Goal: Task Accomplishment & Management: Use online tool/utility

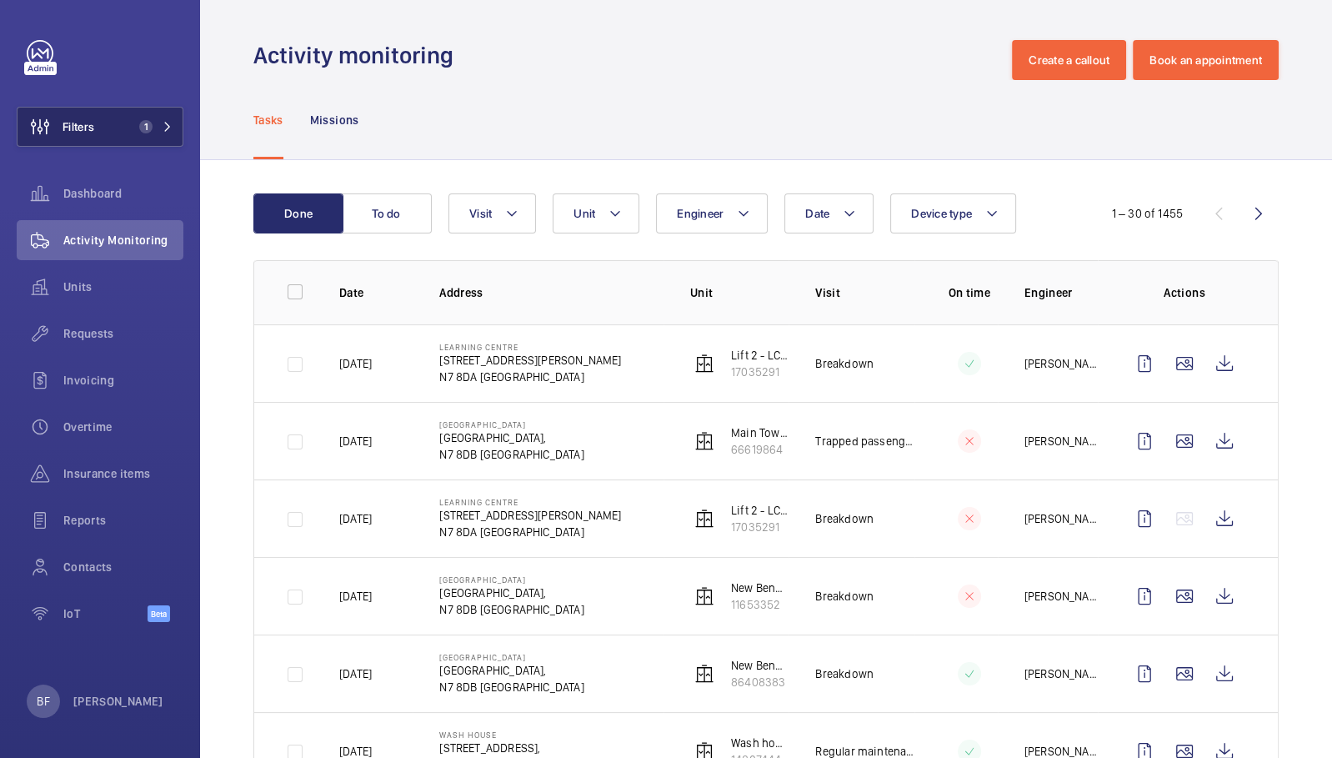
scroll to position [656, 0]
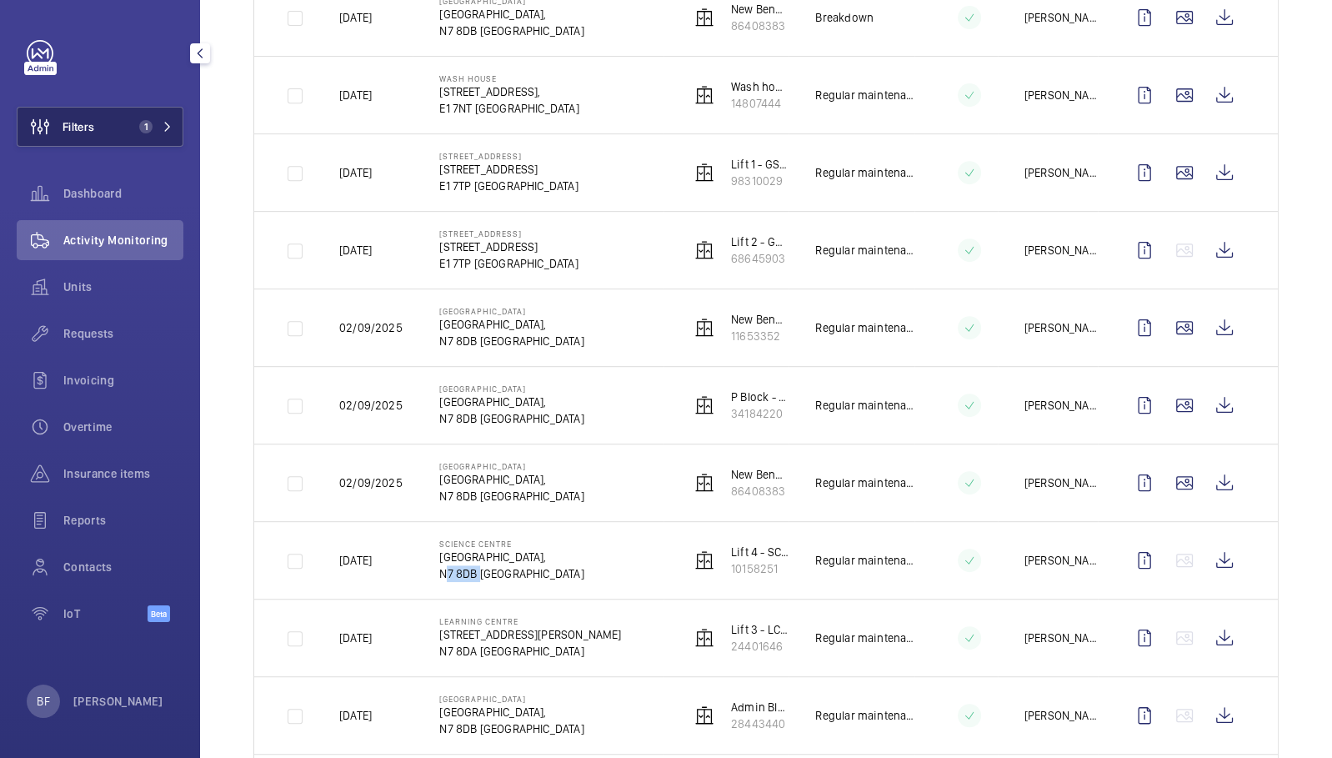
click at [156, 133] on span "1" at bounding box center [153, 126] width 40 height 13
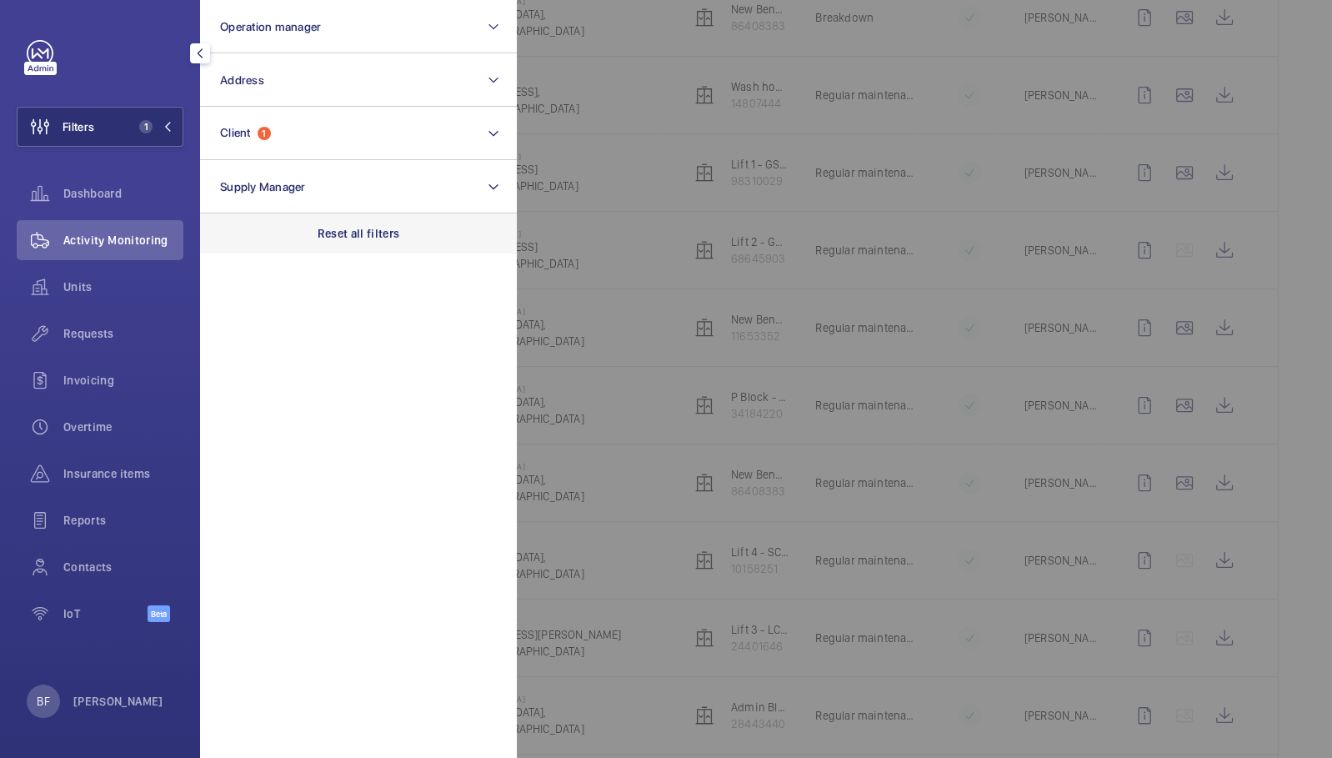
click at [328, 220] on div "Reset all filters" at bounding box center [358, 233] width 317 height 40
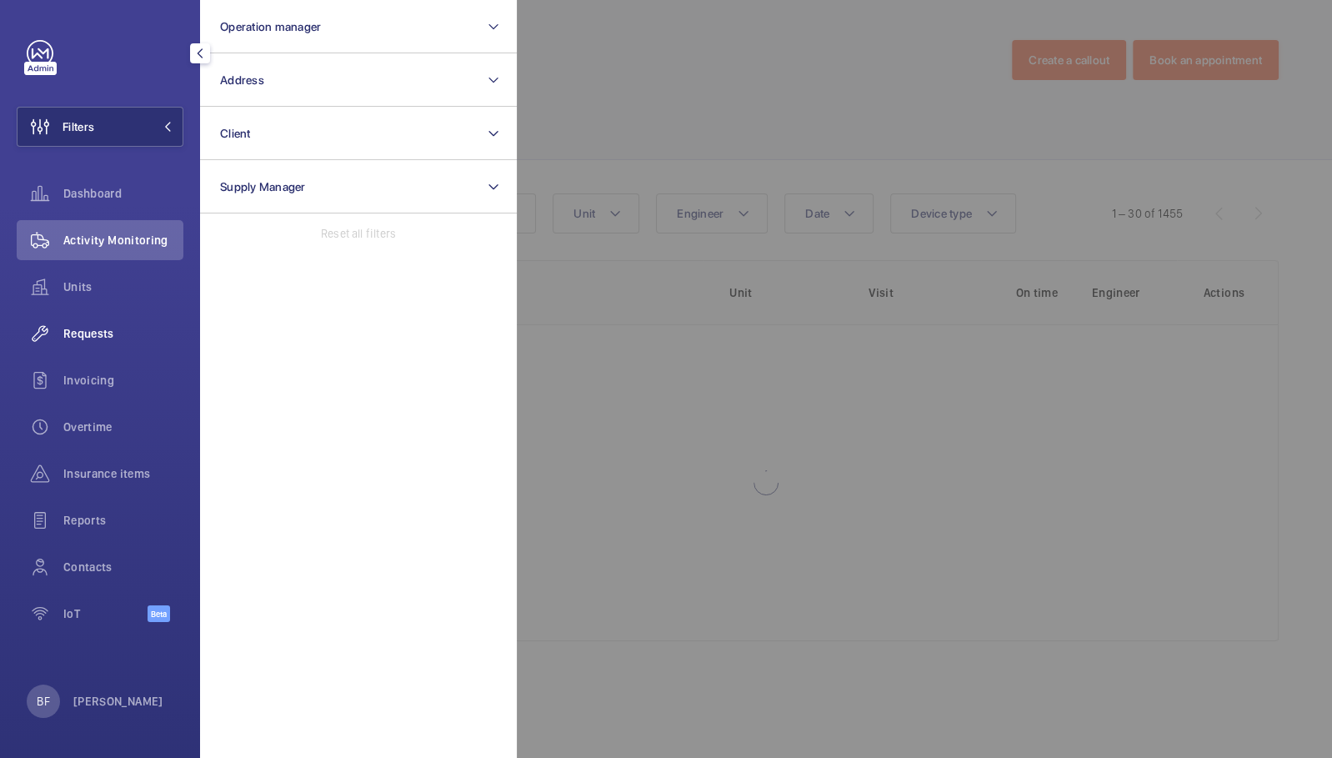
click at [129, 338] on span "Requests" at bounding box center [123, 333] width 120 height 17
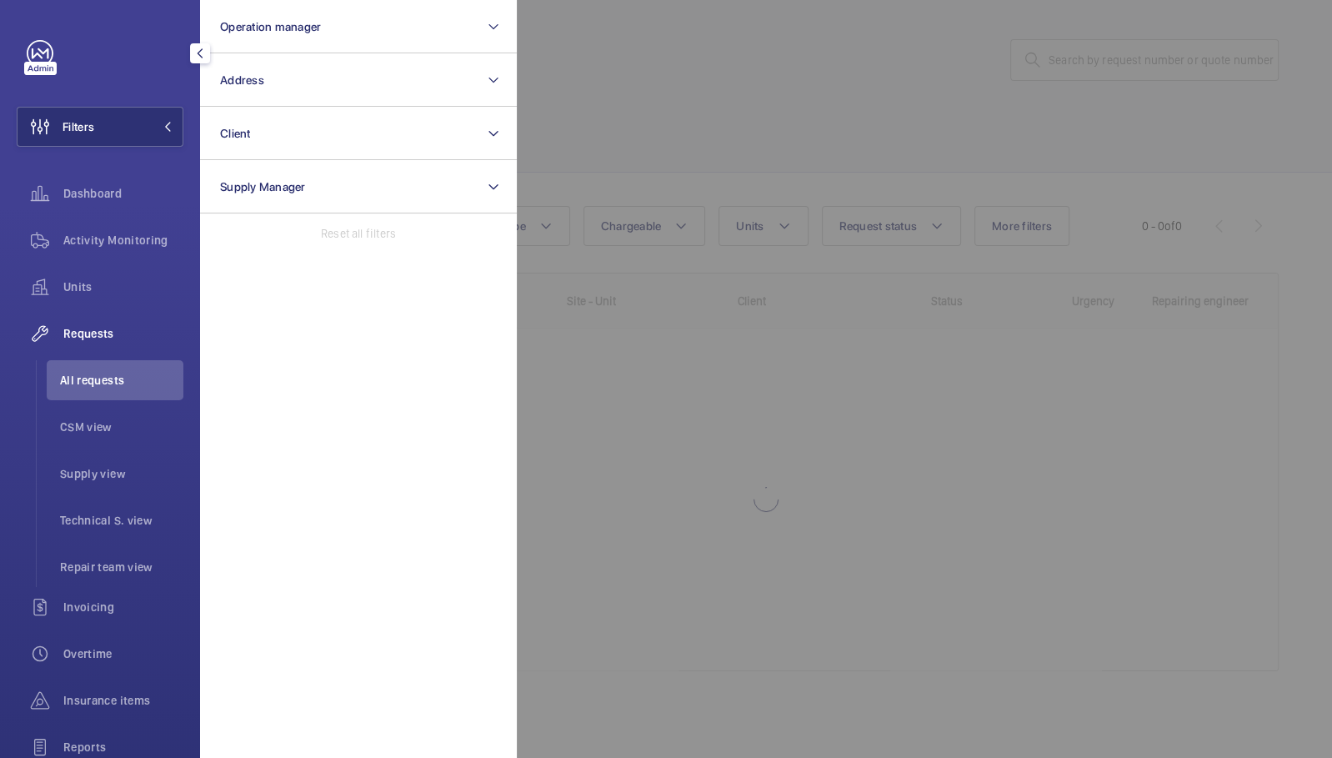
click at [759, 272] on div at bounding box center [1183, 379] width 1332 height 758
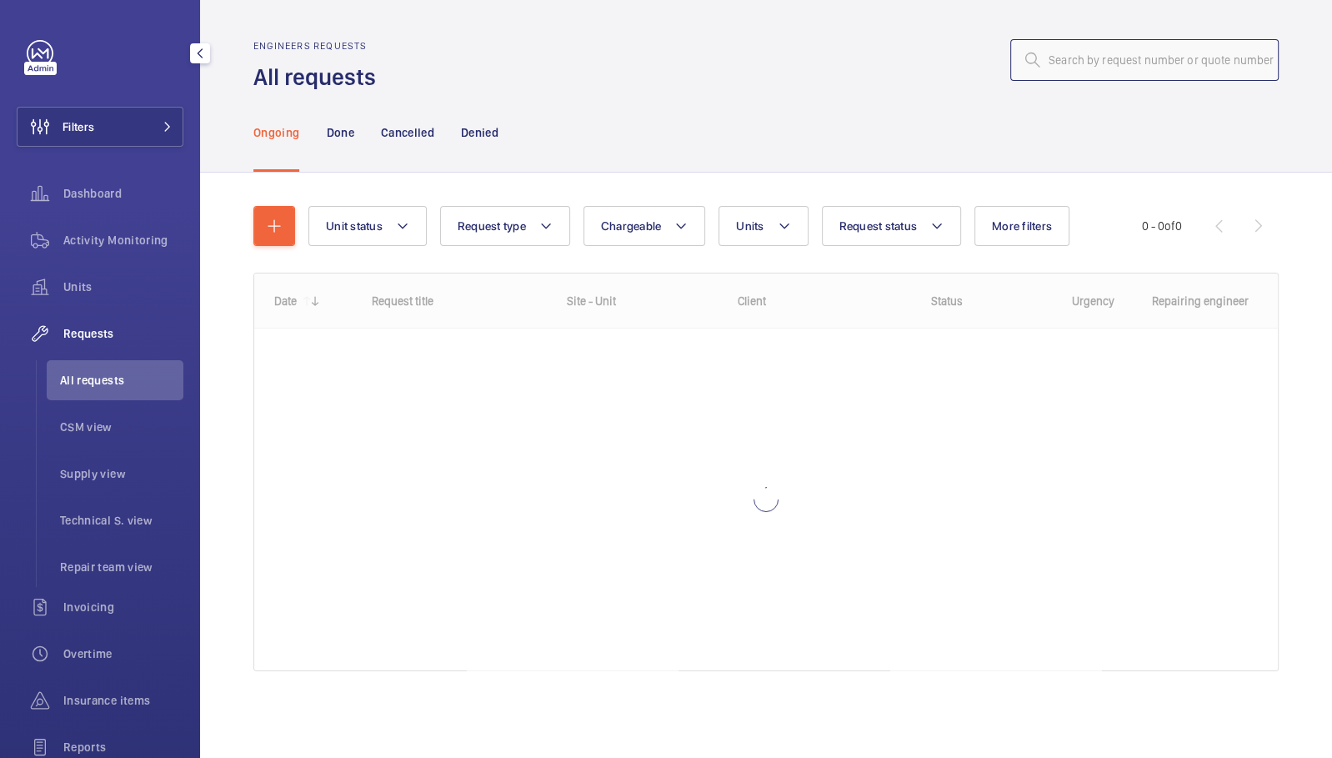
click at [1049, 53] on input "text" at bounding box center [1144, 60] width 268 height 42
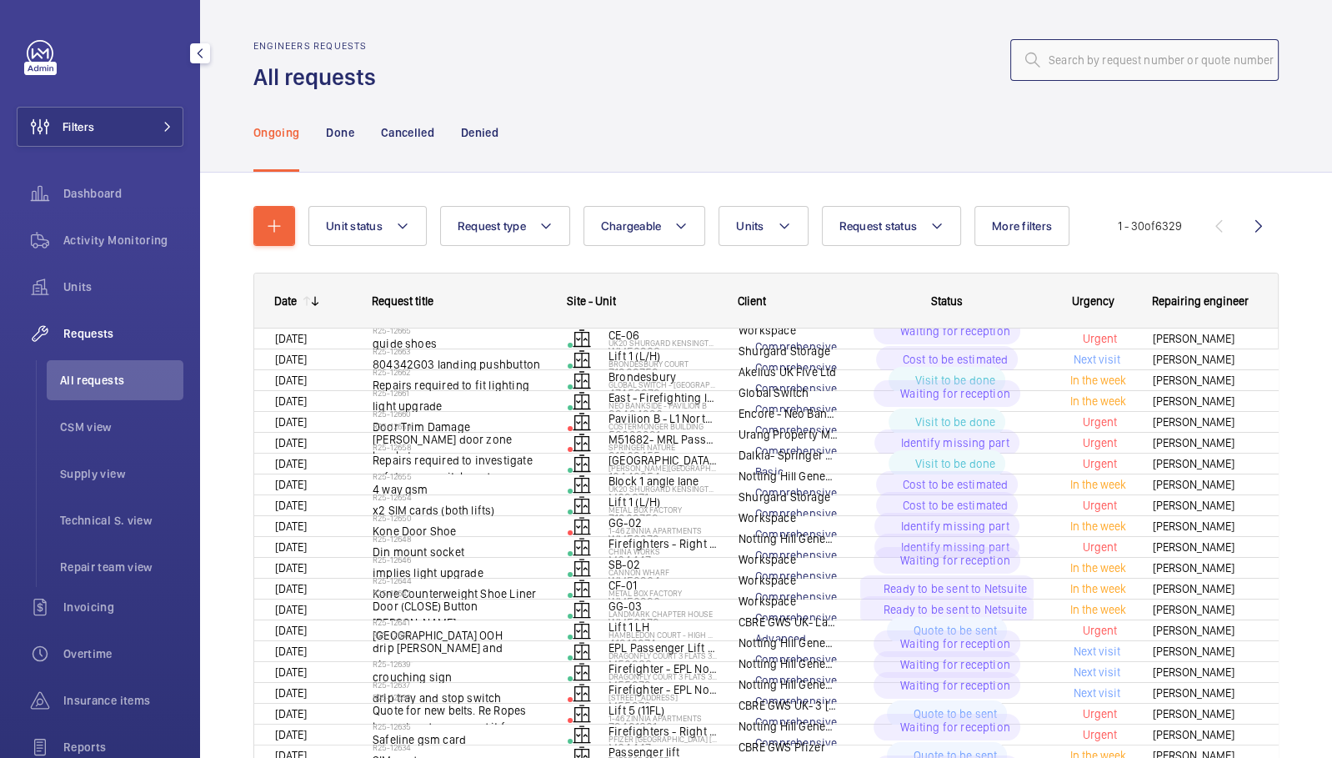
click at [1045, 56] on input "text" at bounding box center [1144, 60] width 268 height 42
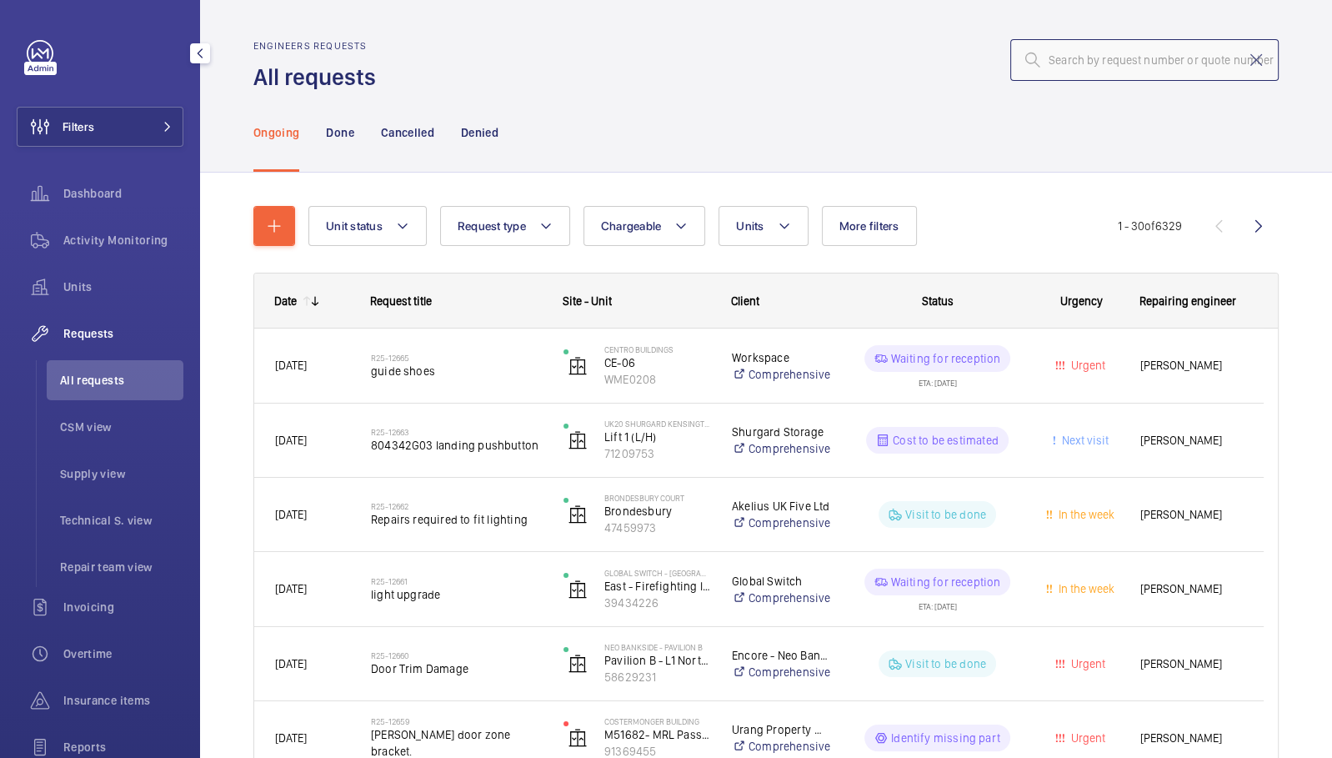
type input "v"
paste input "R25-12611"
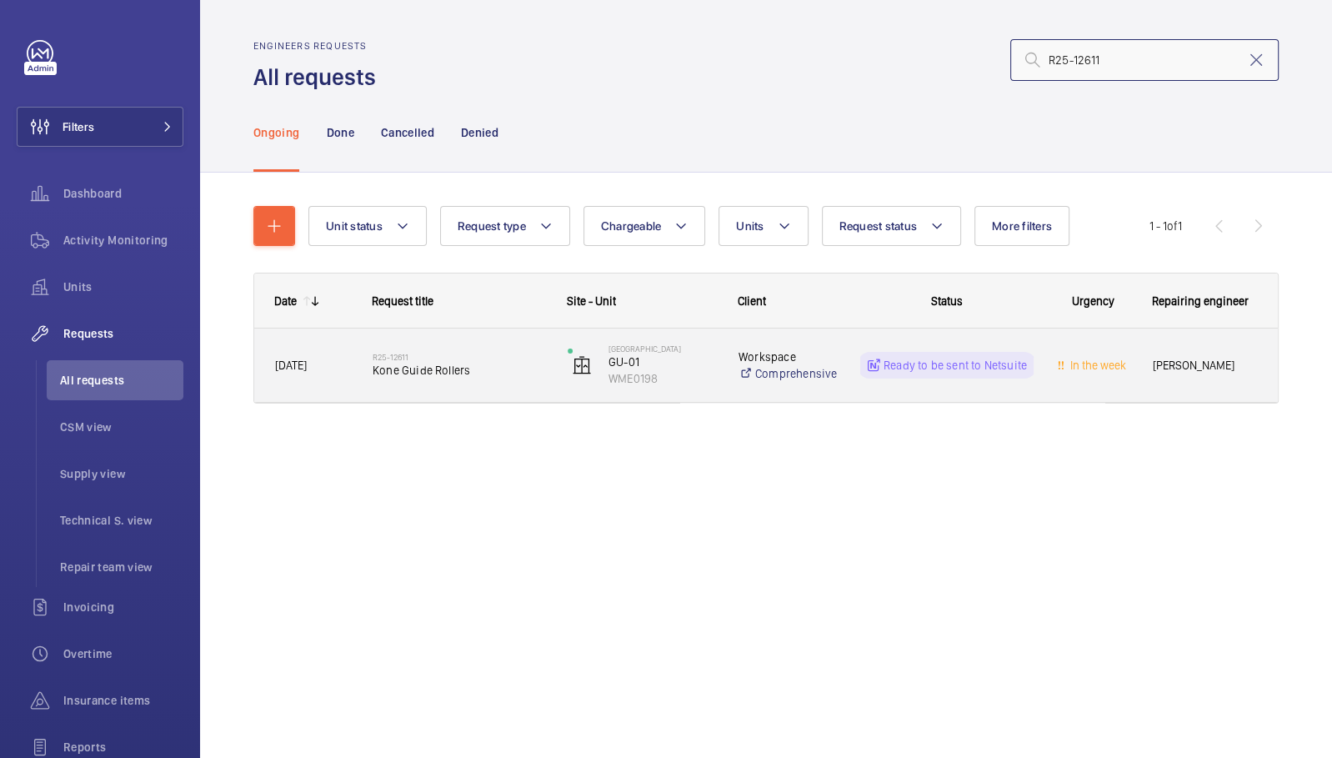
type input "R25-12611"
click at [321, 382] on div "Yesterday" at bounding box center [303, 365] width 96 height 53
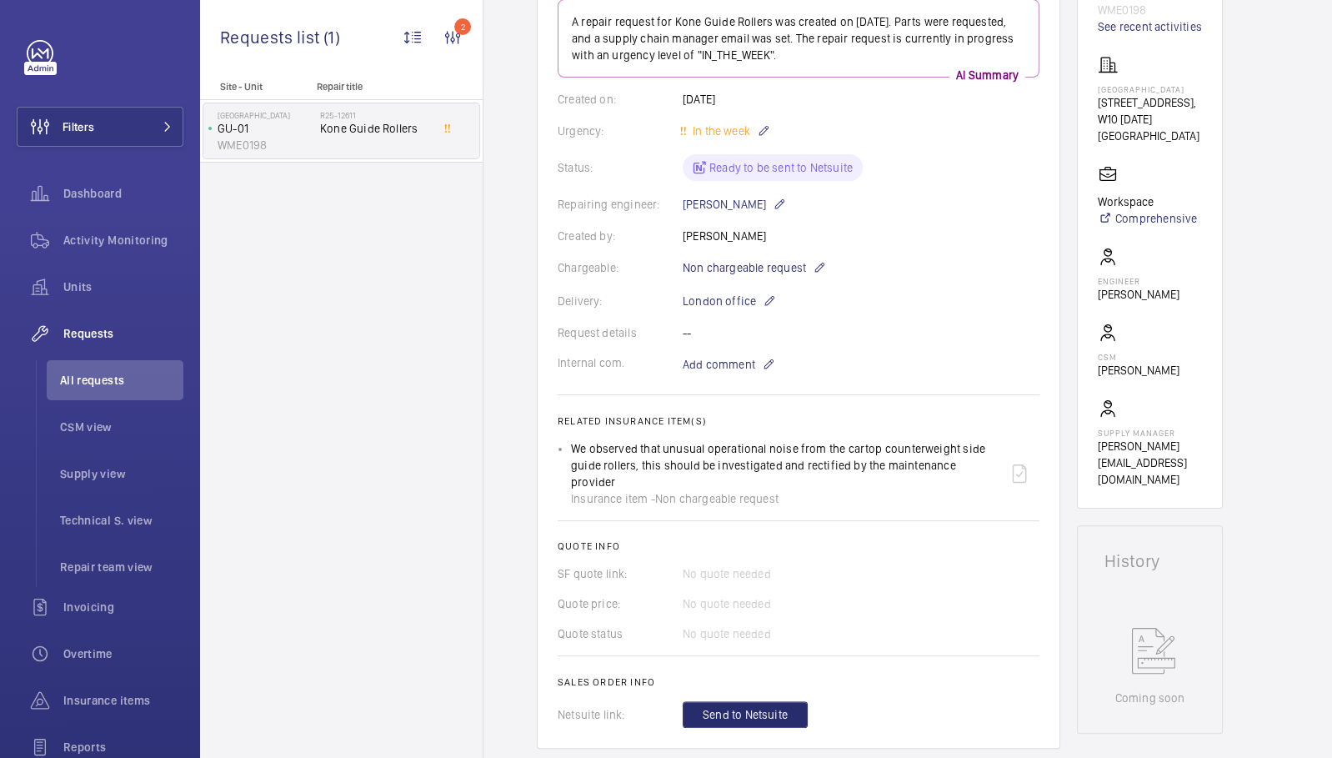
scroll to position [453, 0]
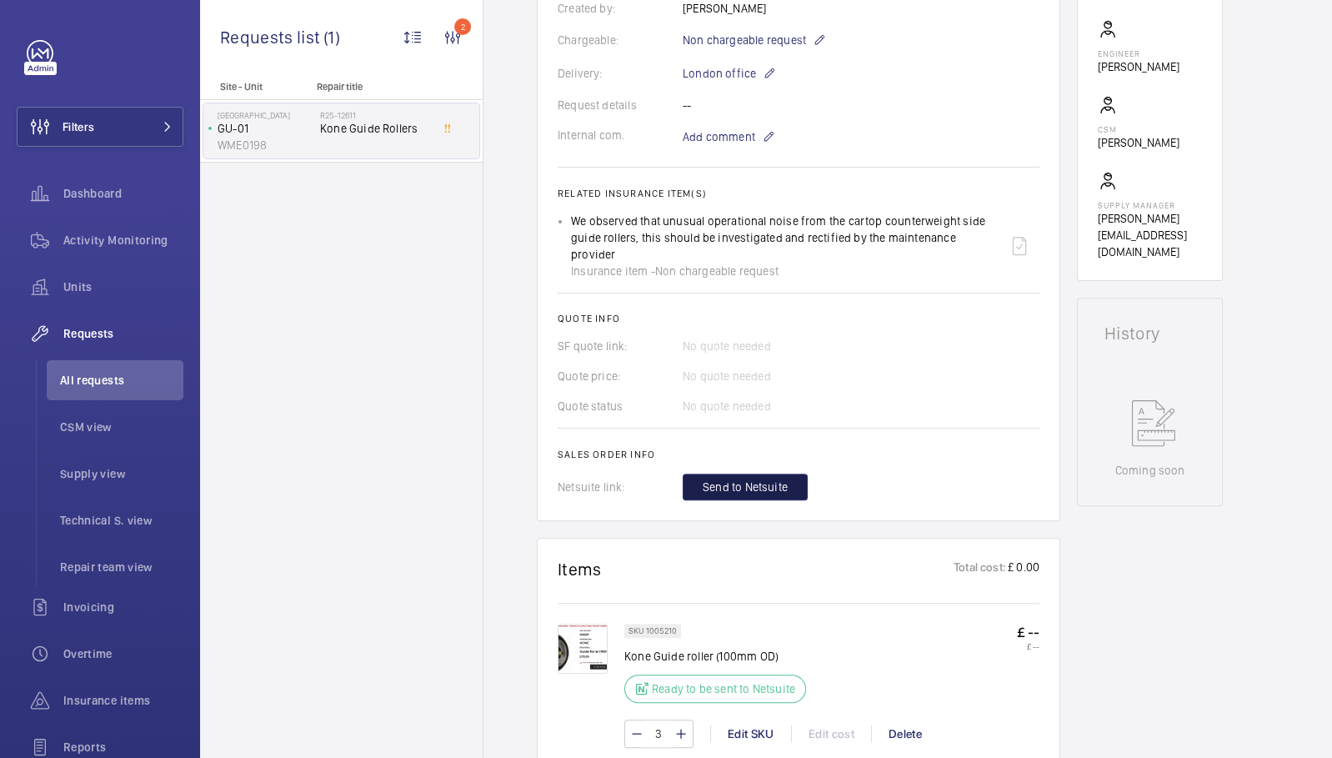
click at [735, 481] on button "Send to Netsuite" at bounding box center [745, 486] width 125 height 27
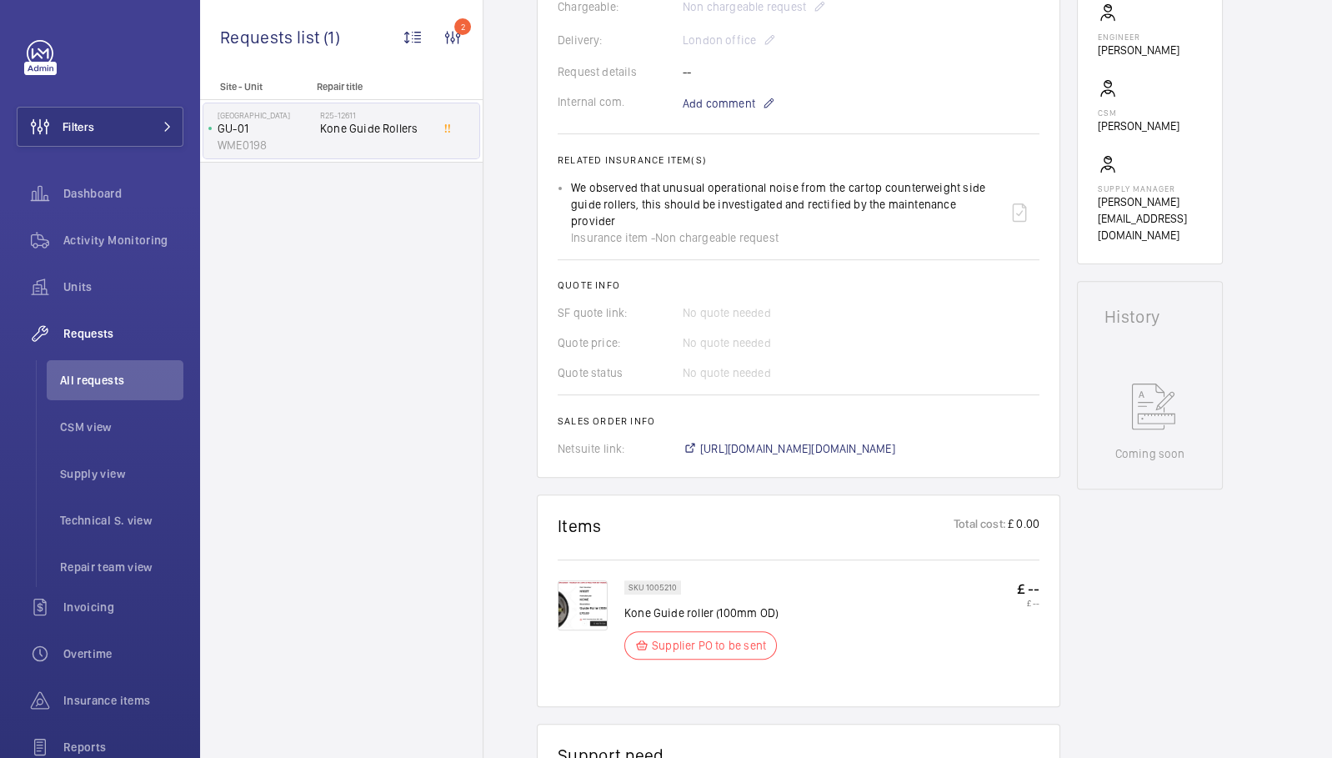
scroll to position [486, 0]
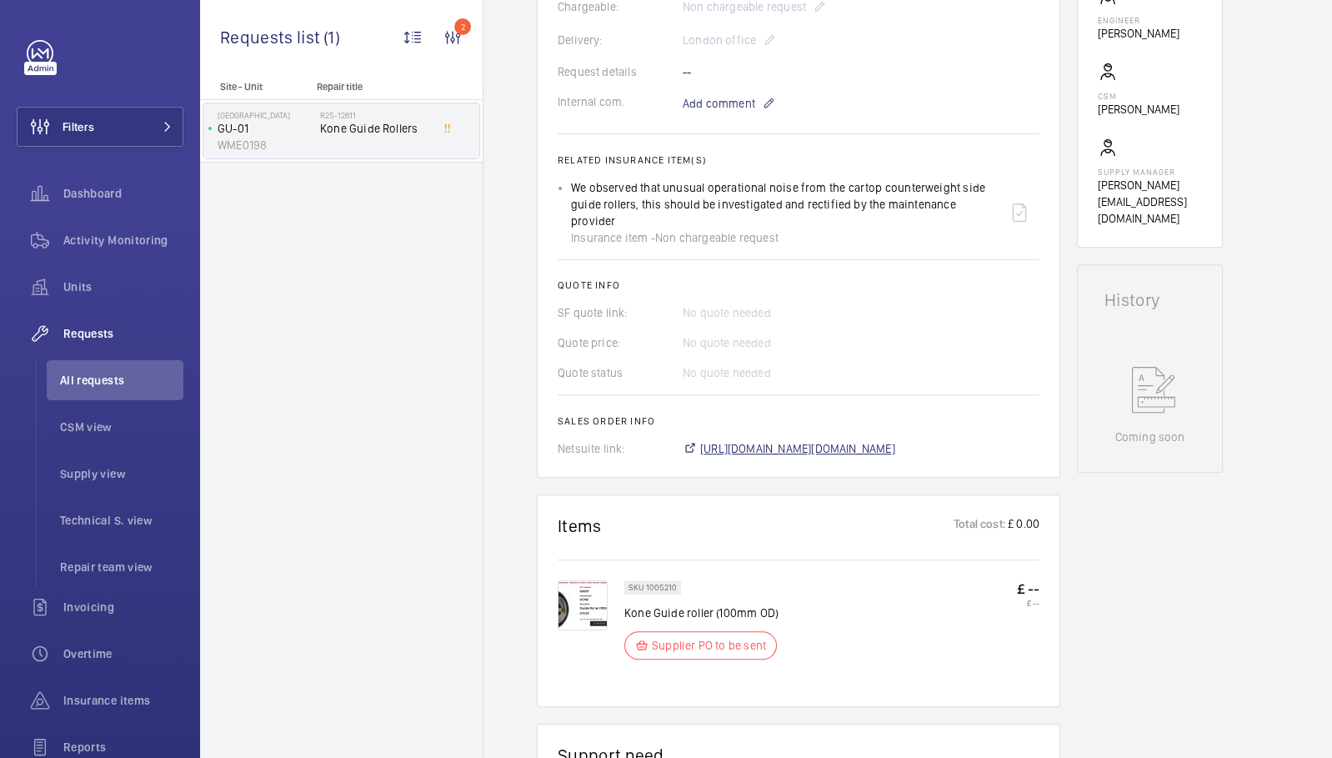
click at [760, 440] on span "[URL][DOMAIN_NAME][DOMAIN_NAME]" at bounding box center [797, 448] width 195 height 17
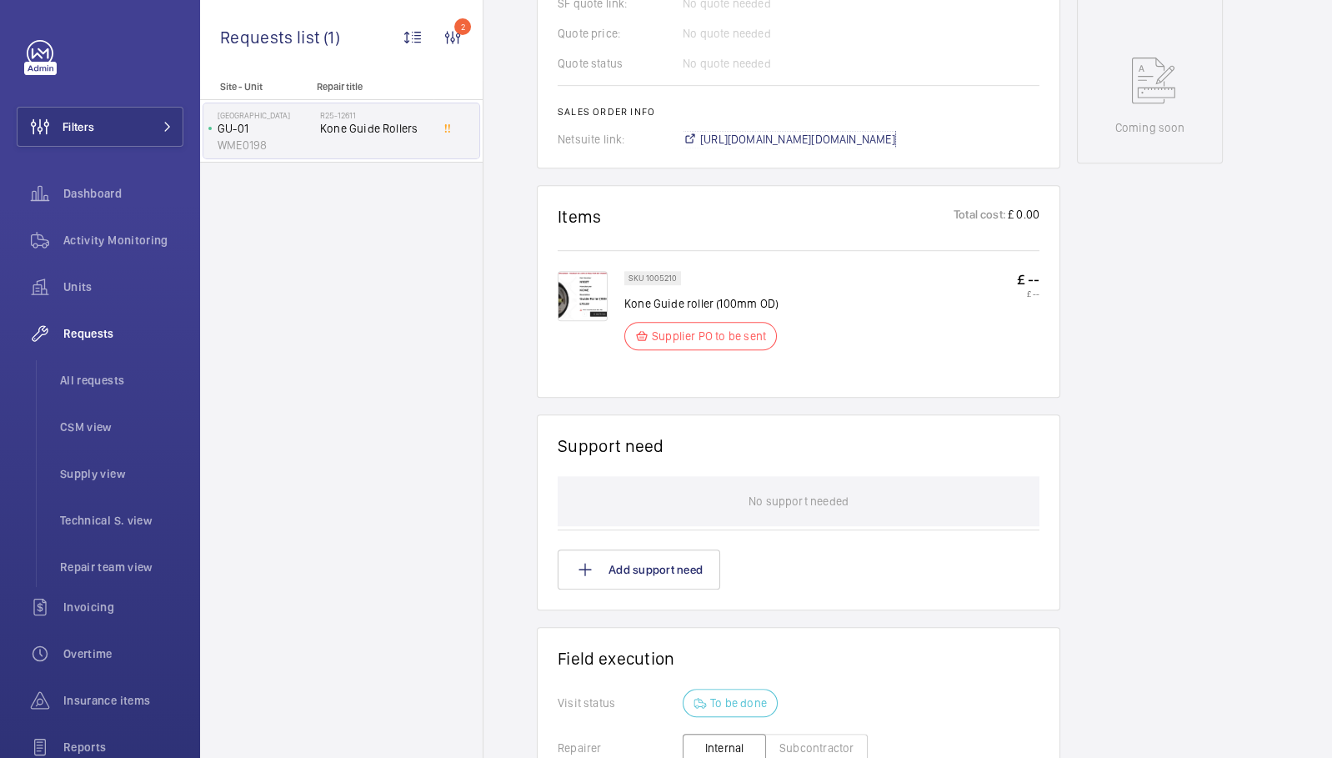
scroll to position [844, 0]
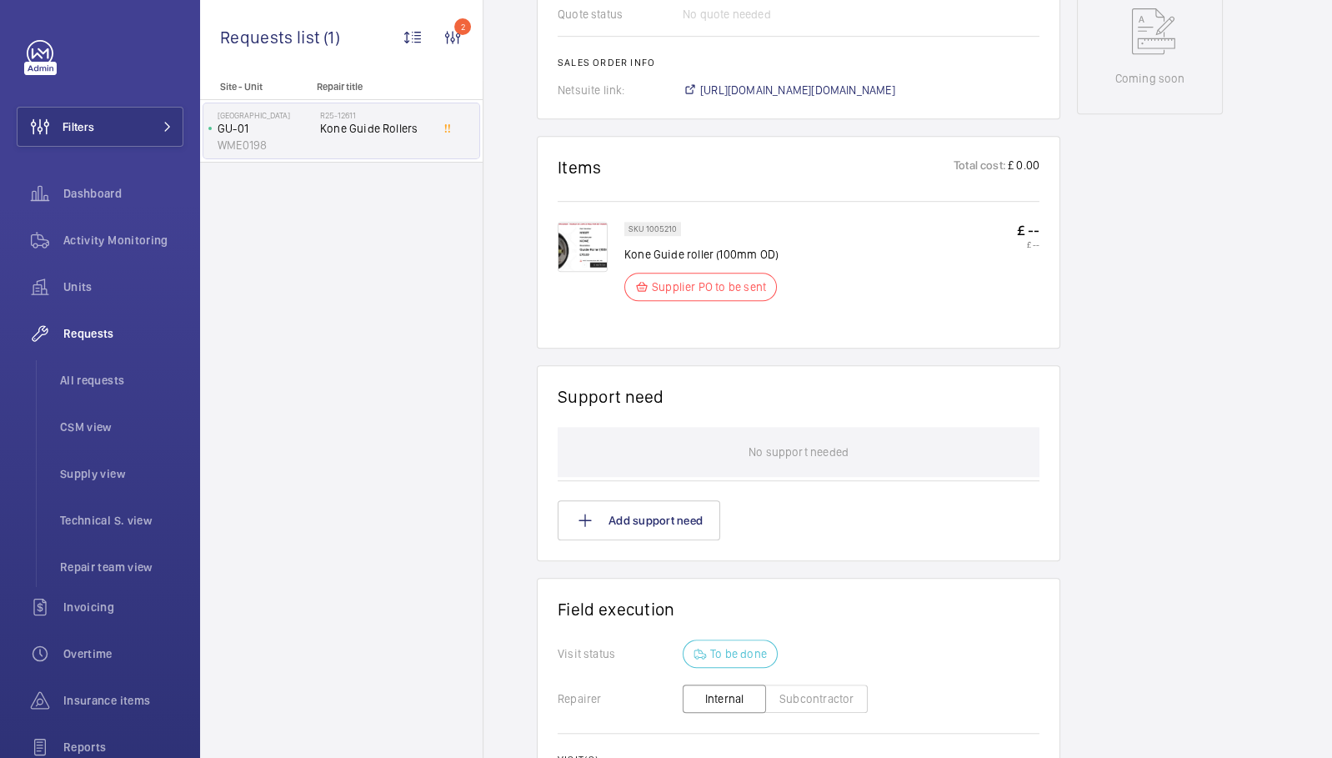
click at [569, 233] on img at bounding box center [583, 247] width 50 height 50
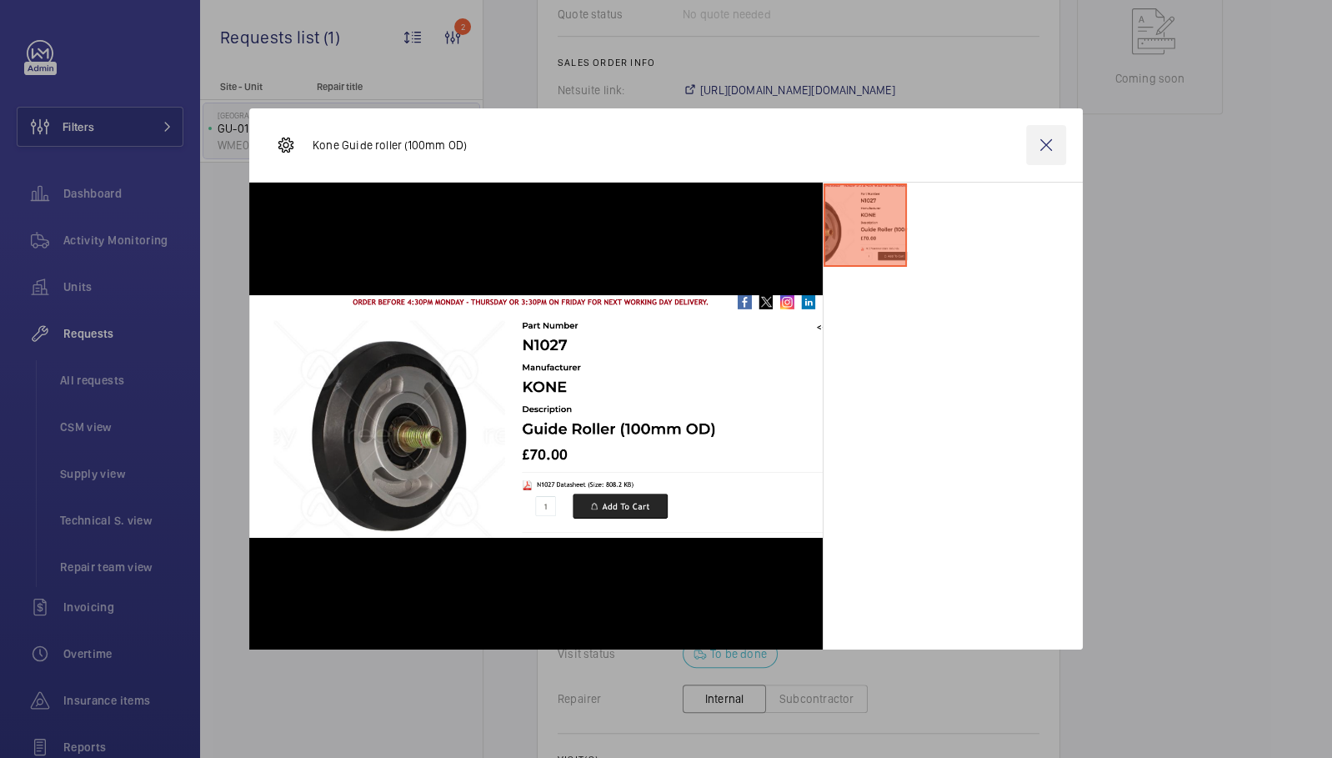
click at [1059, 128] on wm-front-icon-button at bounding box center [1046, 145] width 40 height 40
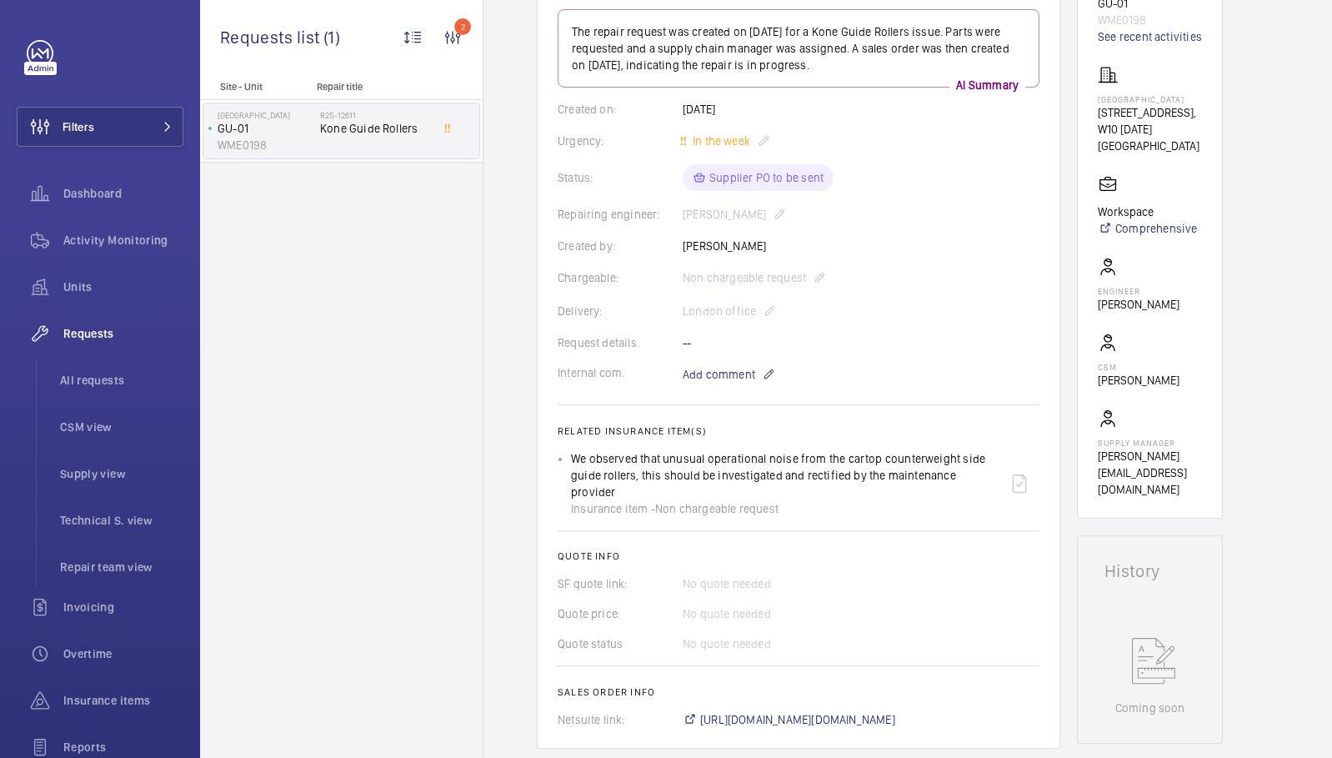
scroll to position [46, 0]
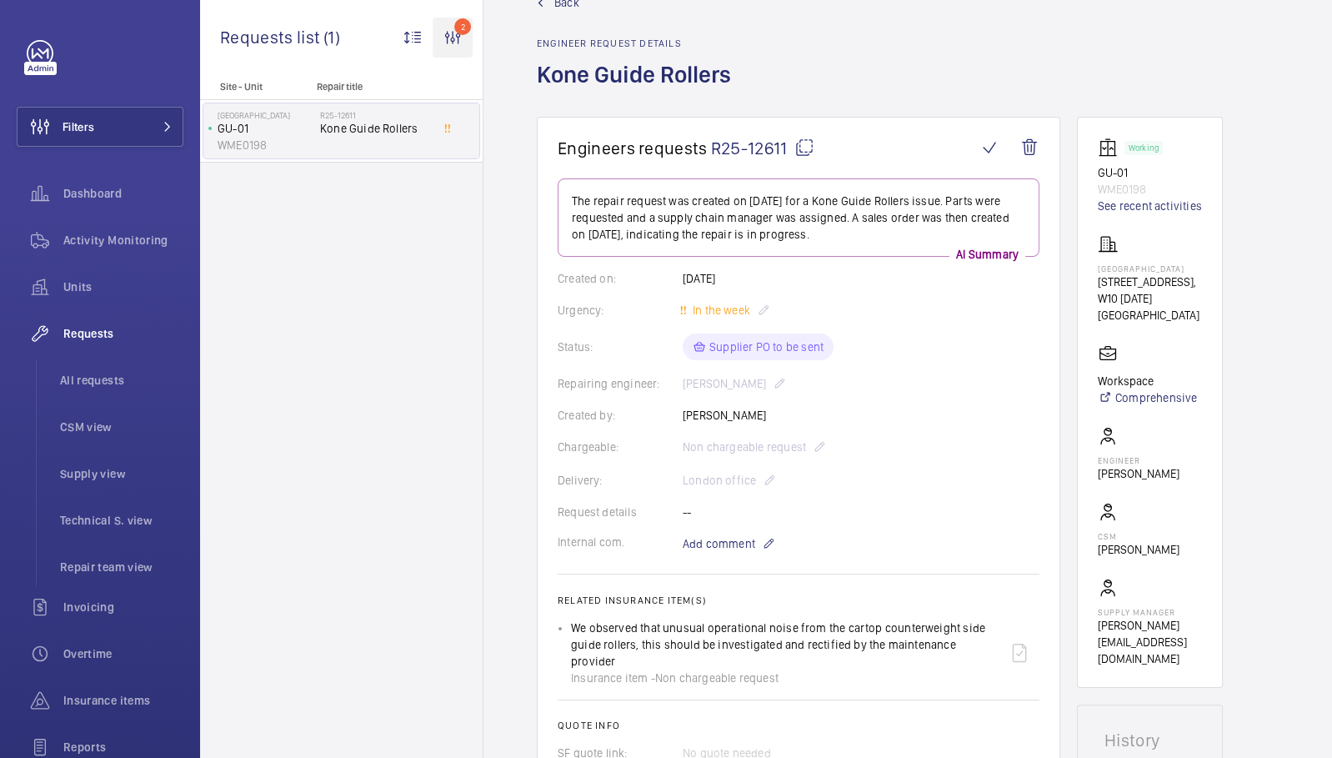
click at [455, 41] on wm-front-icon-button "2" at bounding box center [453, 38] width 40 height 40
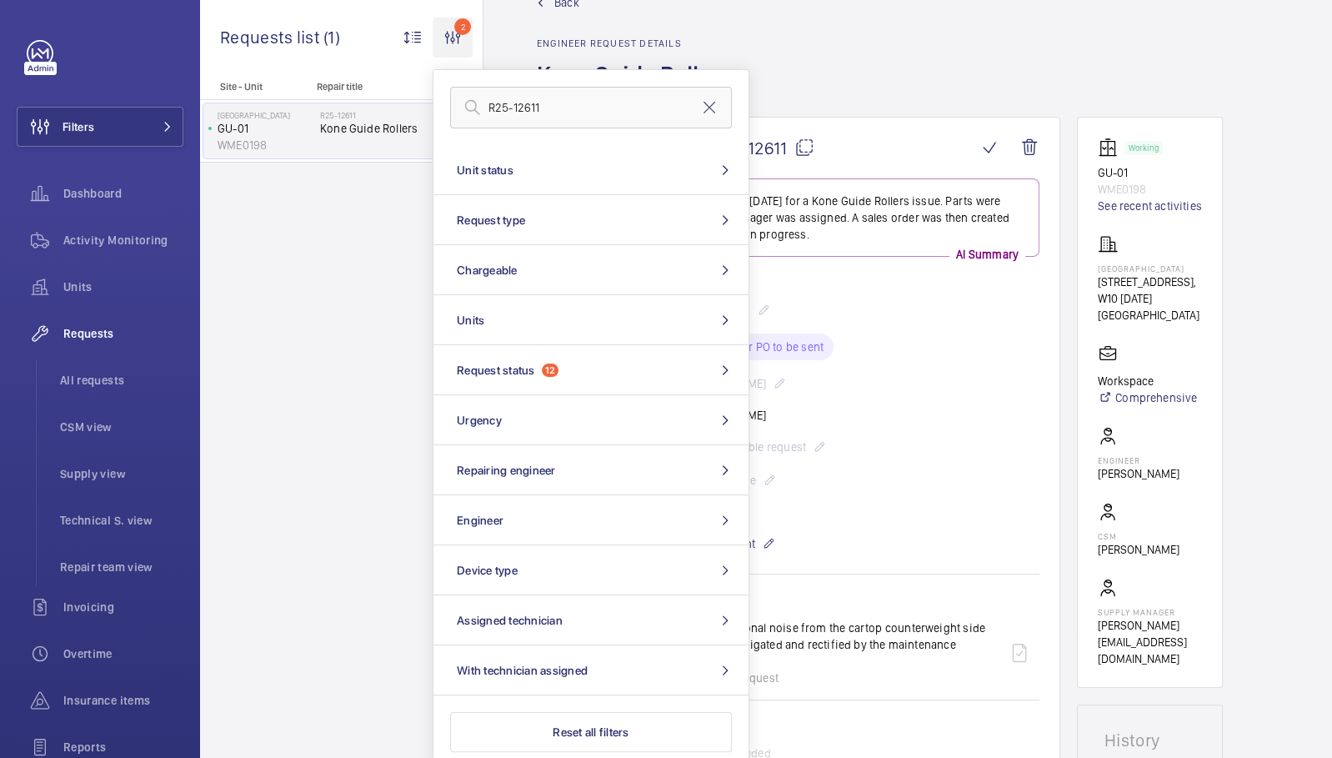
click at [453, 40] on wm-front-icon-button "2" at bounding box center [453, 38] width 40 height 40
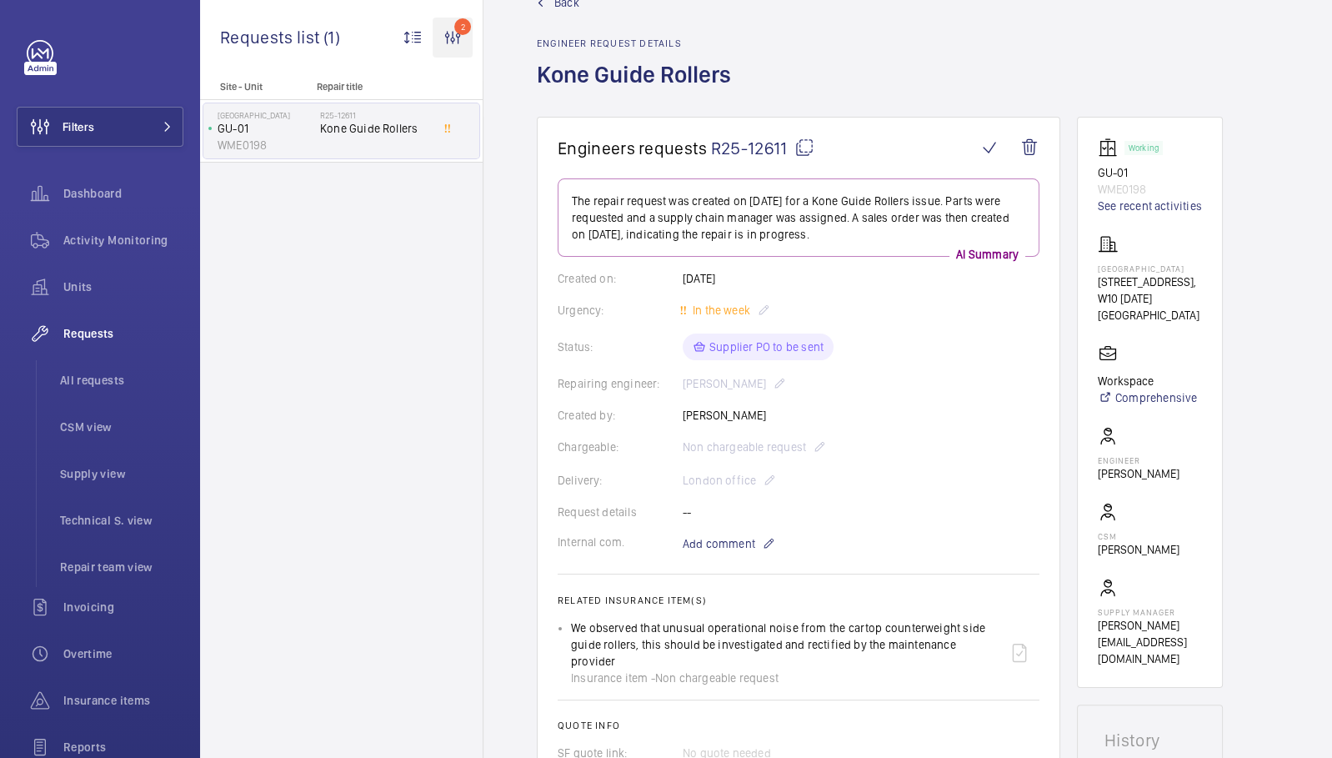
click at [453, 40] on wm-front-icon-button "2" at bounding box center [453, 38] width 40 height 40
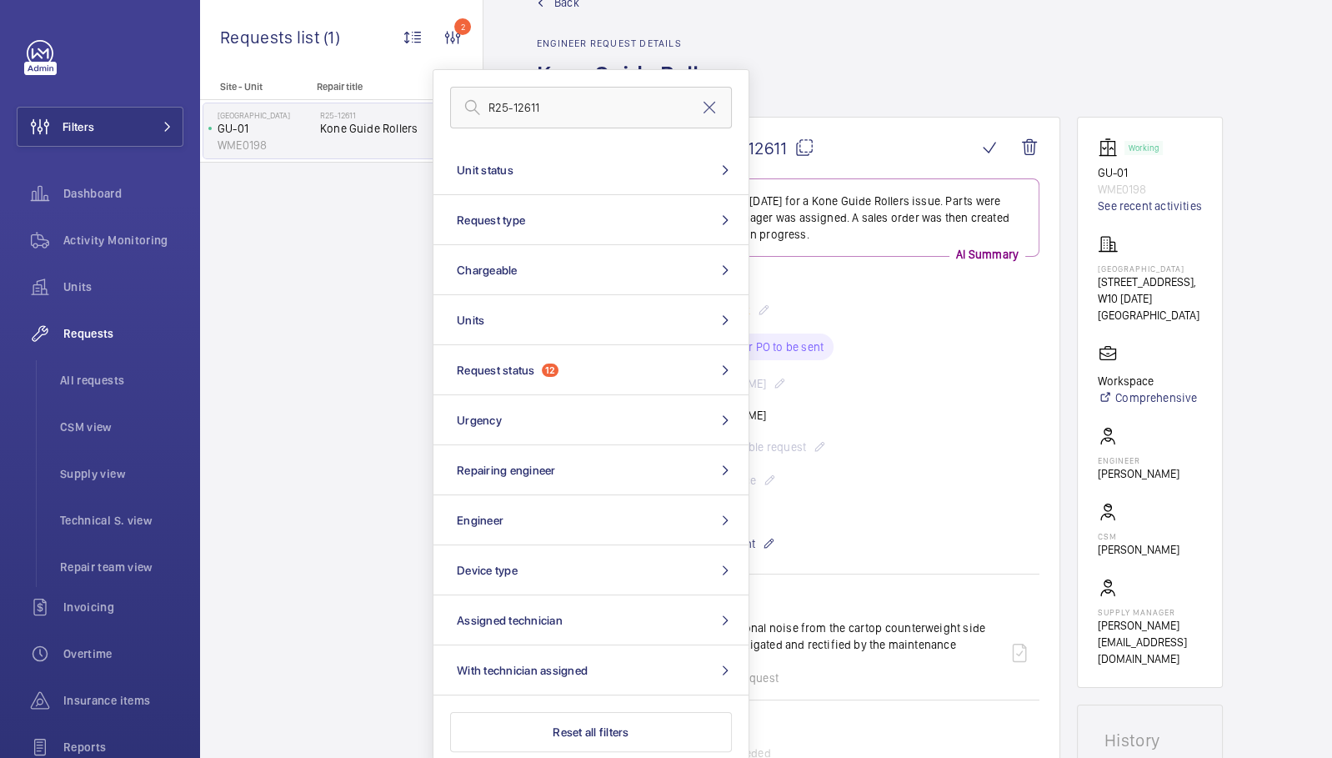
click at [309, 428] on div "Site - Unit Repair title Grand Union Studios GU-01 WME0198 R25-12611 Kone Guide…" at bounding box center [341, 419] width 283 height 677
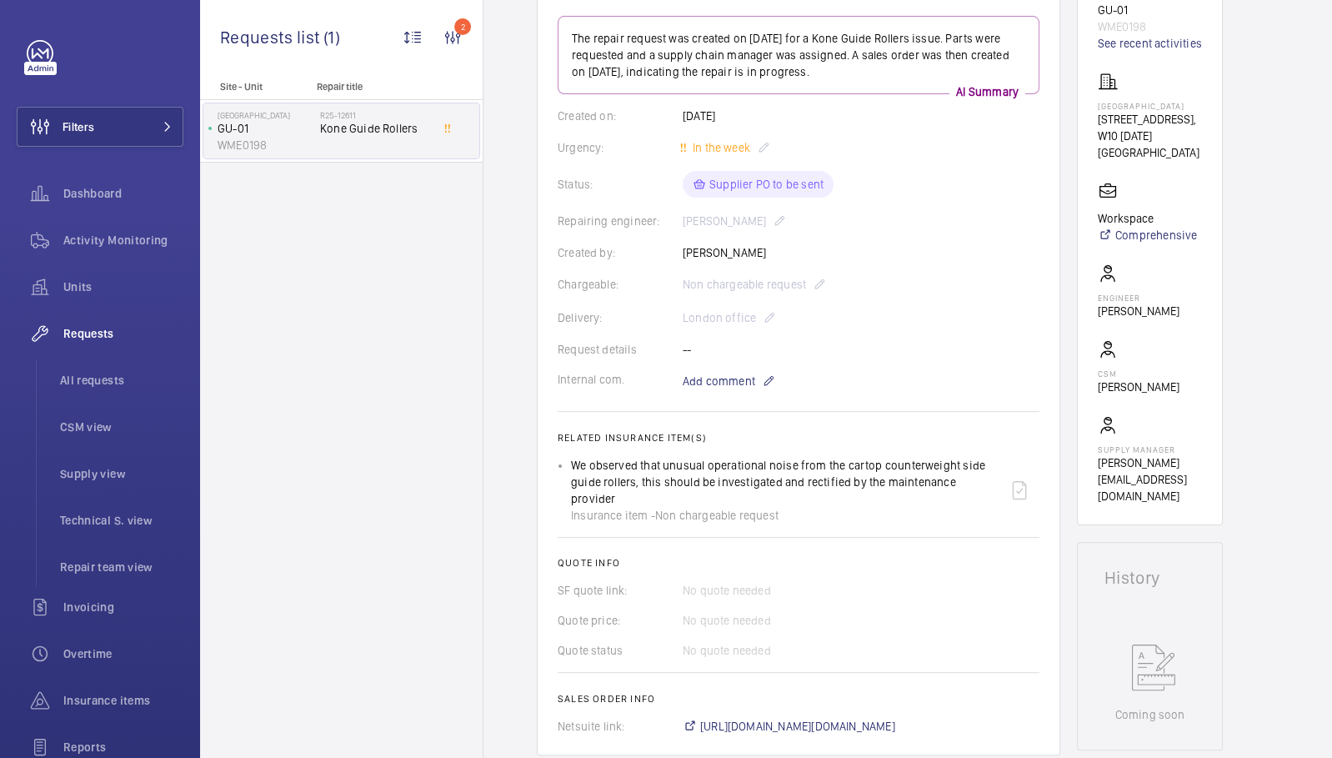
scroll to position [0, 0]
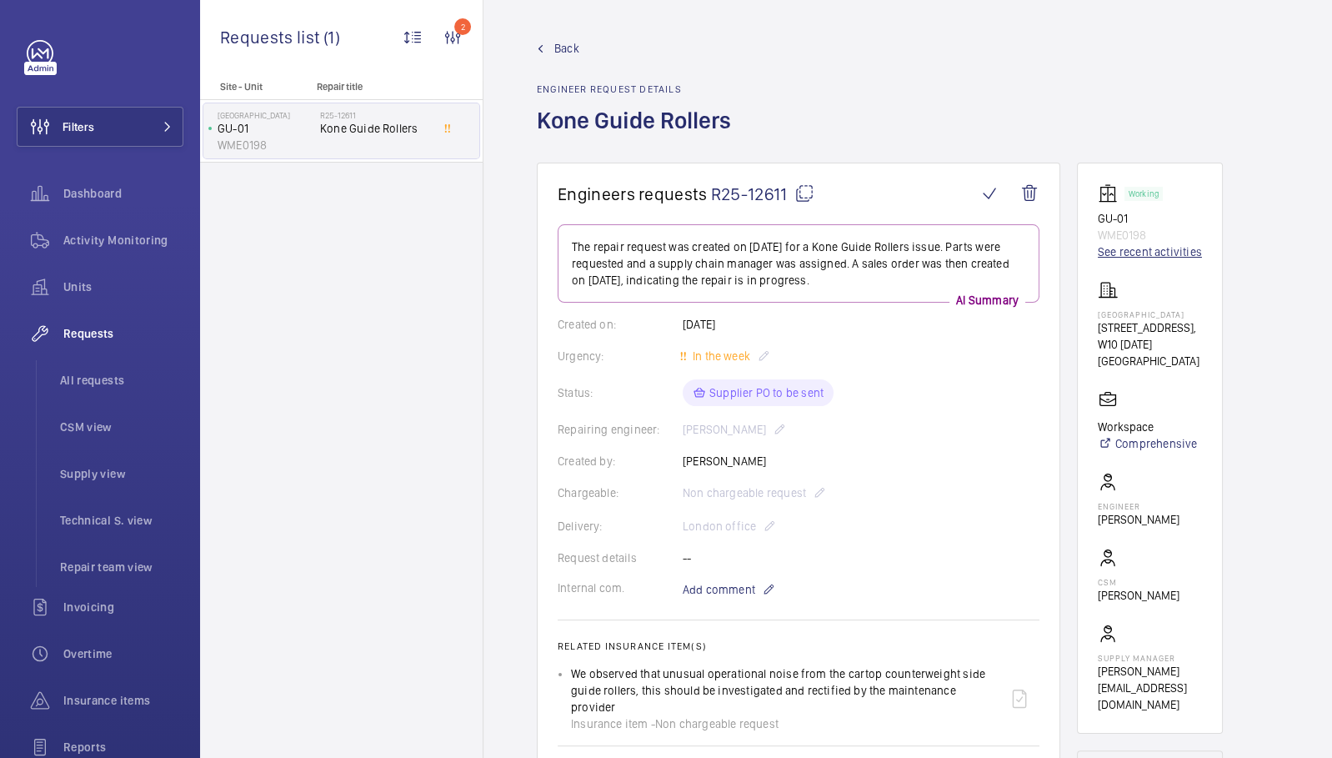
click at [1161, 257] on link "See recent activities" at bounding box center [1150, 251] width 104 height 17
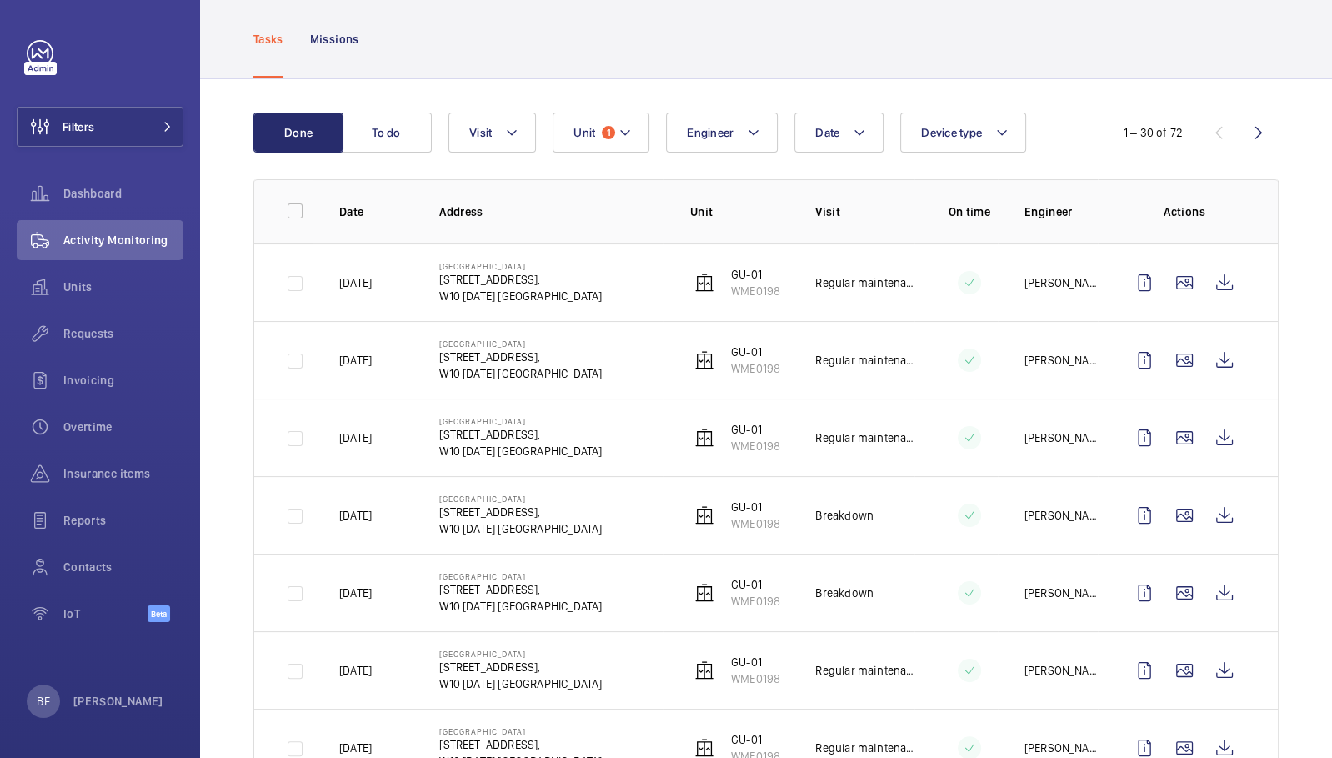
scroll to position [86, 0]
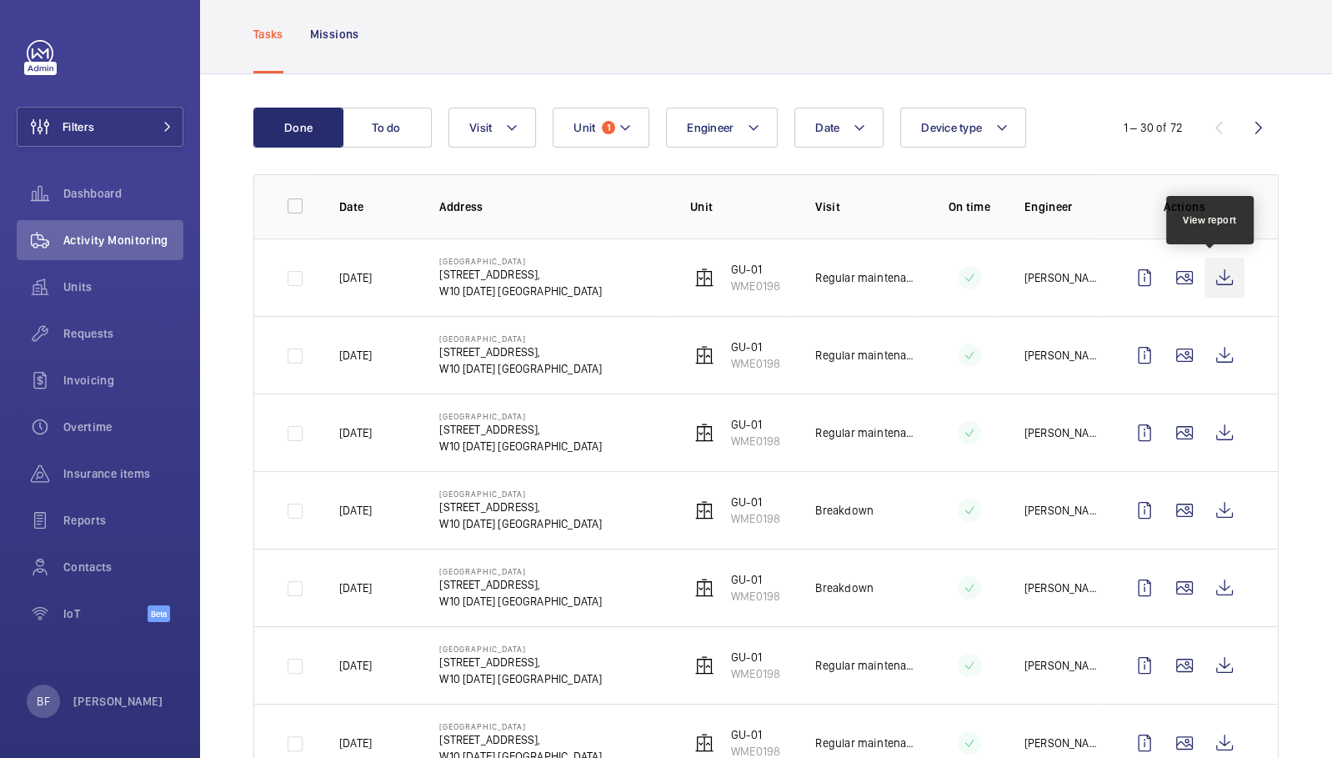
click at [1216, 281] on wm-front-icon-button at bounding box center [1225, 278] width 40 height 40
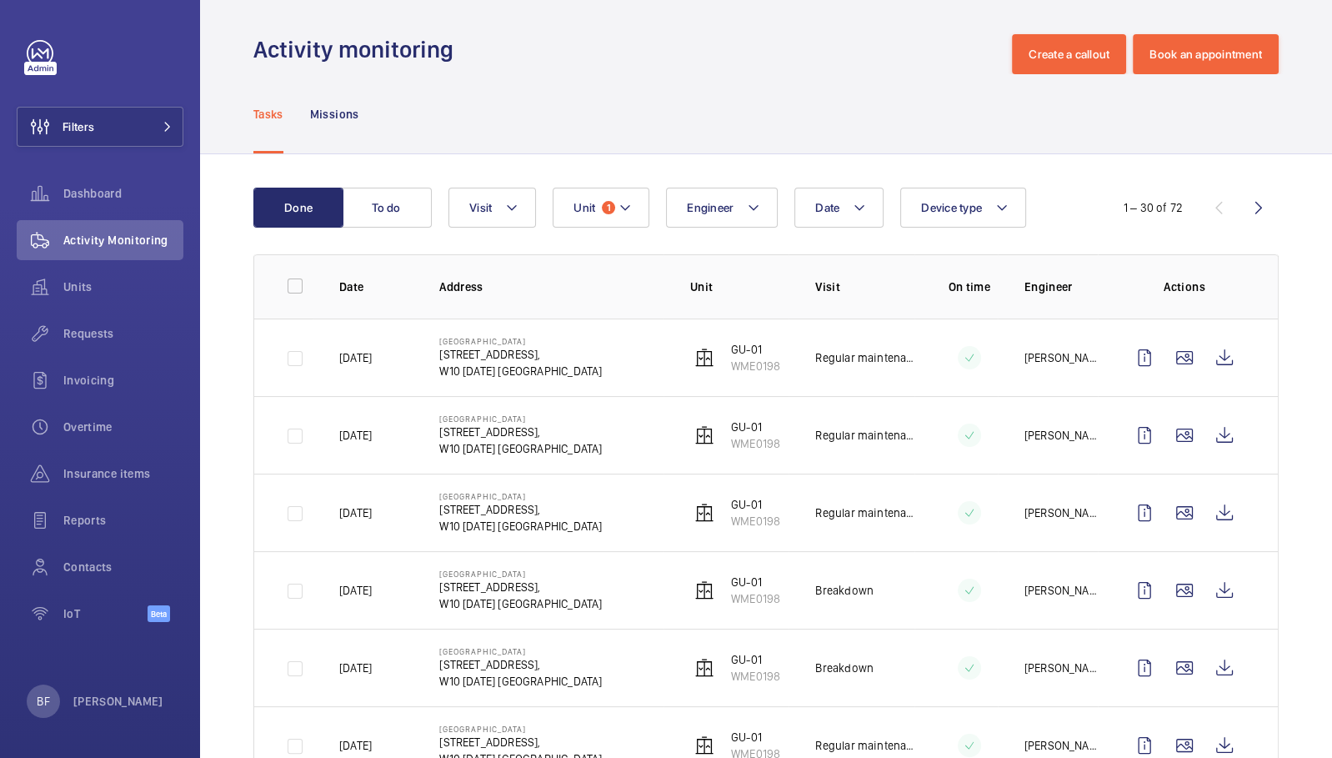
scroll to position [0, 0]
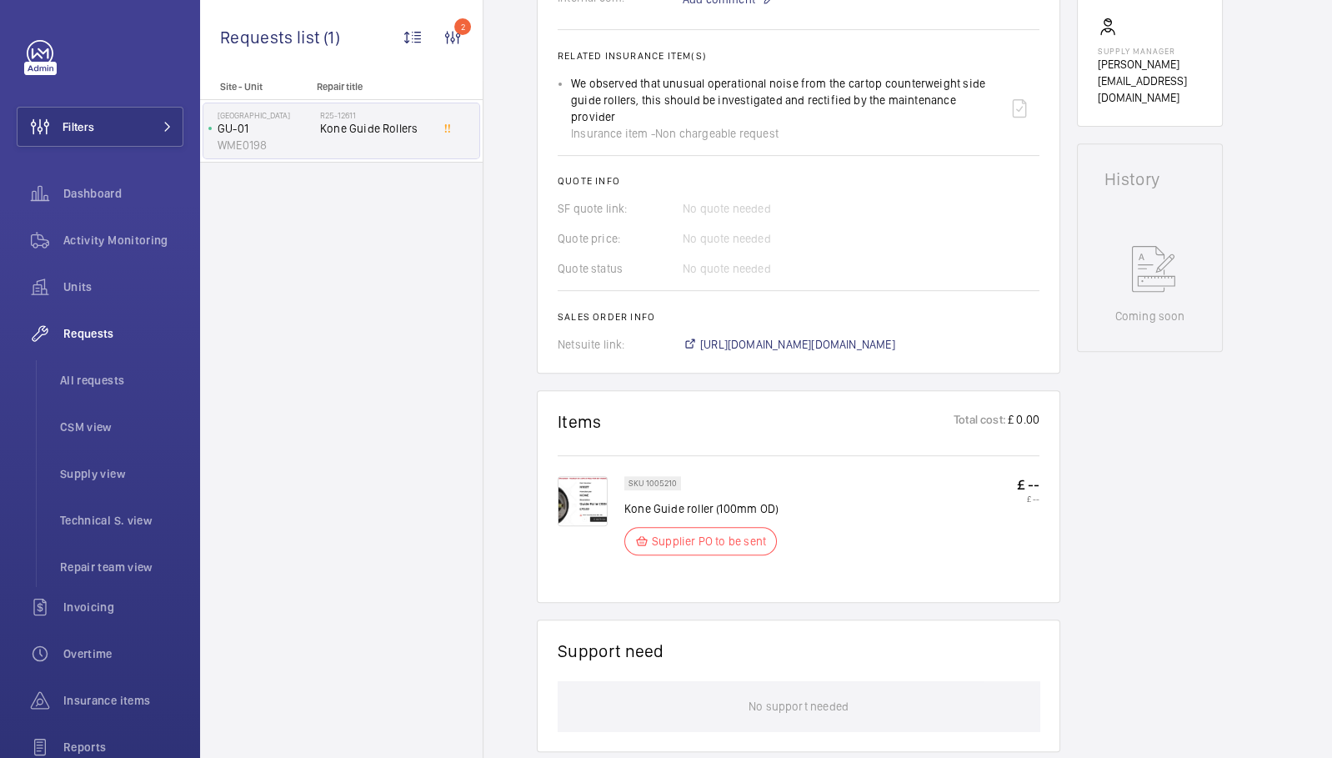
scroll to position [609, 0]
click at [121, 145] on button "Filters" at bounding box center [100, 127] width 167 height 40
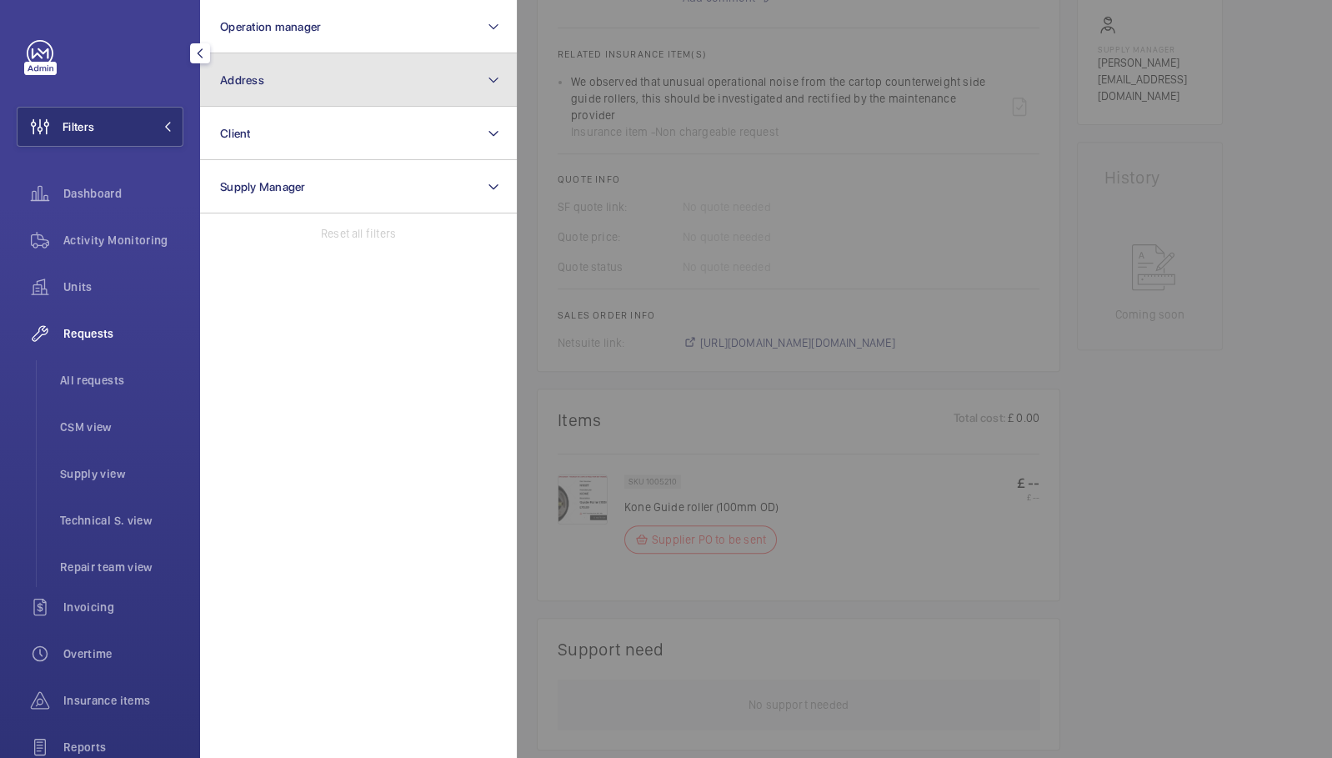
click at [330, 56] on button "Address" at bounding box center [358, 79] width 317 height 53
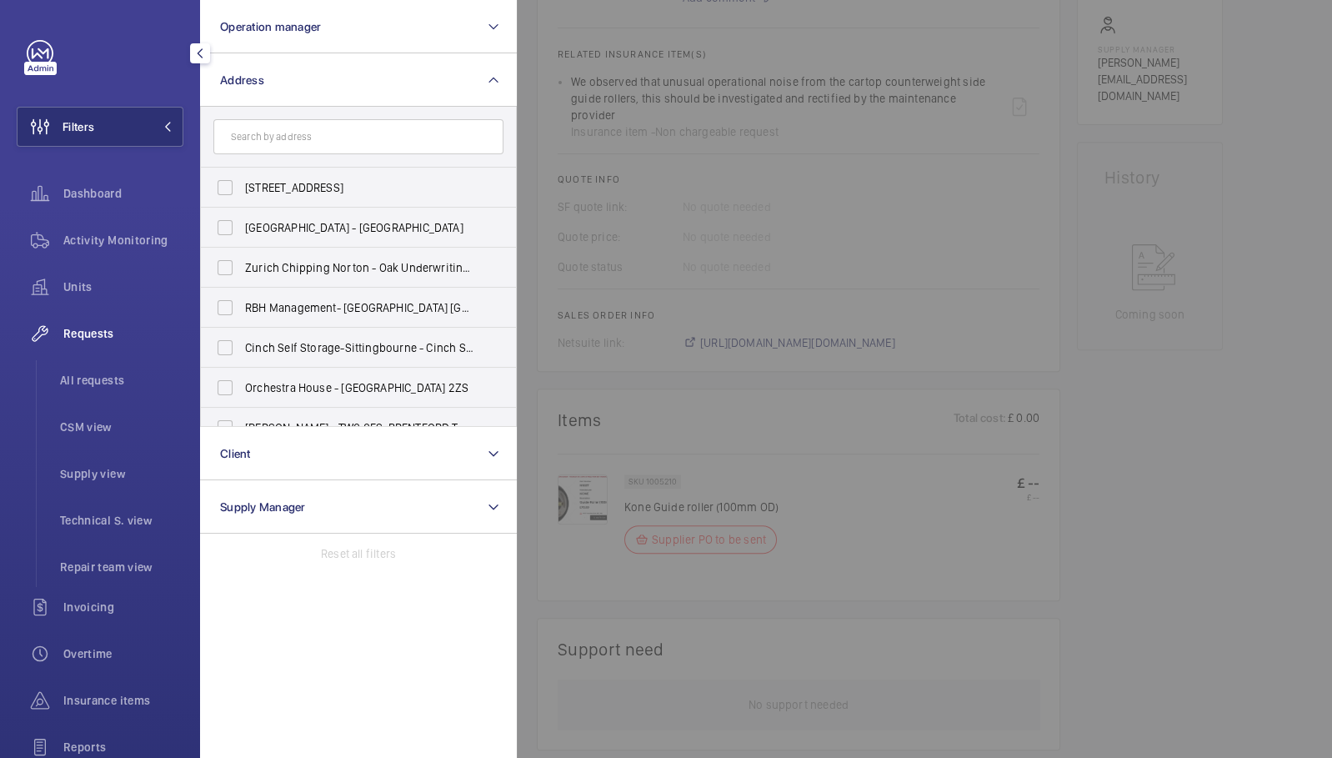
click at [597, 63] on div at bounding box center [1183, 379] width 1332 height 758
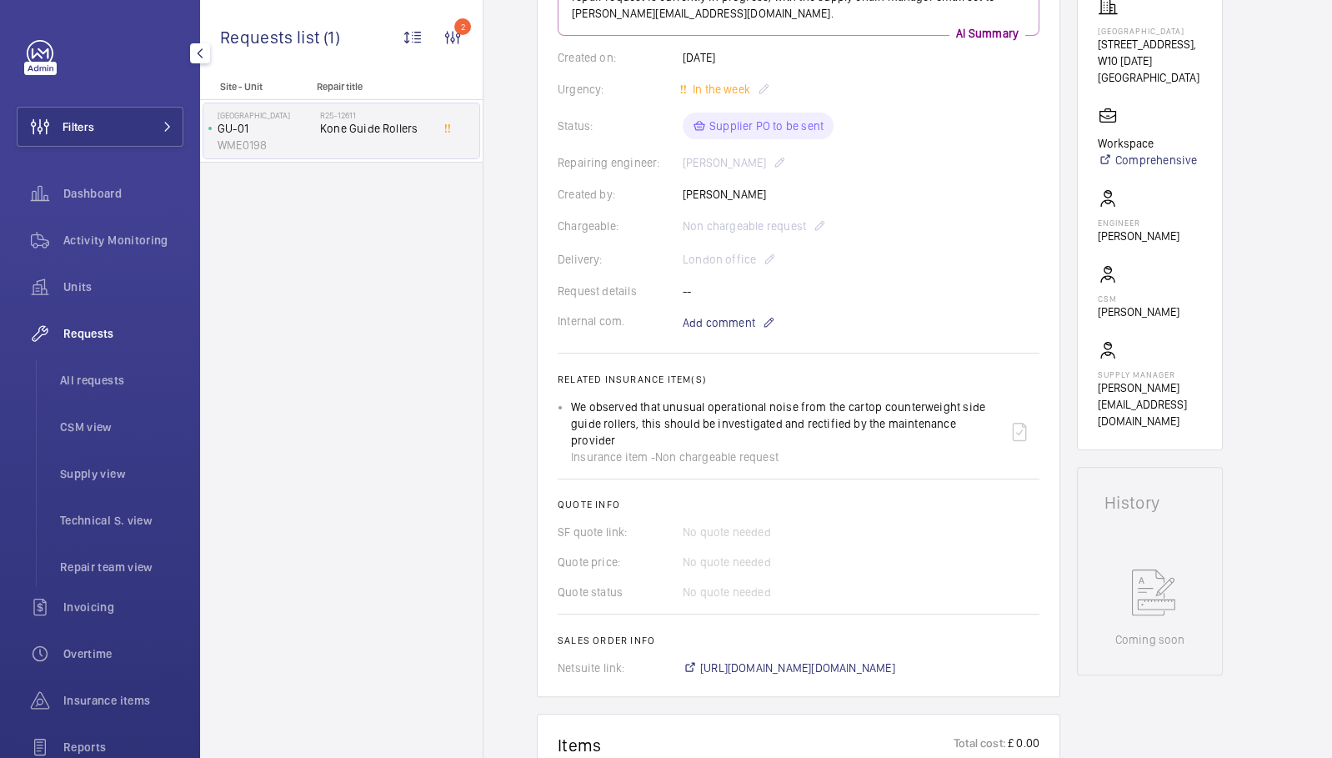
scroll to position [0, 0]
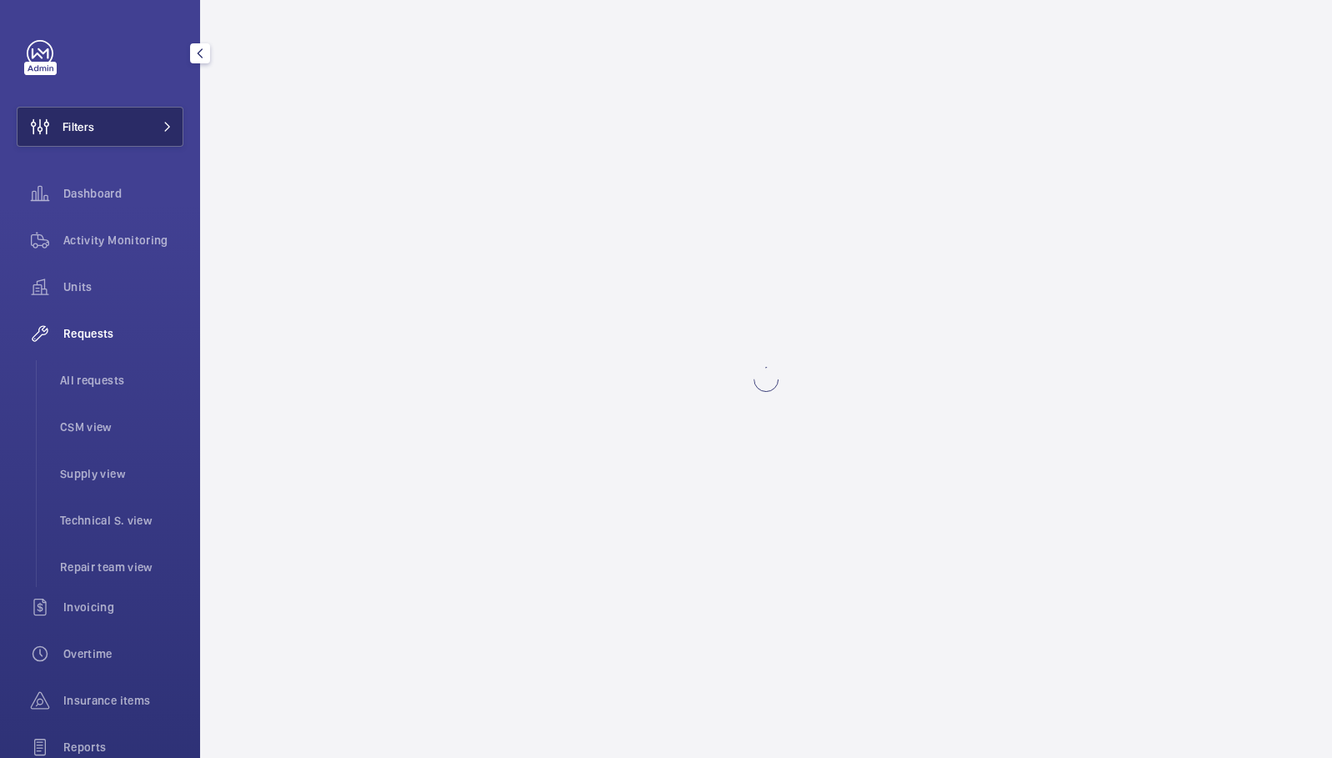
click at [151, 143] on button "Filters" at bounding box center [100, 127] width 167 height 40
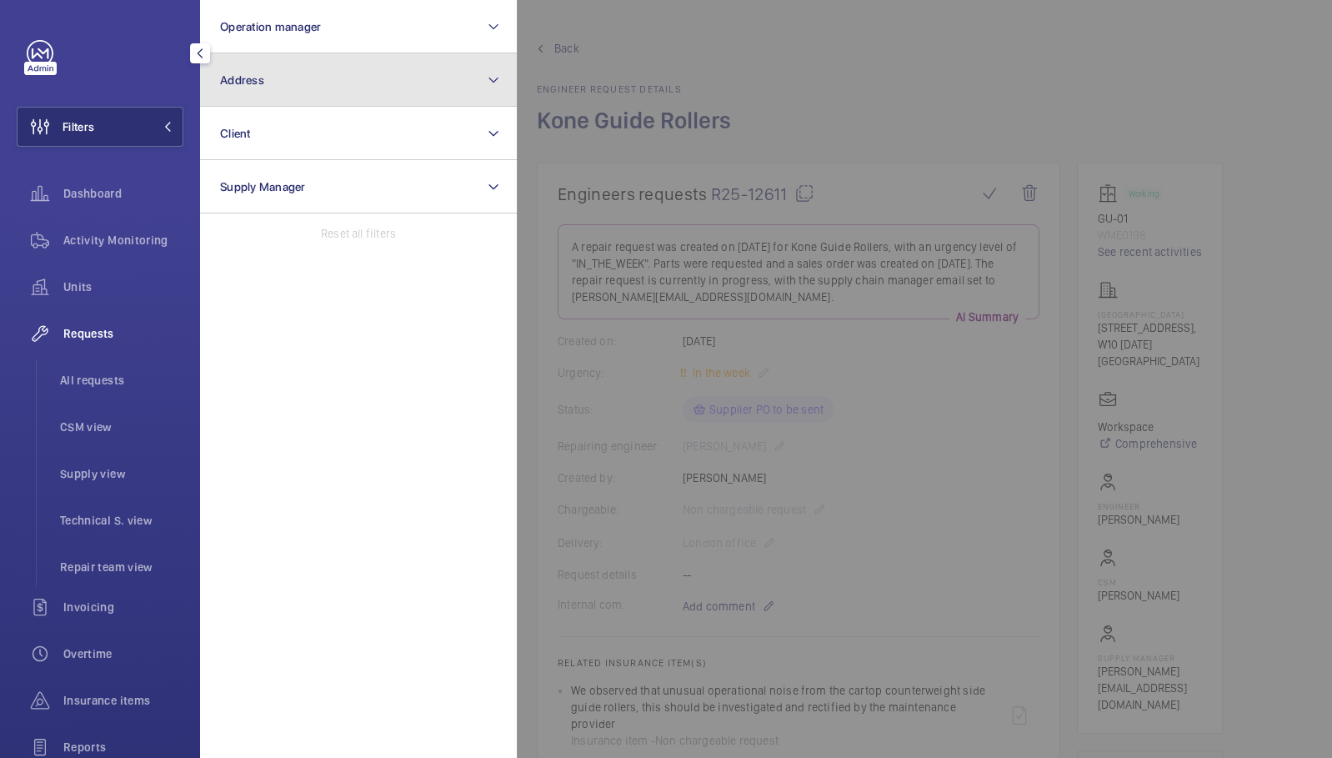
click at [305, 68] on button "Address" at bounding box center [358, 79] width 317 height 53
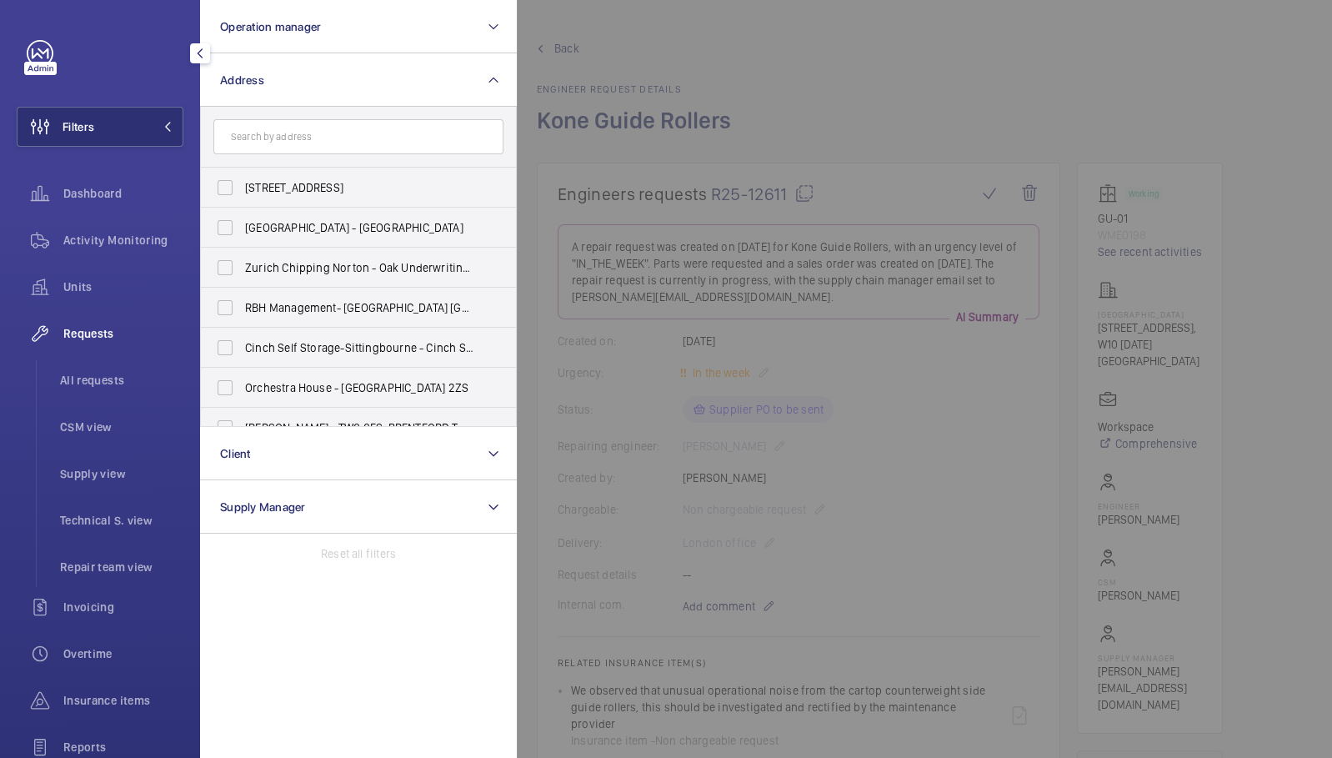
click at [344, 124] on input "text" at bounding box center [358, 136] width 290 height 35
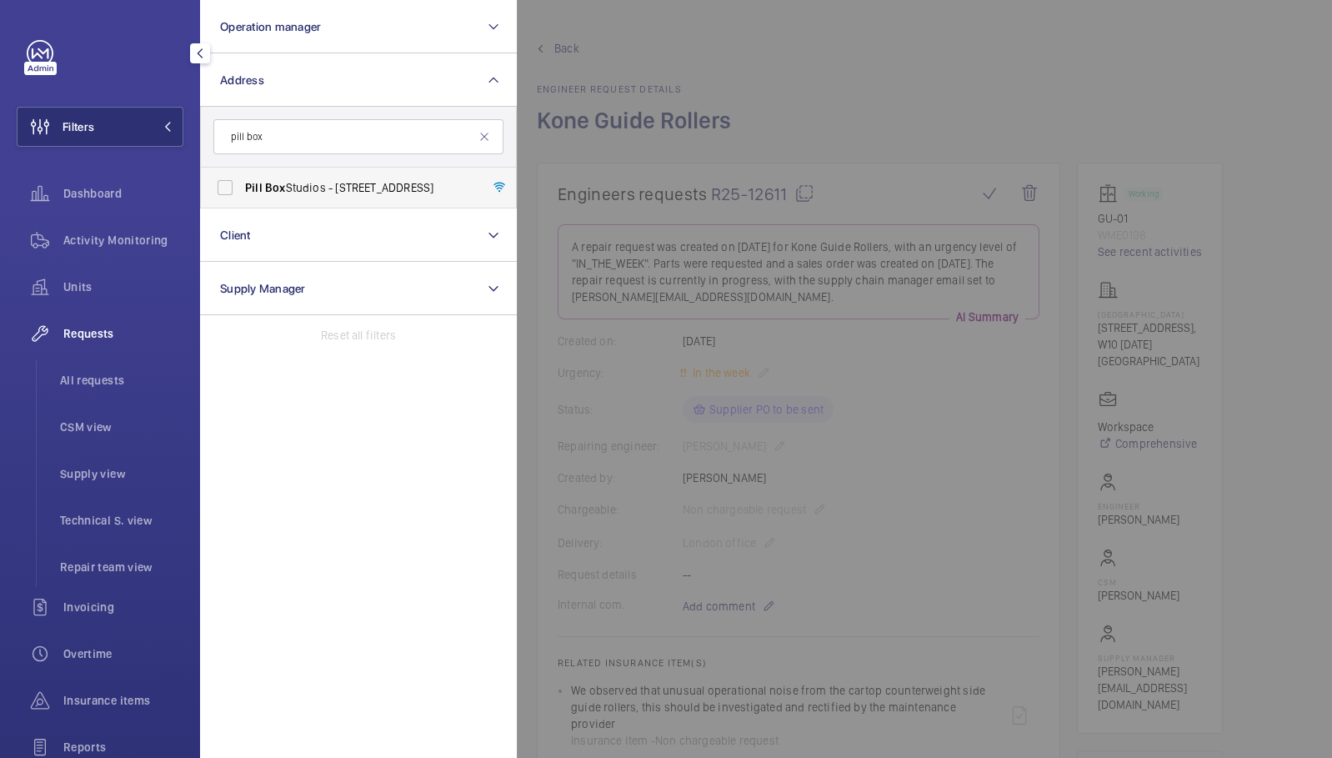
type input "pill box"
click at [334, 186] on span "[GEOGRAPHIC_DATA] - [STREET_ADDRESS]" at bounding box center [359, 187] width 229 height 17
click at [242, 186] on input "[GEOGRAPHIC_DATA] - [STREET_ADDRESS]" at bounding box center [224, 187] width 33 height 33
checkbox input "true"
click at [717, 150] on div at bounding box center [1183, 379] width 1332 height 758
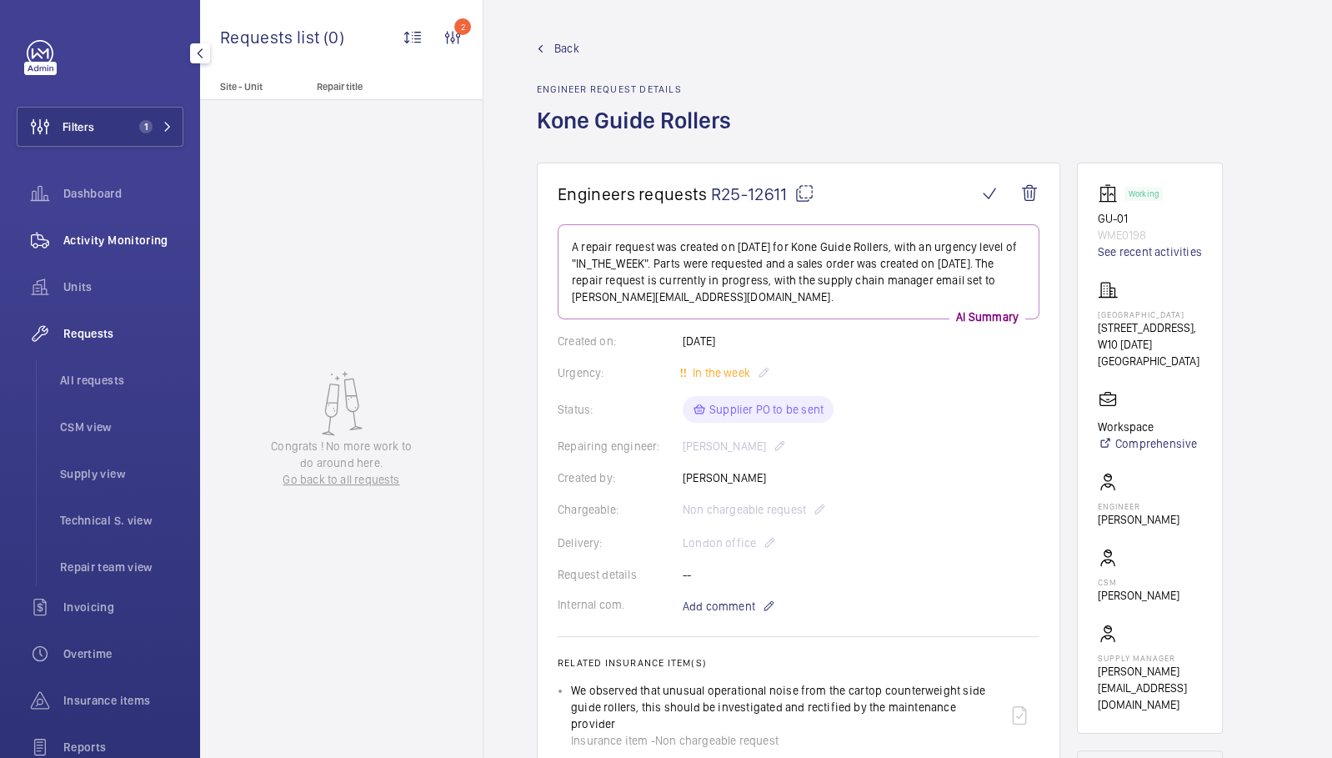
click at [135, 233] on span "Activity Monitoring" at bounding box center [123, 240] width 120 height 17
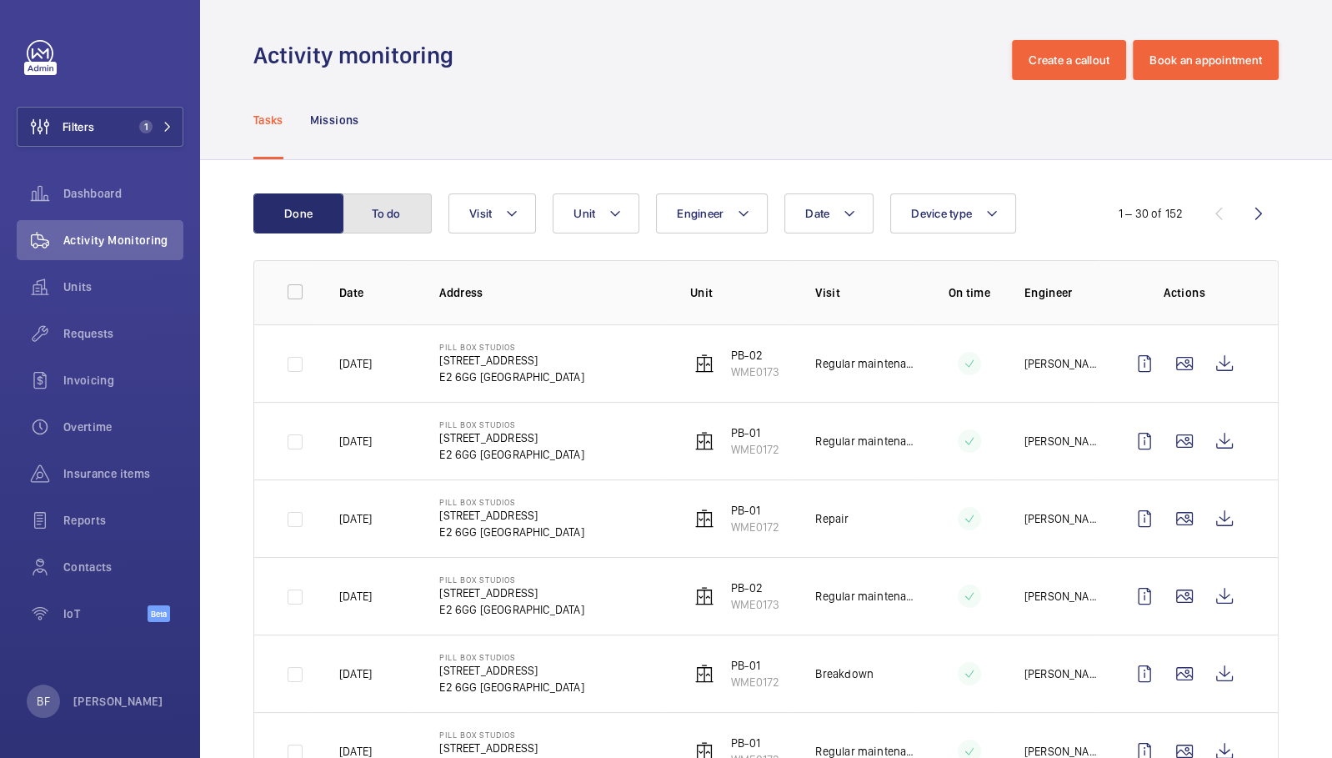
click at [382, 222] on button "To do" at bounding box center [387, 213] width 90 height 40
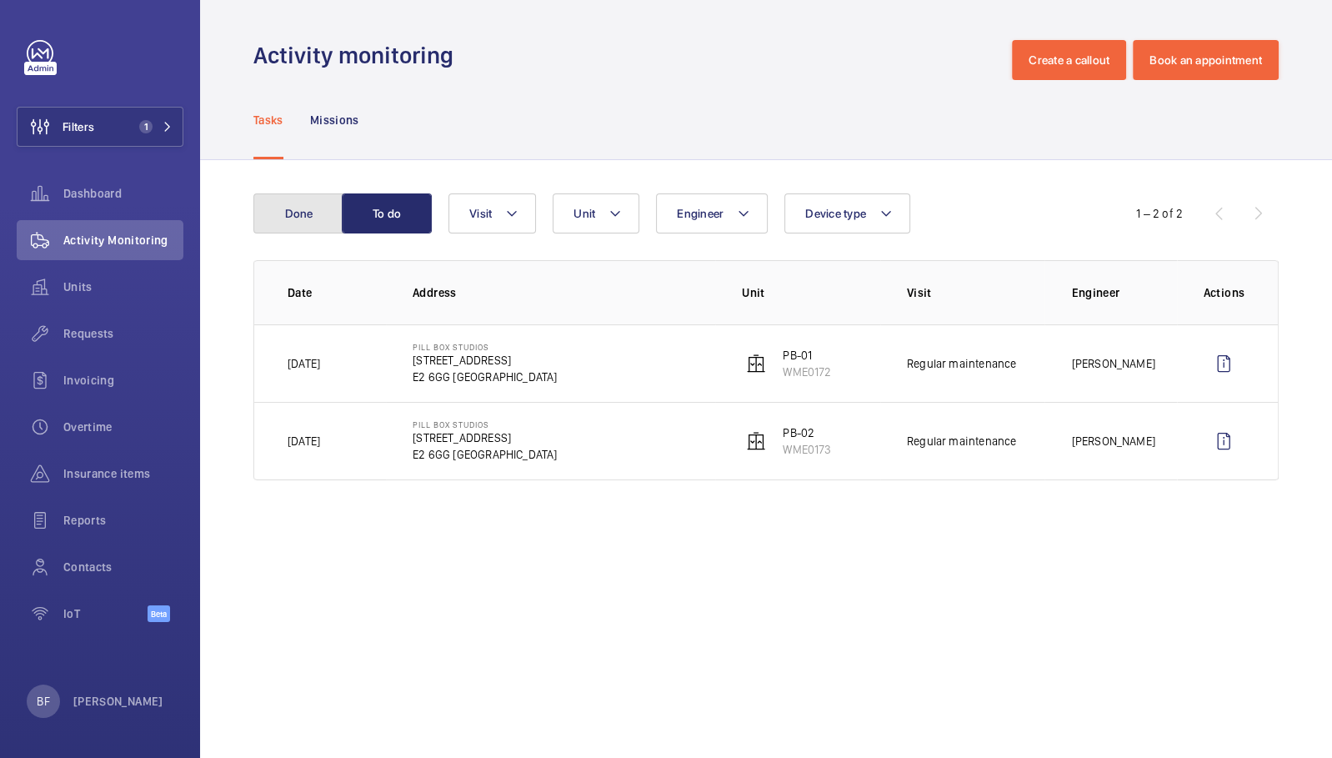
click at [288, 210] on button "Done" at bounding box center [298, 213] width 90 height 40
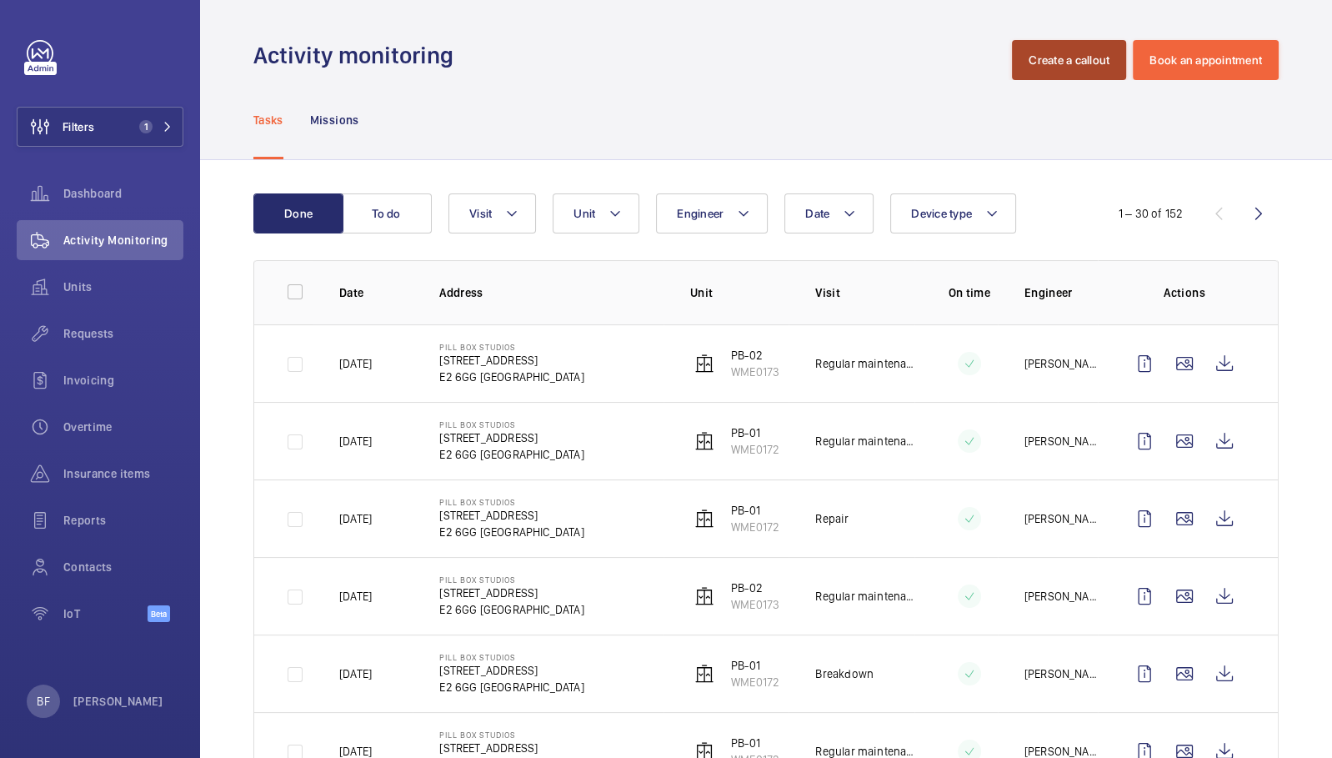
click at [1056, 58] on button "Create a callout" at bounding box center [1069, 60] width 114 height 40
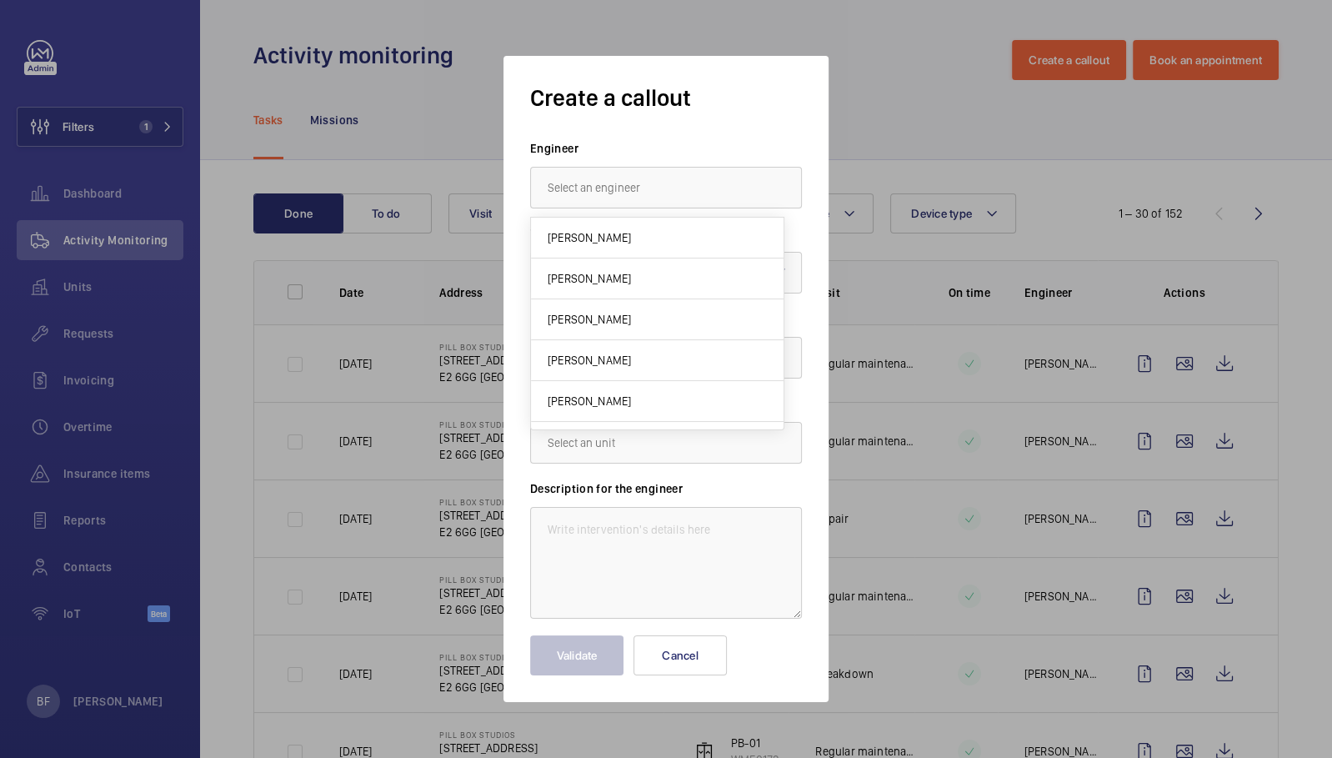
click at [704, 174] on input "text" at bounding box center [666, 188] width 272 height 42
click at [702, 238] on mat-option "[PERSON_NAME]" at bounding box center [666, 238] width 270 height 41
type input "[PERSON_NAME]"
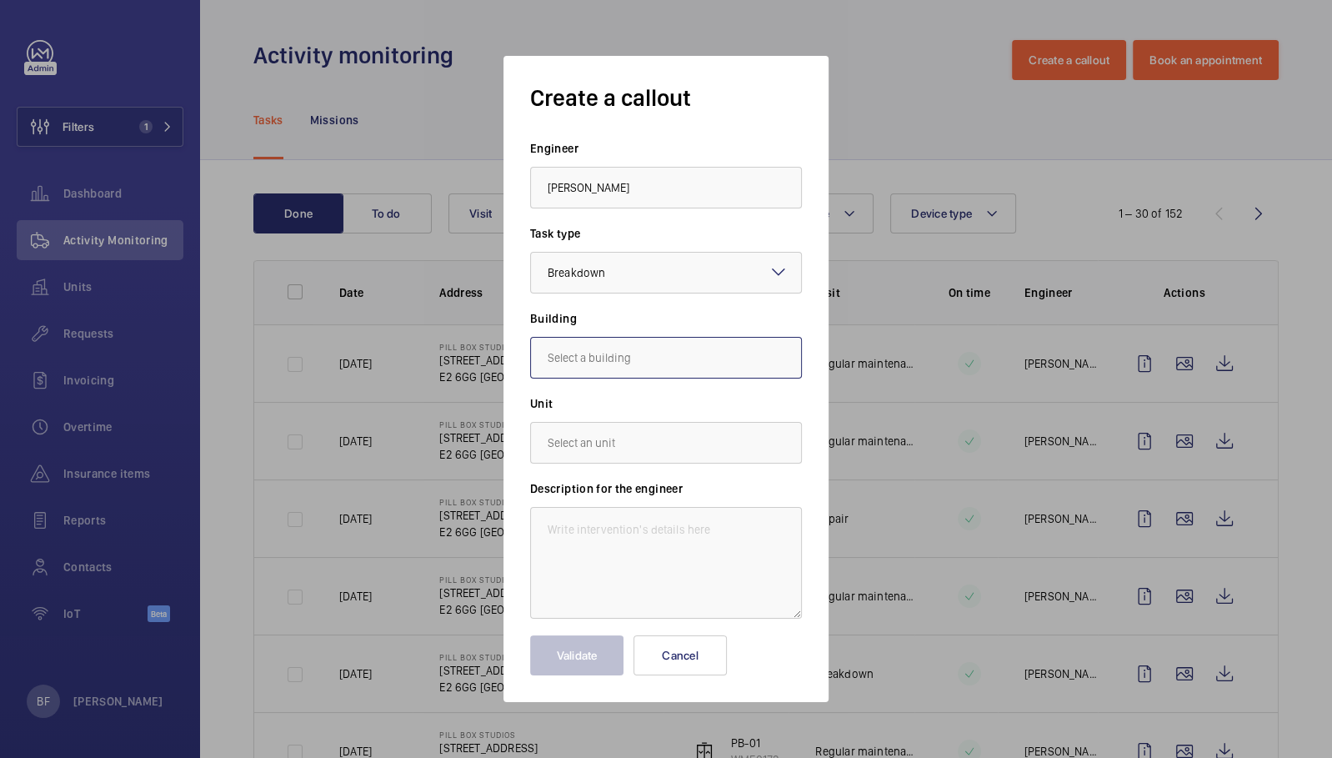
click at [649, 369] on input "text" at bounding box center [666, 358] width 272 height 42
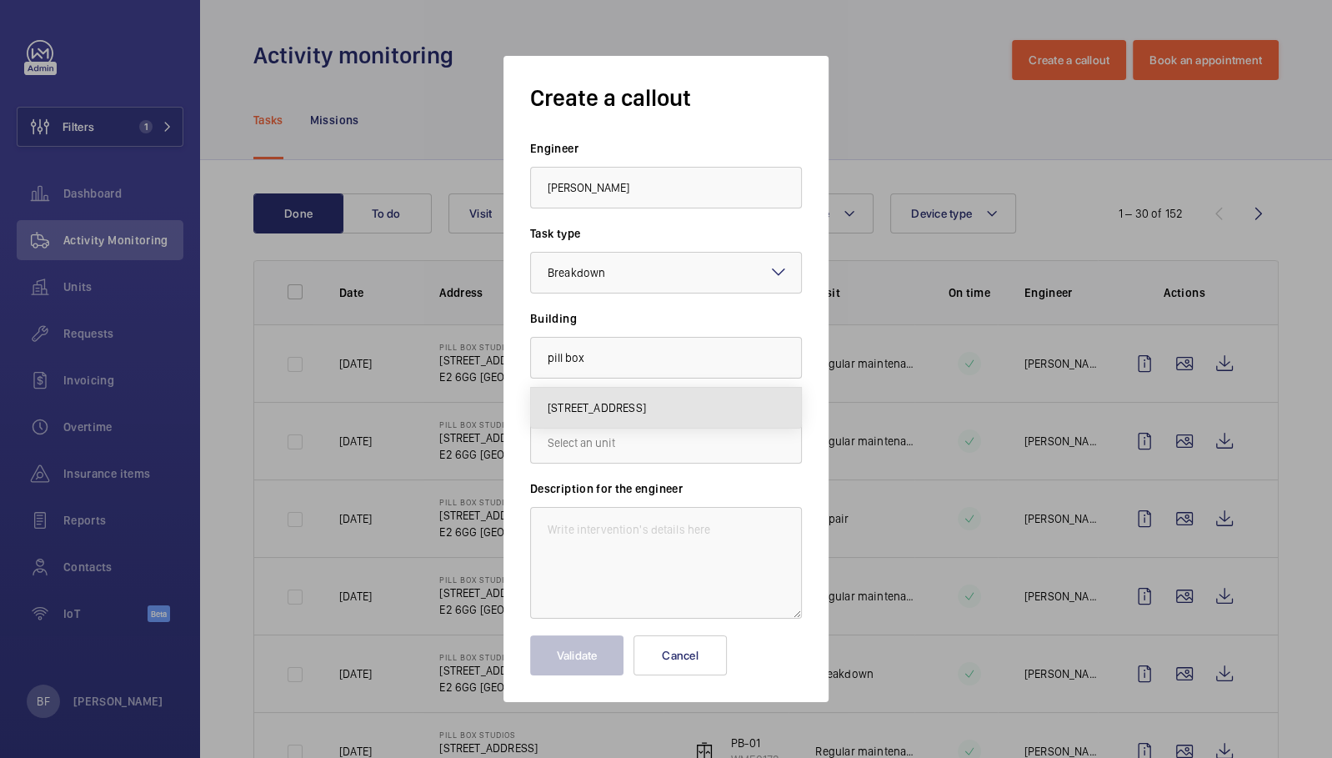
click at [629, 396] on mat-option "[STREET_ADDRESS]" at bounding box center [666, 408] width 270 height 40
type input "115 Coventry Road, Bethnal Green, E2 6GG LONDON"
click at [638, 442] on input "text" at bounding box center [666, 443] width 272 height 42
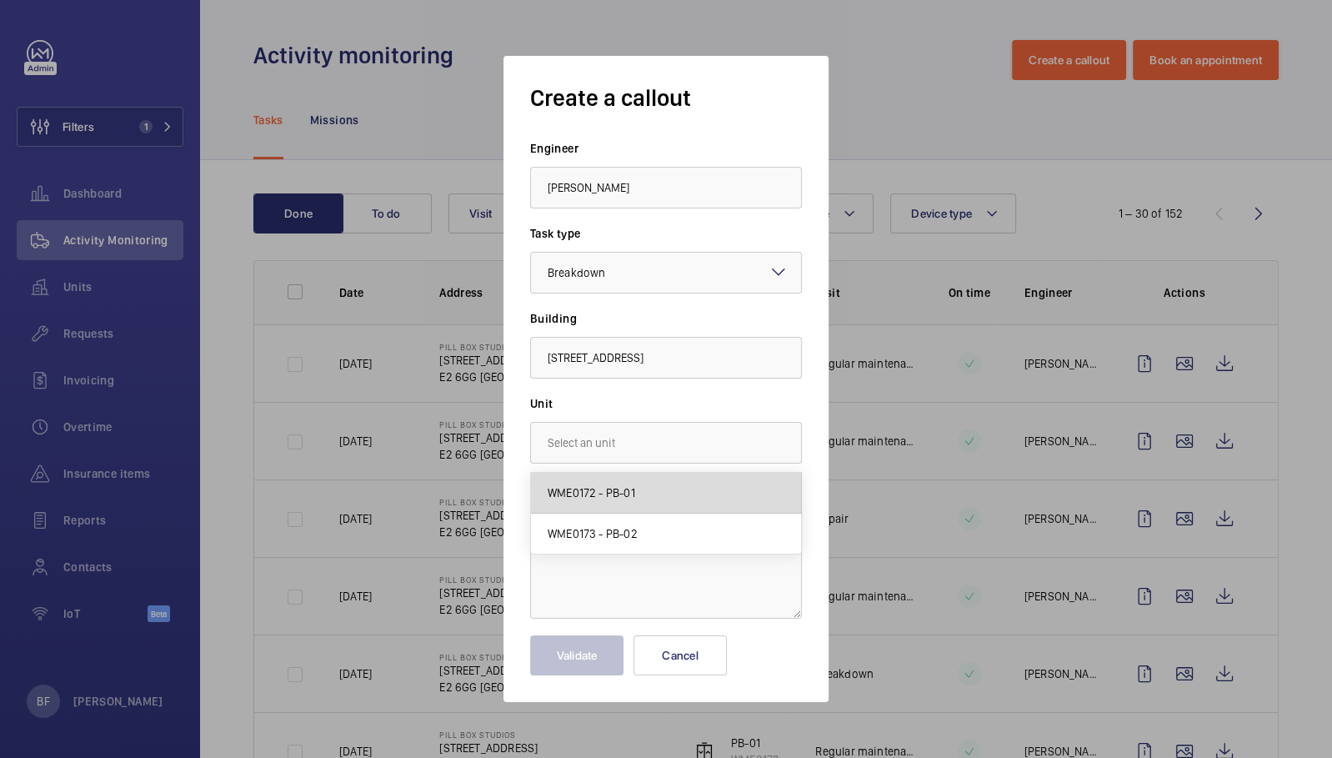
click at [648, 501] on mat-option "WME0172 - PB-01" at bounding box center [666, 493] width 270 height 41
type input "WME0172 - PB-01"
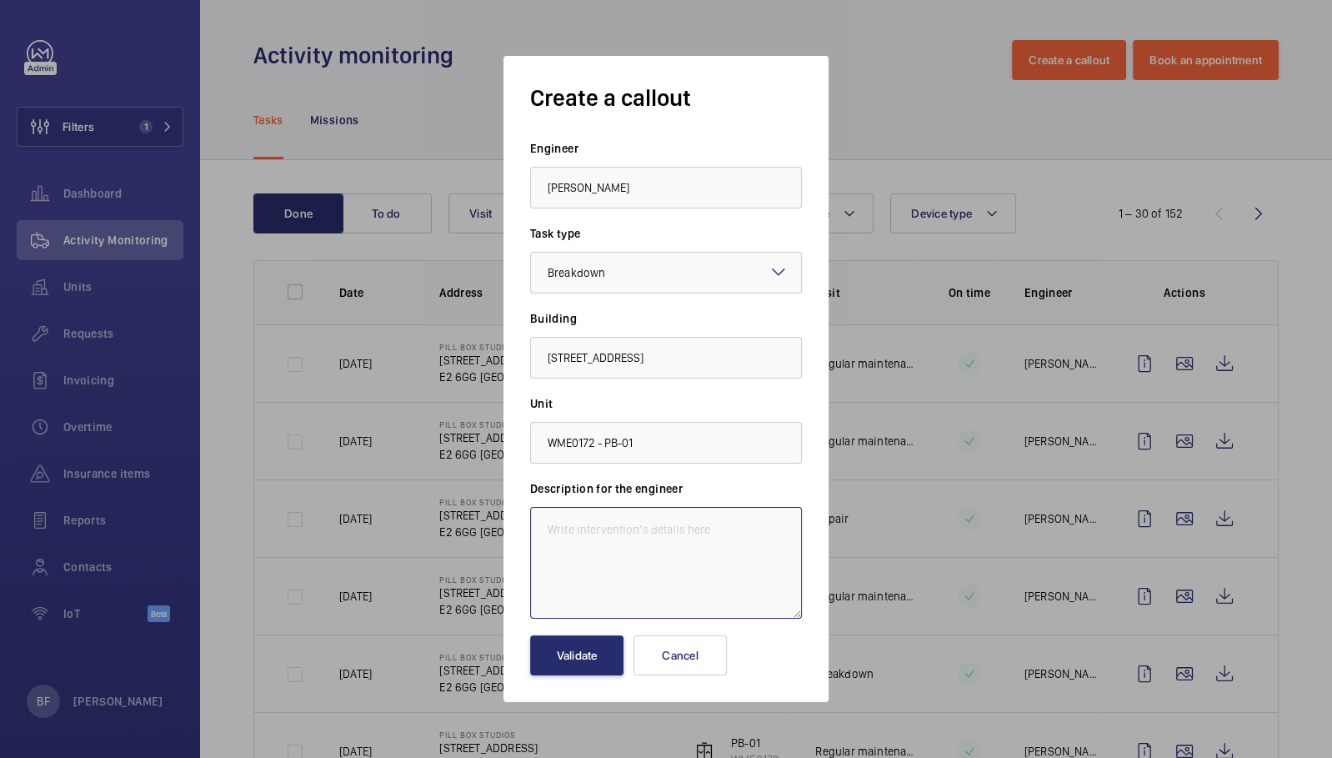
click at [607, 548] on textarea at bounding box center [666, 563] width 272 height 112
paste textarea "Lift autodialler not working man lift PB-01"
click at [542, 533] on textarea "Lift autodialler not working man lift PB-01" at bounding box center [666, 563] width 272 height 112
paste textarea "Job #356809"
click at [631, 547] on textarea "Job #356809 - Lift autodialler not working, man lift PB-01" at bounding box center [666, 563] width 272 height 112
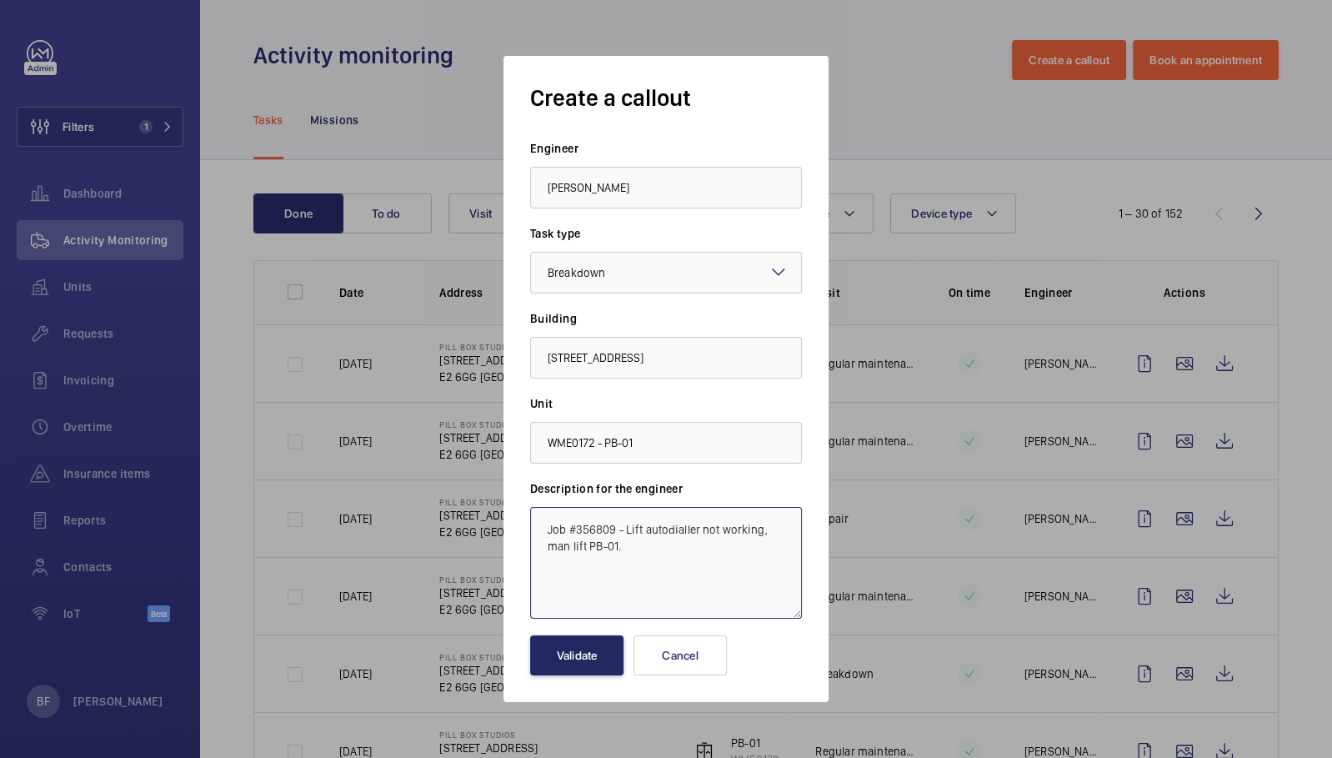
type textarea "Job #356809 - Lift autodialler not working, man lift PB-01."
click at [592, 660] on button "Validate" at bounding box center [576, 655] width 93 height 40
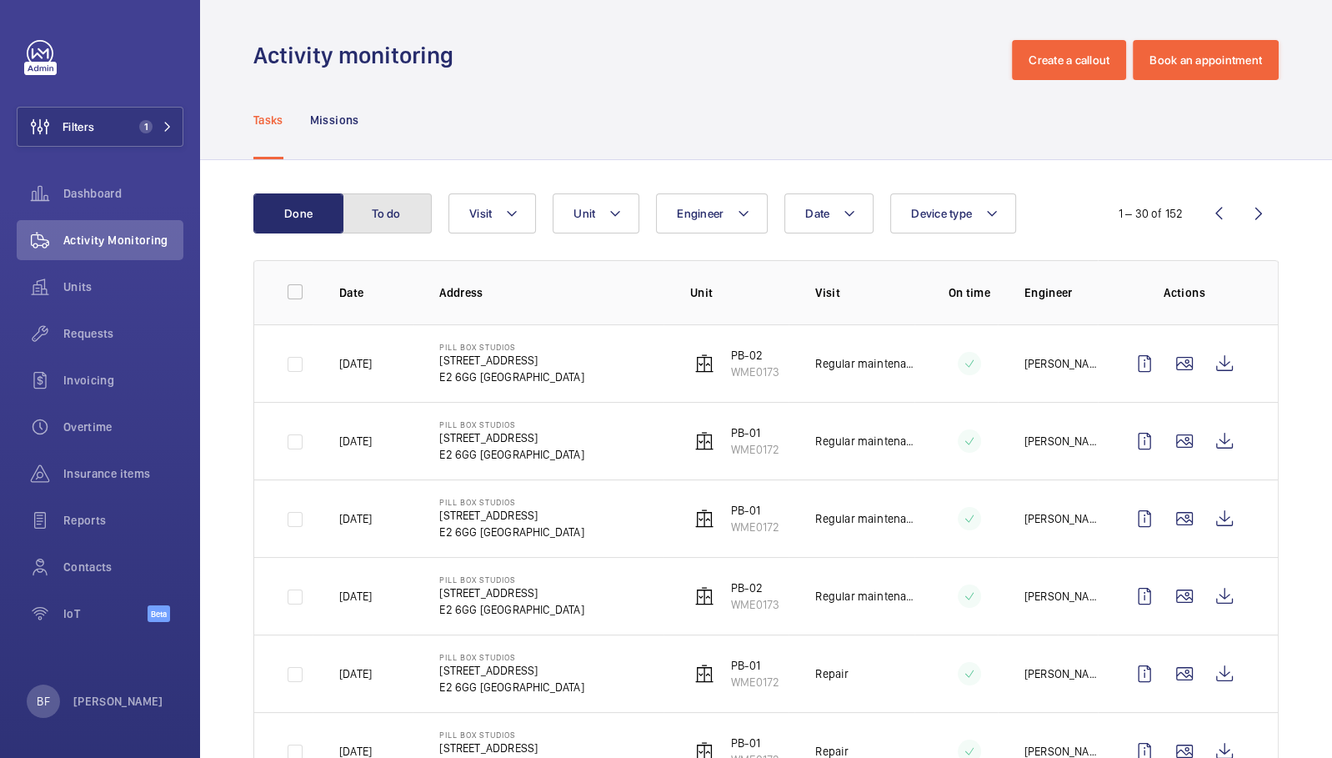
click at [358, 203] on button "To do" at bounding box center [387, 213] width 90 height 40
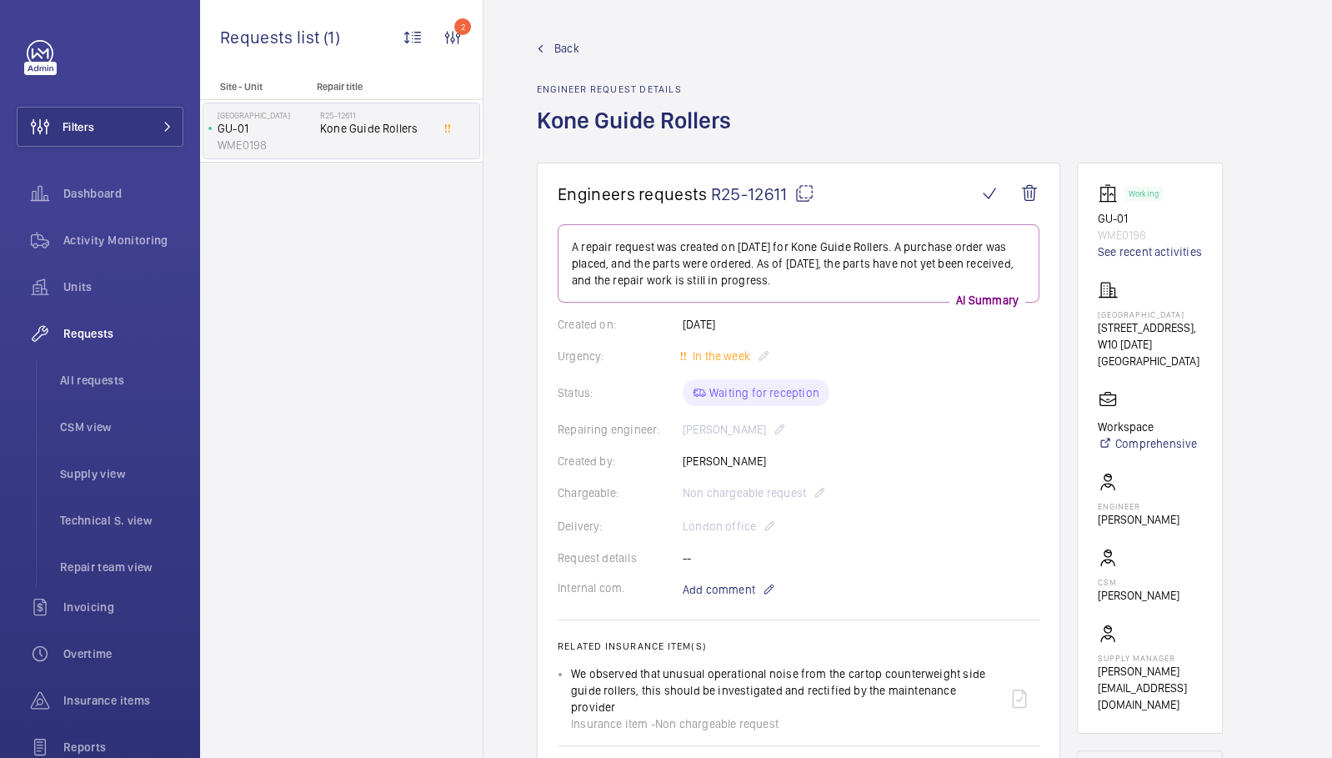
drag, startPoint x: 1099, startPoint y: 313, endPoint x: 1199, endPoint y: 313, distance: 100.0
click at [1199, 313] on wm-front-card-body "Working GU-01 WME0198 See recent activities [GEOGRAPHIC_DATA] [STREET_ADDRESS][…" at bounding box center [1150, 447] width 104 height 529
copy p "[GEOGRAPHIC_DATA]"
click at [1120, 219] on p "GU-01" at bounding box center [1150, 218] width 104 height 17
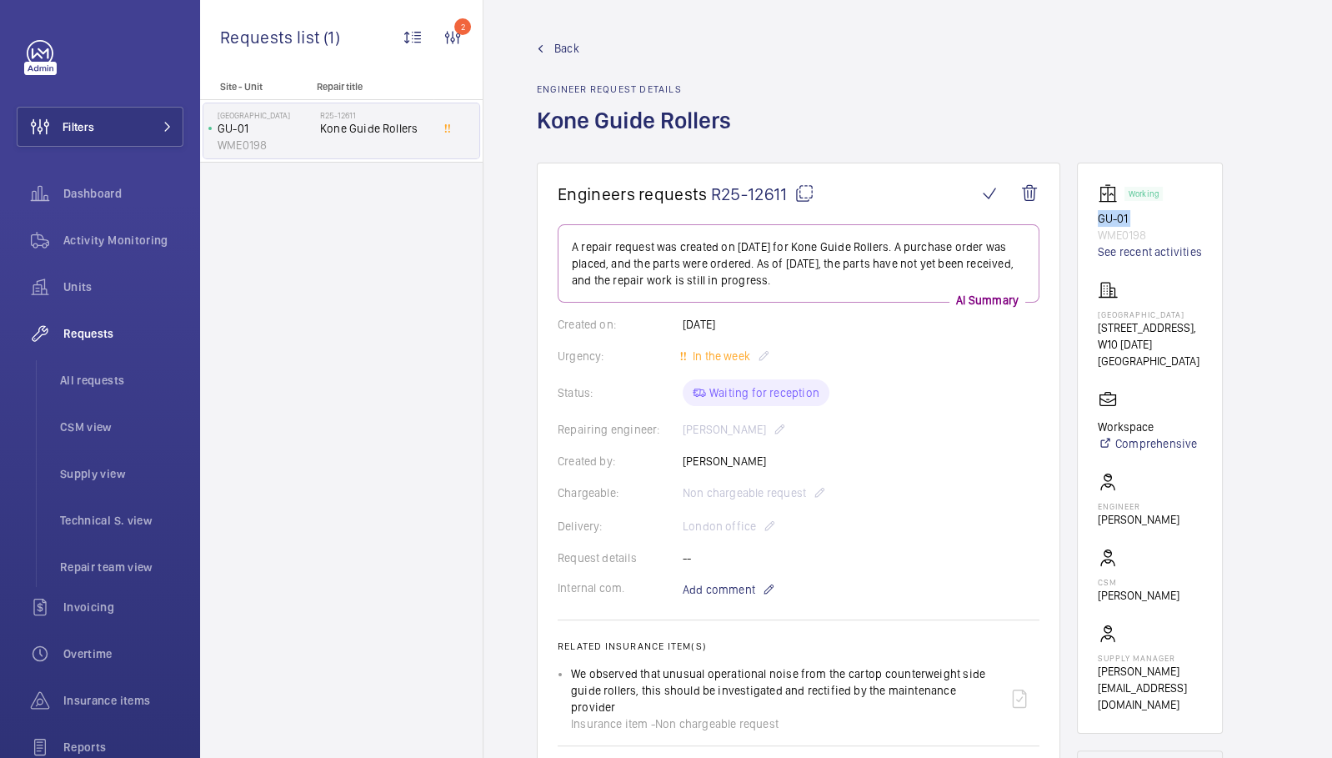
click at [1120, 219] on p "GU-01" at bounding box center [1150, 218] width 104 height 17
copy p "GU-01"
click at [125, 734] on div "Reports" at bounding box center [100, 747] width 167 height 40
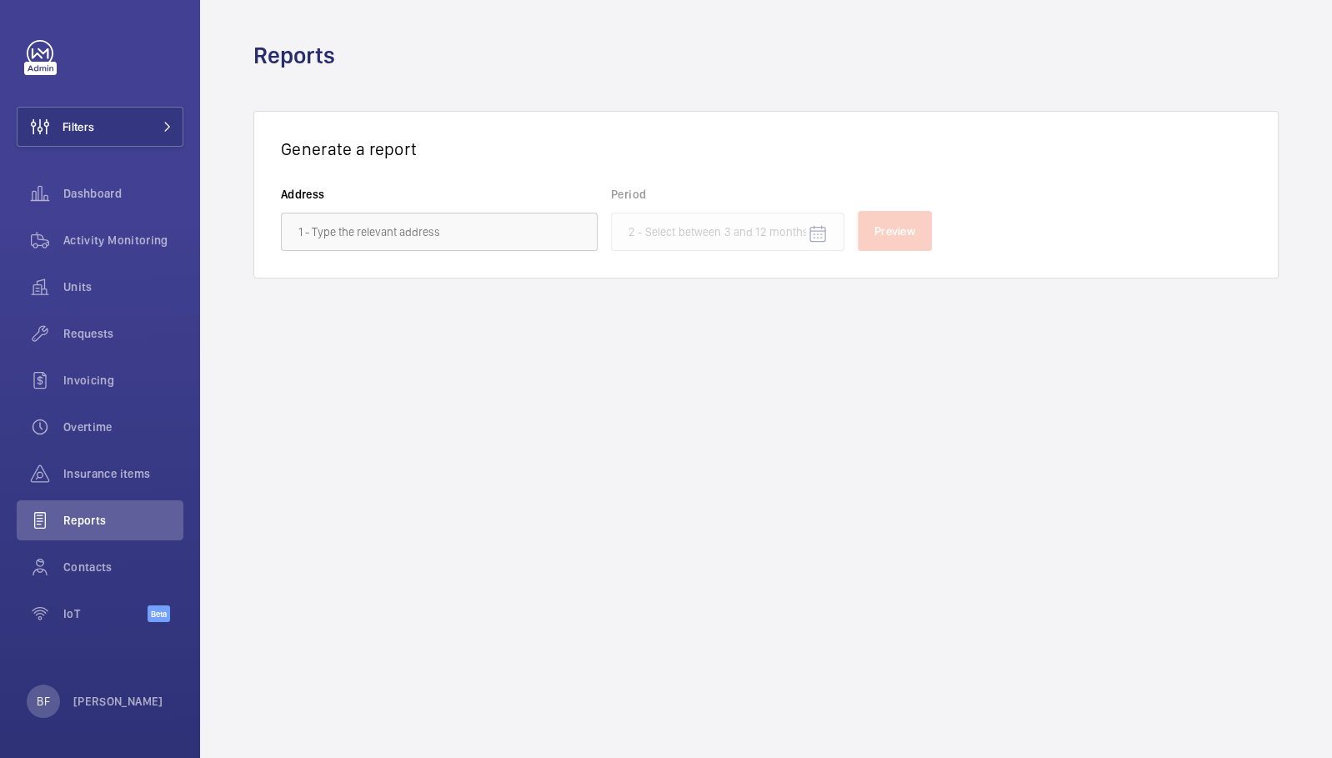
click at [563, 599] on wm-front-admin-reports "Reports Generate a report Address Period Preview" at bounding box center [766, 379] width 1132 height 758
click at [103, 239] on span "Activity Monitoring" at bounding box center [123, 240] width 120 height 17
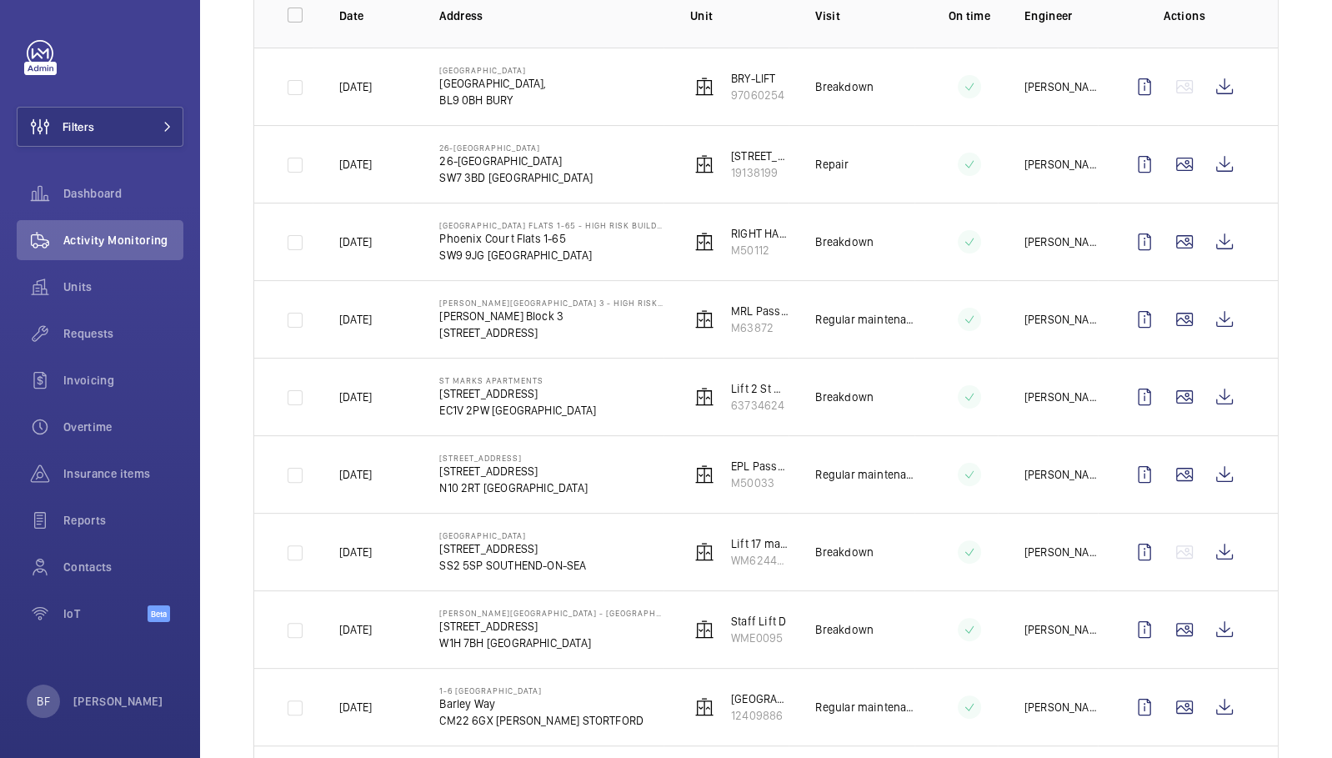
scroll to position [280, 0]
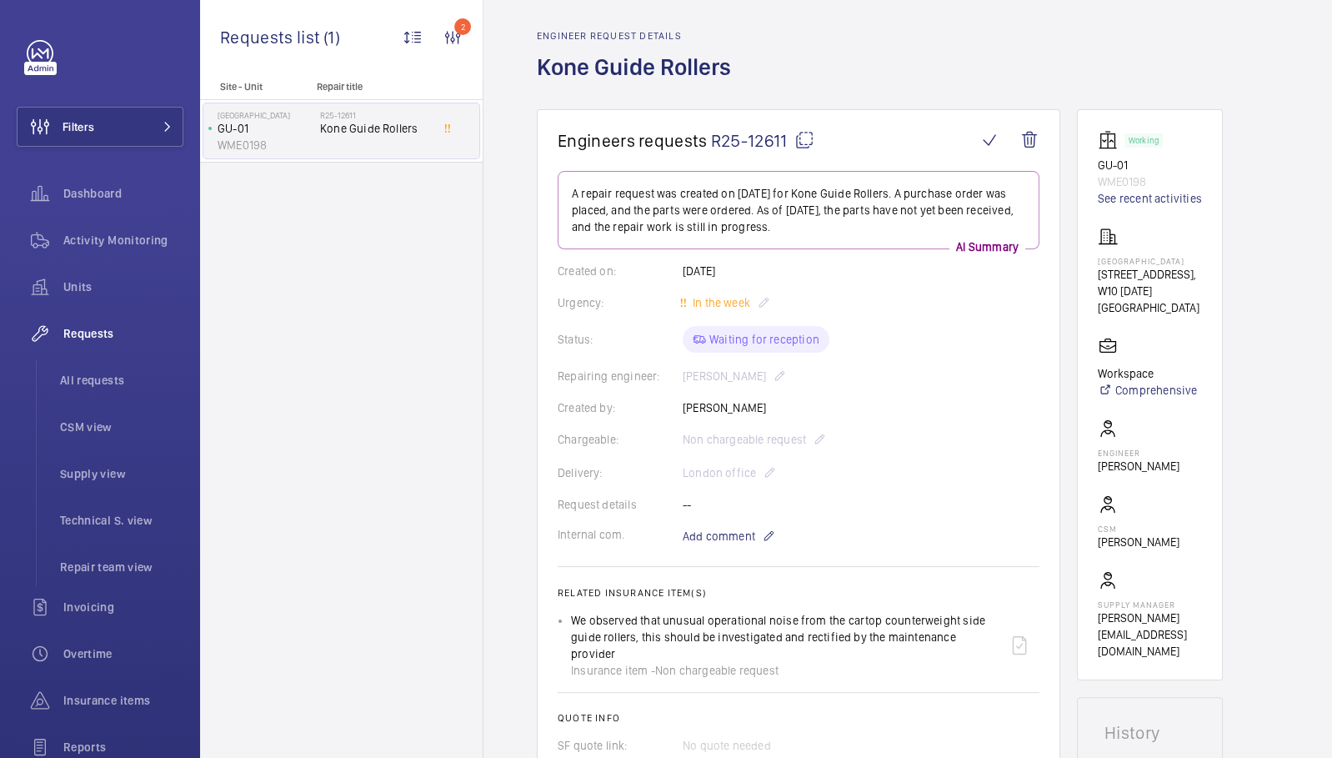
scroll to position [67, 0]
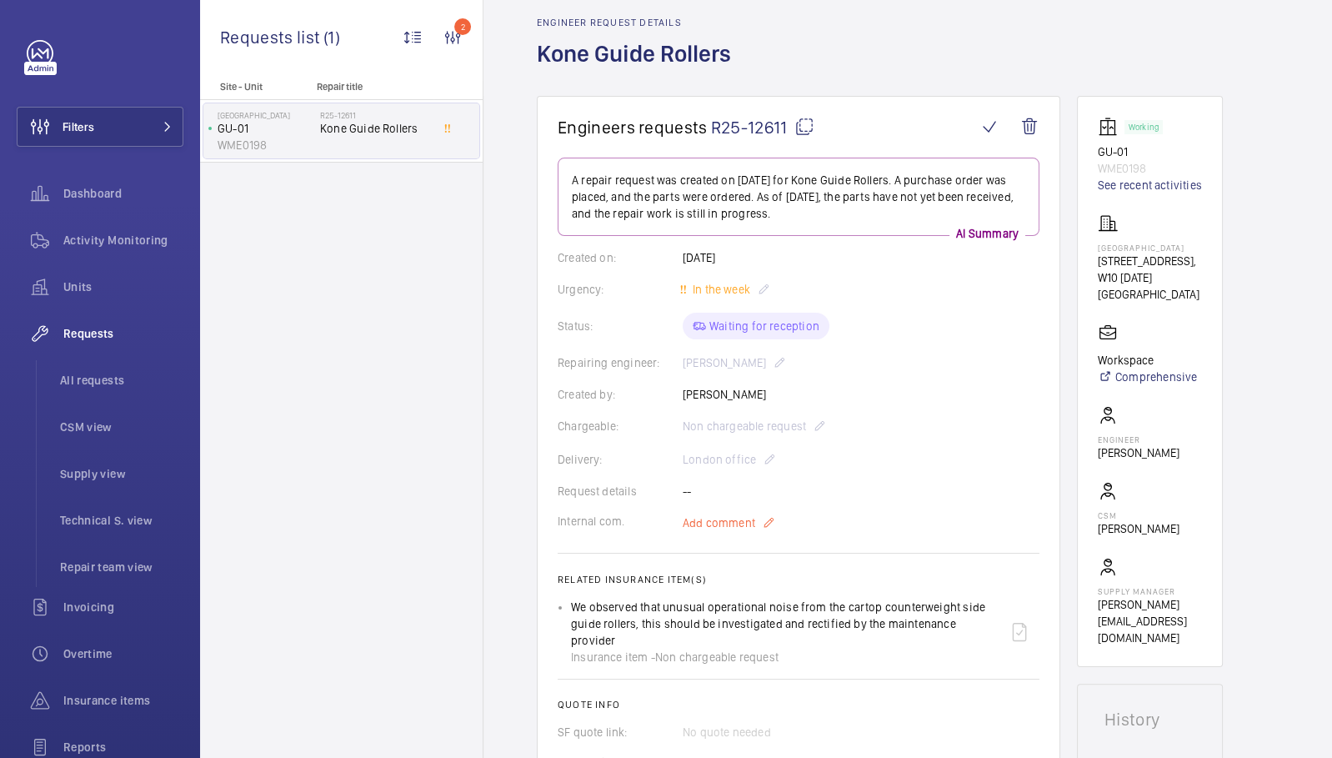
click at [766, 522] on mat-icon at bounding box center [768, 523] width 13 height 20
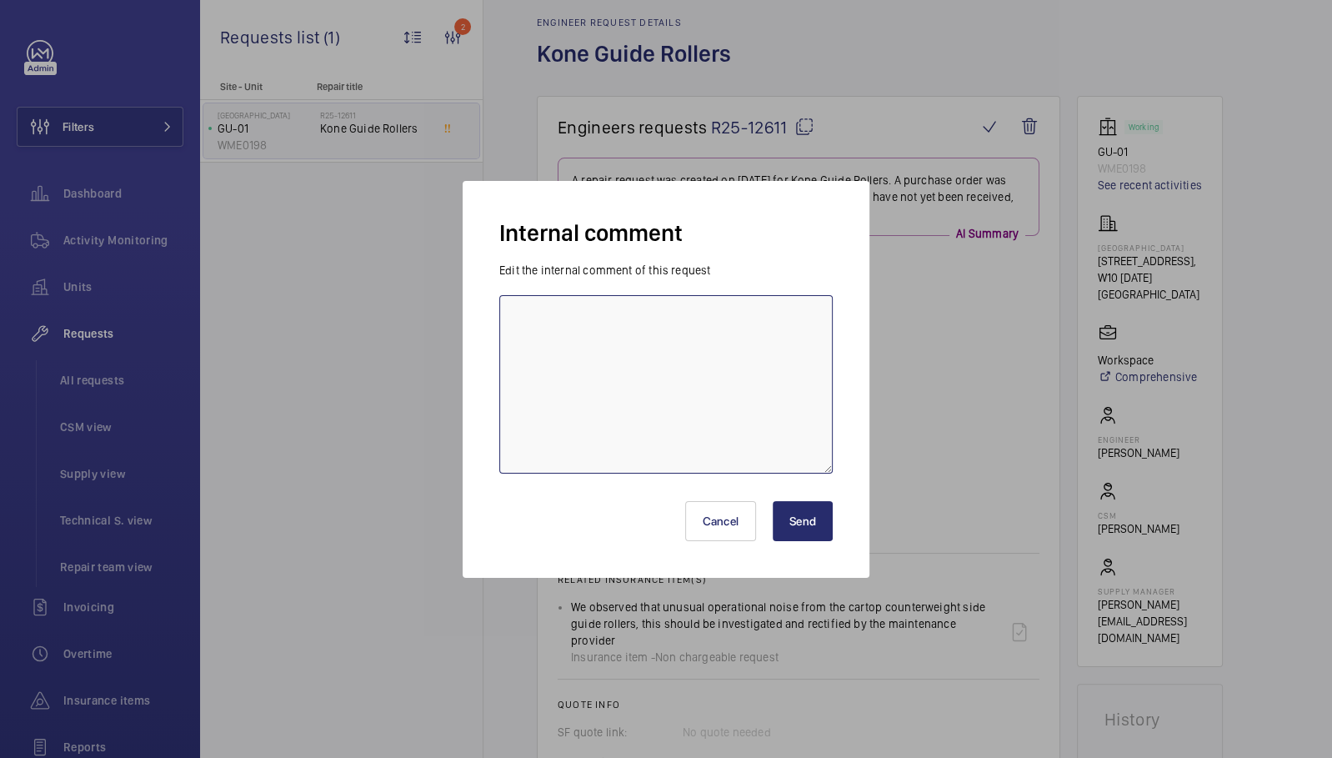
click at [579, 327] on textarea at bounding box center [665, 384] width 333 height 178
type textarea "PO sent to Reeley - Bea"
click at [817, 528] on button "Send" at bounding box center [803, 521] width 60 height 40
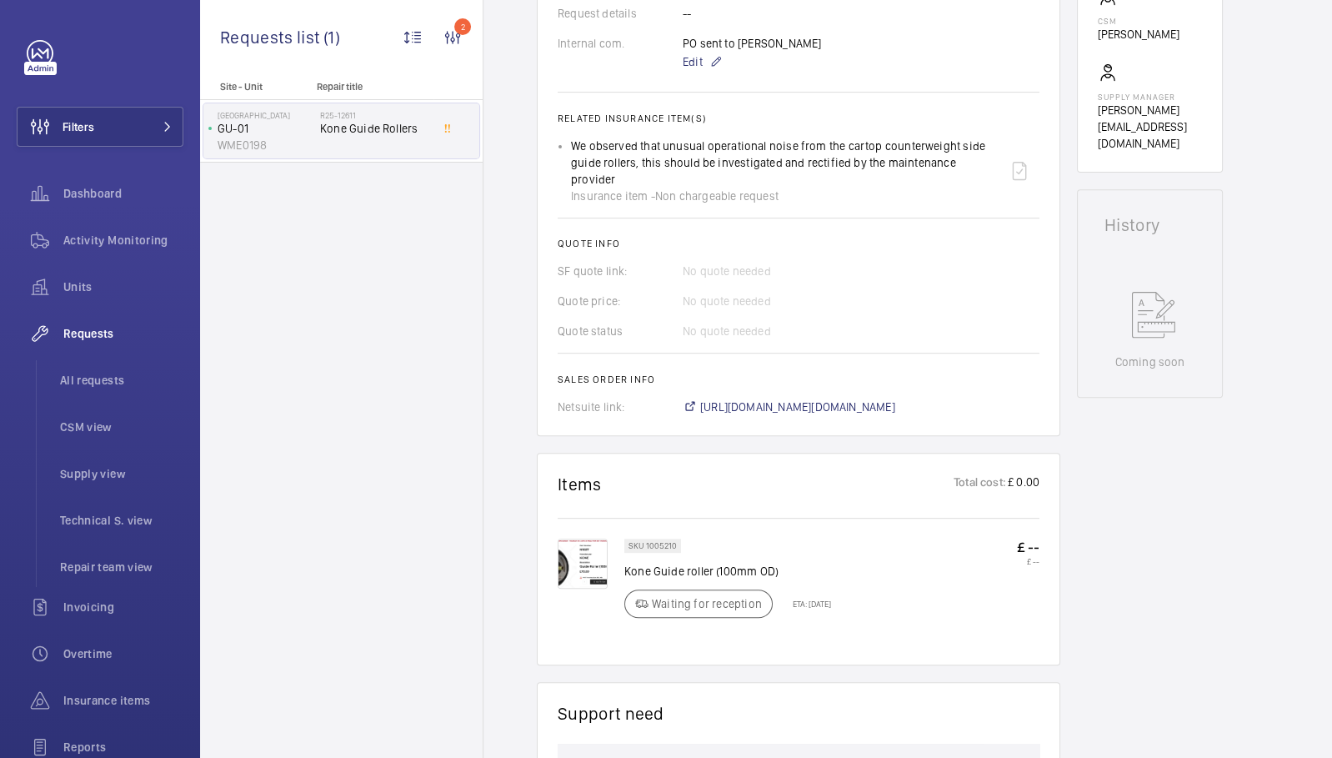
scroll to position [564, 0]
click at [373, 353] on div "Site - Unit Repair title Grand Union Studios GU-01 WME0198 R25-12611 Kone Guide…" at bounding box center [341, 419] width 283 height 677
click at [121, 243] on span "Activity Monitoring" at bounding box center [123, 240] width 120 height 17
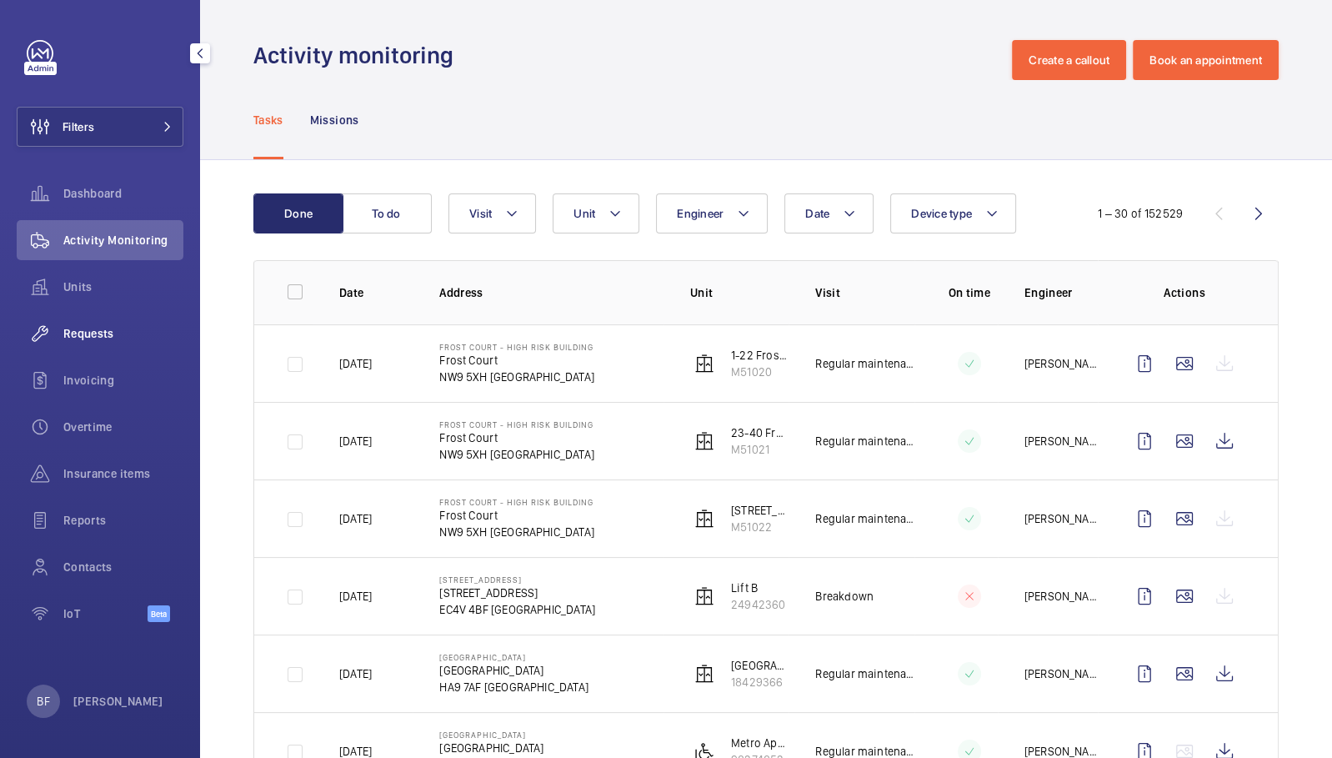
click at [105, 328] on span "Requests" at bounding box center [123, 333] width 120 height 17
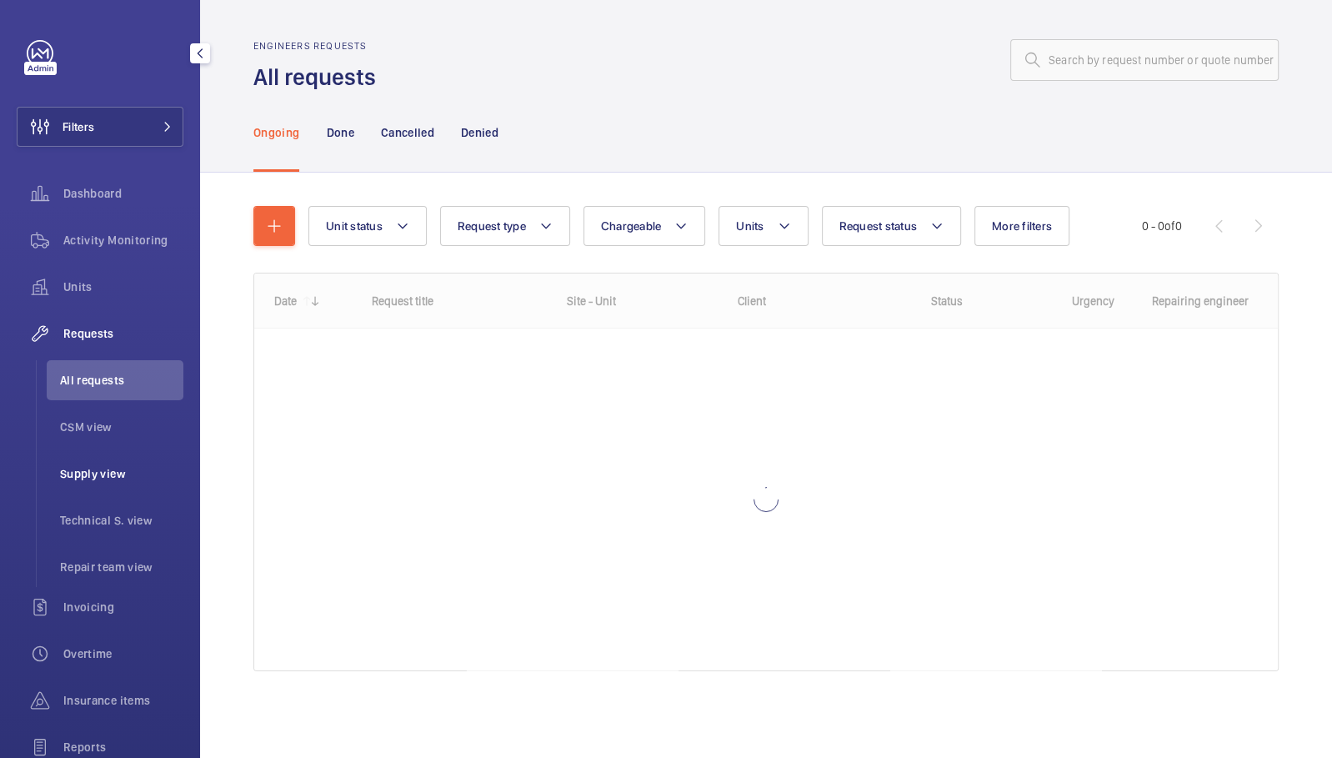
click at [116, 482] on li "Supply view" at bounding box center [115, 473] width 137 height 40
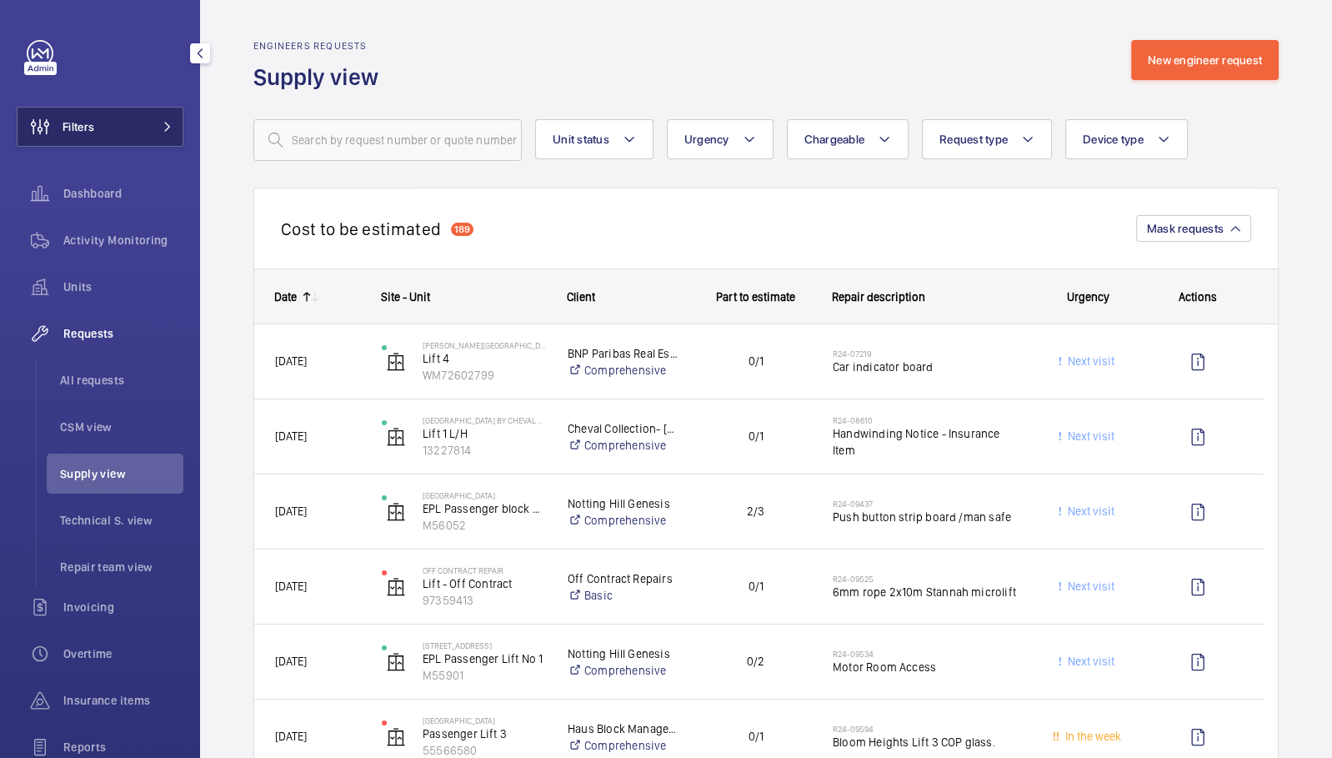
click at [153, 126] on span at bounding box center [163, 127] width 20 height 10
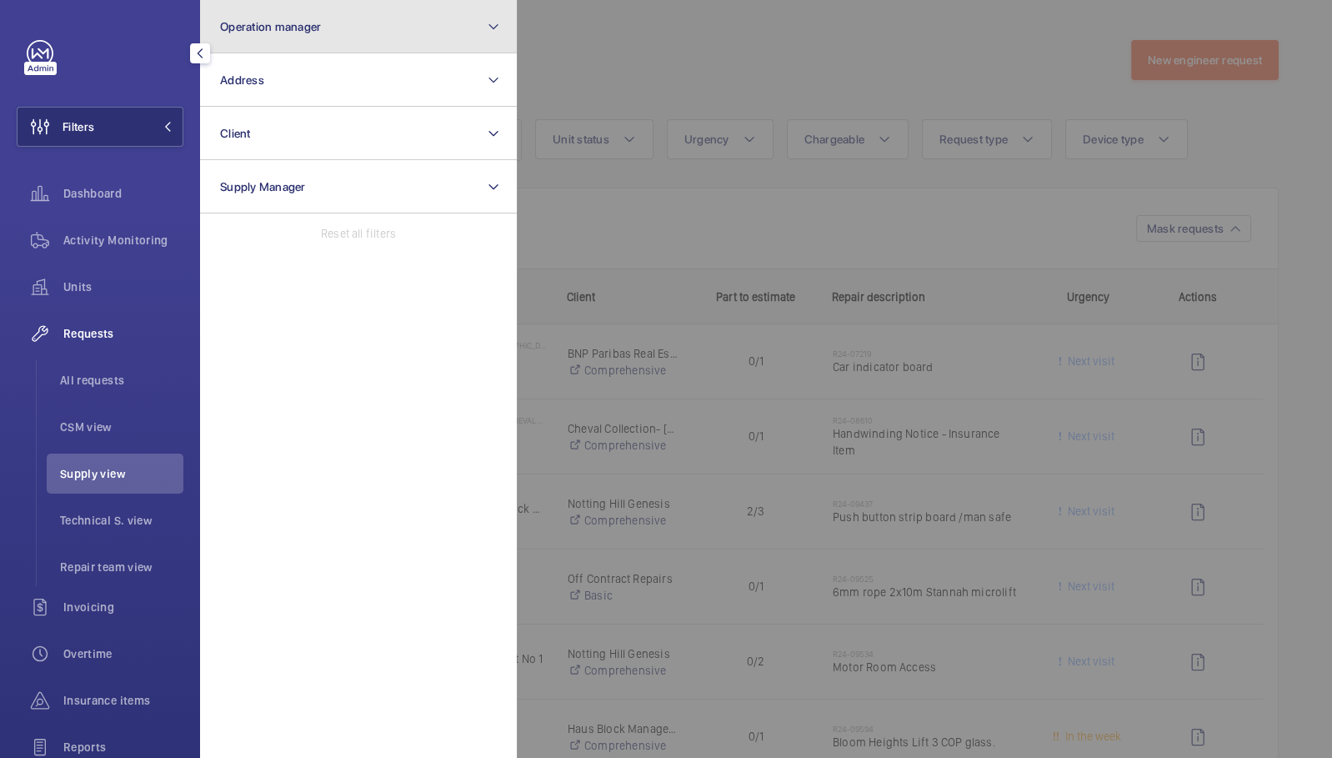
click at [322, 43] on button "Operation manager" at bounding box center [358, 26] width 317 height 53
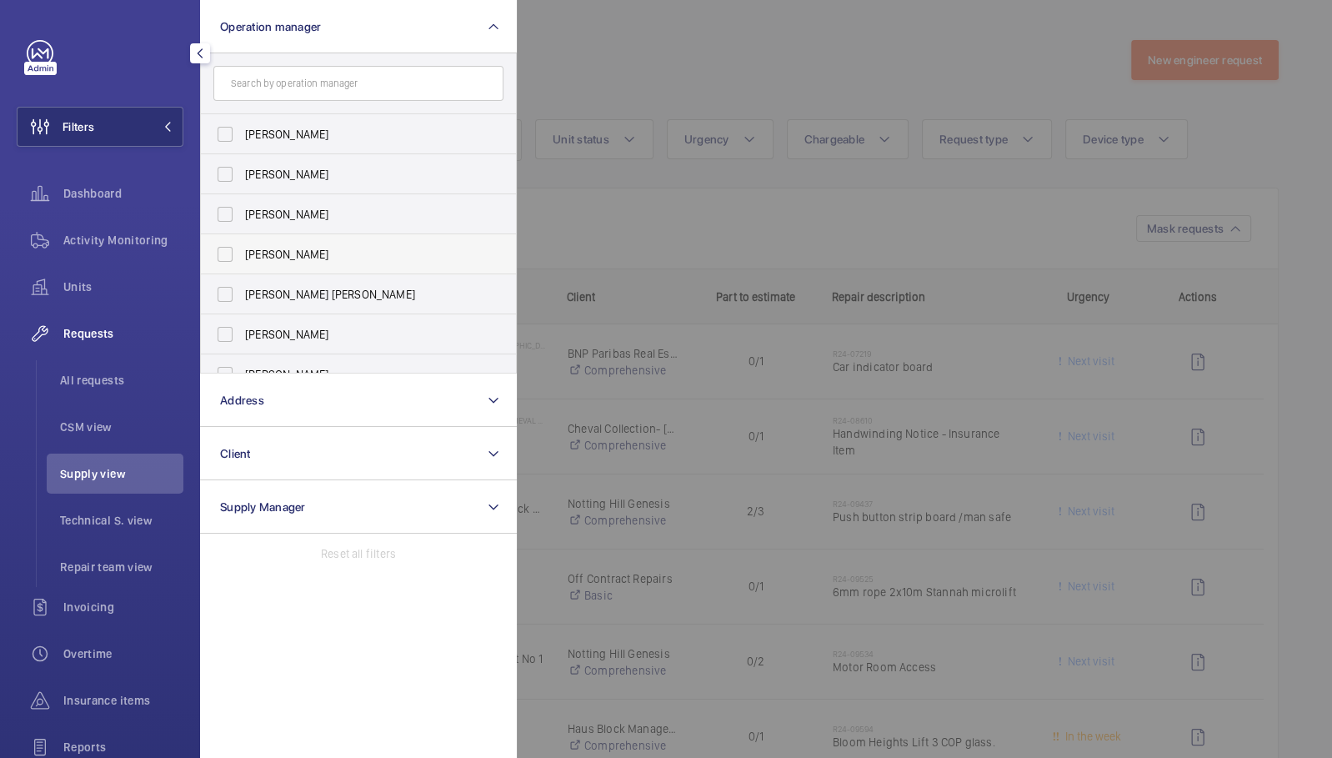
click at [303, 252] on span "[PERSON_NAME]" at bounding box center [359, 254] width 229 height 17
click at [242, 252] on input "[PERSON_NAME]" at bounding box center [224, 254] width 33 height 33
checkbox input "true"
click at [651, 125] on div at bounding box center [1183, 379] width 1332 height 758
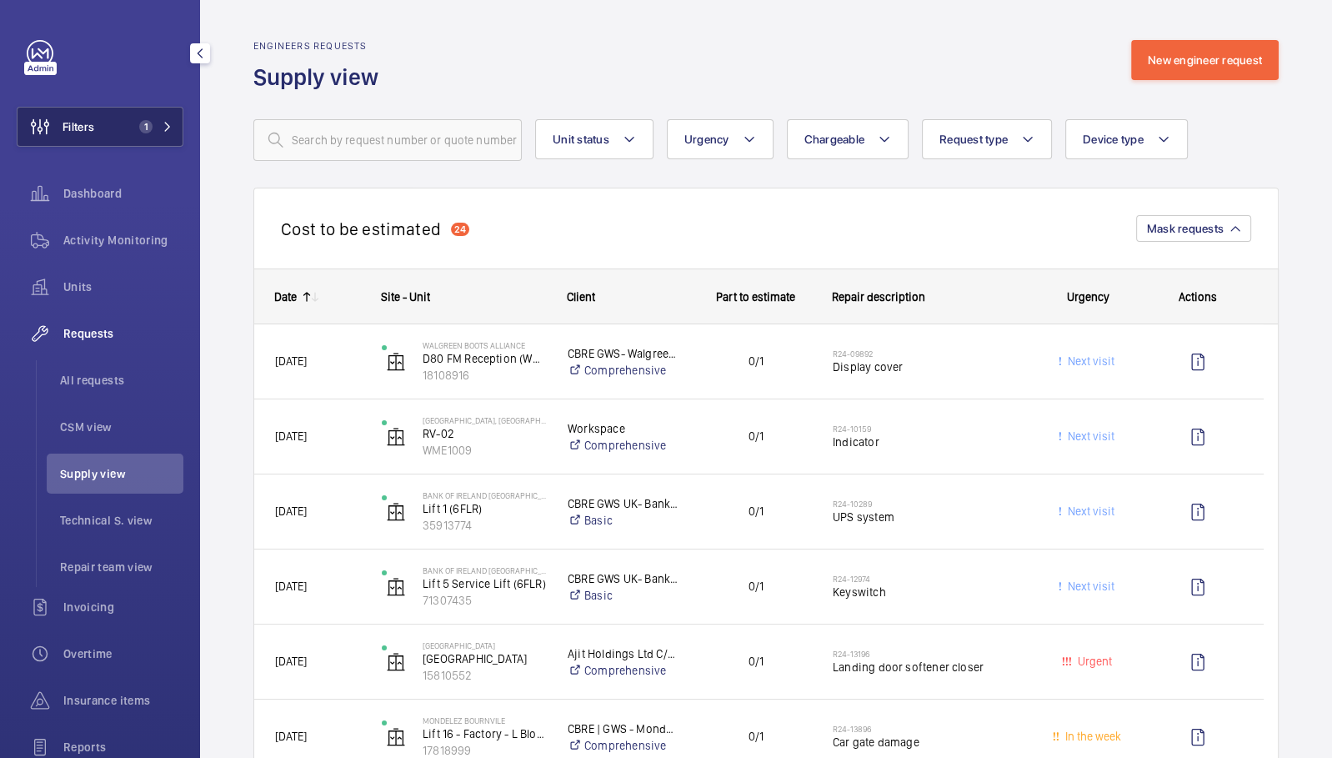
click at [139, 132] on span "1" at bounding box center [145, 126] width 13 height 13
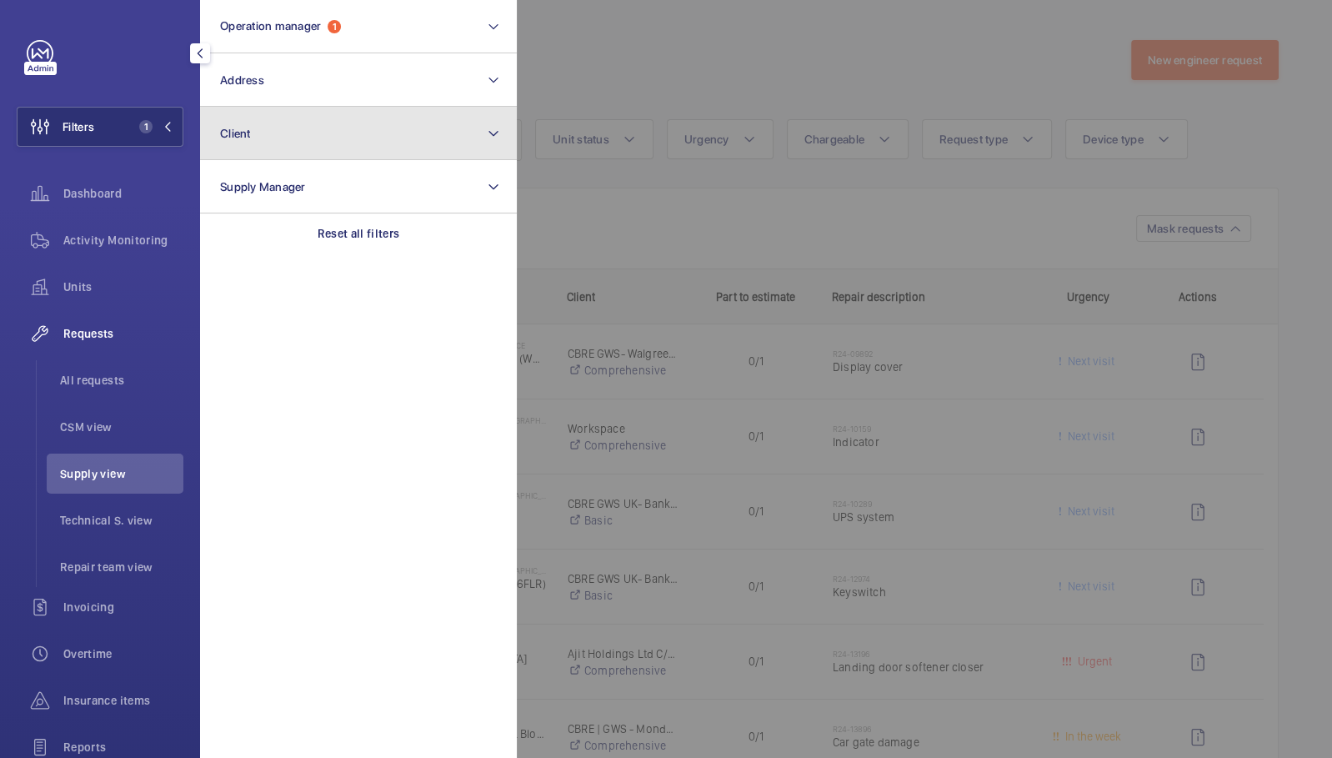
click at [325, 127] on button "Client" at bounding box center [358, 133] width 317 height 53
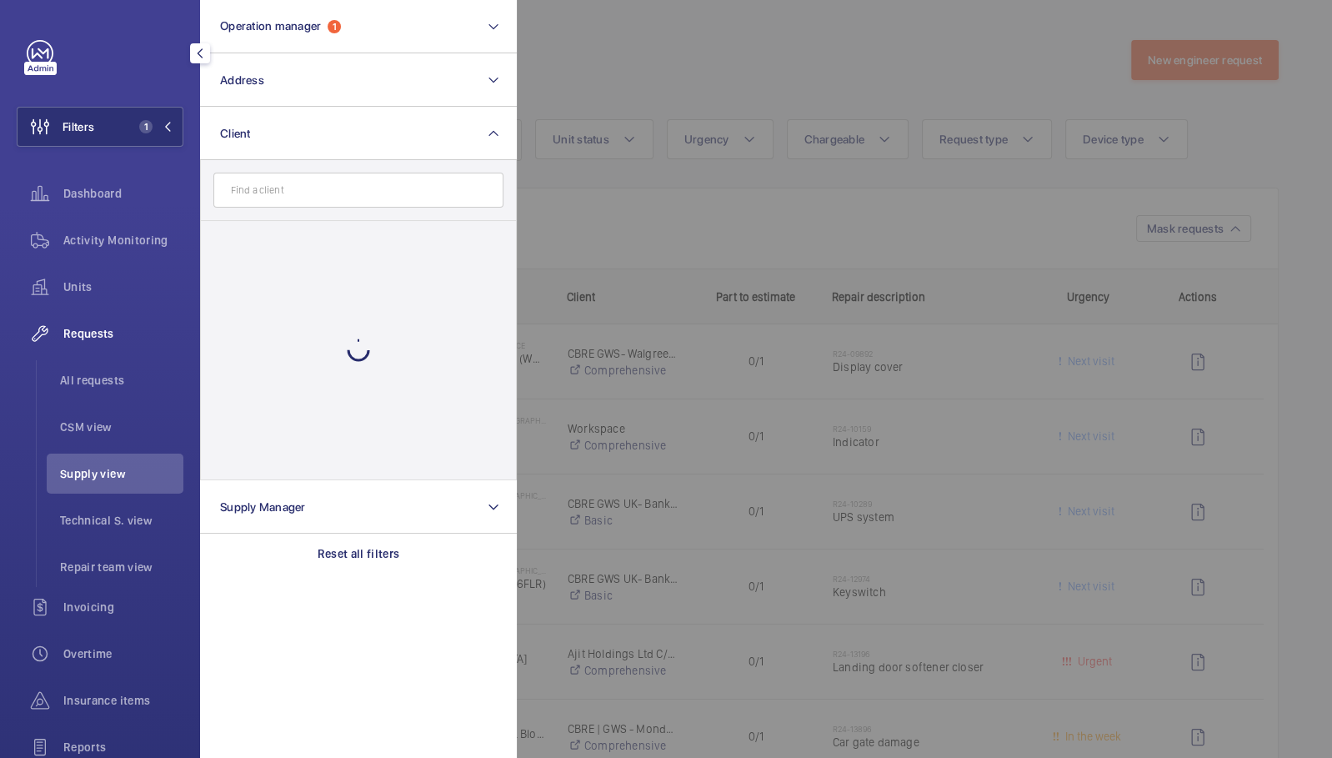
click at [329, 191] on input "text" at bounding box center [358, 190] width 290 height 35
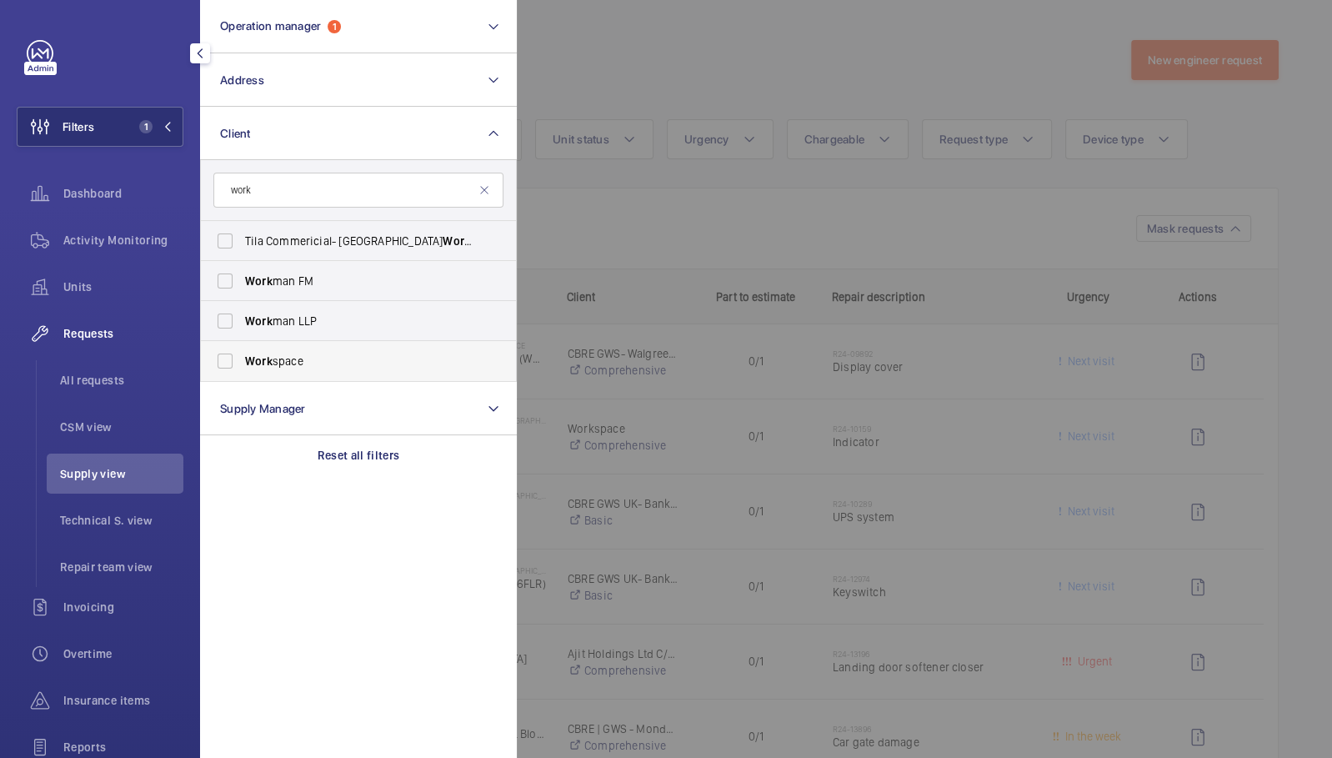
type input "work"
click at [298, 366] on span "Work space" at bounding box center [359, 361] width 229 height 17
click at [242, 366] on input "Work space" at bounding box center [224, 360] width 33 height 33
checkbox input "true"
click at [303, 568] on section "Operation manager 1 Address Client 1 work Tila Commericial- Paddington Work s W…" at bounding box center [358, 379] width 317 height 758
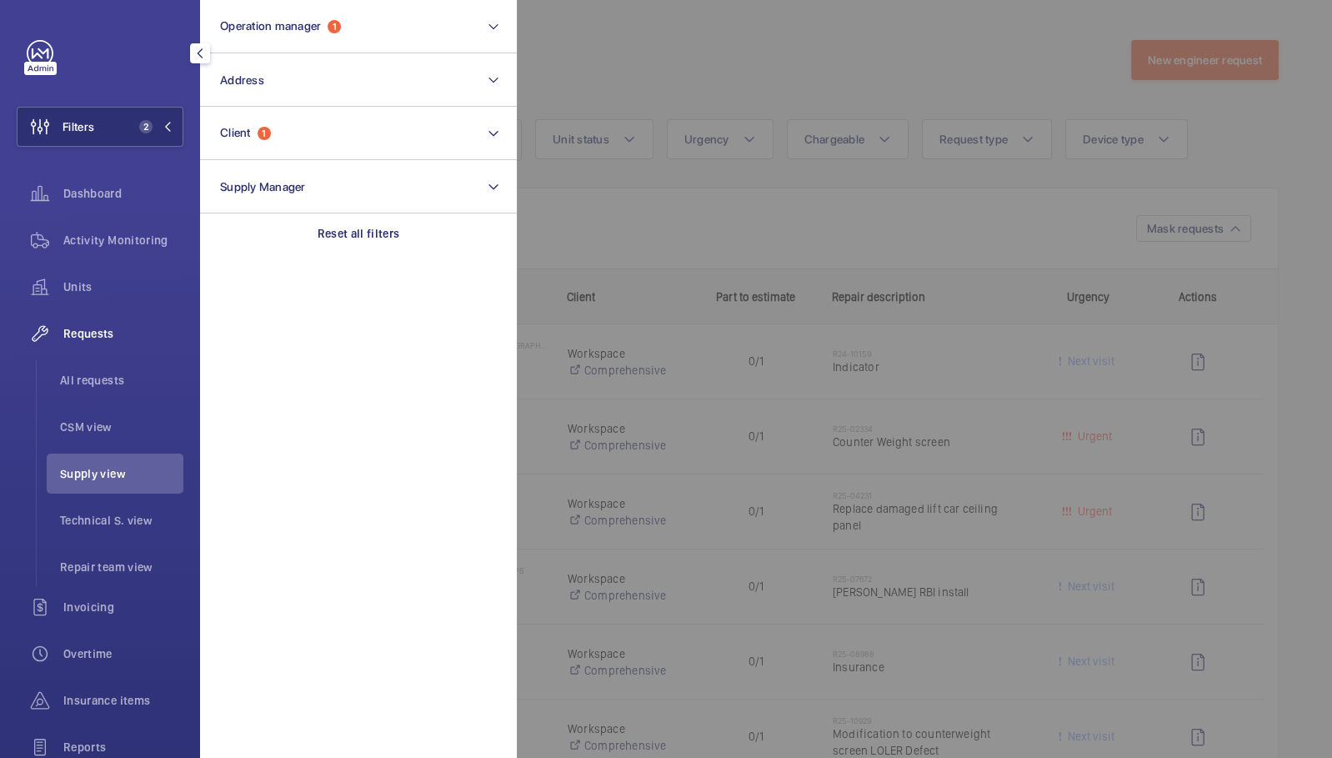
click at [781, 46] on div at bounding box center [1183, 379] width 1332 height 758
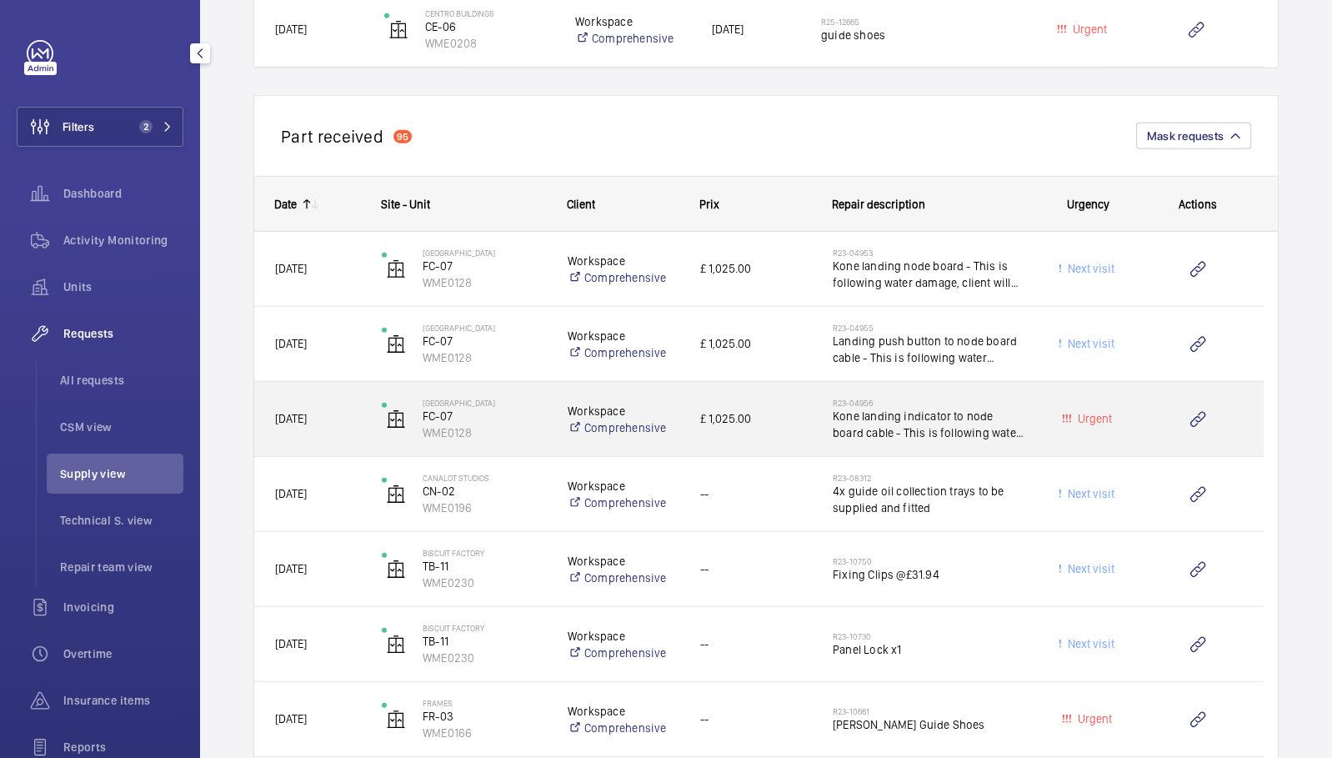
scroll to position [4051, 0]
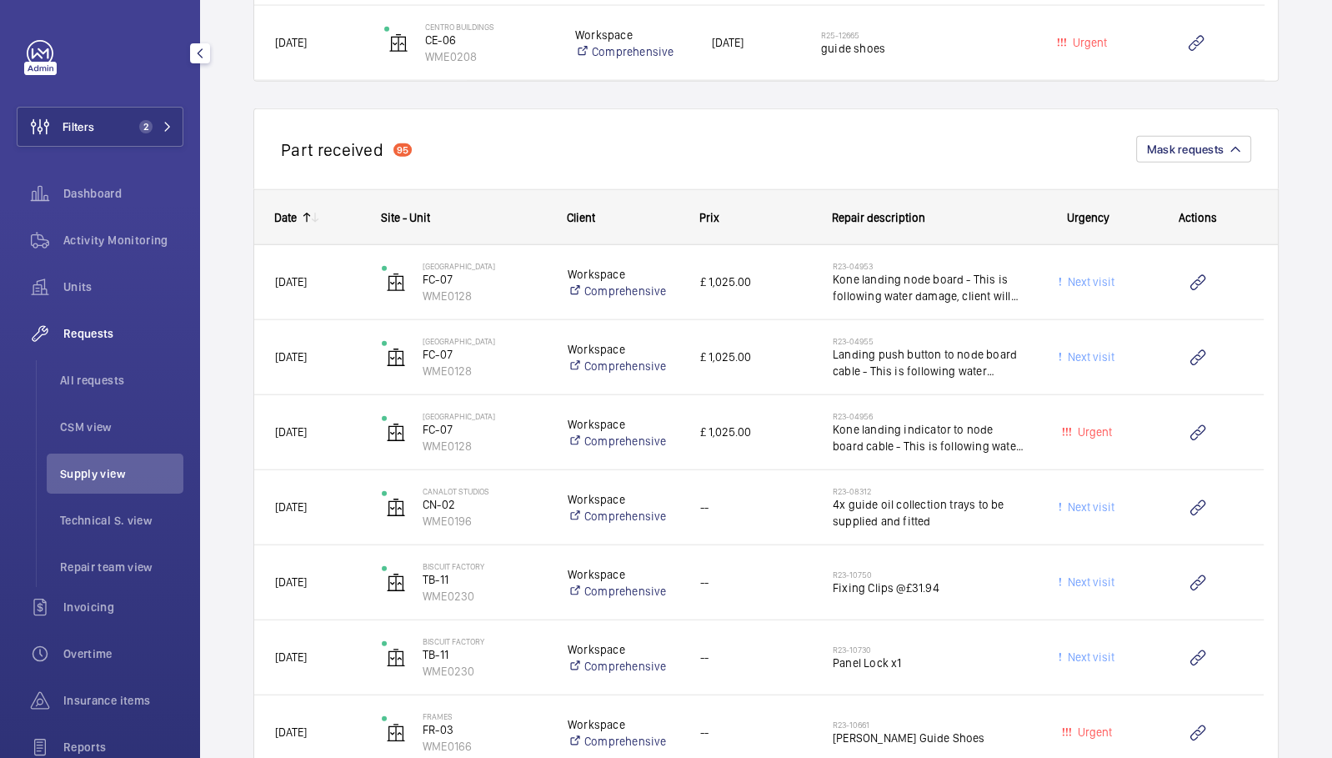
click at [1094, 211] on span "Urgency" at bounding box center [1088, 217] width 43 height 13
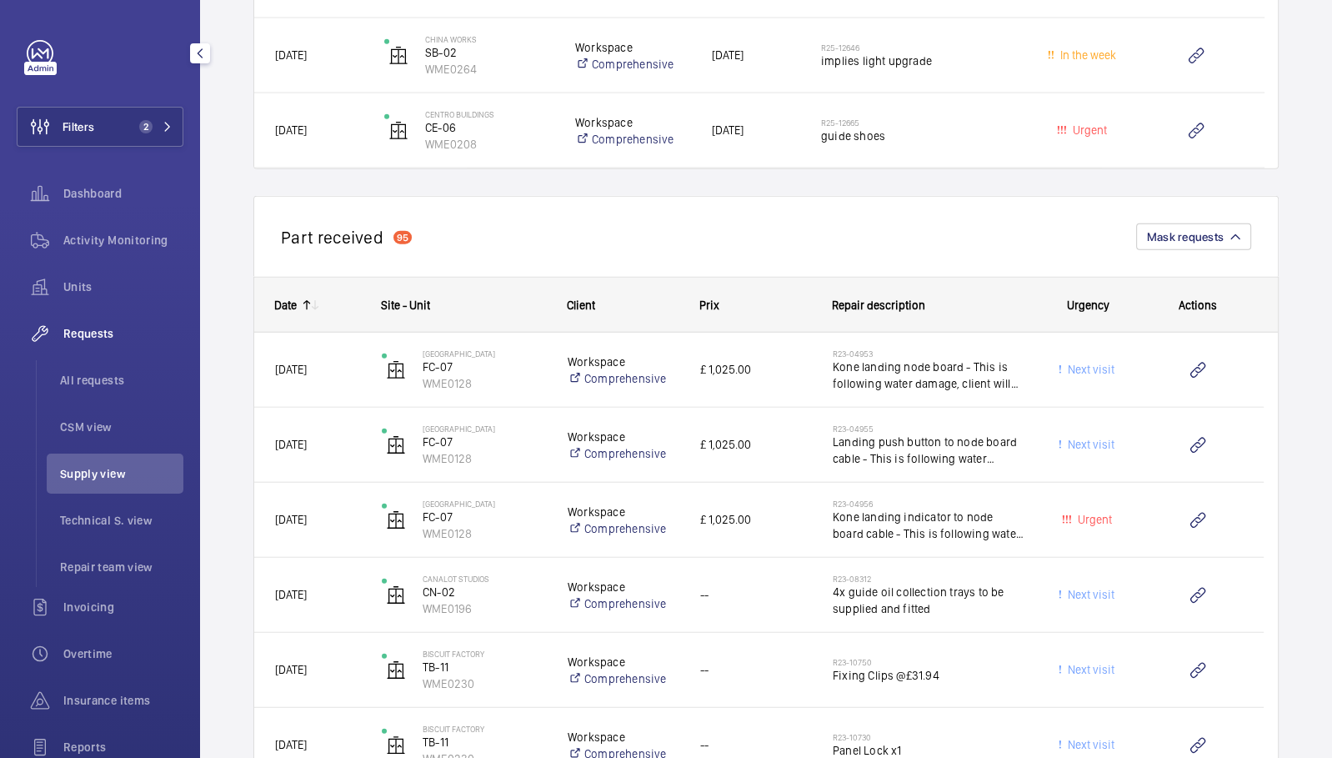
scroll to position [3921, 0]
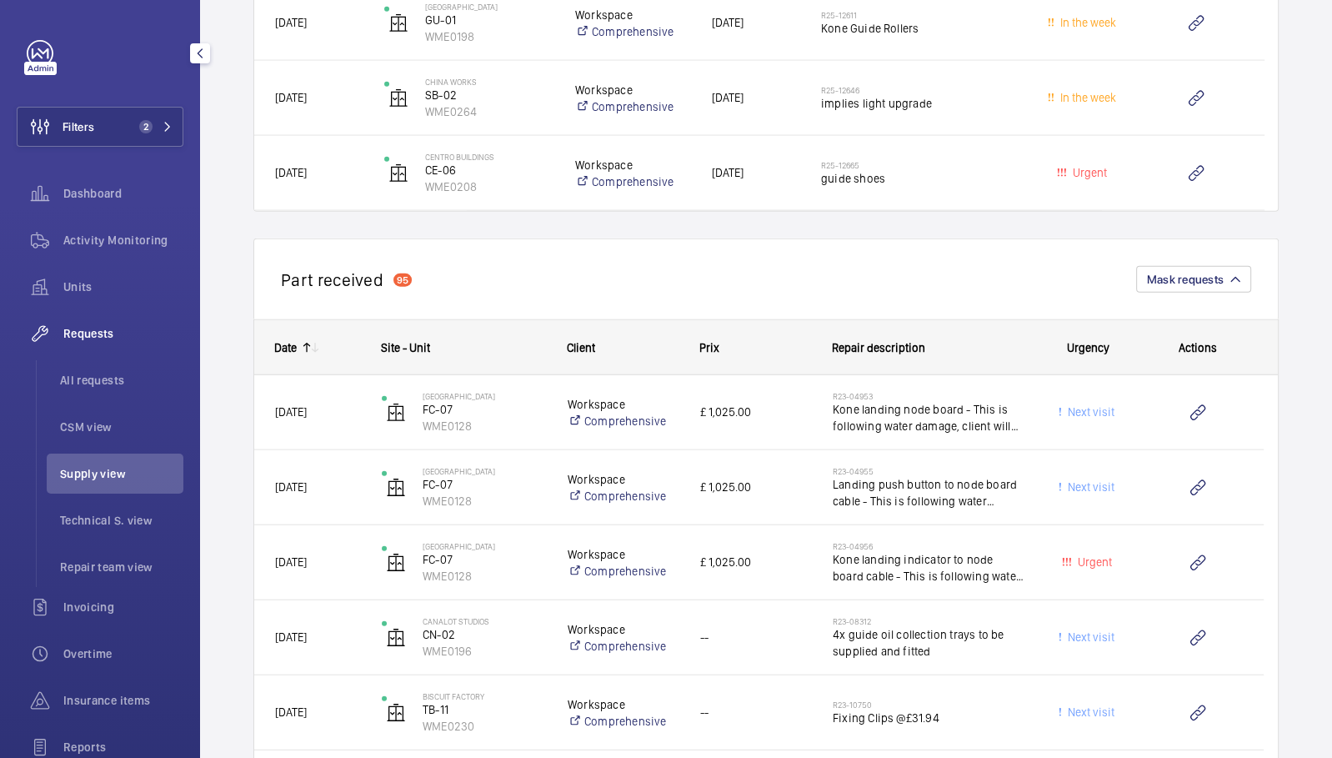
click at [294, 331] on div "Date" at bounding box center [275, 347] width 43 height 53
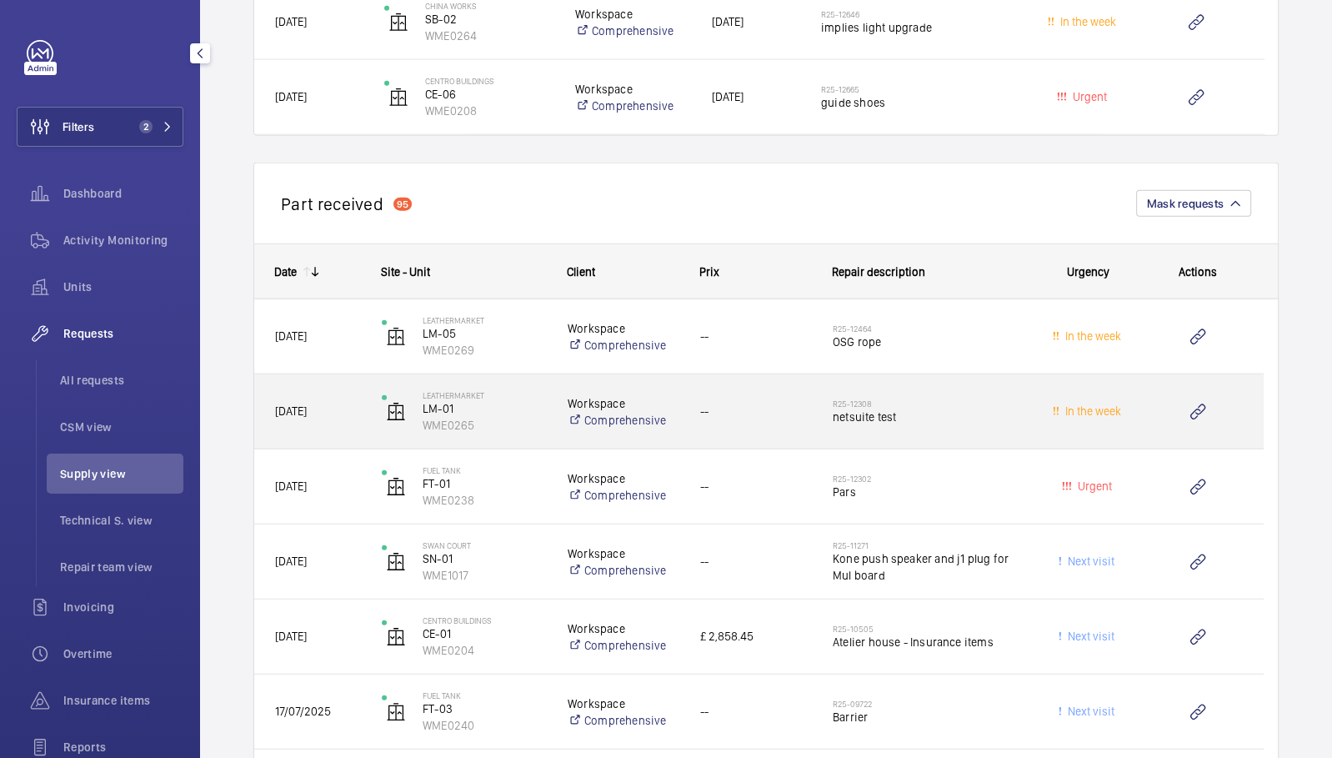
scroll to position [4018, 0]
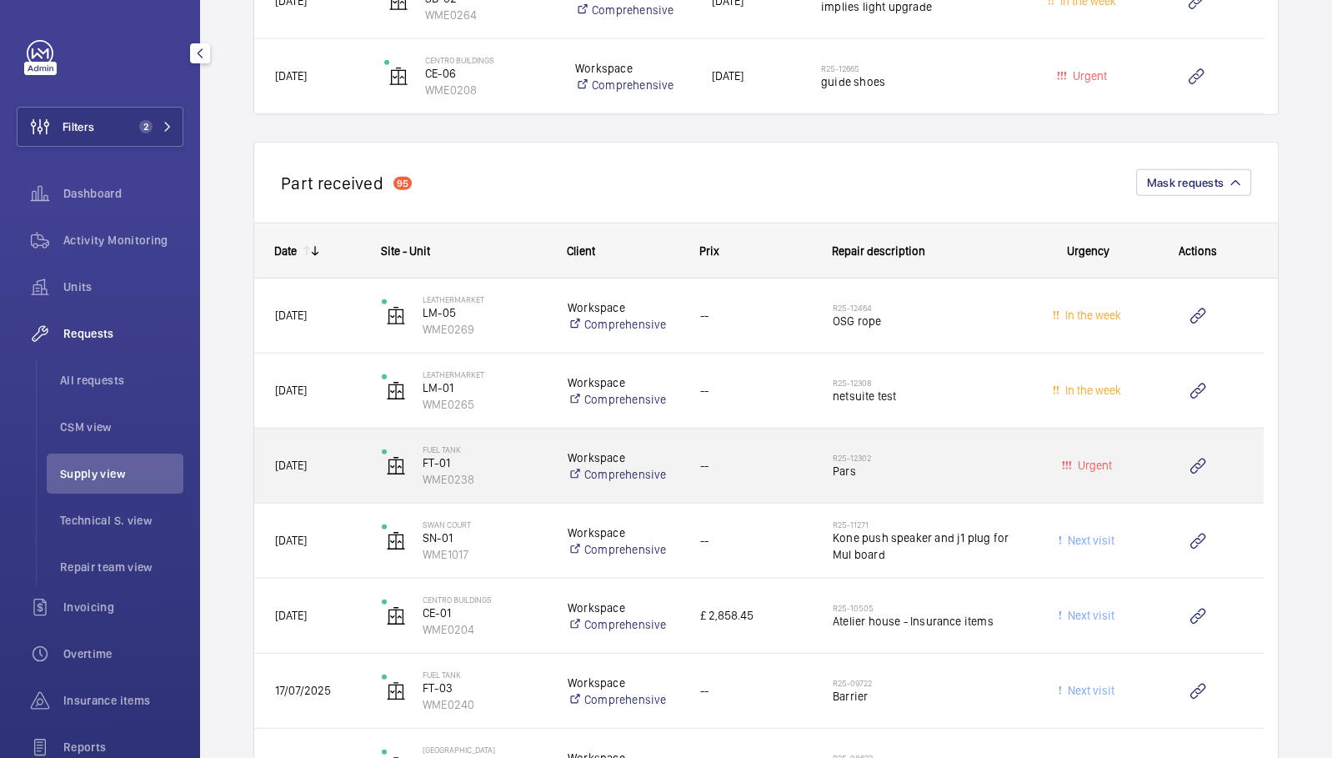
click at [834, 478] on div "R25-12302 Pars" at bounding box center [928, 466] width 191 height 48
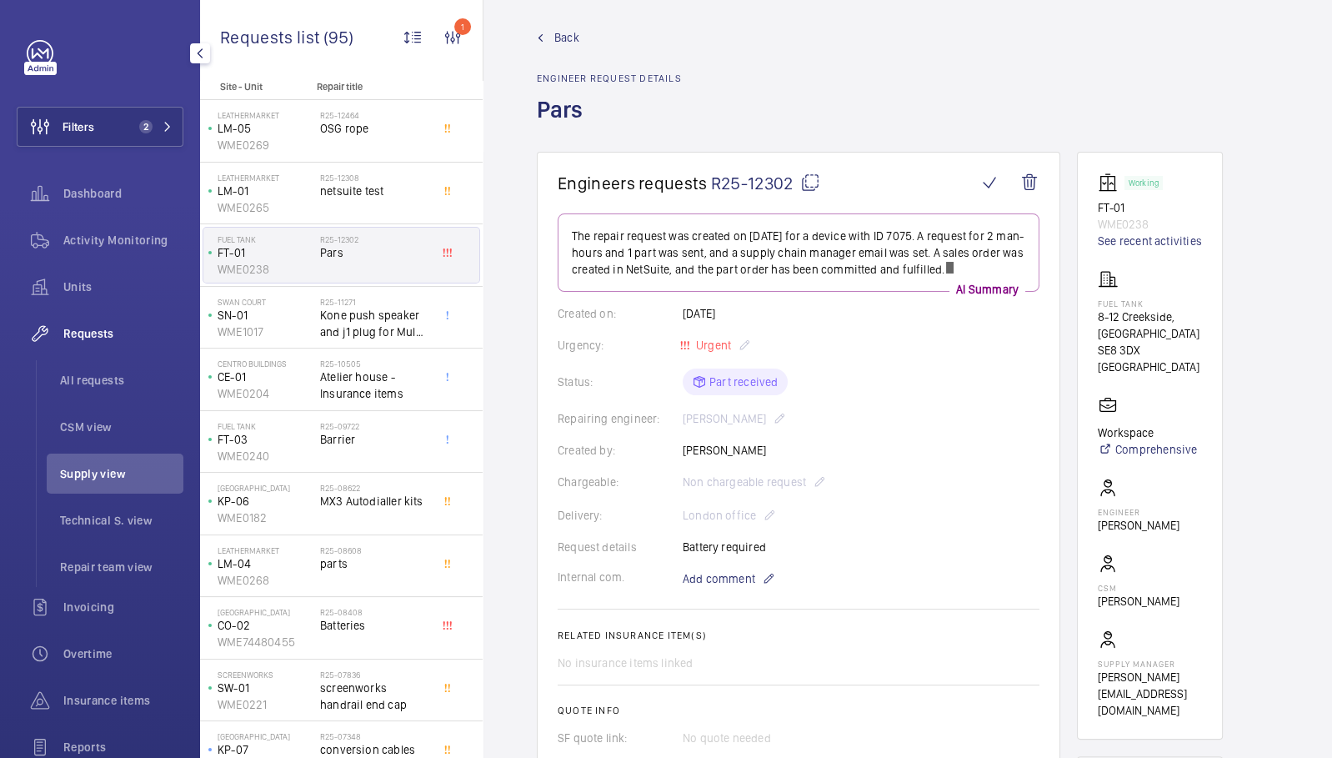
scroll to position [13, 0]
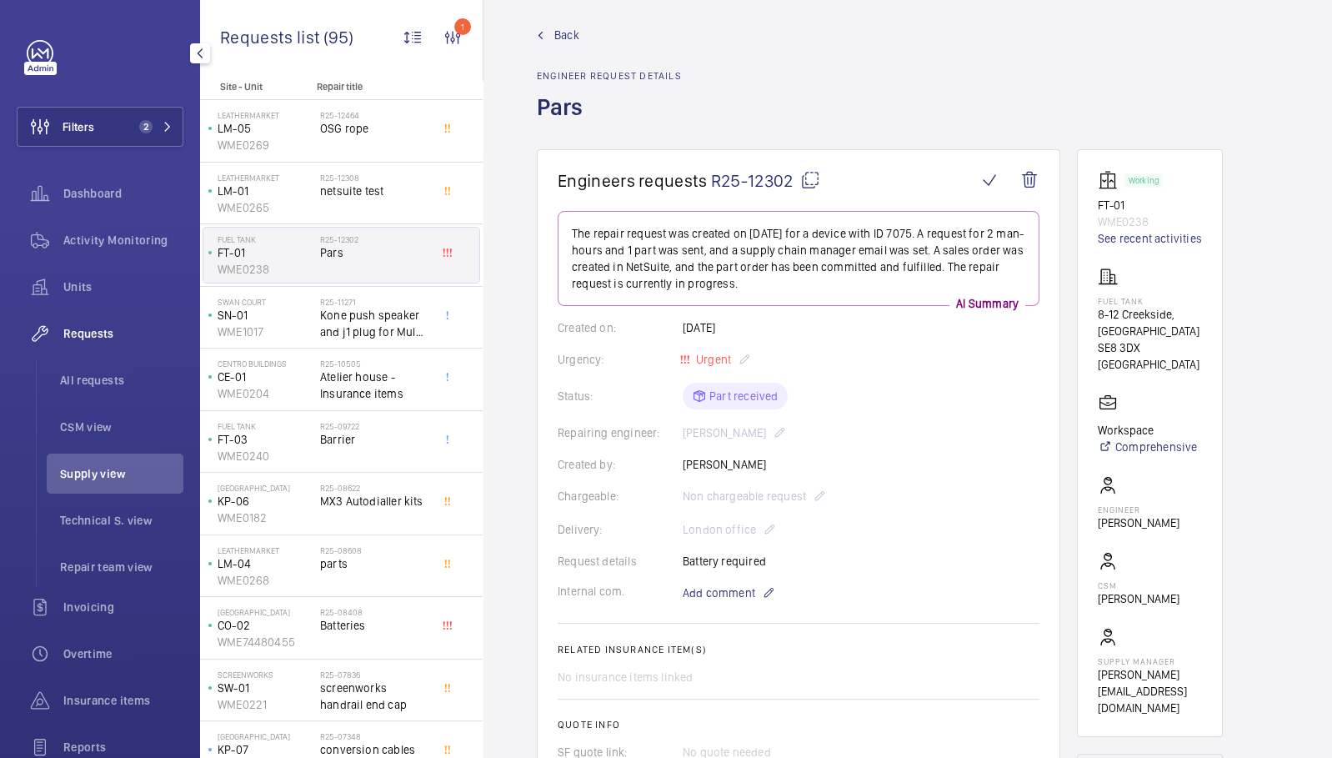
click at [566, 38] on span "Back" at bounding box center [566, 35] width 25 height 17
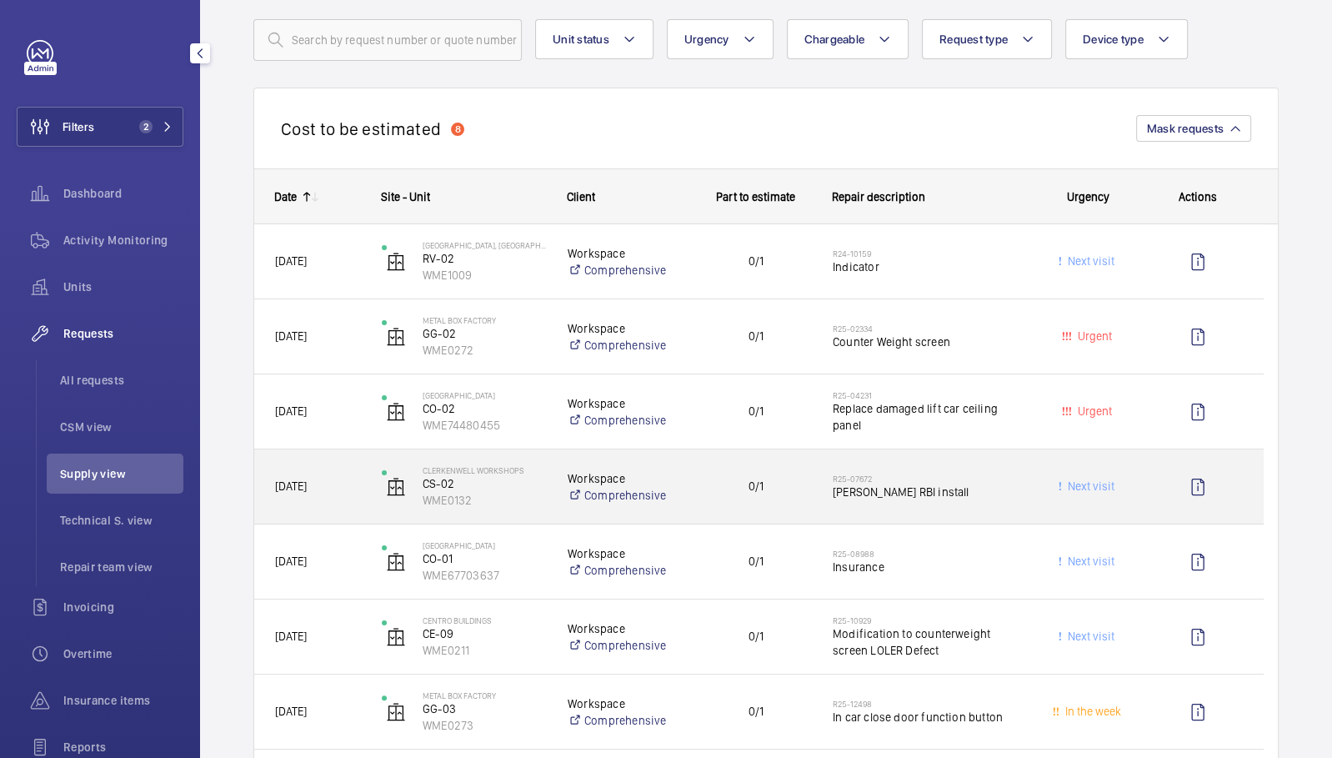
scroll to position [101, 0]
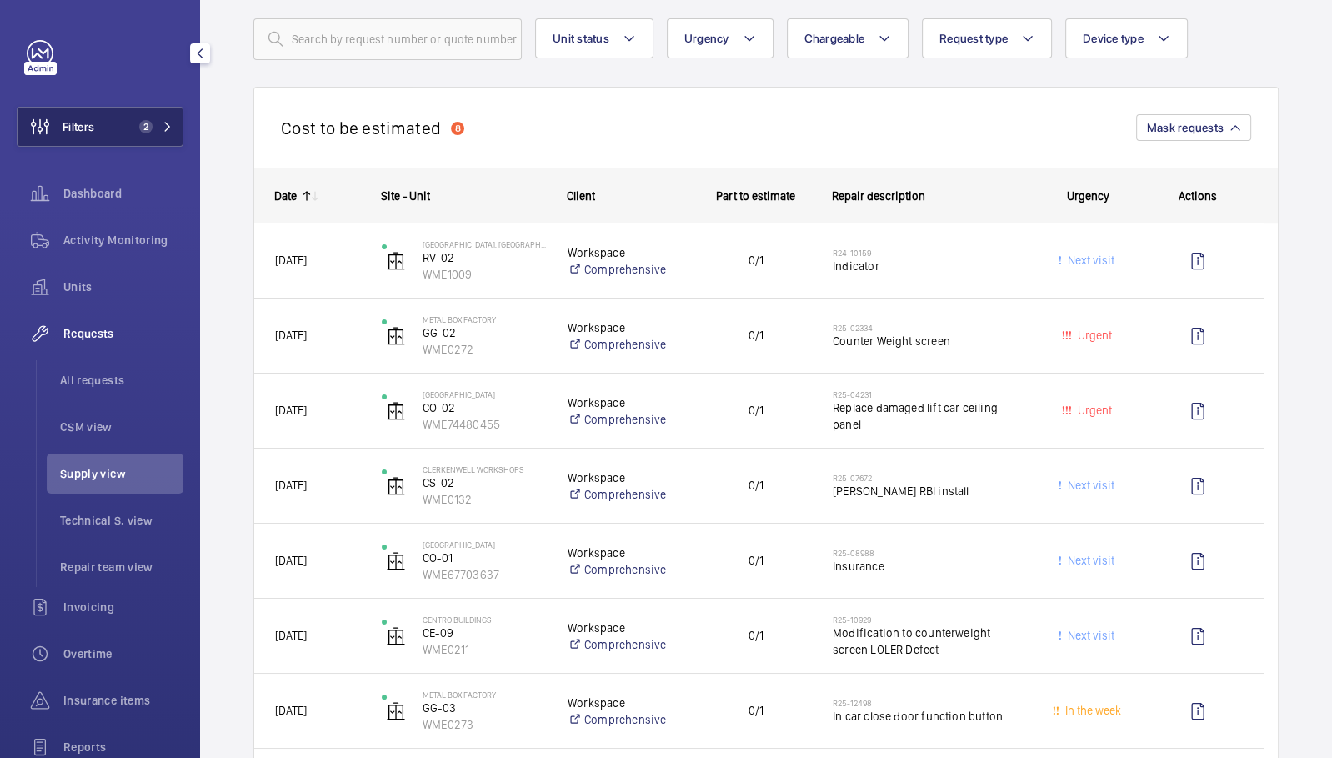
click at [118, 134] on button "Filters 2" at bounding box center [100, 127] width 167 height 40
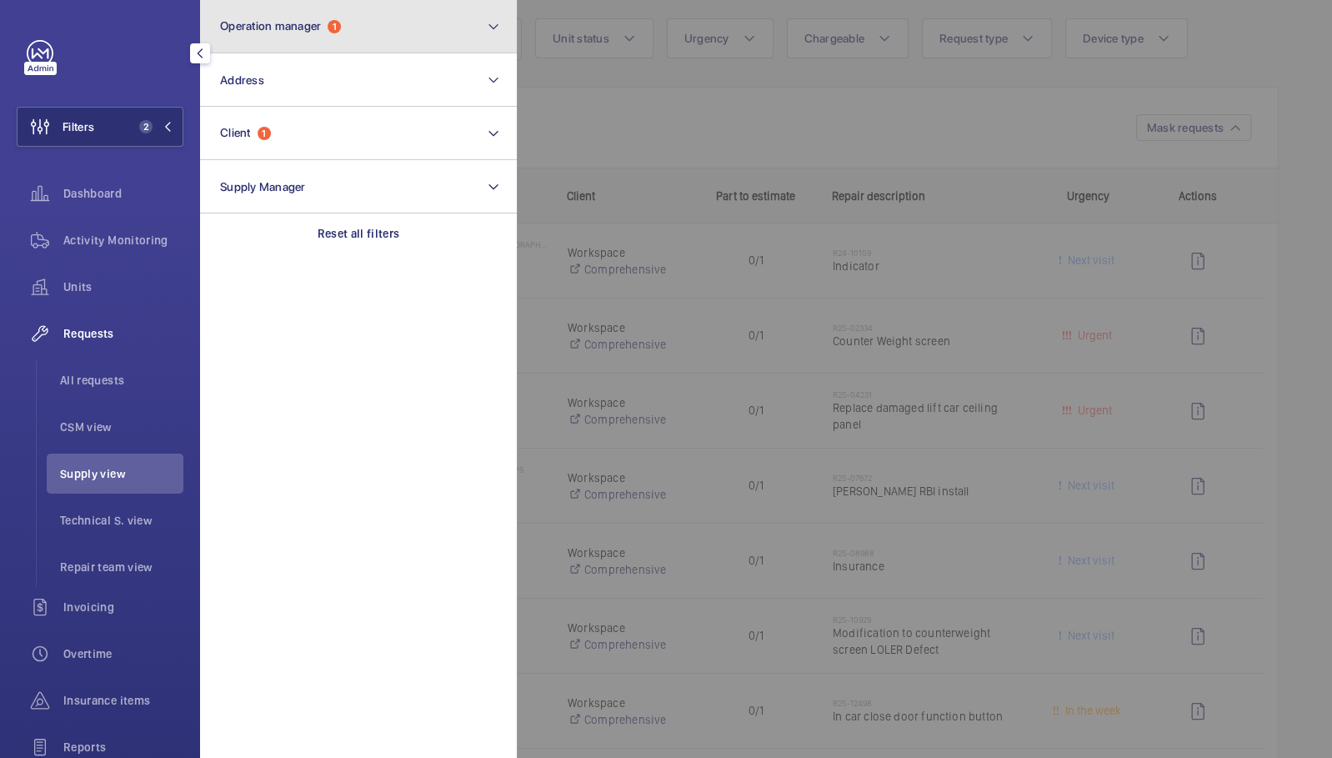
click at [383, 30] on button "Operation manager 1" at bounding box center [358, 26] width 317 height 53
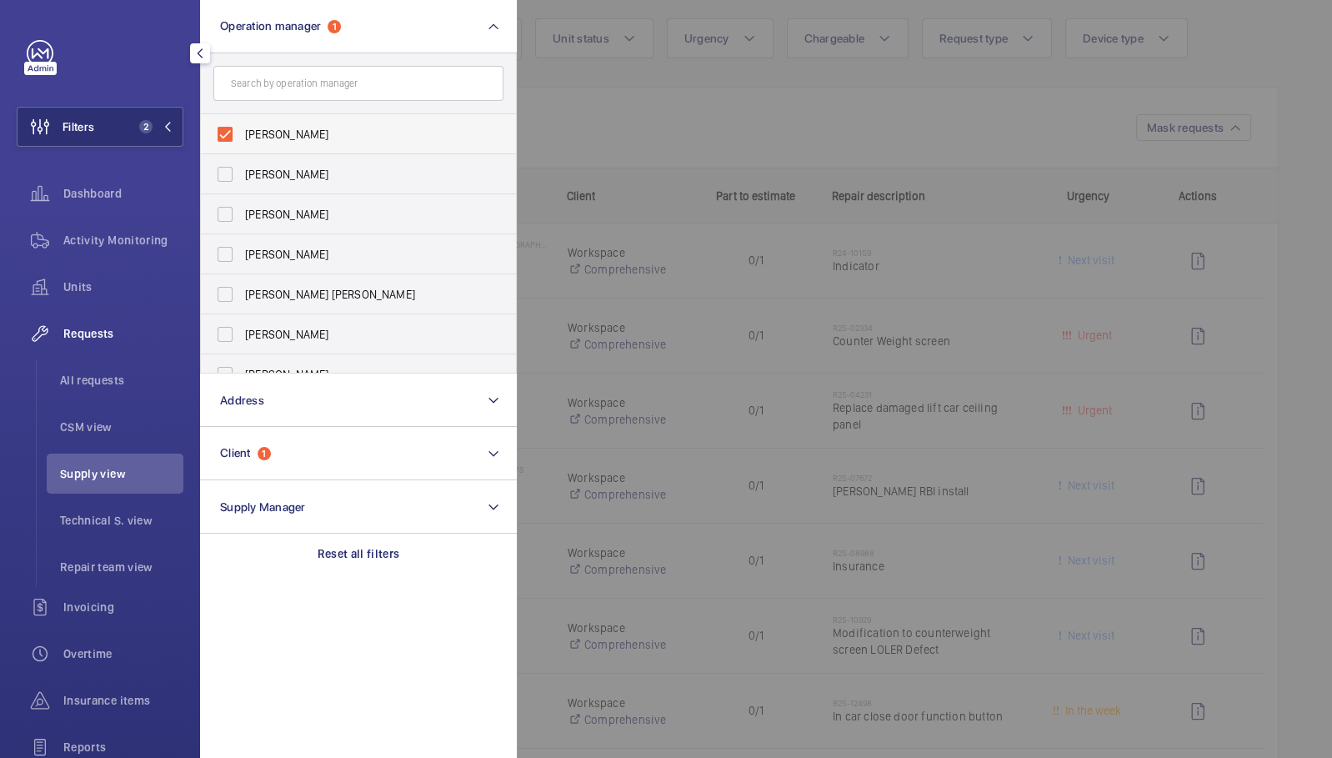
click at [364, 129] on span "[PERSON_NAME]" at bounding box center [359, 134] width 229 height 17
click at [242, 129] on input "Connor Dudley" at bounding box center [224, 134] width 33 height 33
checkbox input "false"
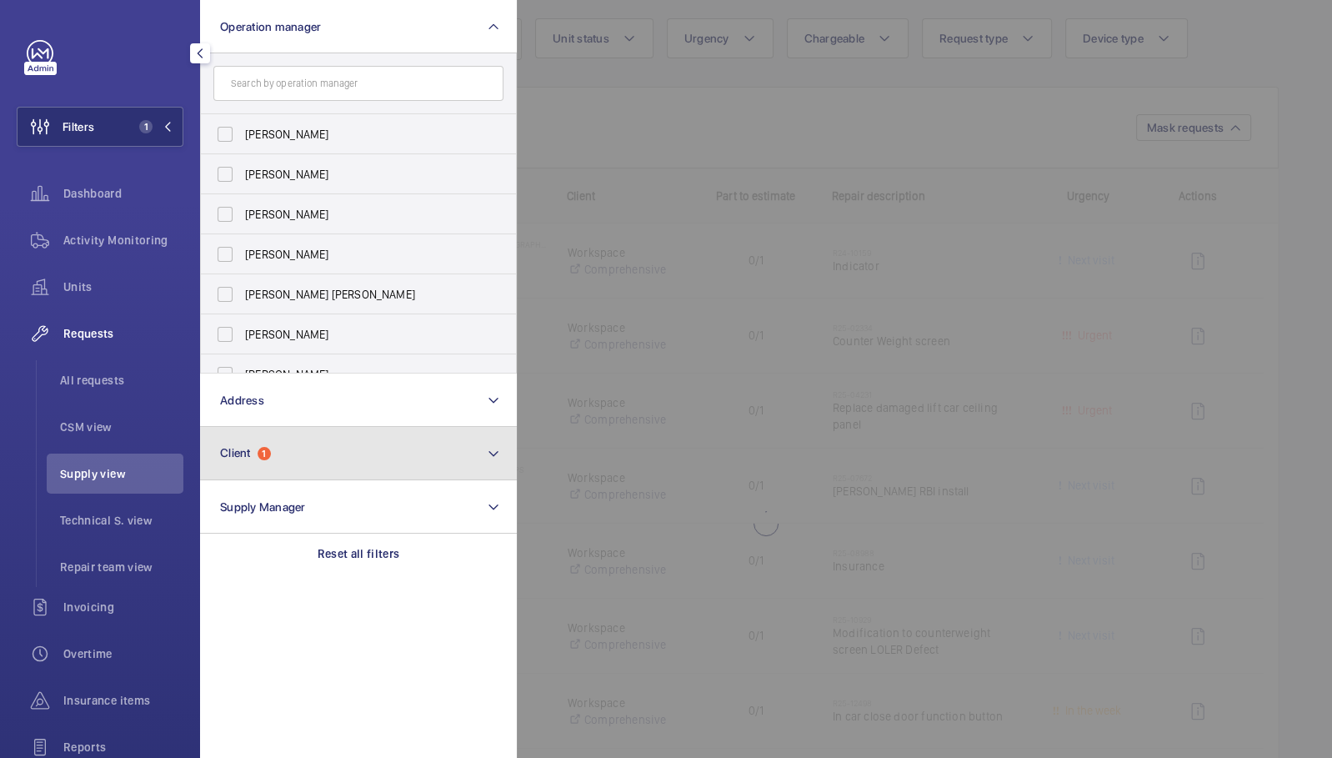
click at [353, 460] on button "Client 1" at bounding box center [358, 453] width 317 height 53
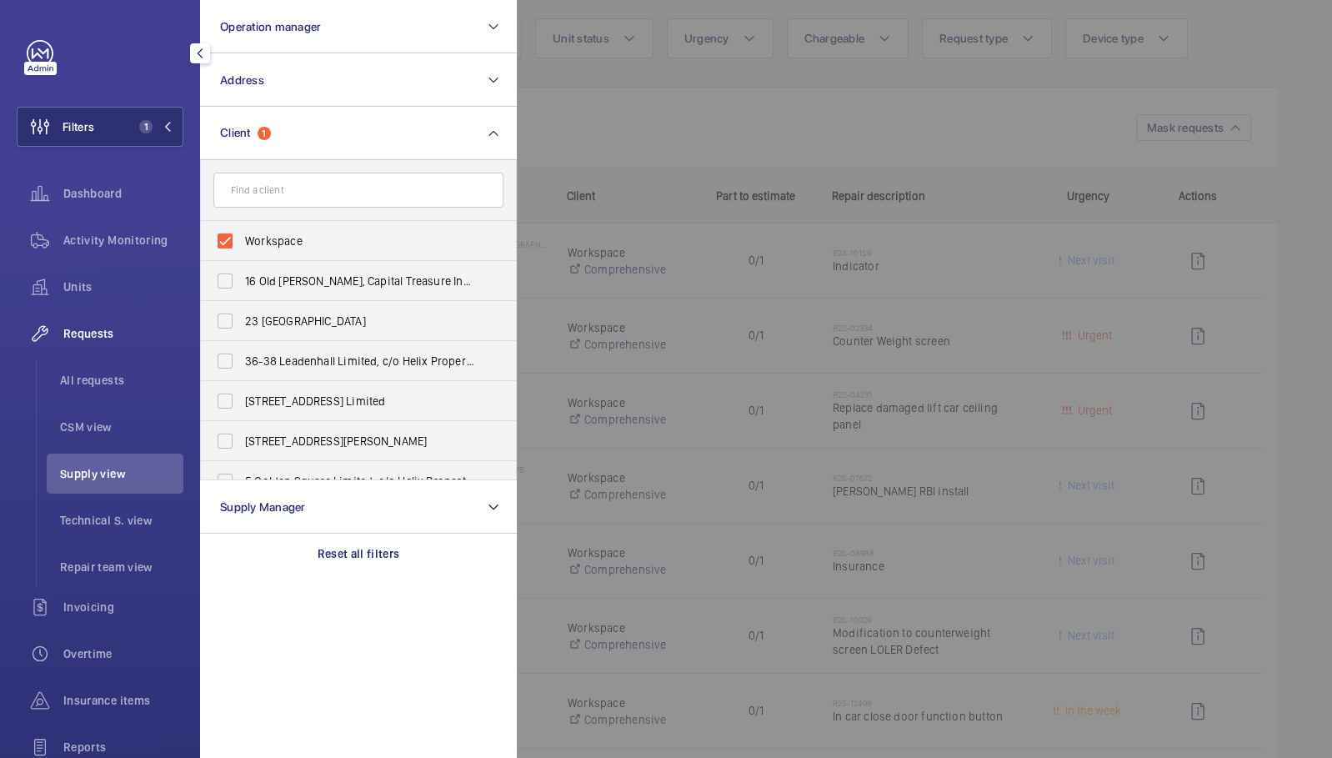
click at [625, 133] on div at bounding box center [1183, 379] width 1332 height 758
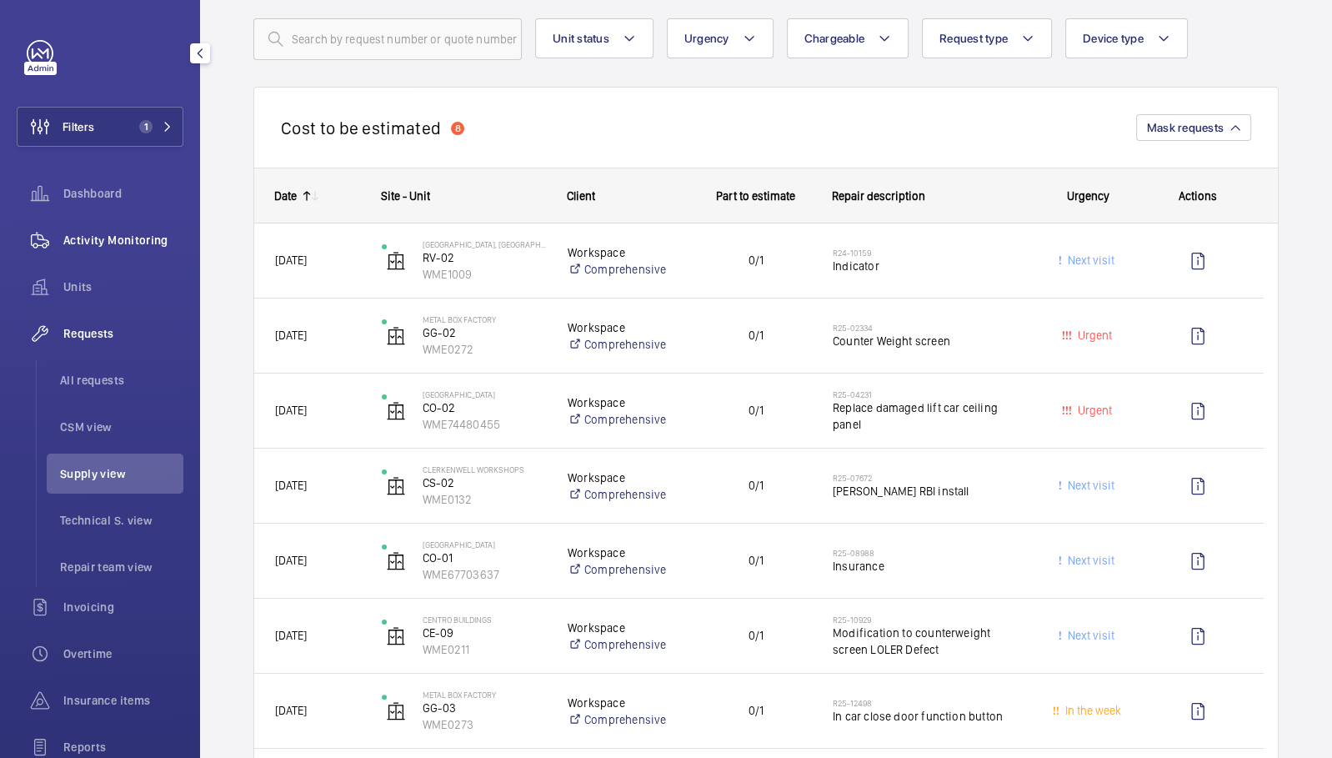
click at [112, 229] on div "Activity Monitoring" at bounding box center [100, 240] width 167 height 40
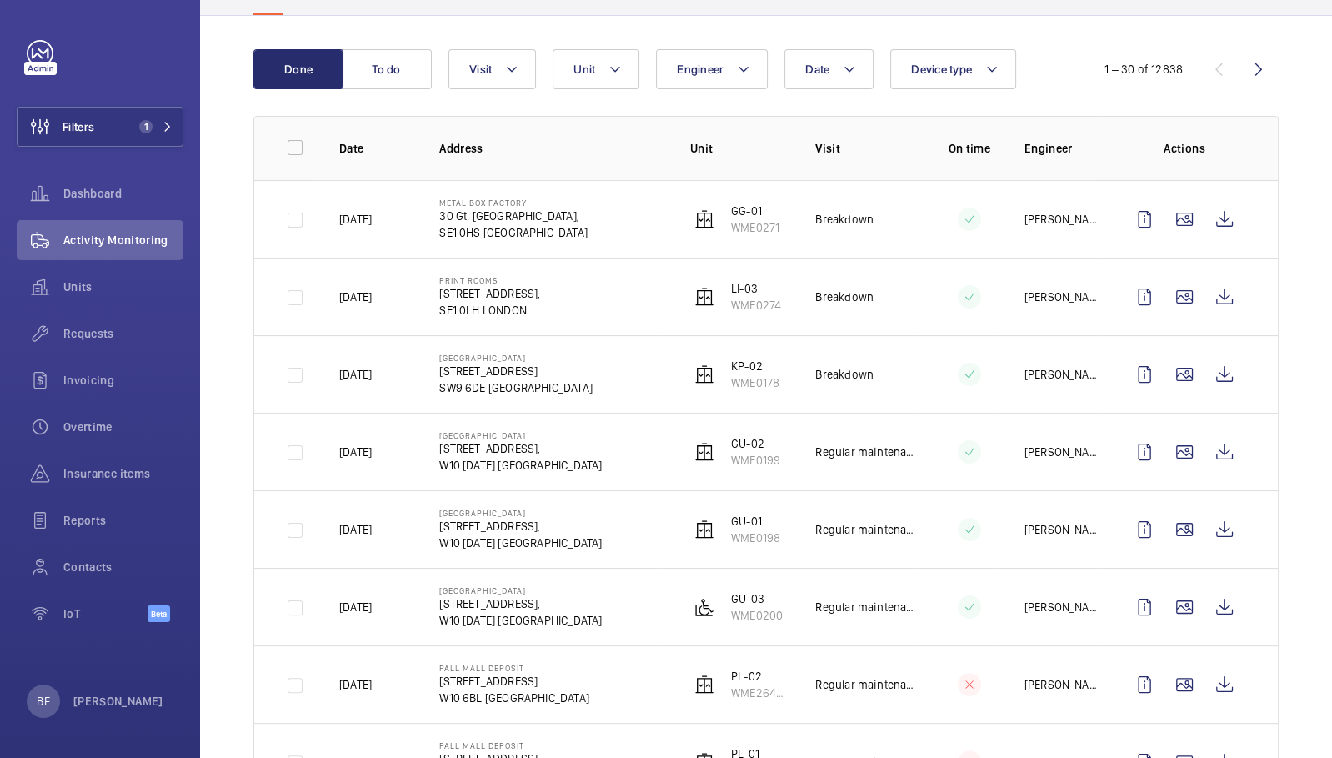
scroll to position [150, 0]
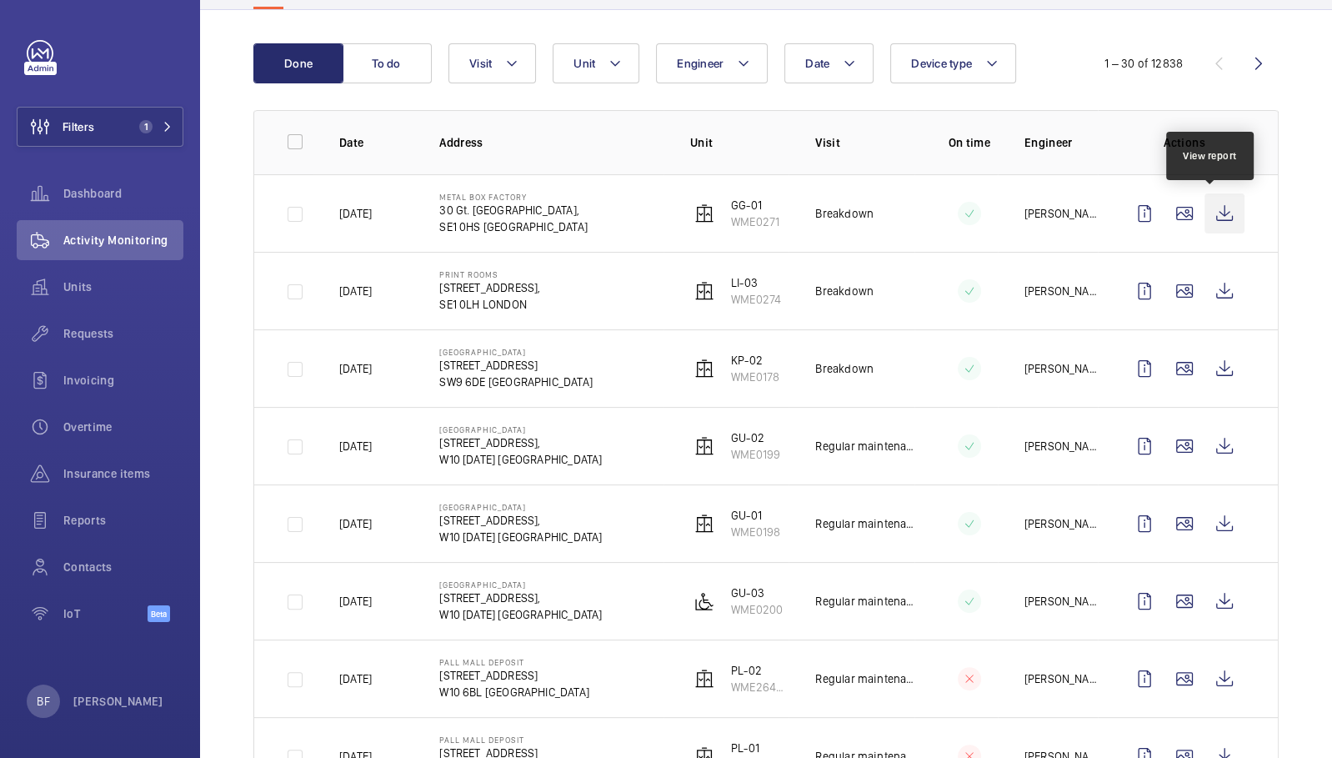
click at [1205, 208] on wm-front-icon-button at bounding box center [1225, 213] width 40 height 40
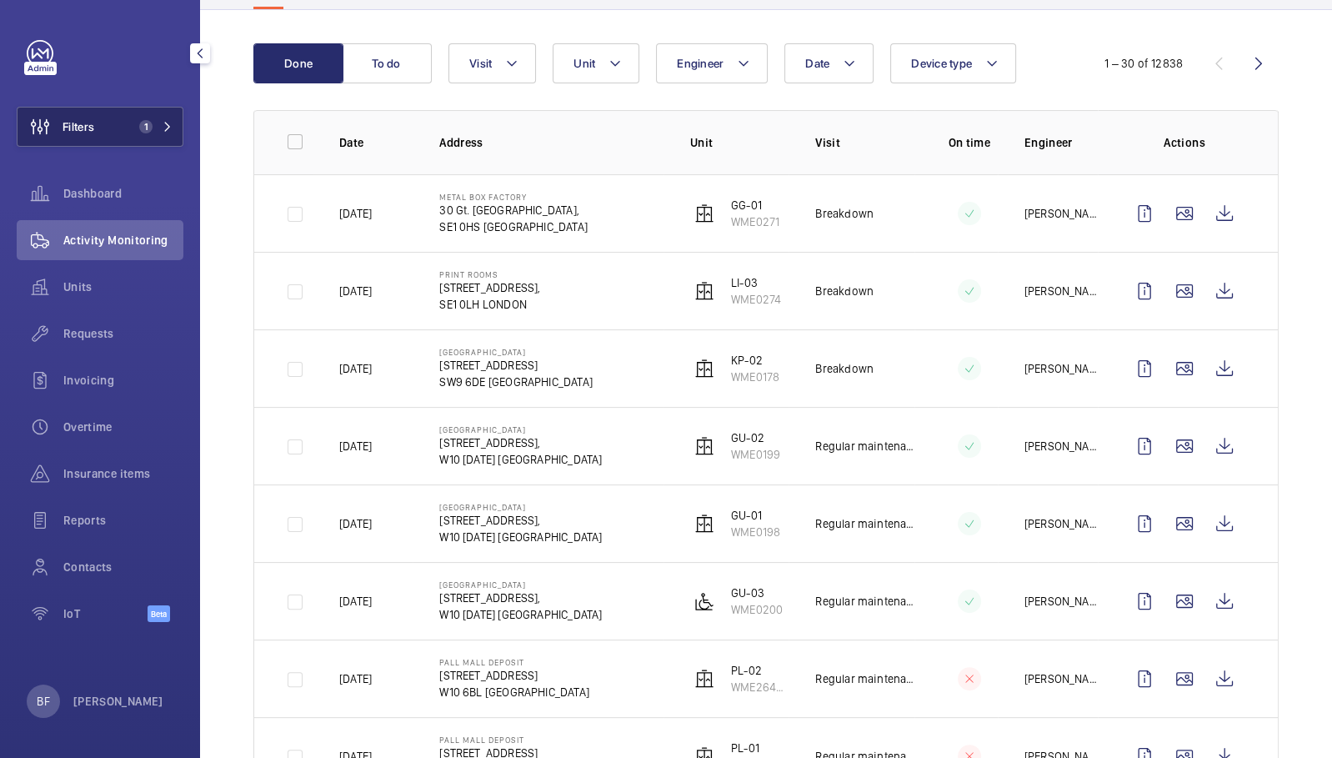
click at [122, 121] on button "Filters 1" at bounding box center [100, 127] width 167 height 40
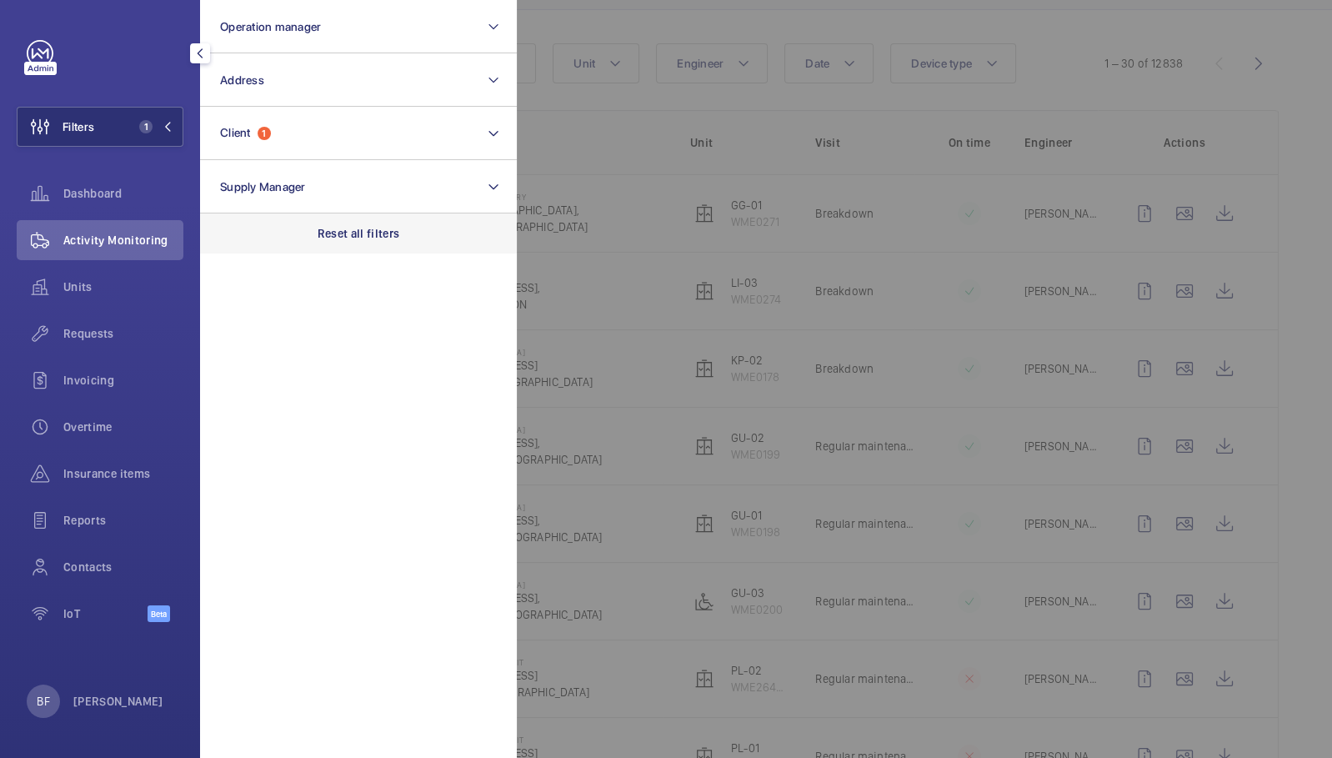
click at [329, 231] on p "Reset all filters" at bounding box center [359, 233] width 83 height 17
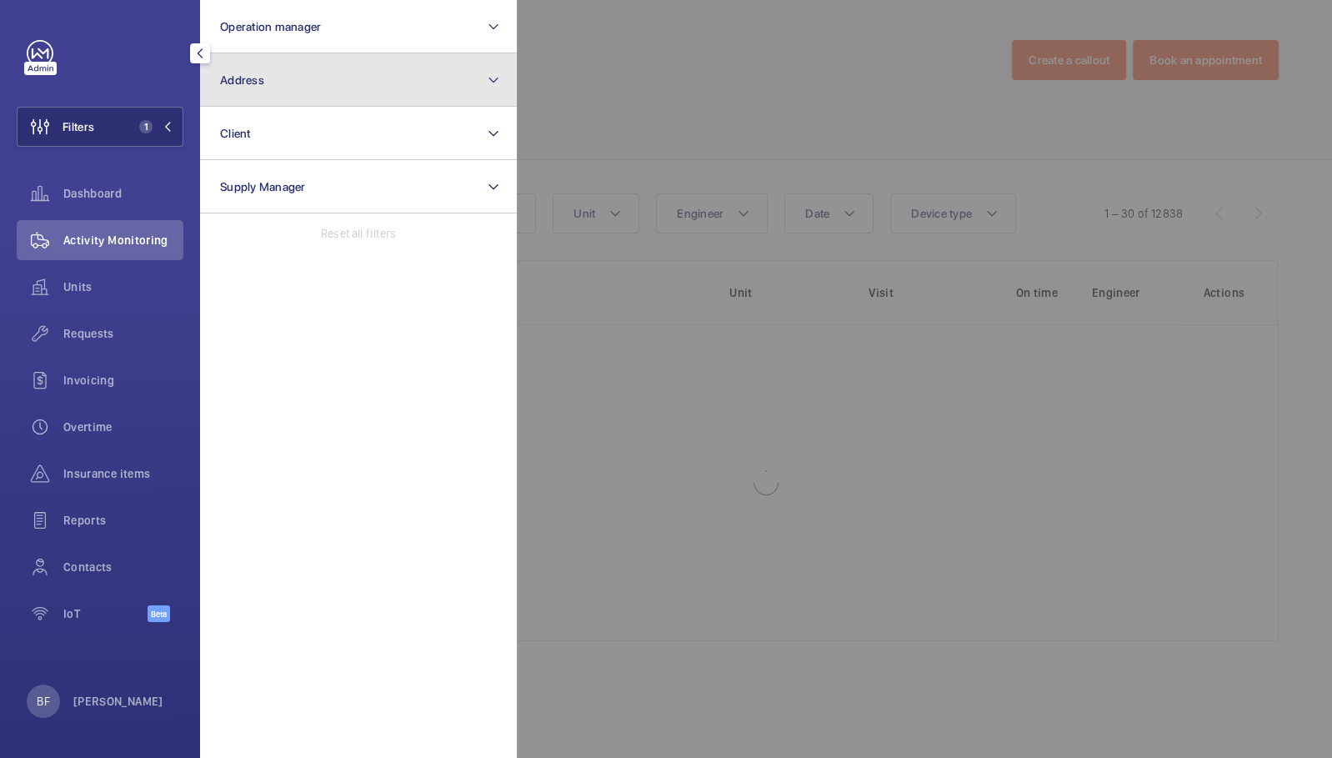
click at [321, 65] on button "Address" at bounding box center [358, 79] width 317 height 53
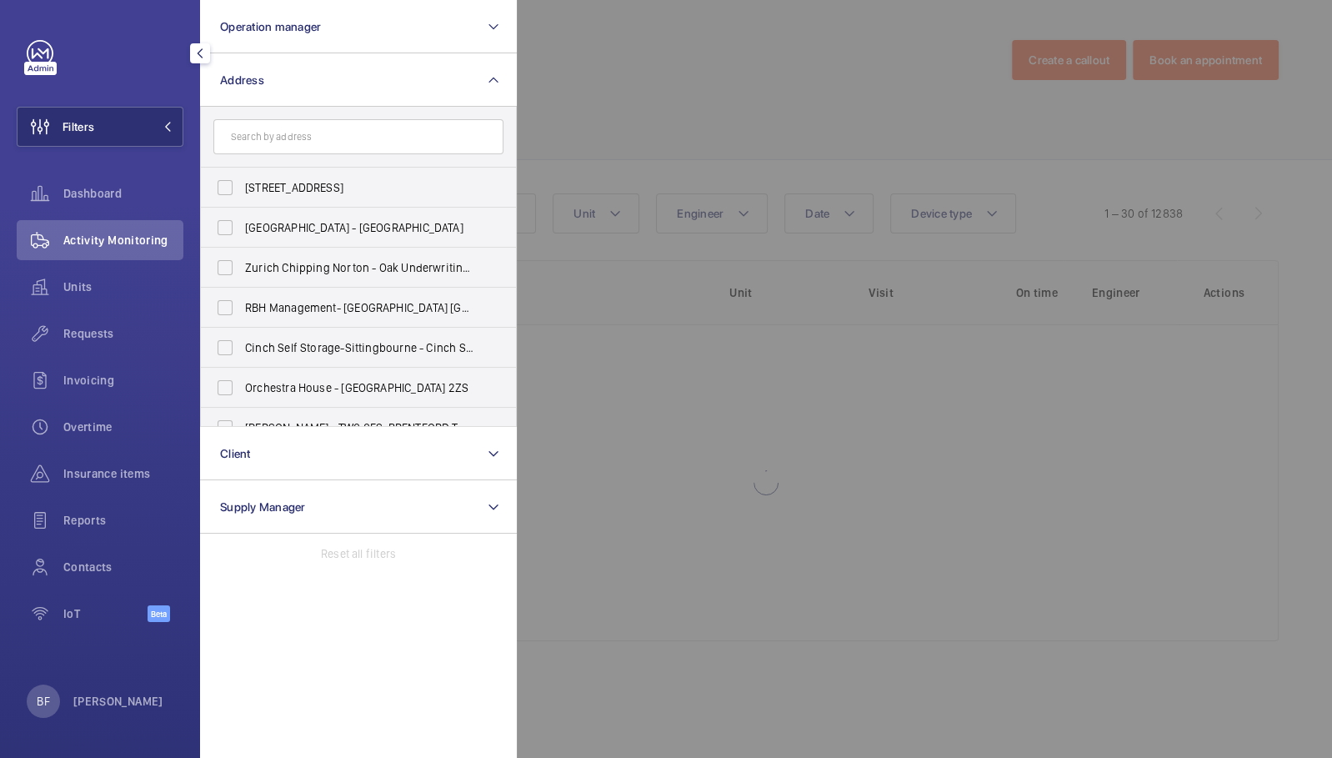
click at [347, 135] on input "text" at bounding box center [358, 136] width 290 height 35
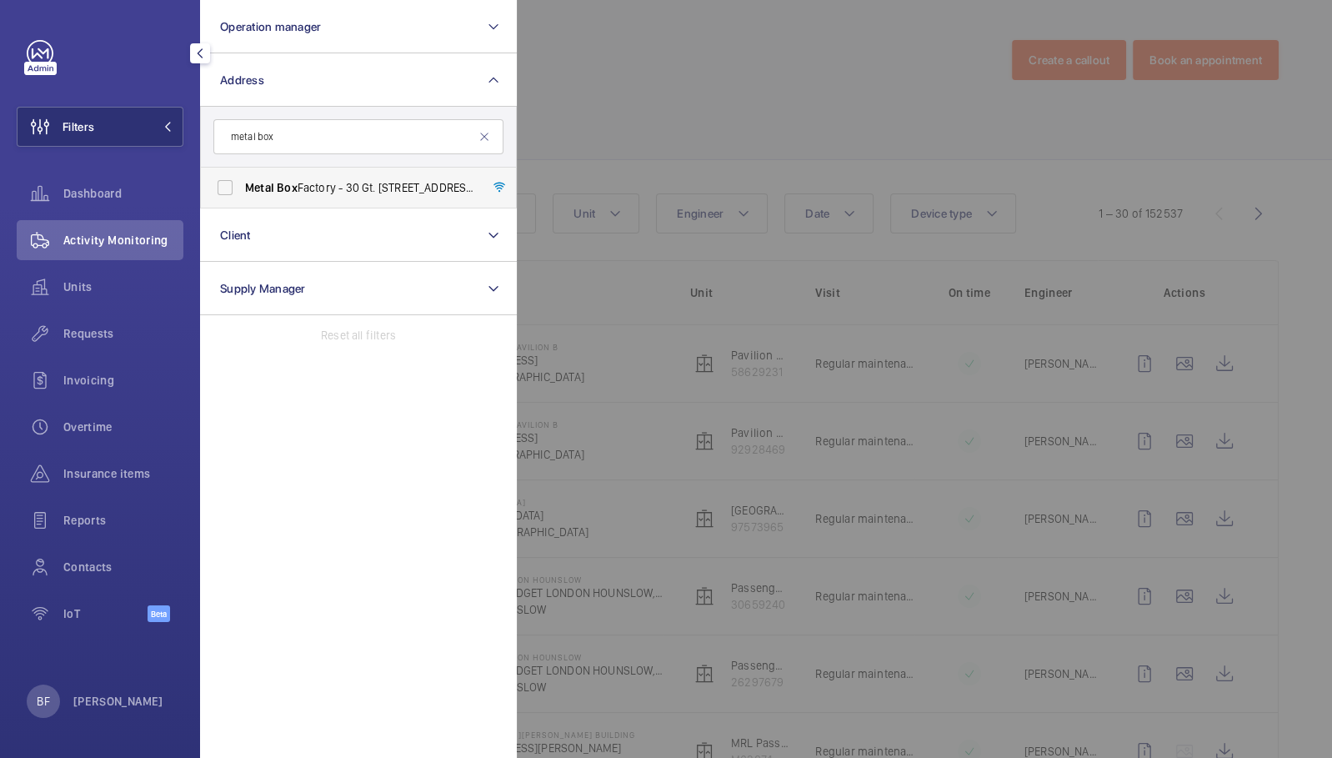
type input "metal box"
click at [383, 189] on span "Metal Box Factory - 30 Gt. Guildford Street,, LONDON SE1 0HS" at bounding box center [359, 187] width 229 height 17
click at [242, 189] on input "Metal Box Factory - 30 Gt. Guildford Street,, LONDON SE1 0HS" at bounding box center [224, 187] width 33 height 33
checkbox input "true"
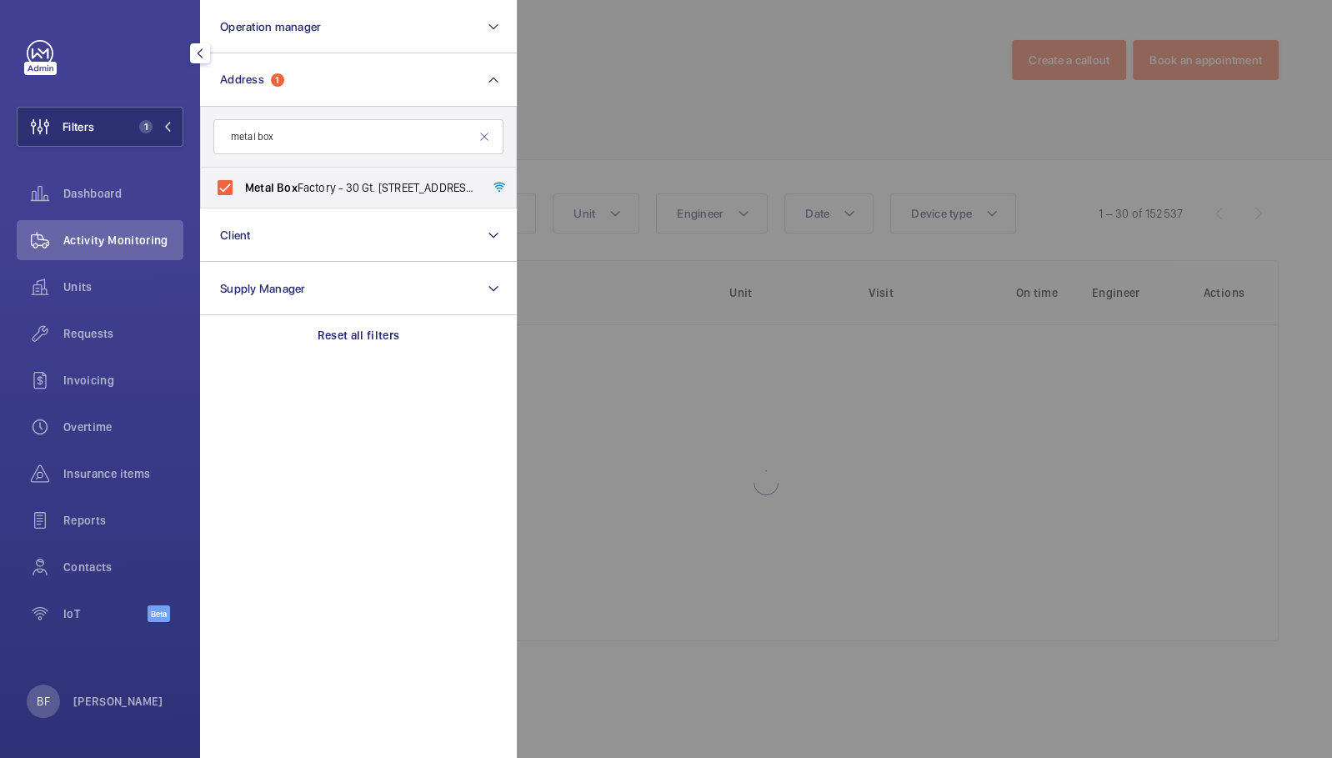
click at [669, 83] on div at bounding box center [1183, 379] width 1332 height 758
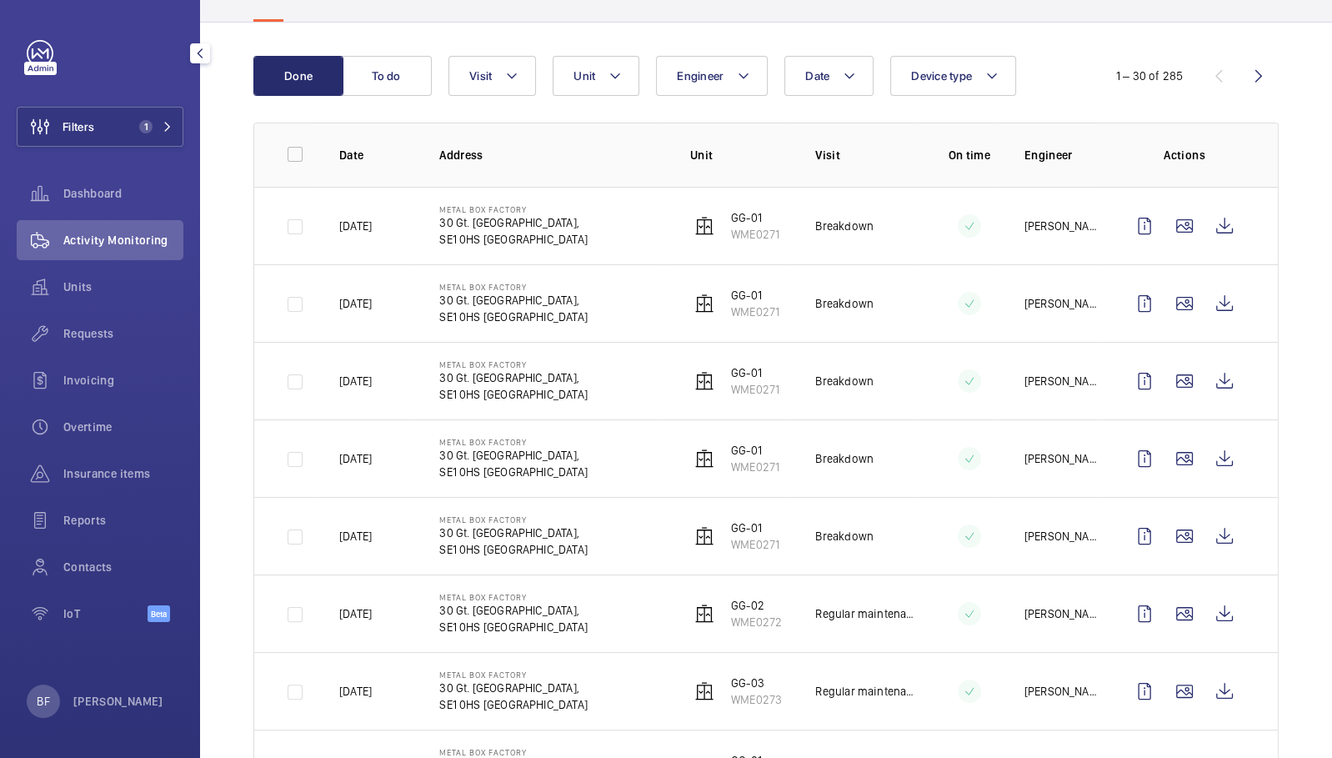
scroll to position [147, 0]
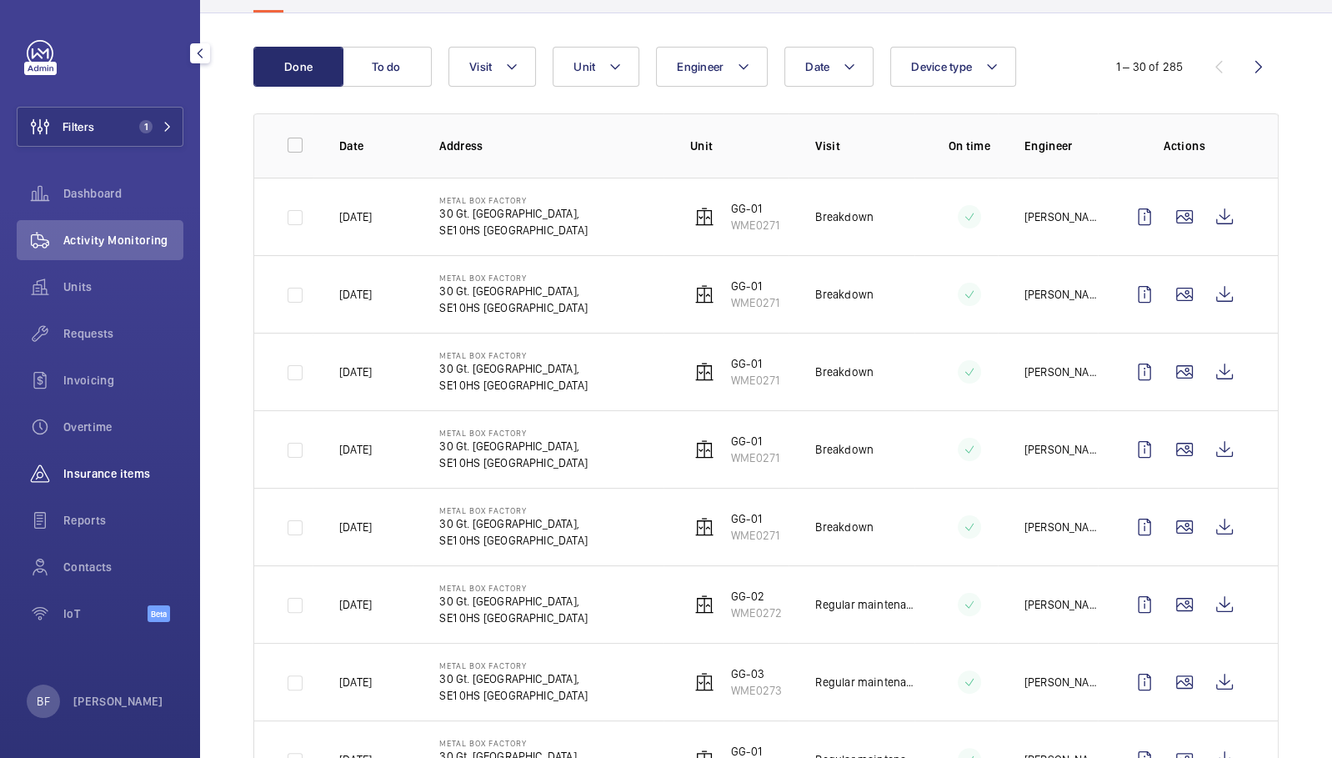
click at [109, 470] on span "Insurance items" at bounding box center [123, 473] width 120 height 17
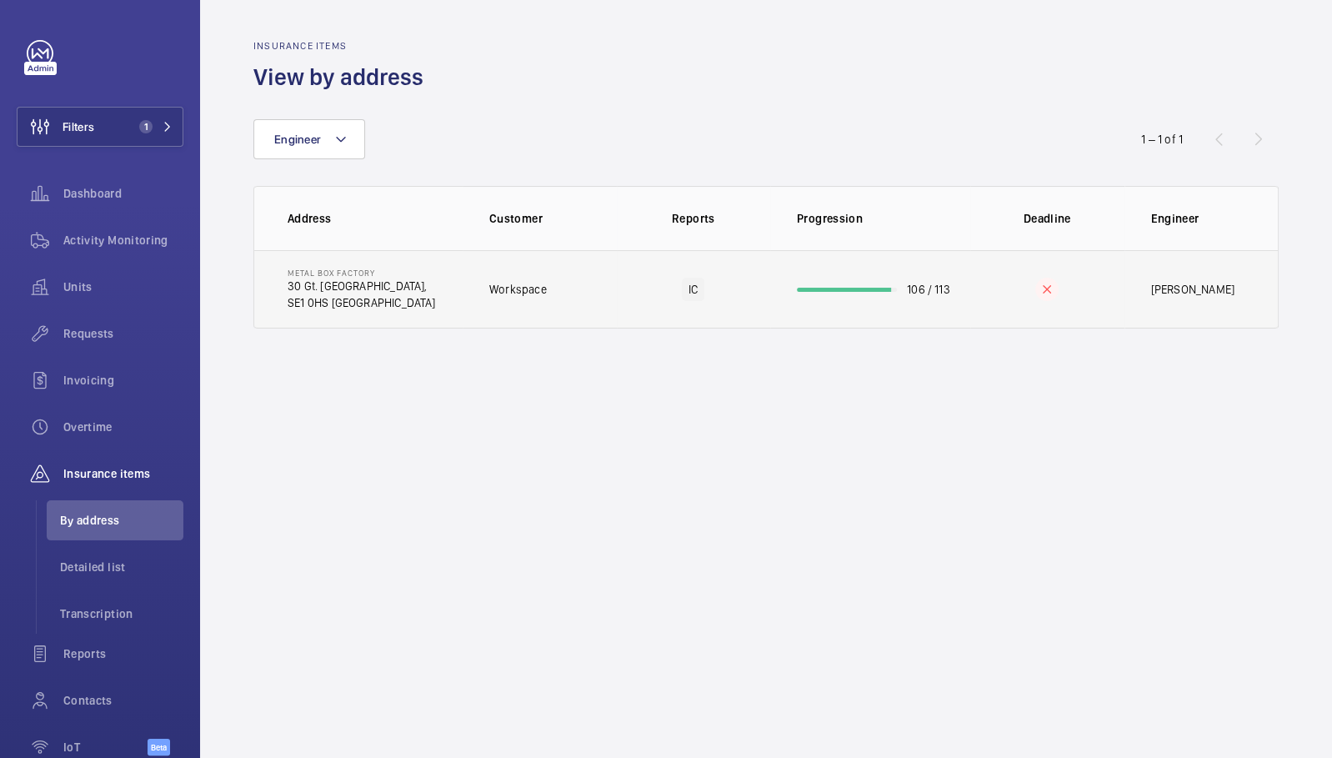
click at [404, 281] on td "Metal Box Factory 30 Gt. Guildford Street, SE1 0HS LONDON" at bounding box center [358, 289] width 208 height 78
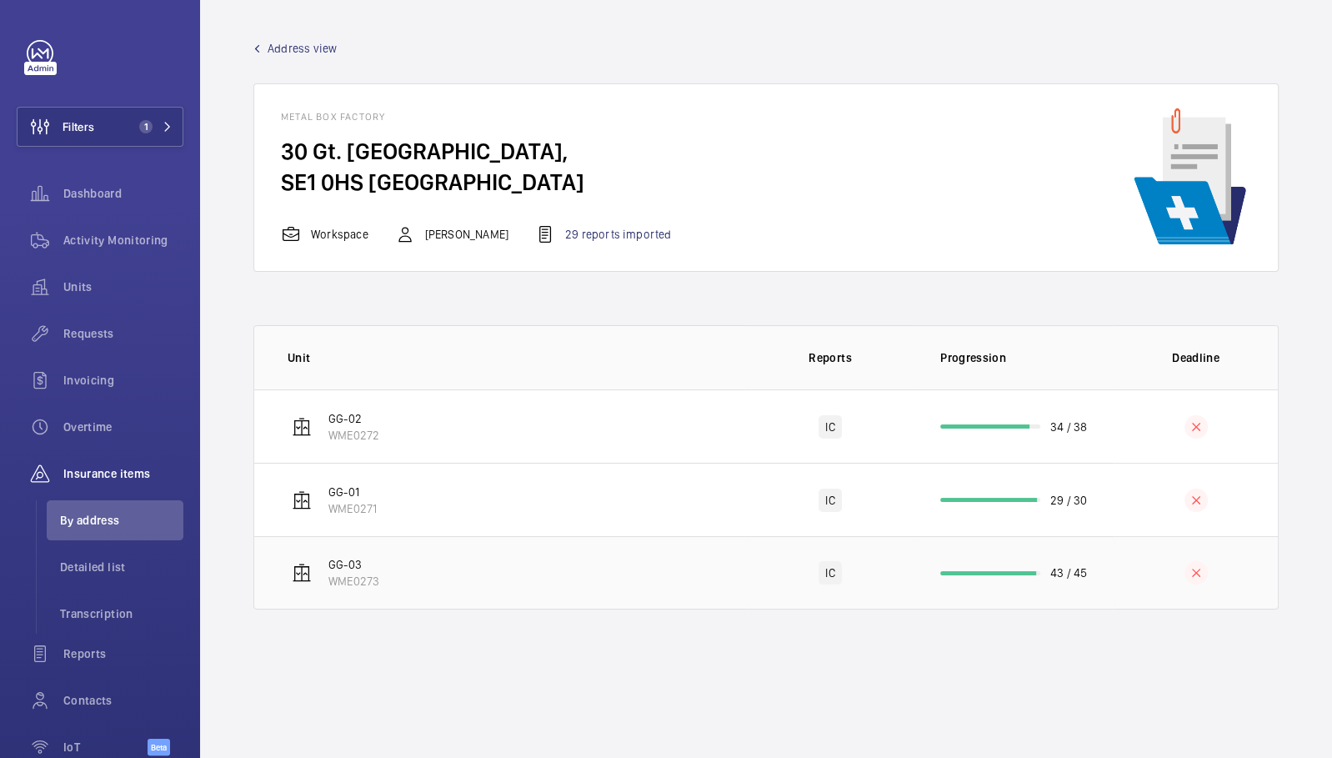
click at [452, 579] on td "GG-03 WME0273" at bounding box center [500, 572] width 493 height 73
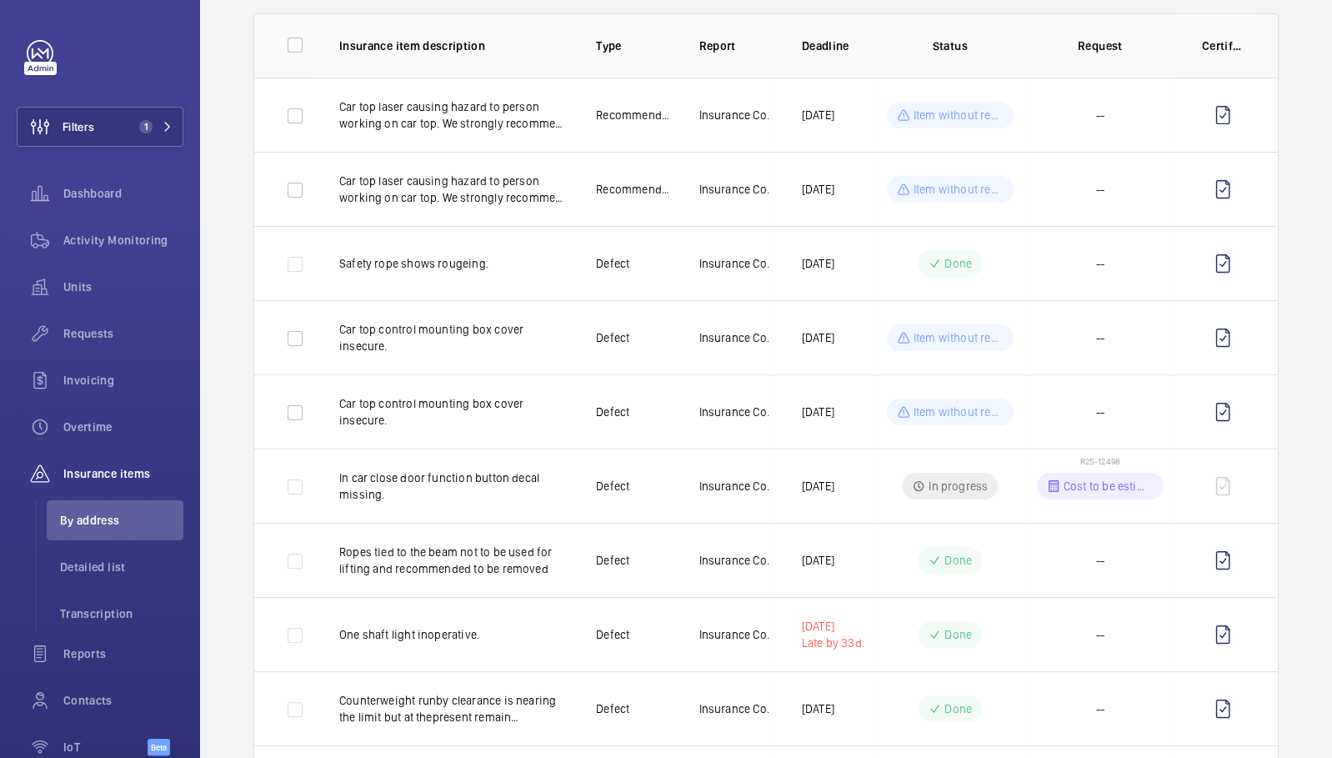
scroll to position [185, 0]
click at [99, 571] on span "Detailed list" at bounding box center [121, 567] width 123 height 17
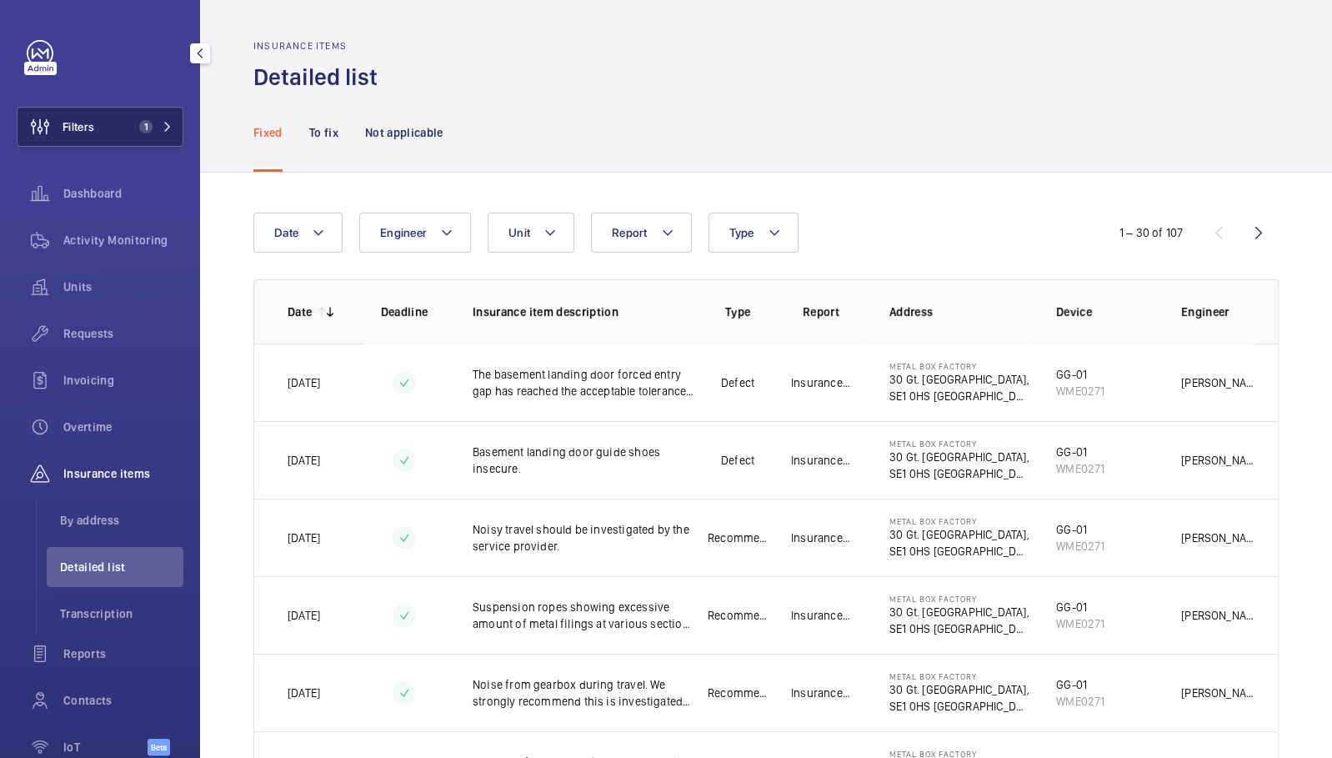
click at [142, 133] on span "1" at bounding box center [153, 126] width 40 height 13
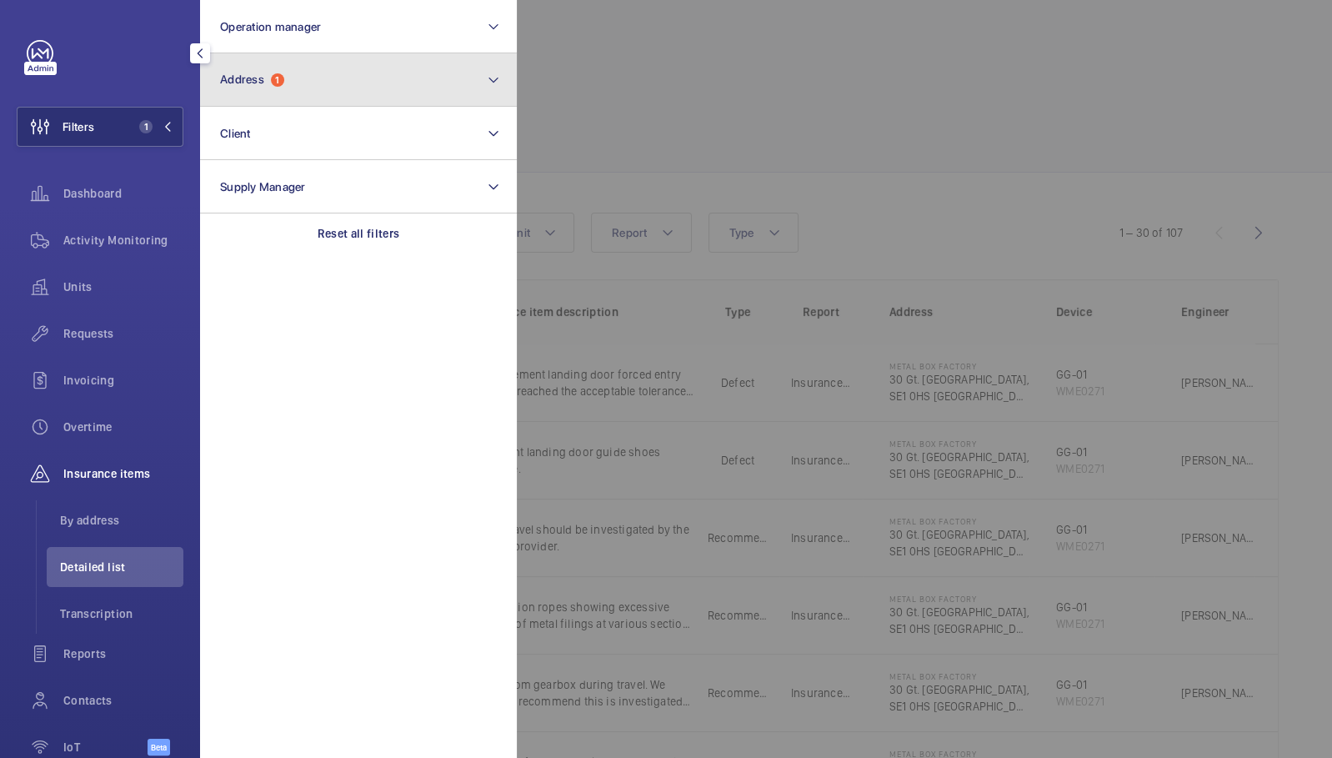
click at [285, 91] on button "Address 1" at bounding box center [358, 79] width 317 height 53
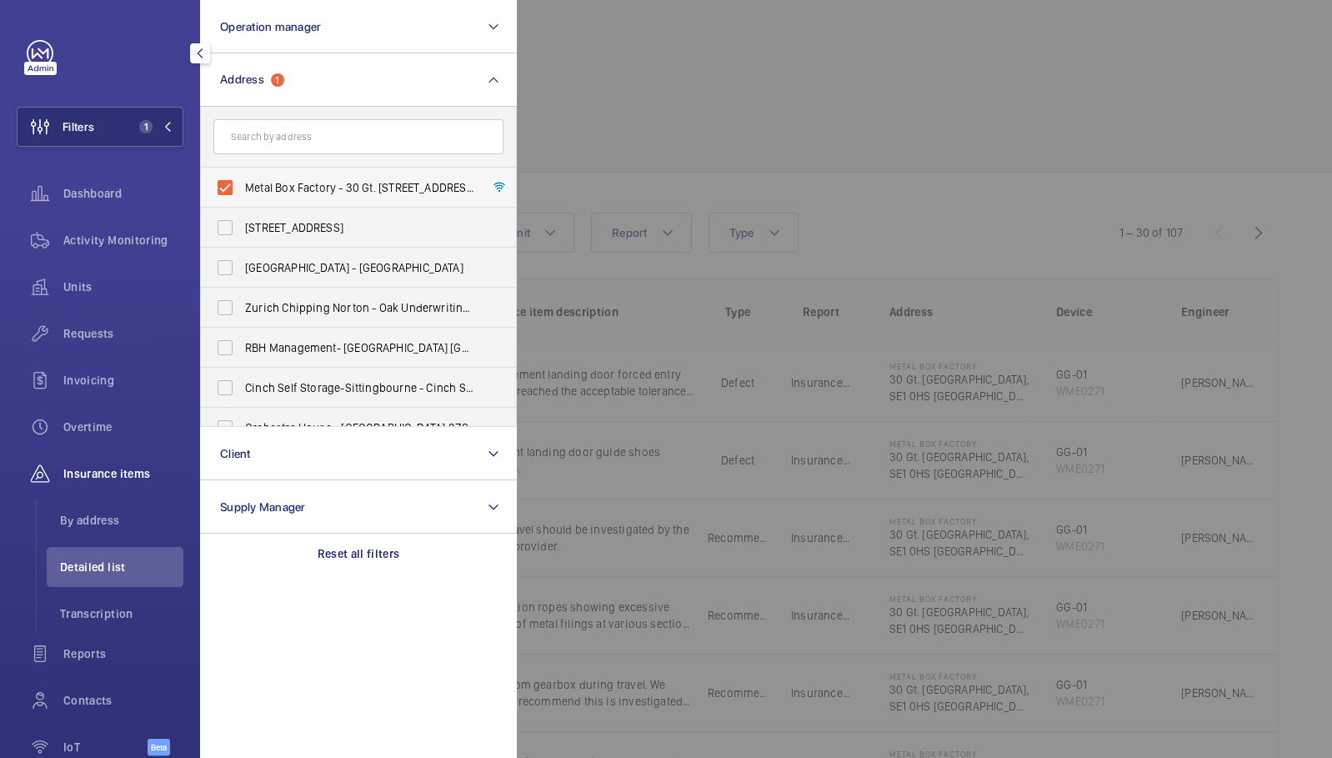
click at [278, 196] on label "Metal Box Factory - 30 Gt. Guildford Street,, LONDON SE1 0HS" at bounding box center [346, 188] width 290 height 40
click at [242, 196] on input "Metal Box Factory - 30 Gt. Guildford Street,, LONDON SE1 0HS" at bounding box center [224, 187] width 33 height 33
checkbox input "false"
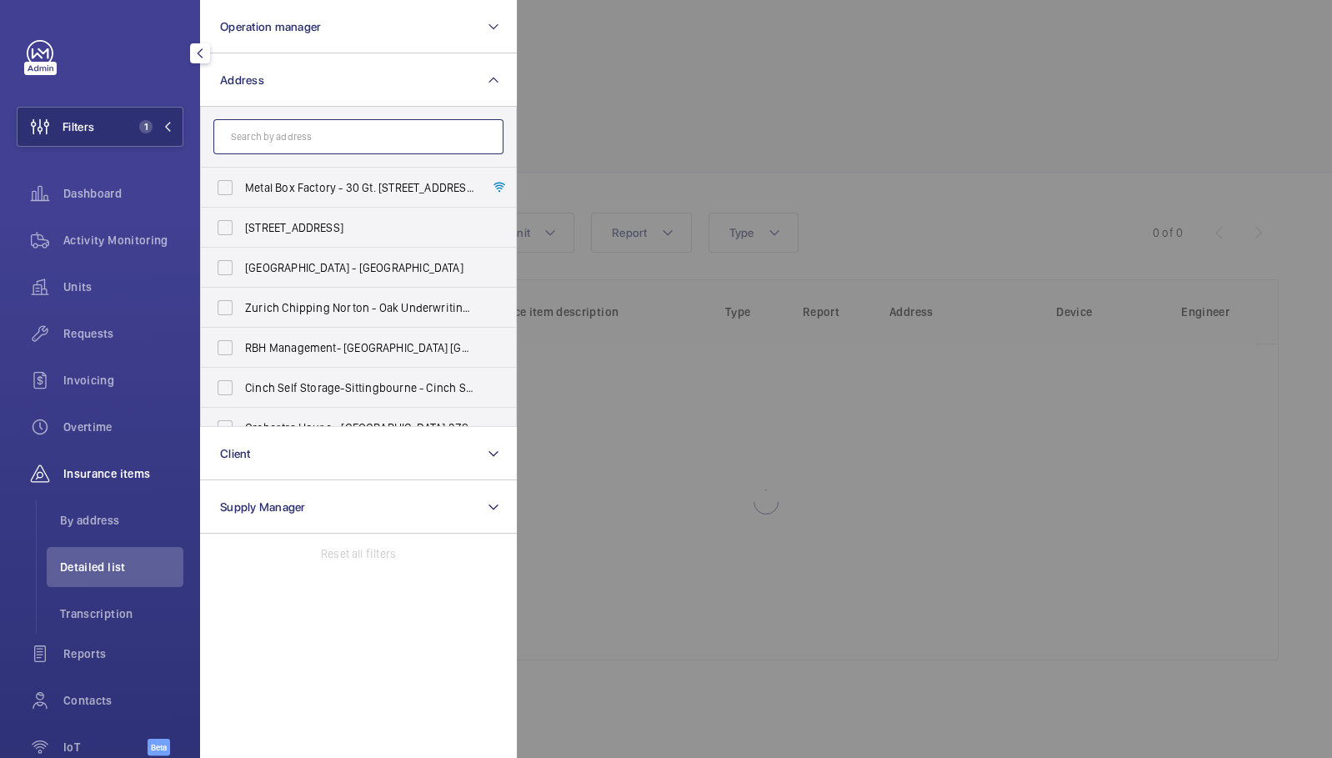
click at [331, 138] on input "text" at bounding box center [358, 136] width 290 height 35
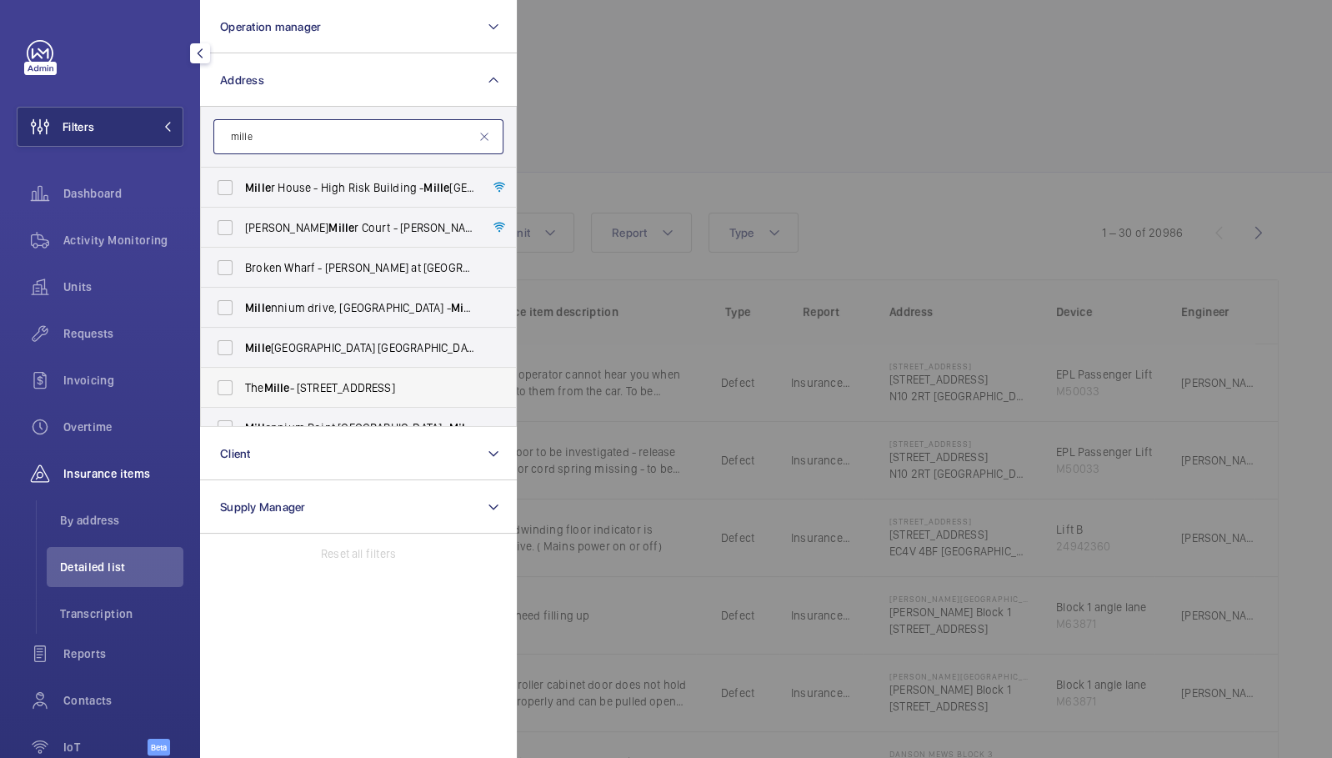
type input "mille"
click at [293, 387] on span "The Mille - 1000 Great West Rd, BRENTFORD TW8 9DW" at bounding box center [359, 387] width 229 height 17
click at [242, 387] on input "The Mille - 1000 Great West Rd, BRENTFORD TW8 9DW" at bounding box center [224, 387] width 33 height 33
checkbox input "true"
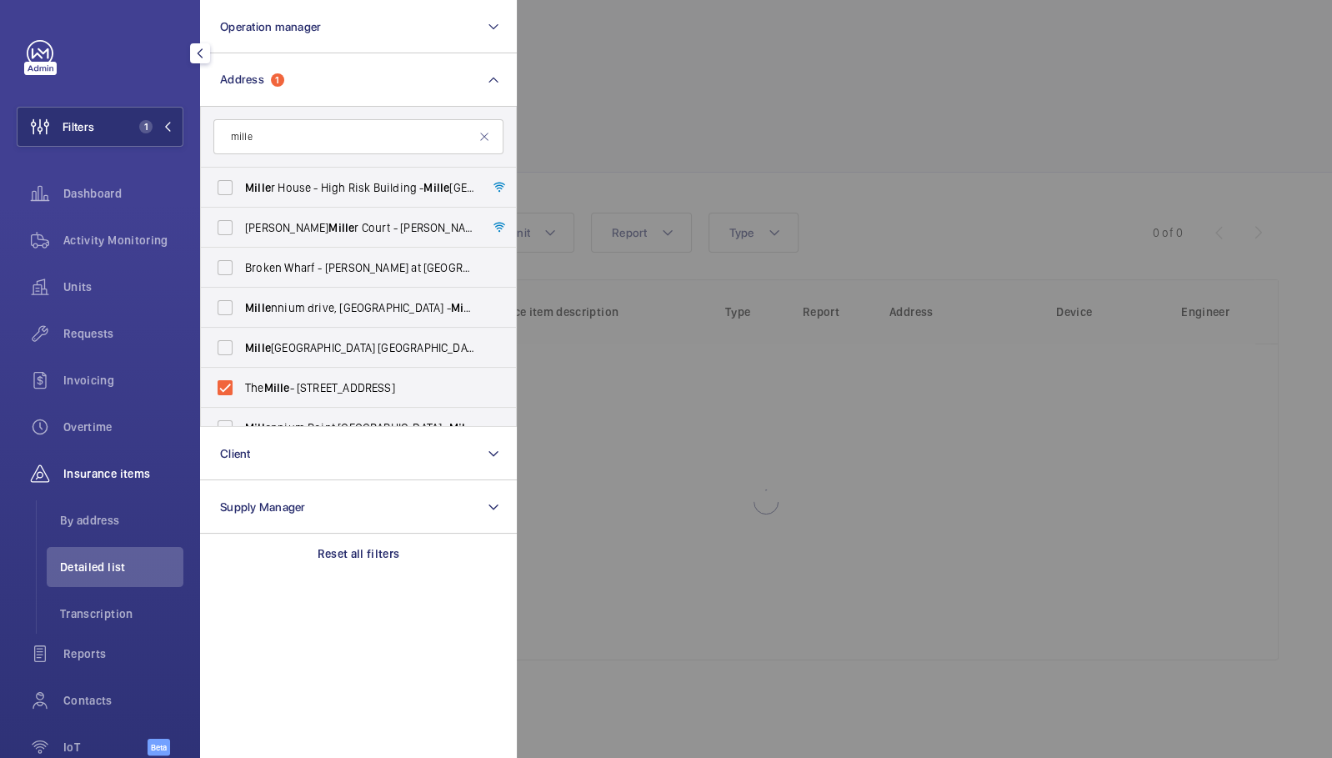
click at [817, 63] on div at bounding box center [1183, 379] width 1332 height 758
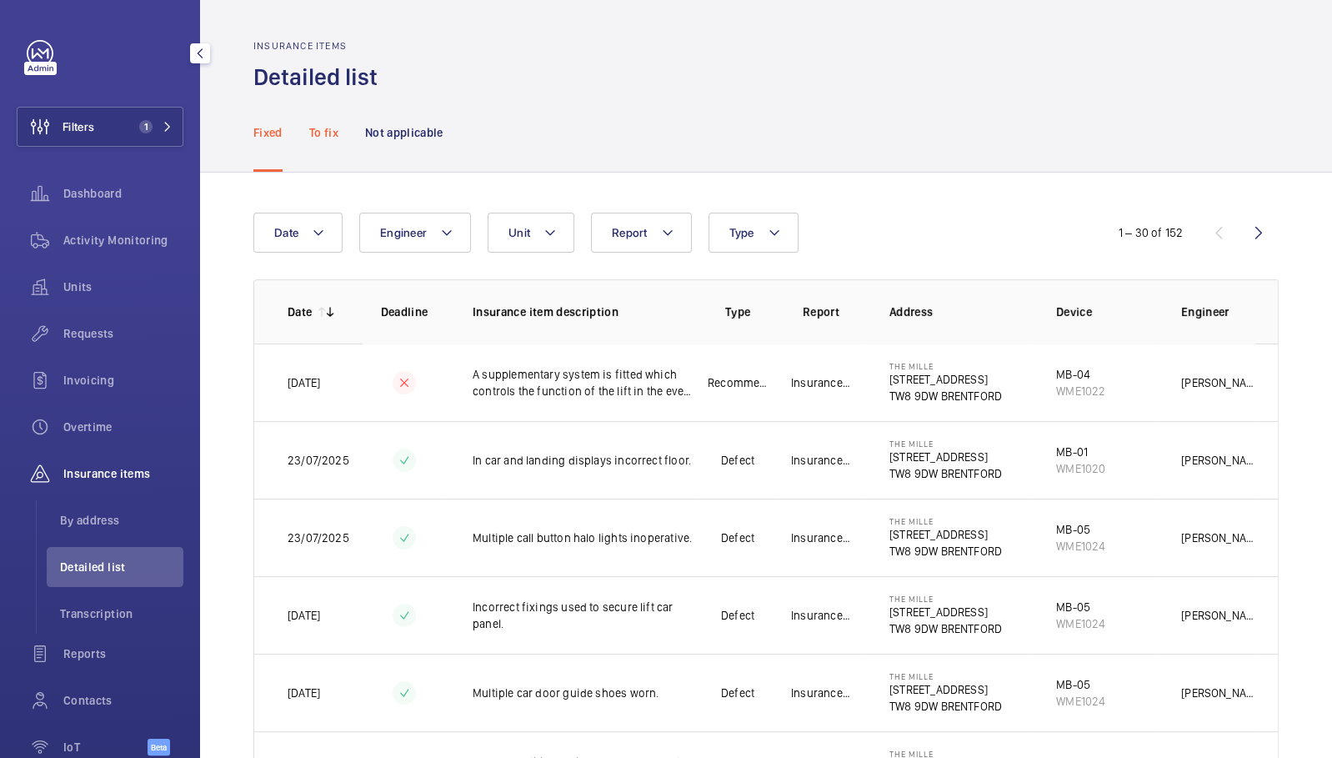
click at [330, 135] on p "To fix" at bounding box center [323, 132] width 29 height 17
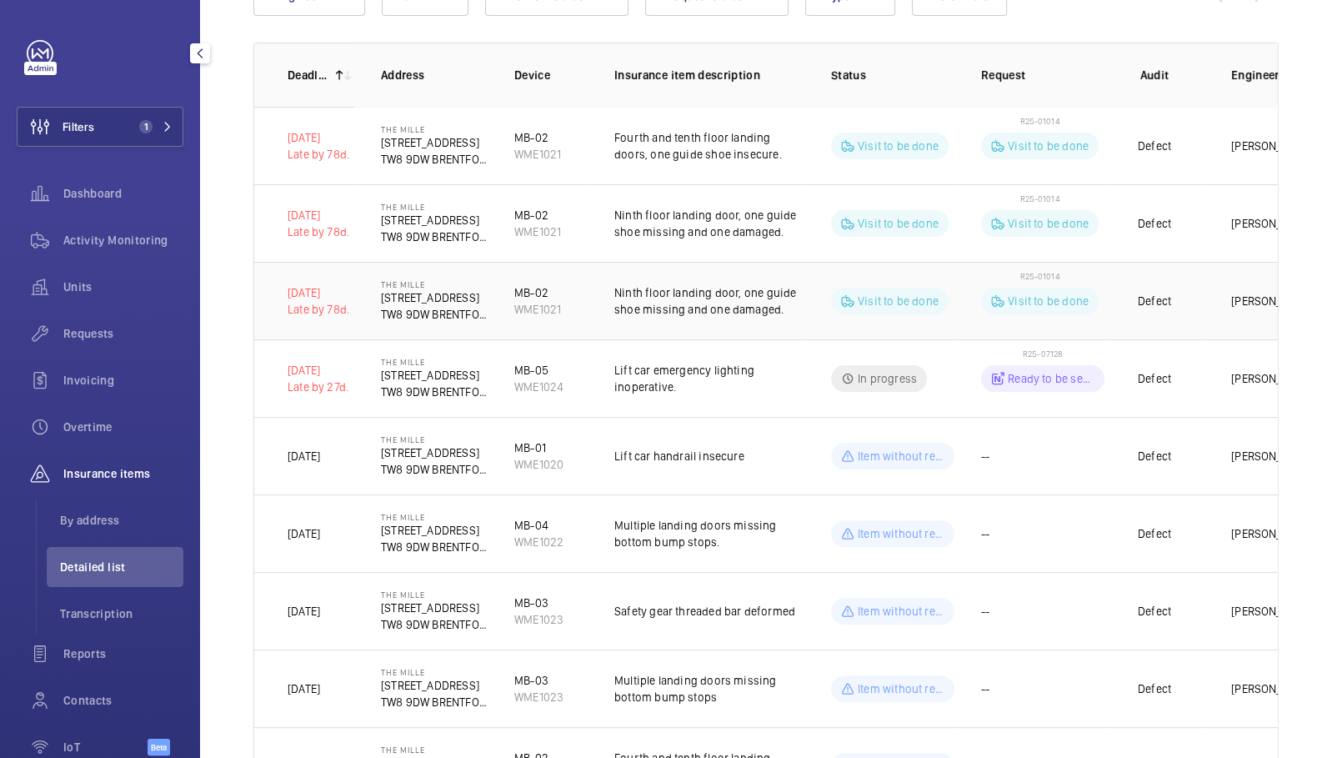
scroll to position [242, 0]
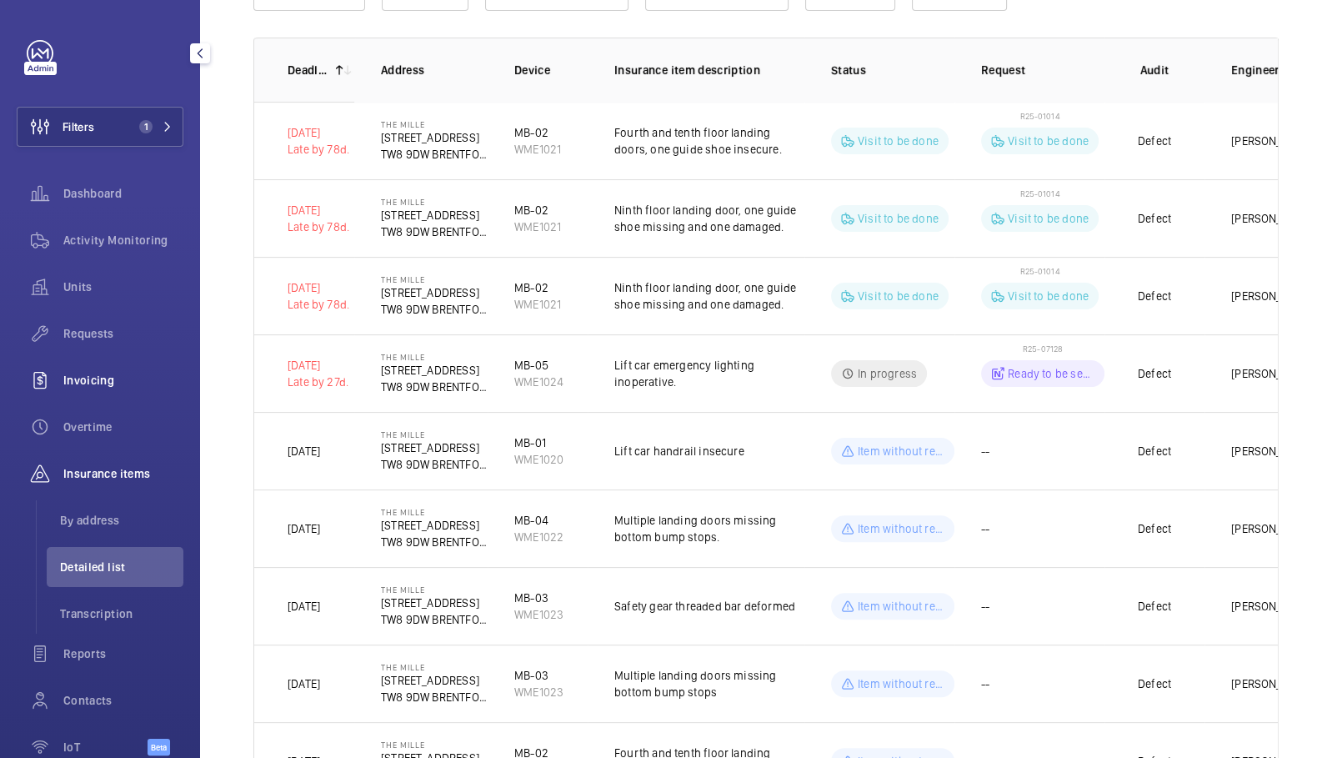
click at [98, 384] on span "Invoicing" at bounding box center [123, 380] width 120 height 17
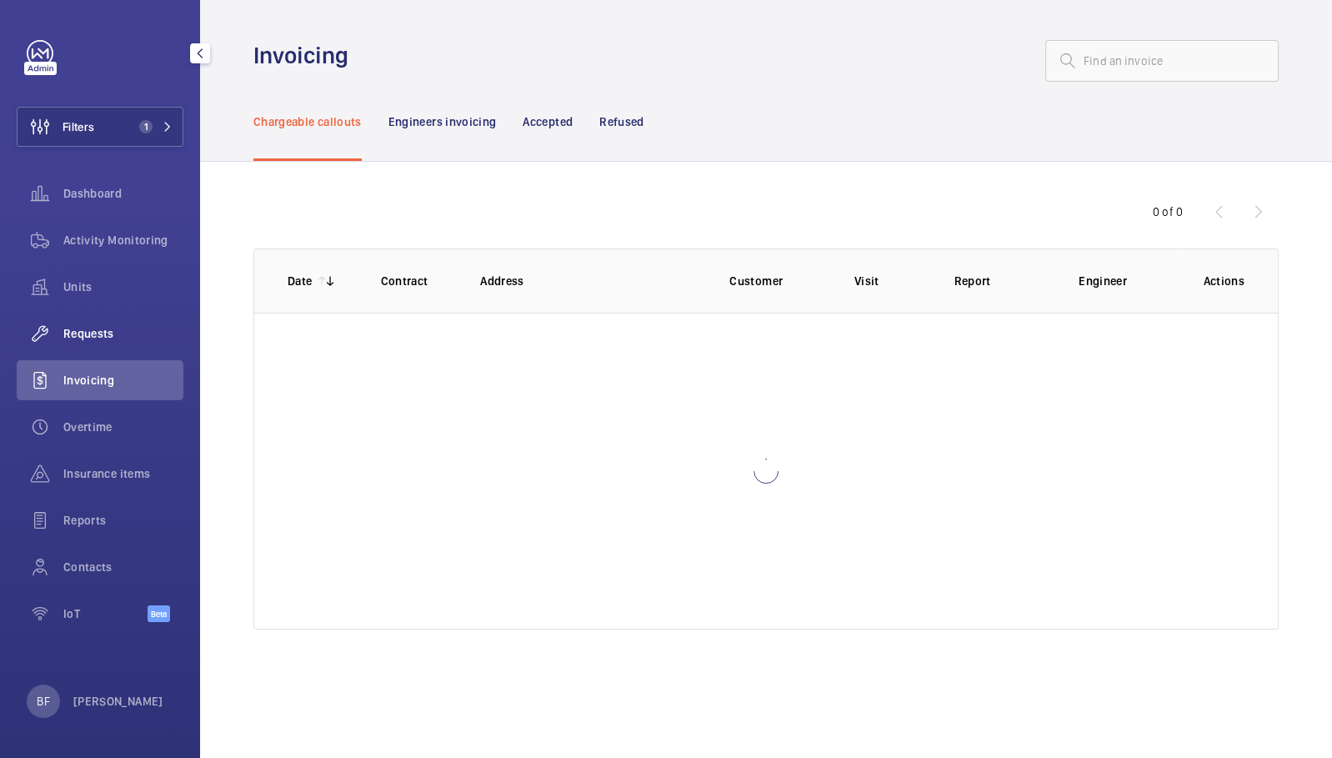
click at [105, 327] on span "Requests" at bounding box center [123, 333] width 120 height 17
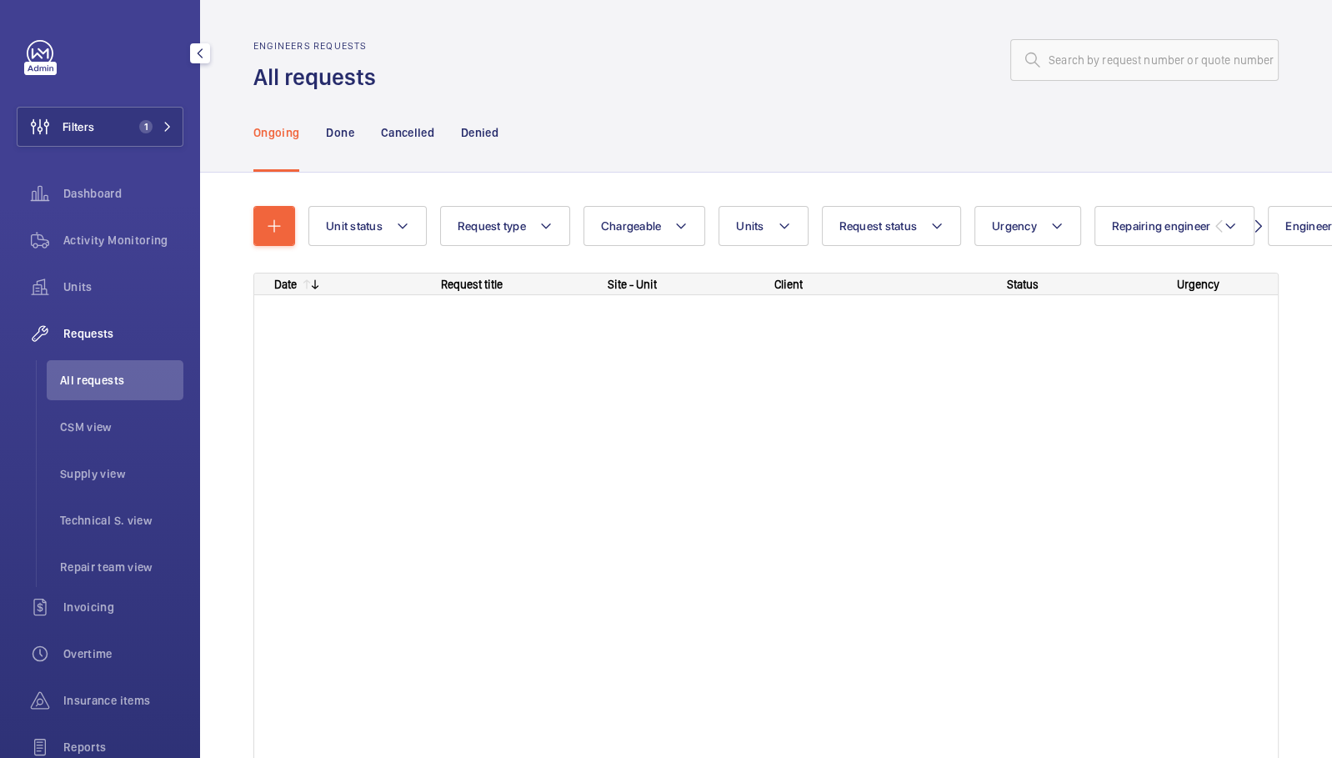
click at [103, 332] on span "Requests" at bounding box center [123, 333] width 120 height 17
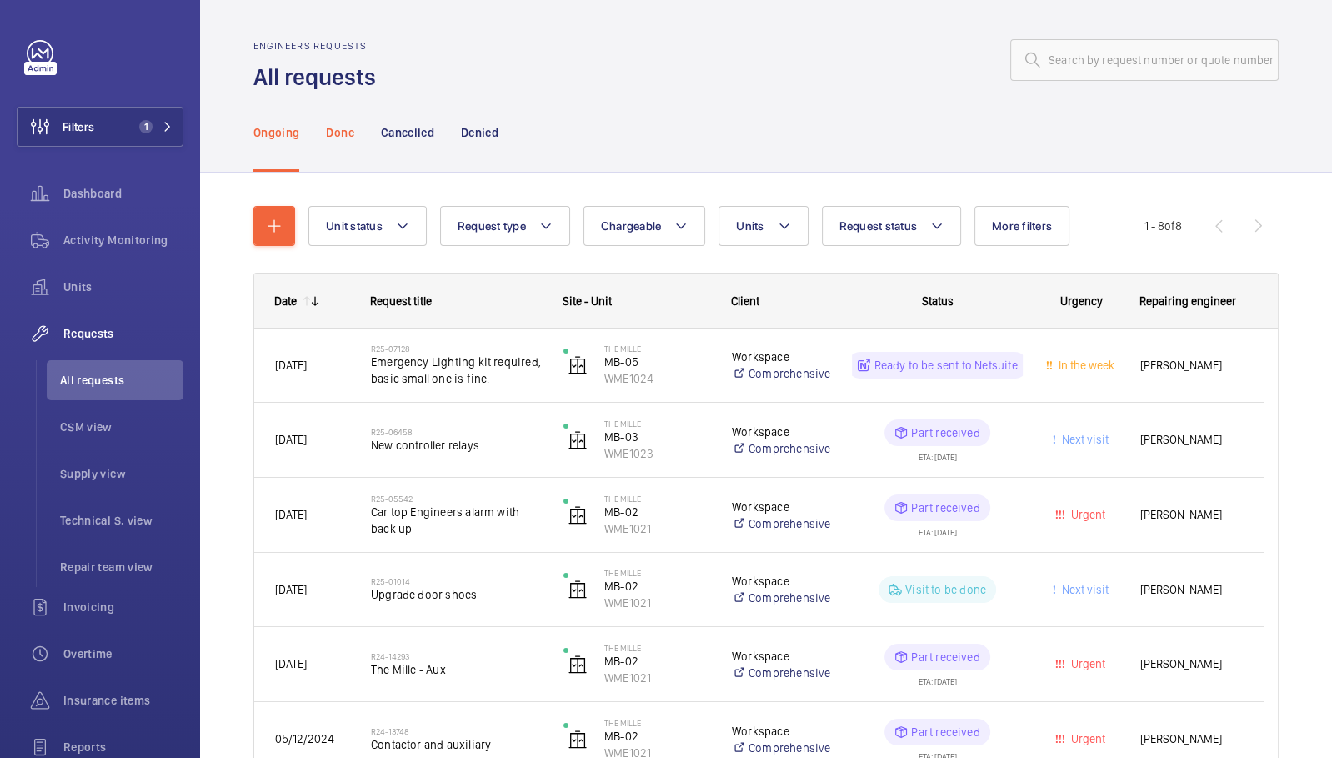
click at [336, 130] on p "Done" at bounding box center [340, 132] width 28 height 17
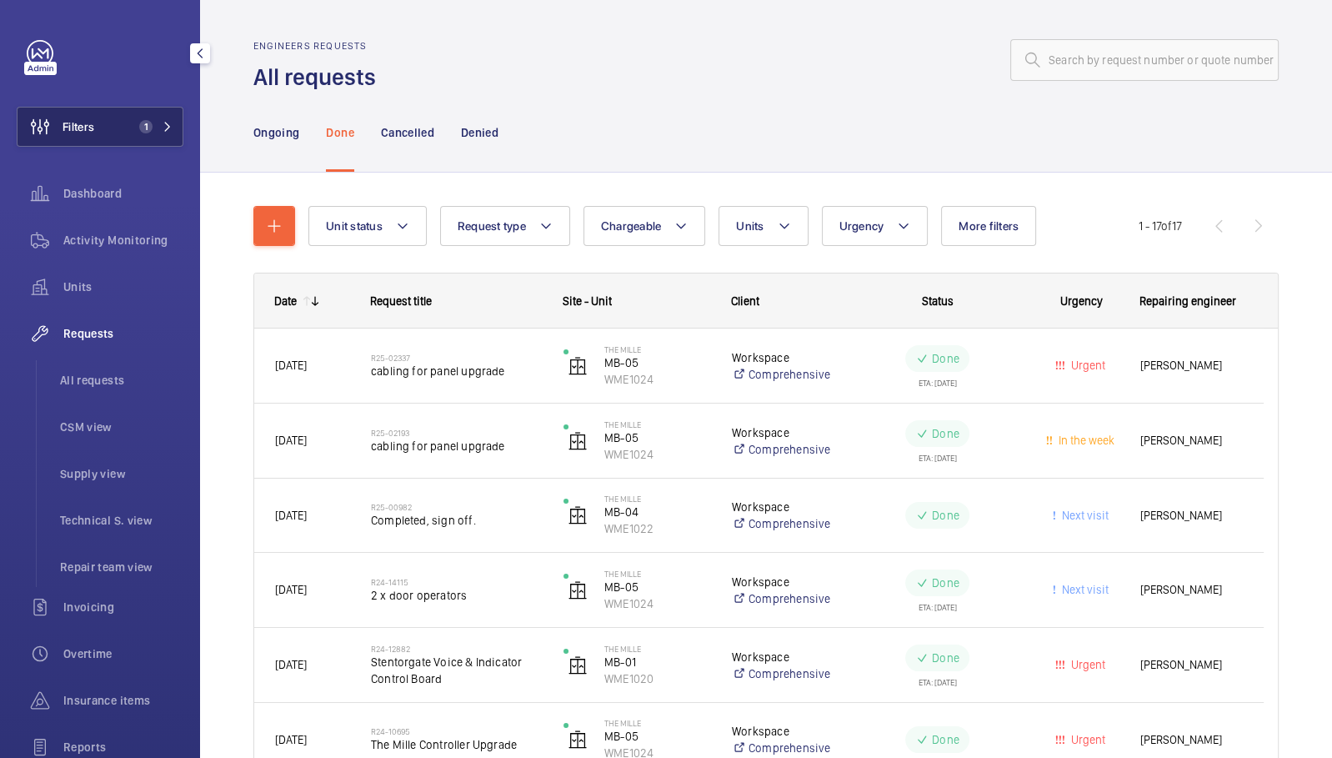
click at [138, 132] on span "1" at bounding box center [143, 126] width 20 height 13
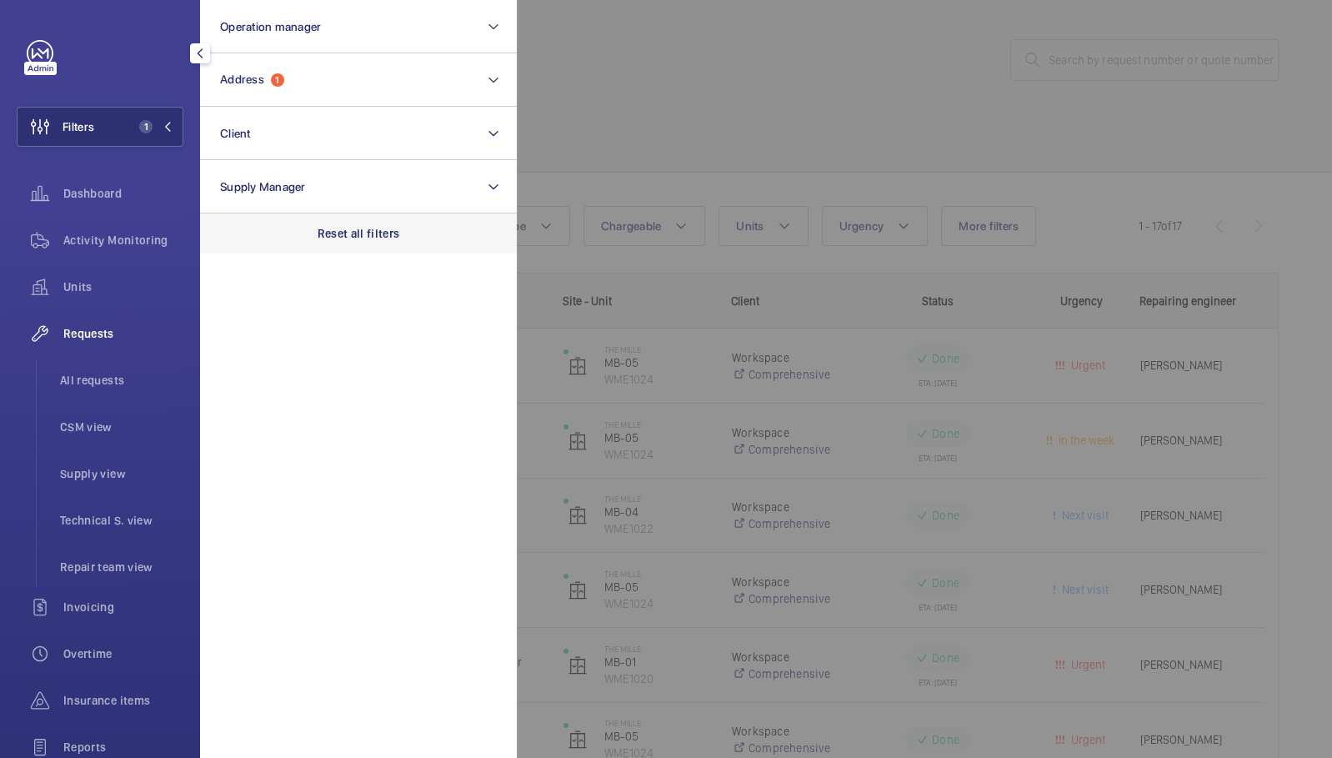
click at [366, 230] on p "Reset all filters" at bounding box center [359, 233] width 83 height 17
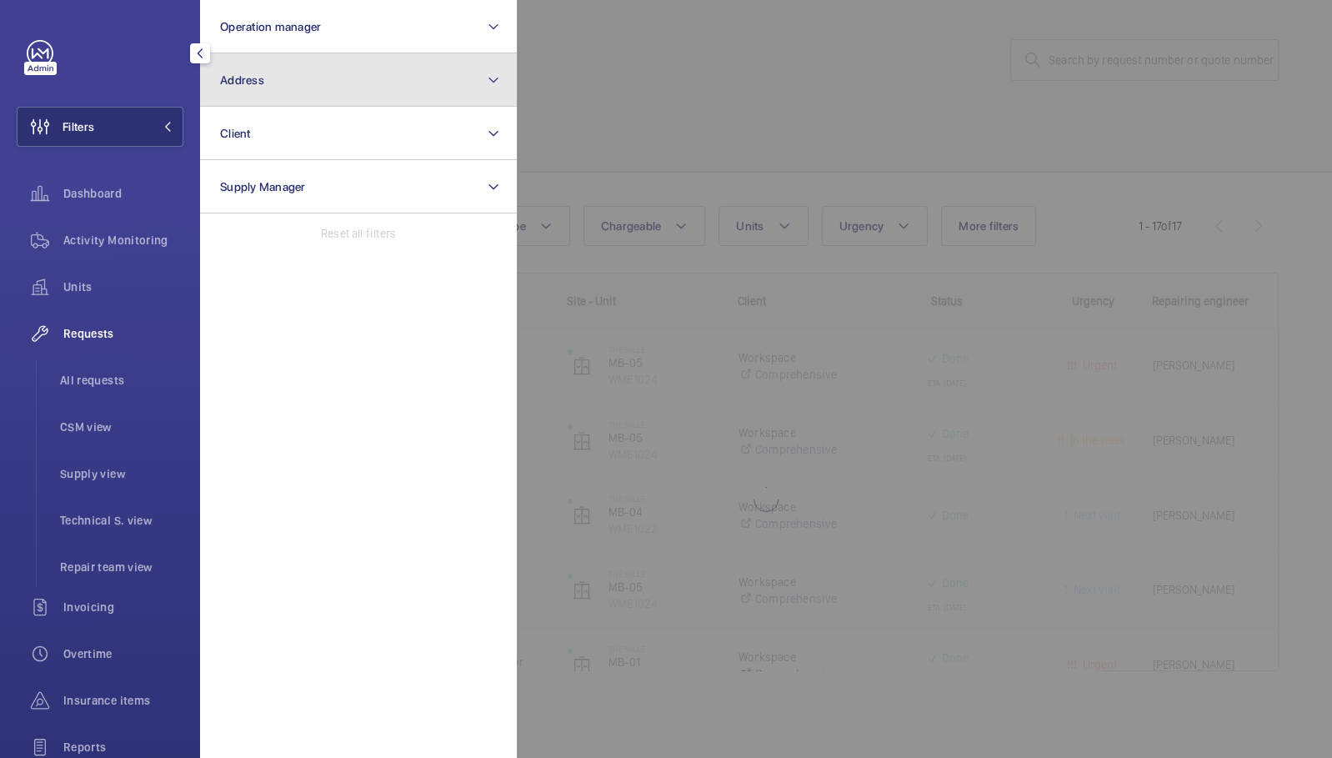
click at [338, 92] on button "Address" at bounding box center [358, 79] width 317 height 53
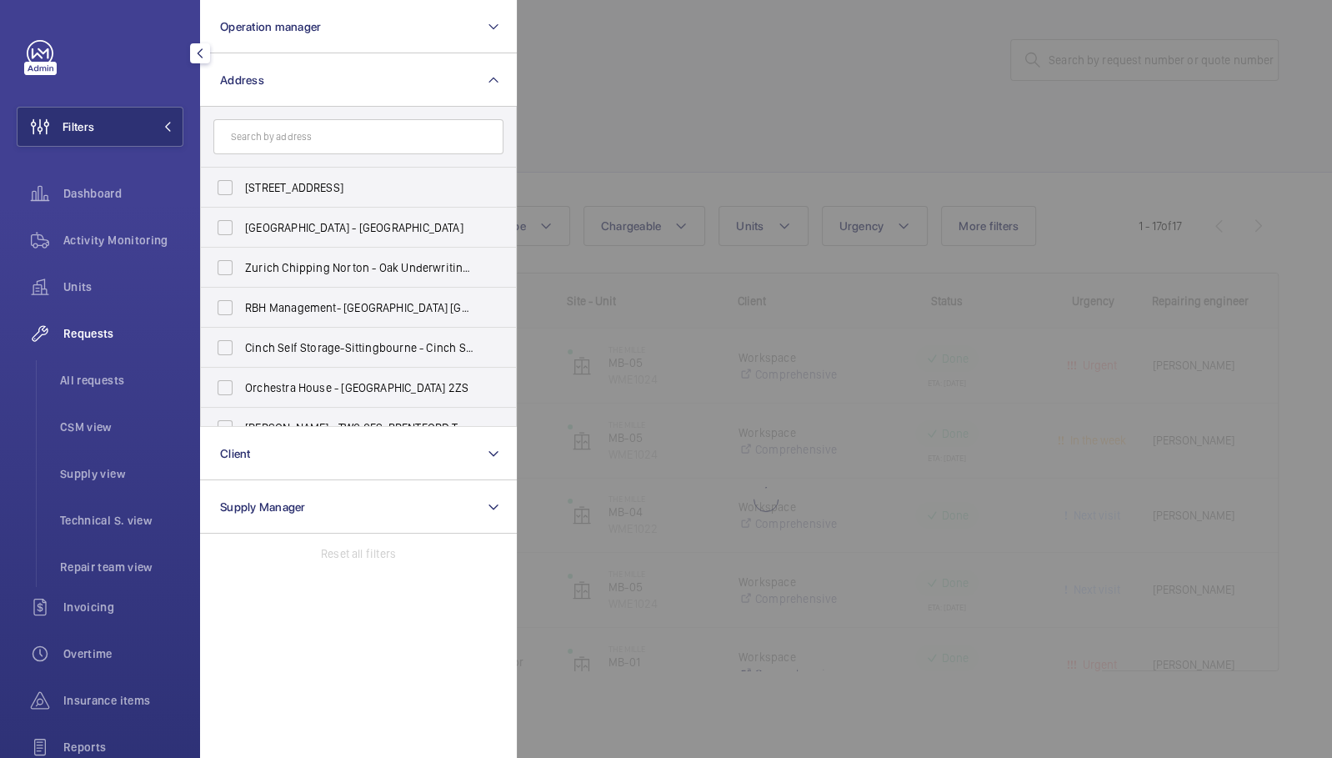
click at [371, 142] on input "text" at bounding box center [358, 136] width 290 height 35
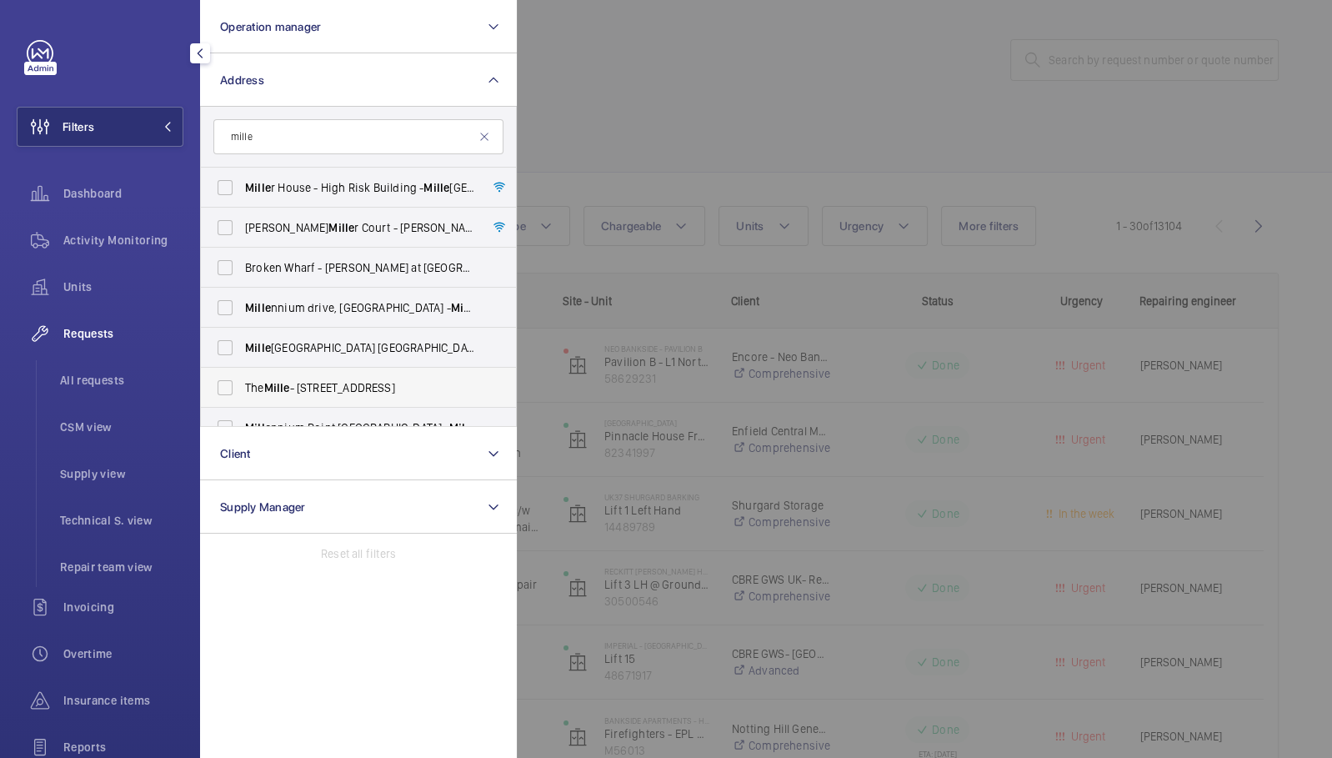
type input "mille"
click at [295, 381] on span "The Mille - 1000 Great West Rd, BRENTFORD TW8 9DW" at bounding box center [359, 387] width 229 height 17
click at [242, 381] on input "The Mille - 1000 Great West Rd, BRENTFORD TW8 9DW" at bounding box center [224, 387] width 33 height 33
checkbox input "true"
click at [713, 182] on div at bounding box center [1183, 379] width 1332 height 758
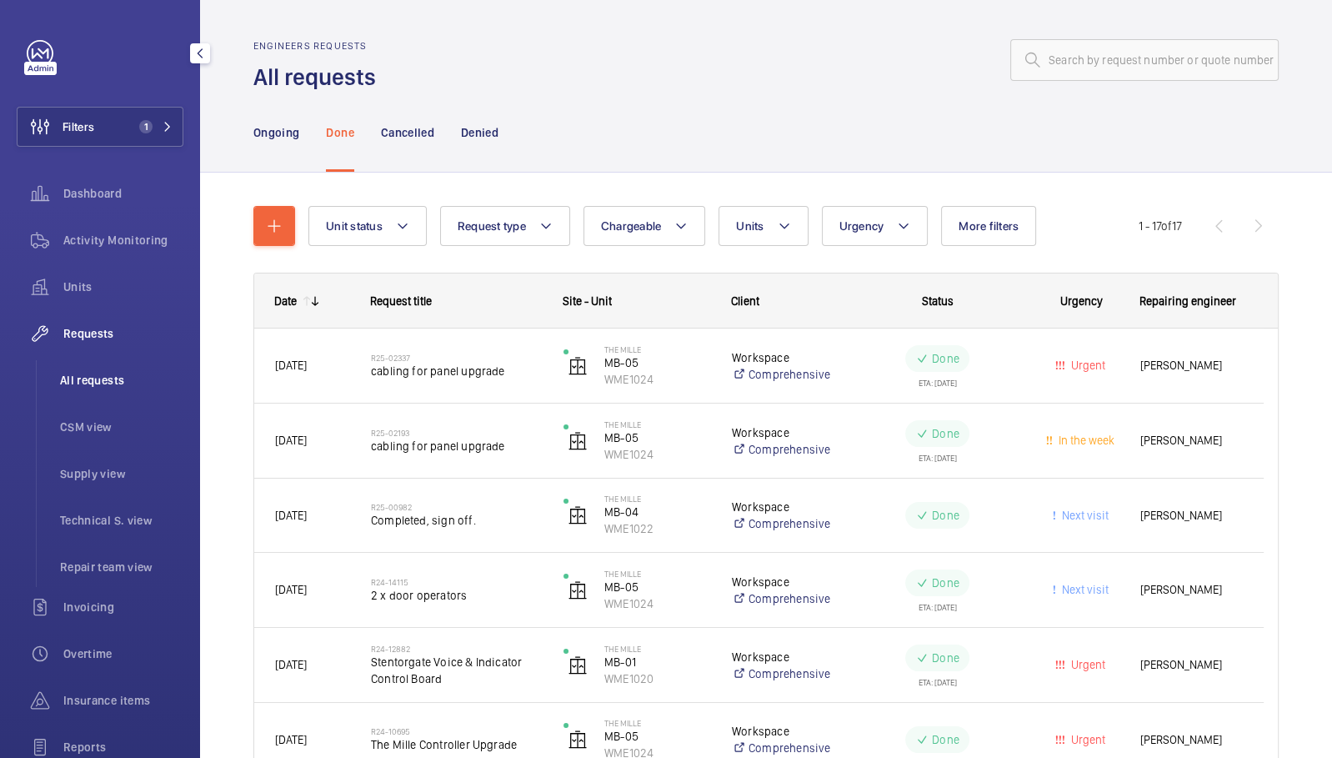
click at [102, 368] on li "All requests" at bounding box center [115, 380] width 137 height 40
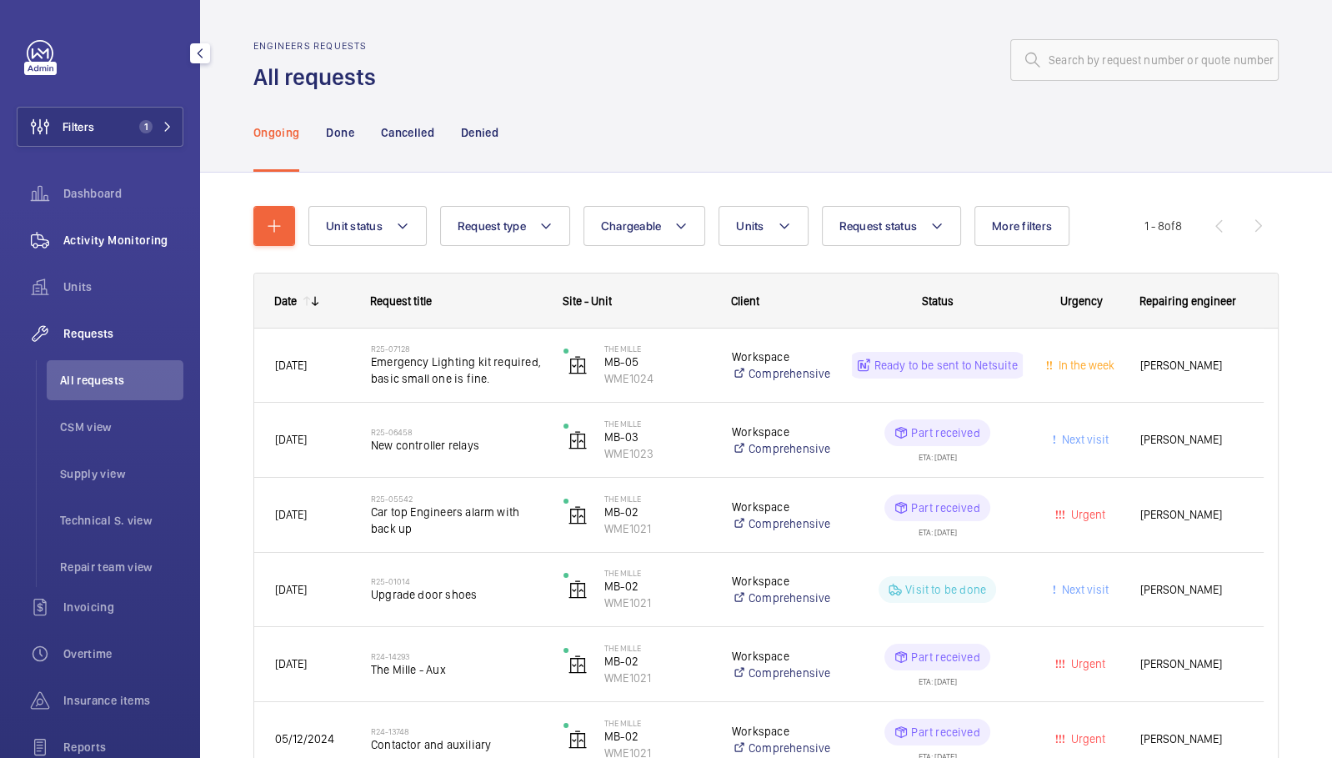
click at [97, 239] on span "Activity Monitoring" at bounding box center [123, 240] width 120 height 17
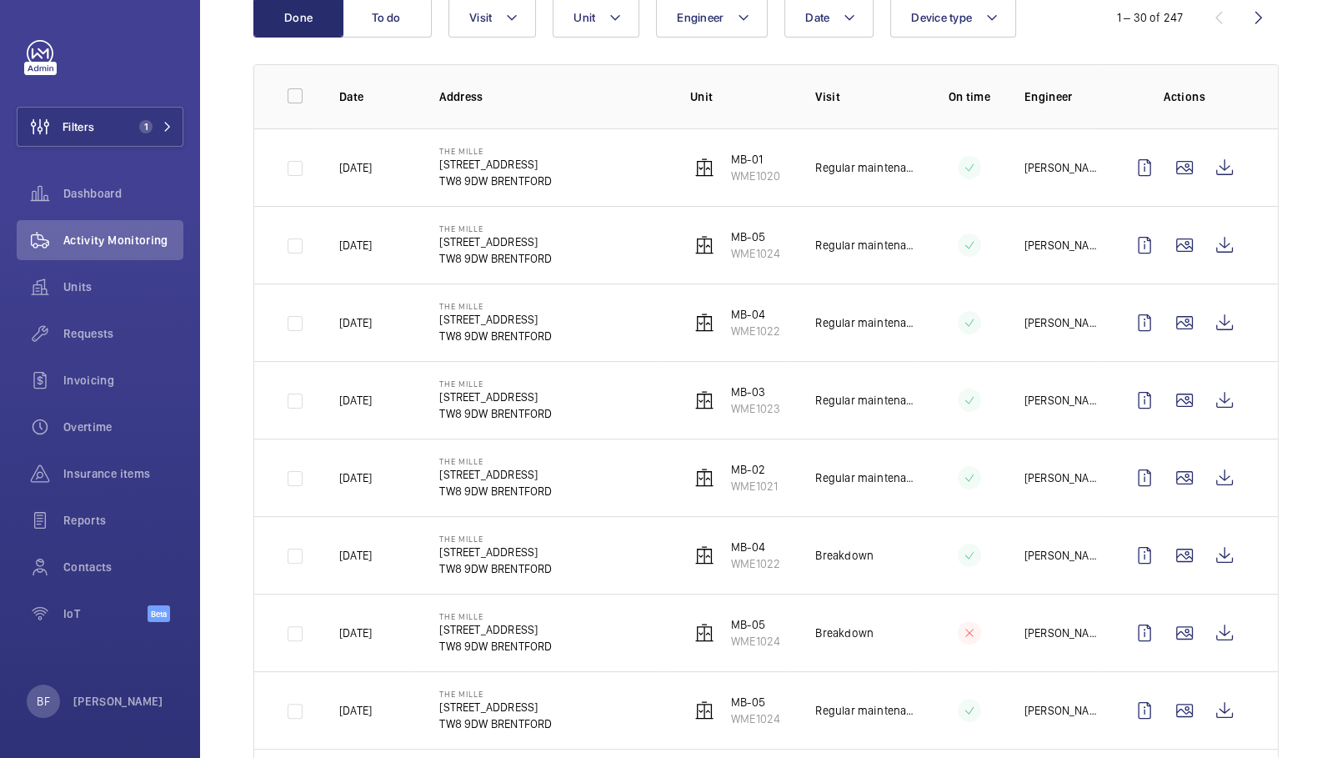
scroll to position [203, 0]
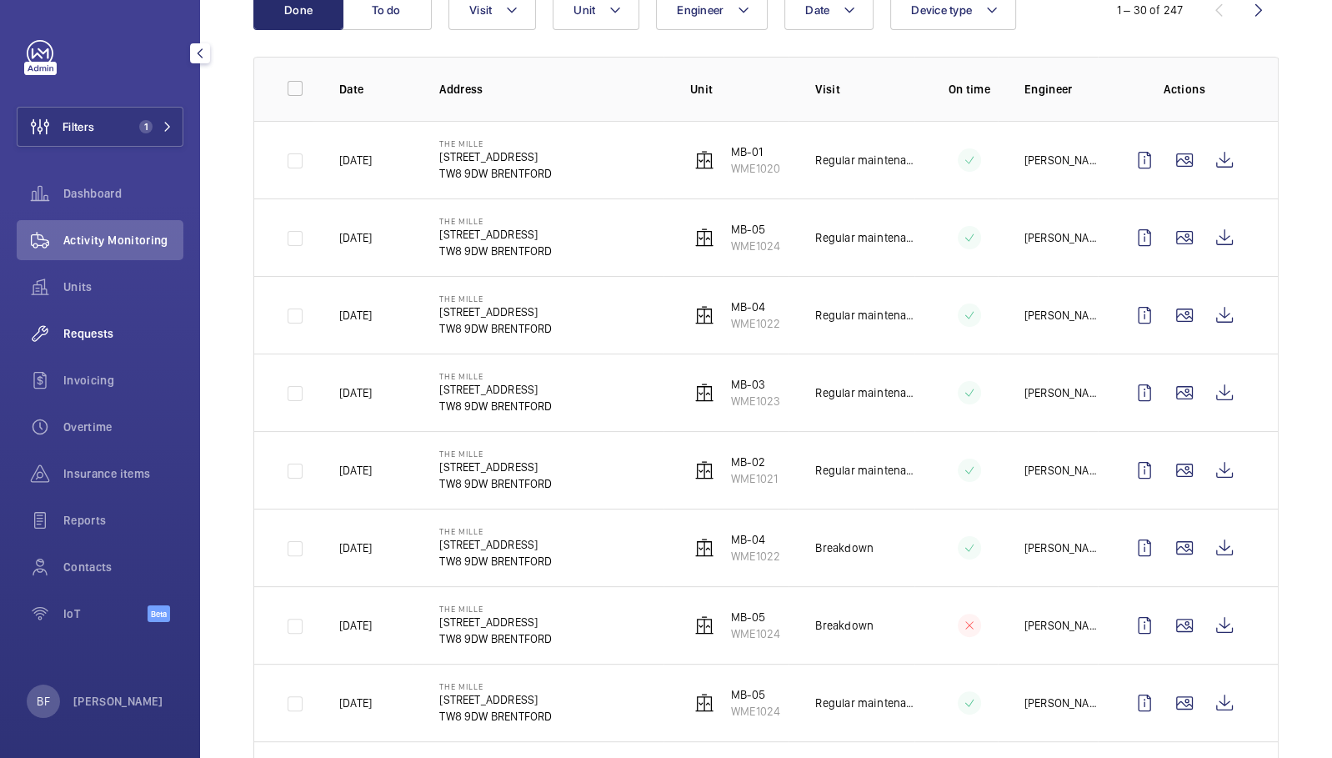
click at [97, 344] on div "Requests" at bounding box center [100, 333] width 167 height 40
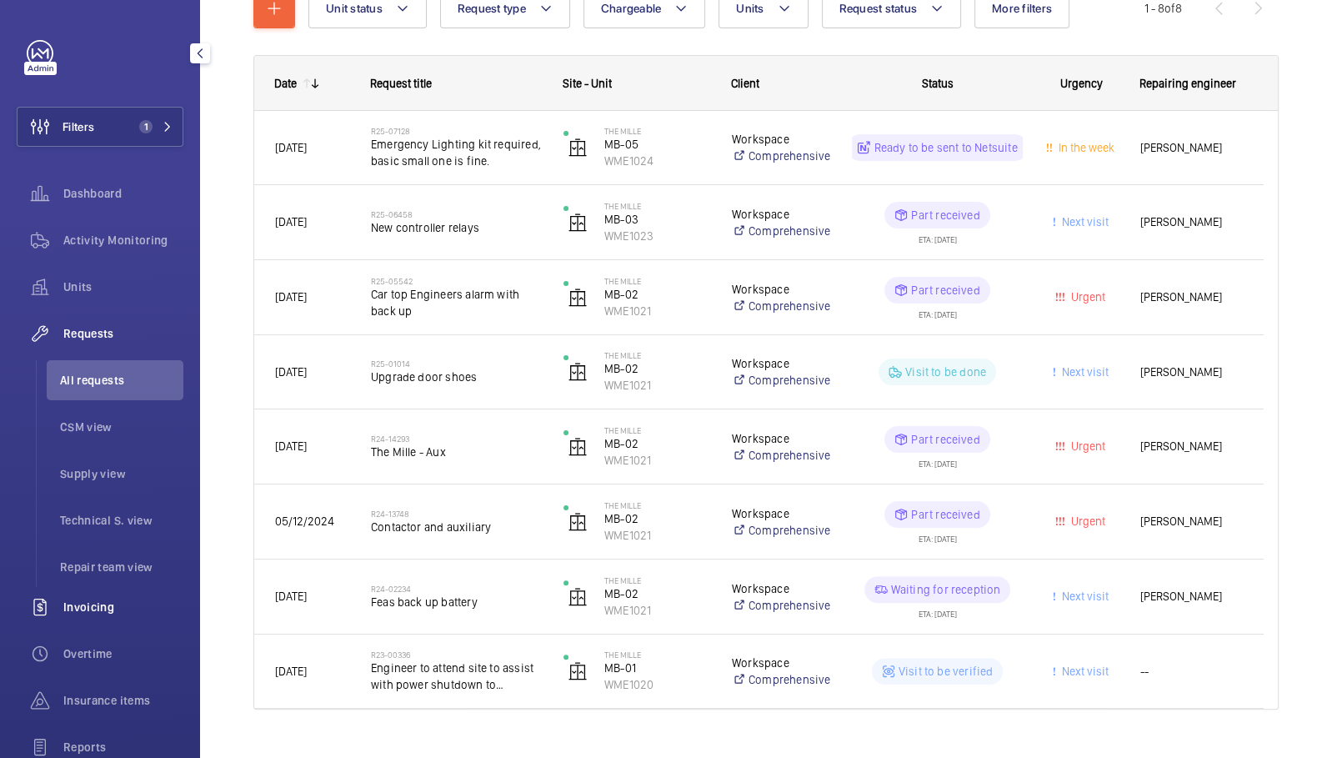
scroll to position [182, 0]
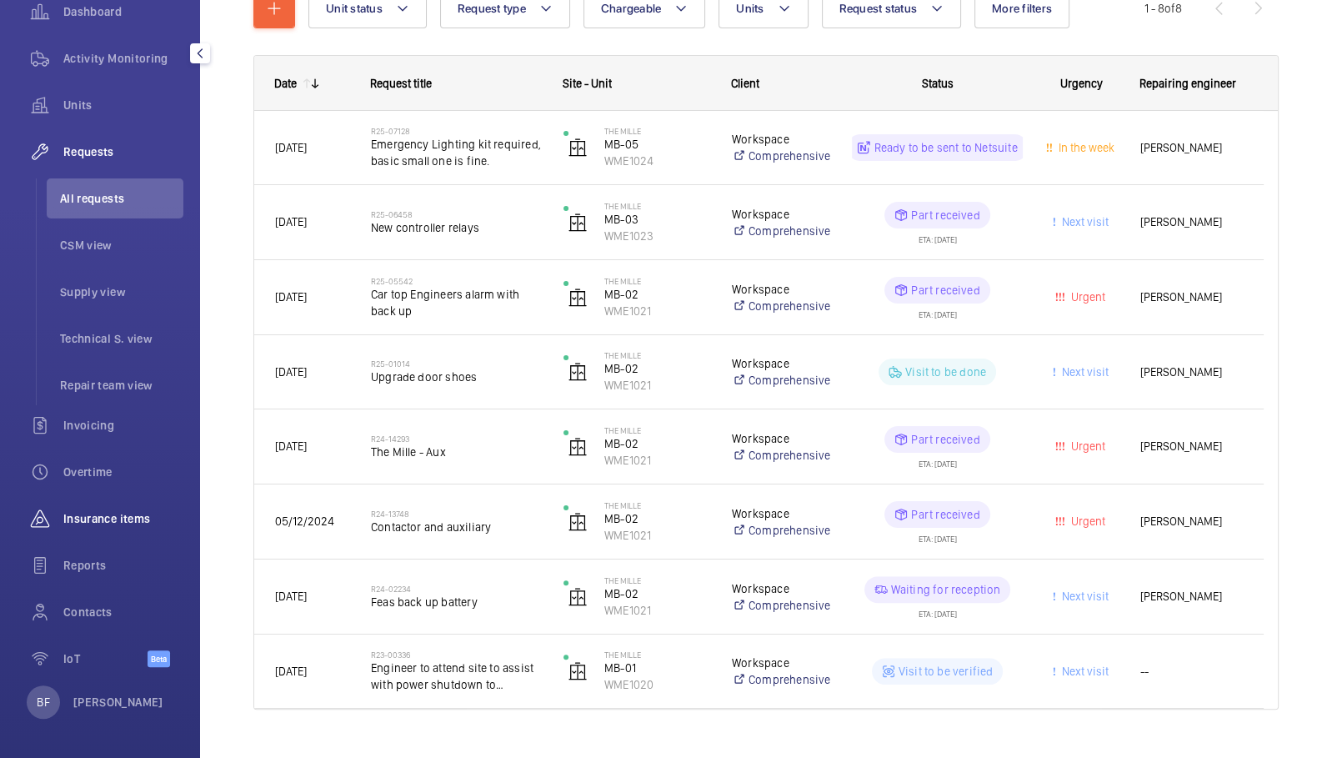
click at [92, 522] on span "Insurance items" at bounding box center [123, 518] width 120 height 17
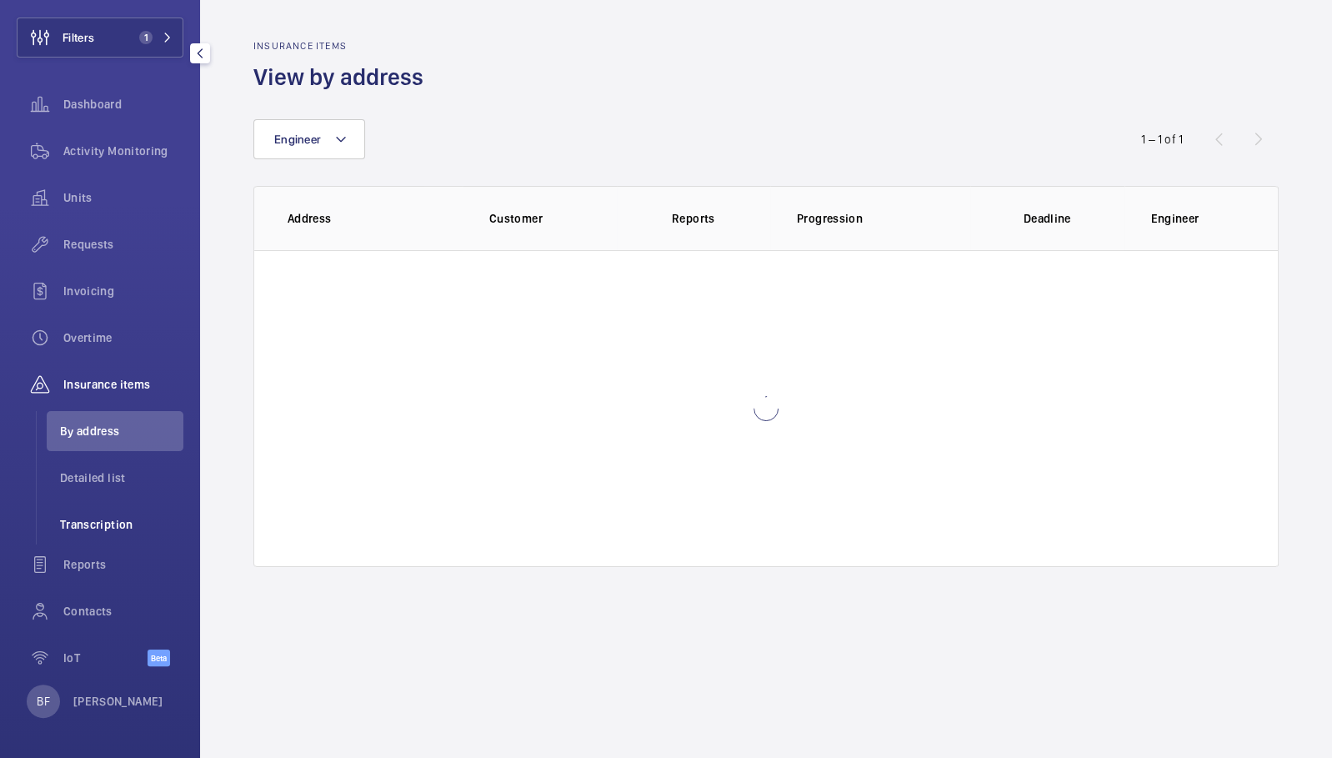
scroll to position [89, 0]
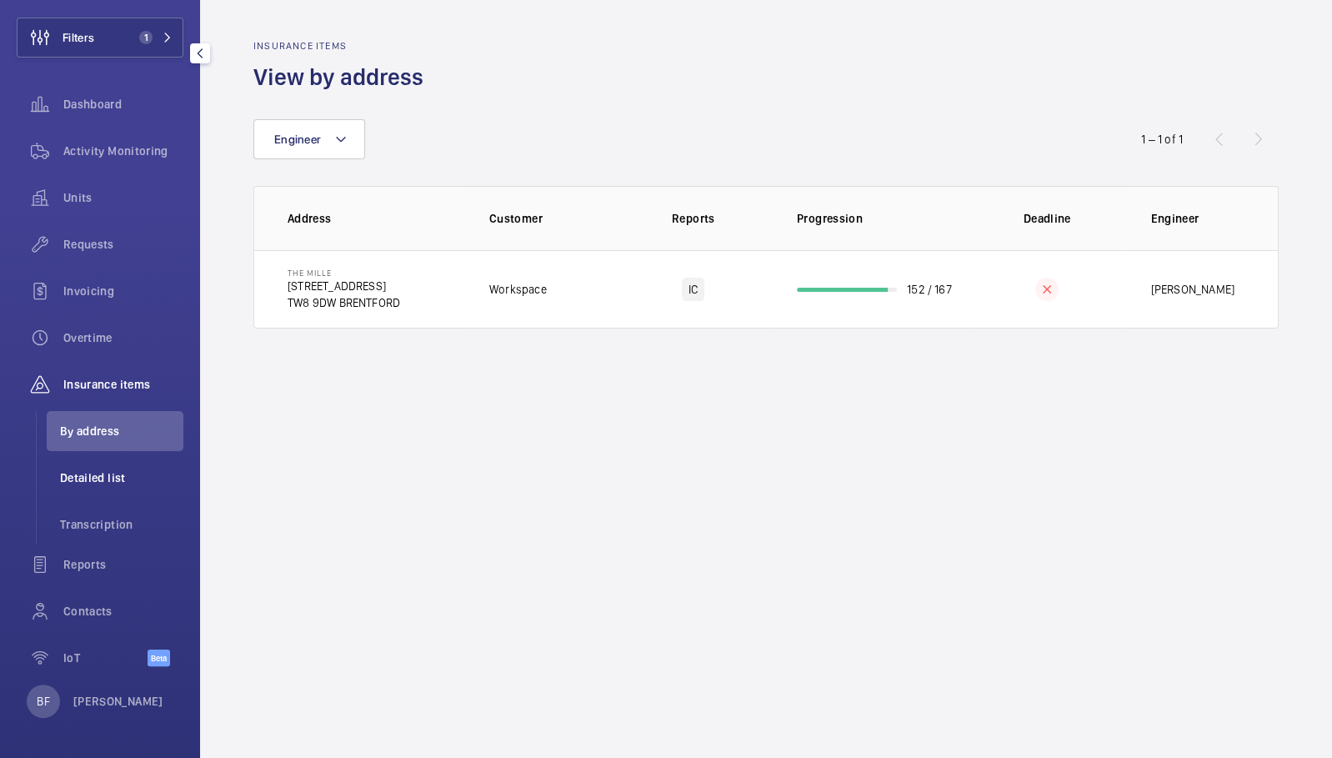
click at [118, 488] on li "Detailed list" at bounding box center [115, 478] width 137 height 40
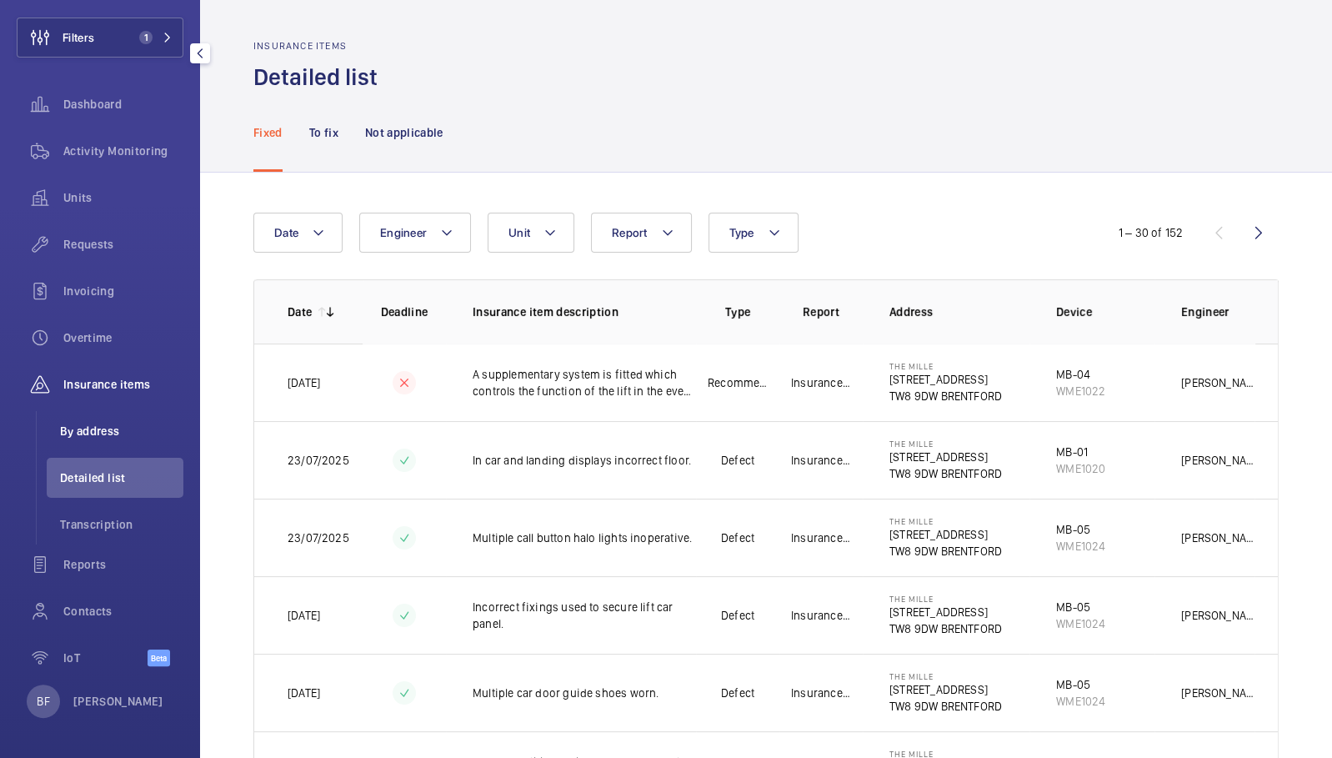
click at [143, 427] on span "By address" at bounding box center [121, 431] width 123 height 17
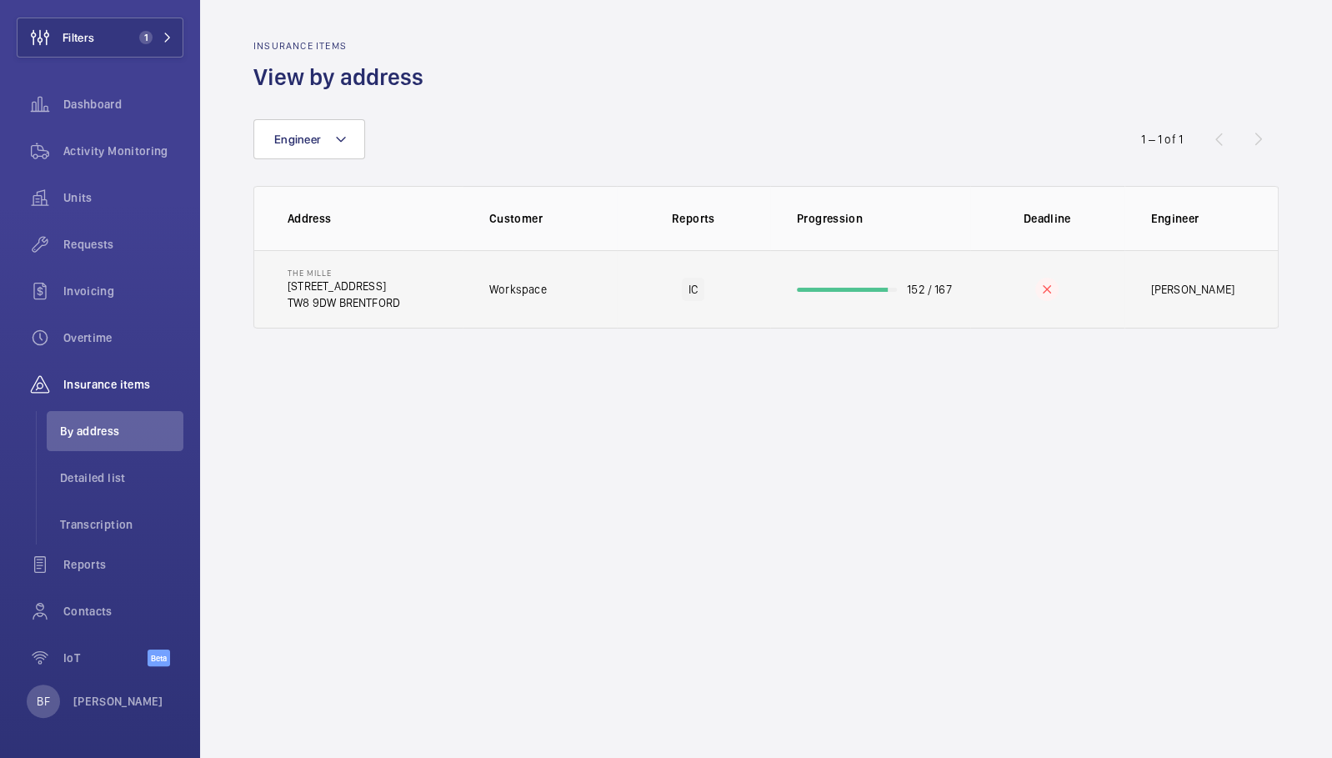
click at [470, 264] on td "Workspace" at bounding box center [540, 289] width 154 height 78
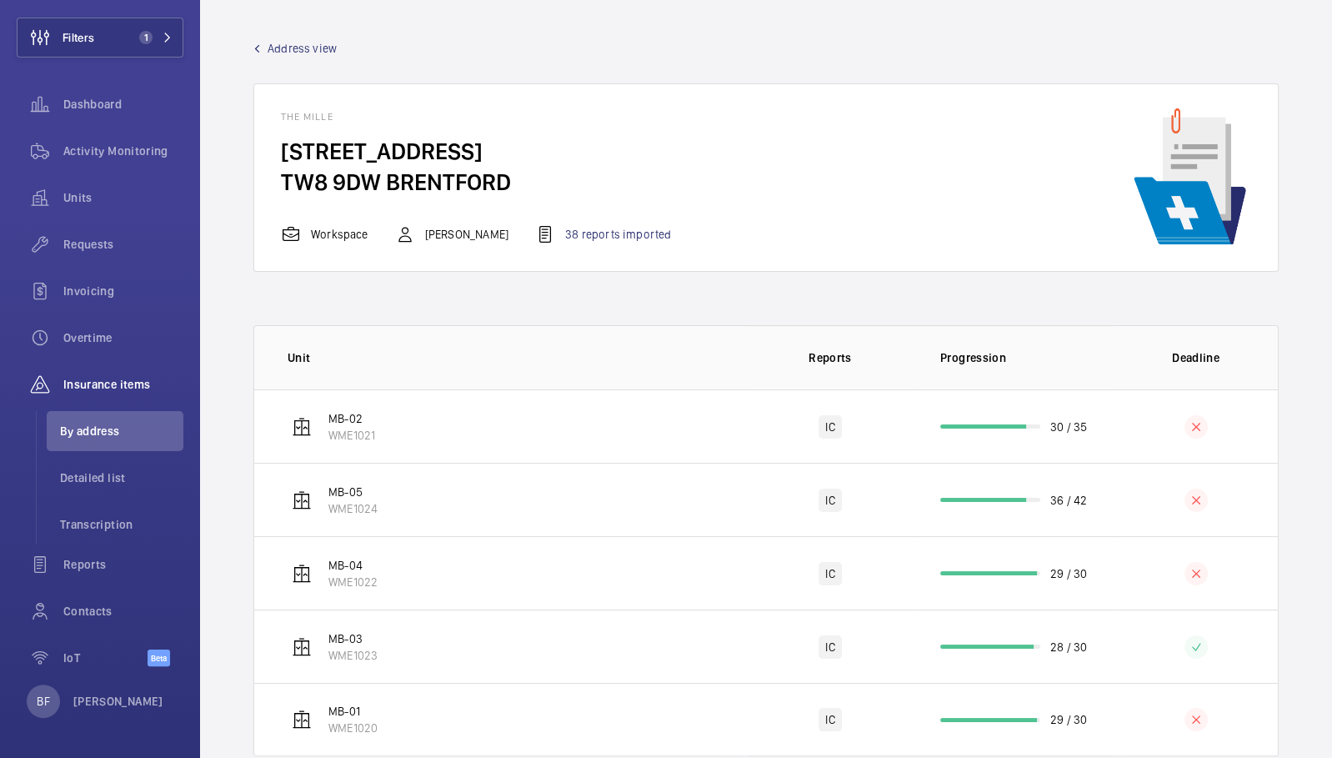
click at [607, 248] on div "The Mille 1000 Great West Rd TW8 9DW BRENTFORD Workspace Marc Gracia 38 reports…" at bounding box center [765, 177] width 1025 height 188
click at [607, 236] on div "38 reports imported" at bounding box center [603, 234] width 136 height 20
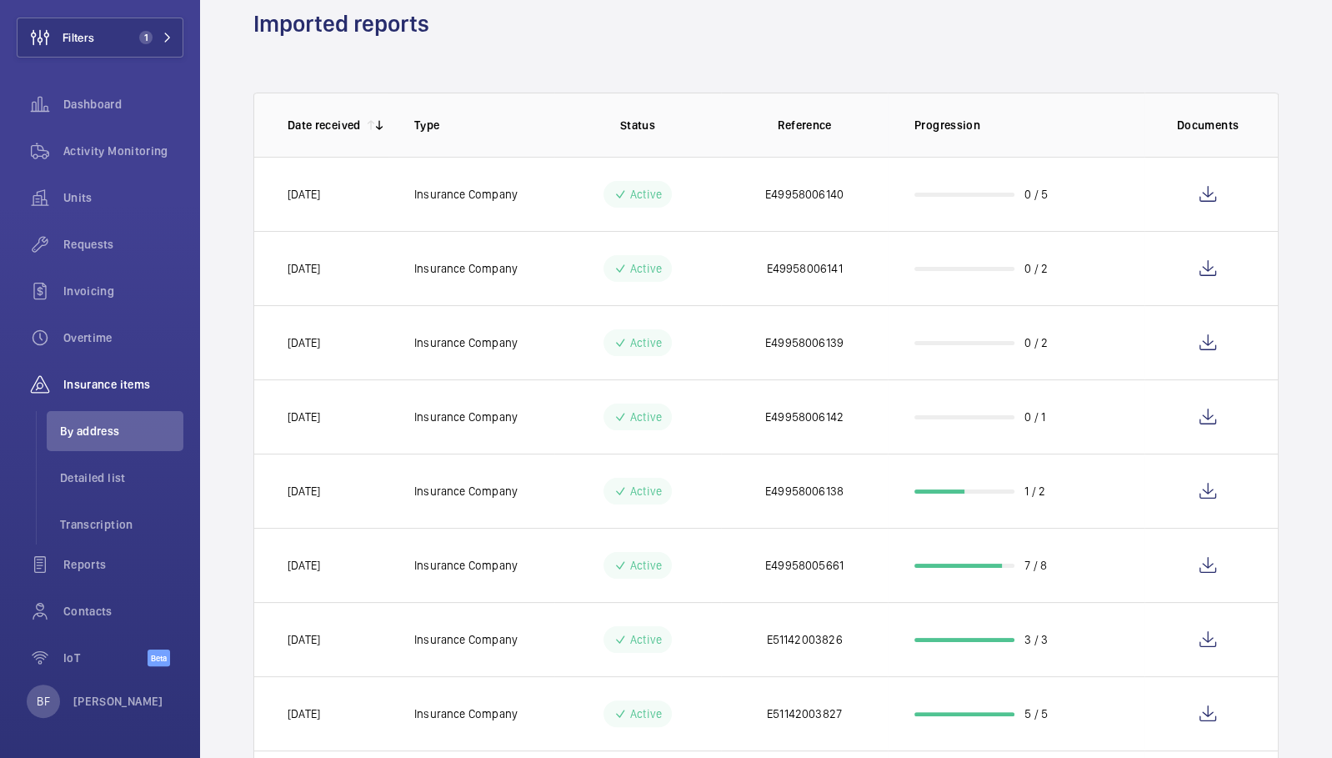
scroll to position [67, 0]
click at [1194, 198] on wm-front-icon-button at bounding box center [1208, 193] width 40 height 40
click at [98, 477] on span "Detailed list" at bounding box center [121, 477] width 123 height 17
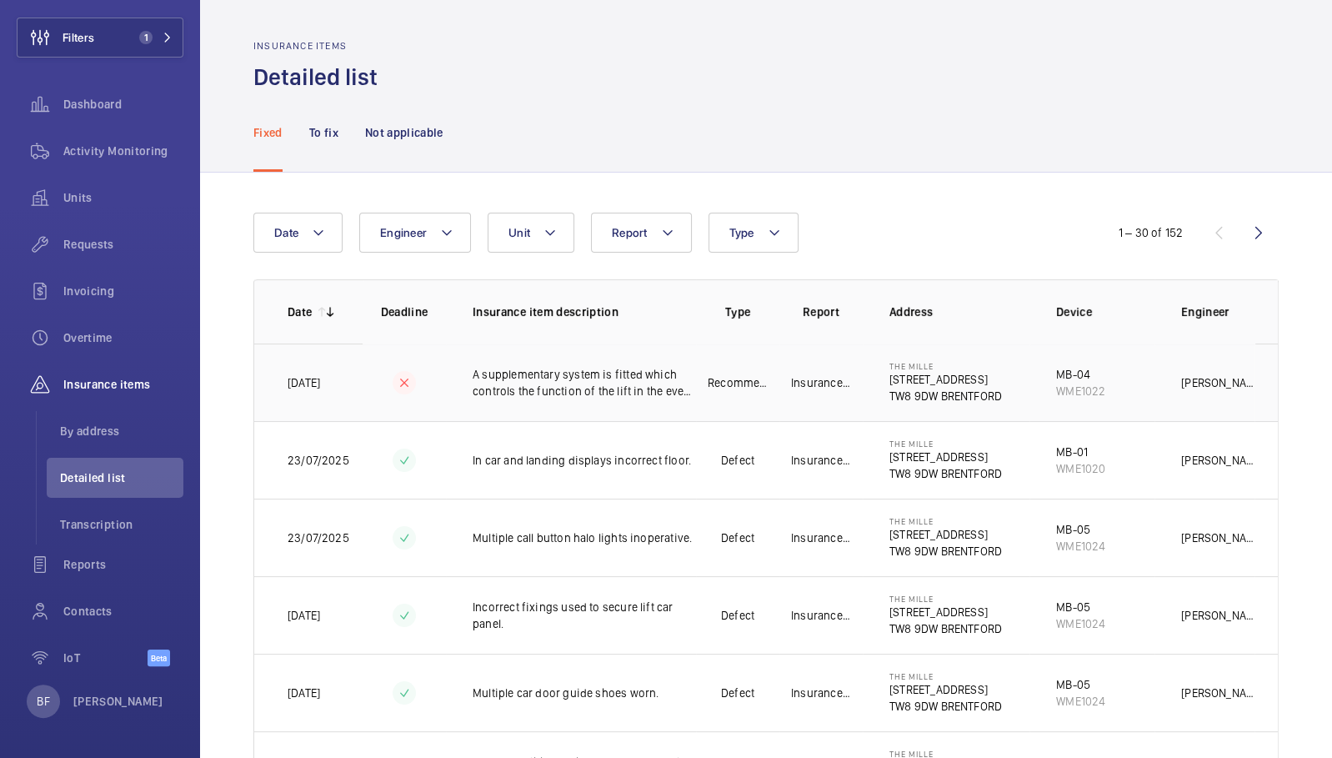
click at [437, 398] on td at bounding box center [404, 382] width 83 height 78
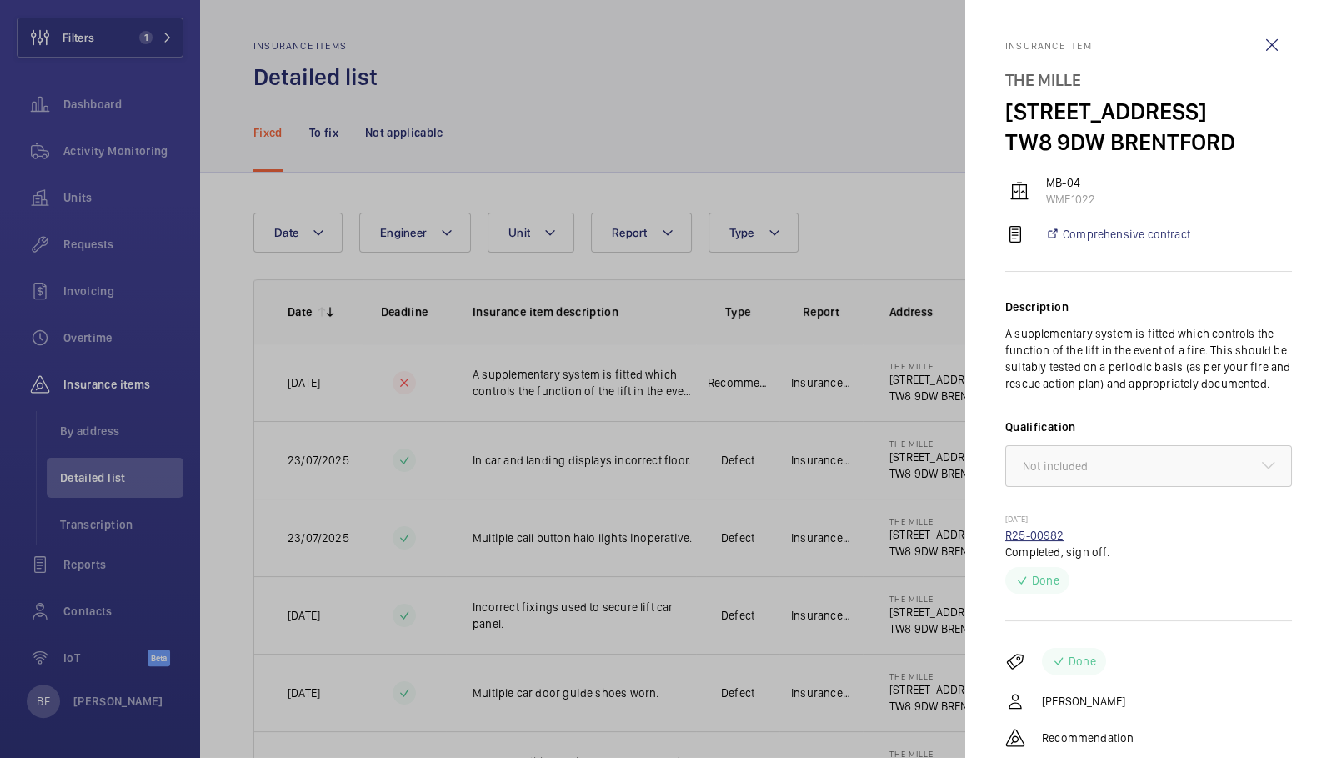
click at [1051, 542] on link "R25-00982" at bounding box center [1034, 534] width 59 height 13
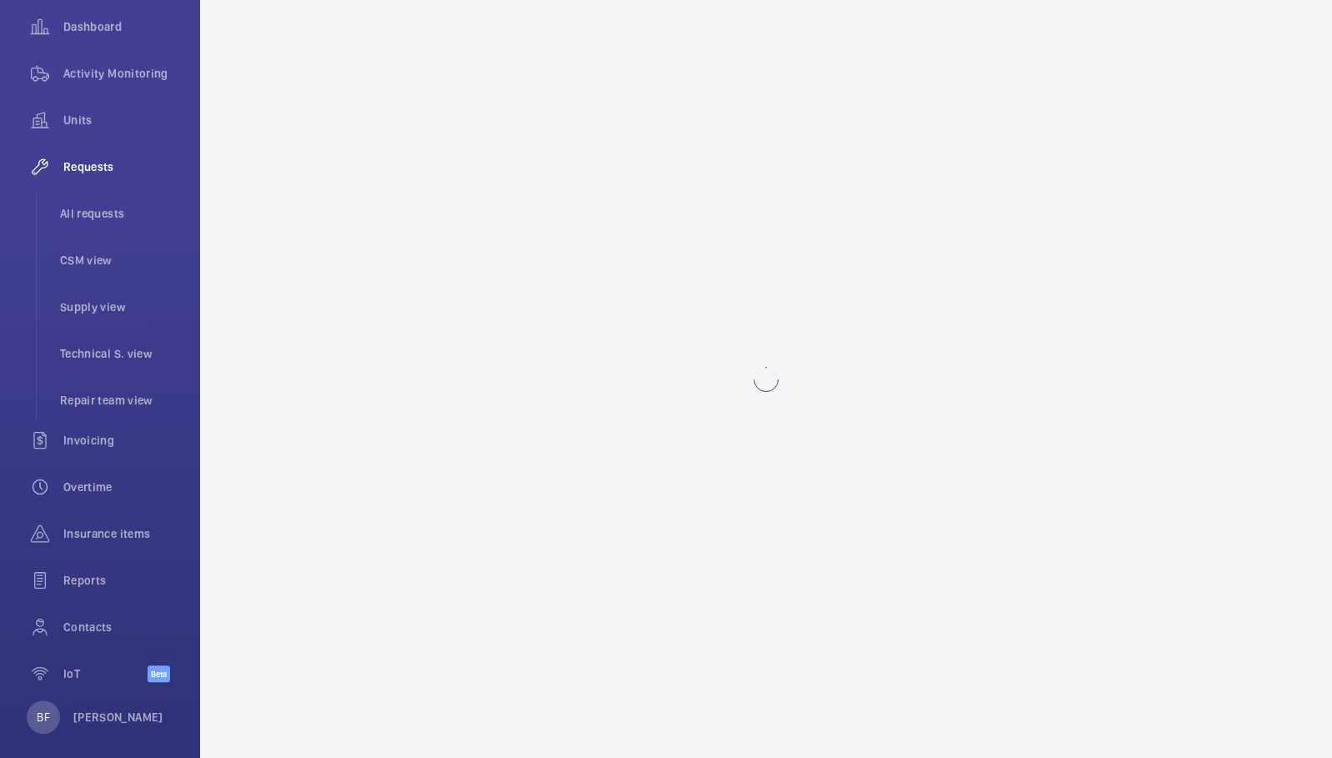
scroll to position [182, 0]
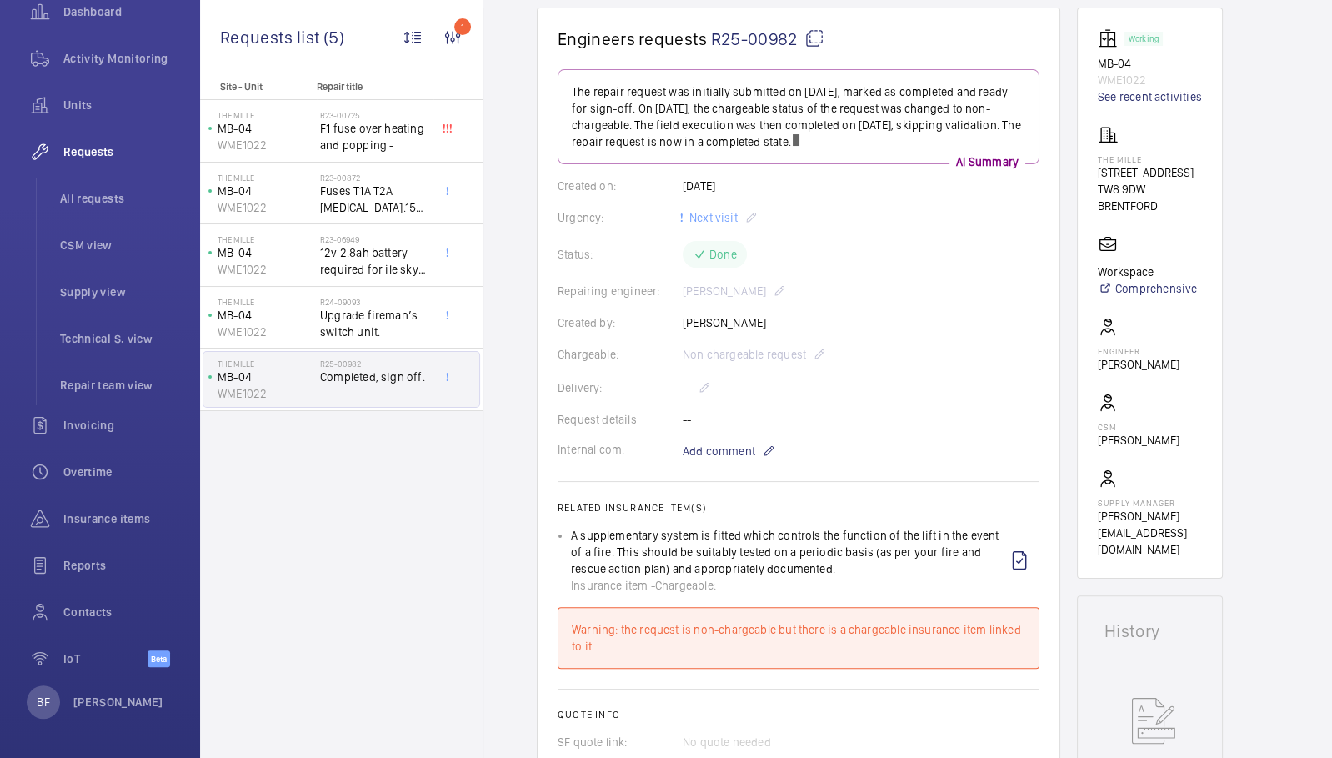
scroll to position [179, 0]
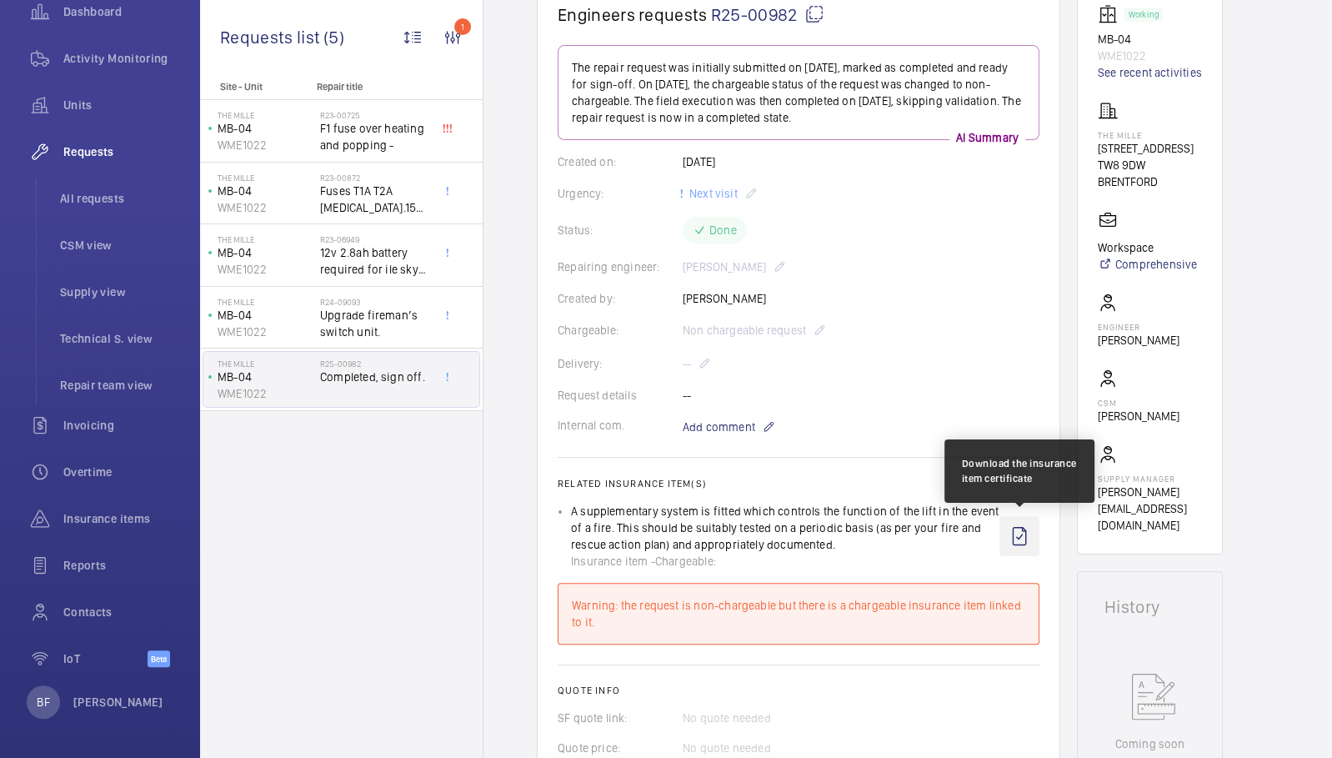
click at [1034, 533] on wm-front-icon-button at bounding box center [1019, 536] width 40 height 40
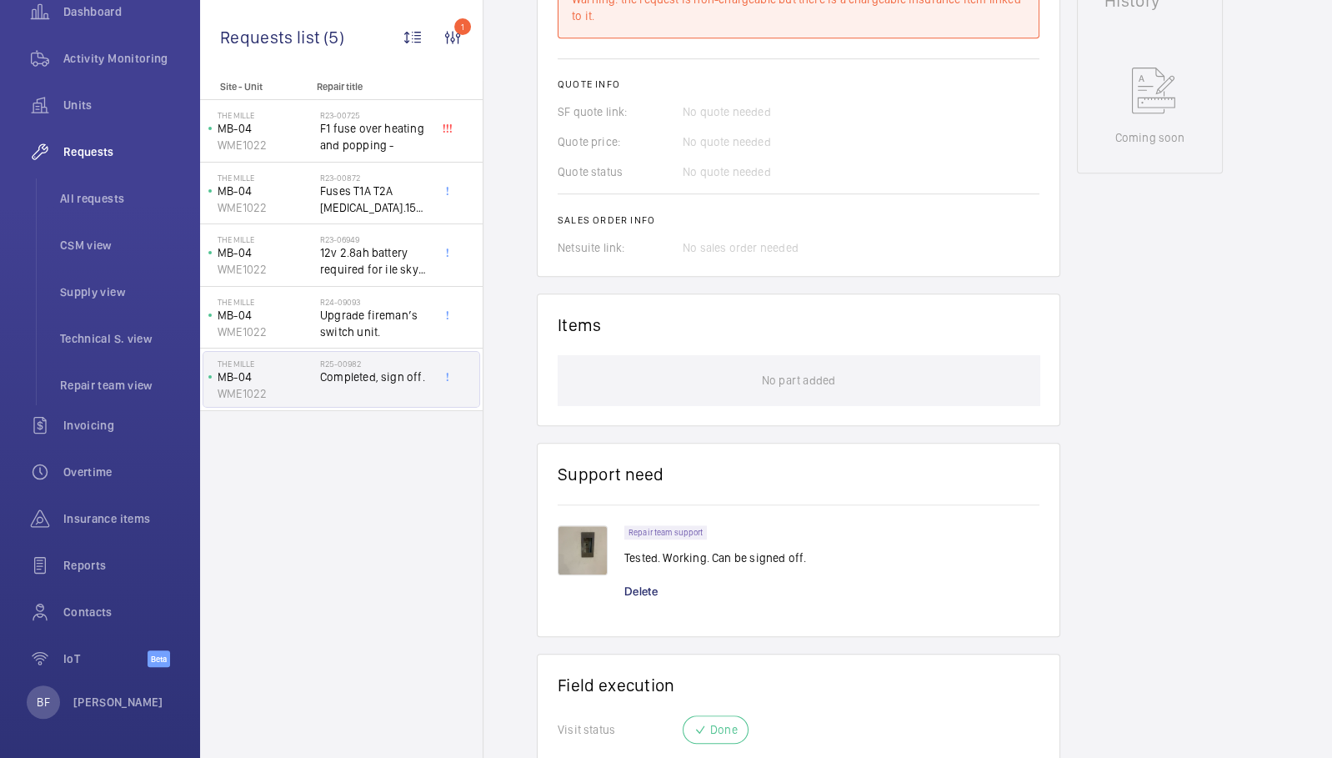
scroll to position [1029, 0]
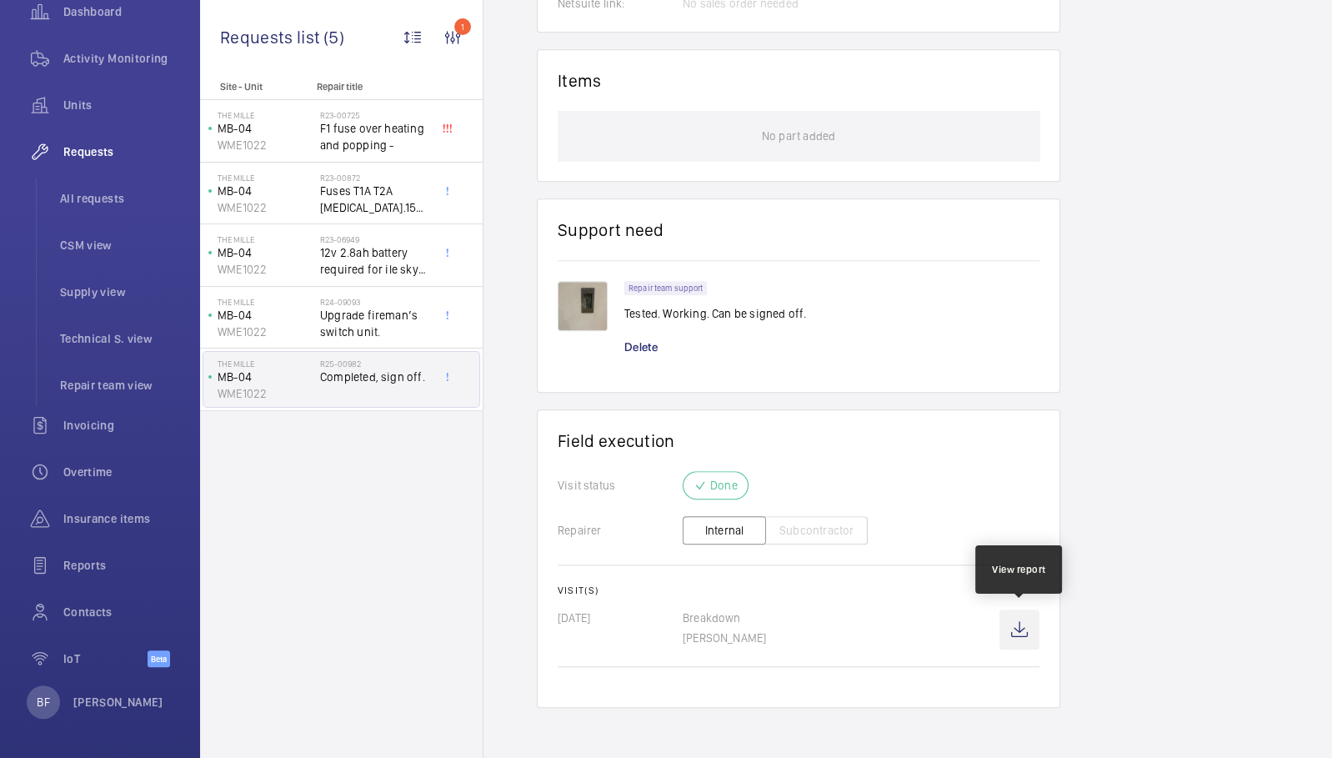
click at [1023, 629] on wm-front-icon-button at bounding box center [1019, 629] width 40 height 40
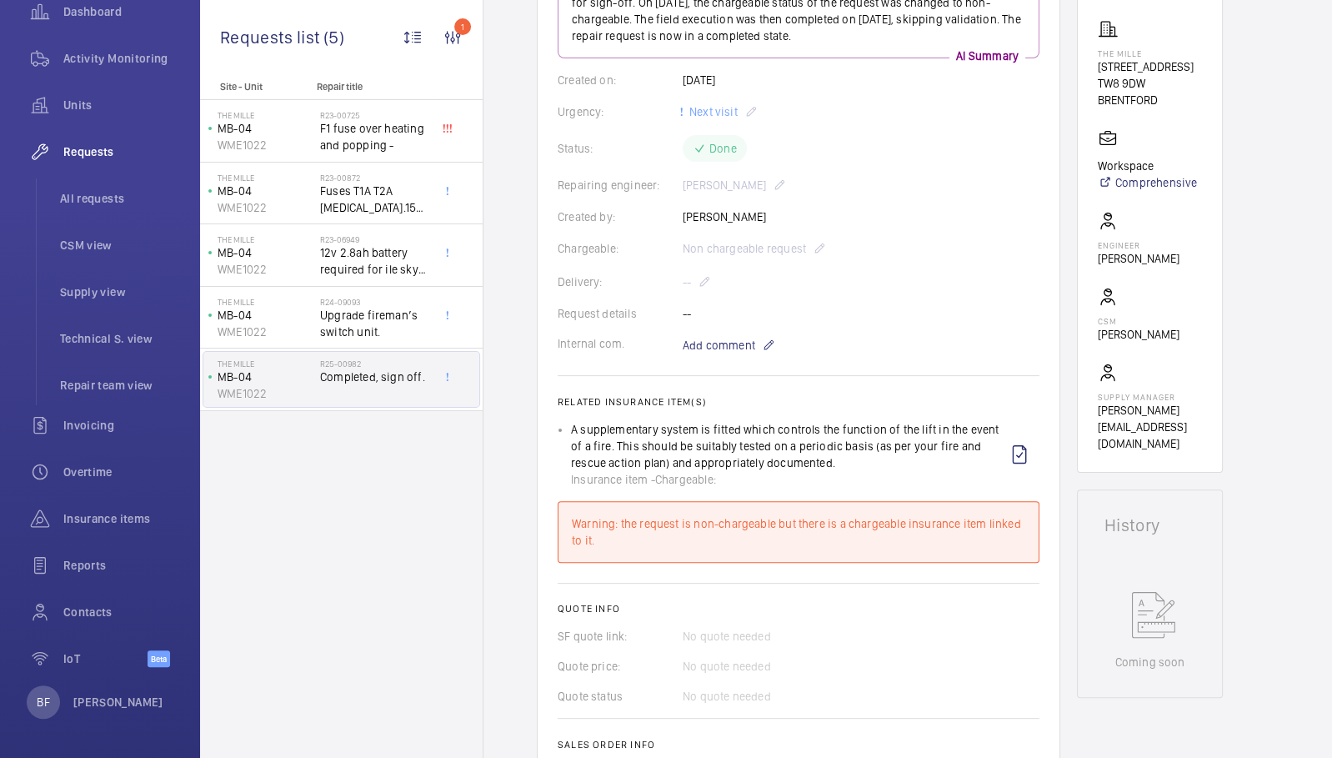
scroll to position [261, 0]
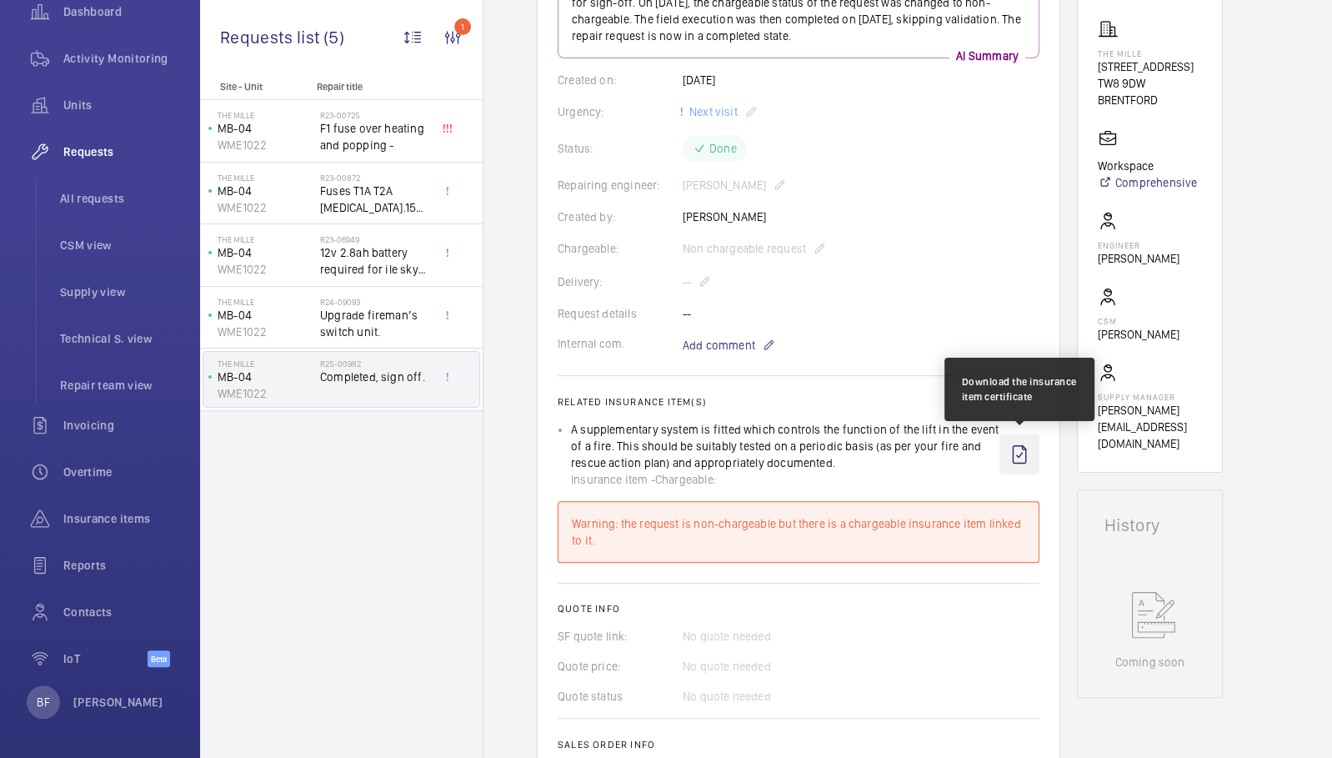
click at [1009, 454] on wm-front-icon-button at bounding box center [1019, 454] width 40 height 40
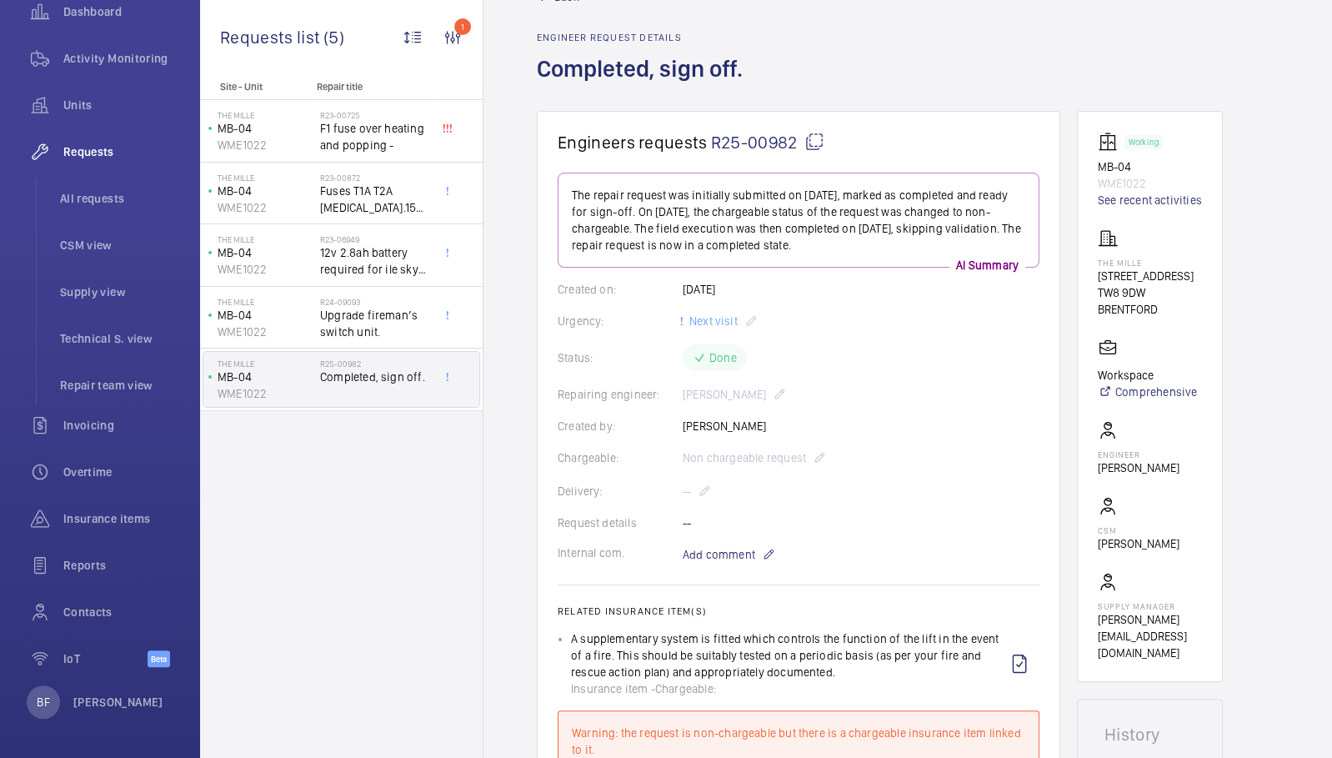
scroll to position [0, 0]
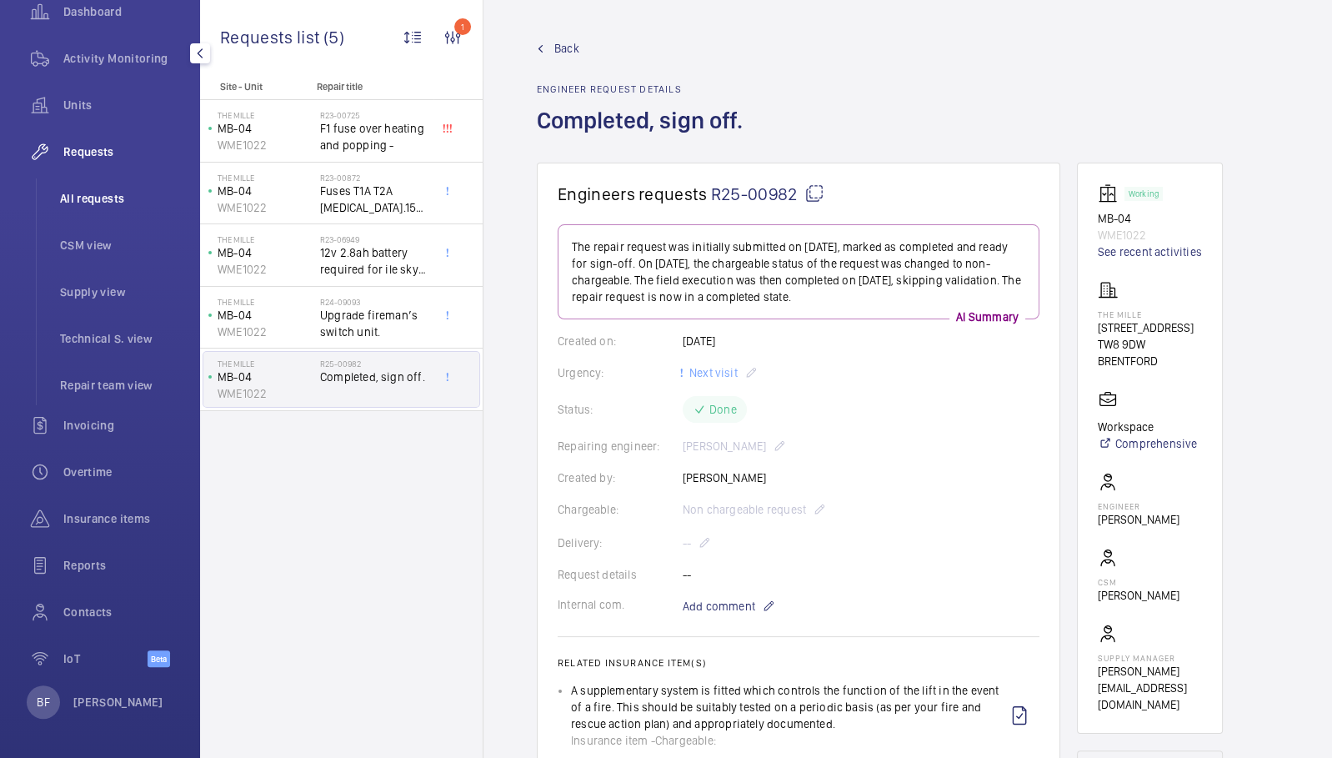
click at [96, 204] on span "All requests" at bounding box center [121, 198] width 123 height 17
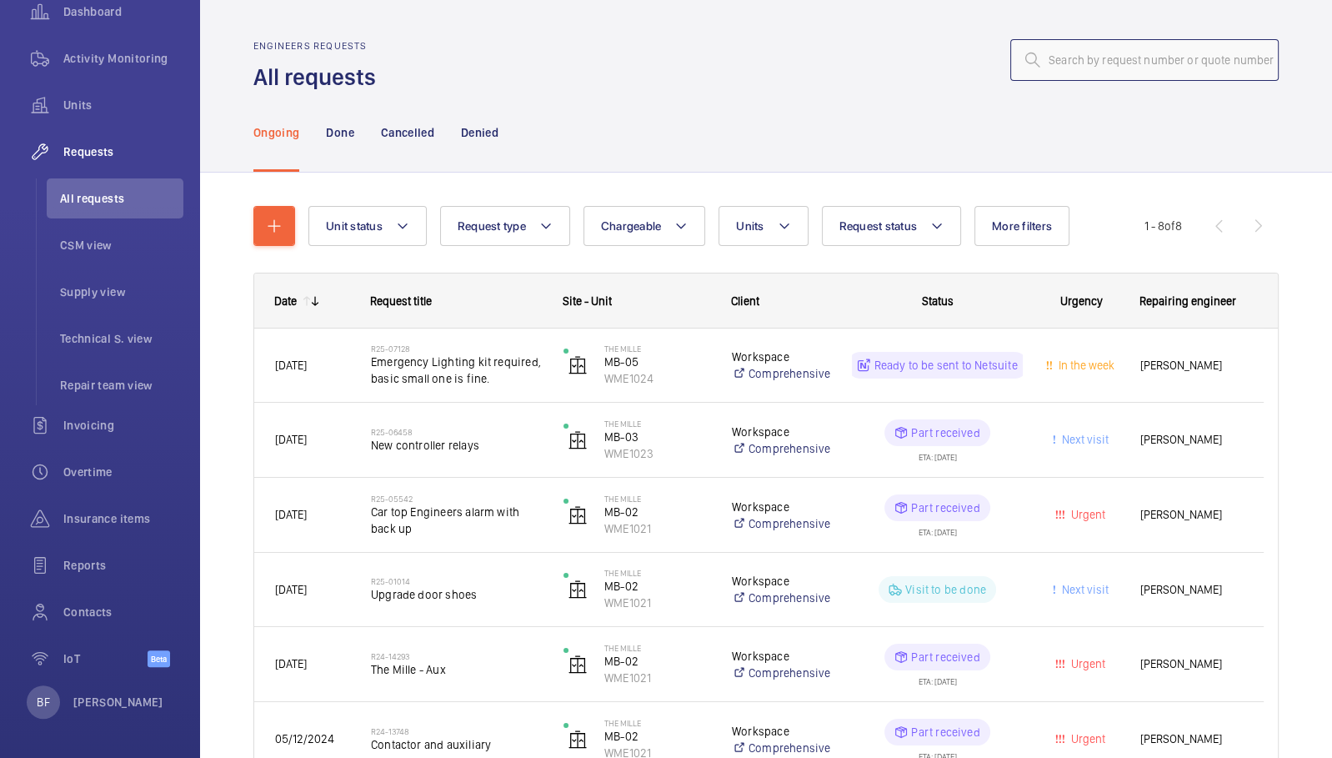
click at [1058, 69] on input "text" at bounding box center [1144, 60] width 268 height 42
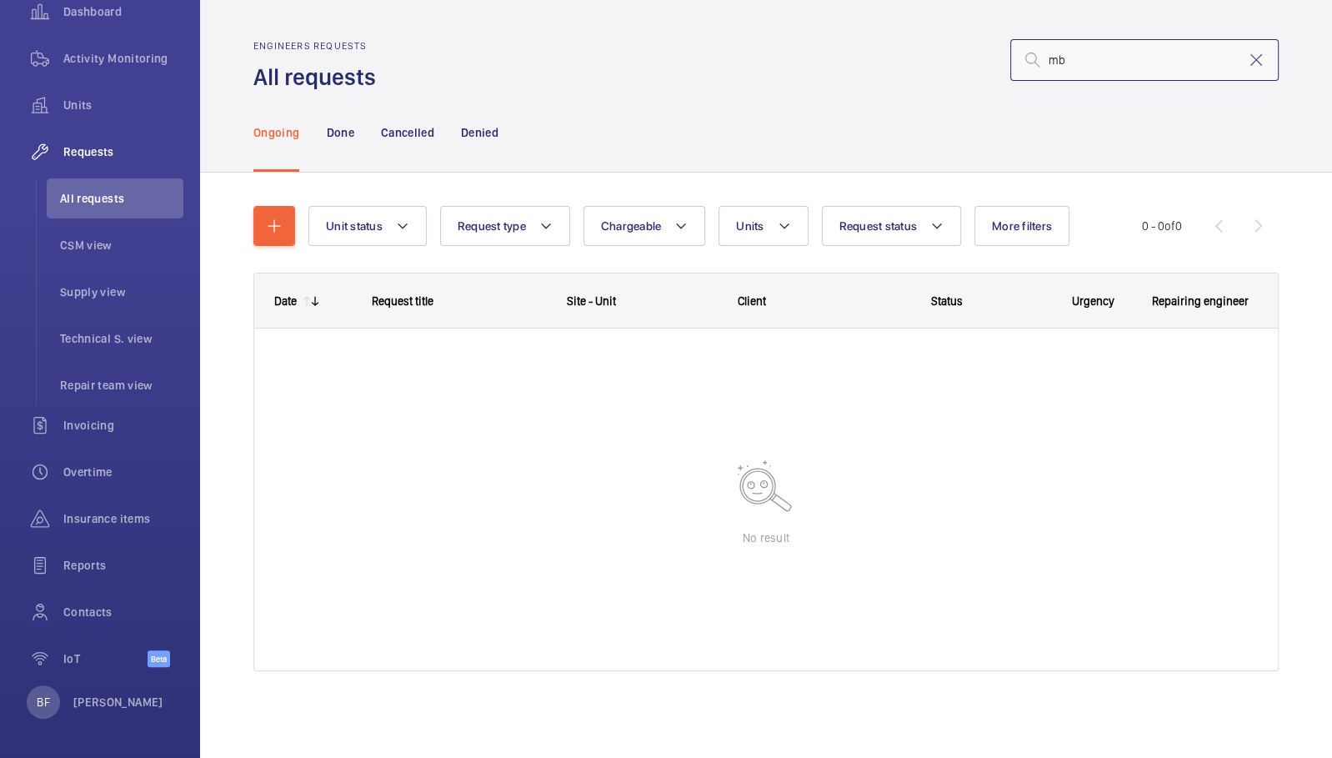
type input "m"
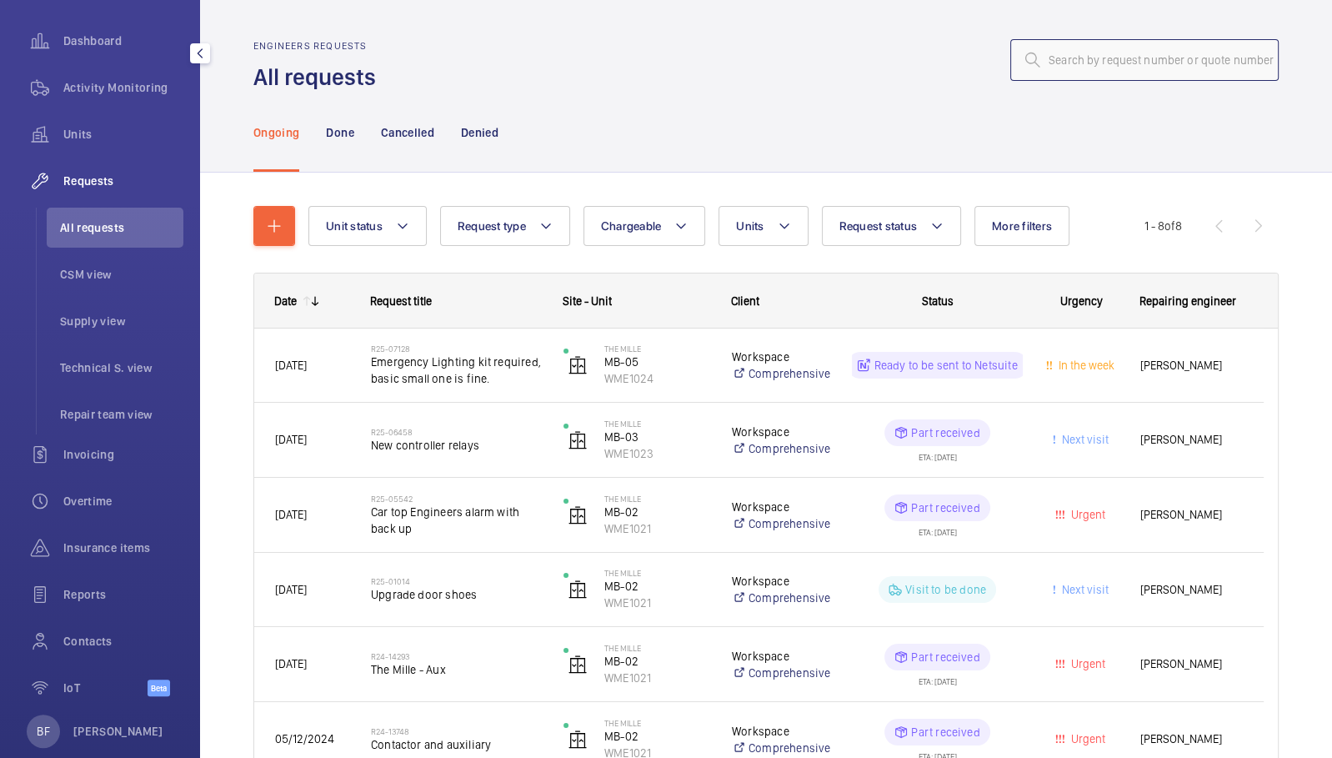
scroll to position [67, 0]
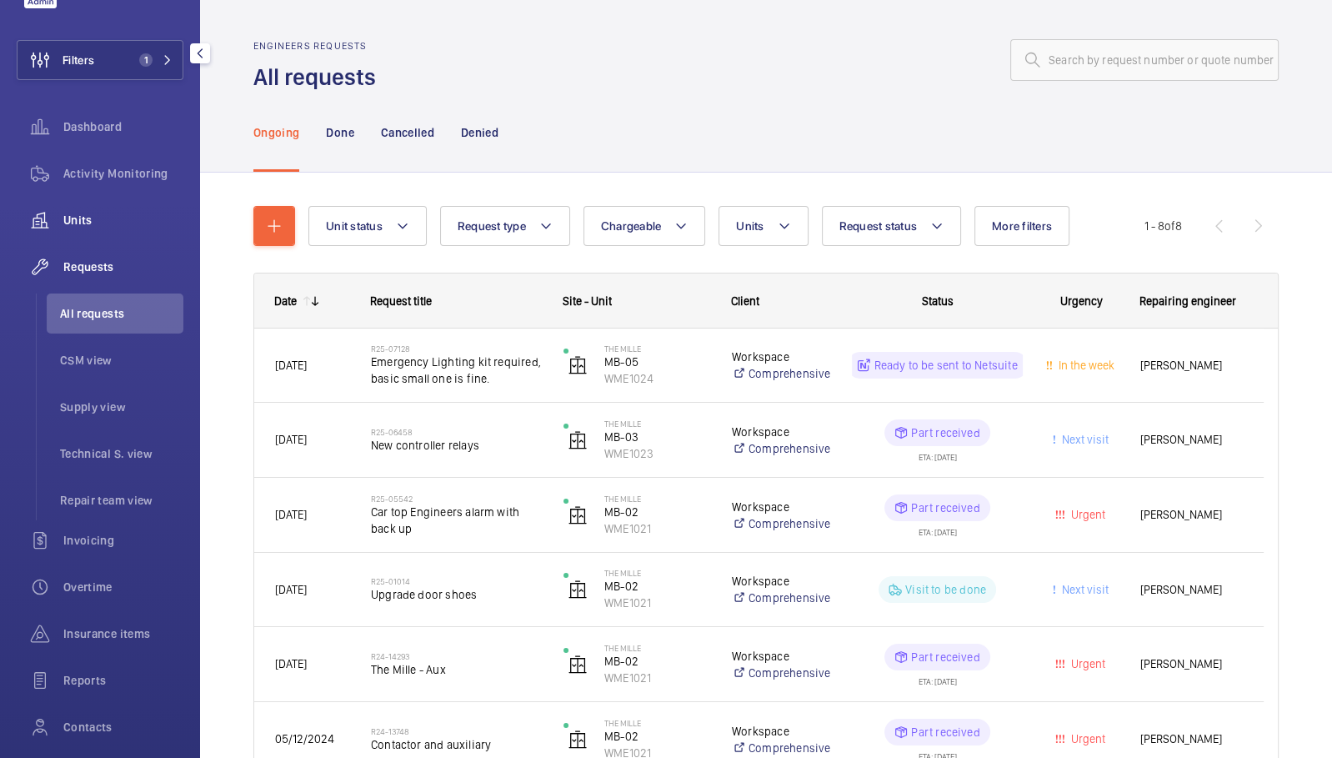
click at [101, 222] on span "Units" at bounding box center [123, 220] width 120 height 17
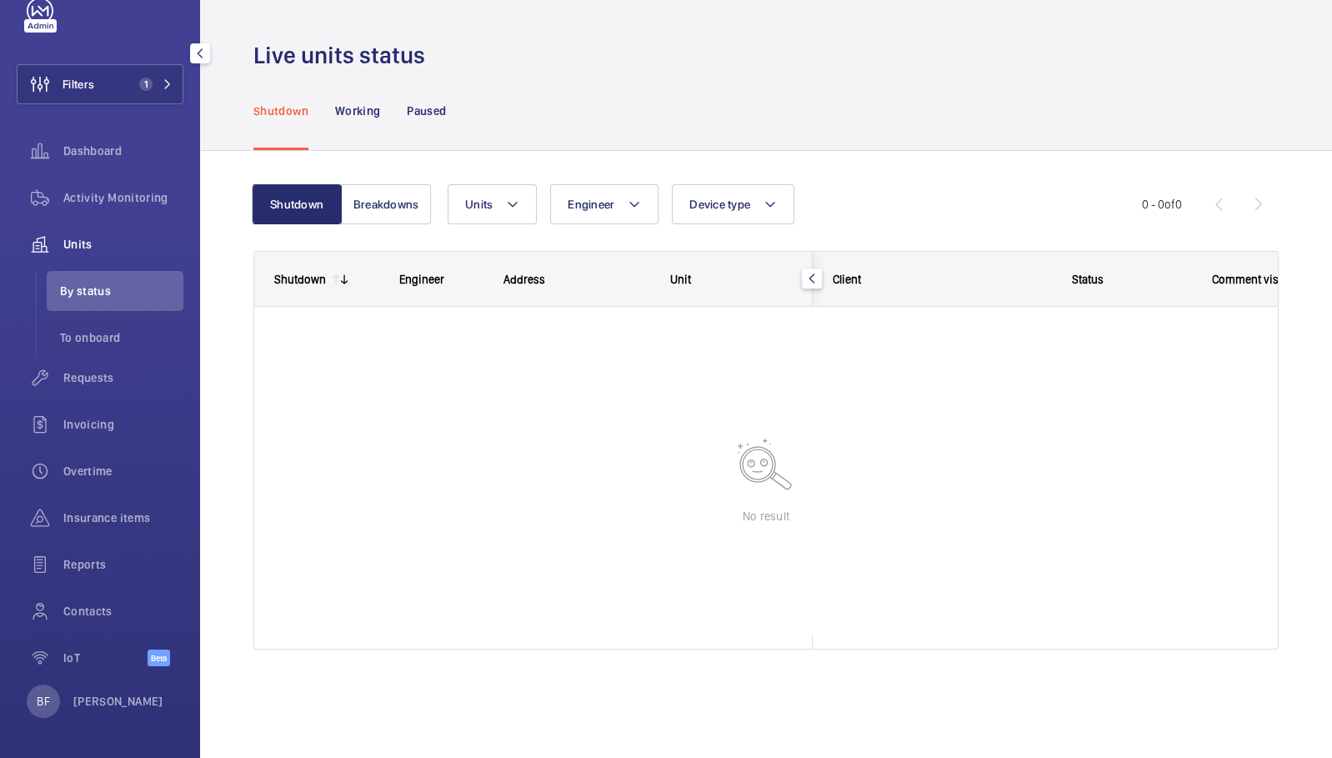
scroll to position [43, 0]
click at [102, 508] on div "Insurance items" at bounding box center [100, 518] width 167 height 40
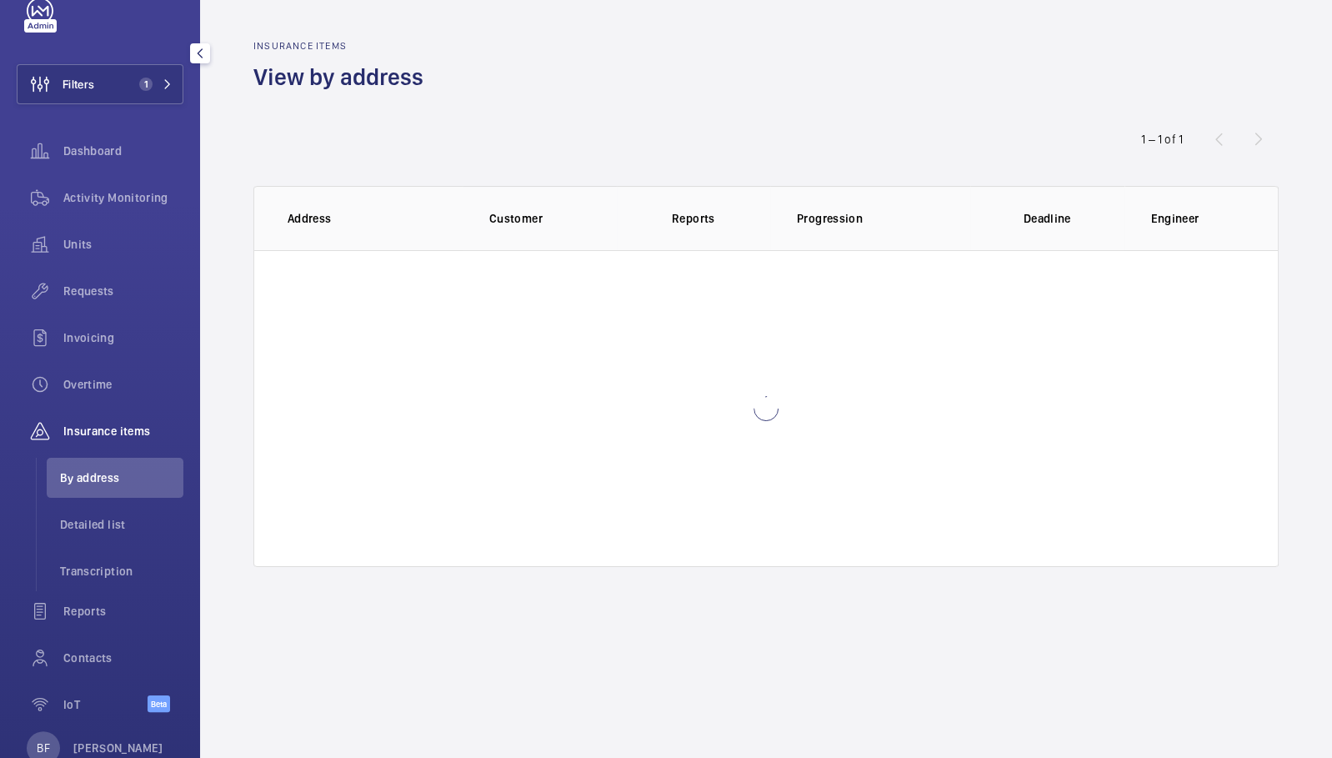
scroll to position [67, 0]
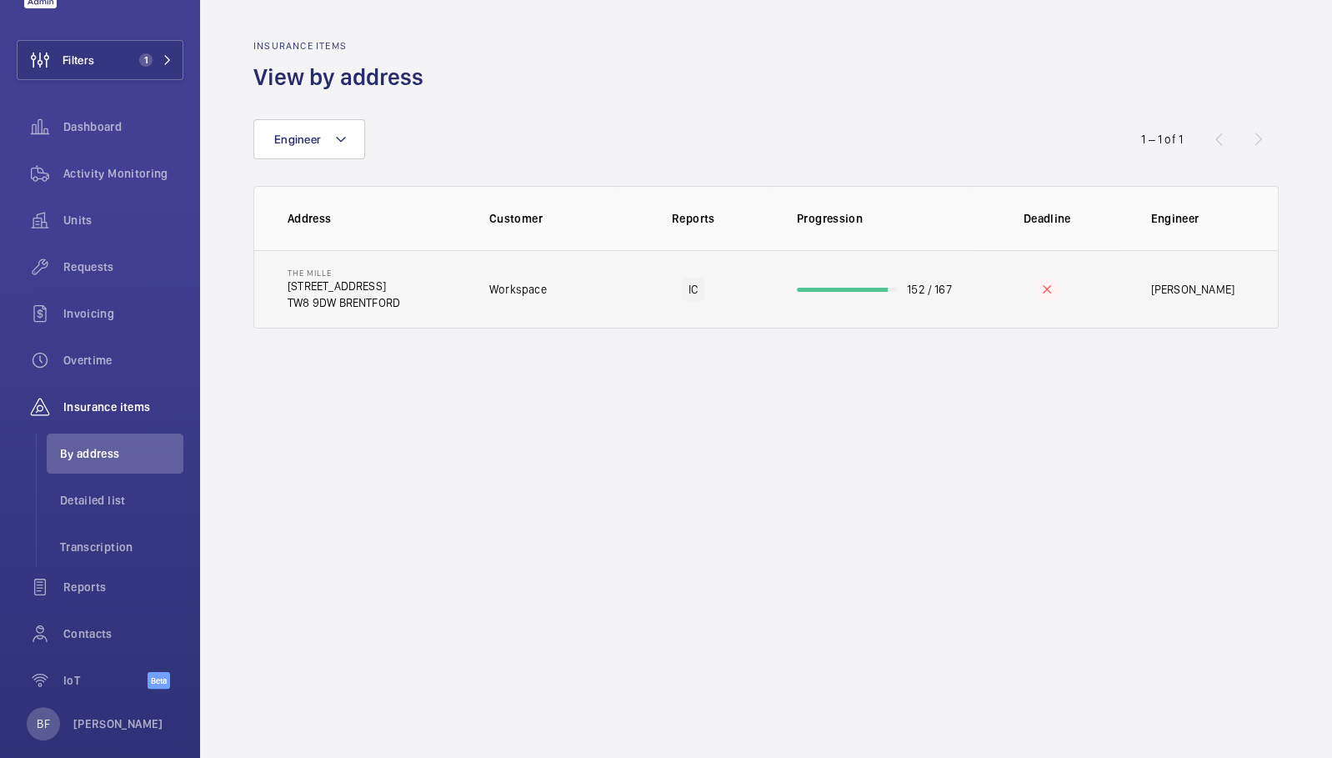
click at [725, 273] on td "IC" at bounding box center [694, 289] width 154 height 78
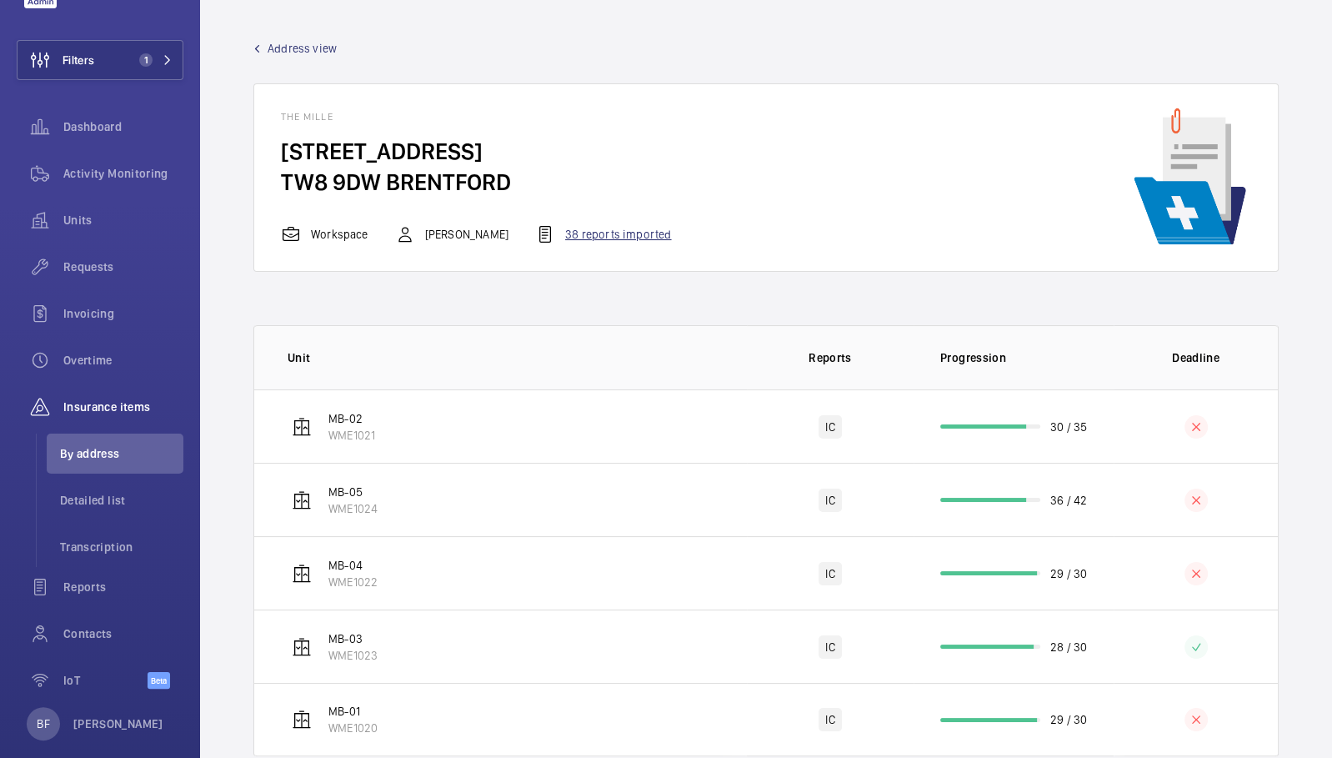
click at [618, 240] on div "38 reports imported" at bounding box center [603, 234] width 136 height 20
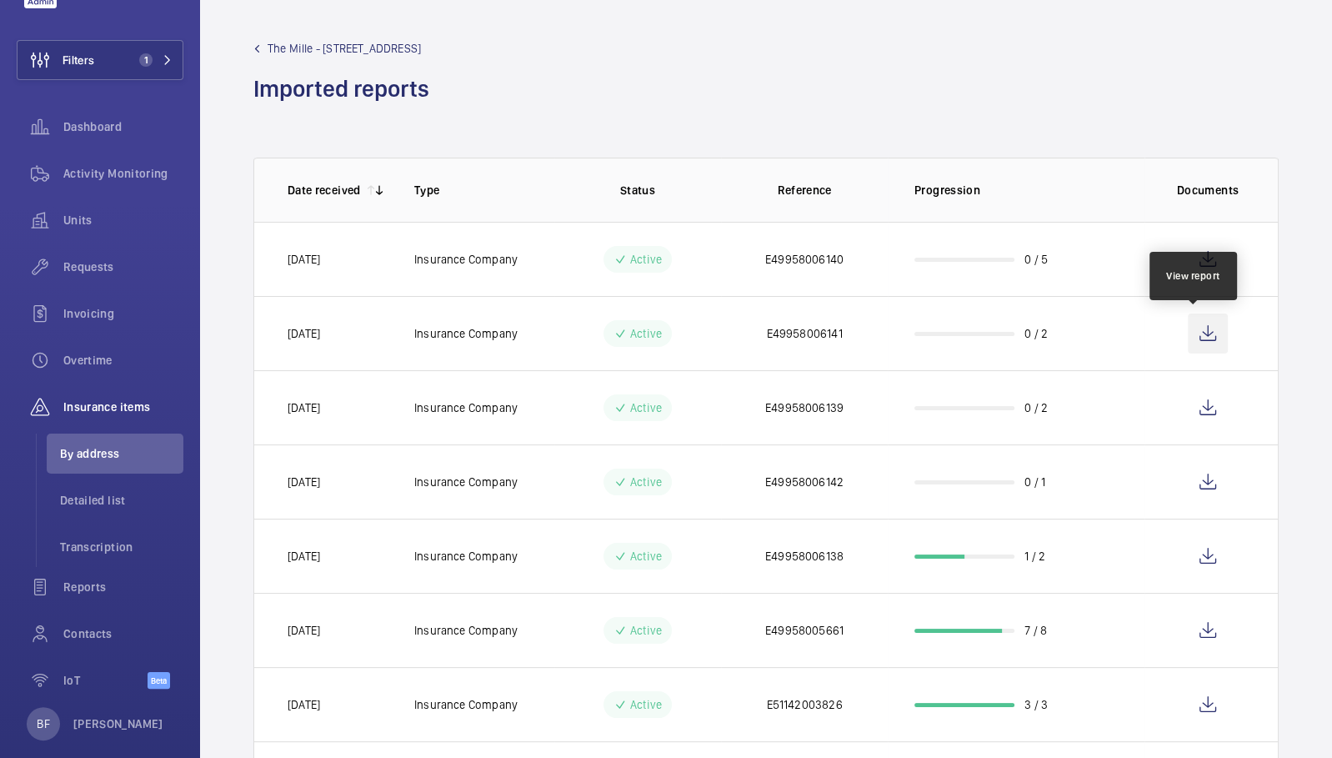
click at [1206, 332] on wm-front-icon-button at bounding box center [1208, 333] width 40 height 40
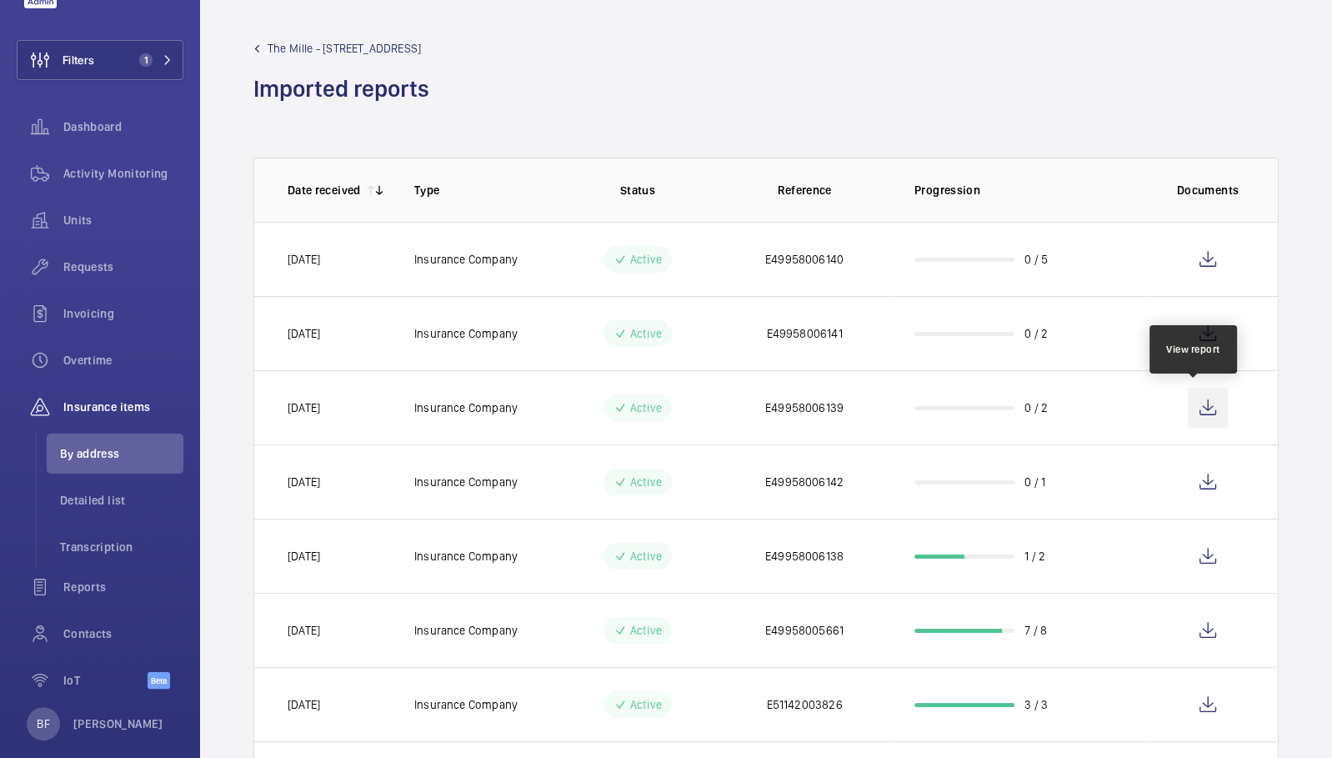
click at [1200, 402] on wm-front-icon-button at bounding box center [1208, 408] width 40 height 40
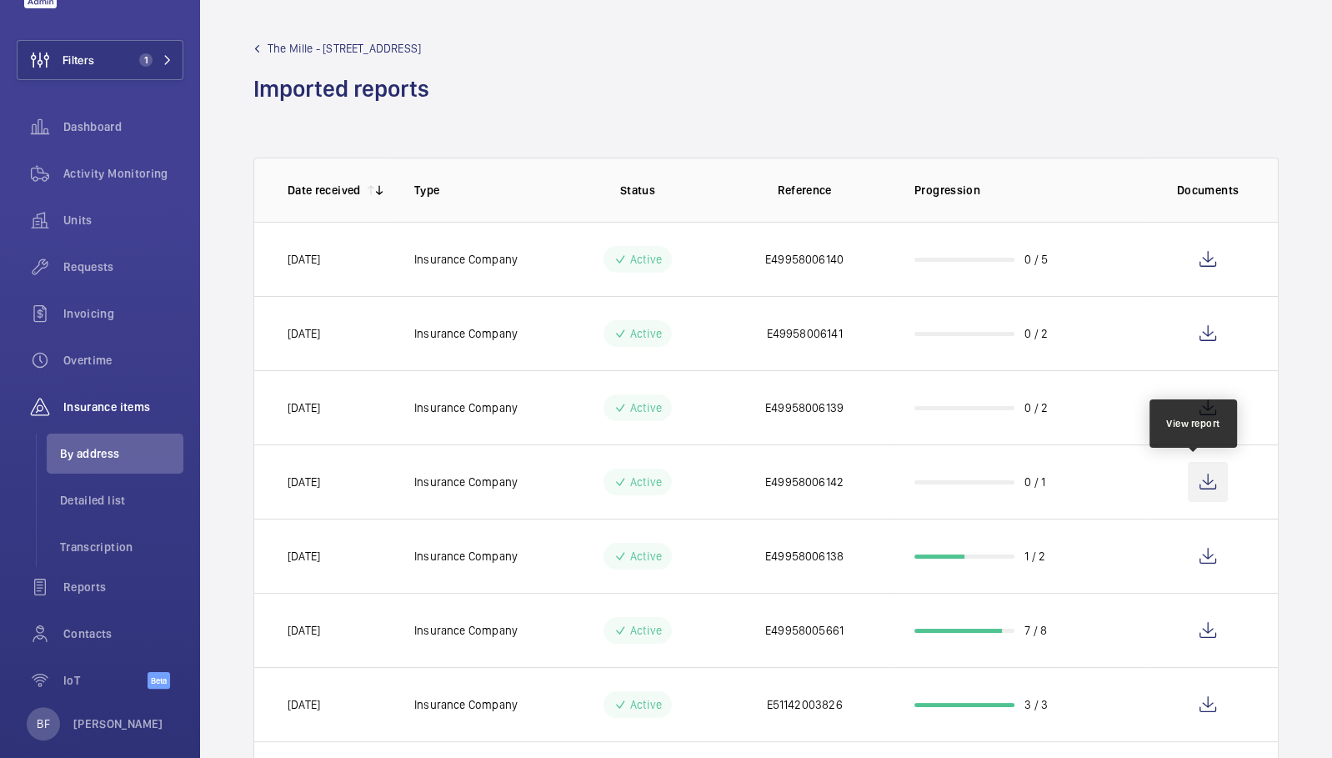
click at [1201, 483] on wm-front-icon-button at bounding box center [1208, 482] width 40 height 40
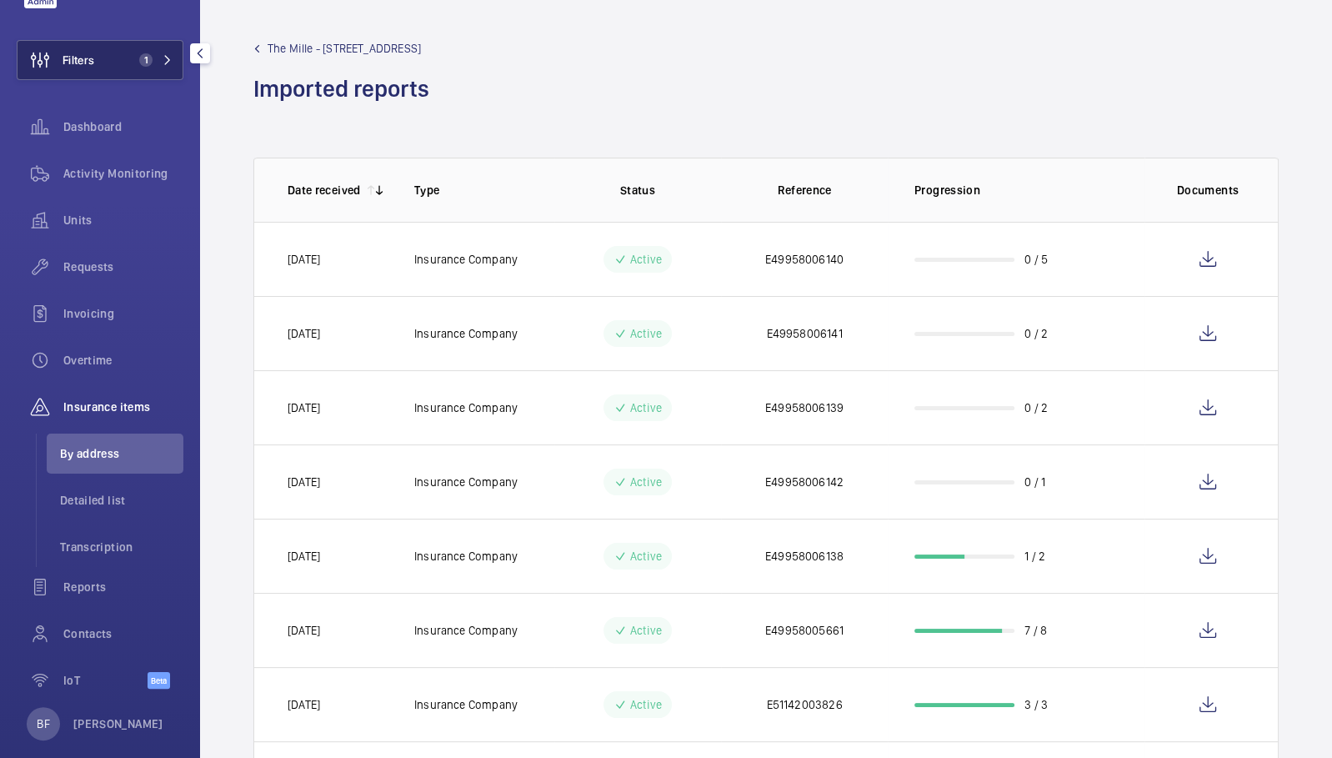
click at [139, 54] on span "1" at bounding box center [145, 59] width 13 height 13
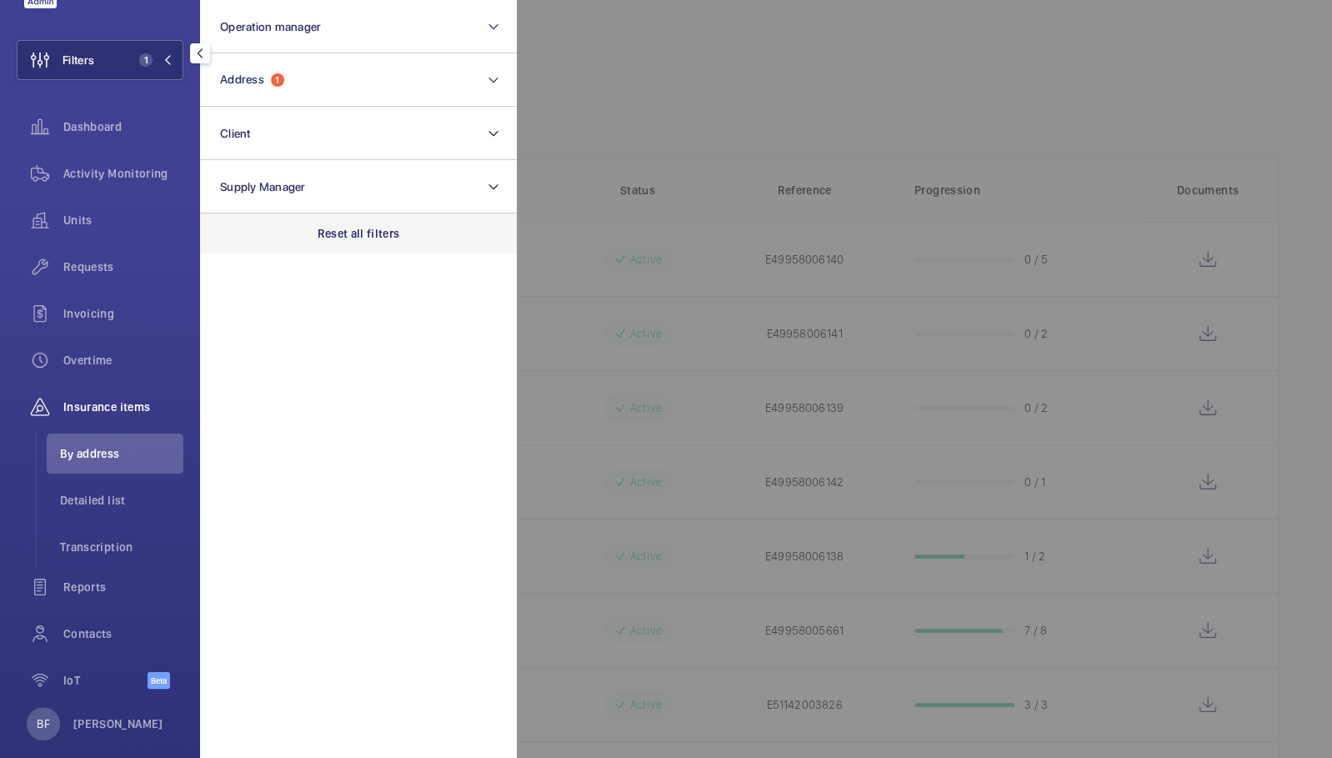
click at [387, 237] on p "Reset all filters" at bounding box center [359, 233] width 83 height 17
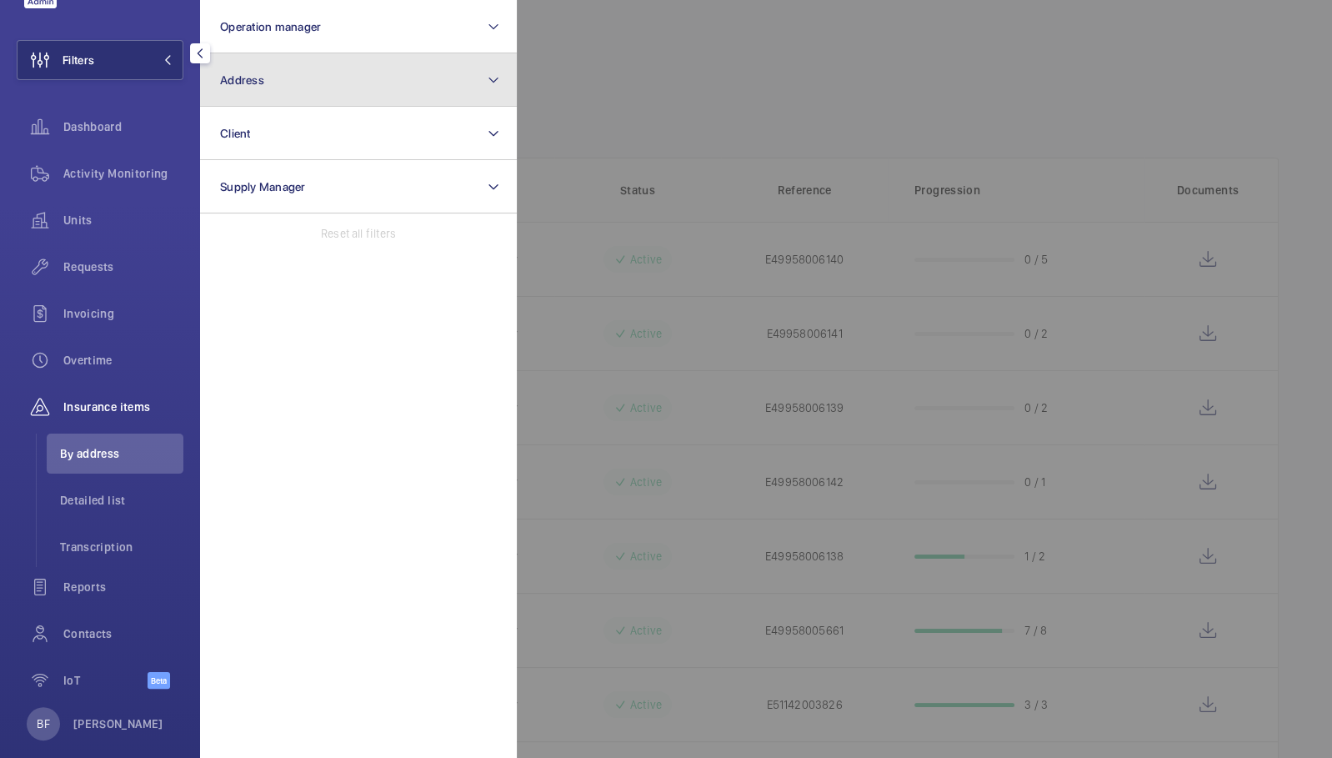
click at [327, 88] on button "Address" at bounding box center [358, 79] width 317 height 53
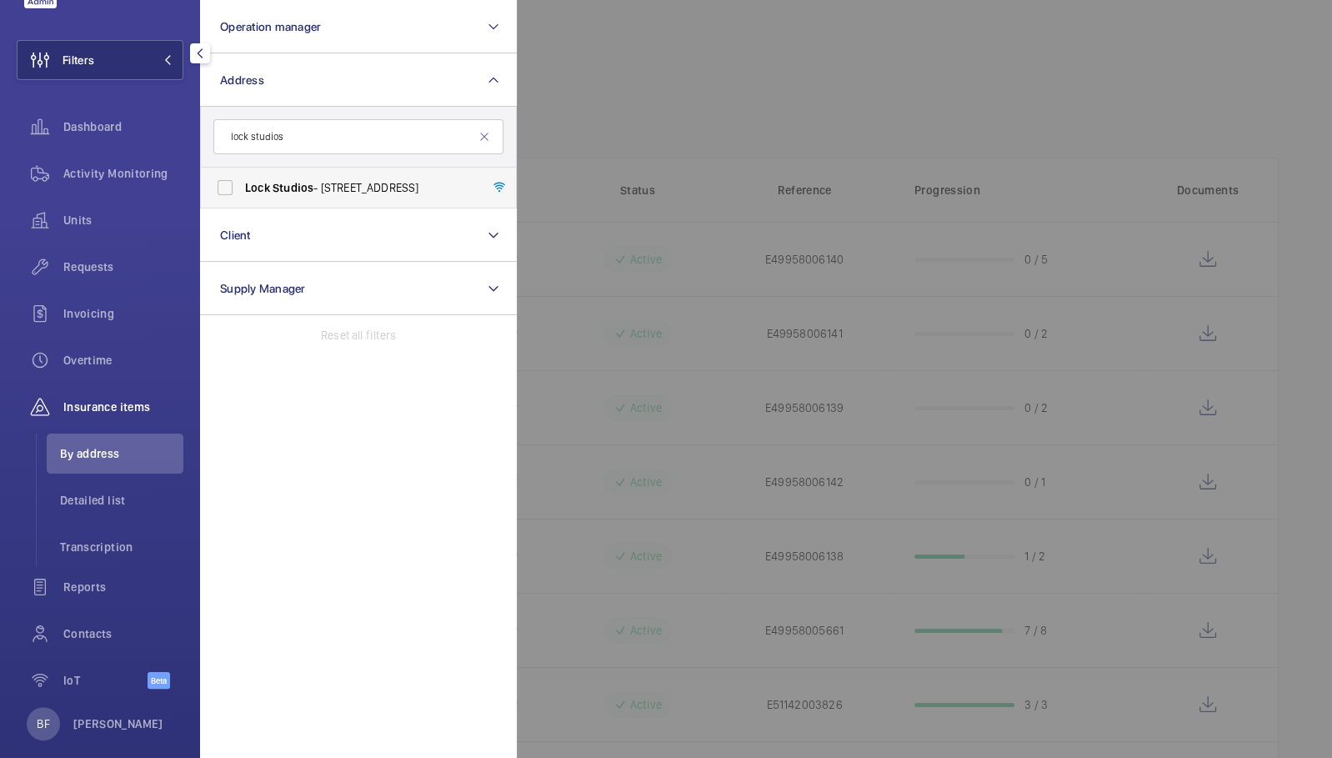
type input "lock studios"
click at [327, 178] on label "Lock Studios - 7 Corsican Square, LONDON E3 3QY" at bounding box center [346, 188] width 290 height 40
click at [242, 178] on input "Lock Studios - 7 Corsican Square, LONDON E3 3QY" at bounding box center [224, 187] width 33 height 33
checkbox input "true"
click at [622, 97] on div at bounding box center [1183, 379] width 1332 height 758
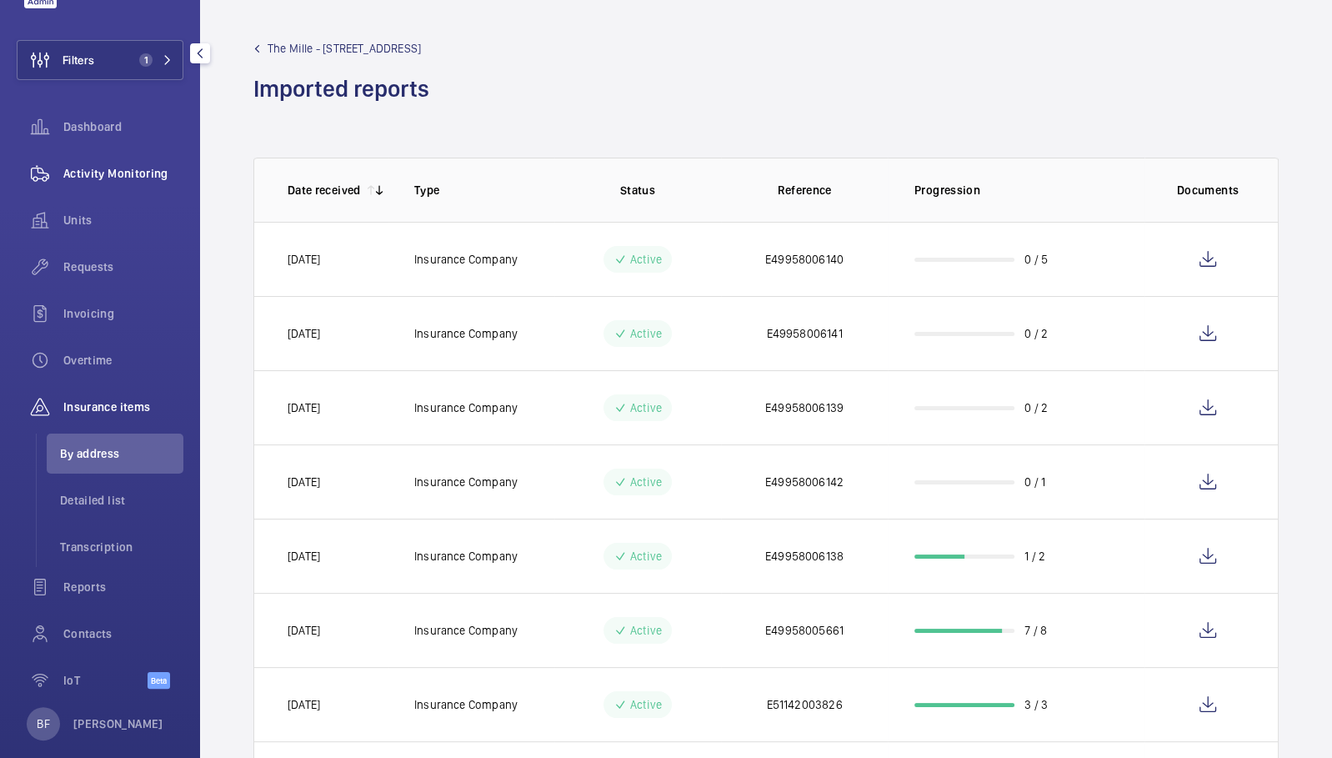
click at [90, 168] on span "Activity Monitoring" at bounding box center [123, 173] width 120 height 17
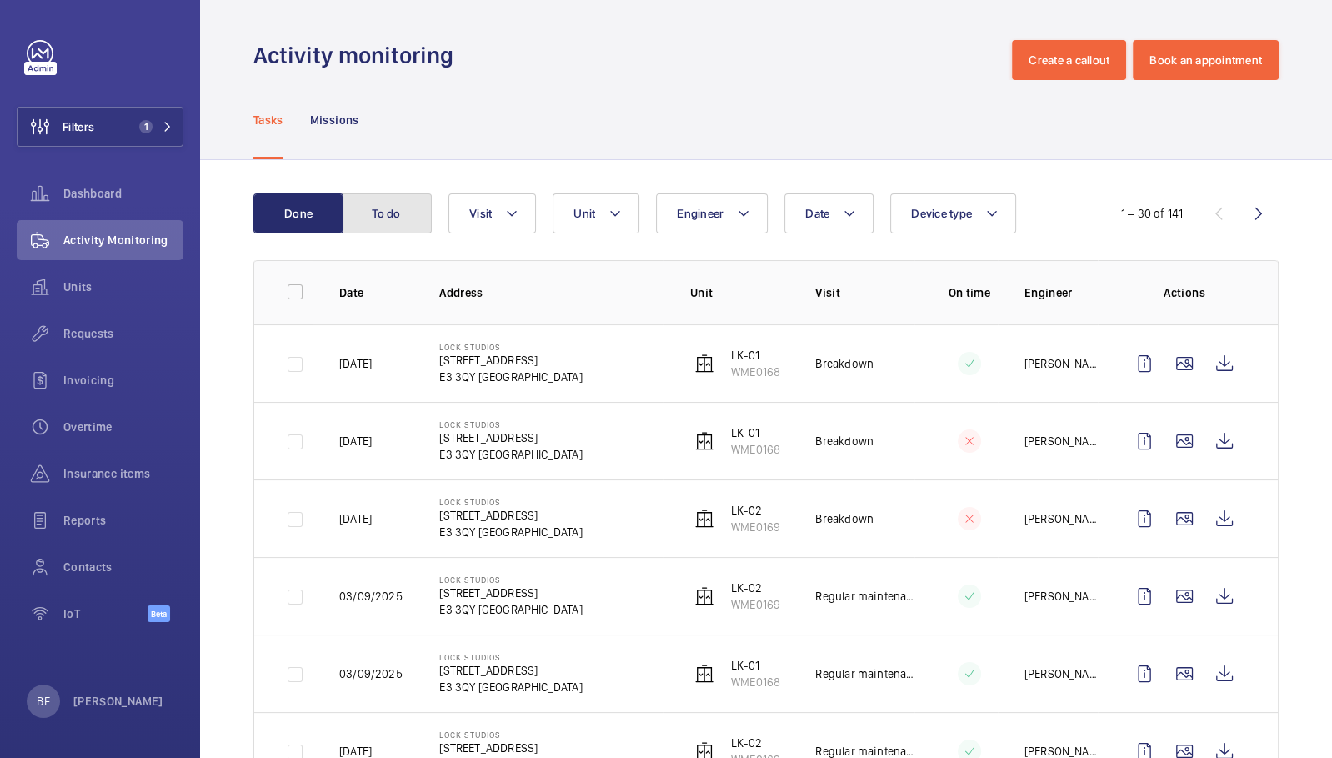
click at [427, 224] on button "To do" at bounding box center [387, 213] width 90 height 40
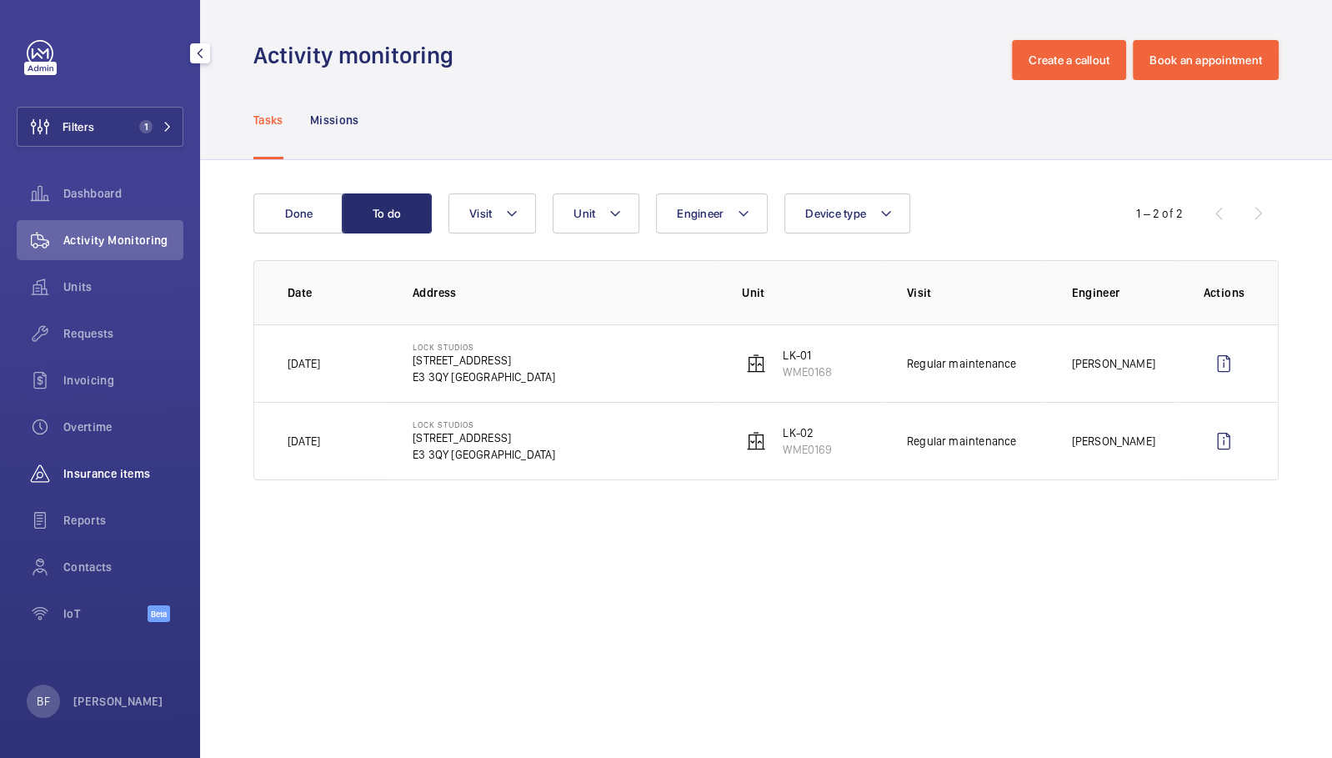
click at [133, 468] on span "Insurance items" at bounding box center [123, 473] width 120 height 17
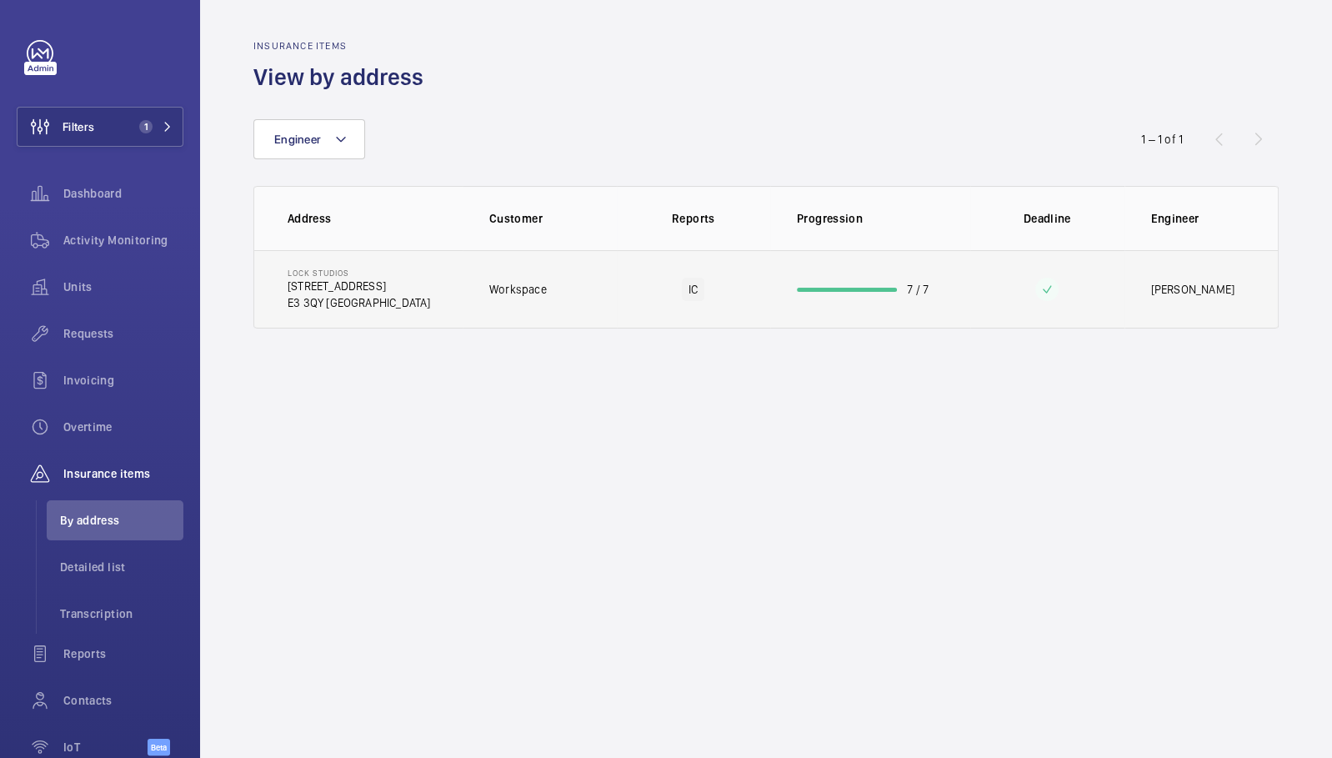
click at [510, 323] on td "Workspace" at bounding box center [540, 289] width 154 height 78
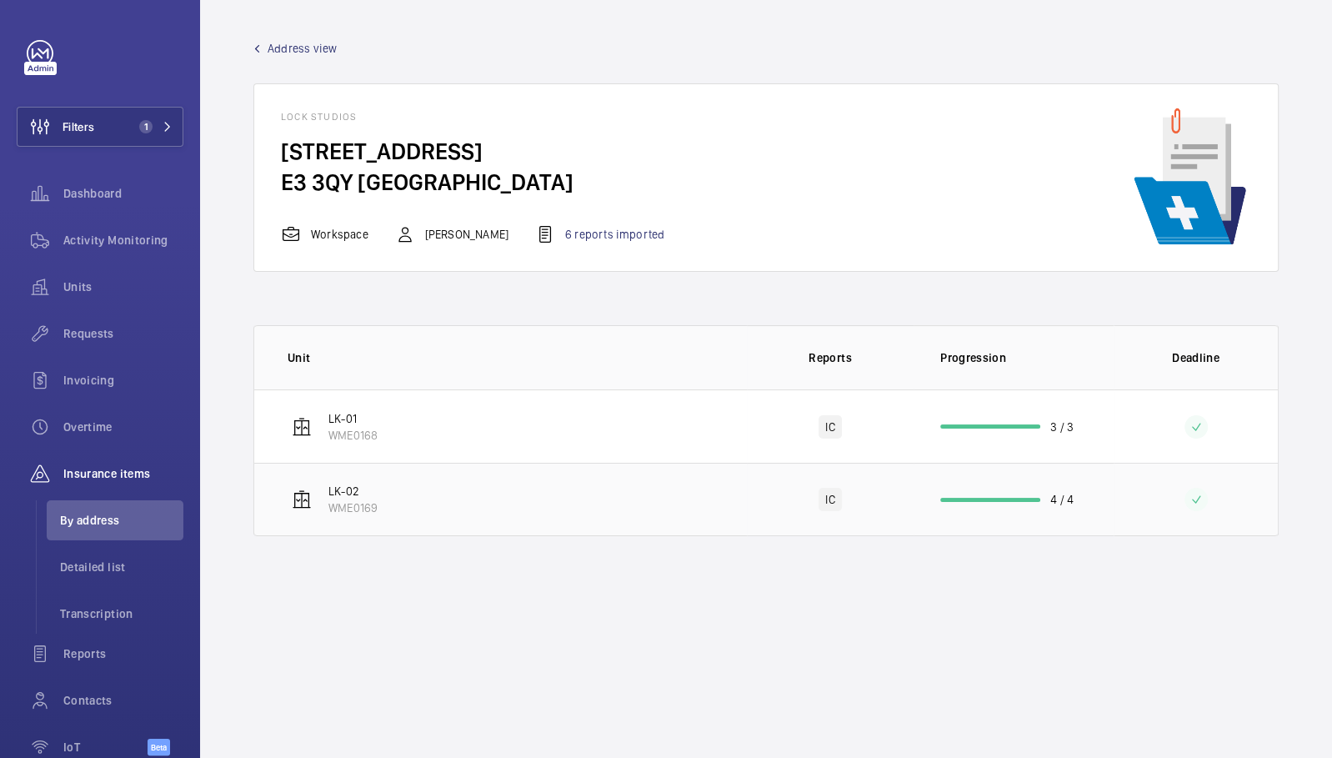
click at [426, 517] on td "LK-02 WME0169" at bounding box center [500, 499] width 493 height 73
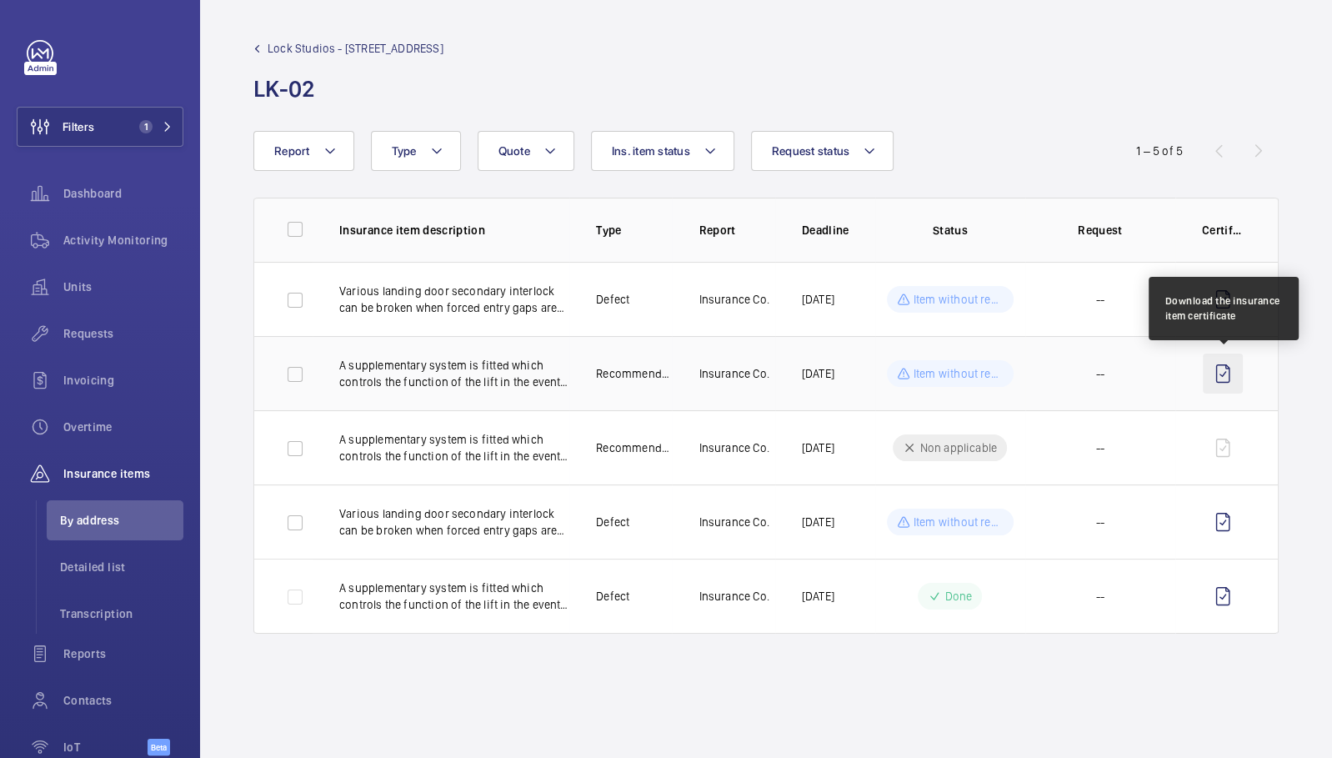
click at [1215, 378] on wm-front-icon-button at bounding box center [1223, 373] width 40 height 40
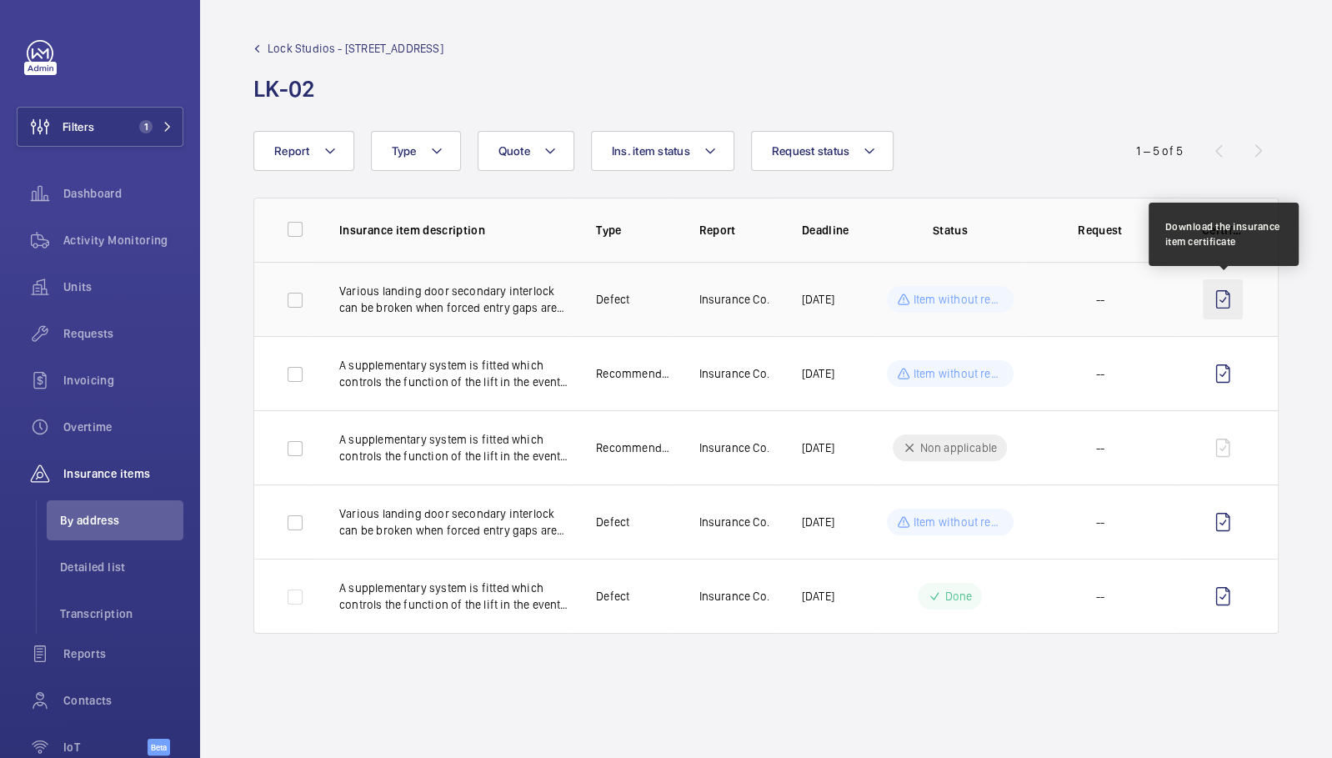
click at [1220, 307] on wm-front-icon-button at bounding box center [1223, 299] width 40 height 40
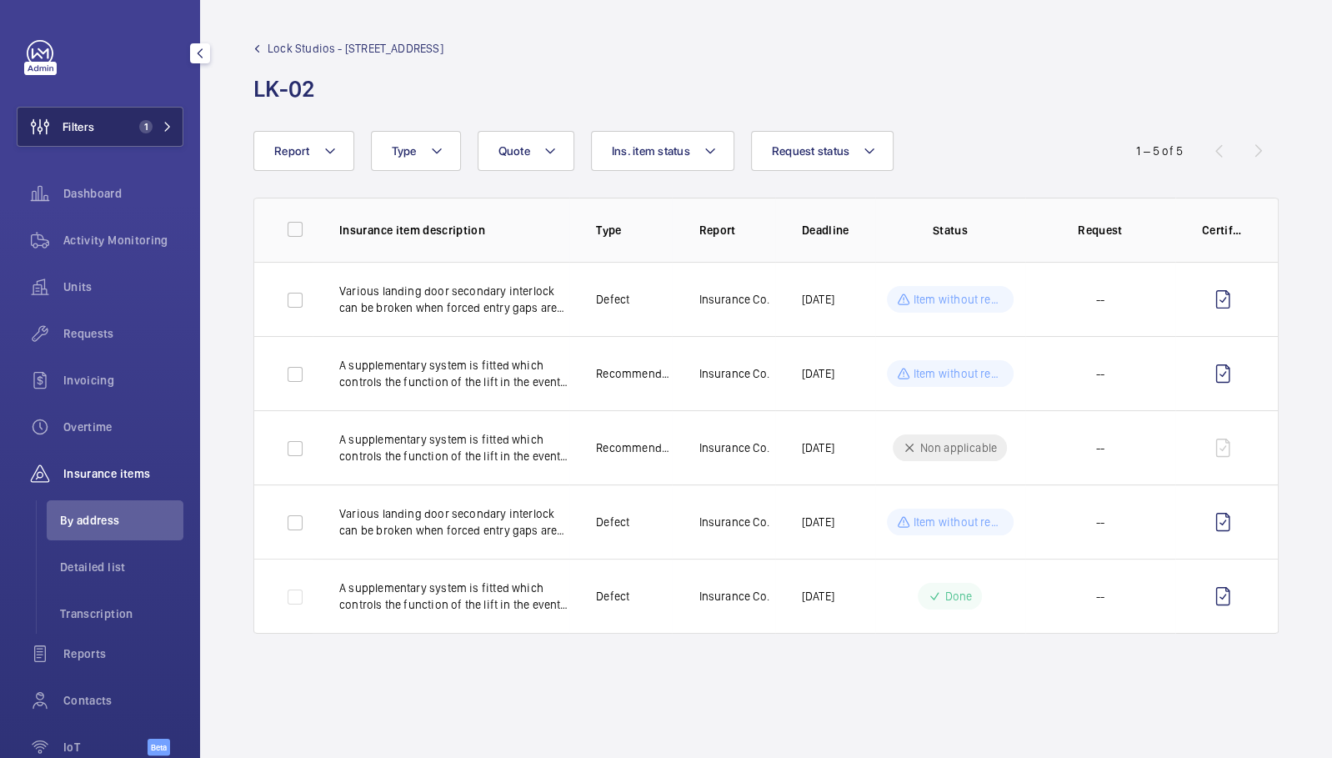
click at [118, 133] on button "Filters 1" at bounding box center [100, 127] width 167 height 40
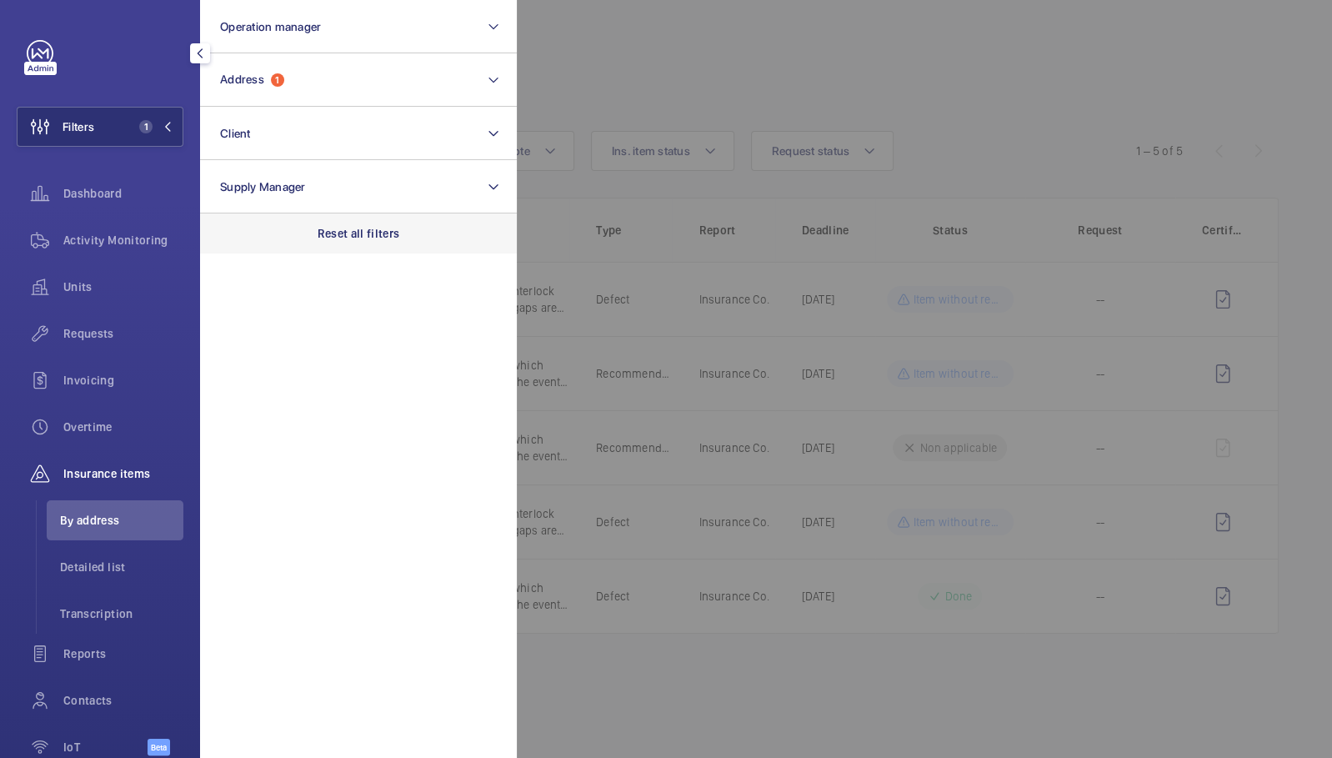
click at [327, 222] on div "Reset all filters" at bounding box center [358, 233] width 317 height 40
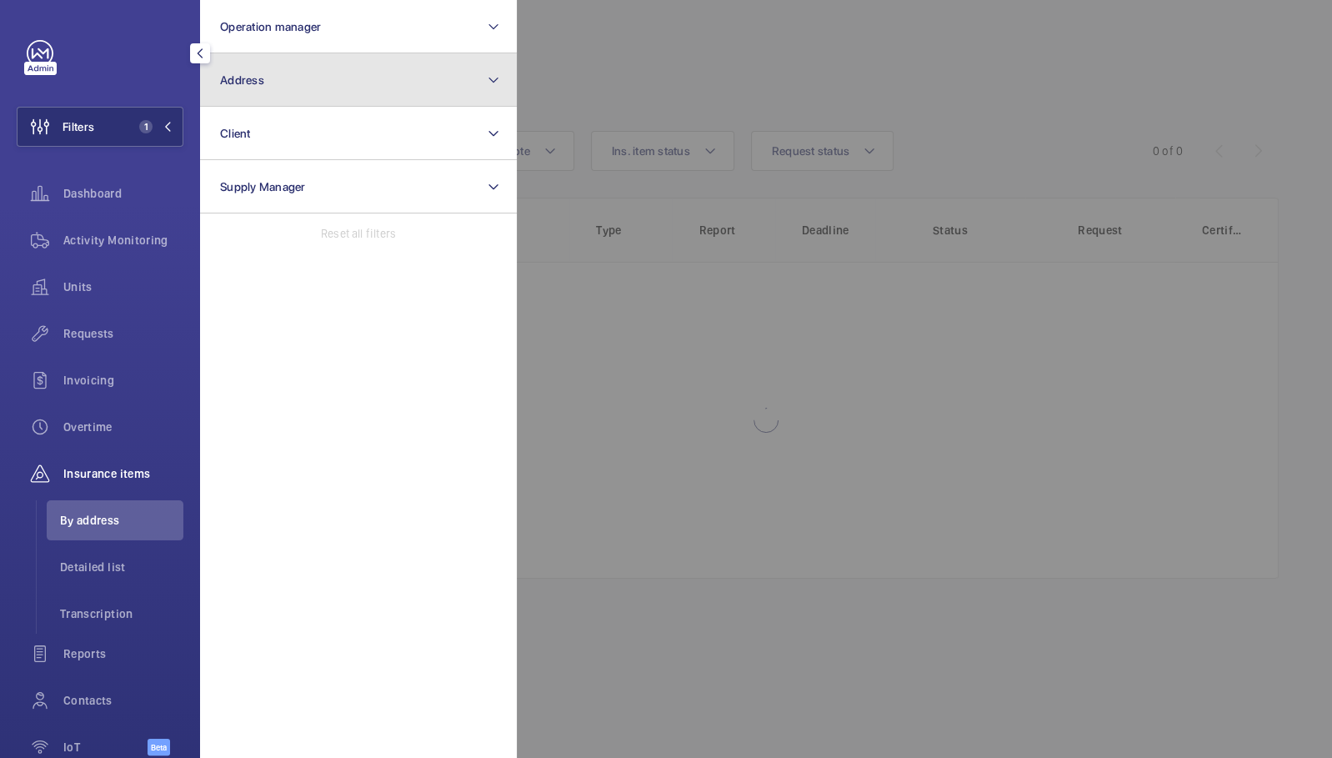
click at [303, 88] on button "Address" at bounding box center [358, 79] width 317 height 53
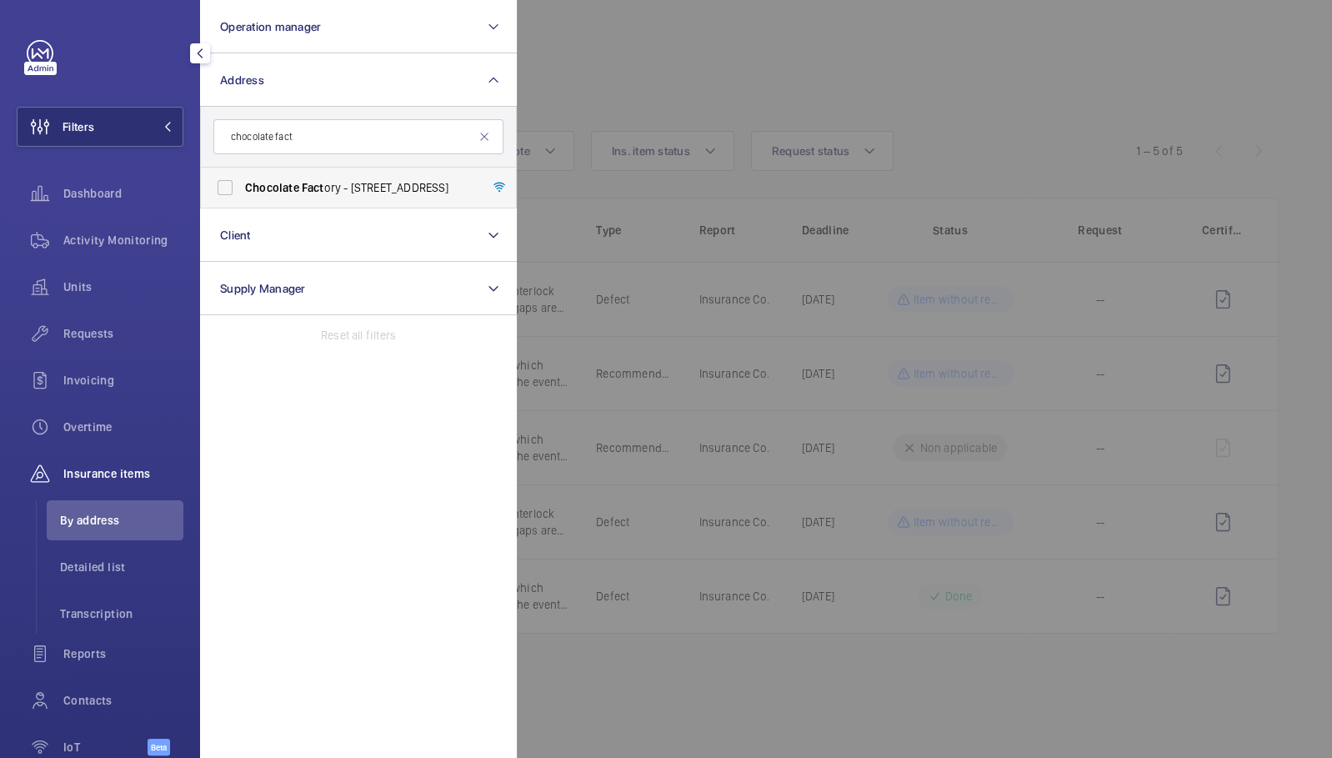
type input "chocolate fact"
click at [317, 184] on span "Fact" at bounding box center [313, 187] width 23 height 13
click at [242, 184] on input "Chocolate Fact ory - 5 Clarendon Road, Wood Green, LONDON N22 6XJ" at bounding box center [224, 187] width 33 height 33
checkbox input "true"
click at [727, 106] on div at bounding box center [1183, 379] width 1332 height 758
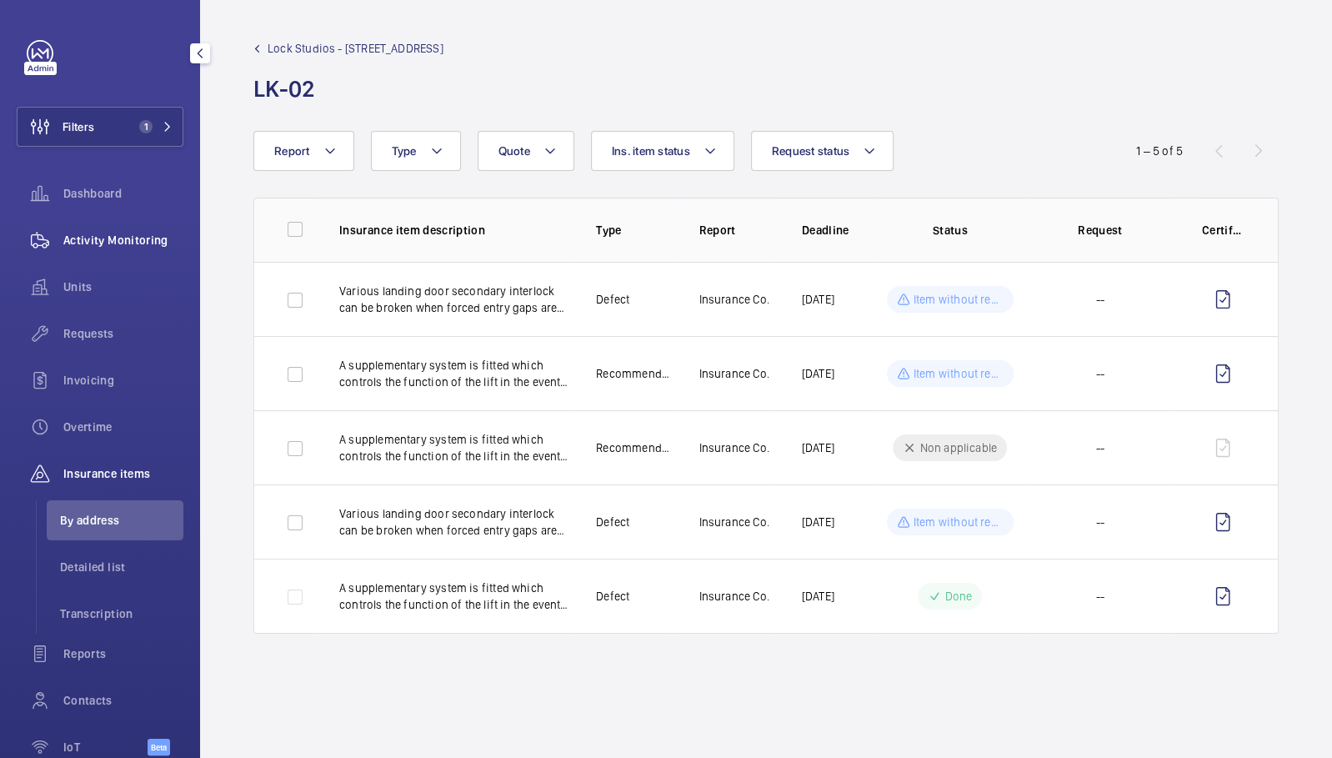
click at [144, 232] on span "Activity Monitoring" at bounding box center [123, 240] width 120 height 17
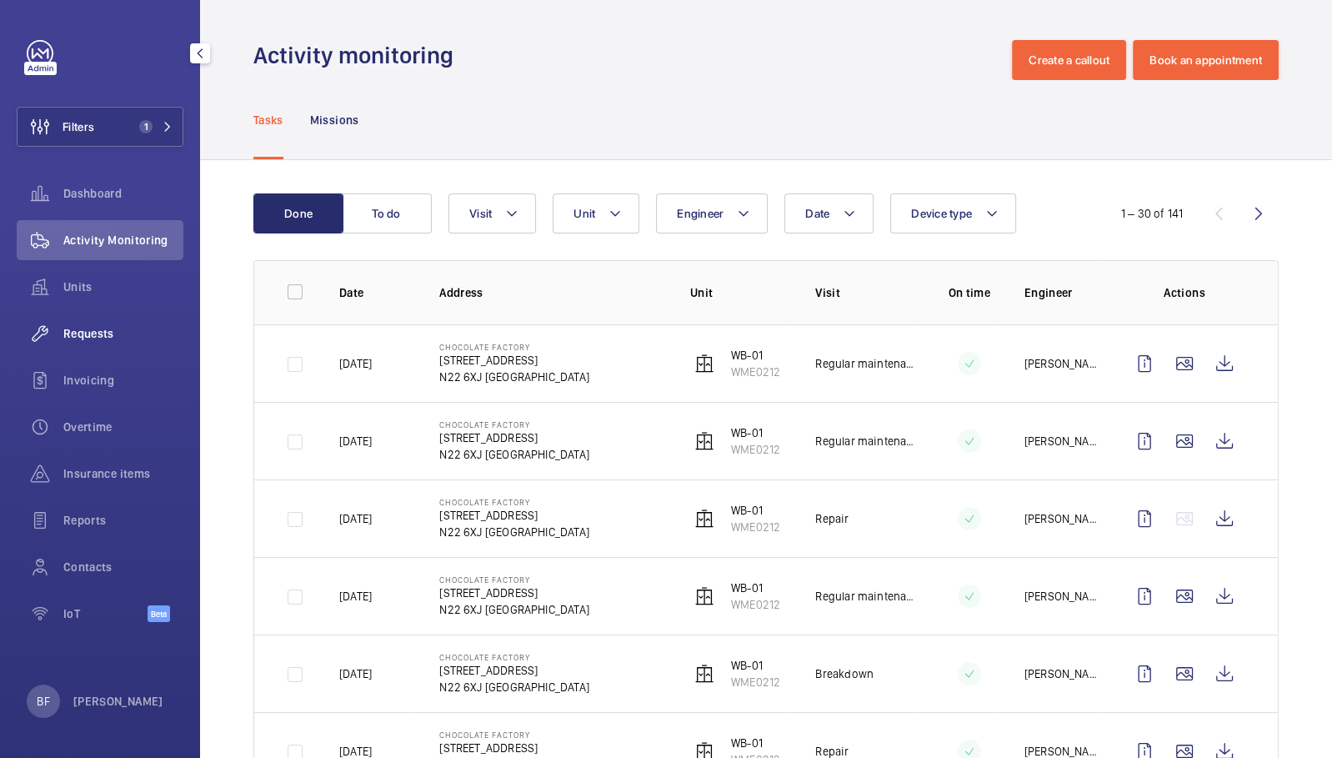
click at [100, 324] on div "Requests" at bounding box center [100, 333] width 167 height 40
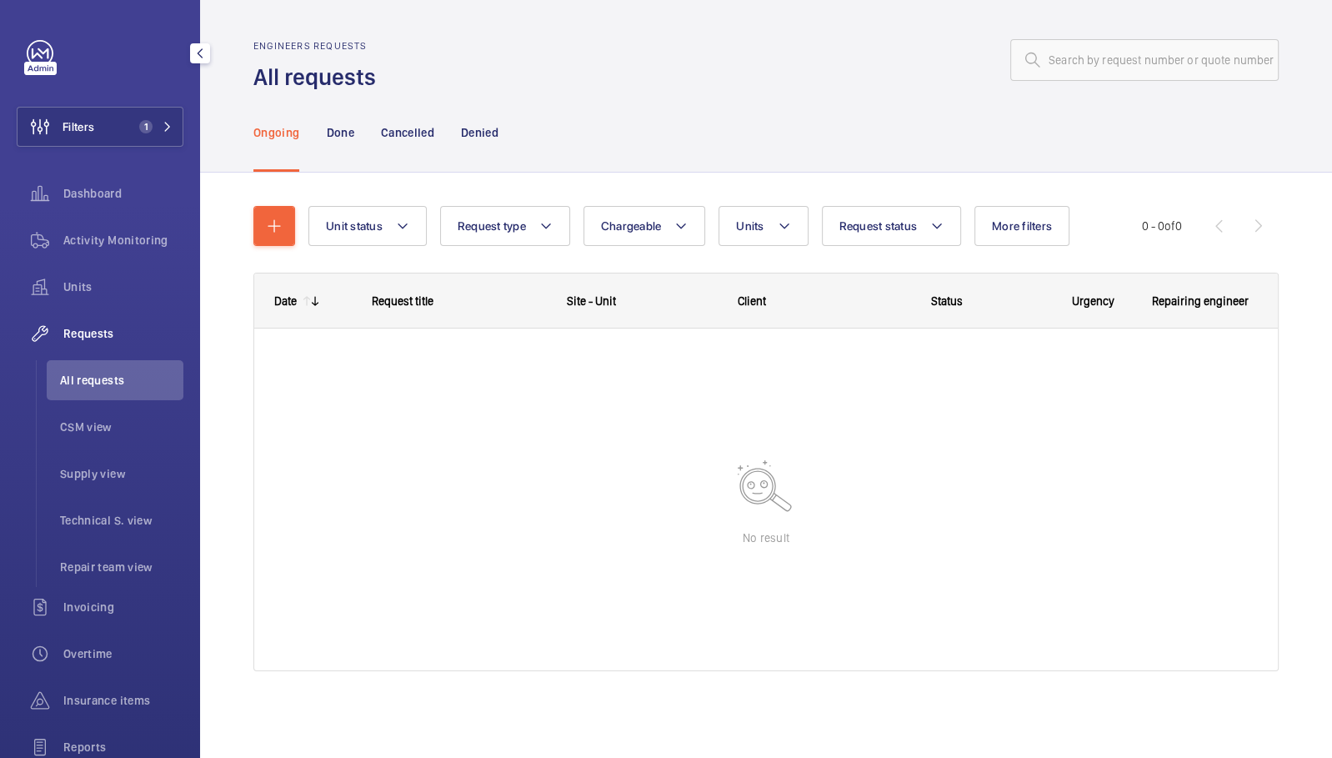
click at [137, 376] on span "All requests" at bounding box center [121, 380] width 123 height 17
click at [348, 134] on p "Done" at bounding box center [340, 132] width 28 height 17
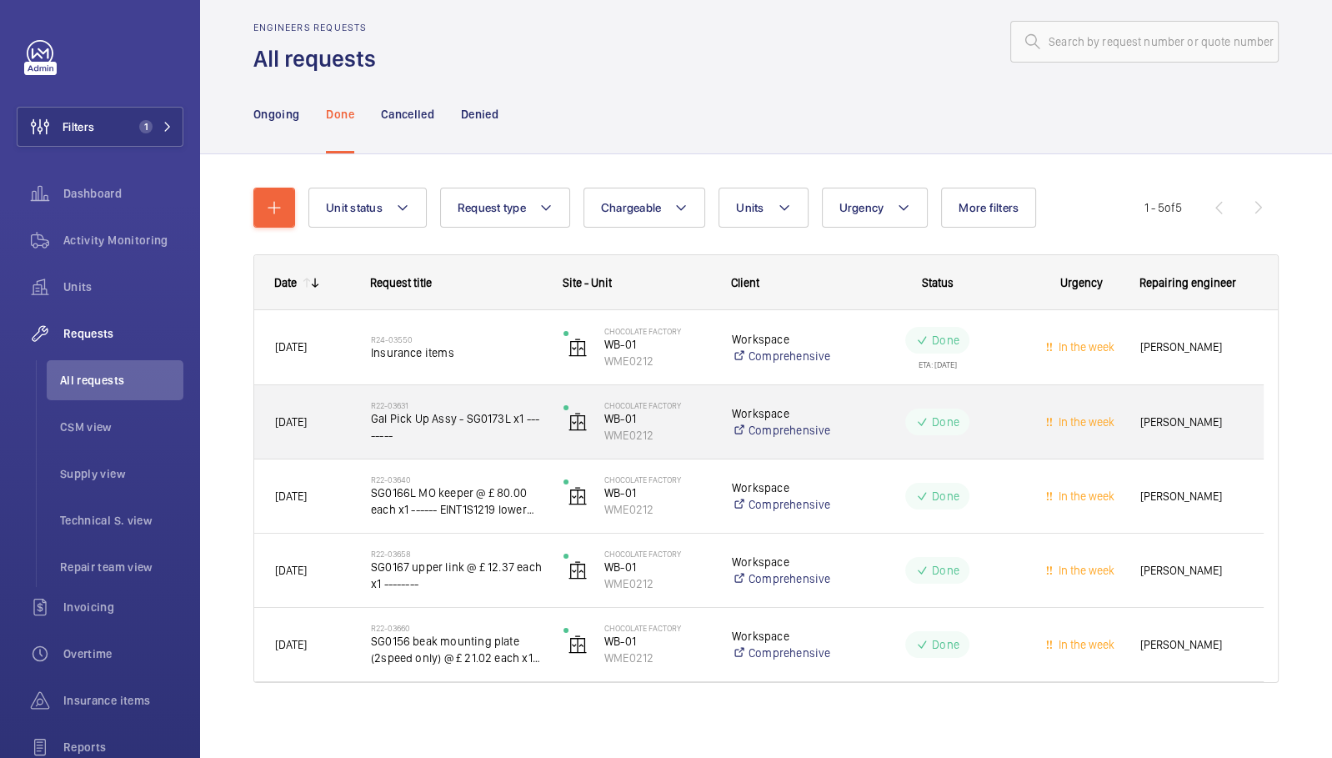
scroll to position [23, 0]
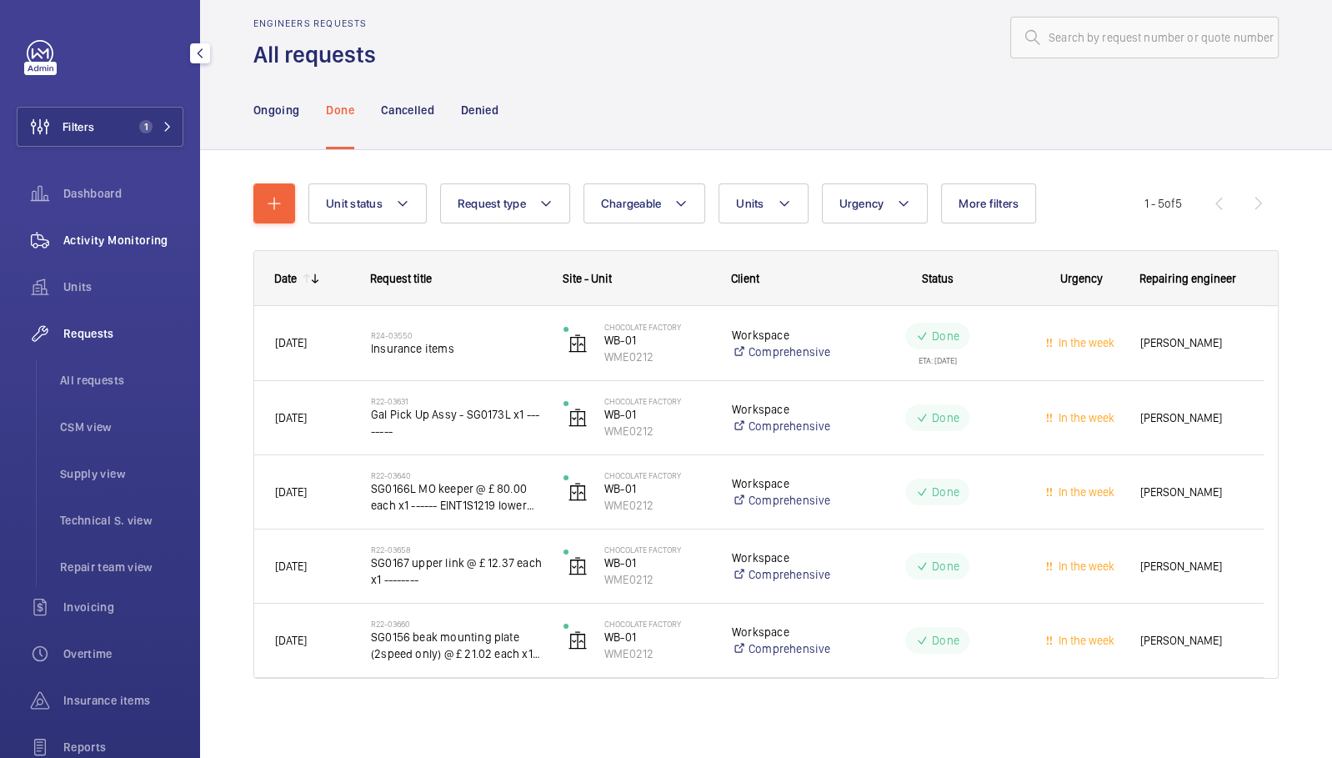
click at [136, 240] on span "Activity Monitoring" at bounding box center [123, 240] width 120 height 17
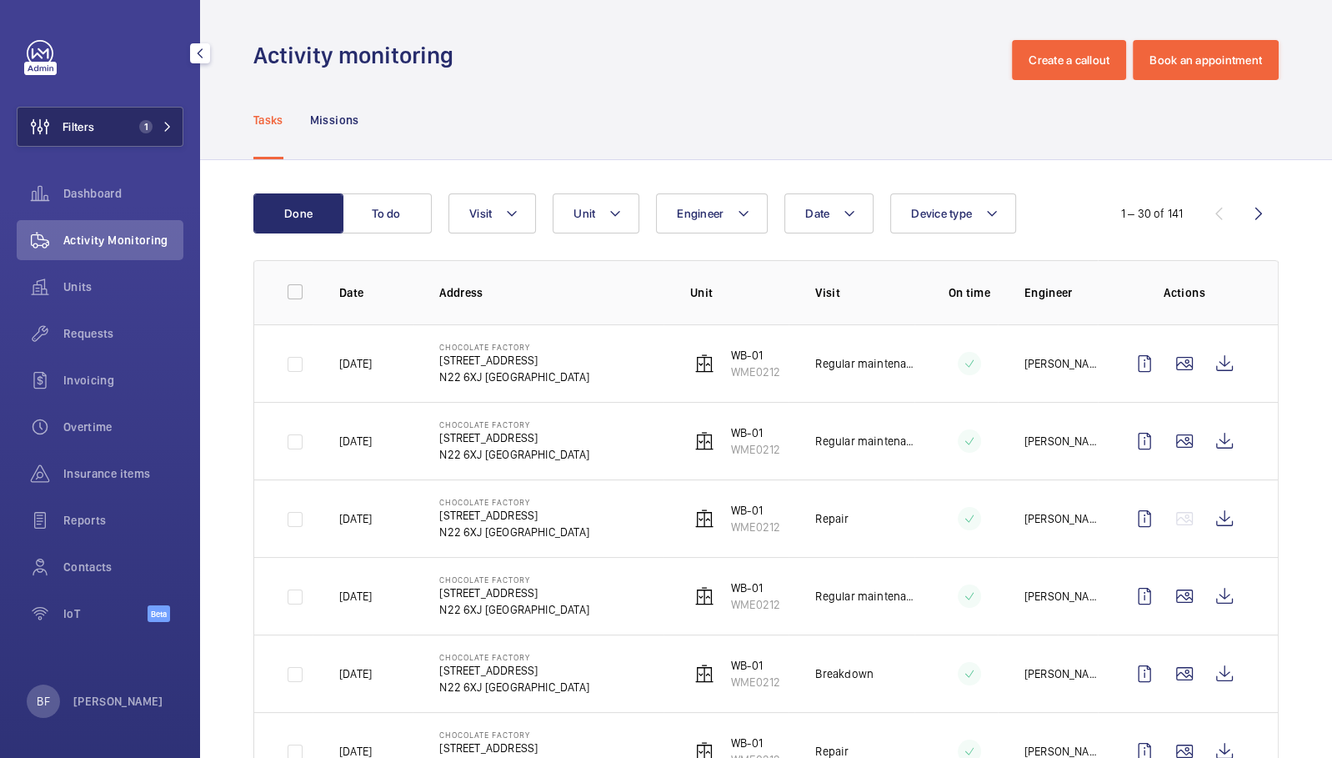
click at [139, 132] on span "1" at bounding box center [143, 126] width 20 height 13
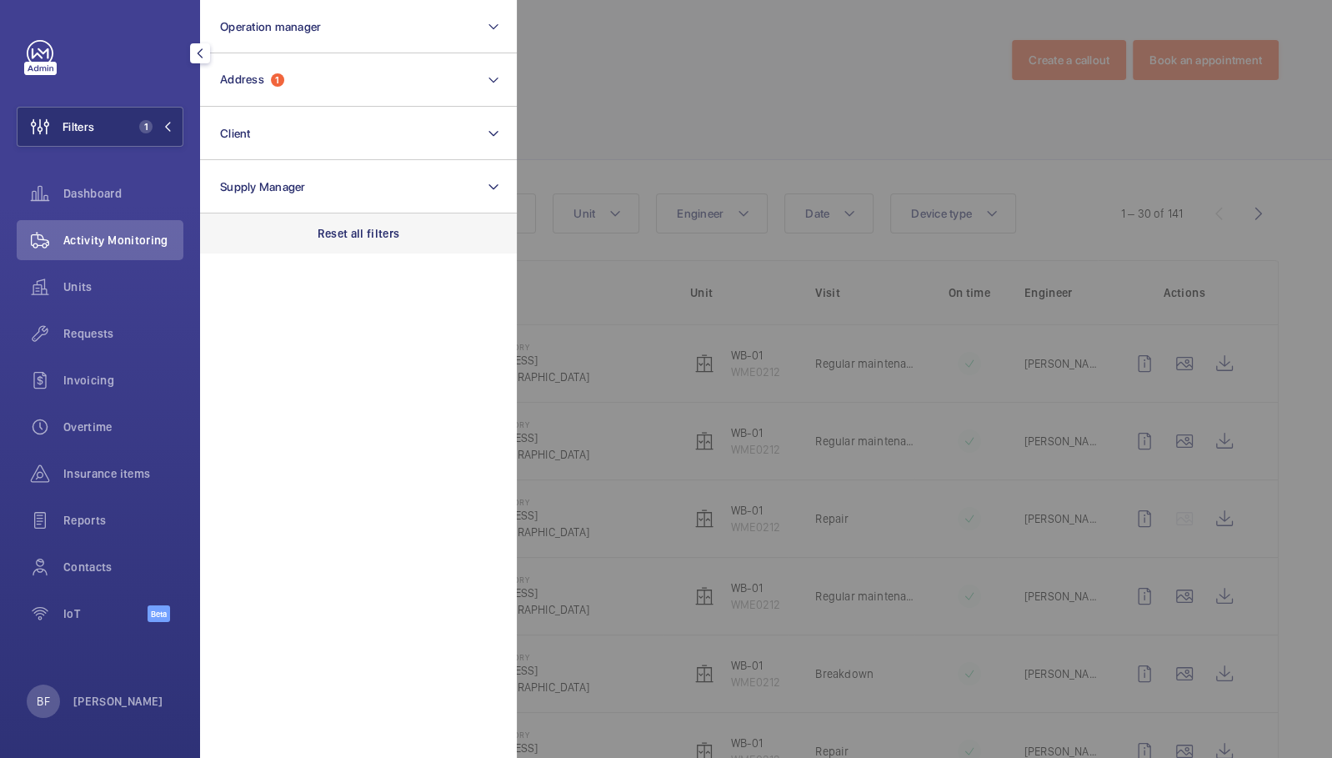
click at [401, 239] on div "Reset all filters" at bounding box center [358, 233] width 317 height 40
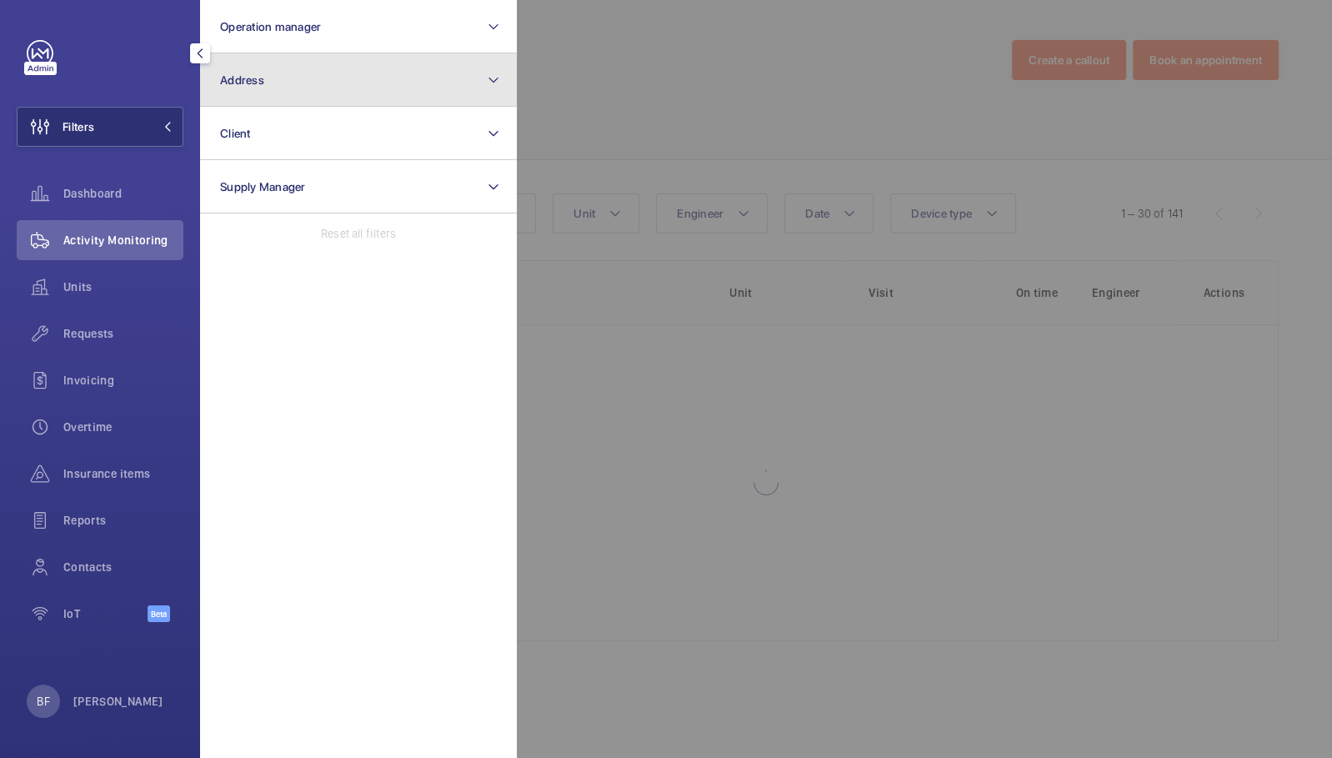
click at [342, 91] on button "Address" at bounding box center [358, 79] width 317 height 53
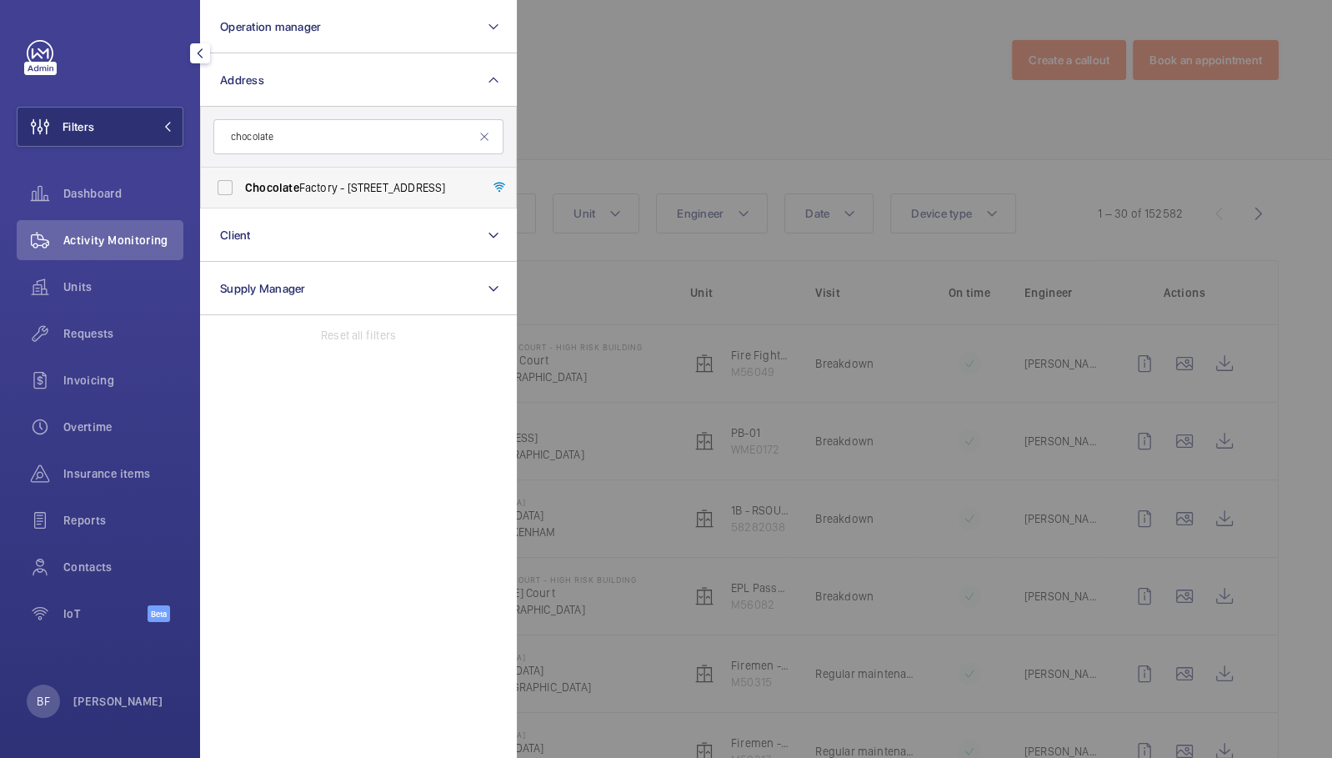
type input "chocolate"
click at [364, 196] on label "Chocolate Factory - 5 Clarendon Road, Wood Green, LONDON N22 6XJ" at bounding box center [346, 188] width 290 height 40
click at [264, 188] on span "Chocolate" at bounding box center [272, 187] width 54 height 13
click at [242, 188] on input "Chocolate Factory - 5 Clarendon Road, Wood Green, LONDON N22 6XJ" at bounding box center [224, 187] width 33 height 33
checkbox input "true"
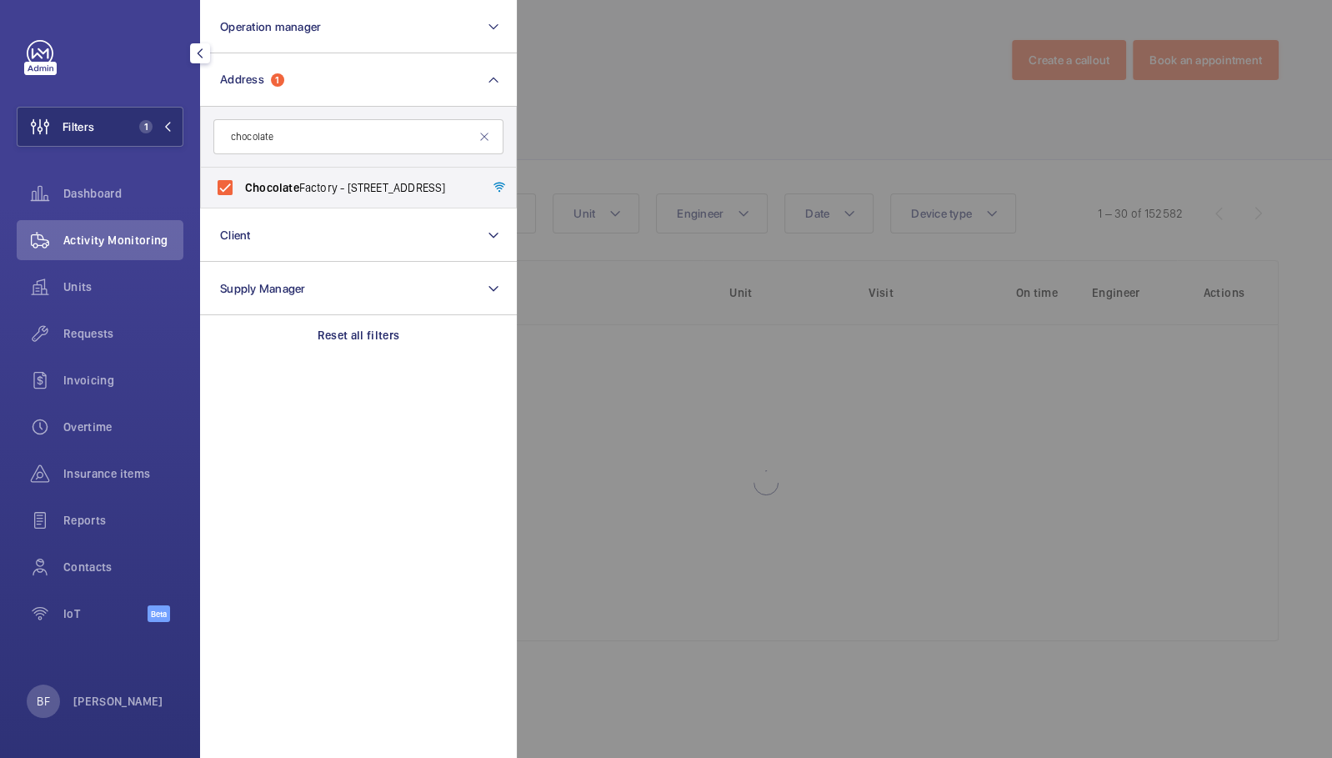
click at [659, 143] on div at bounding box center [1183, 379] width 1332 height 758
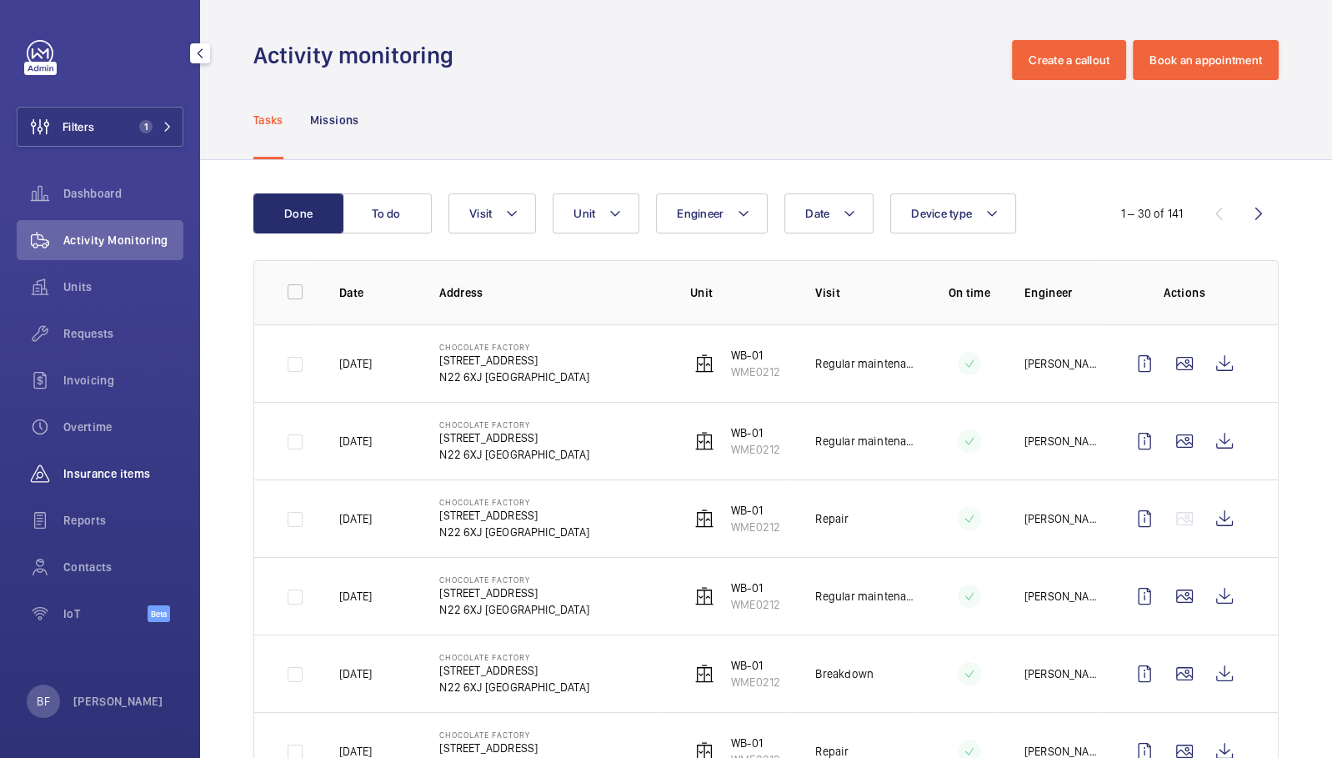
click at [164, 466] on span "Insurance items" at bounding box center [123, 473] width 120 height 17
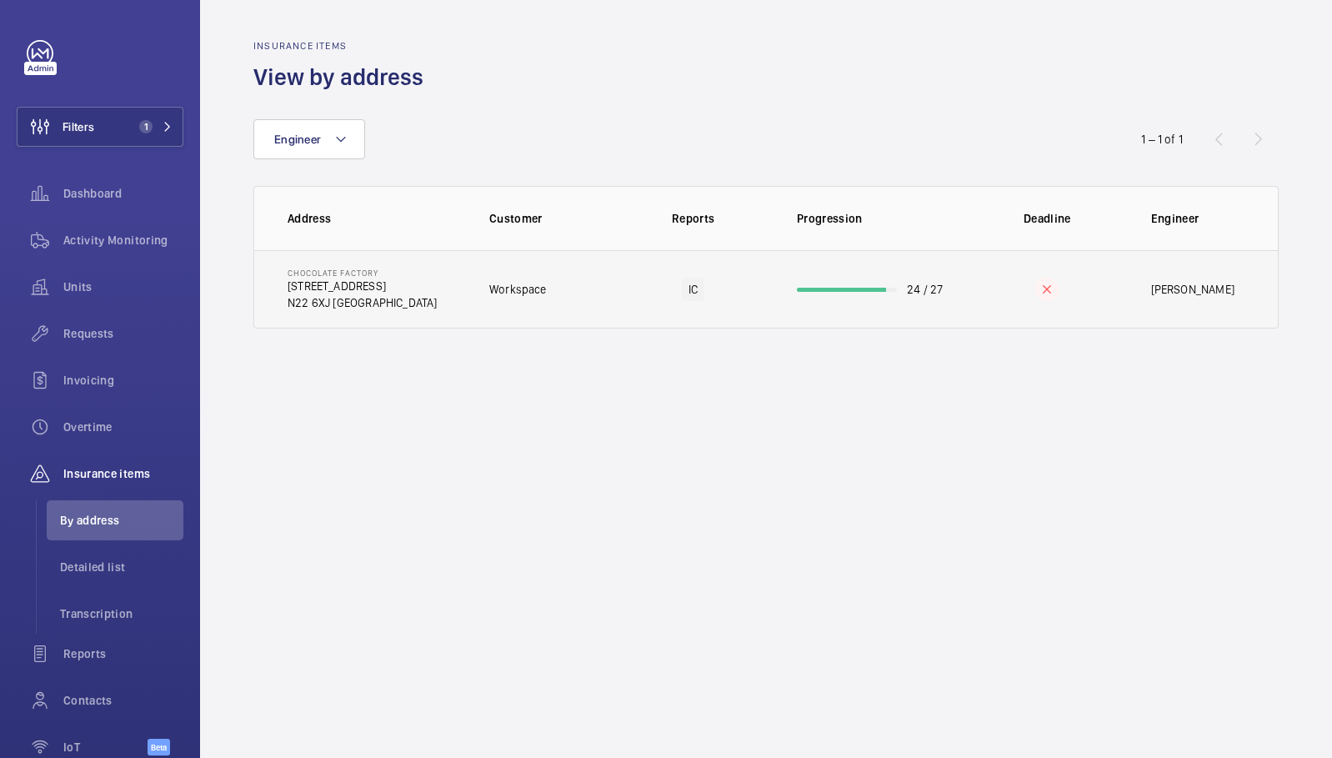
click at [627, 303] on td "IC" at bounding box center [694, 289] width 154 height 78
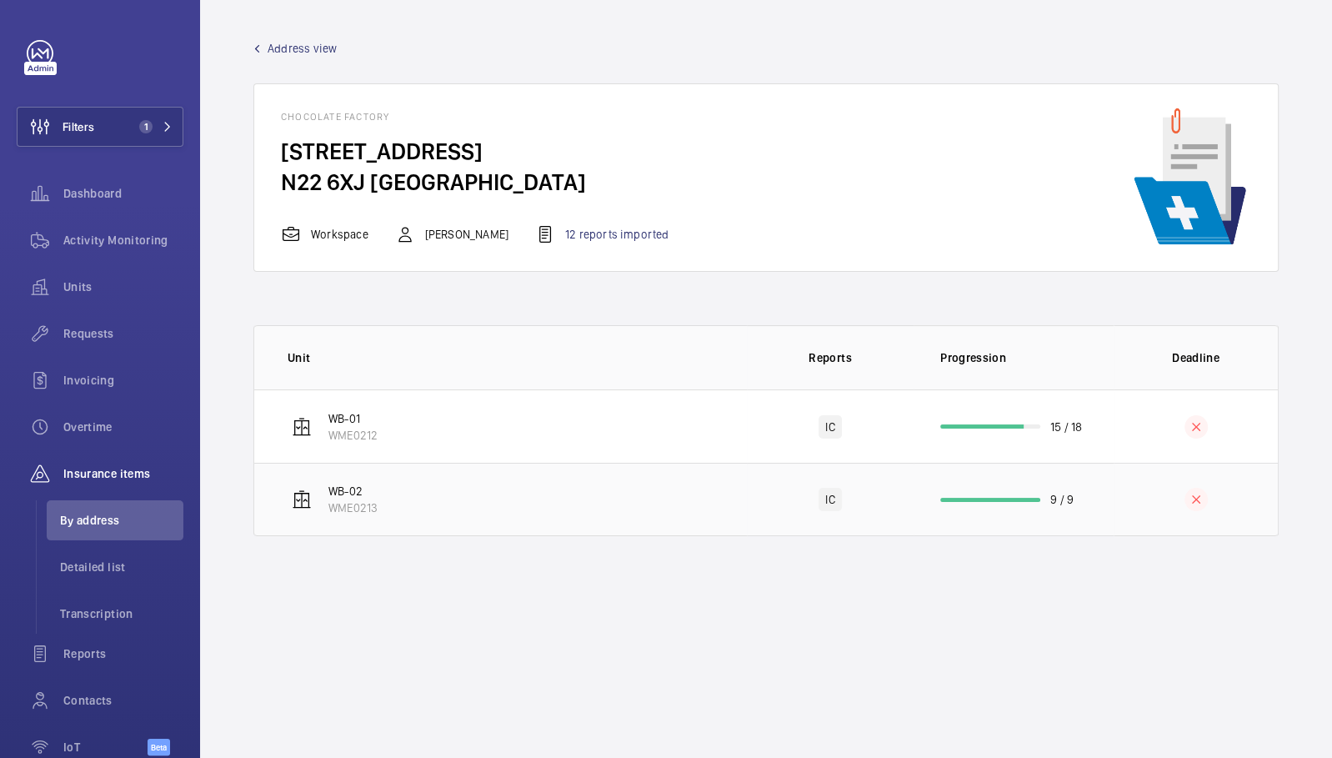
click at [503, 490] on td "WB-02 WME0213" at bounding box center [500, 499] width 493 height 73
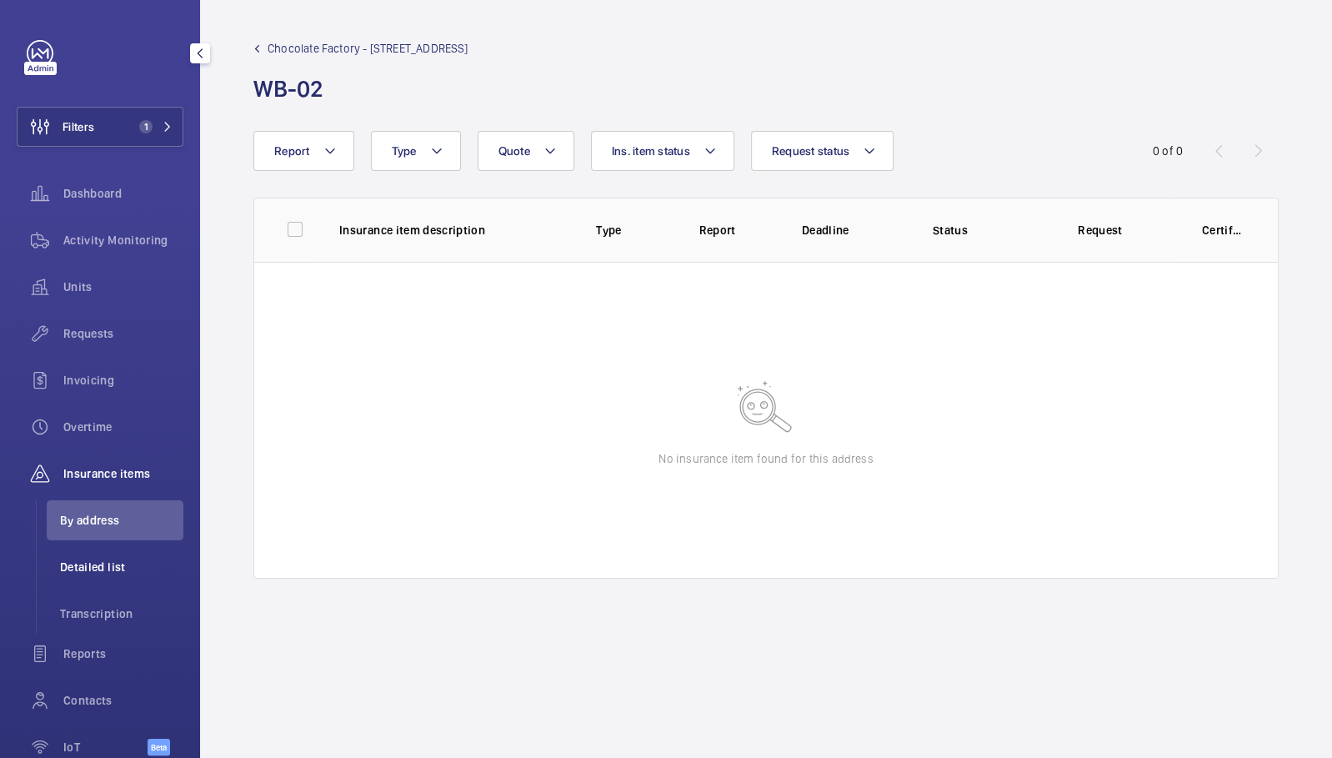
click at [71, 574] on span "Detailed list" at bounding box center [121, 567] width 123 height 17
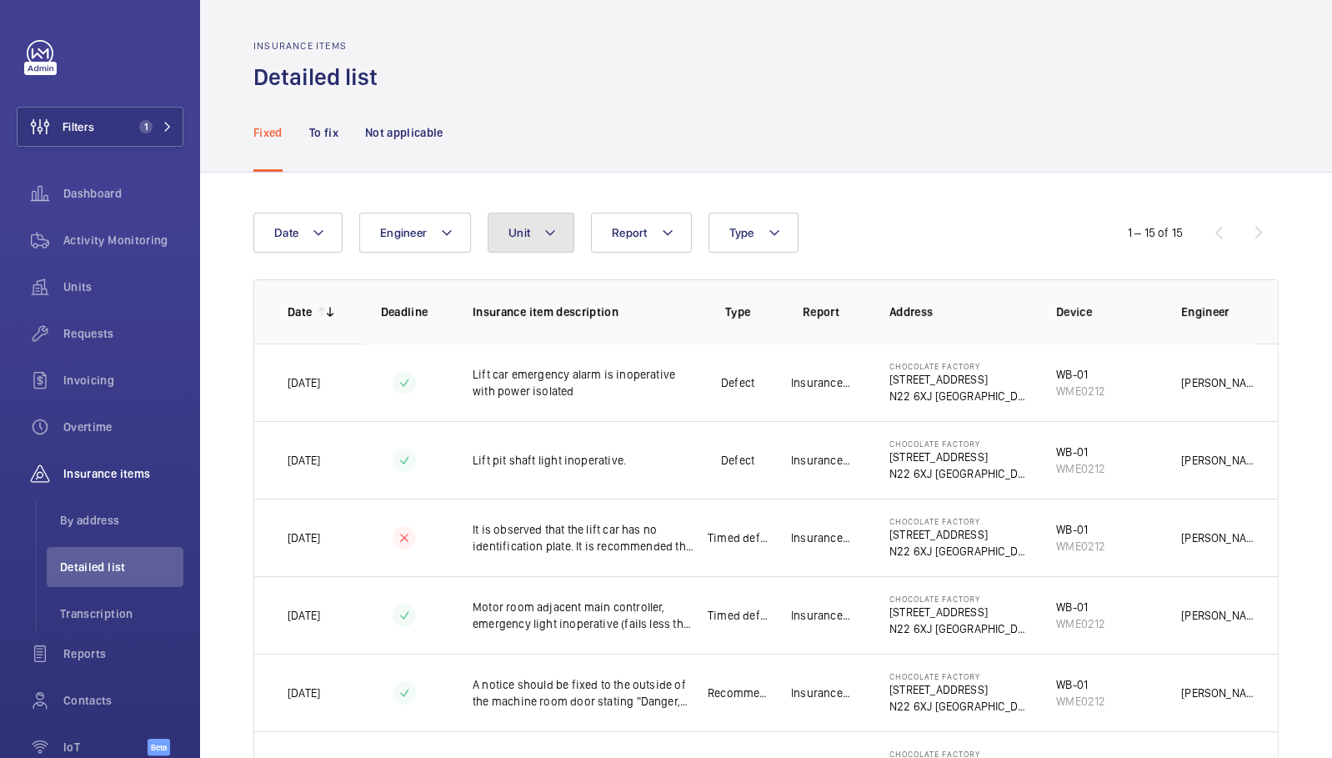
click at [521, 238] on span "Unit" at bounding box center [519, 232] width 22 height 13
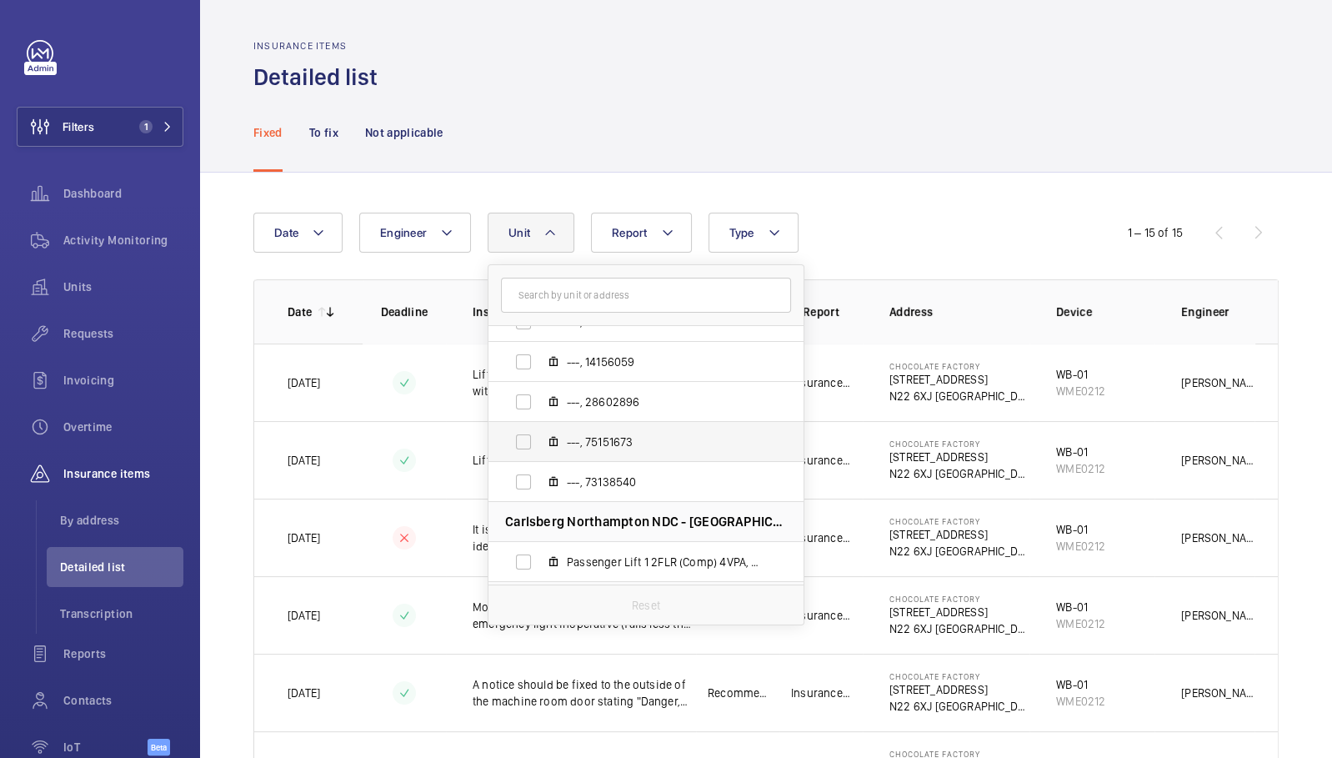
scroll to position [1225, 0]
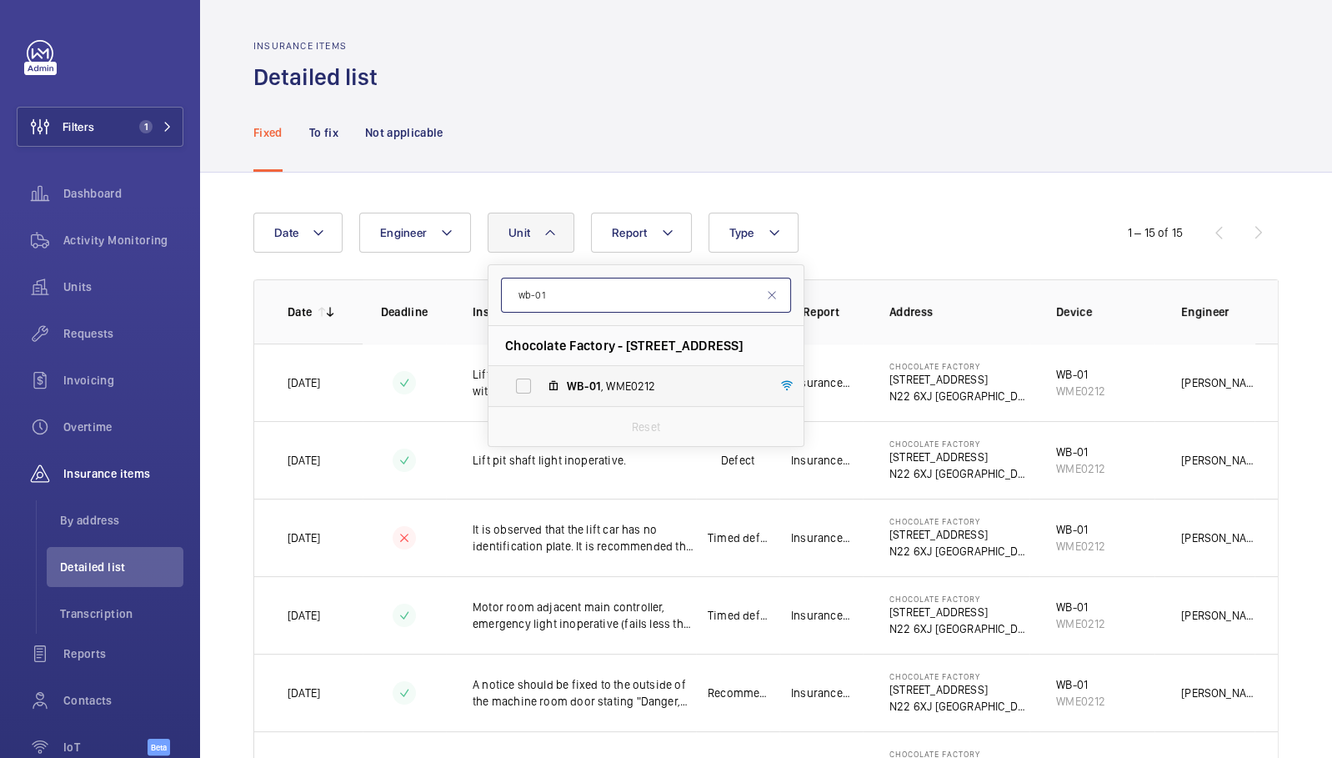
type input "wb-01"
click at [611, 366] on label "WB-01 , WME0212" at bounding box center [632, 386] width 288 height 40
click at [540, 369] on input "WB-01 , WME0212" at bounding box center [523, 385] width 33 height 33
checkbox input "true"
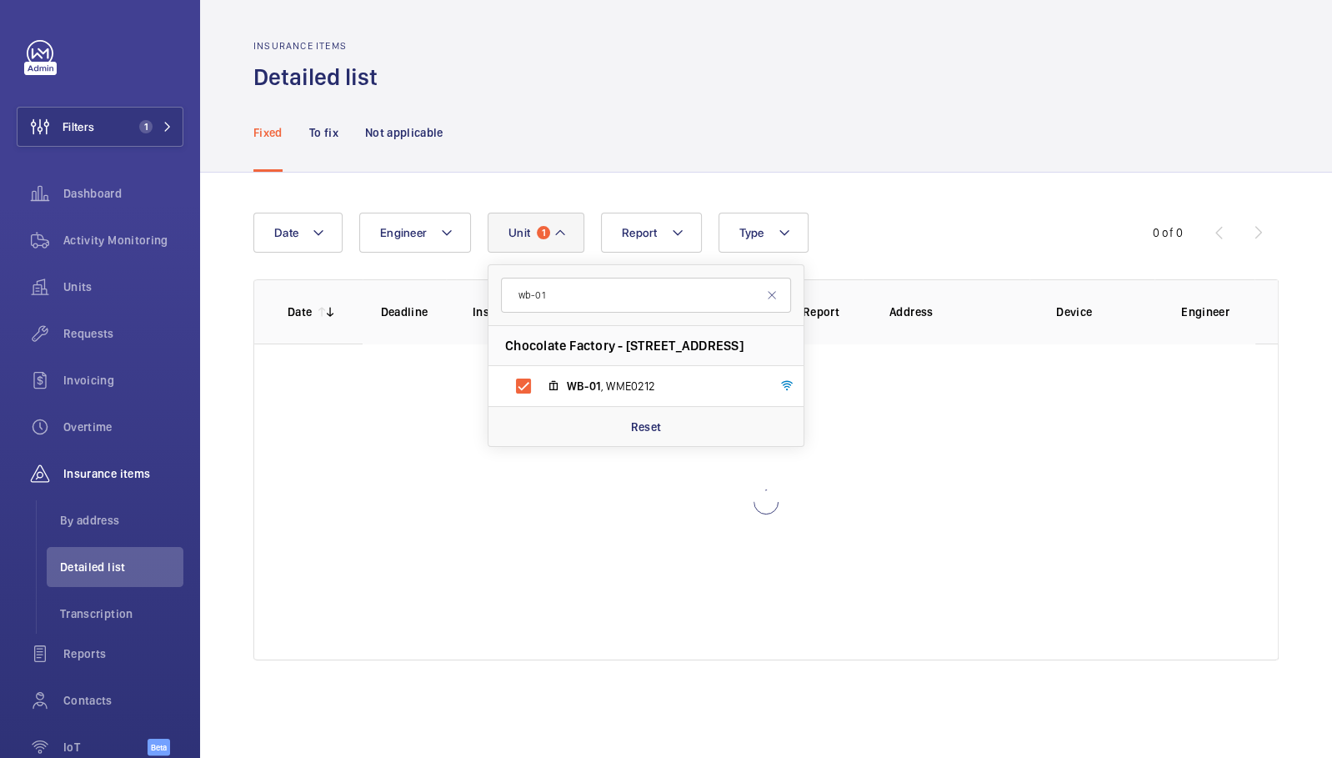
click at [644, 145] on div "Fixed To fix Not applicable" at bounding box center [765, 132] width 1025 height 79
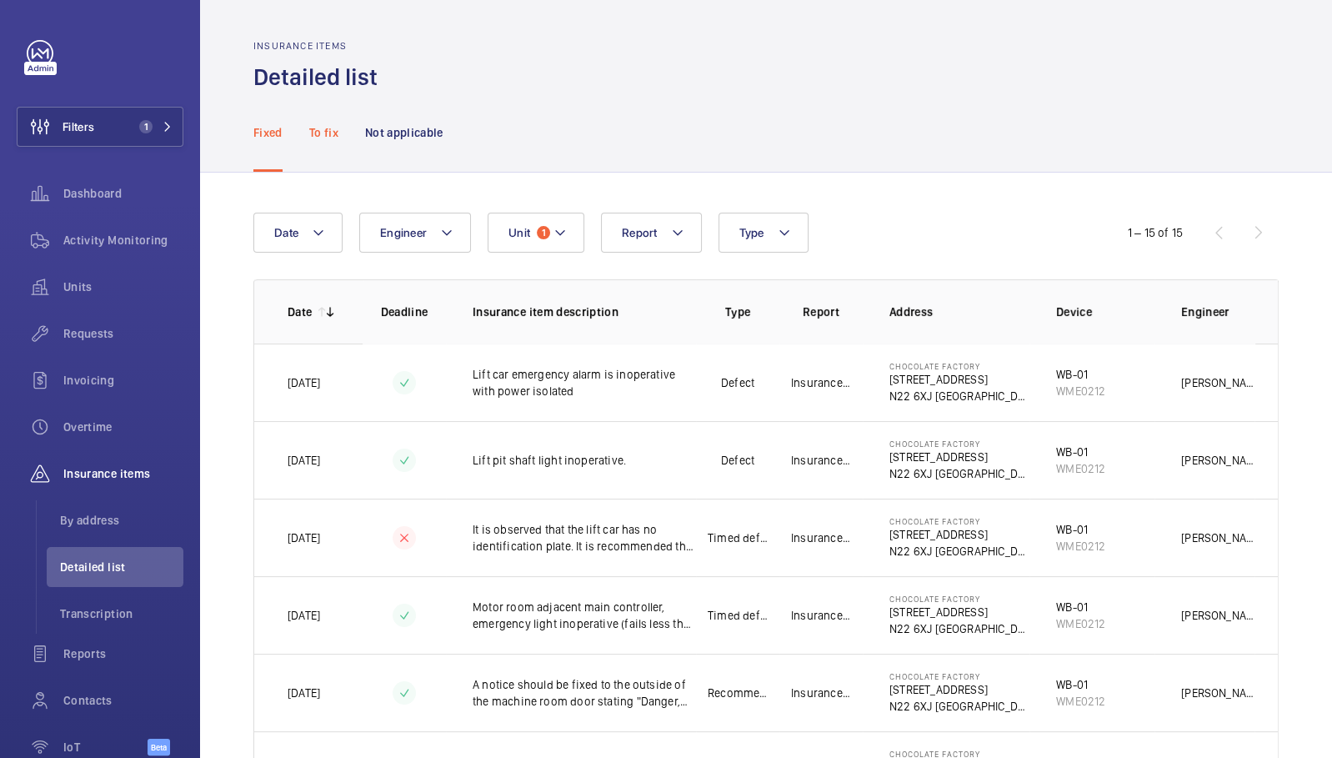
click at [320, 140] on p "To fix" at bounding box center [323, 132] width 29 height 17
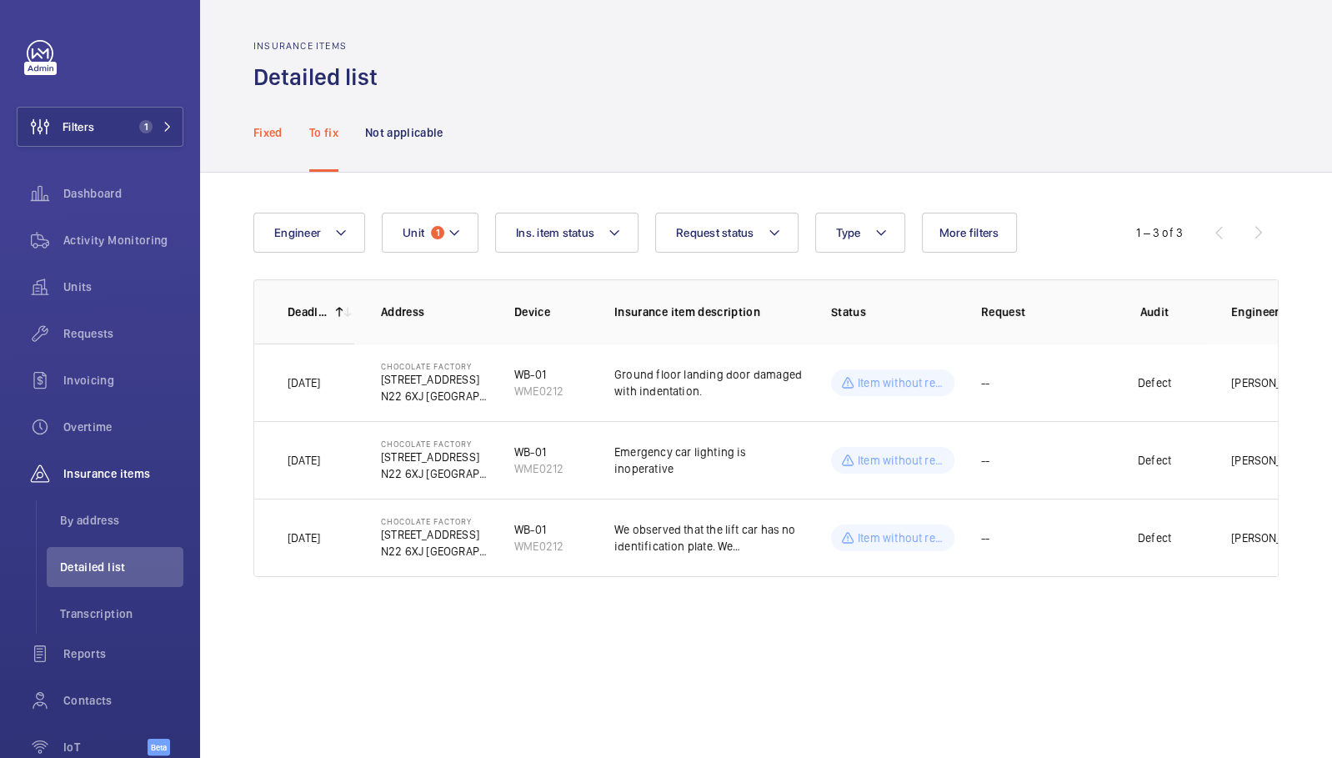
click at [284, 137] on nav "Fixed To fix Not applicable" at bounding box center [348, 132] width 190 height 79
click at [280, 136] on p "Fixed" at bounding box center [267, 132] width 29 height 17
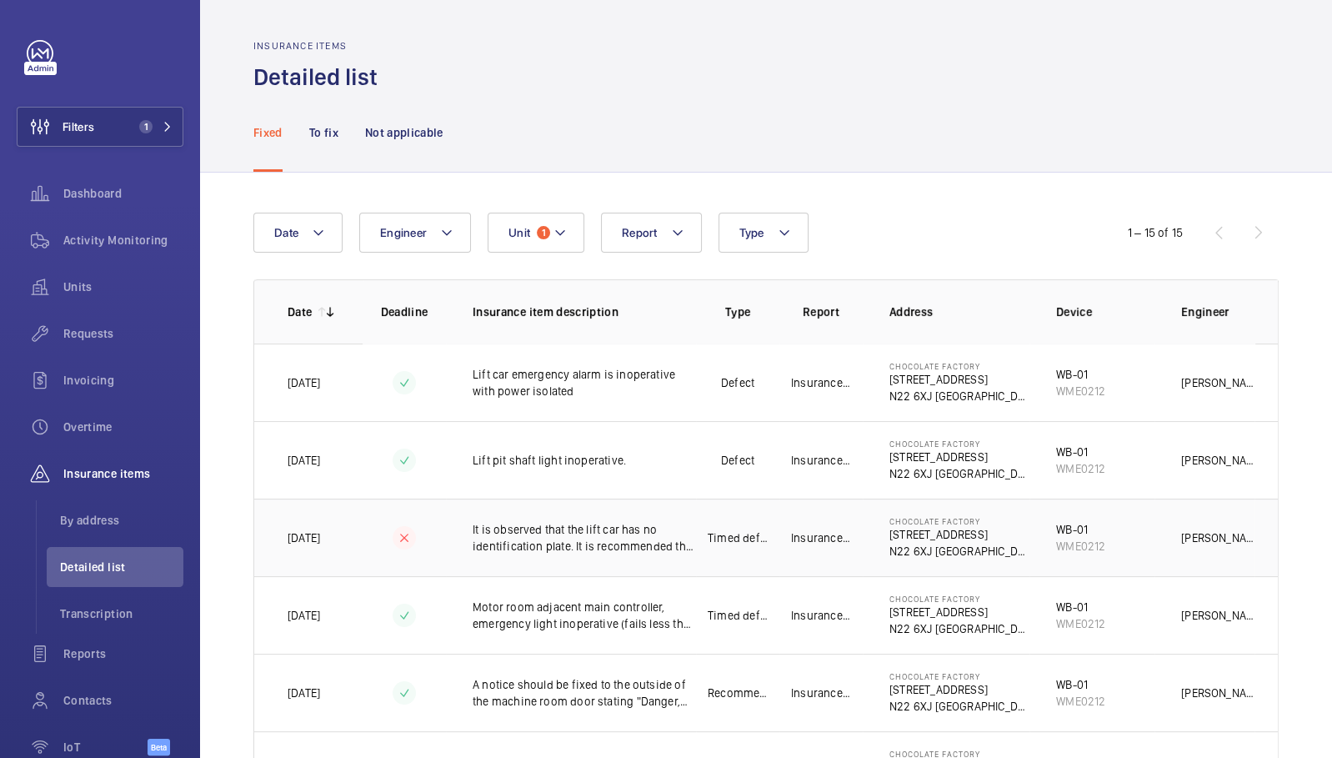
click at [569, 548] on p "It is observed that the lift car has no identification plate. It is recommended…" at bounding box center [584, 537] width 223 height 33
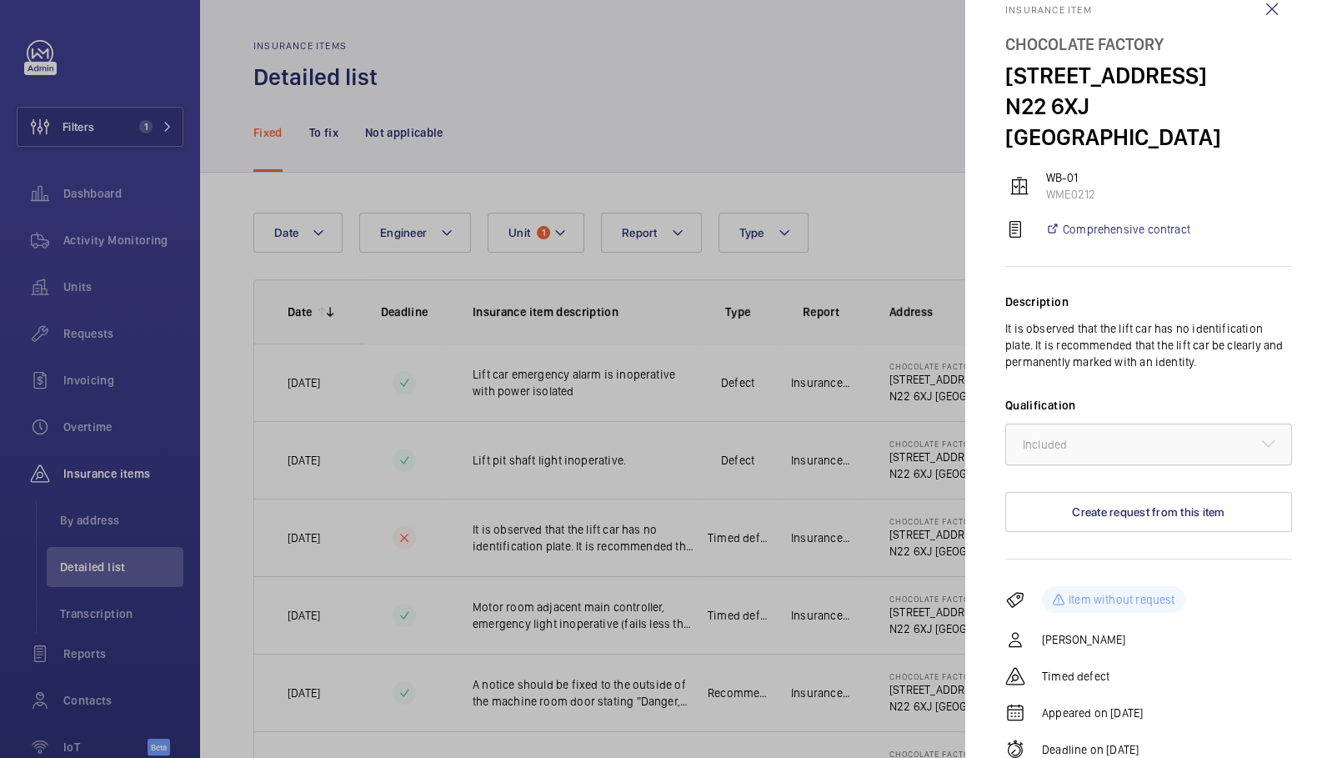
scroll to position [37, 0]
click at [885, 330] on div at bounding box center [666, 379] width 1332 height 758
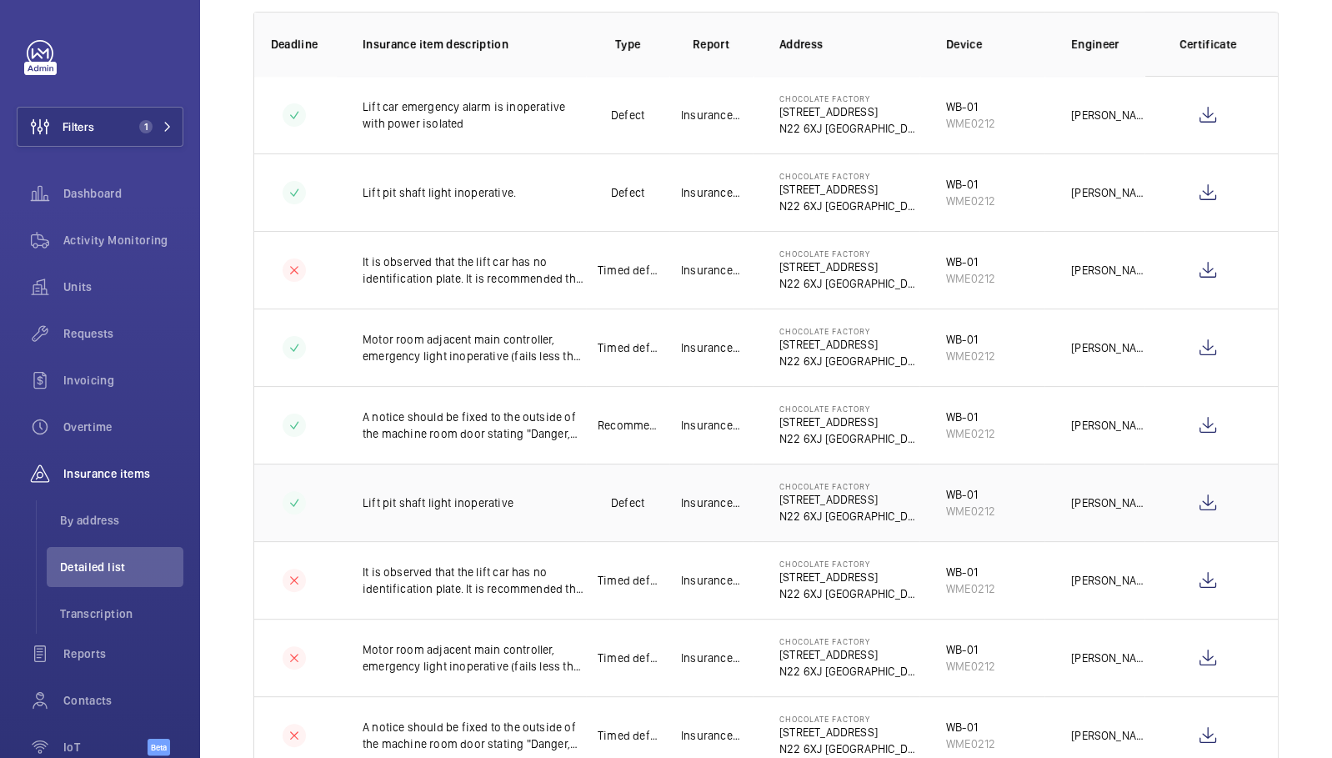
scroll to position [119, 0]
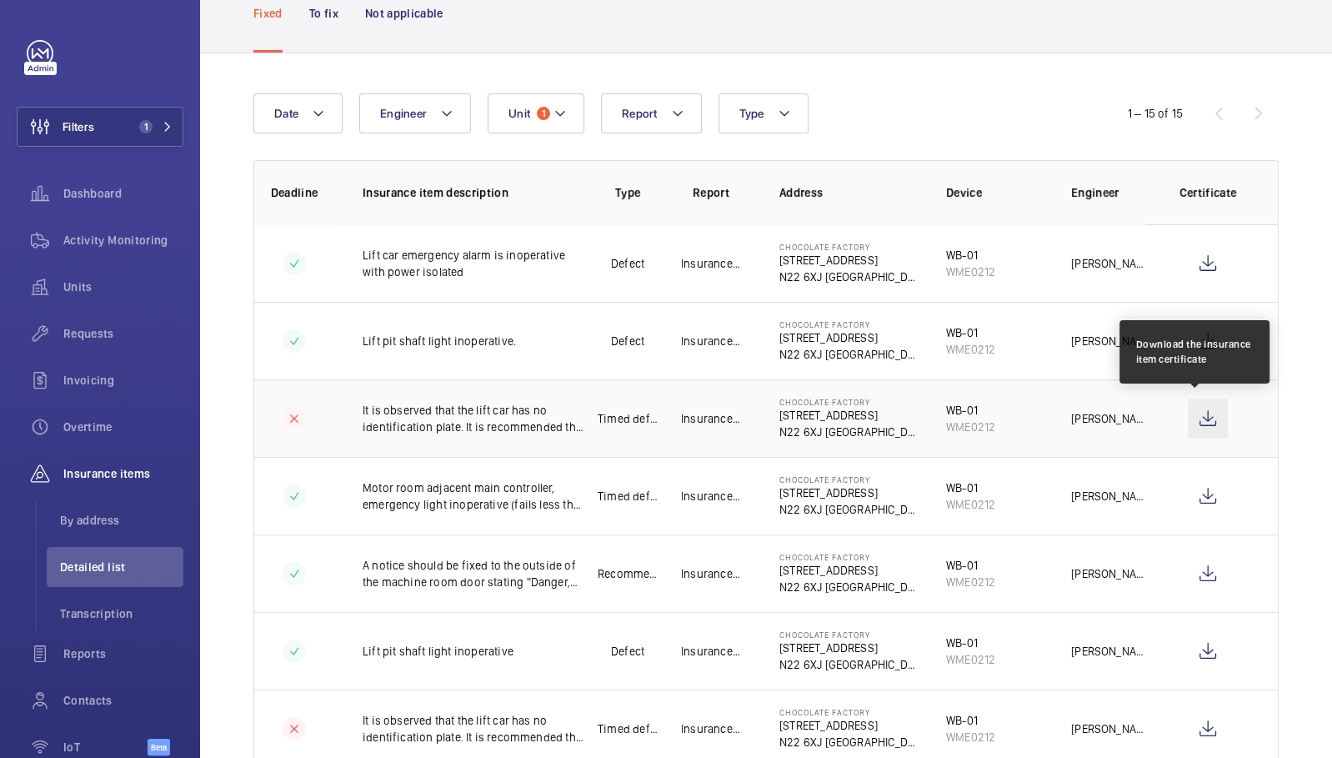
click at [1192, 413] on wm-front-icon-button at bounding box center [1208, 418] width 40 height 40
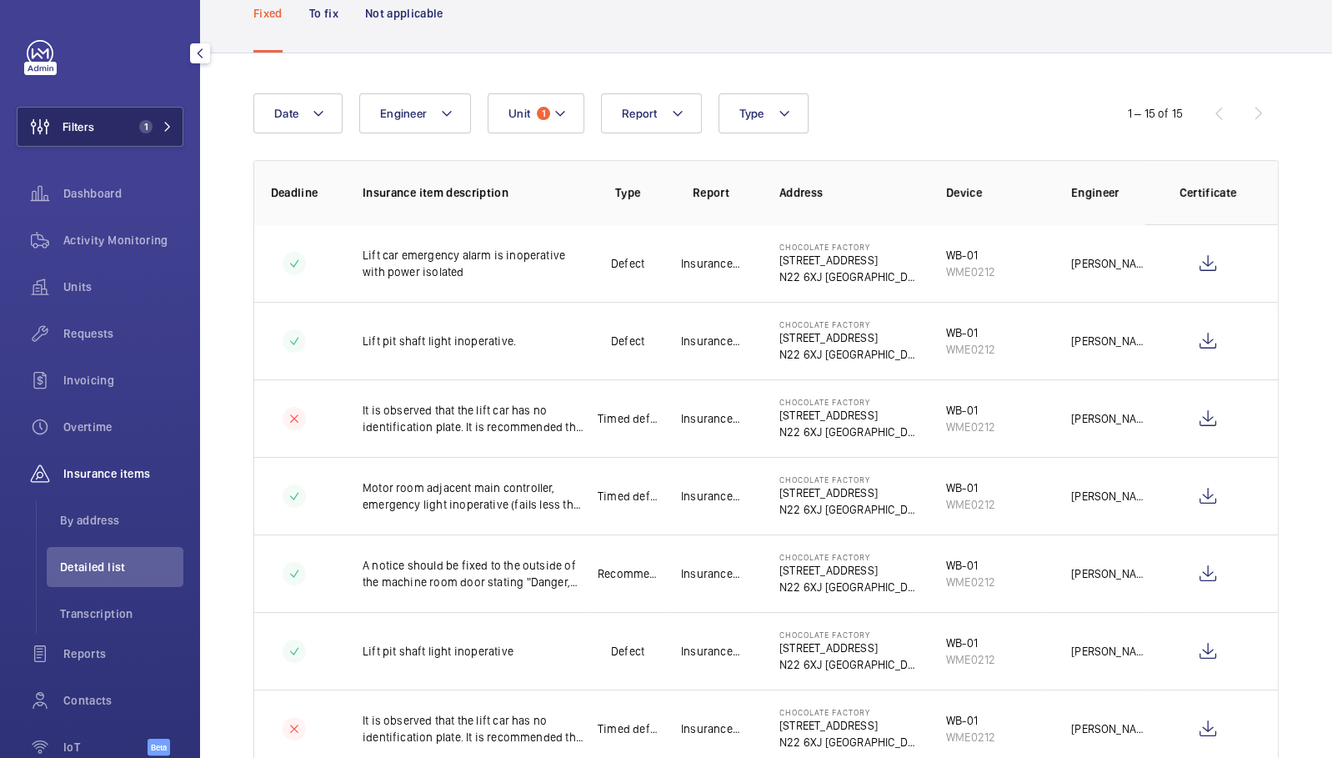
click at [113, 128] on button "Filters 1" at bounding box center [100, 127] width 167 height 40
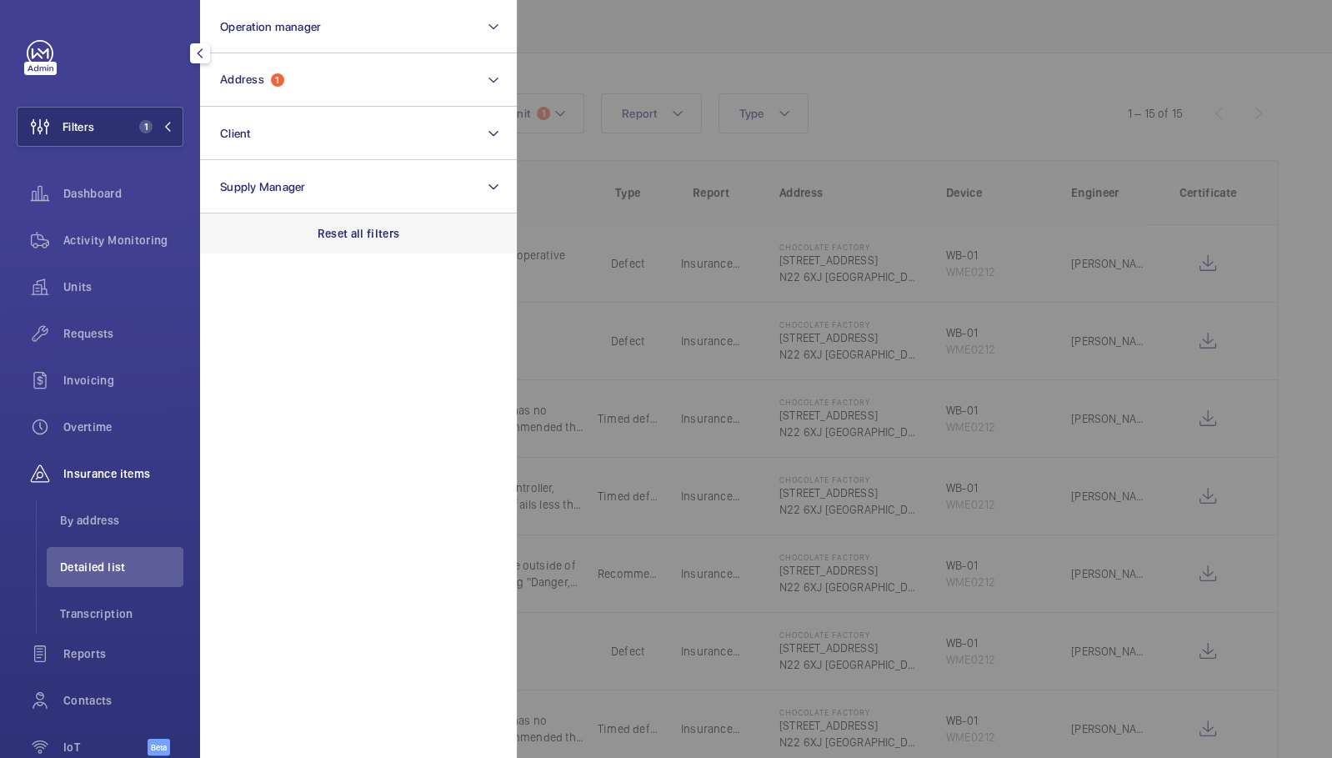
click at [373, 222] on div "Reset all filters" at bounding box center [358, 233] width 317 height 40
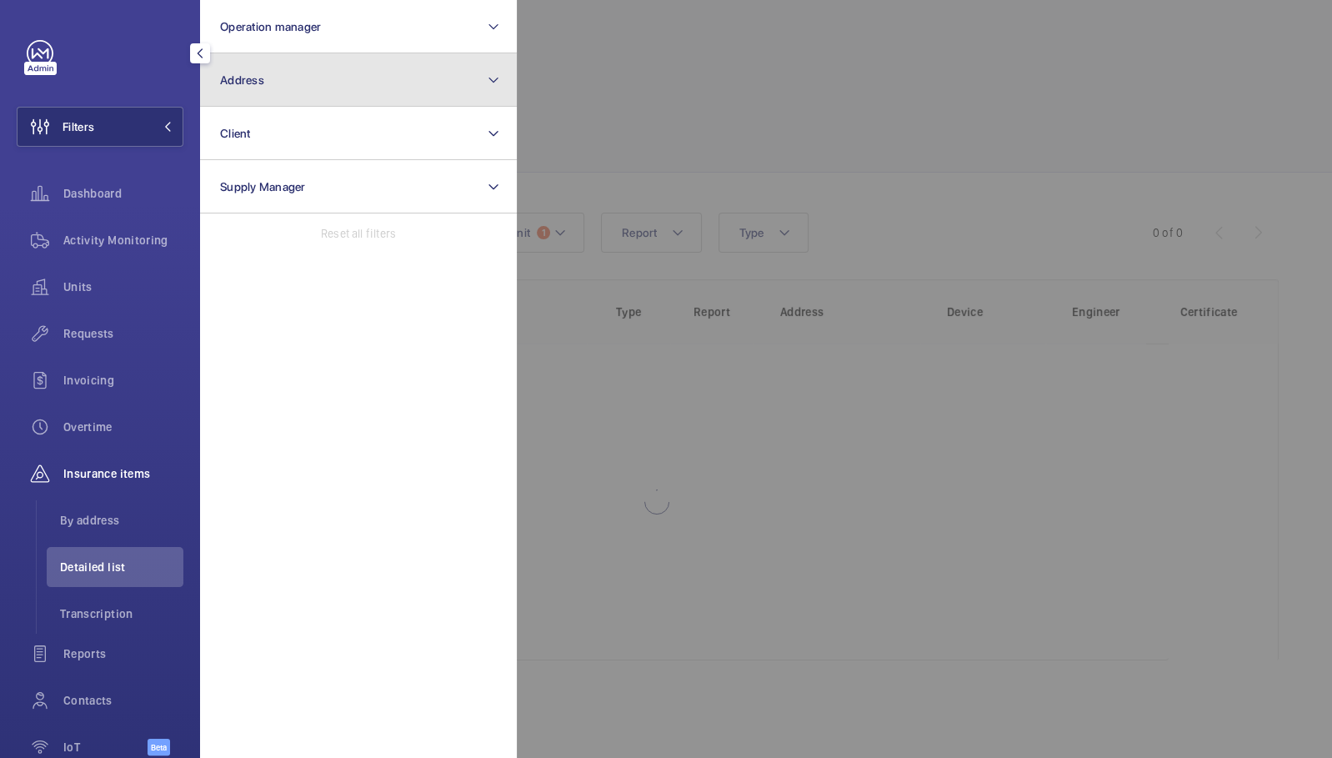
click at [343, 85] on button "Address" at bounding box center [358, 79] width 317 height 53
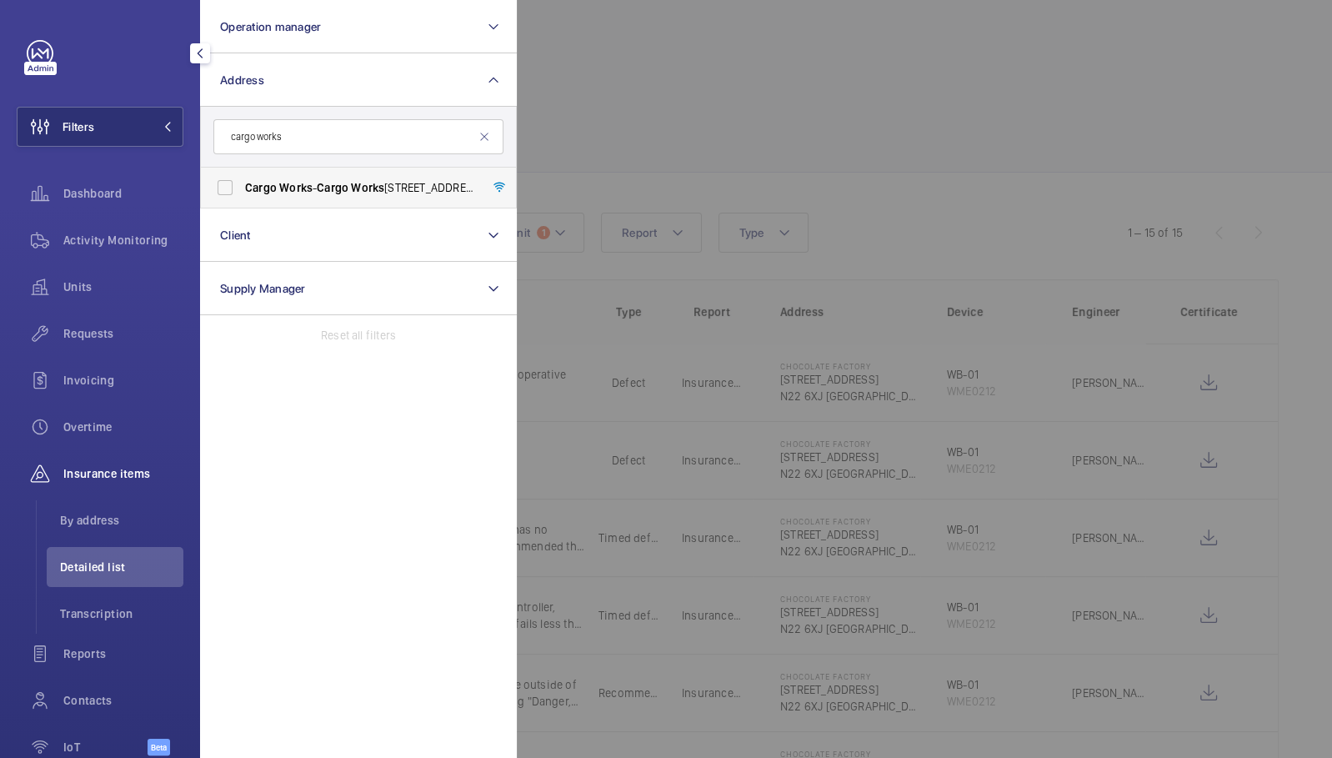
type input "cargo works"
click at [396, 188] on span "Cargo Works - Cargo Works , 1-2 Hatfields,, LONDON SE1 9PG" at bounding box center [359, 187] width 229 height 17
click at [242, 188] on input "Cargo Works - Cargo Works , 1-2 Hatfields,, LONDON SE1 9PG" at bounding box center [224, 187] width 33 height 33
checkbox input "true"
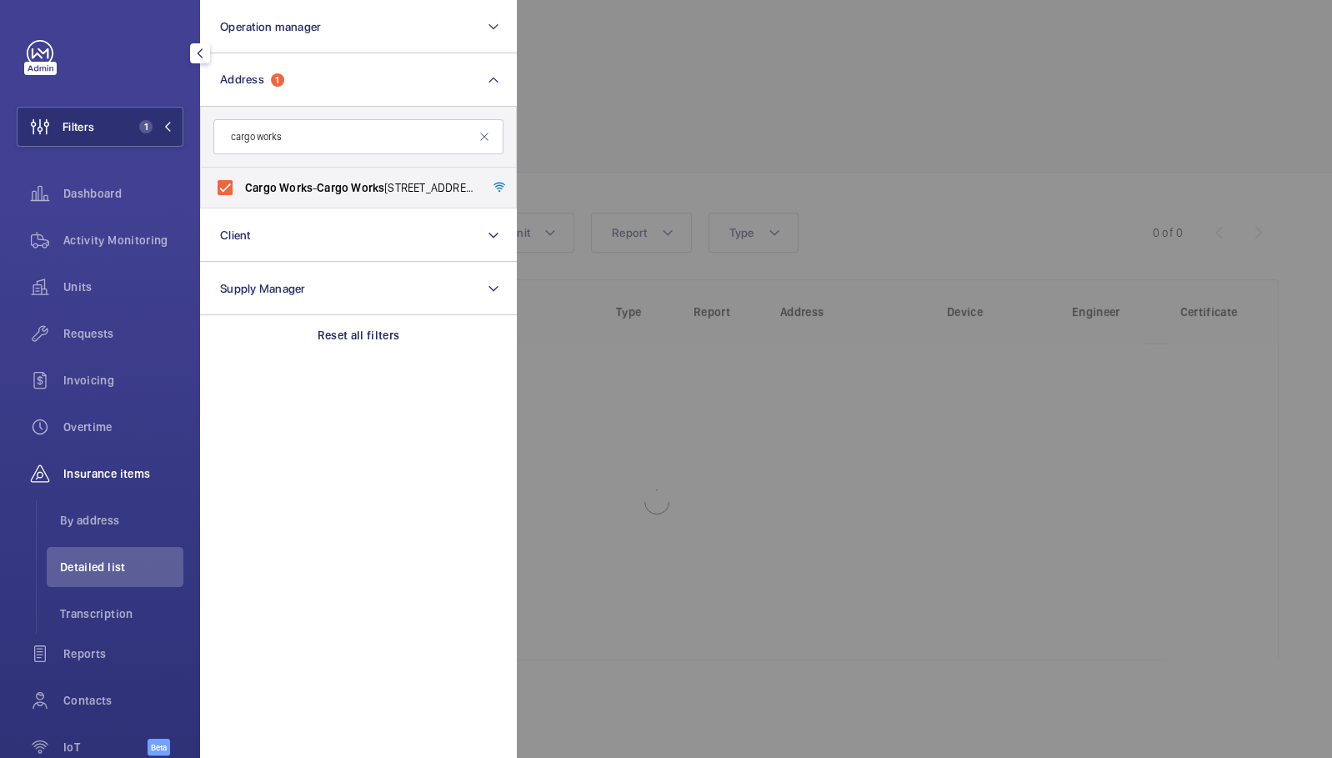
click at [772, 151] on div at bounding box center [1183, 379] width 1332 height 758
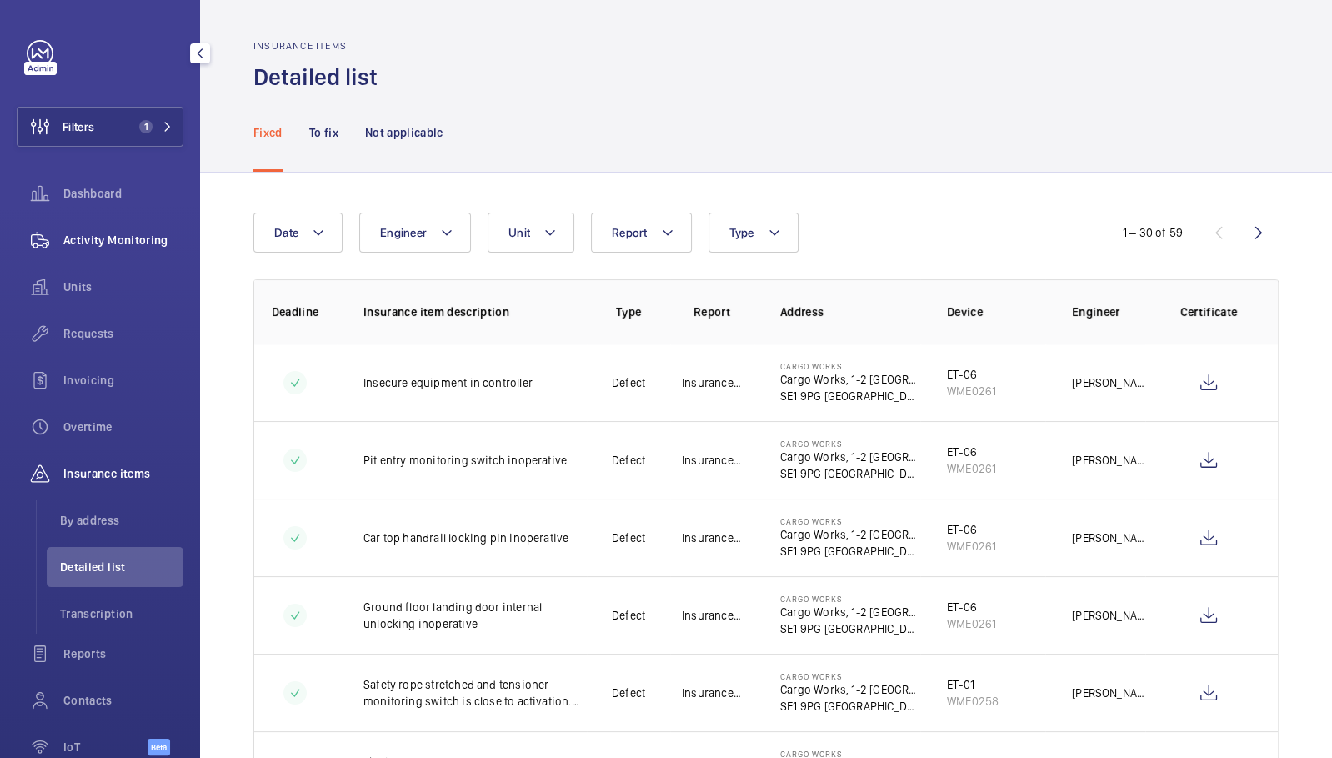
click at [117, 244] on span "Activity Monitoring" at bounding box center [123, 240] width 120 height 17
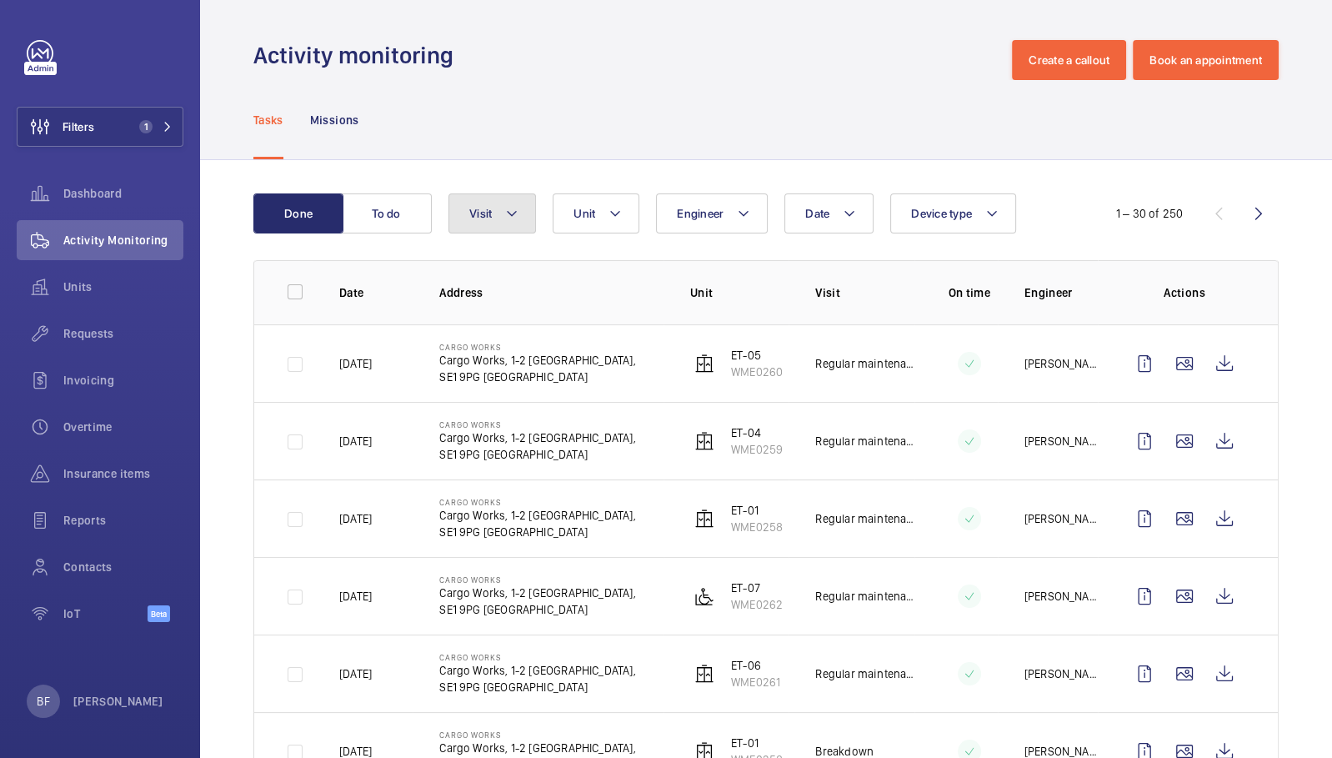
click at [472, 213] on span "Visit" at bounding box center [480, 213] width 23 height 13
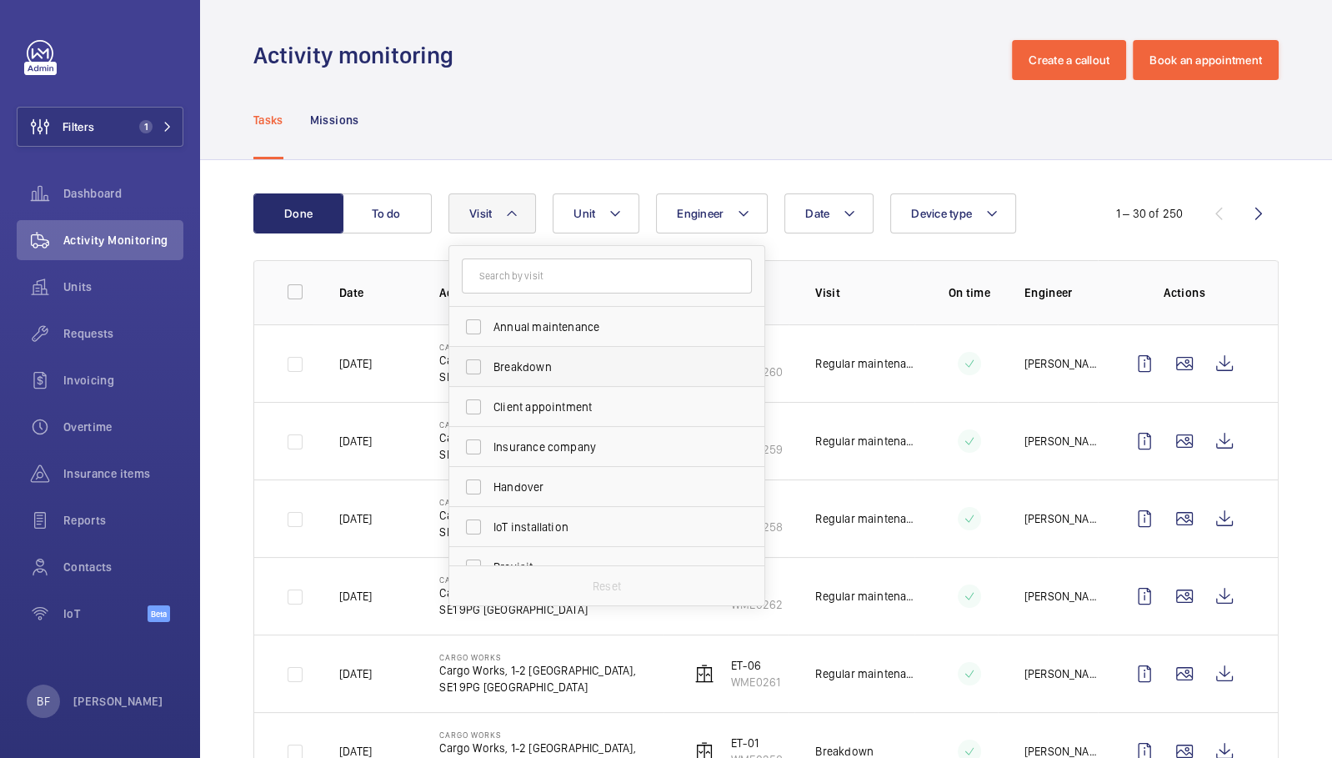
click at [559, 372] on span "Breakdown" at bounding box center [607, 366] width 229 height 17
click at [490, 372] on input "Breakdown" at bounding box center [473, 366] width 33 height 33
checkbox input "true"
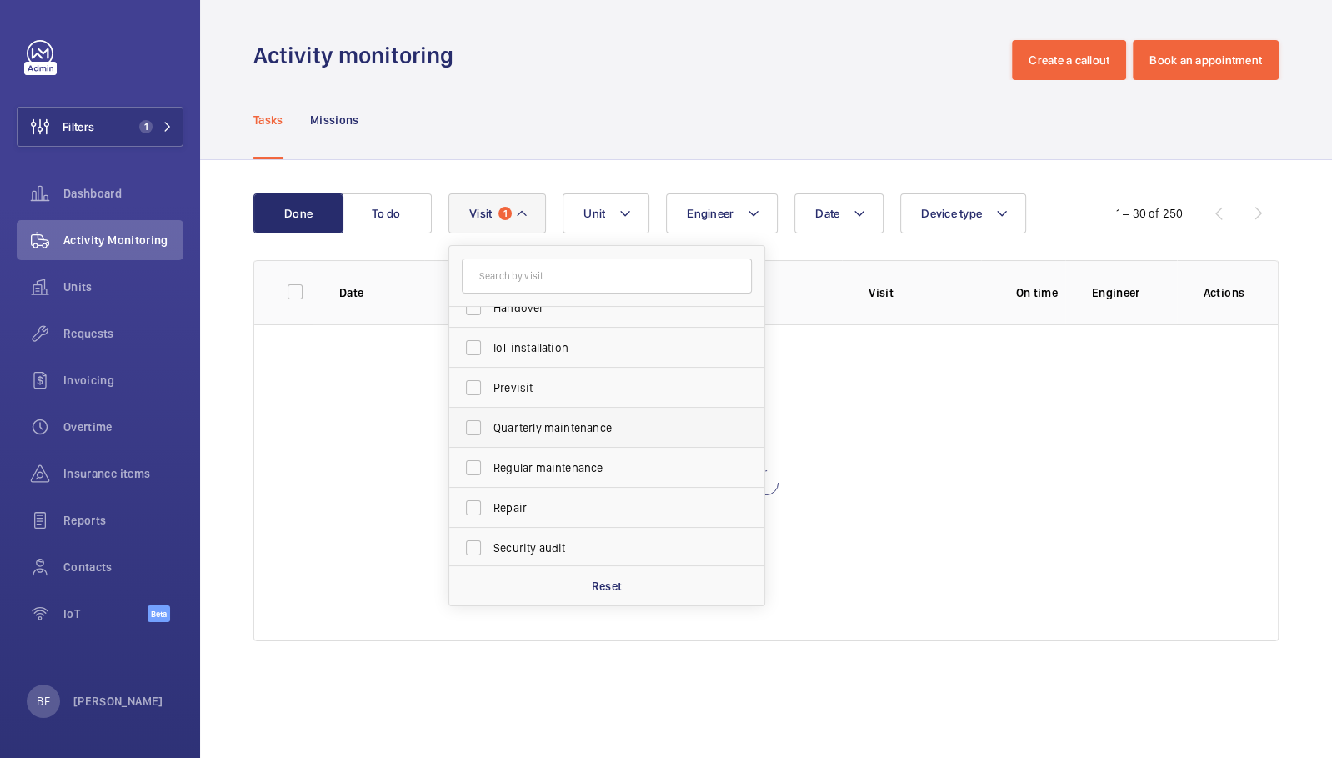
scroll to position [261, 0]
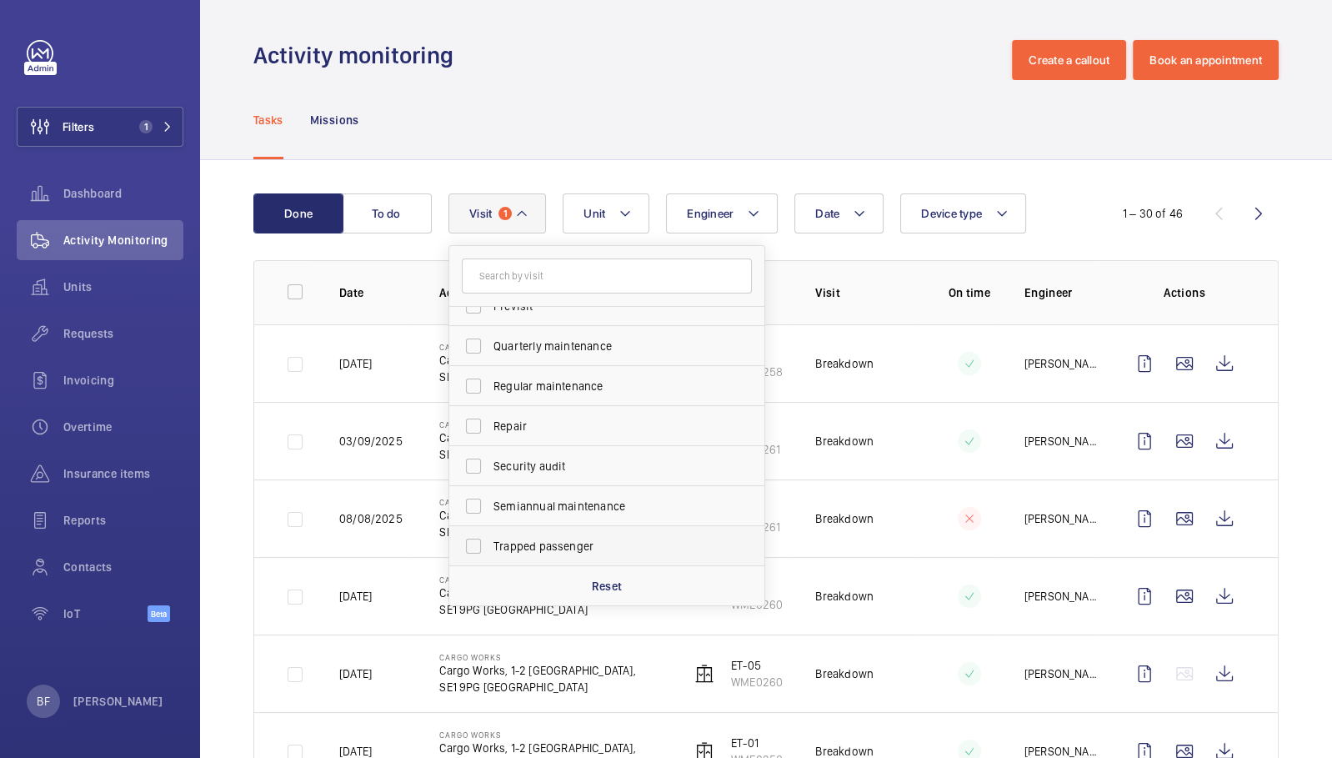
drag, startPoint x: 552, startPoint y: 544, endPoint x: 531, endPoint y: 464, distance: 82.7
click at [552, 544] on span "Trapped passenger" at bounding box center [607, 546] width 229 height 17
click at [490, 544] on input "Trapped passenger" at bounding box center [473, 545] width 33 height 33
checkbox input "true"
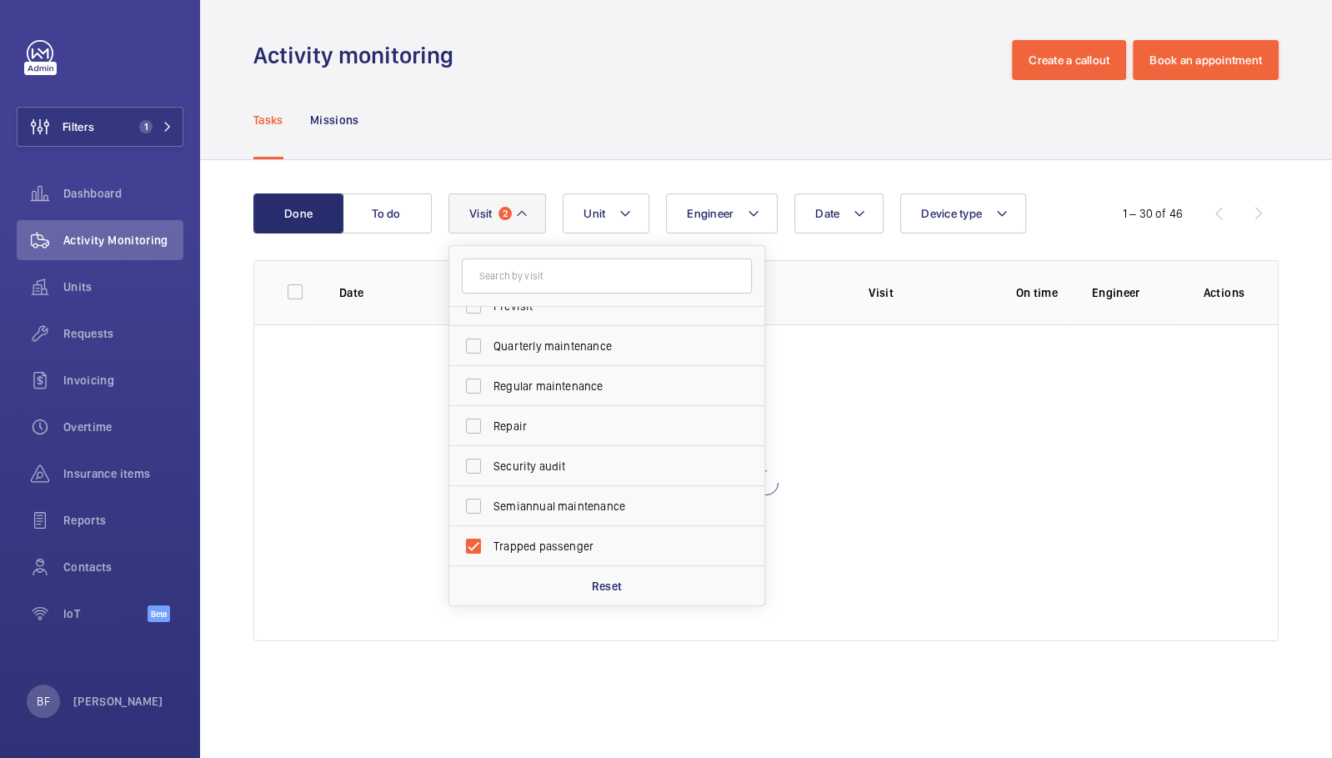
click at [521, 143] on div "Tasks Missions" at bounding box center [765, 119] width 1025 height 79
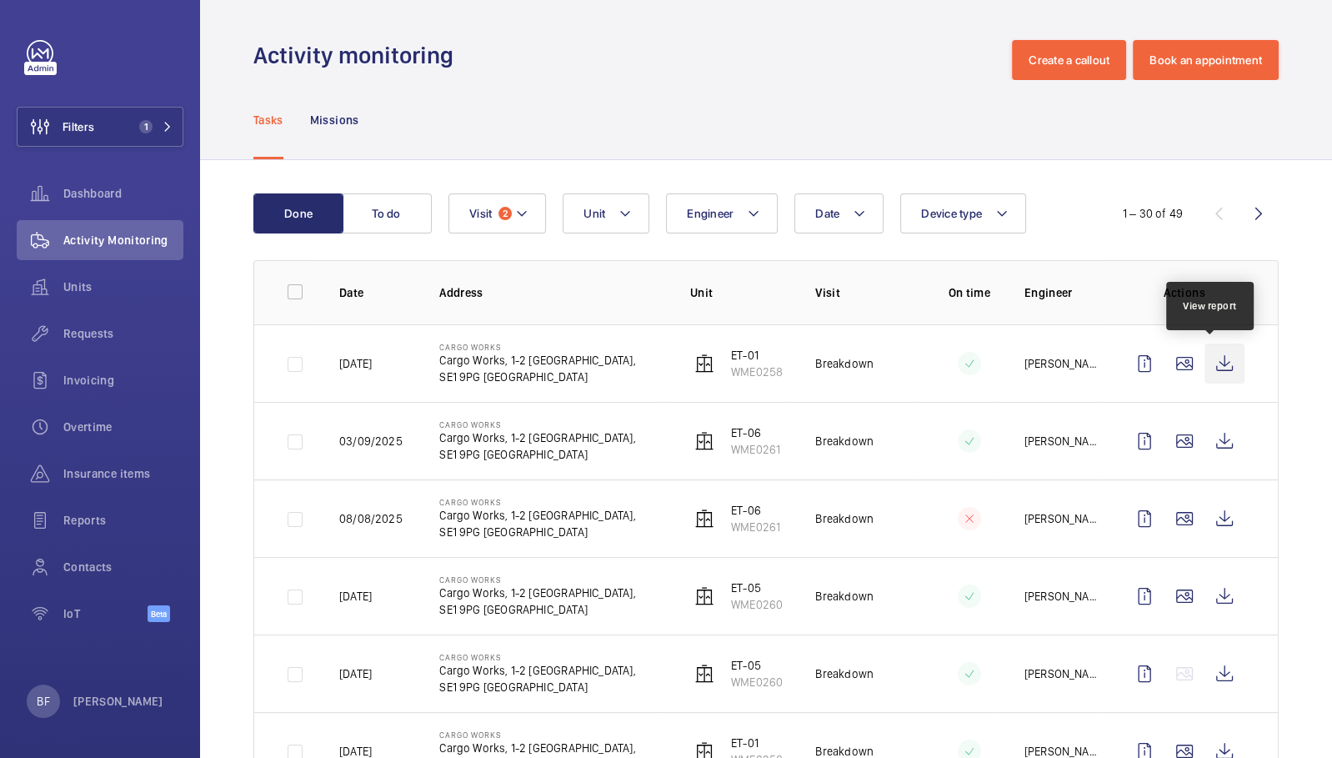
click at [1215, 368] on wm-front-icon-button at bounding box center [1225, 363] width 40 height 40
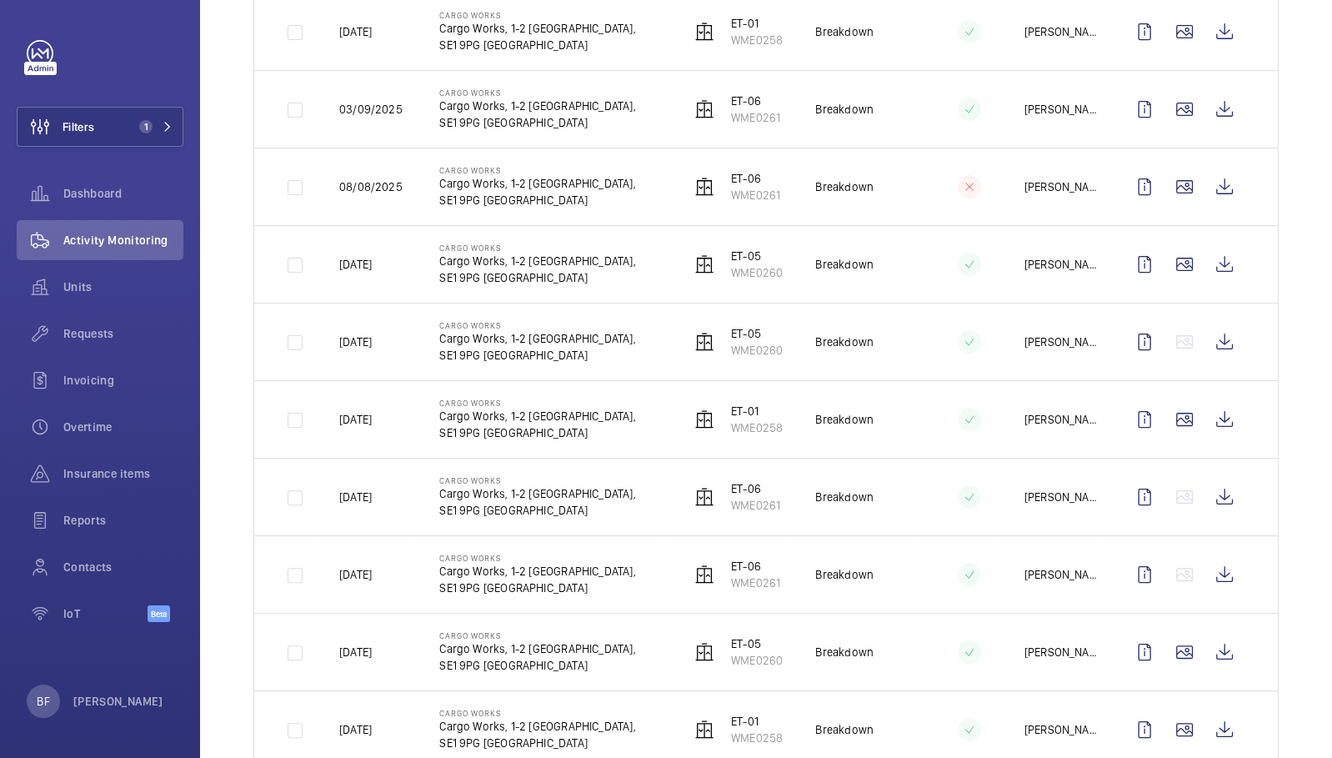
scroll to position [325, 0]
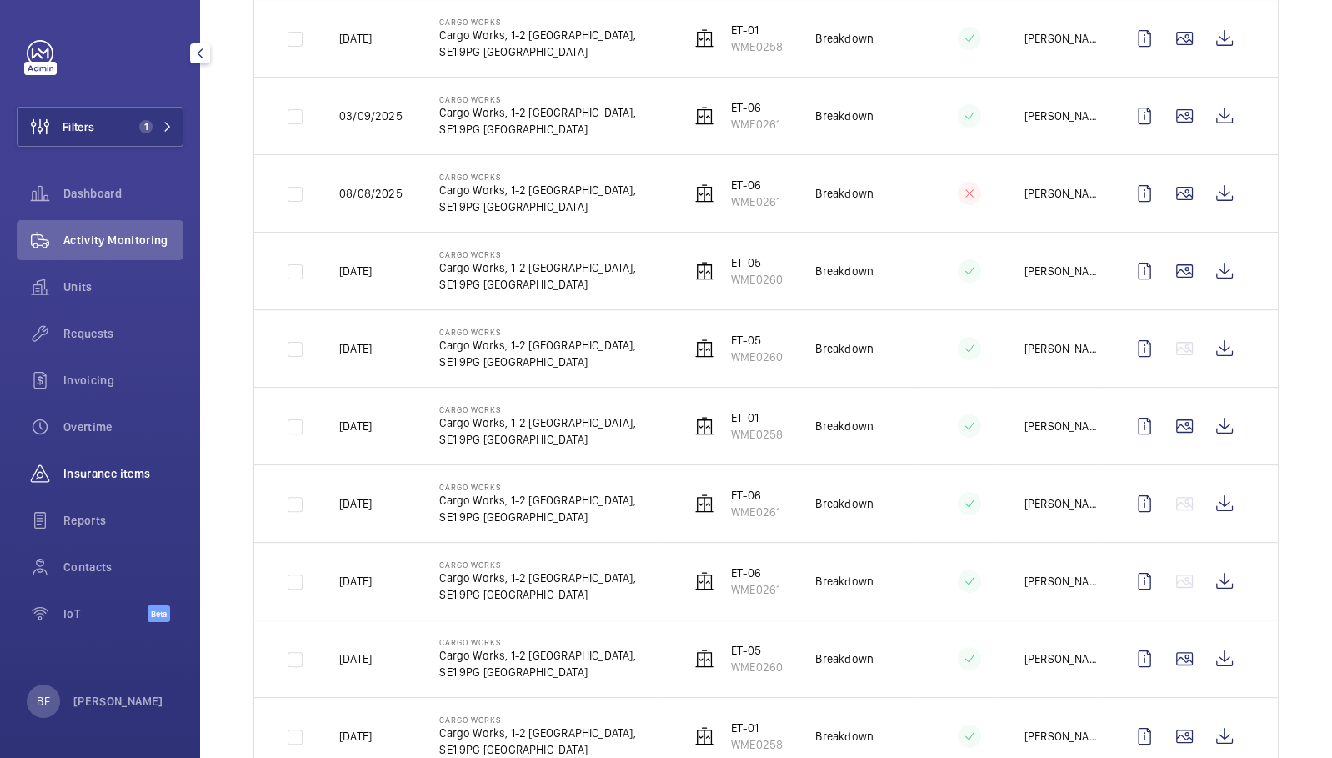
click at [124, 473] on span "Insurance items" at bounding box center [123, 473] width 120 height 17
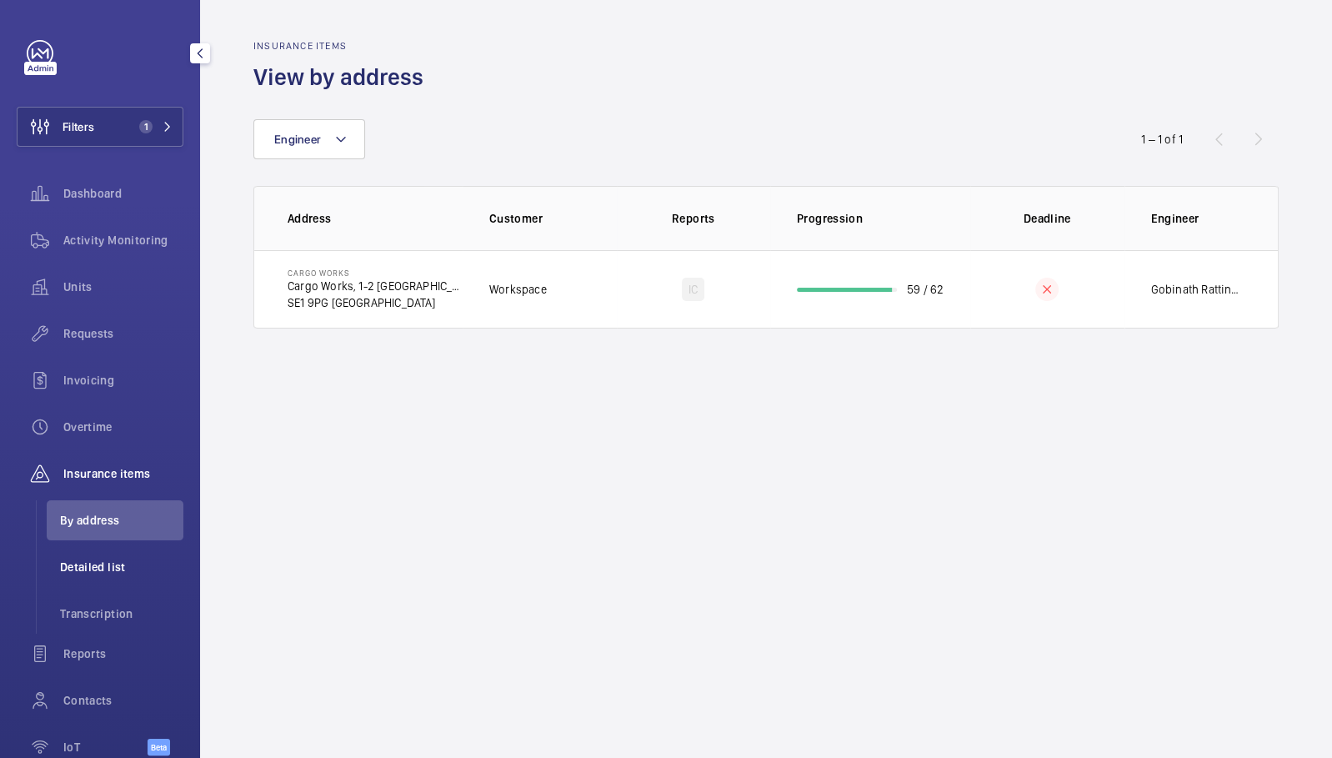
click at [115, 571] on span "Detailed list" at bounding box center [121, 567] width 123 height 17
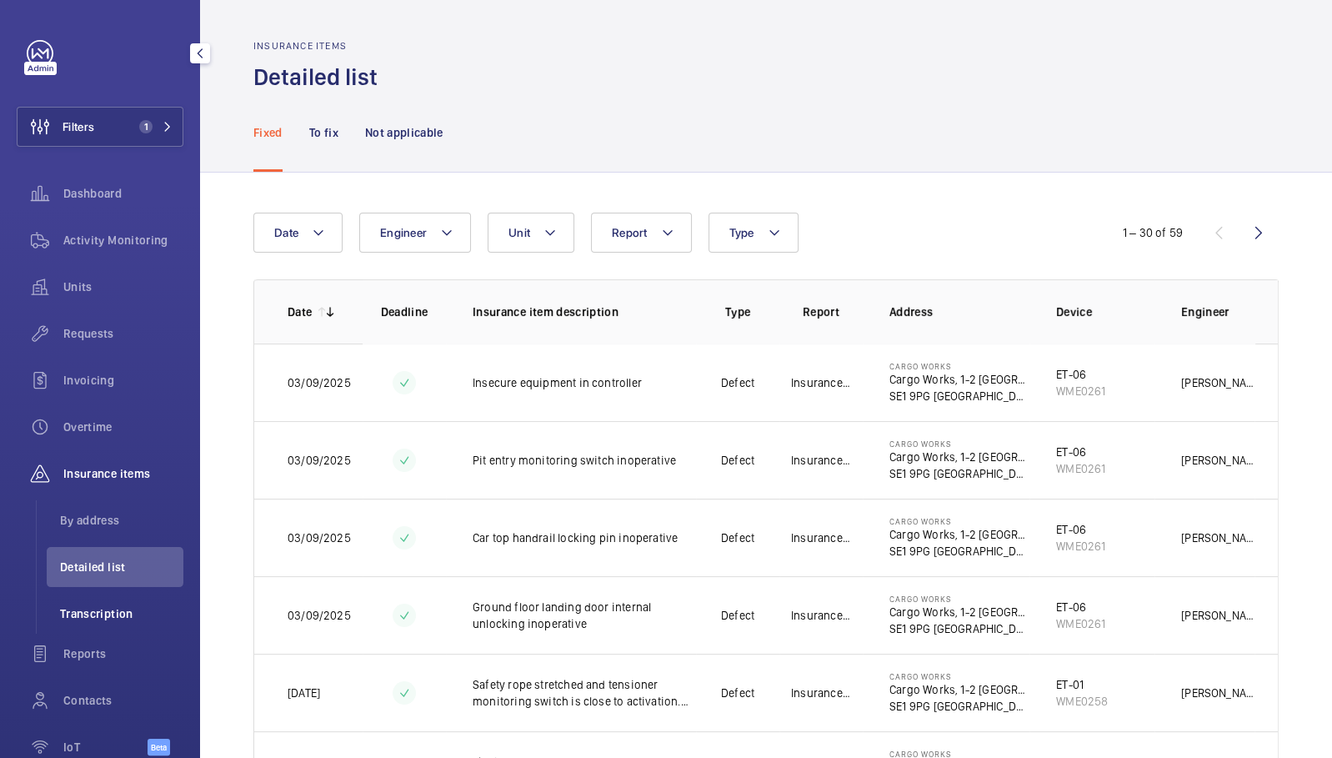
click at [114, 602] on li "Transcription" at bounding box center [115, 614] width 137 height 40
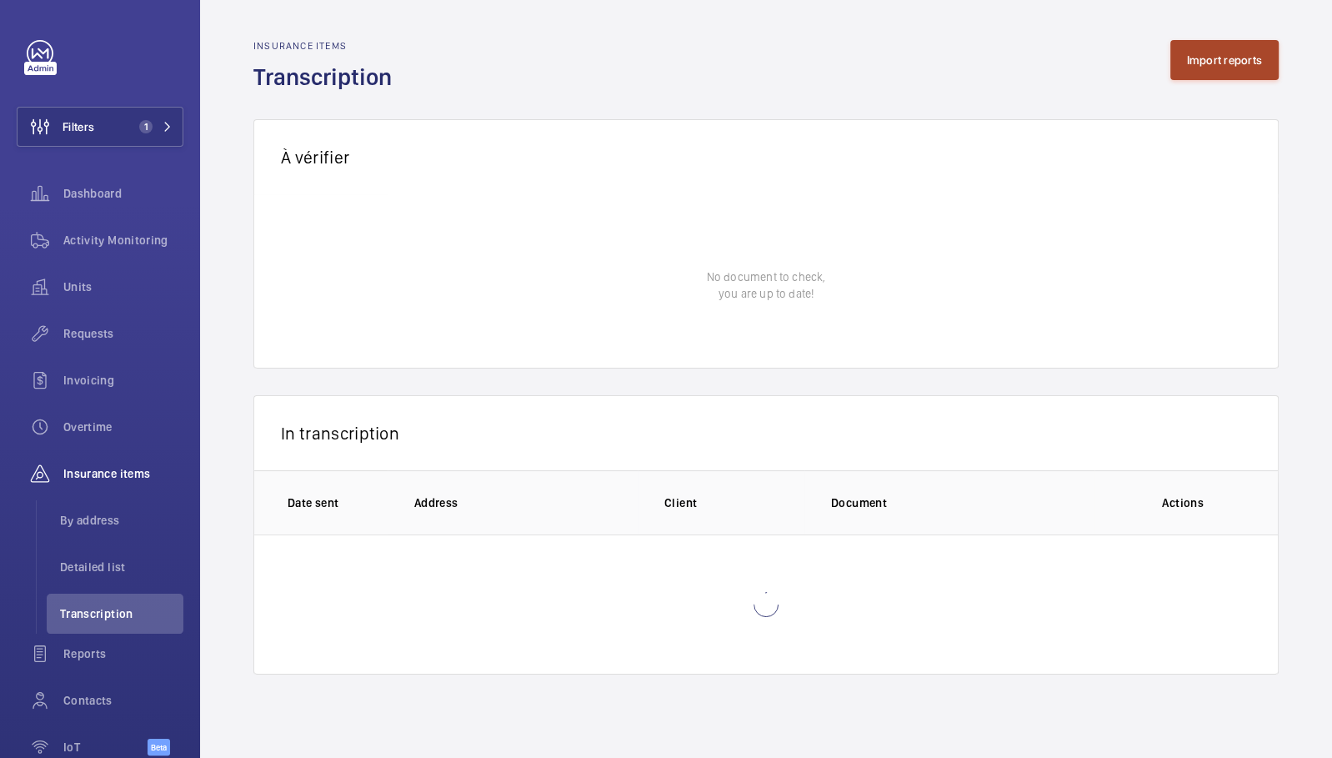
click at [1195, 55] on button "Import reports" at bounding box center [1224, 60] width 109 height 40
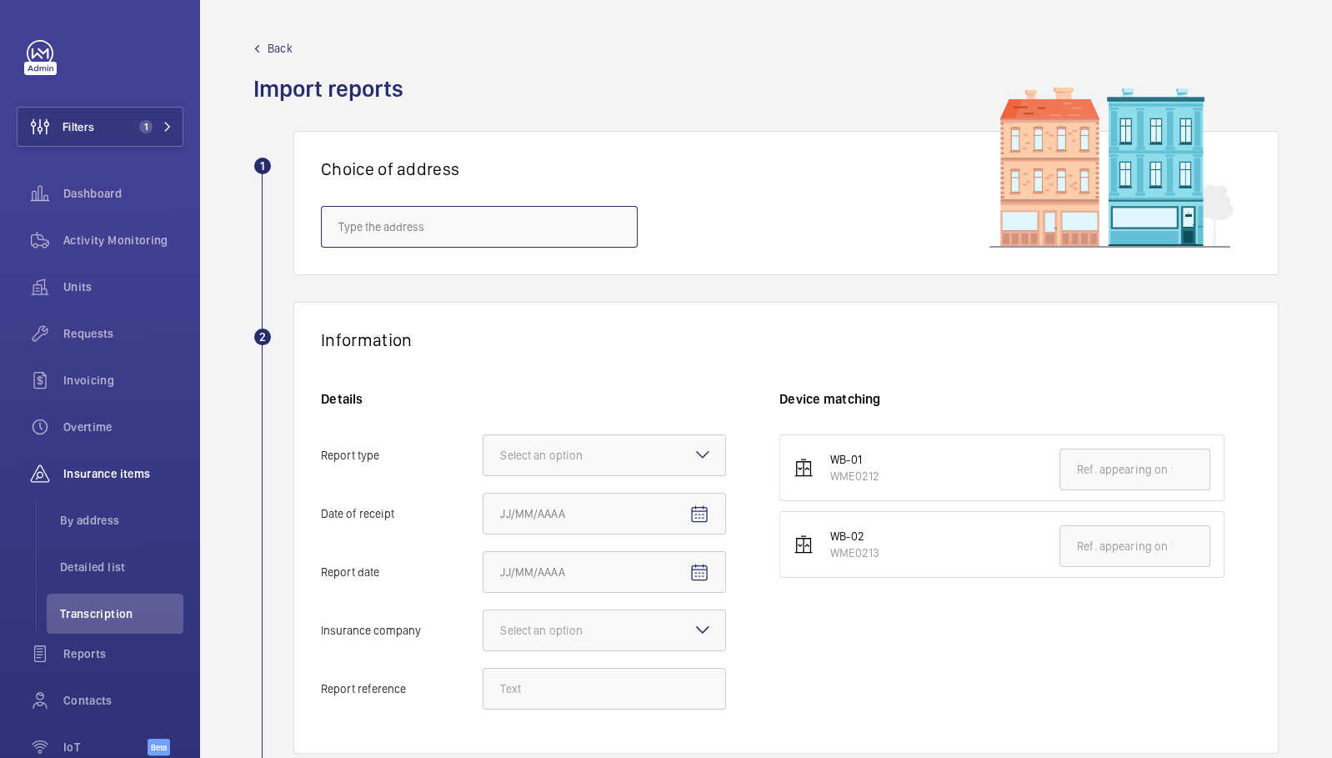
click at [399, 215] on input "text" at bounding box center [479, 227] width 317 height 42
click at [505, 236] on input "text" at bounding box center [479, 227] width 317 height 42
paste input "LS13 4EN"
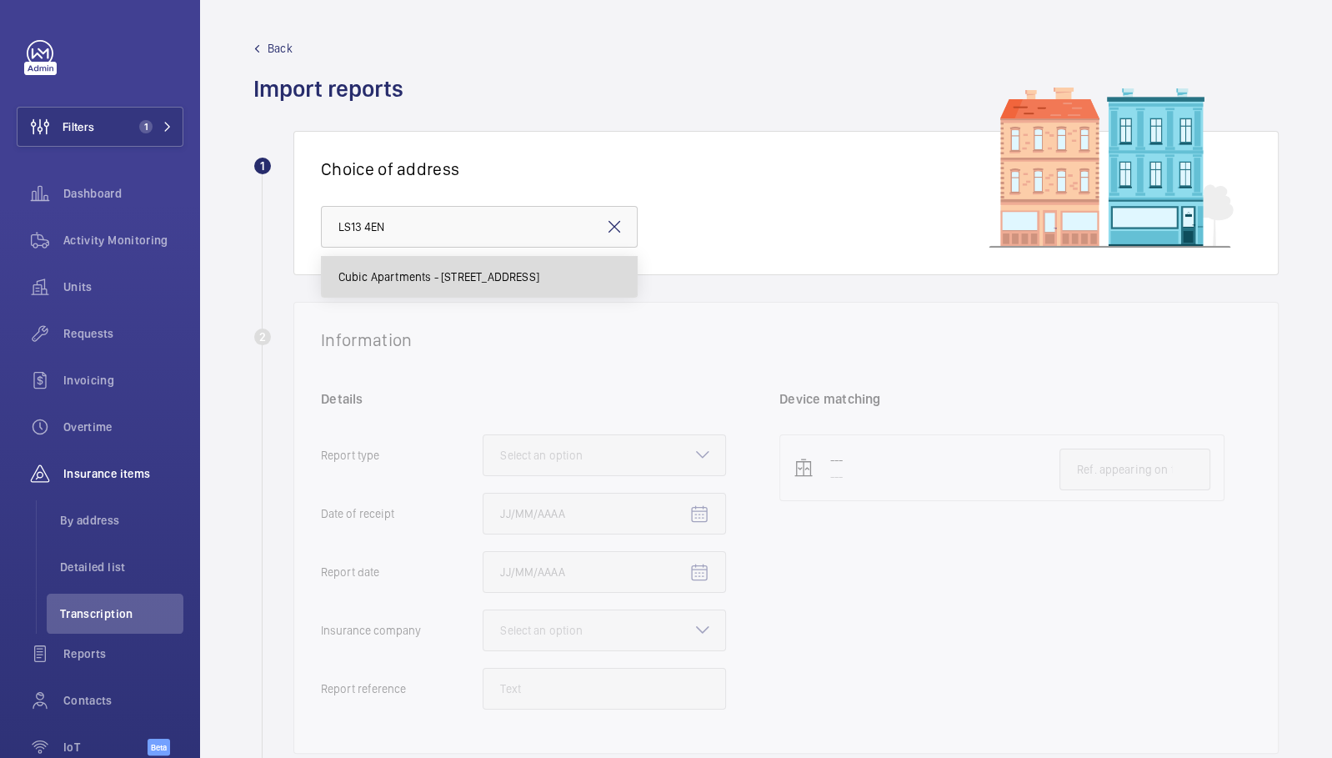
click at [458, 287] on mat-option "Cubic Apartments - Stanningley Road, LEEDS LS13 4EN" at bounding box center [479, 277] width 315 height 40
type input "Cubic Apartments - Stanningley Road, LEEDS LS13 4EN"
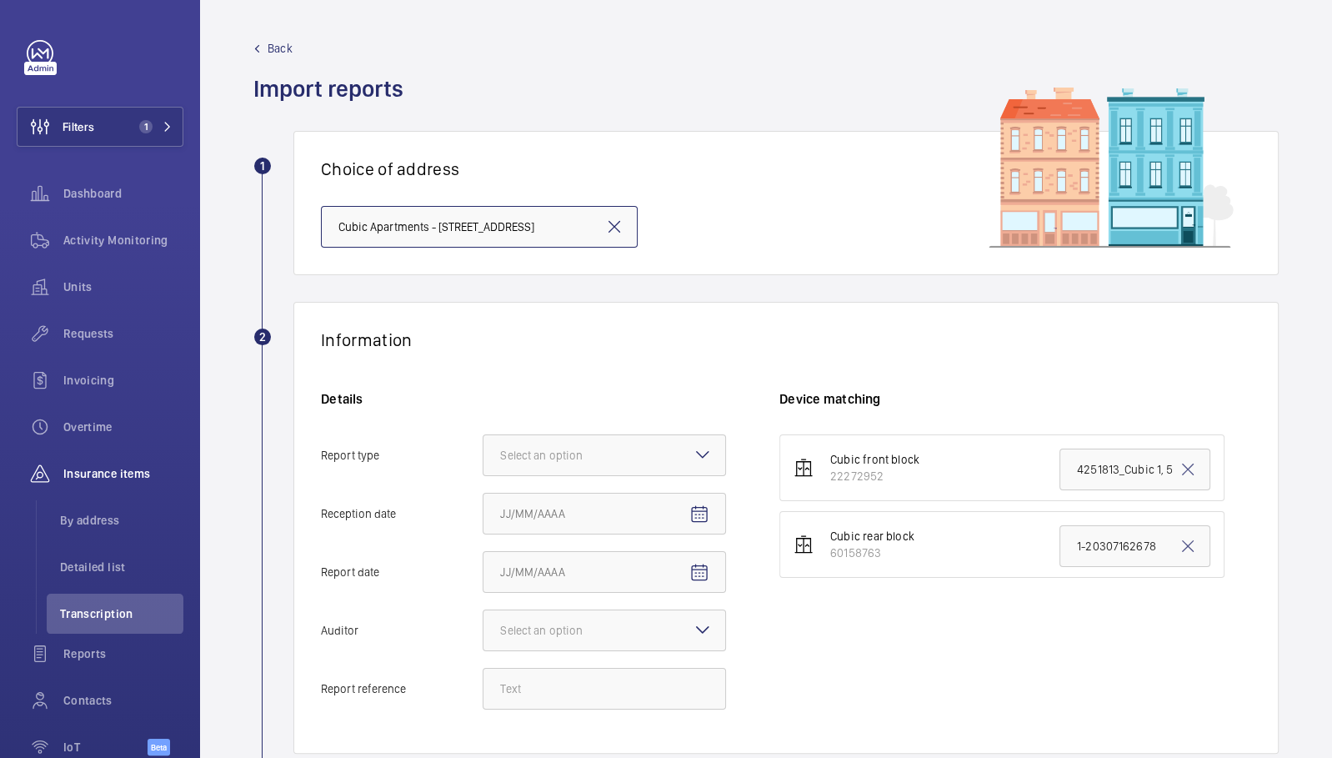
scroll to position [0, 9]
click at [592, 447] on div "Select an option" at bounding box center [562, 455] width 124 height 17
click at [483, 445] on input "Report type Select an option" at bounding box center [483, 455] width 0 height 40
click at [633, 505] on span "Insurance company" at bounding box center [604, 506] width 208 height 17
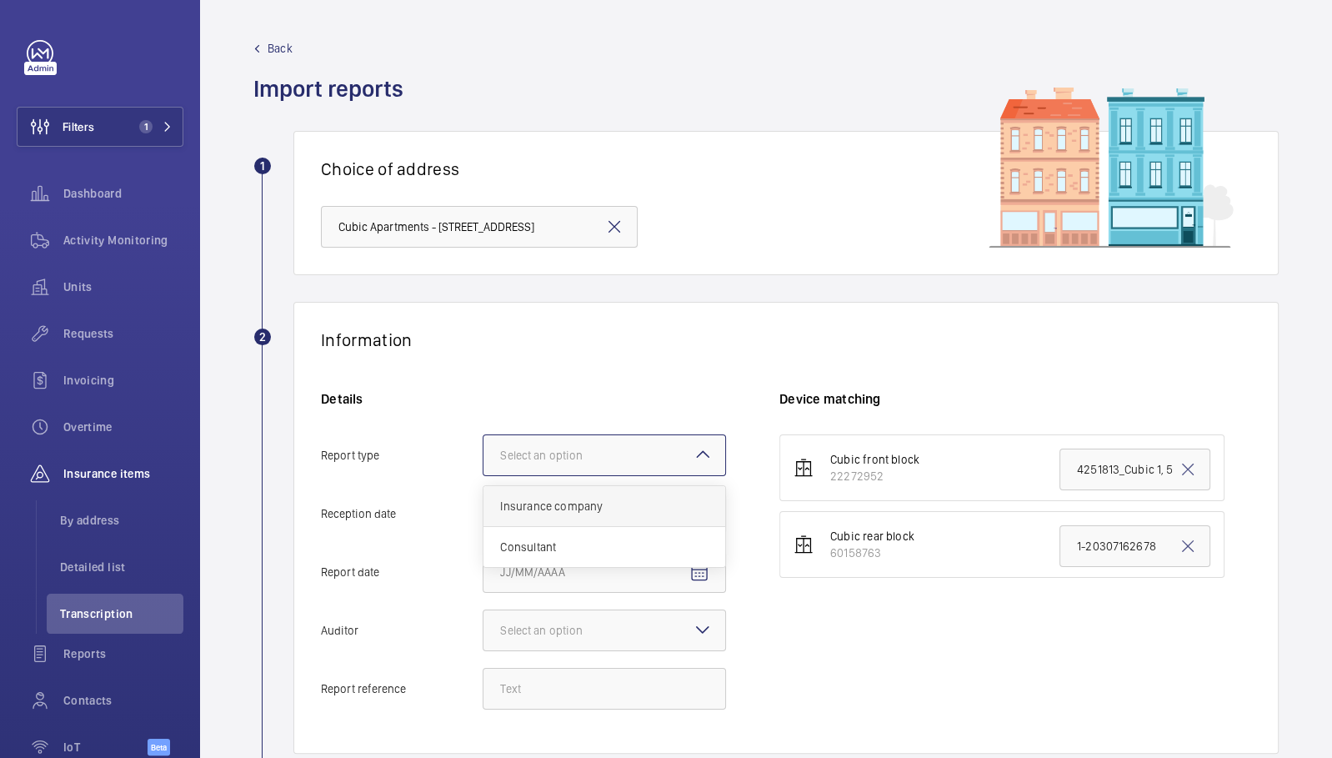
click at [483, 475] on input "Report type Select an option Insurance company Consultant" at bounding box center [483, 455] width 0 height 40
click at [704, 513] on mat-icon "Open calendar" at bounding box center [699, 514] width 20 height 20
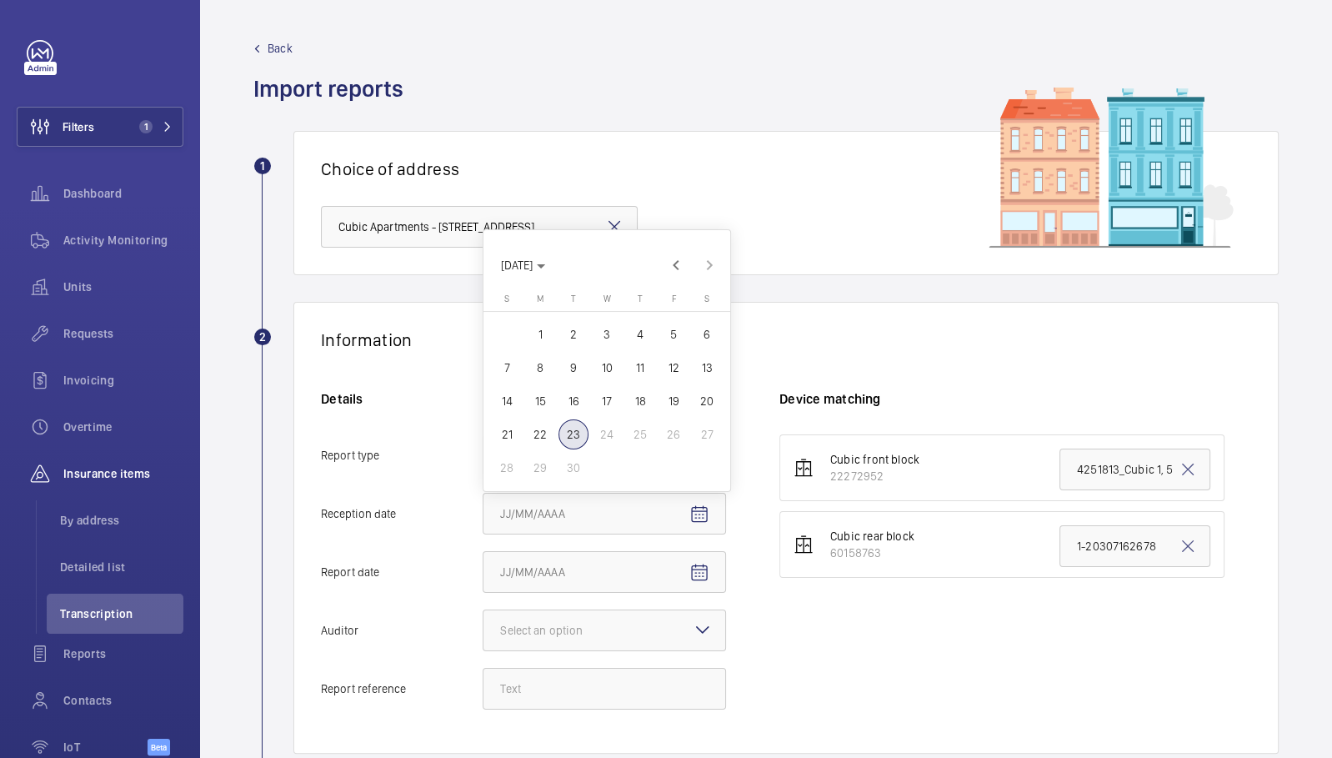
click at [577, 442] on span "23" at bounding box center [574, 434] width 30 height 30
type input "9/23/2025"
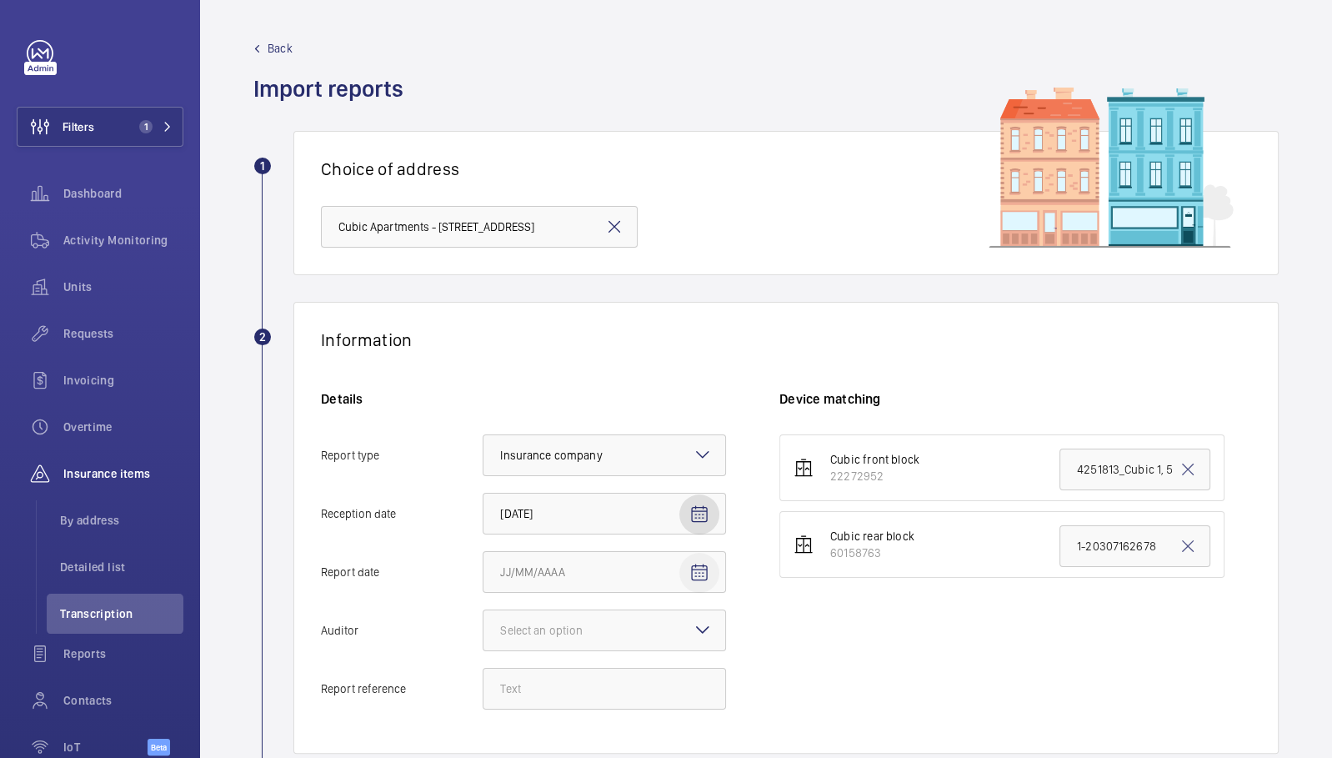
click at [703, 579] on mat-icon "Open calendar" at bounding box center [699, 573] width 20 height 20
click at [640, 456] on span "18" at bounding box center [640, 459] width 30 height 30
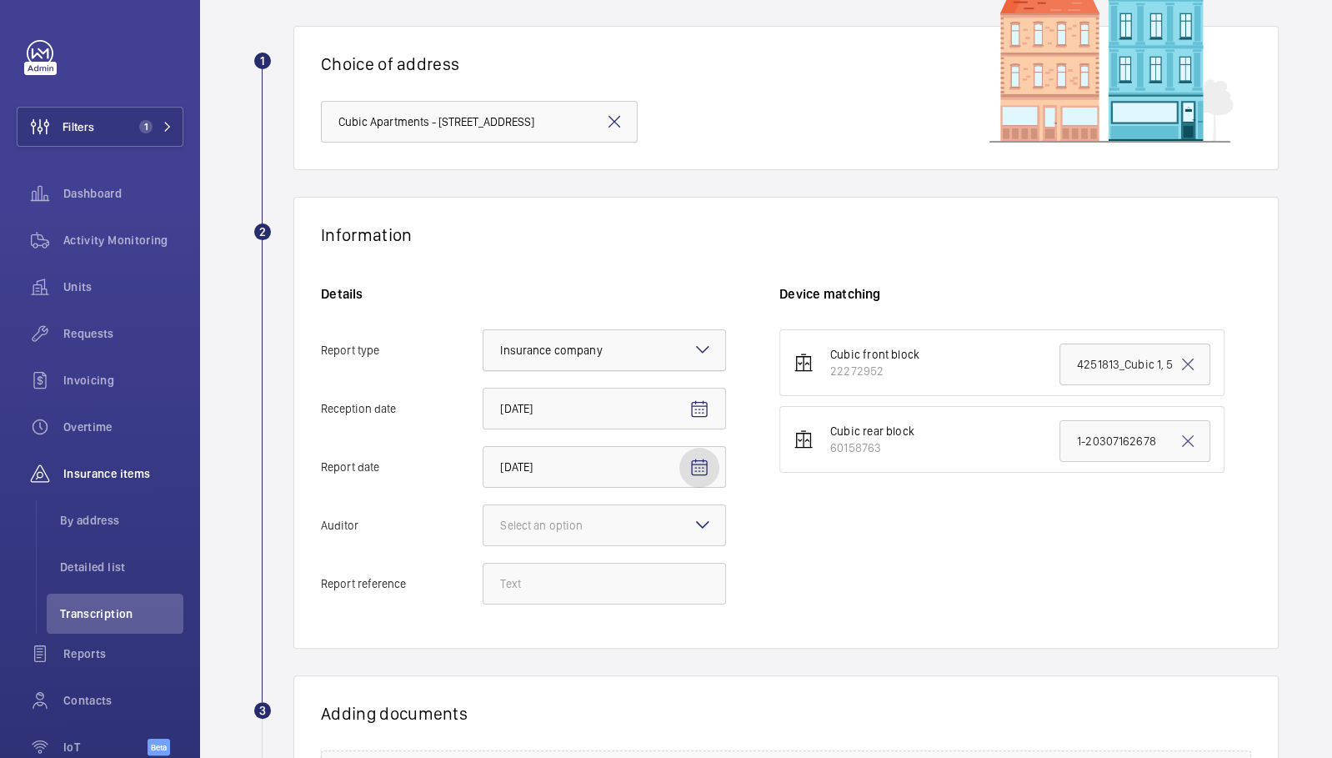
scroll to position [110, 0]
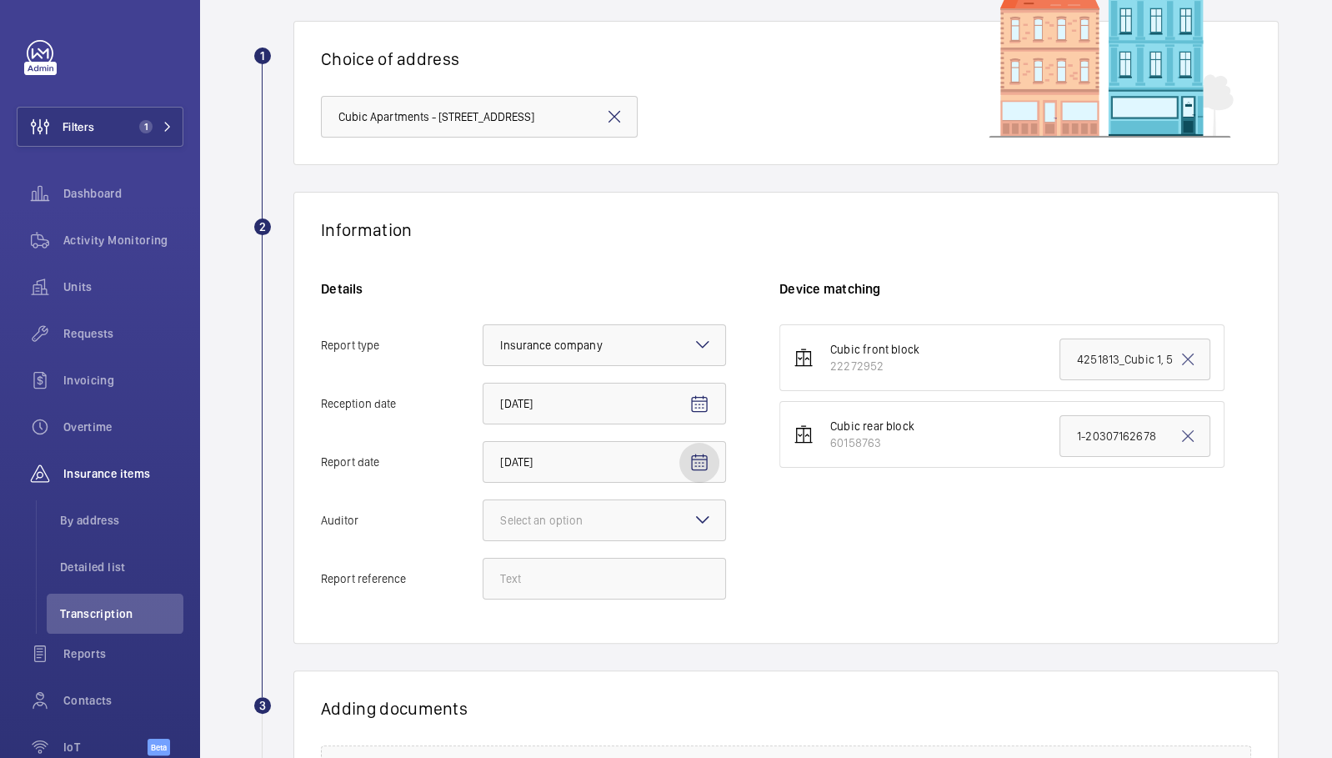
click at [694, 463] on mat-icon "Open calendar" at bounding box center [699, 463] width 20 height 20
click at [670, 633] on span "12" at bounding box center [674, 629] width 30 height 30
type input "9/12/2025"
click at [559, 523] on div "Select an option" at bounding box center [562, 520] width 124 height 17
click at [483, 523] on input "Auditor Select an option Veritas Zurich British Engineering Allianz Other" at bounding box center [483, 520] width 0 height 40
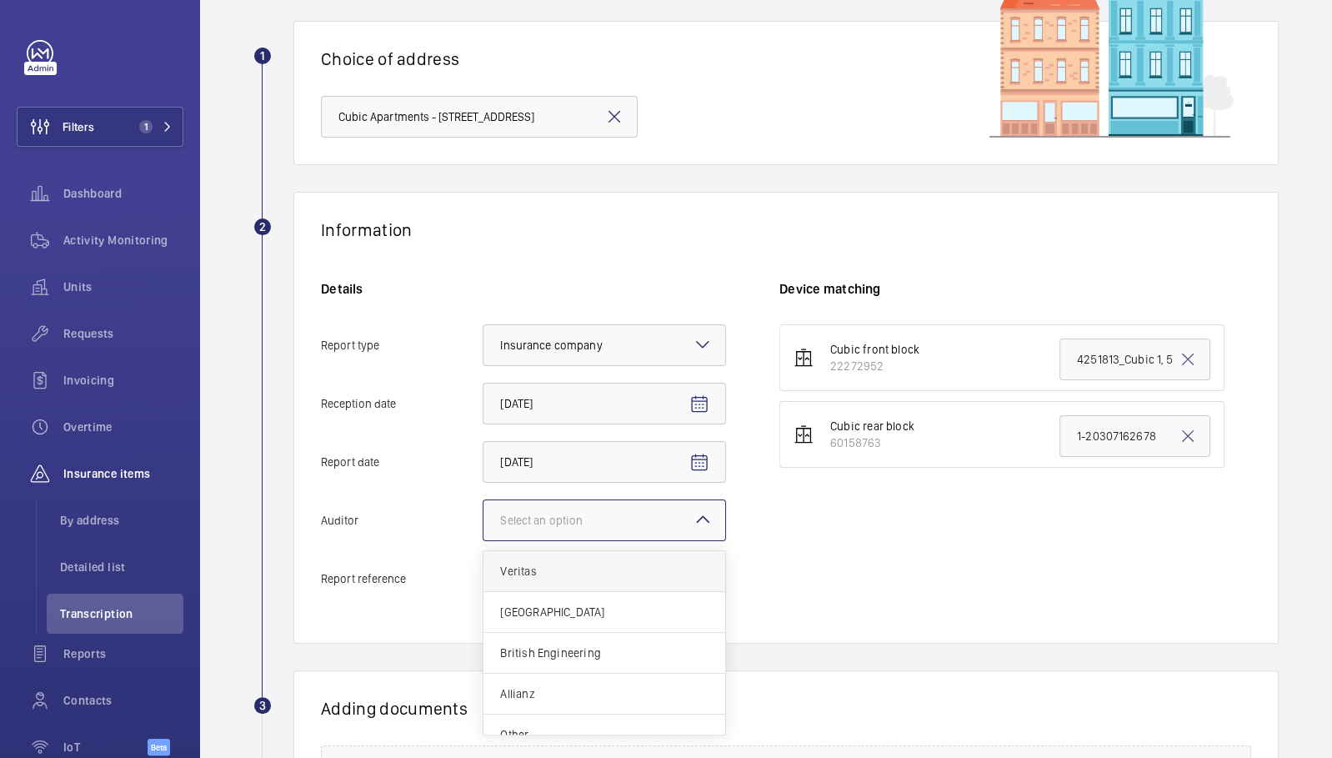
click at [552, 567] on span "Veritas" at bounding box center [604, 571] width 208 height 17
click at [483, 540] on input "Auditor Select an option Veritas Zurich British Engineering Allianz Other" at bounding box center [483, 520] width 0 height 40
click at [564, 558] on input "Report reference" at bounding box center [604, 579] width 243 height 42
paste input "1-9BUCZ08"
type input "1-9BUCZ08"
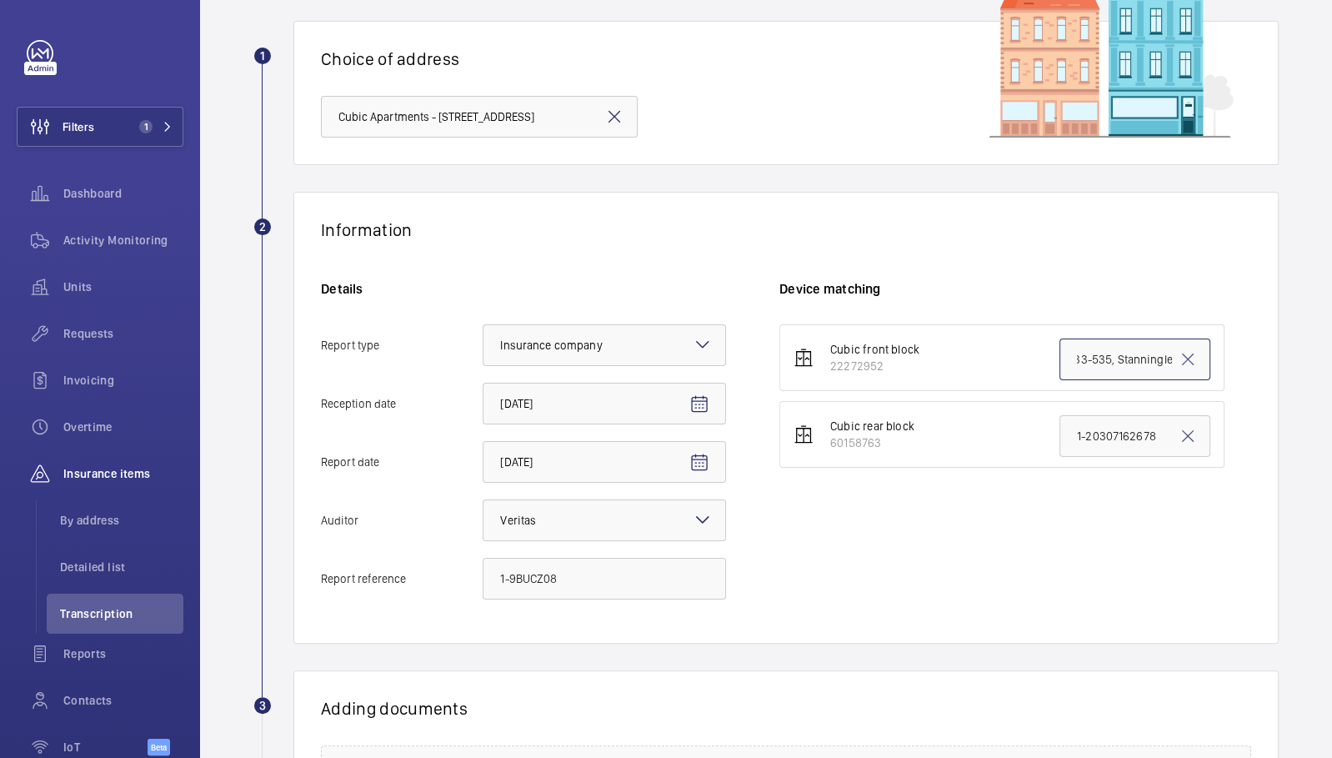
scroll to position [0, 0]
drag, startPoint x: 1115, startPoint y: 367, endPoint x: 1037, endPoint y: 349, distance: 79.5
click at [1037, 349] on li "Cubic front block 22272952 4251813_Cubic 1, 533-535, Stanningley_AST306264_1-9O…" at bounding box center [1001, 357] width 445 height 67
click at [513, 586] on input "1-9BUCZ08" at bounding box center [604, 579] width 243 height 42
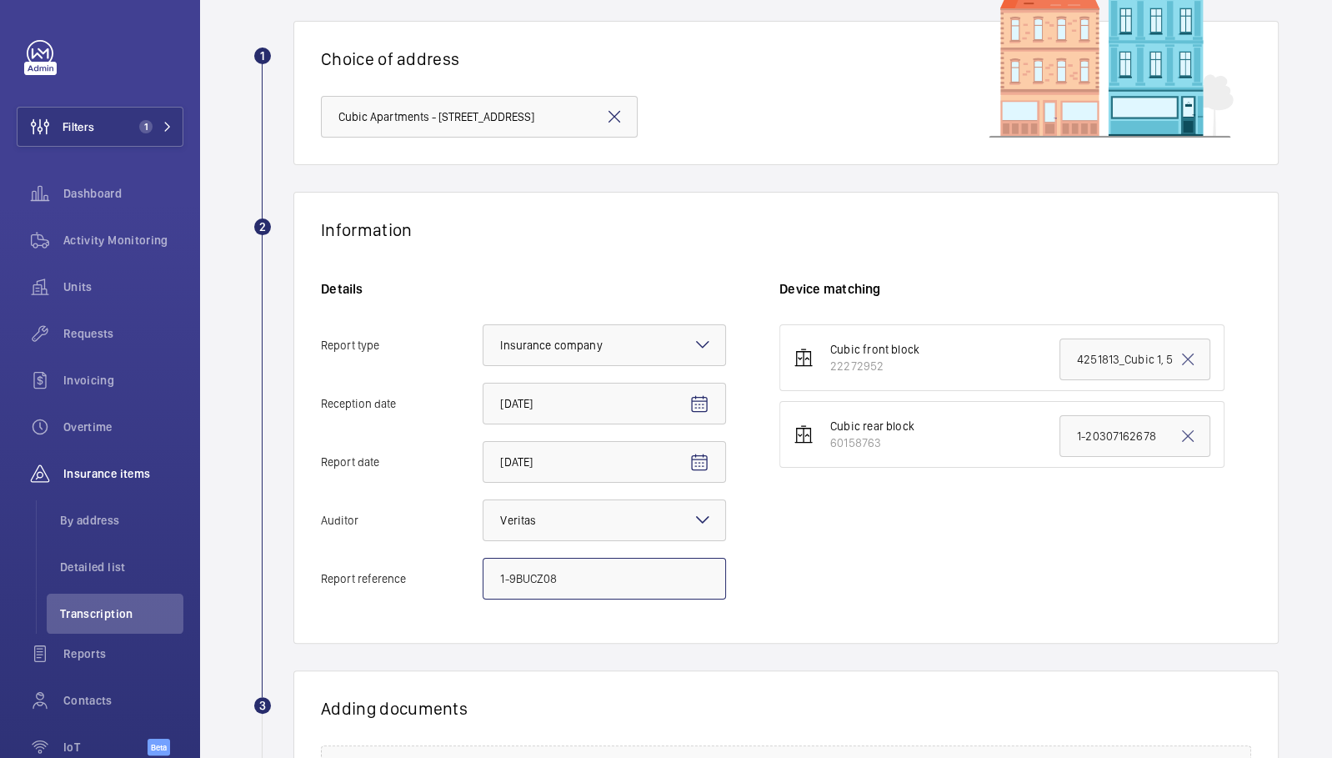
click at [513, 586] on input "1-9BUCZ08" at bounding box center [604, 579] width 243 height 42
click at [1095, 357] on input "4251813_Cubic 1, 533-535, Stanningley_AST306264_1-9OOPAM8 100797181CPO" at bounding box center [1134, 359] width 151 height 42
paste input "1-9BUCZ08"
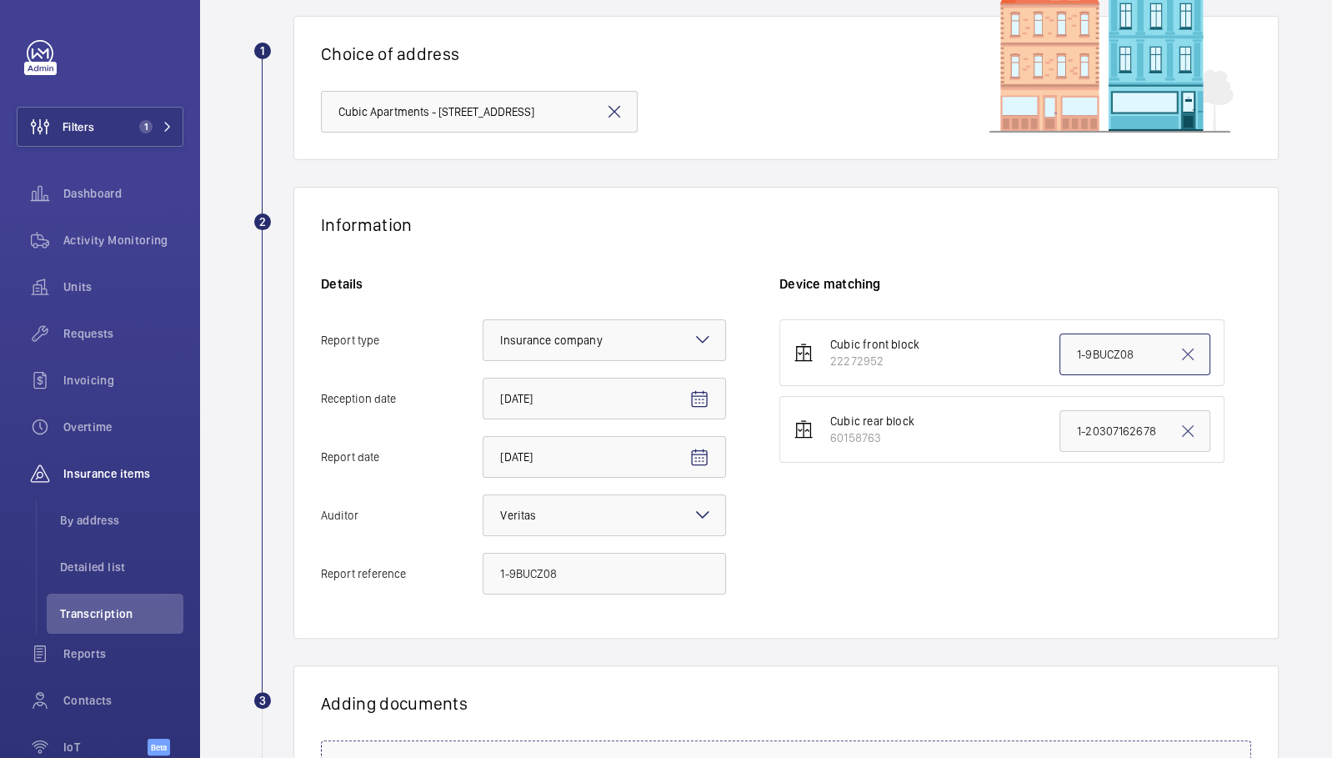
scroll to position [379, 0]
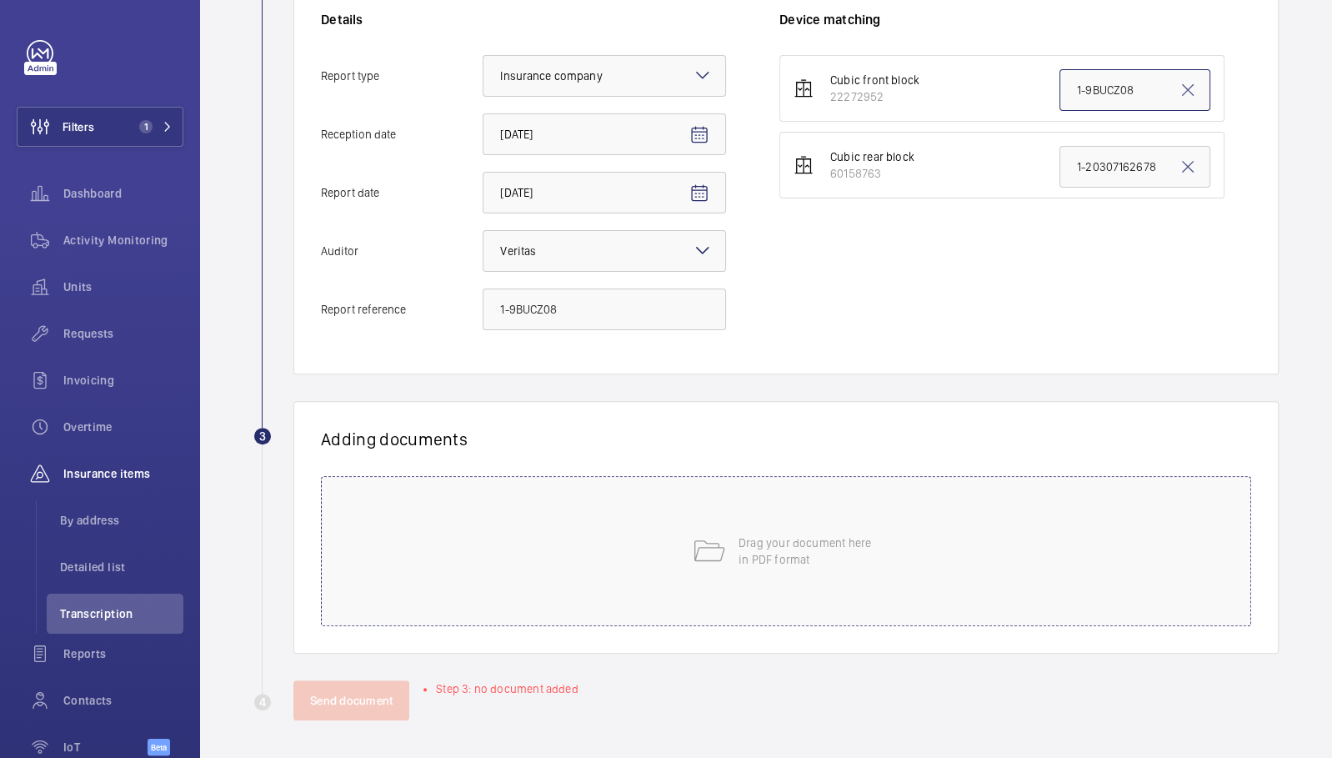
type input "1-9BUCZ08"
click at [529, 569] on div "Drag your document here in PDF format" at bounding box center [786, 551] width 930 height 150
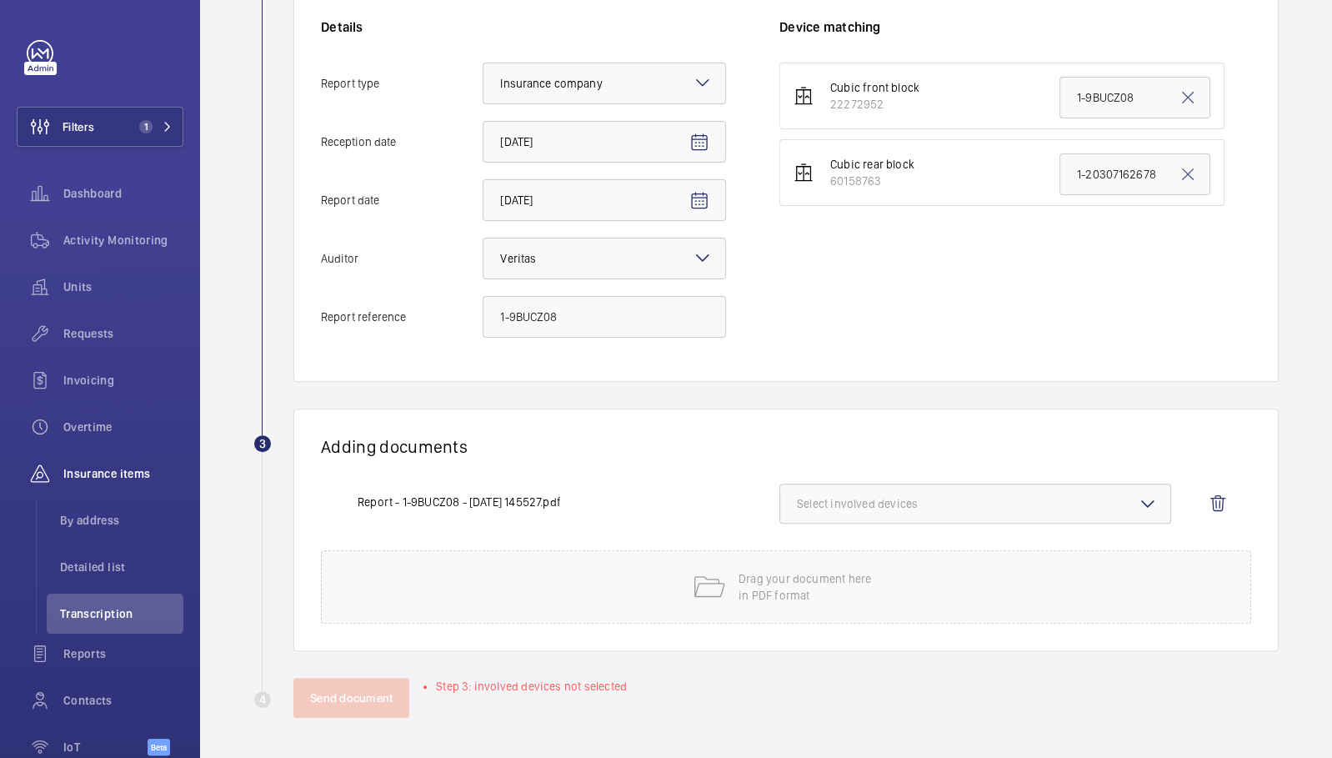
scroll to position [369, 0]
click at [874, 509] on span "Select involved devices" at bounding box center [975, 506] width 357 height 17
click at [813, 562] on input "22272952" at bounding box center [804, 558] width 33 height 33
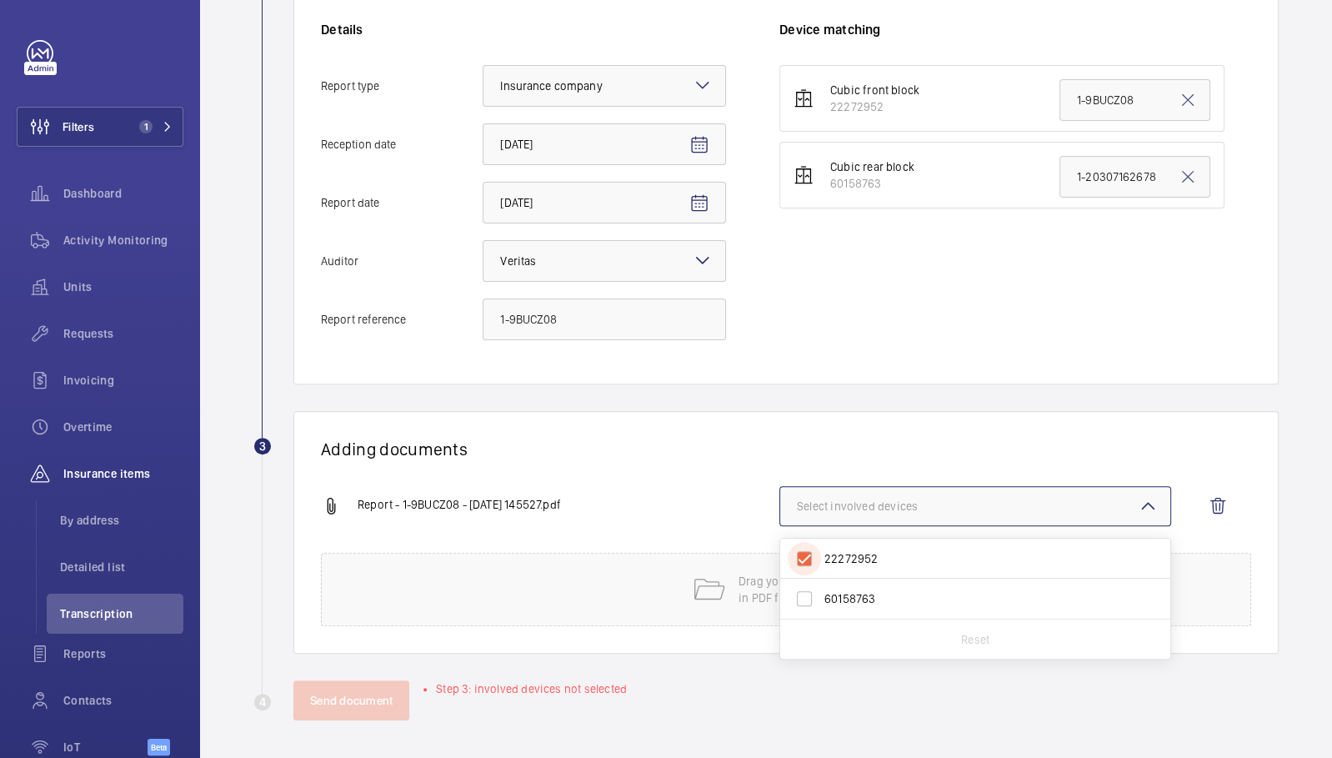
checkbox input "true"
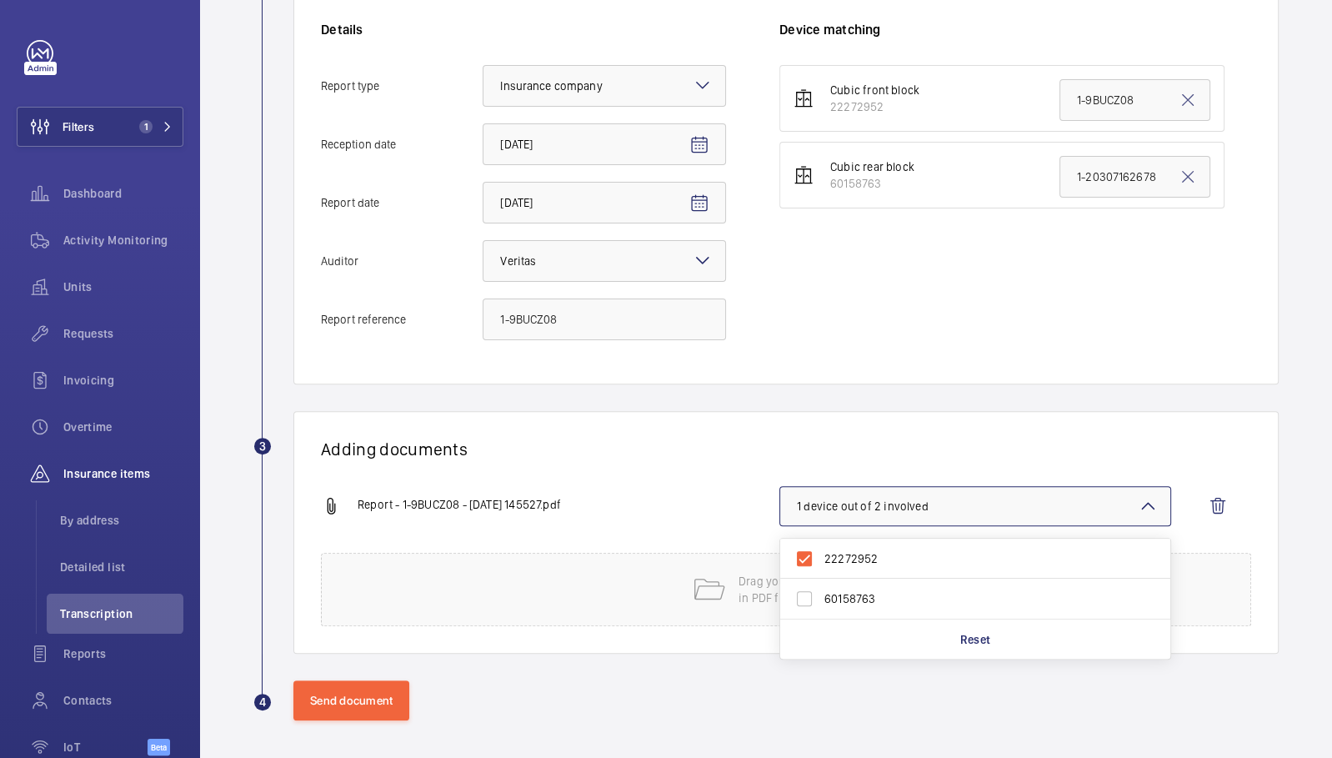
click at [713, 439] on h1 "Adding documents" at bounding box center [786, 448] width 930 height 21
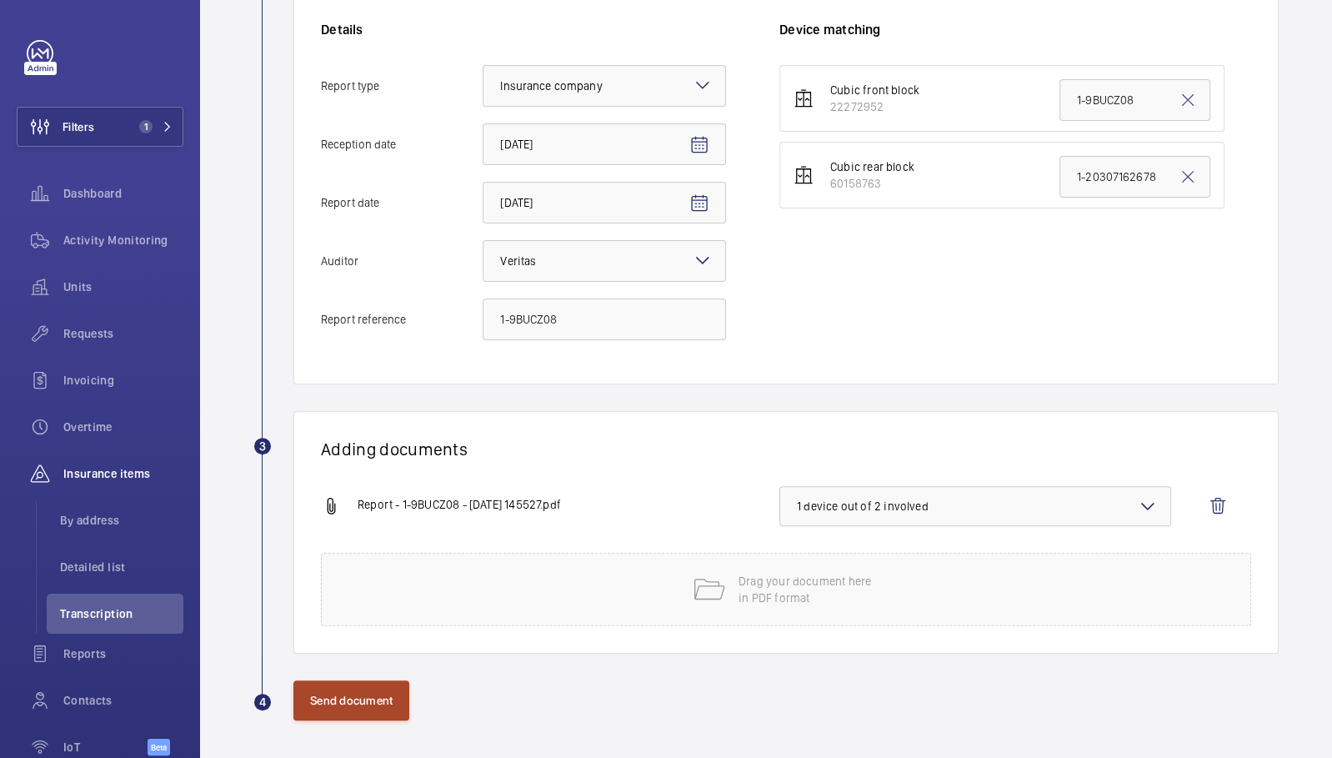
click at [348, 697] on button "Send document" at bounding box center [351, 700] width 116 height 40
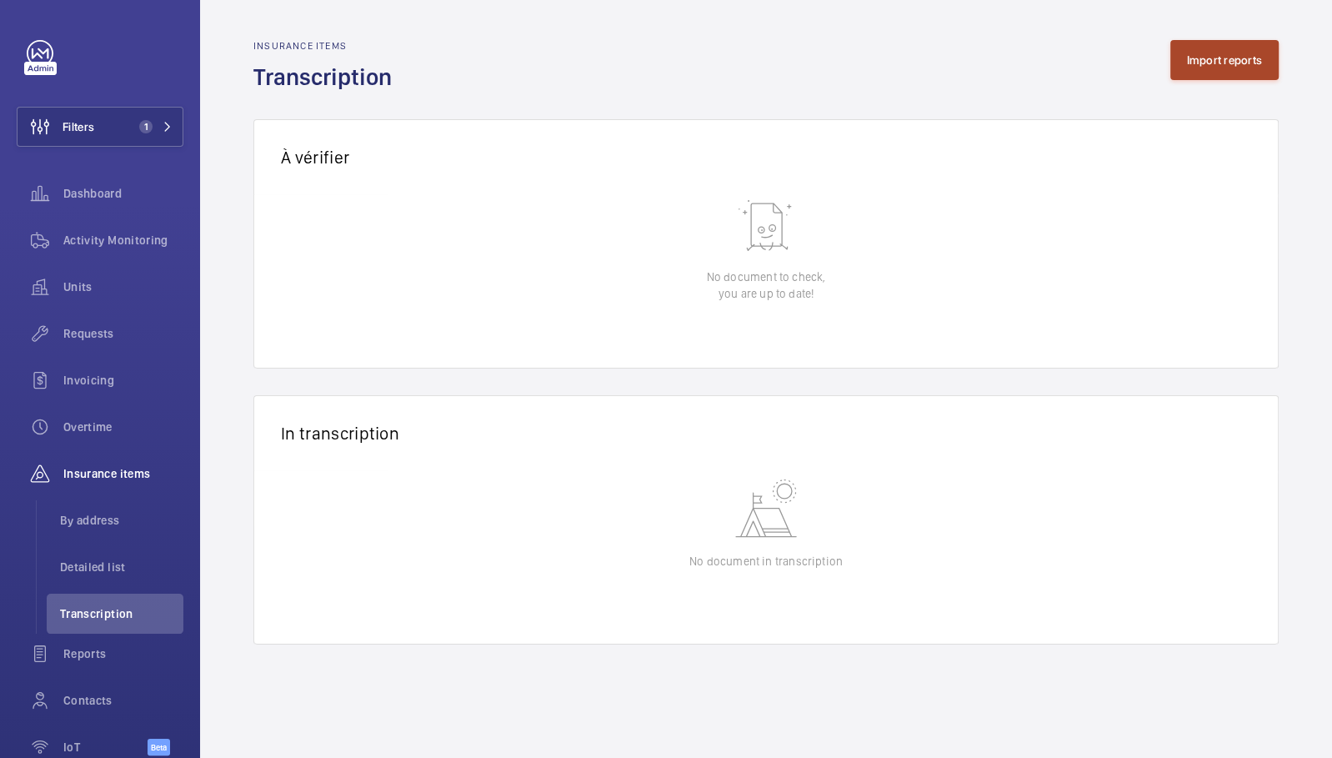
click at [1240, 68] on button "Import reports" at bounding box center [1224, 60] width 109 height 40
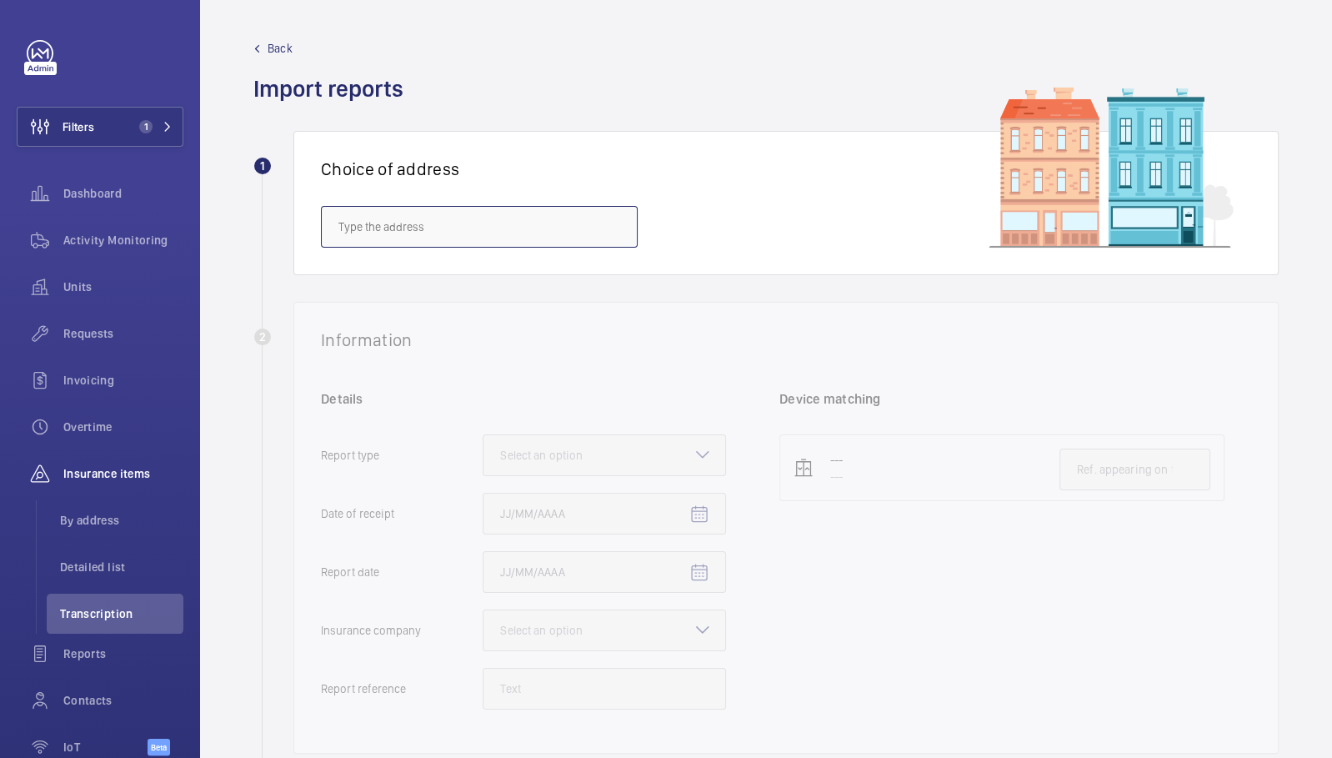
click at [410, 238] on input "text" at bounding box center [479, 227] width 317 height 42
paste input "SE10 9QX"
type input "SE10 9QX"
click at [615, 229] on mat-icon at bounding box center [614, 227] width 20 height 20
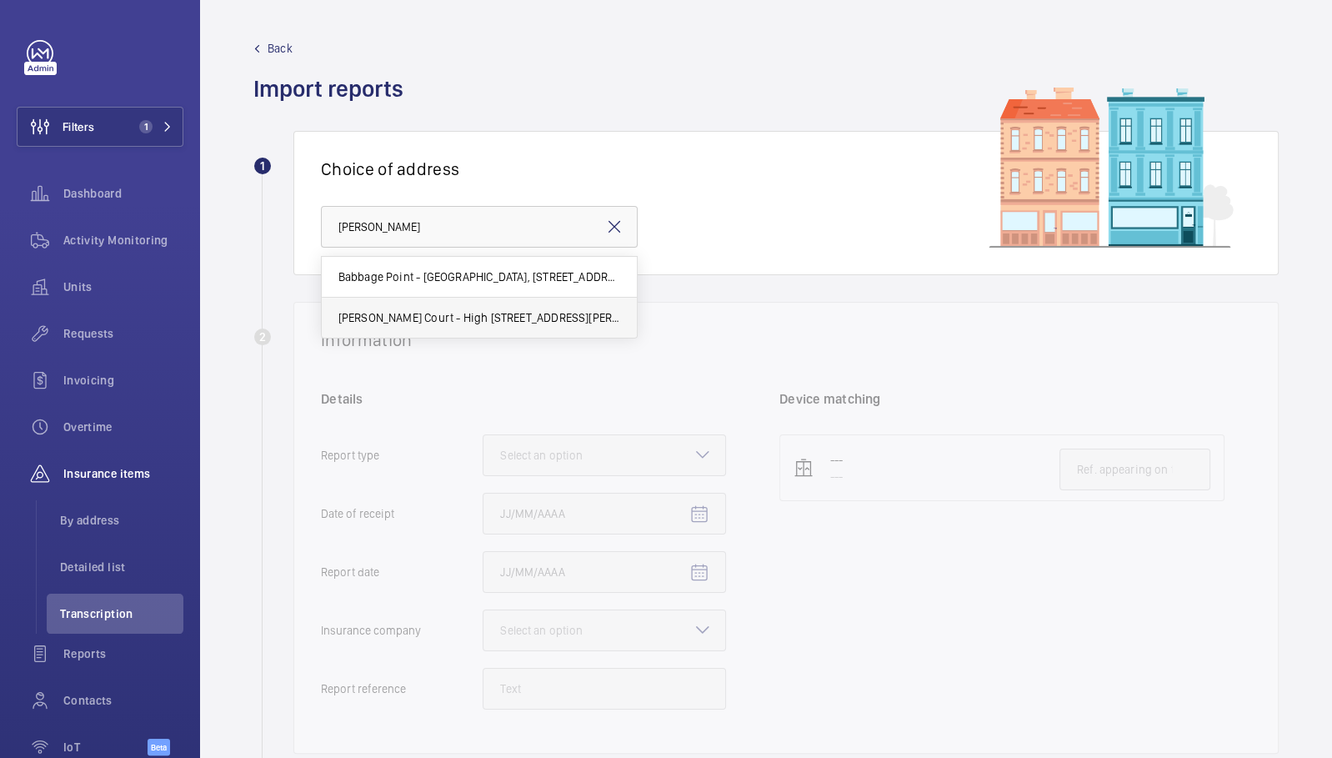
click at [568, 307] on mat-option "Norman Court - High Risk Building - Norman Court, LONDON CM1 1DR" at bounding box center [479, 318] width 315 height 40
type input "Norman Court - High Risk Building - Norman Court, LONDON CM1 1DR"
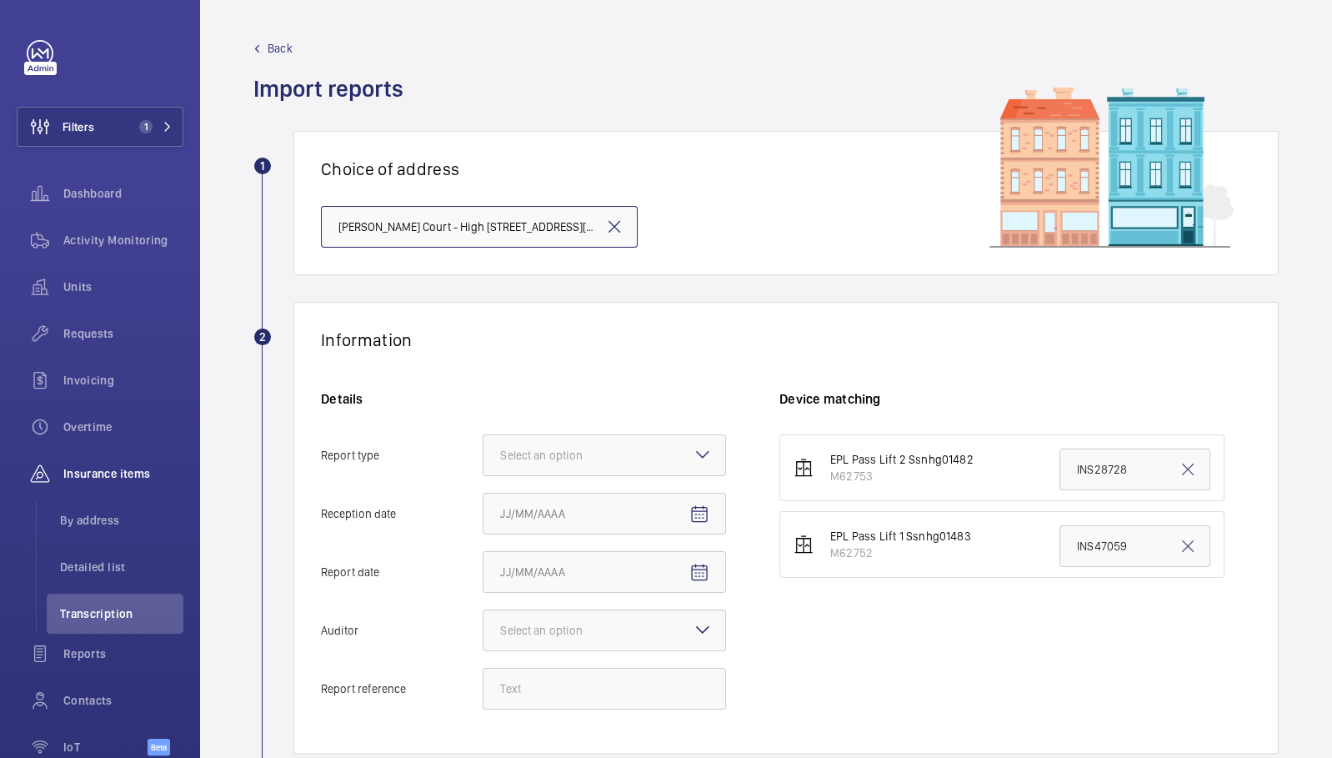
scroll to position [0, 80]
drag, startPoint x: 573, startPoint y: 216, endPoint x: 639, endPoint y: 233, distance: 68.9
click at [639, 233] on div "Choice of address Norman Court - High Risk Building - Norman Court, LONDON CM1 …" at bounding box center [785, 203] width 985 height 144
click at [620, 228] on mat-icon at bounding box center [614, 227] width 20 height 20
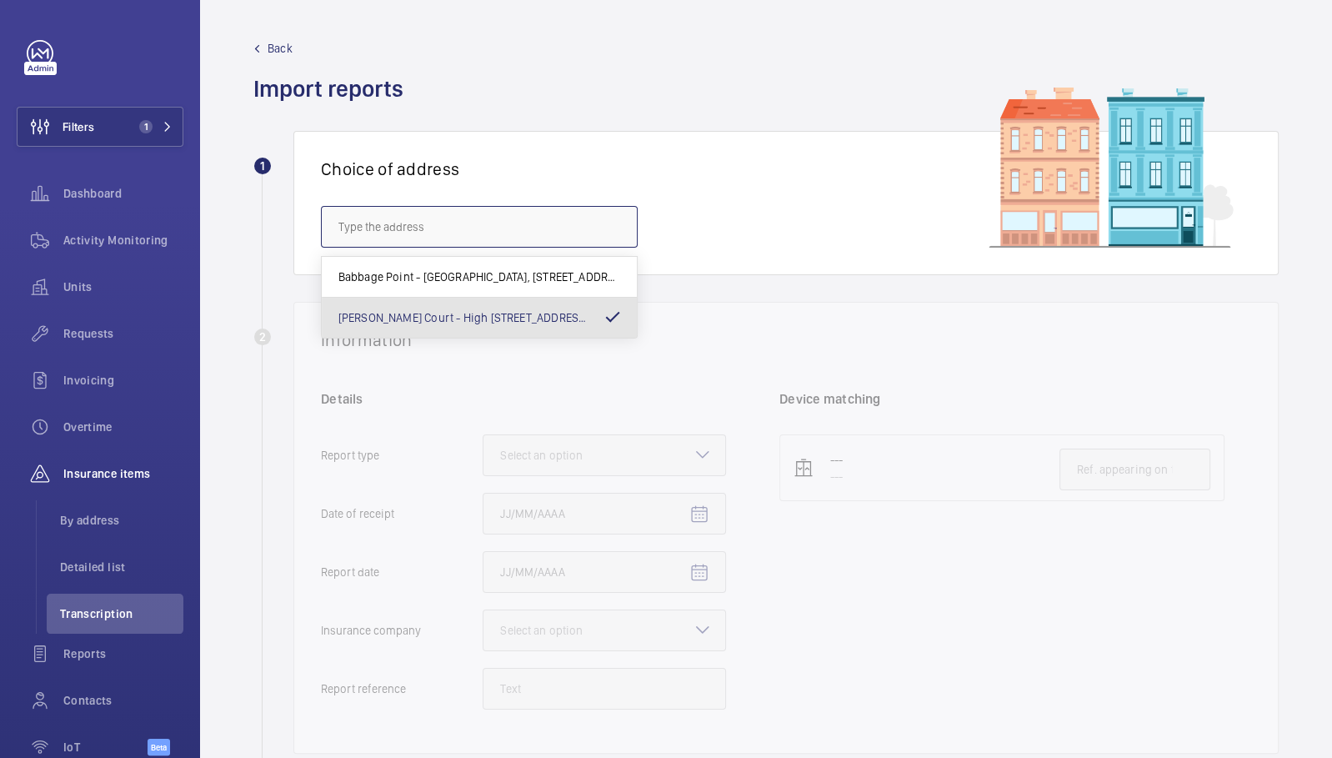
paste input "SE10 9QX"
type input "SE10 9QX"
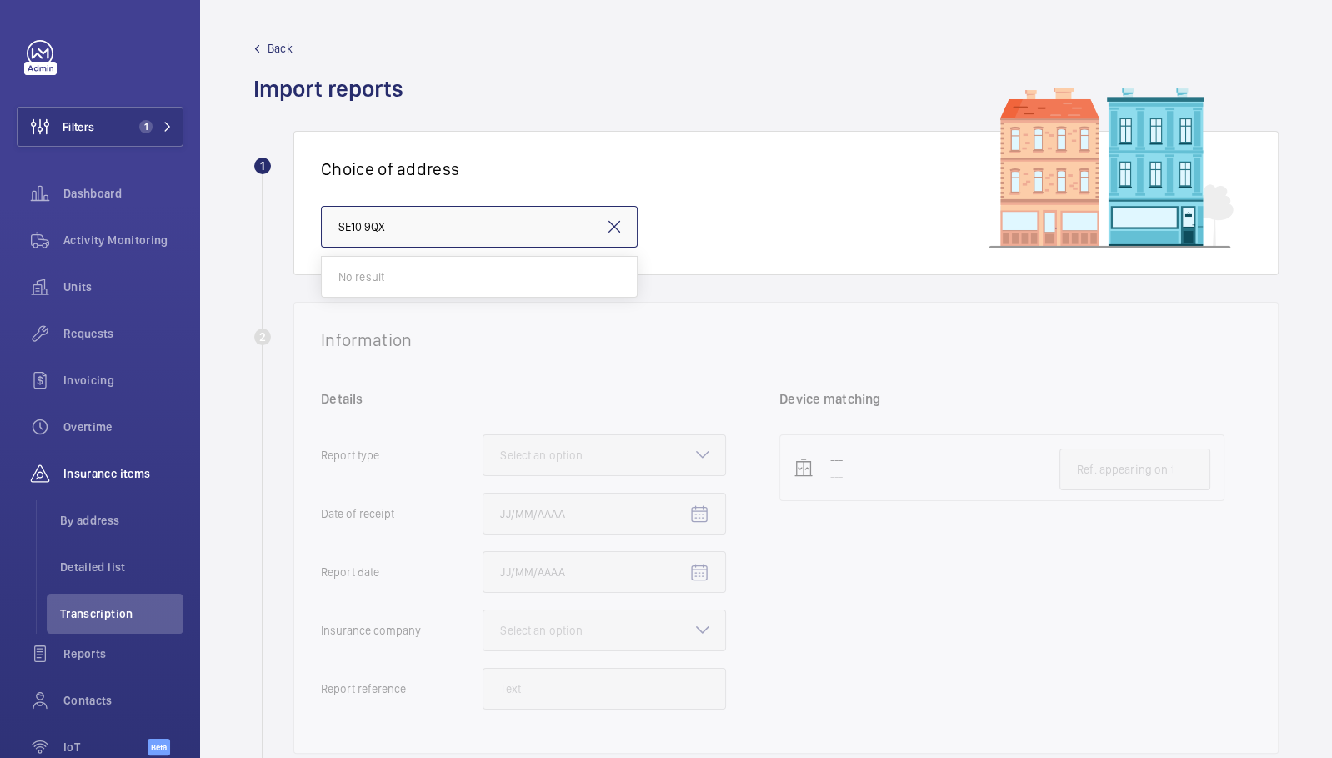
click at [546, 231] on input "SE10 9QX" at bounding box center [479, 227] width 317 height 42
click at [503, 236] on input "text" at bounding box center [479, 227] width 317 height 42
paste input "GLENAGEARY"
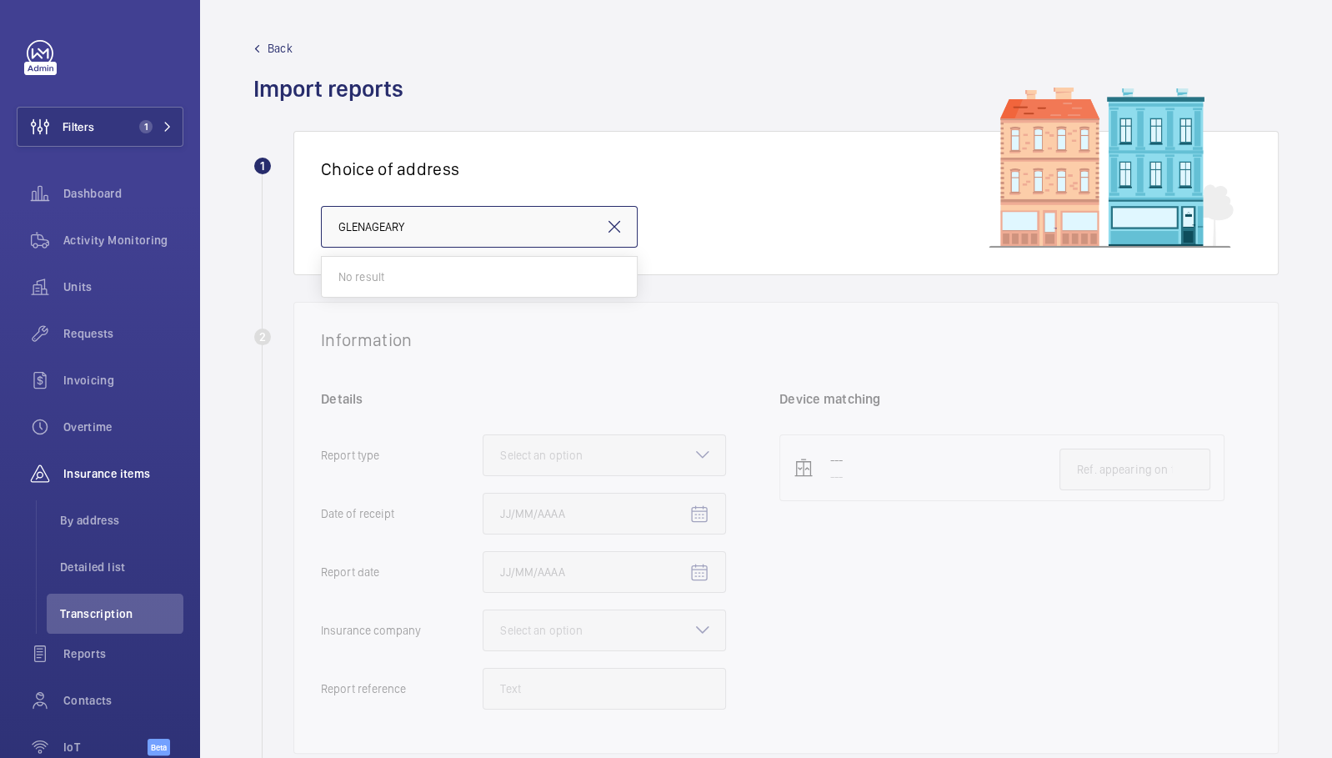
click at [441, 224] on input "GLENAGEARY" at bounding box center [479, 227] width 317 height 42
click at [513, 215] on input "glen" at bounding box center [479, 227] width 317 height 42
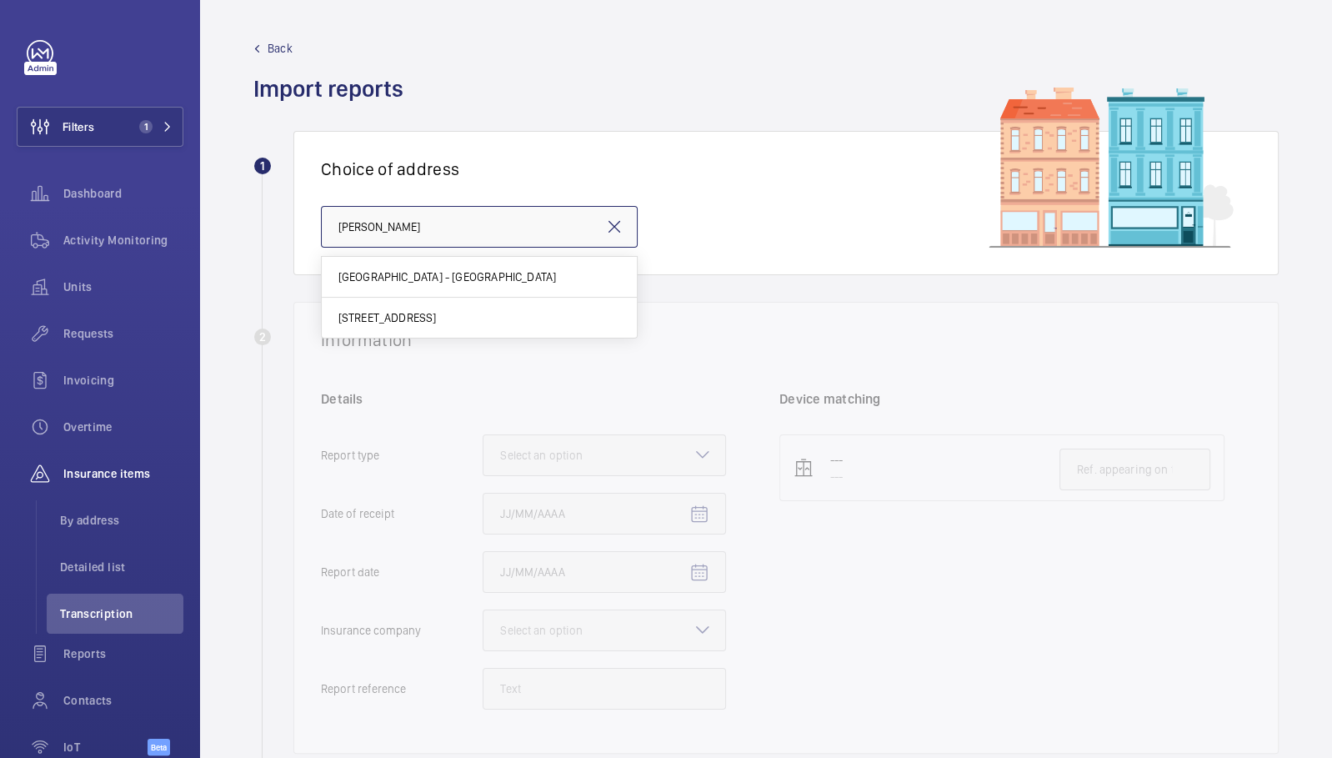
click at [513, 215] on input "glen" at bounding box center [479, 227] width 317 height 42
click at [444, 222] on input "hiltons wharf" at bounding box center [479, 227] width 317 height 42
click at [443, 222] on input "hiltons wharf" at bounding box center [479, 227] width 317 height 42
type input "d"
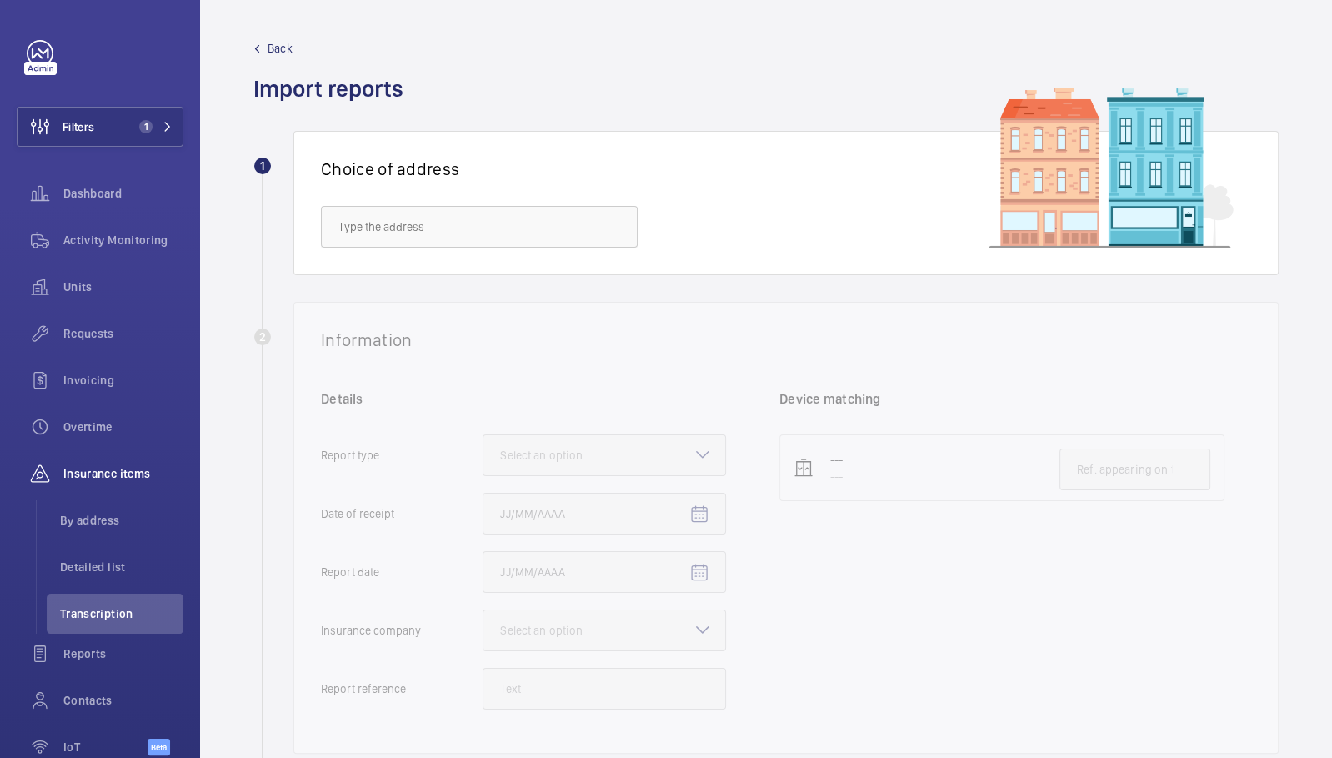
click at [437, 248] on div at bounding box center [479, 253] width 317 height 10
click at [436, 230] on input "text" at bounding box center [479, 227] width 317 height 42
click at [415, 230] on input "text" at bounding box center [479, 227] width 317 height 42
click at [383, 223] on input "text" at bounding box center [479, 227] width 317 height 42
click at [462, 224] on input "text" at bounding box center [479, 227] width 317 height 42
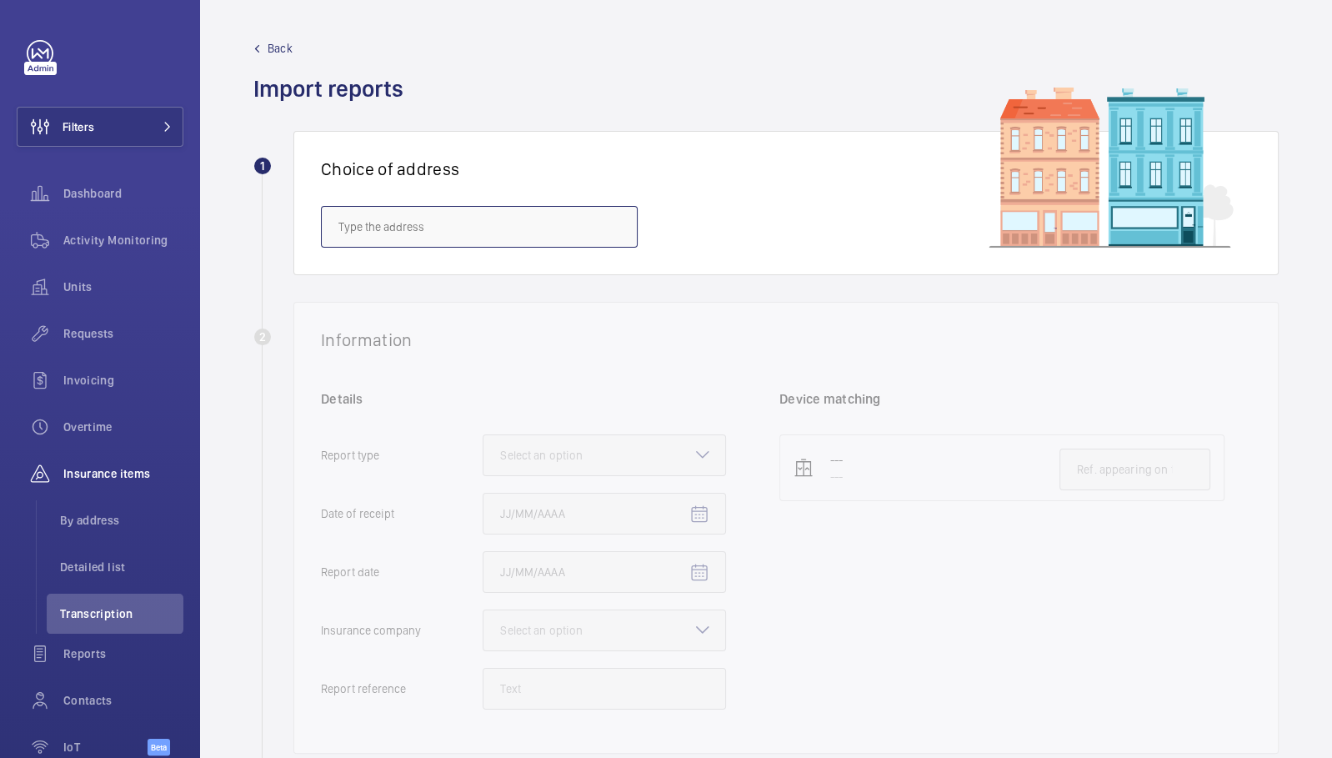
paste input "Babbage Point"
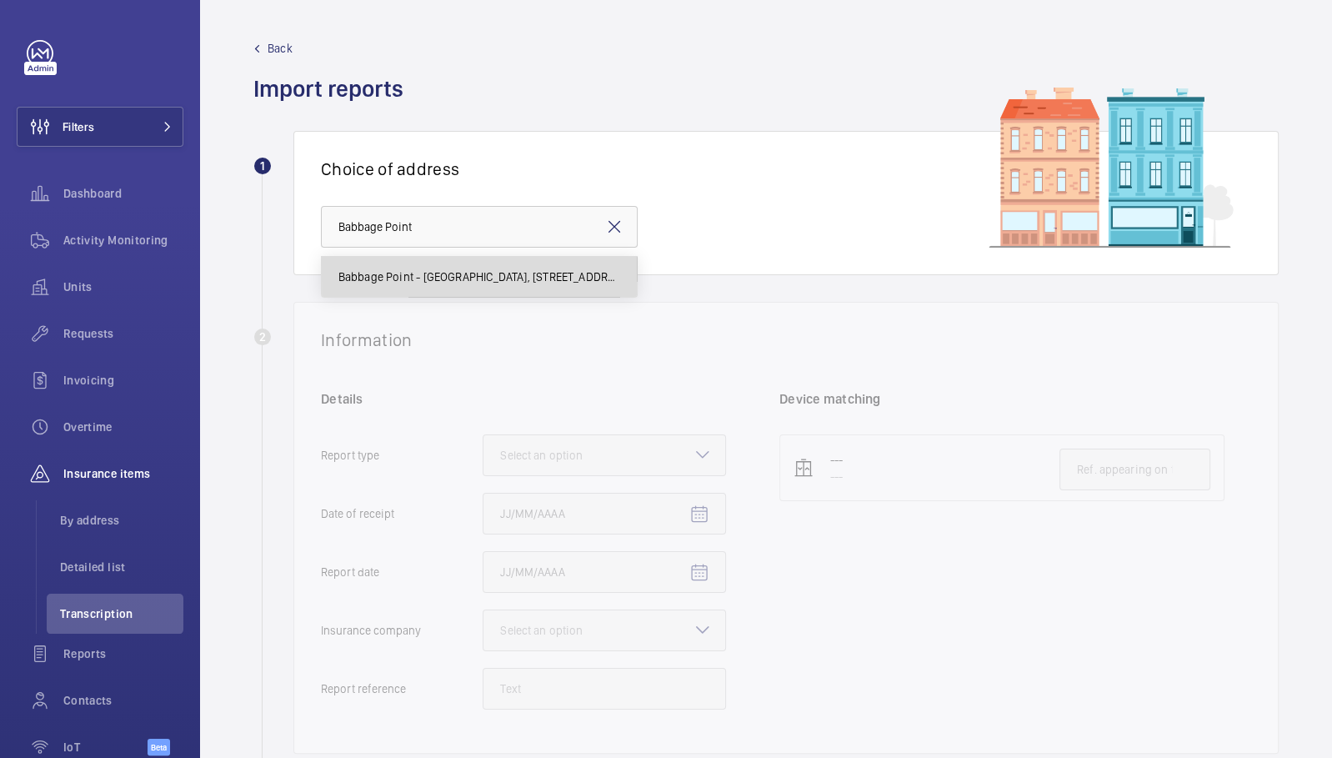
click at [418, 291] on mat-option "Babbage Point - [GEOGRAPHIC_DATA], [STREET_ADDRESS][PERSON_NAME]" at bounding box center [479, 277] width 315 height 40
type input "Babbage Point - [GEOGRAPHIC_DATA], [STREET_ADDRESS][PERSON_NAME]"
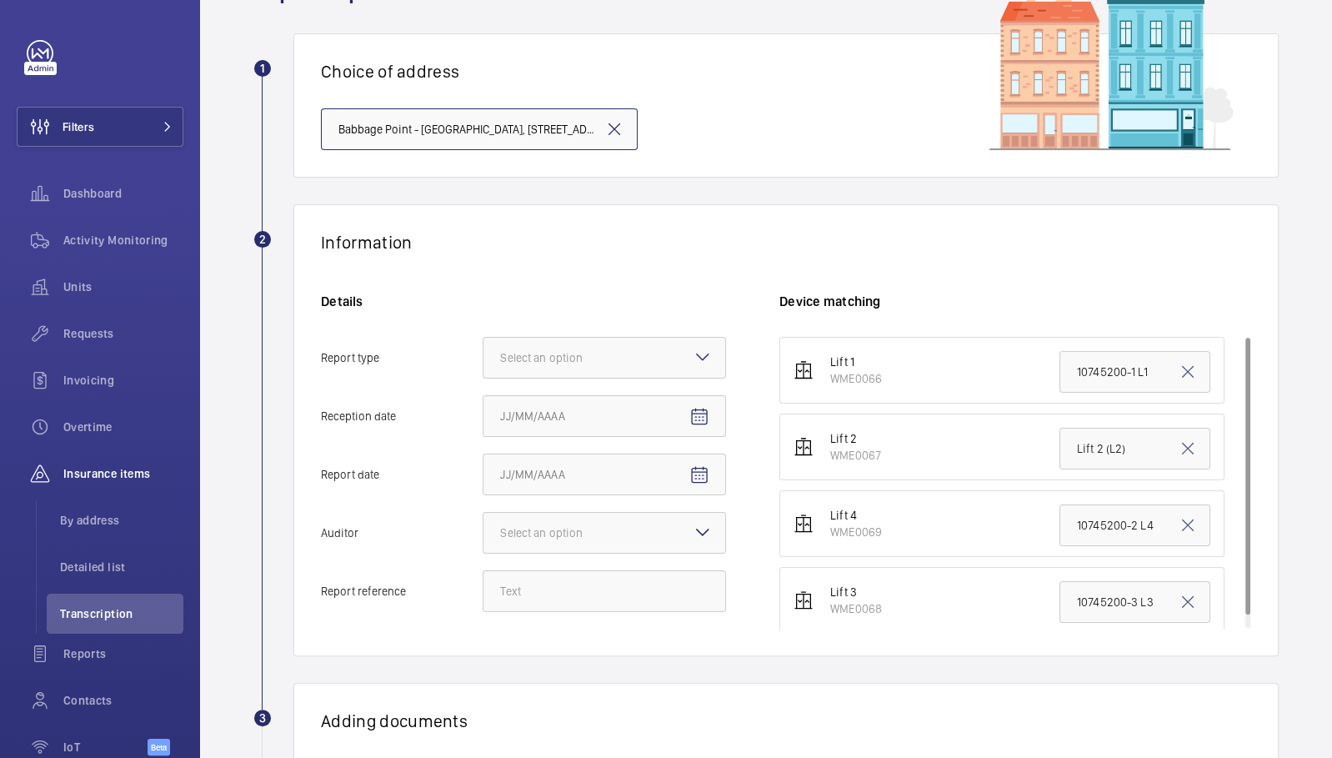
scroll to position [179, 0]
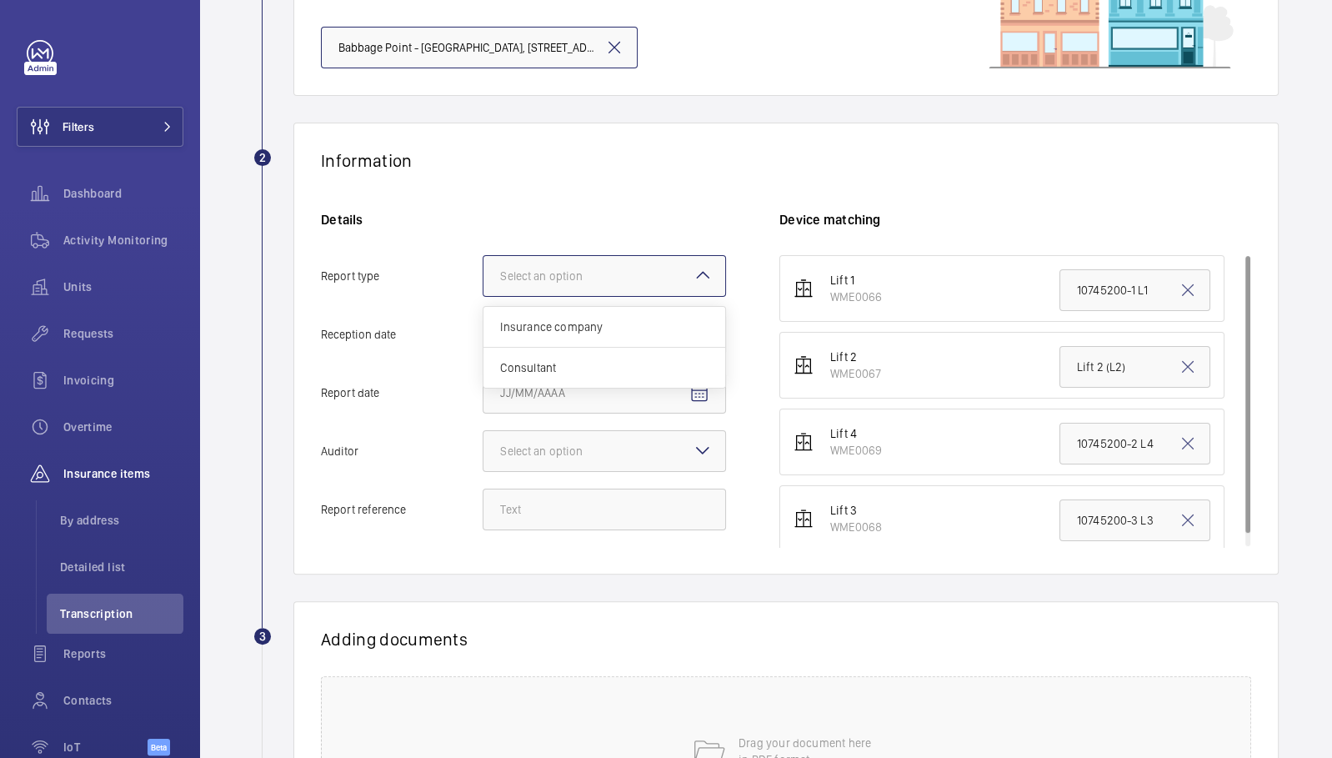
click at [600, 282] on div "Select an option" at bounding box center [562, 276] width 124 height 17
click at [483, 282] on input "Report type Select an option Insurance company Consultant" at bounding box center [483, 276] width 0 height 40
click at [585, 318] on span "Insurance company" at bounding box center [604, 326] width 208 height 17
click at [483, 296] on input "Report type Select an option Insurance company Consultant" at bounding box center [483, 276] width 0 height 40
click at [681, 334] on span "Open calendar" at bounding box center [699, 335] width 40 height 40
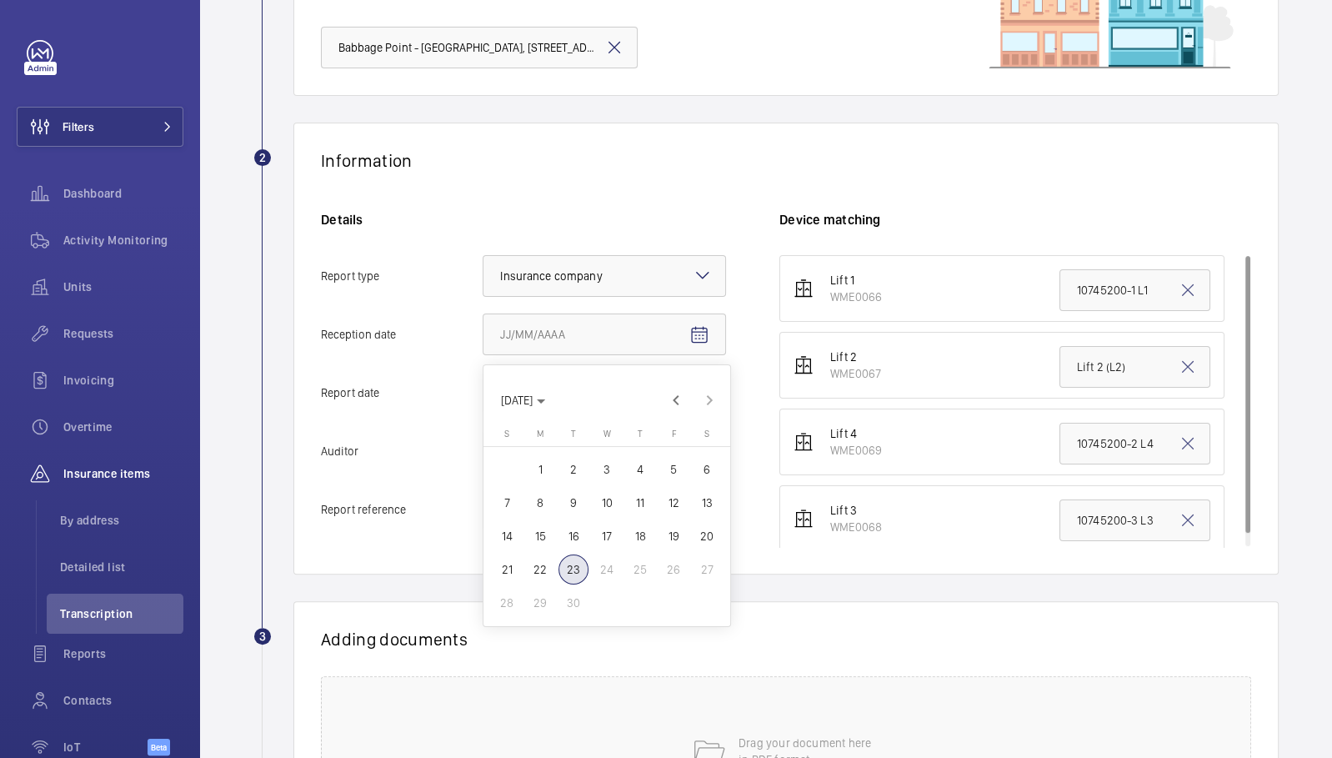
click at [571, 572] on span "23" at bounding box center [574, 569] width 30 height 30
type input "[DATE]"
click at [702, 401] on mat-icon "Open calendar" at bounding box center [699, 393] width 20 height 20
click at [668, 462] on span "Previous month" at bounding box center [675, 458] width 33 height 33
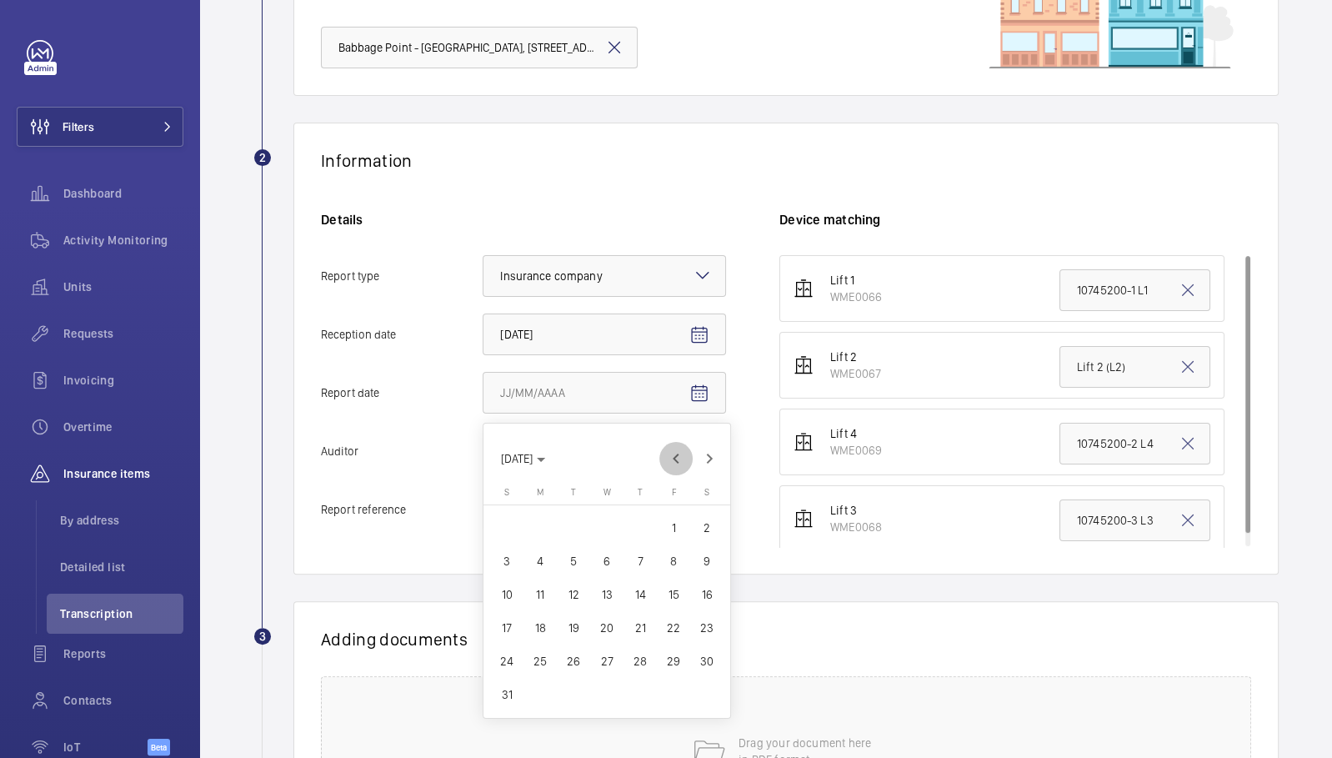
click at [669, 463] on span "Previous month" at bounding box center [675, 458] width 33 height 33
click at [627, 637] on button "24" at bounding box center [640, 627] width 33 height 33
type input "[DATE]"
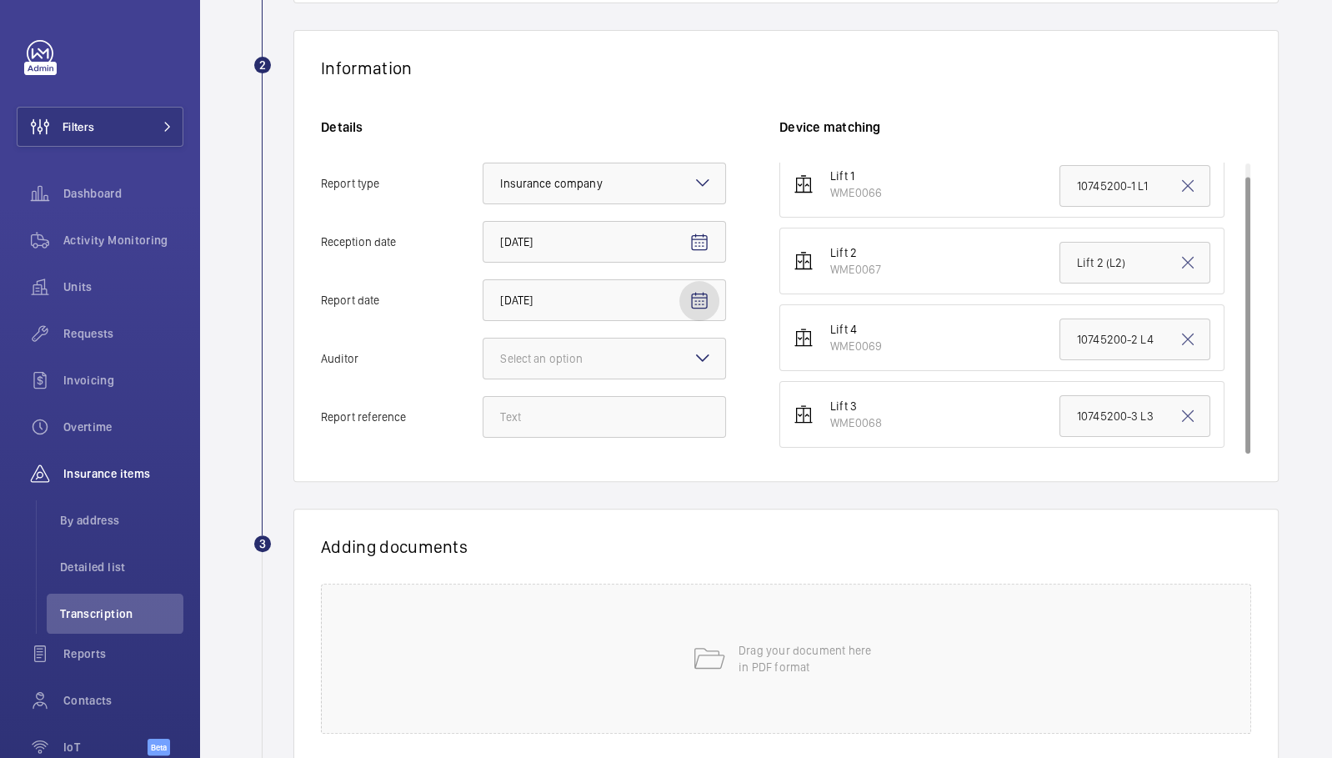
scroll to position [317, 0]
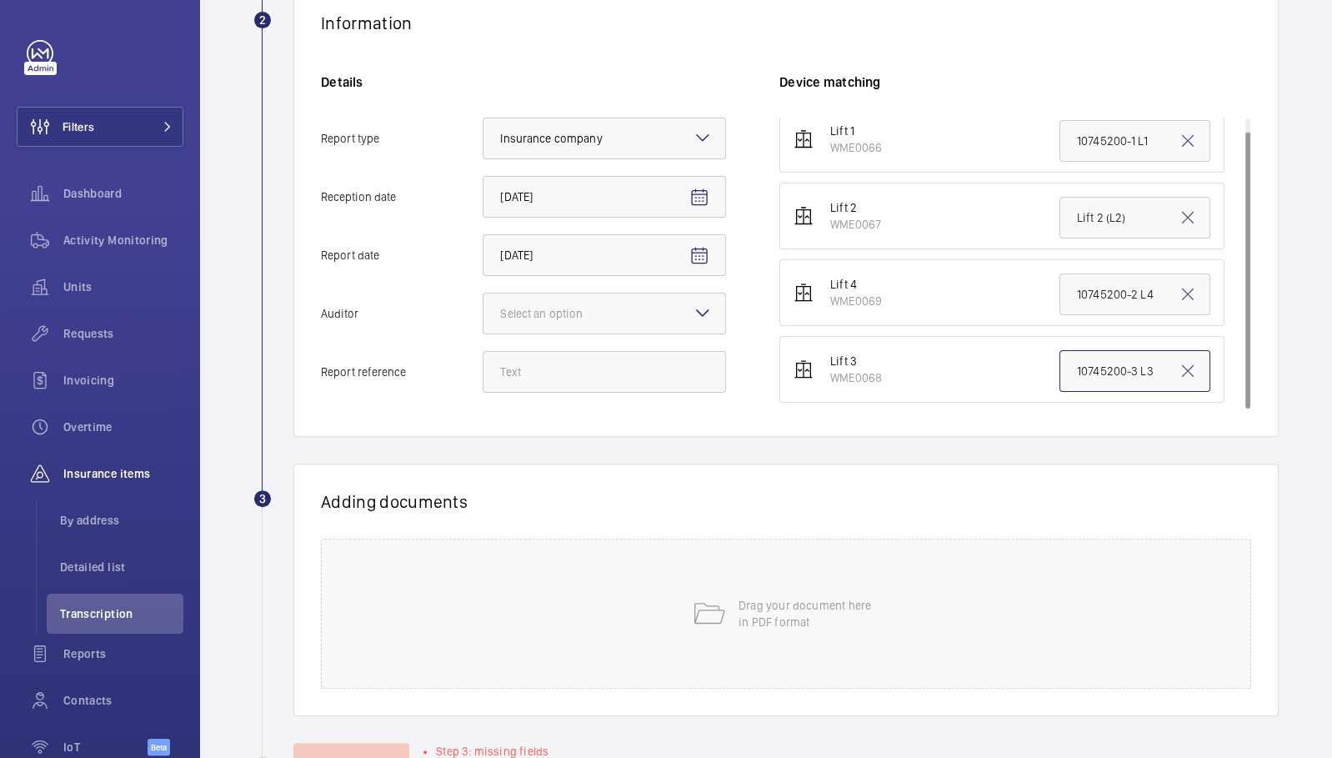
click at [1132, 358] on input "10745200-3 L3" at bounding box center [1134, 371] width 151 height 42
drag, startPoint x: 1135, startPoint y: 364, endPoint x: 989, endPoint y: 368, distance: 146.8
click at [989, 368] on li "Lift 3 WME0068 10745200-3 L3" at bounding box center [1001, 369] width 445 height 67
drag, startPoint x: 1117, startPoint y: 276, endPoint x: 1235, endPoint y: 281, distance: 117.6
click at [1235, 281] on ul "Lift 1 WME0066 10745200-1 L1 Lift 2 WME0067 Lift 2 (L2) Lift 4 WME0069 10745200…" at bounding box center [1015, 254] width 472 height 297
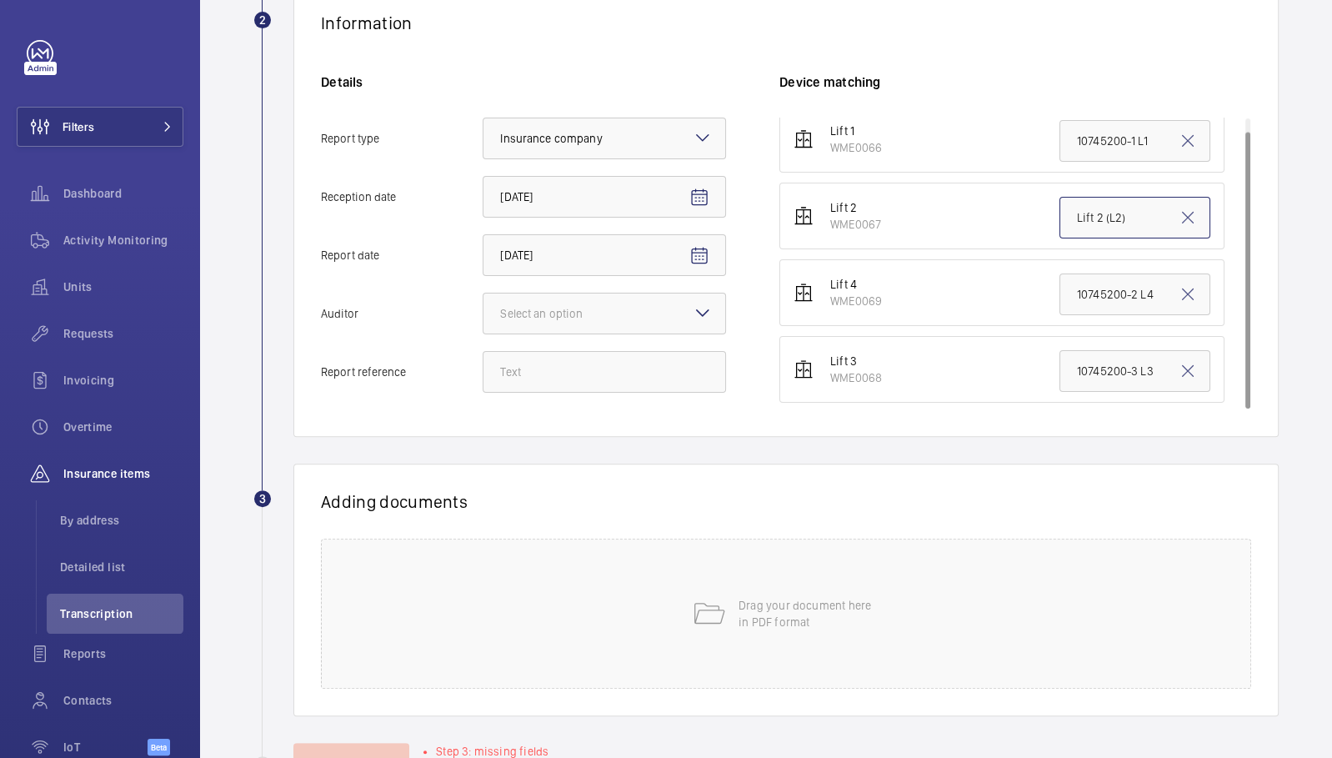
click at [1089, 219] on input "Lift 2 (L2)" at bounding box center [1134, 218] width 151 height 42
click at [1089, 121] on input "10745200-1 L1" at bounding box center [1134, 141] width 151 height 42
click at [1089, 122] on li "Lift 1 WME0066 10745200-1 L1" at bounding box center [1001, 139] width 445 height 67
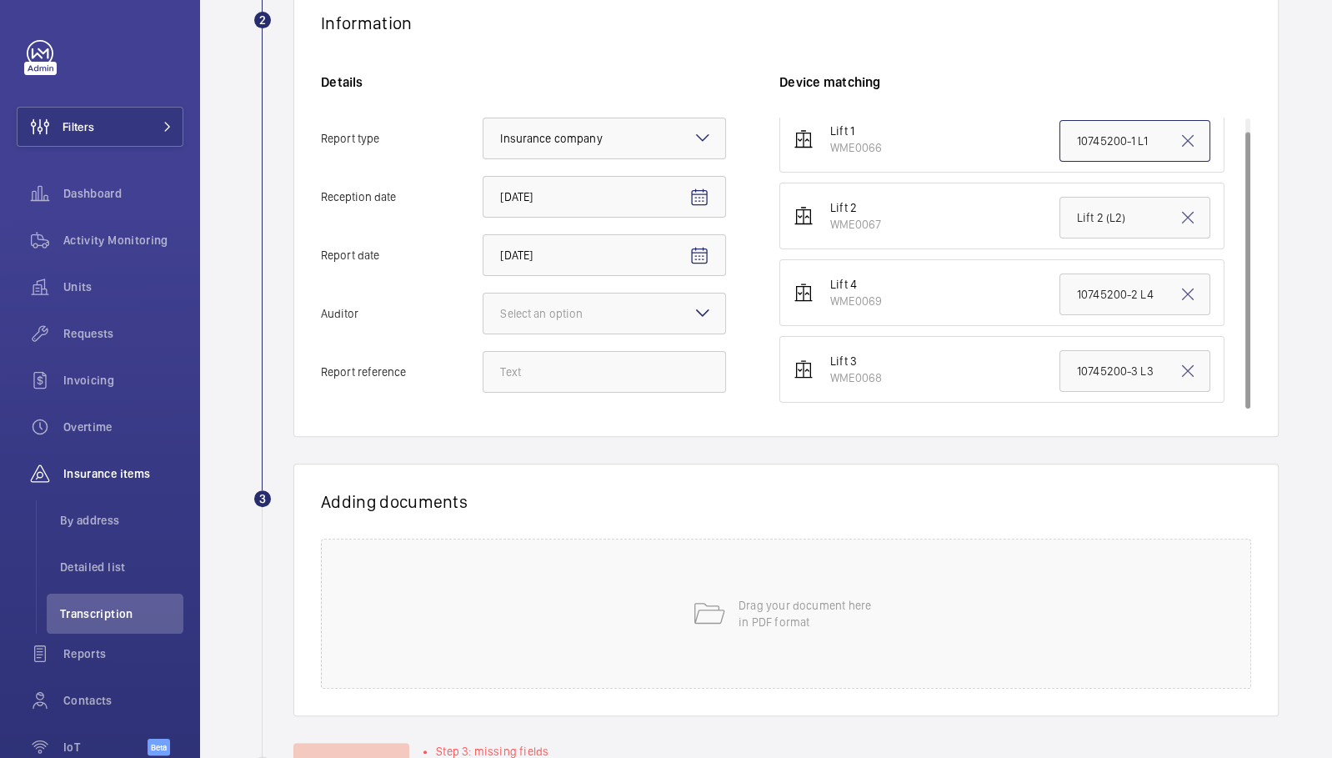
scroll to position [0, 0]
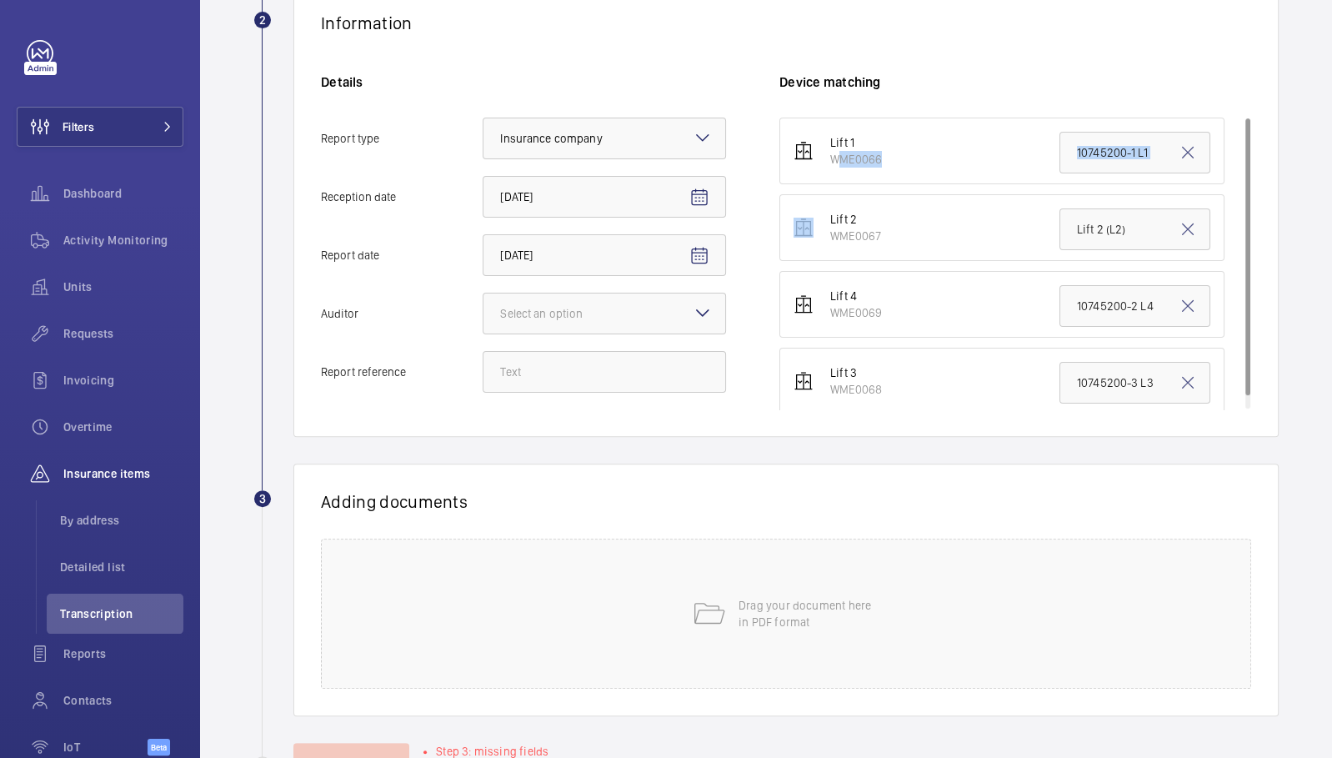
click at [1090, 123] on li "Lift 1 WME0066 10745200-1 L1" at bounding box center [1001, 151] width 445 height 67
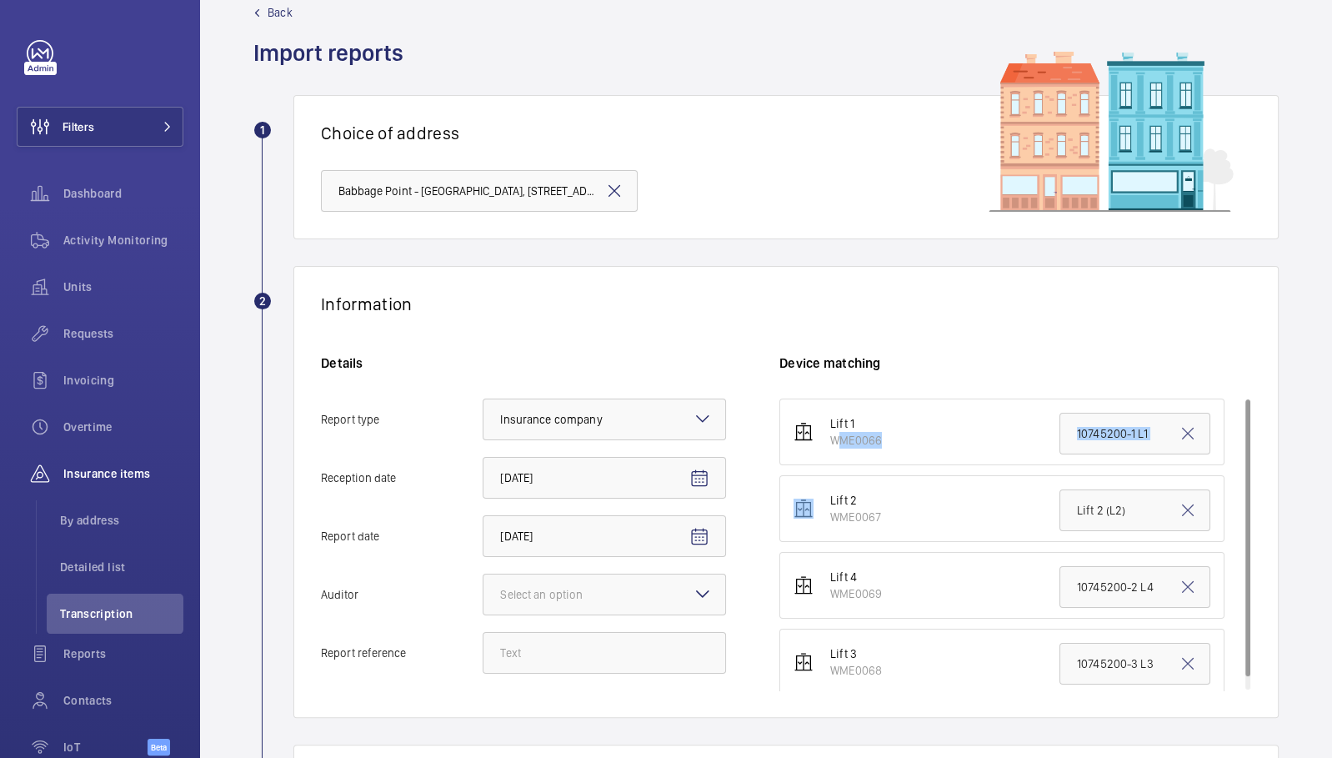
scroll to position [174, 0]
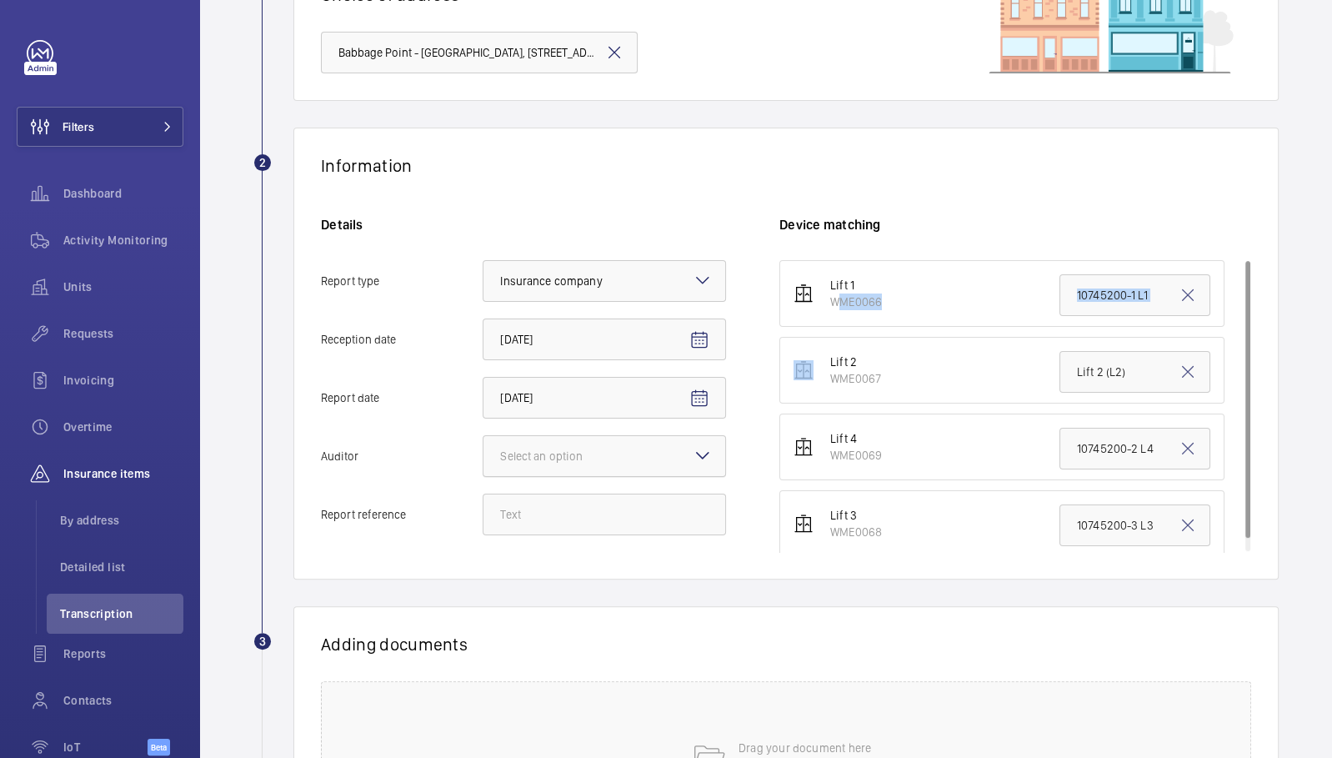
click at [558, 440] on div at bounding box center [604, 456] width 242 height 40
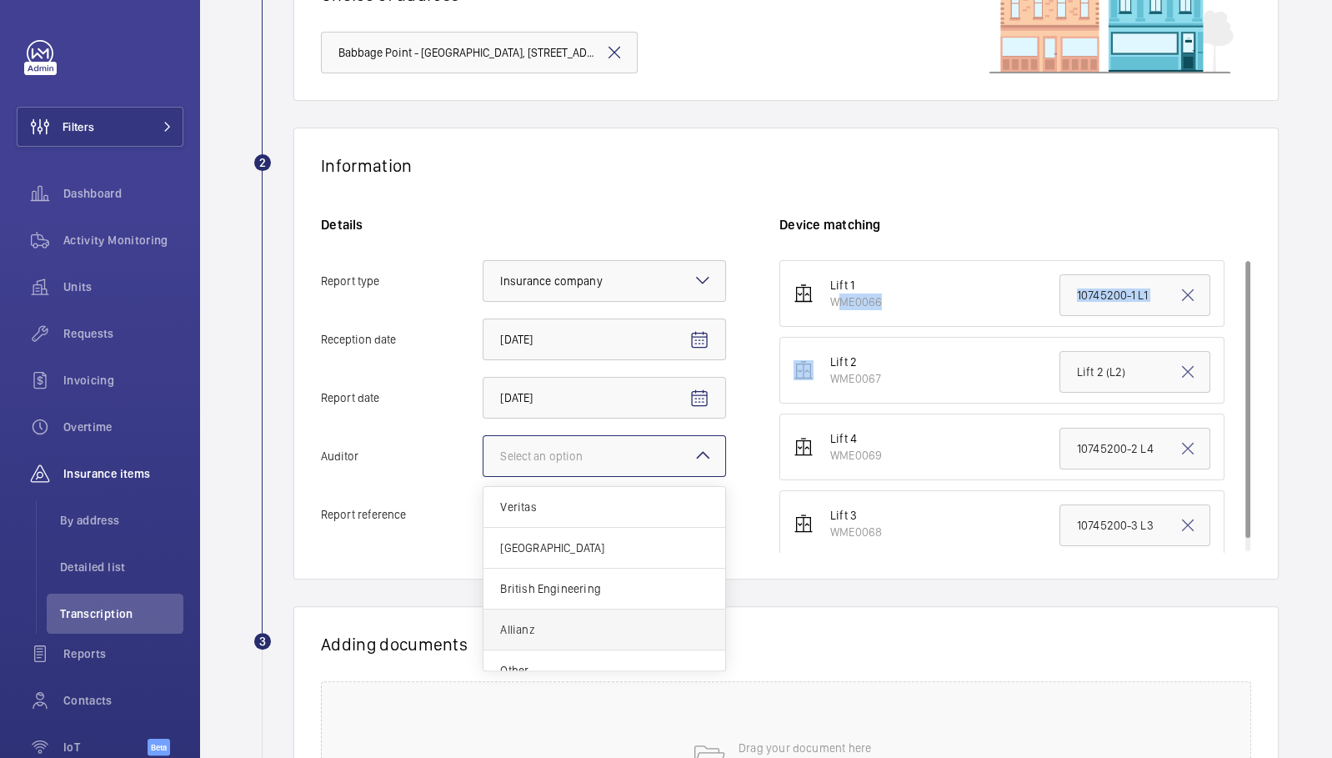
click at [538, 639] on div "Allianz" at bounding box center [604, 629] width 242 height 41
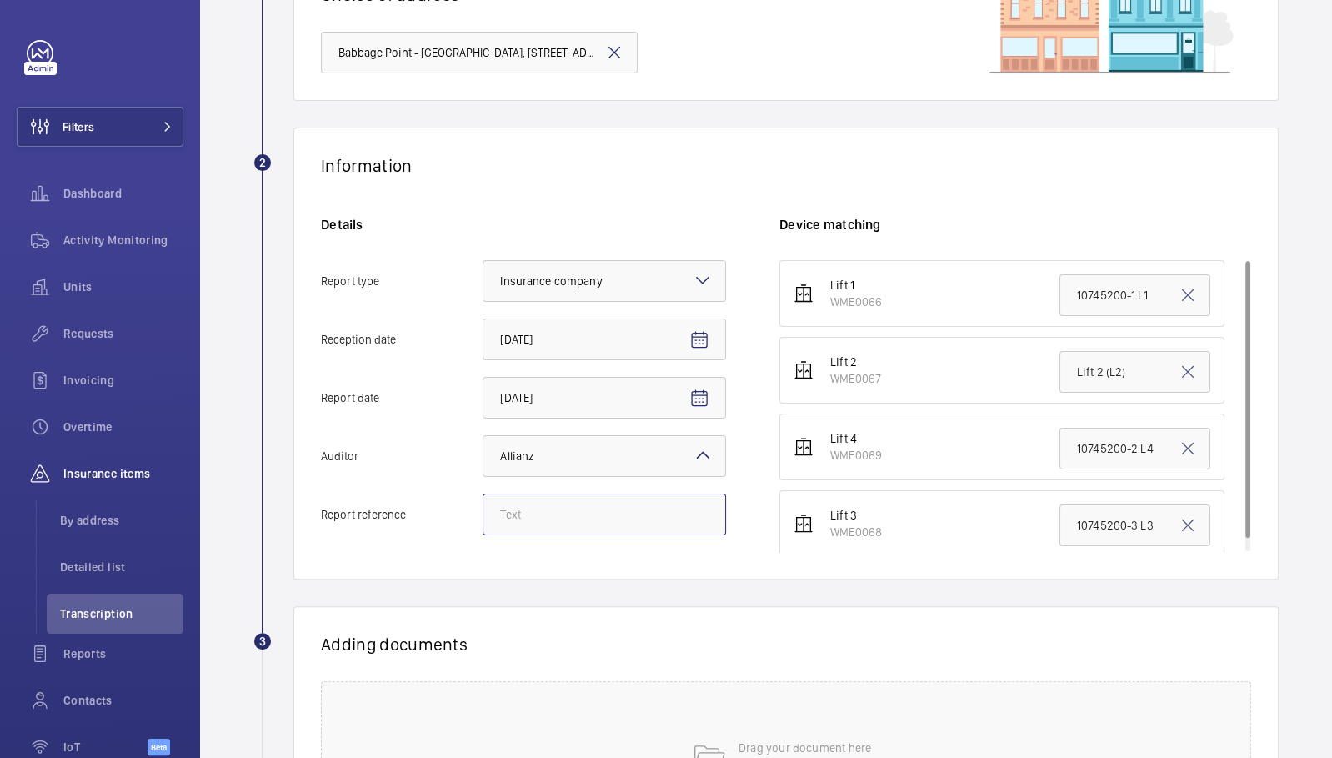
click at [575, 510] on input "Report reference" at bounding box center [604, 514] width 243 height 42
paste input "E47056012977"
type input "E47056012977"
click at [1083, 286] on input "10745200-1 L1" at bounding box center [1134, 295] width 151 height 42
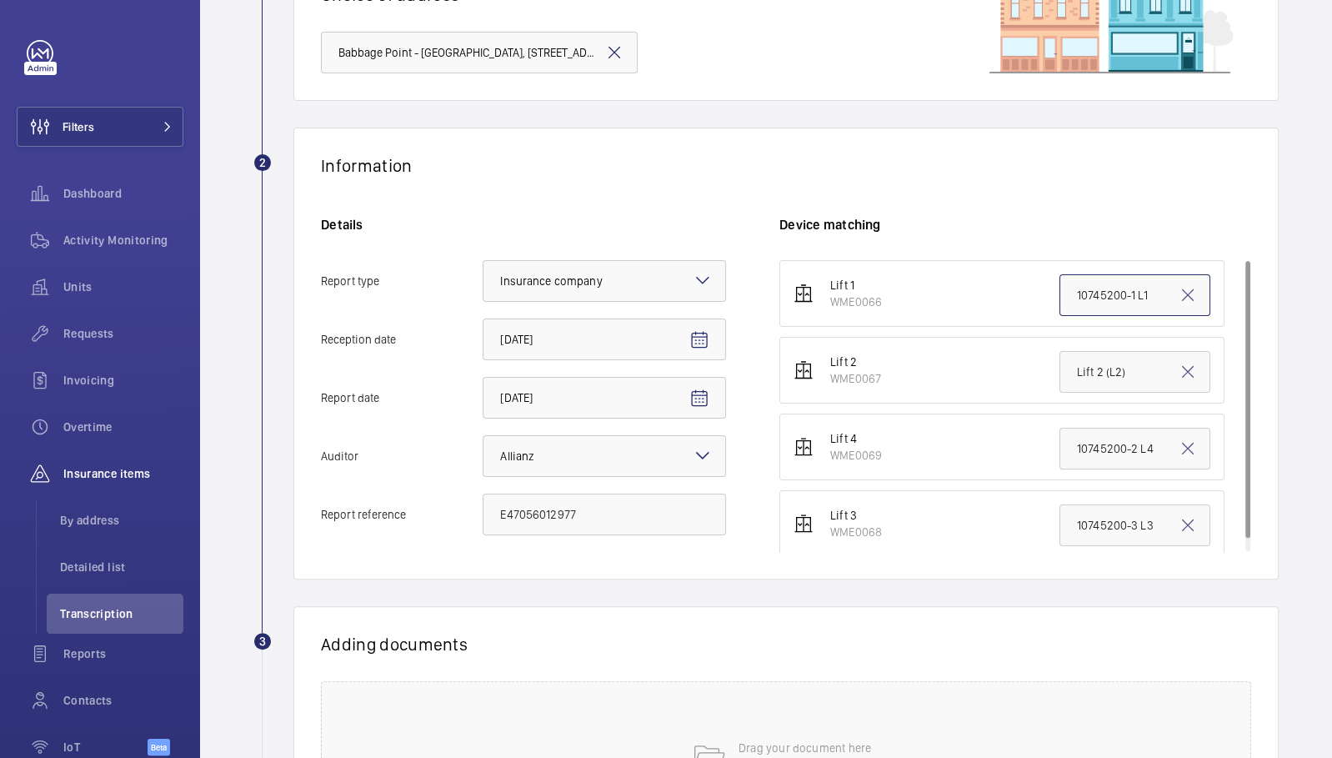
click at [1083, 286] on input "10745200-1 L1" at bounding box center [1134, 295] width 151 height 42
paste input "E47056012977"
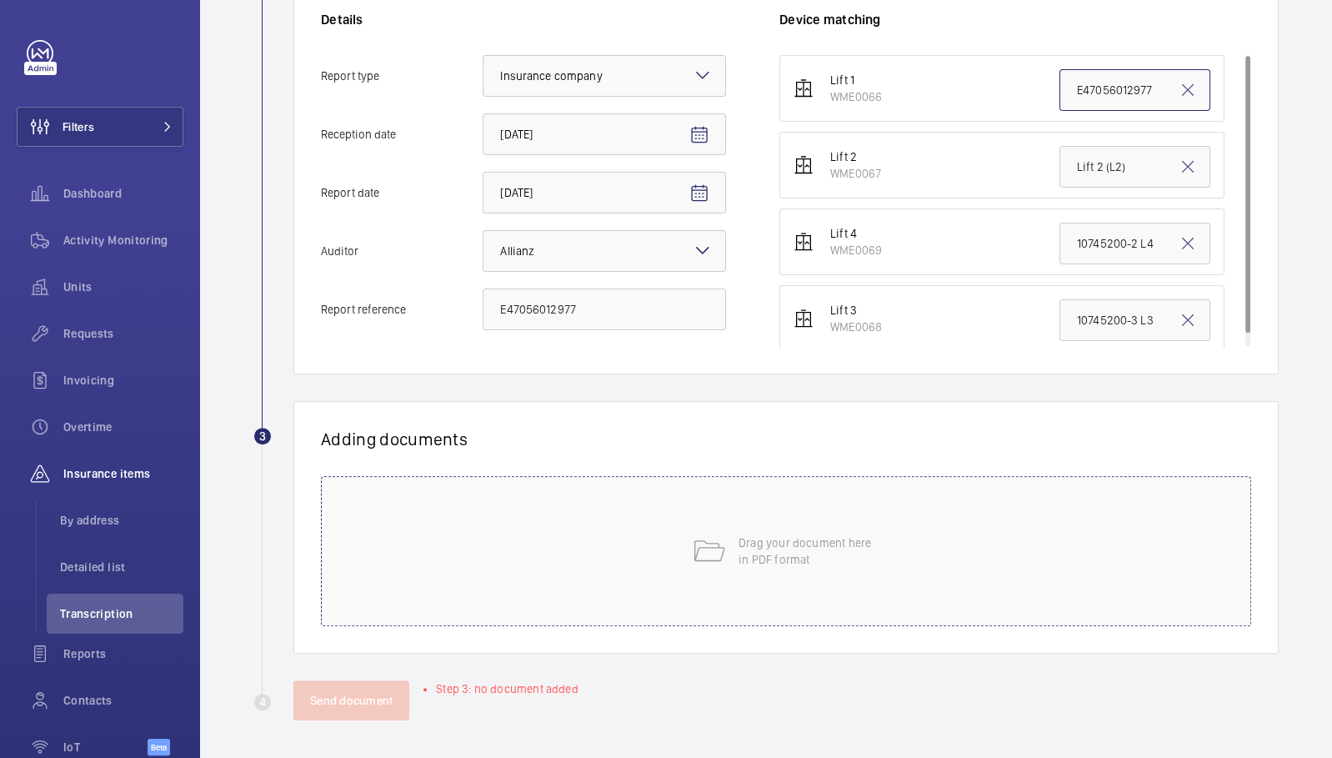
type input "E47056012977"
click at [609, 529] on div "Drag your document here in PDF format" at bounding box center [786, 551] width 930 height 150
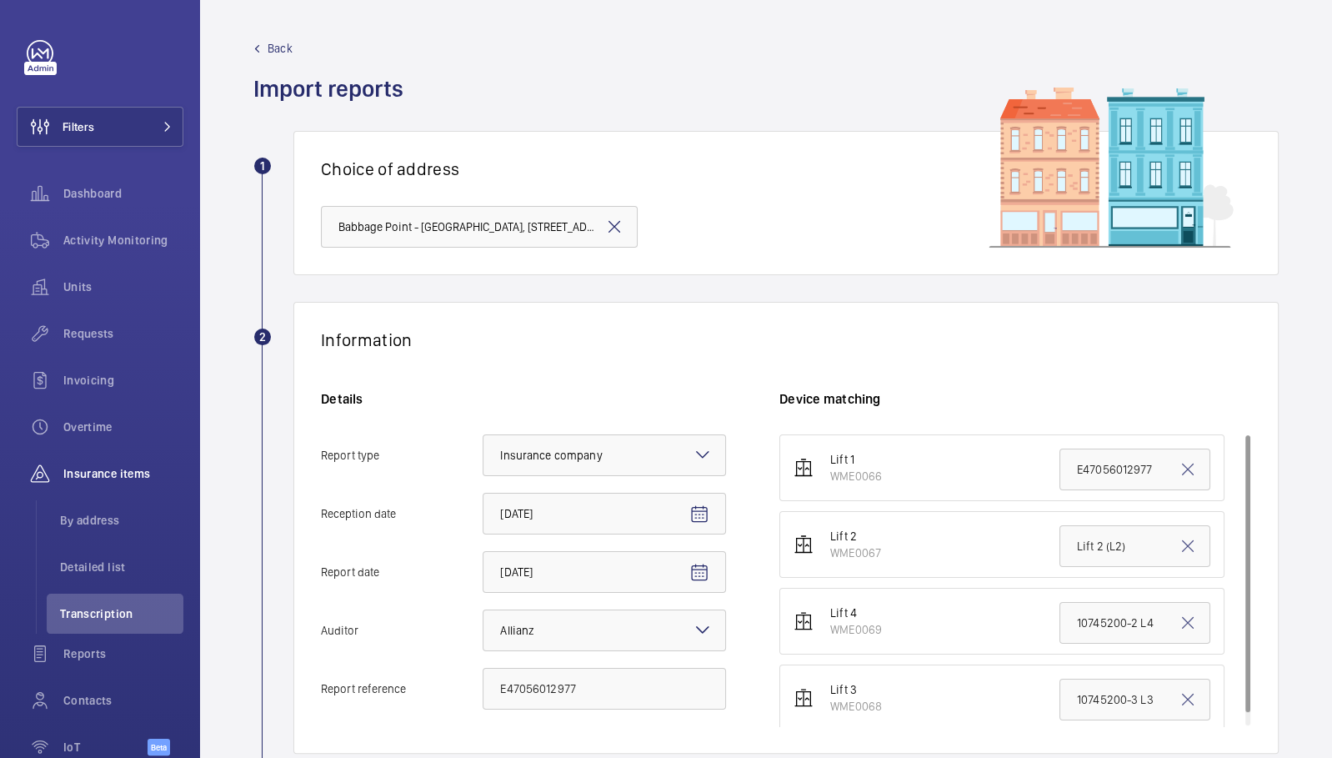
scroll to position [369, 0]
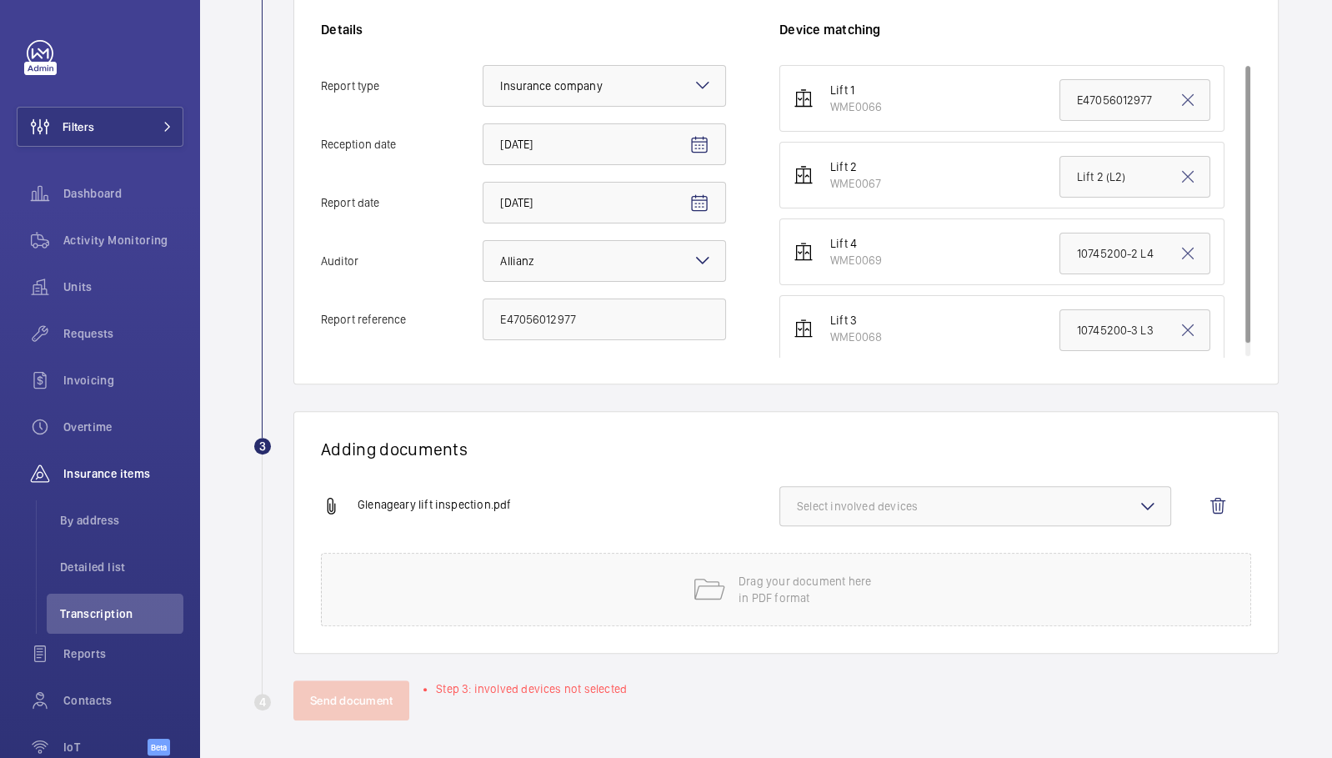
click at [984, 504] on span "Select involved devices" at bounding box center [975, 506] width 357 height 17
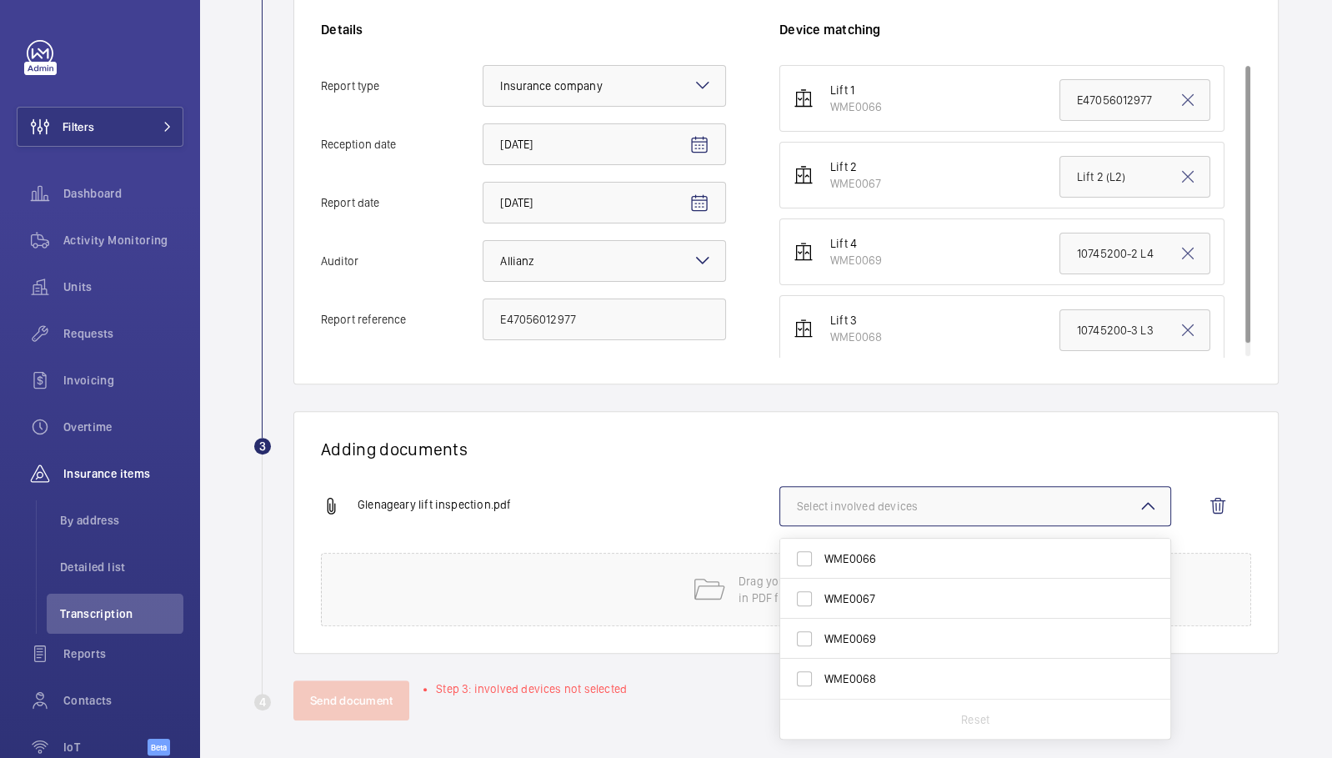
drag, startPoint x: 875, startPoint y: 556, endPoint x: 784, endPoint y: 543, distance: 91.8
click at [875, 556] on span "WME0066" at bounding box center [976, 558] width 304 height 17
click at [821, 556] on input "WME0066" at bounding box center [804, 558] width 33 height 33
checkbox input "true"
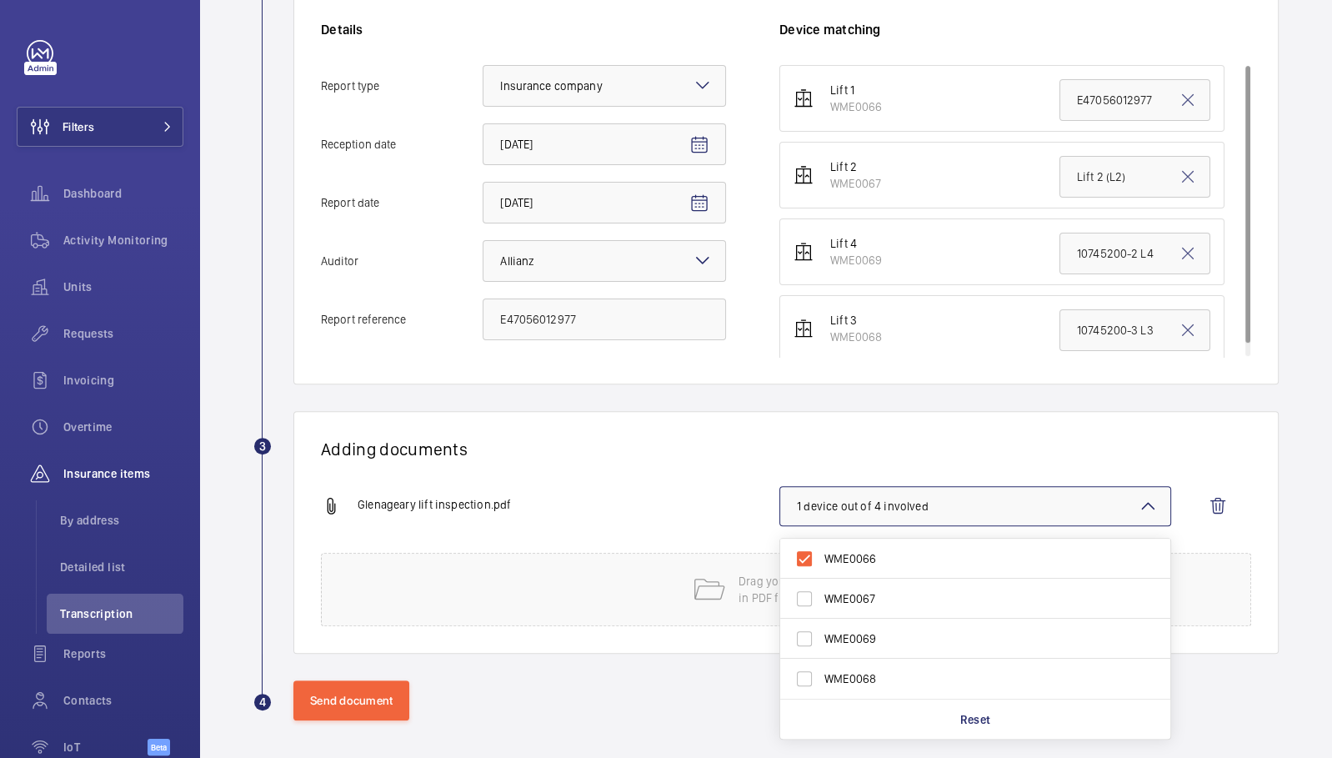
click at [738, 468] on div "Adding documents Glenageary lift inspection.pdf 1 device out of 4 involved WME0…" at bounding box center [785, 532] width 985 height 243
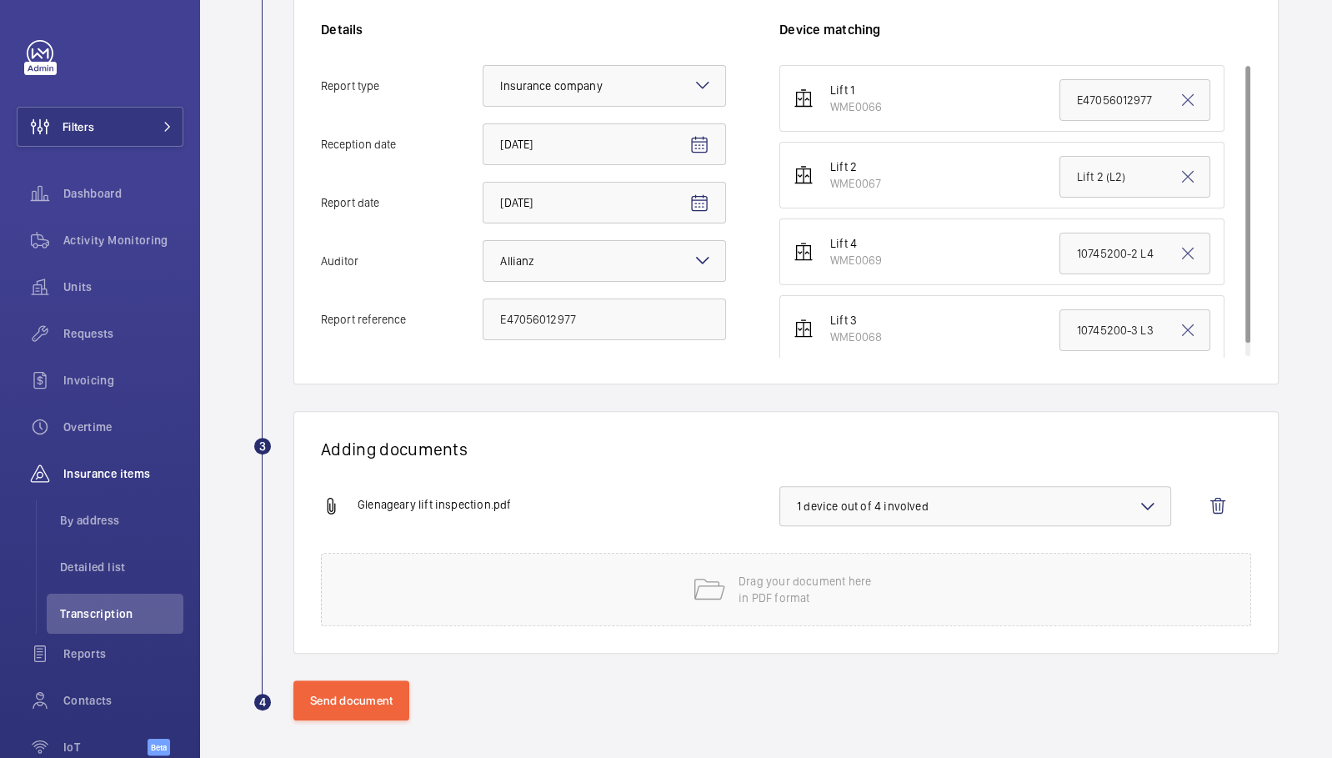
click at [879, 508] on span "1 device out of 4 involved" at bounding box center [975, 506] width 357 height 17
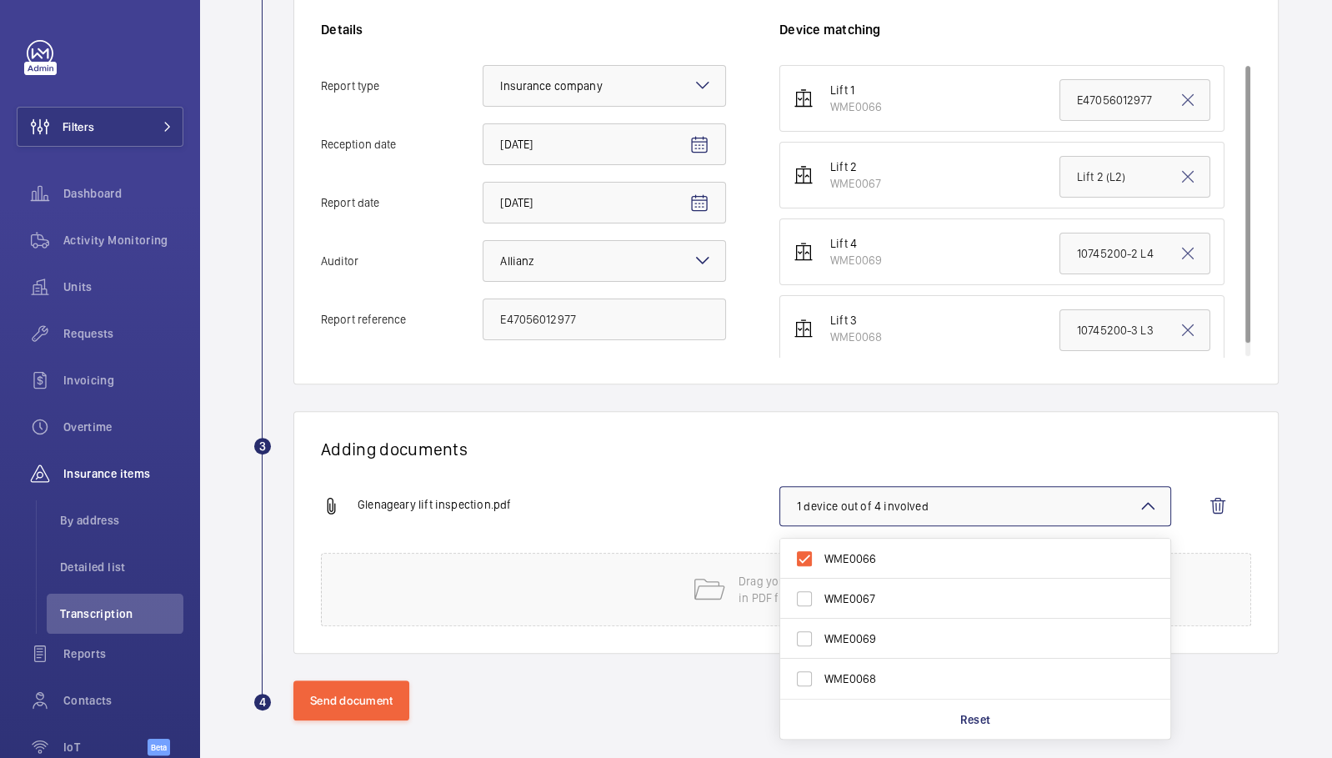
click at [636, 468] on div "Adding documents Glenageary lift inspection.pdf 1 device out of 4 involved WME0…" at bounding box center [785, 532] width 985 height 243
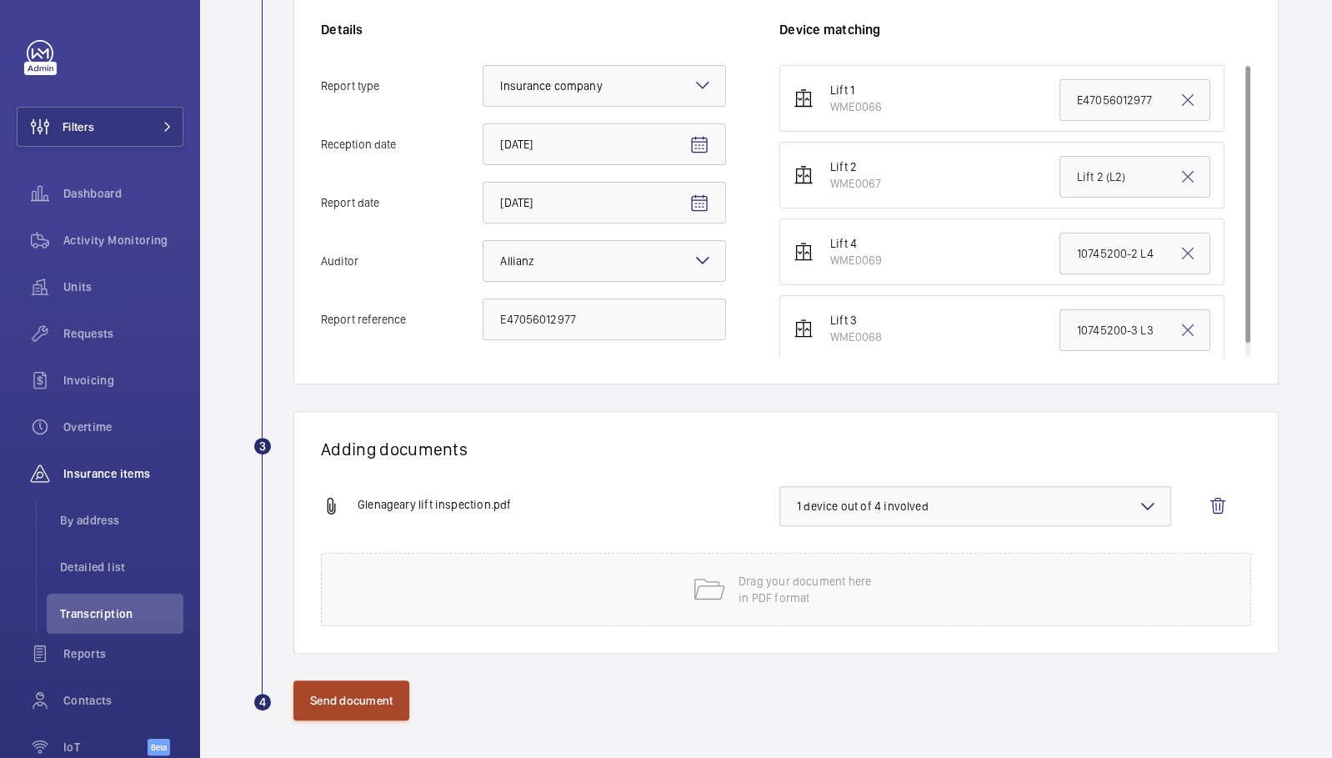
click at [338, 708] on button "Send document" at bounding box center [351, 700] width 116 height 40
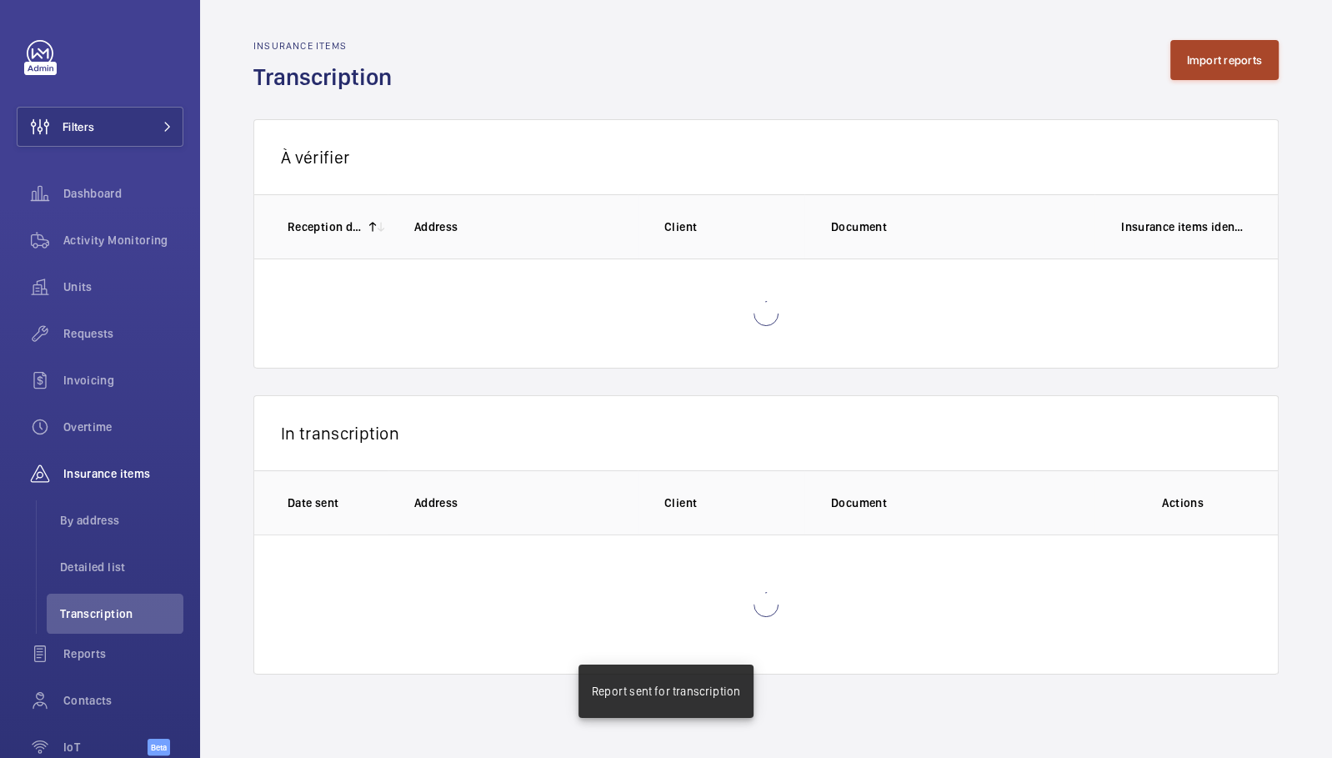
click at [1235, 68] on button "Import reports" at bounding box center [1224, 60] width 109 height 40
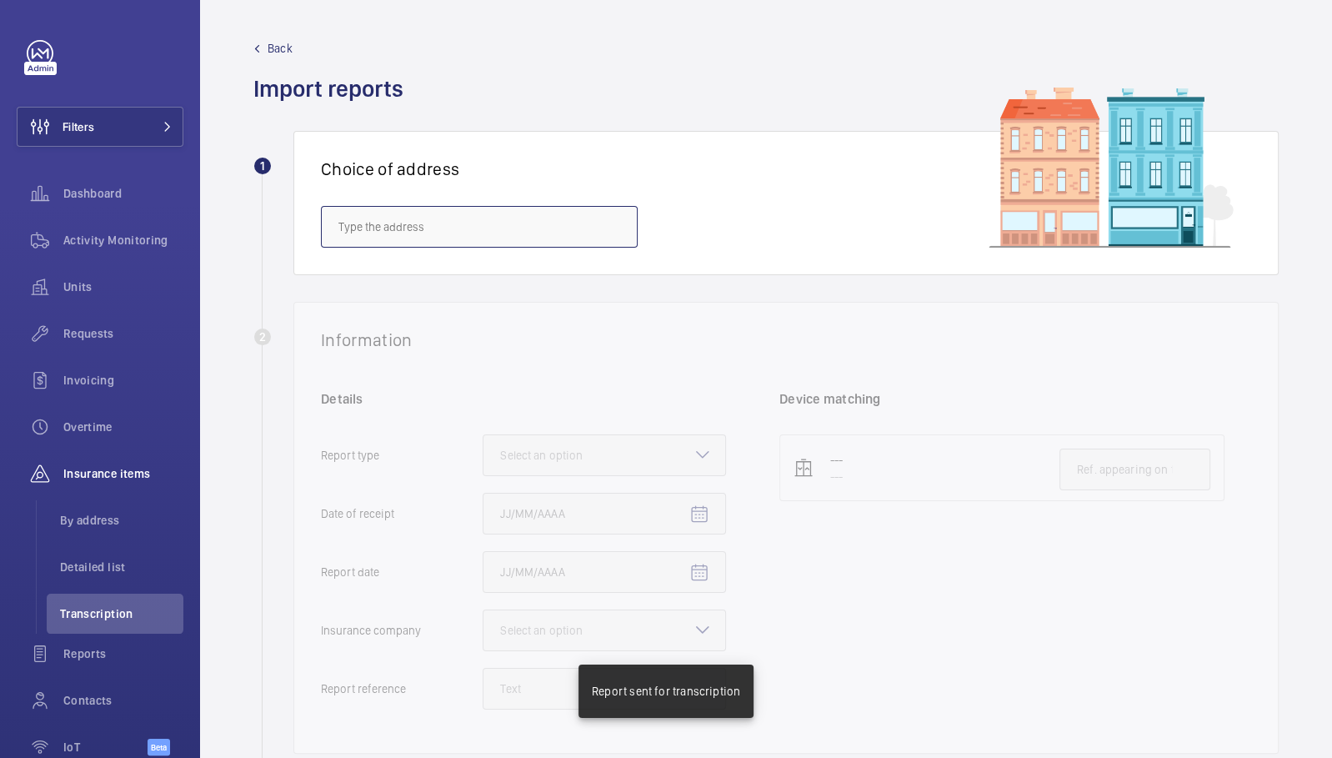
click at [464, 223] on input "text" at bounding box center [479, 227] width 317 height 42
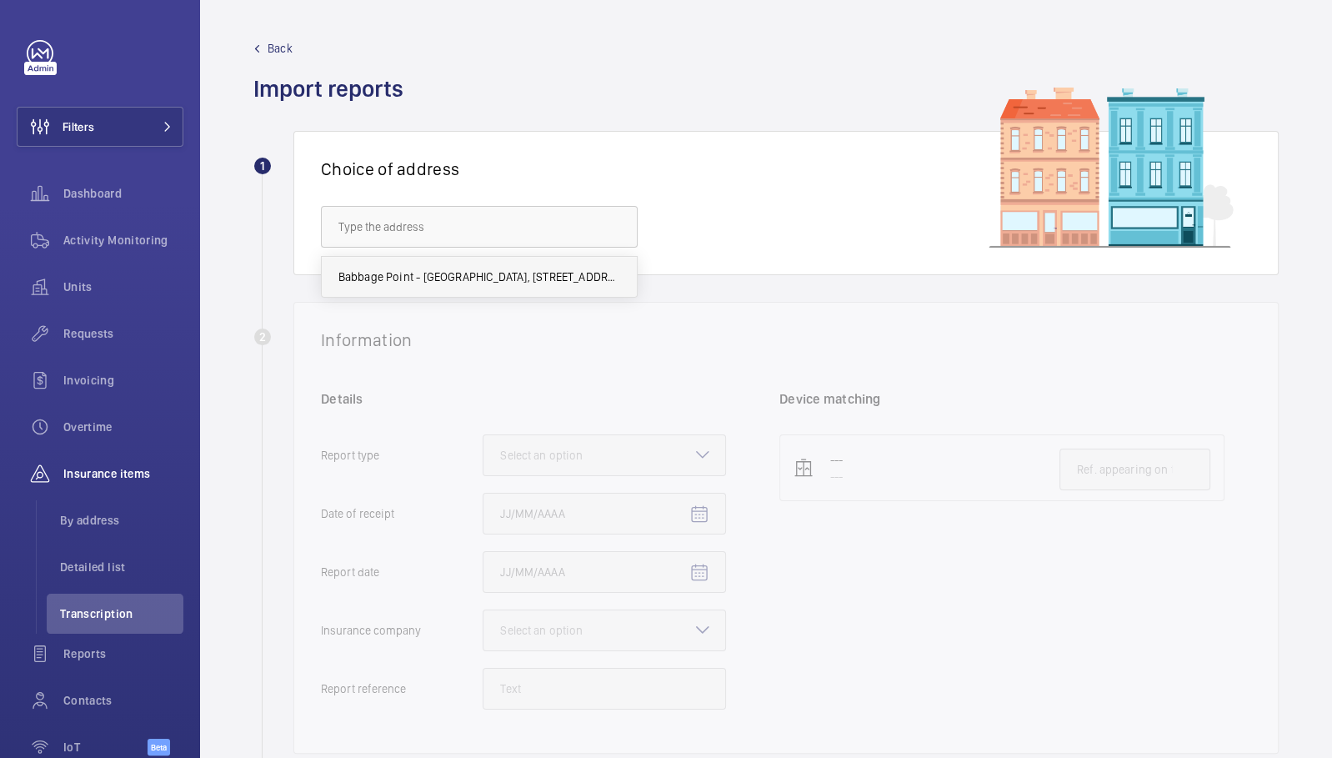
click at [487, 282] on span "Babbage Point - [GEOGRAPHIC_DATA], [STREET_ADDRESS][PERSON_NAME]" at bounding box center [479, 276] width 282 height 17
type input "Babbage Point - [GEOGRAPHIC_DATA], [STREET_ADDRESS][PERSON_NAME]"
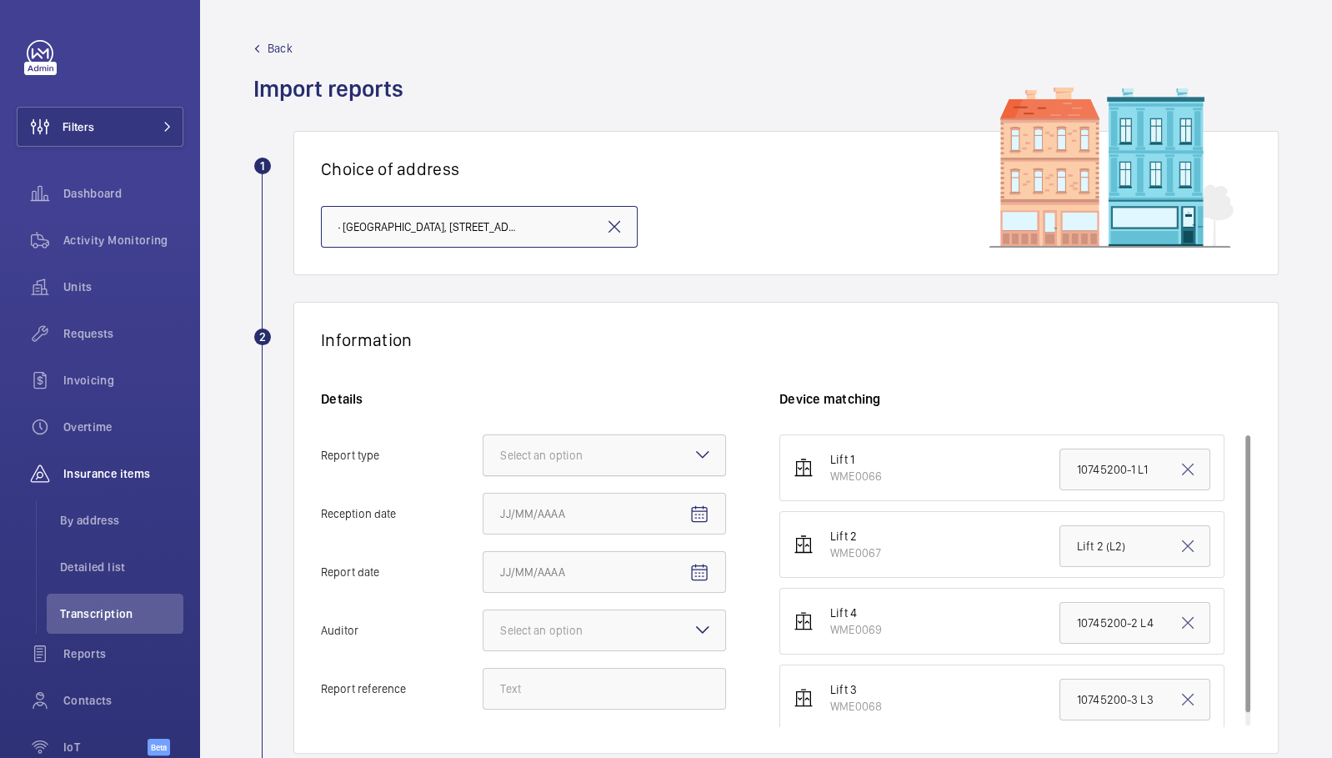
click at [609, 447] on div "Select an option" at bounding box center [562, 455] width 124 height 17
click at [483, 447] on input "Report type Select an option" at bounding box center [483, 455] width 0 height 40
drag, startPoint x: 610, startPoint y: 489, endPoint x: 616, endPoint y: 497, distance: 9.5
click at [611, 489] on div "Insurance company" at bounding box center [604, 506] width 242 height 41
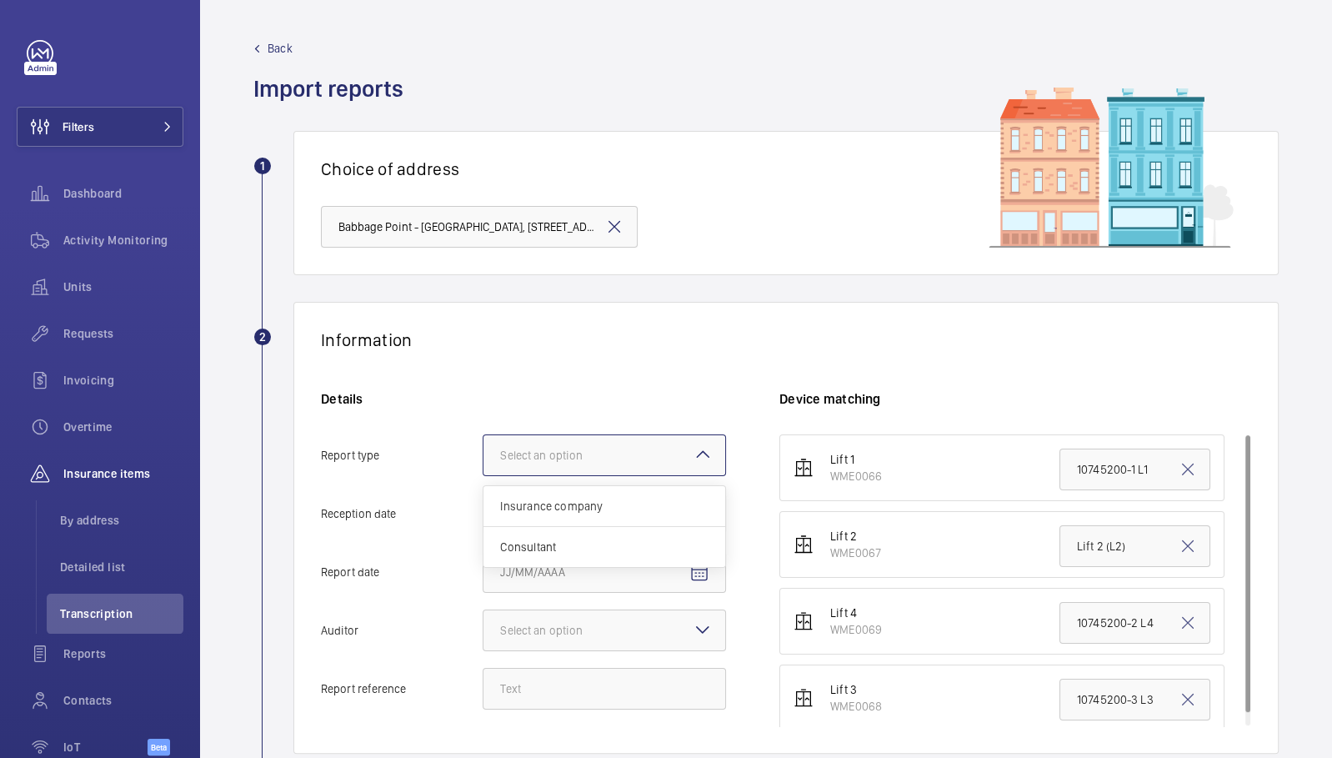
click at [483, 475] on input "Report type Select an option Insurance company Consultant" at bounding box center [483, 455] width 0 height 40
click at [684, 518] on span "Open calendar" at bounding box center [699, 514] width 40 height 40
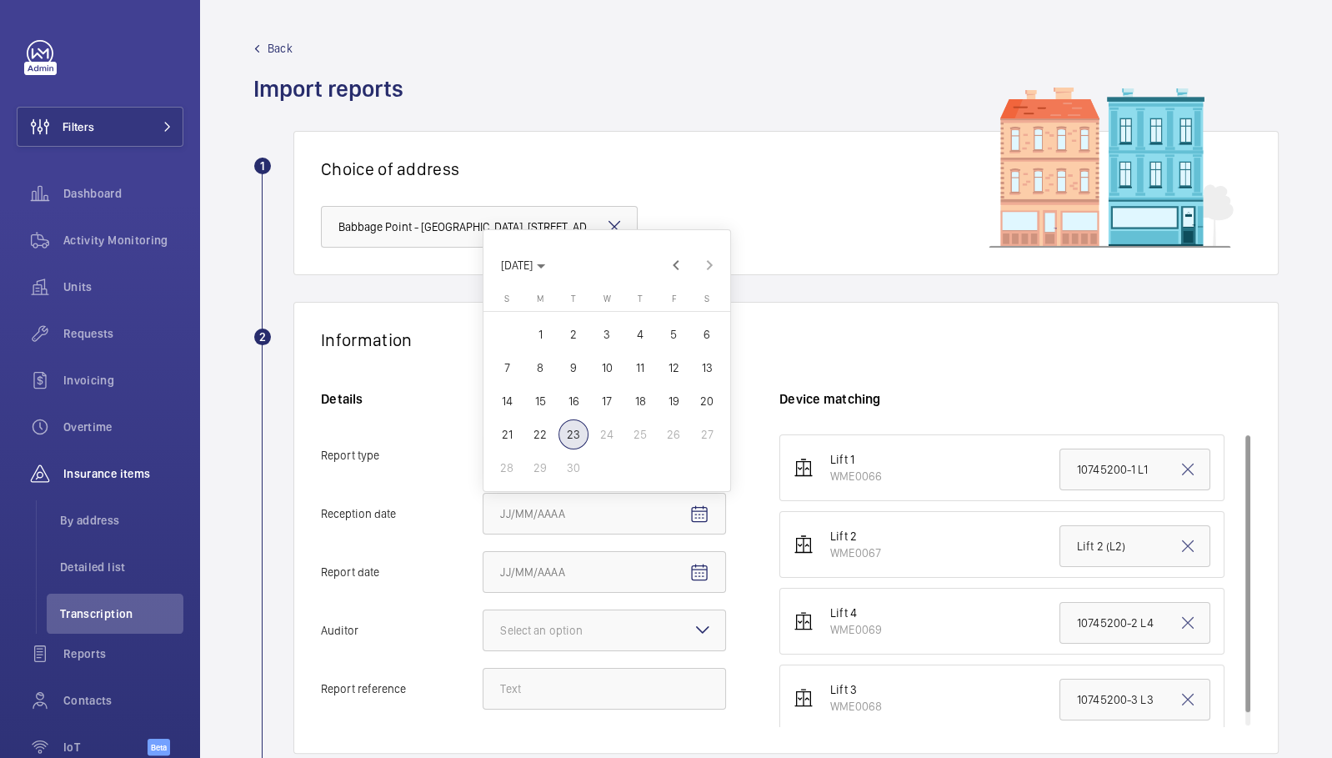
click at [583, 435] on span "23" at bounding box center [574, 434] width 30 height 30
type input "[DATE]"
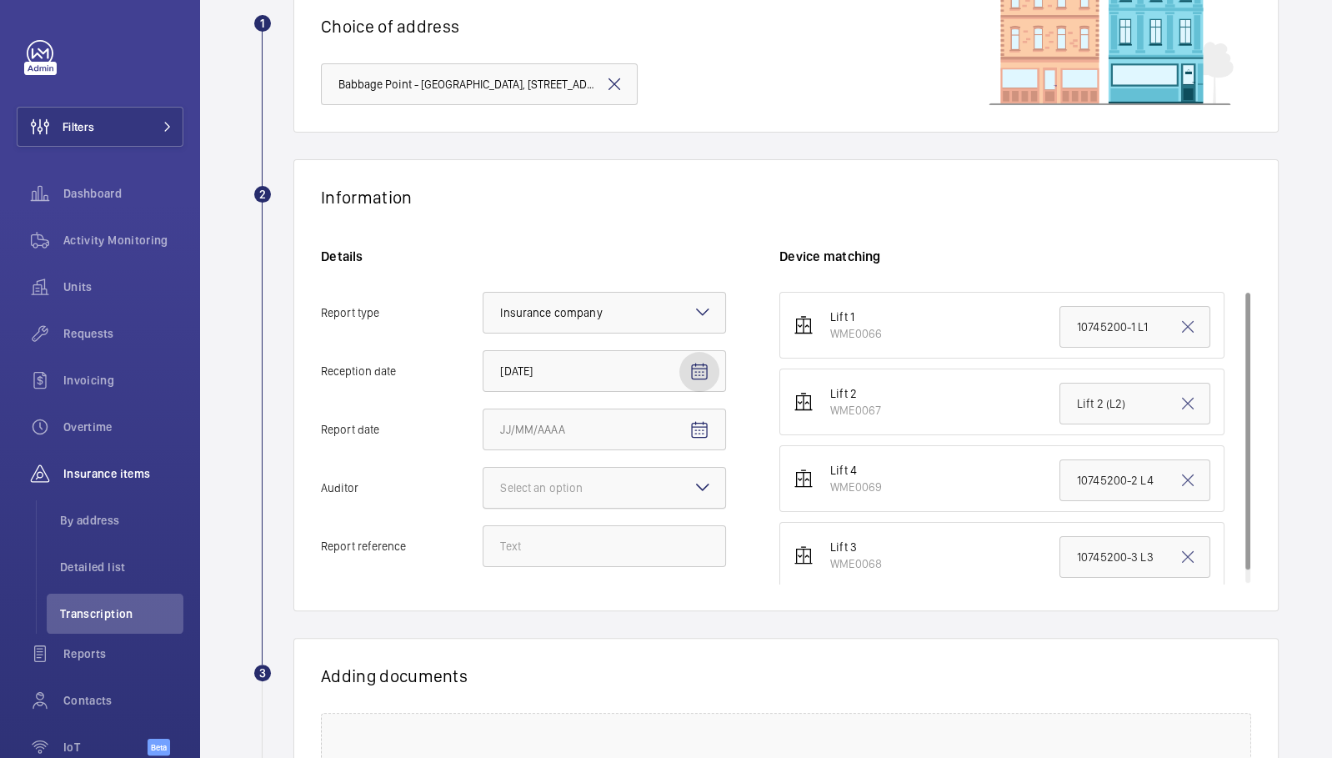
scroll to position [379, 0]
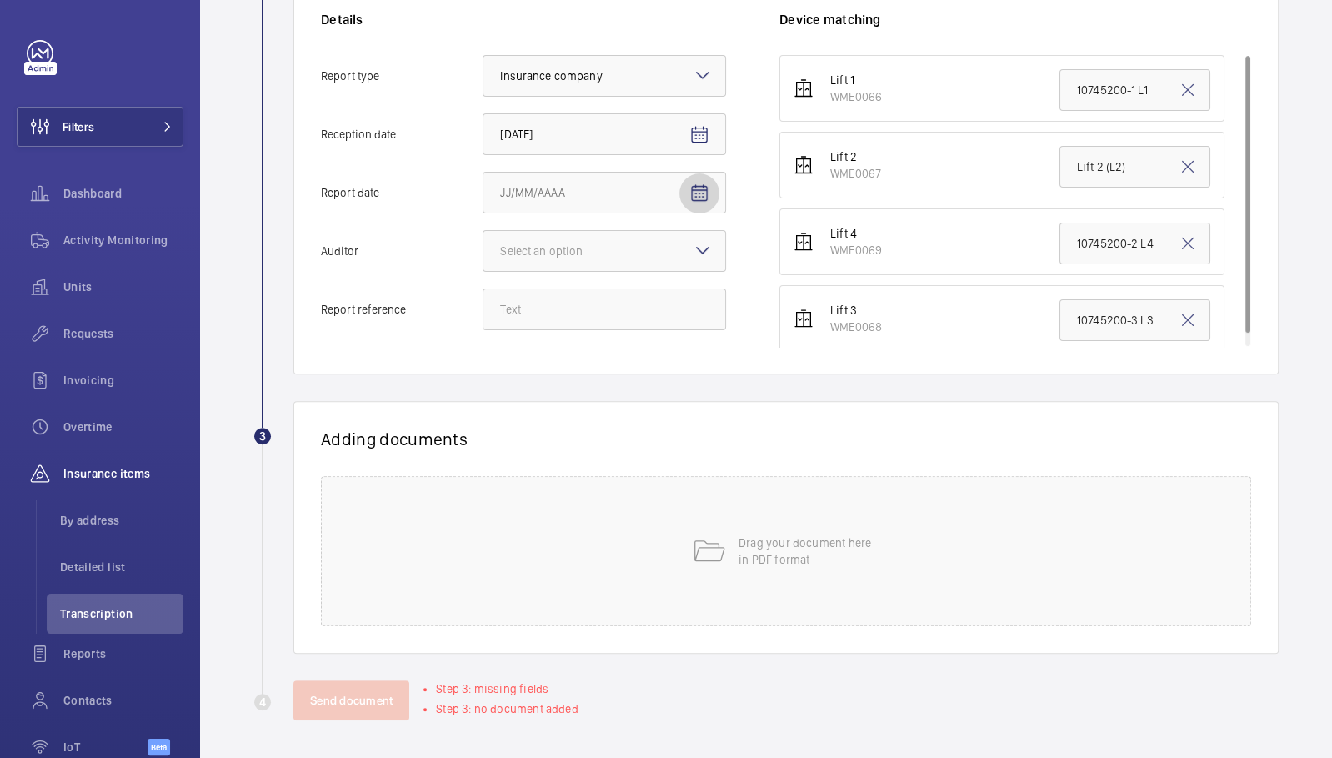
click at [692, 194] on mat-icon "Open calendar" at bounding box center [699, 193] width 20 height 20
click at [671, 257] on span "Previous month" at bounding box center [675, 257] width 33 height 33
click at [639, 428] on span "24" at bounding box center [640, 427] width 30 height 30
type input "[DATE]"
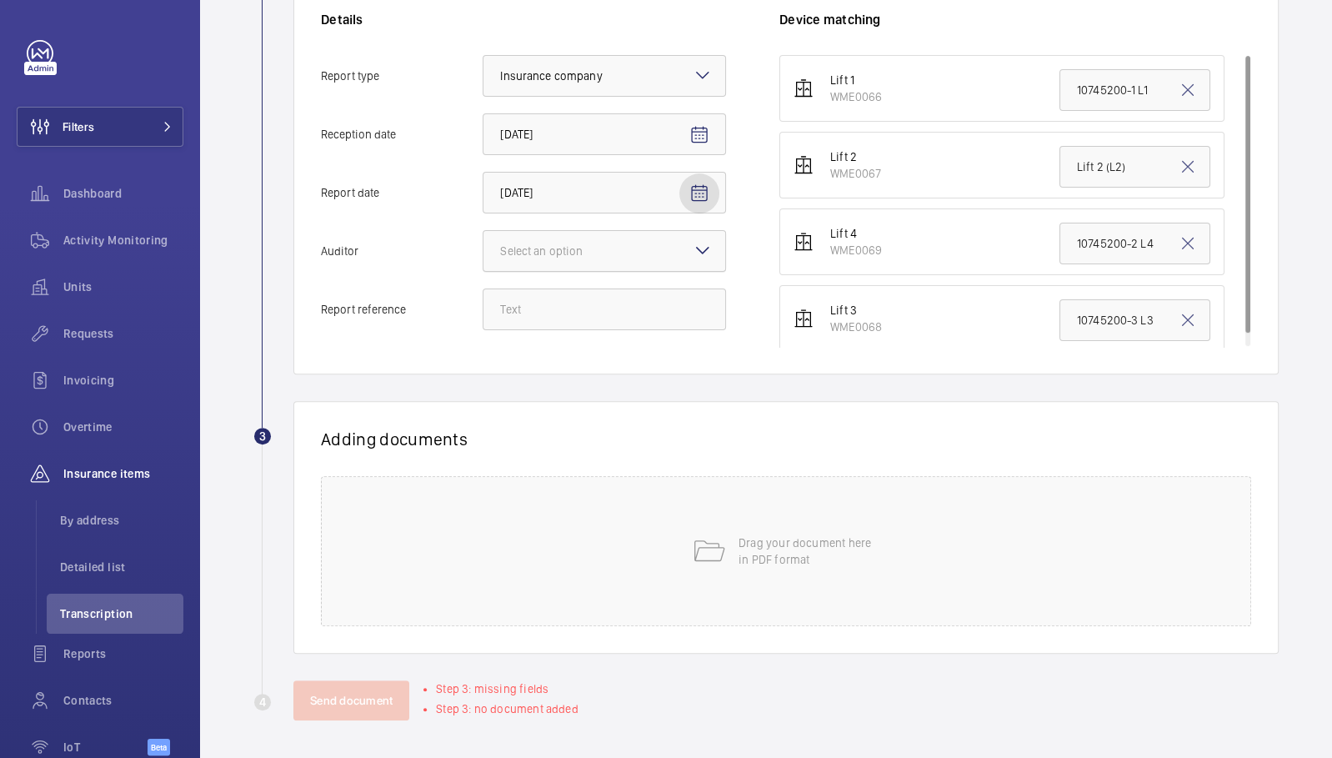
click at [573, 253] on div "Select an option" at bounding box center [562, 251] width 124 height 17
click at [483, 253] on input "Auditor Select an option" at bounding box center [483, 251] width 0 height 40
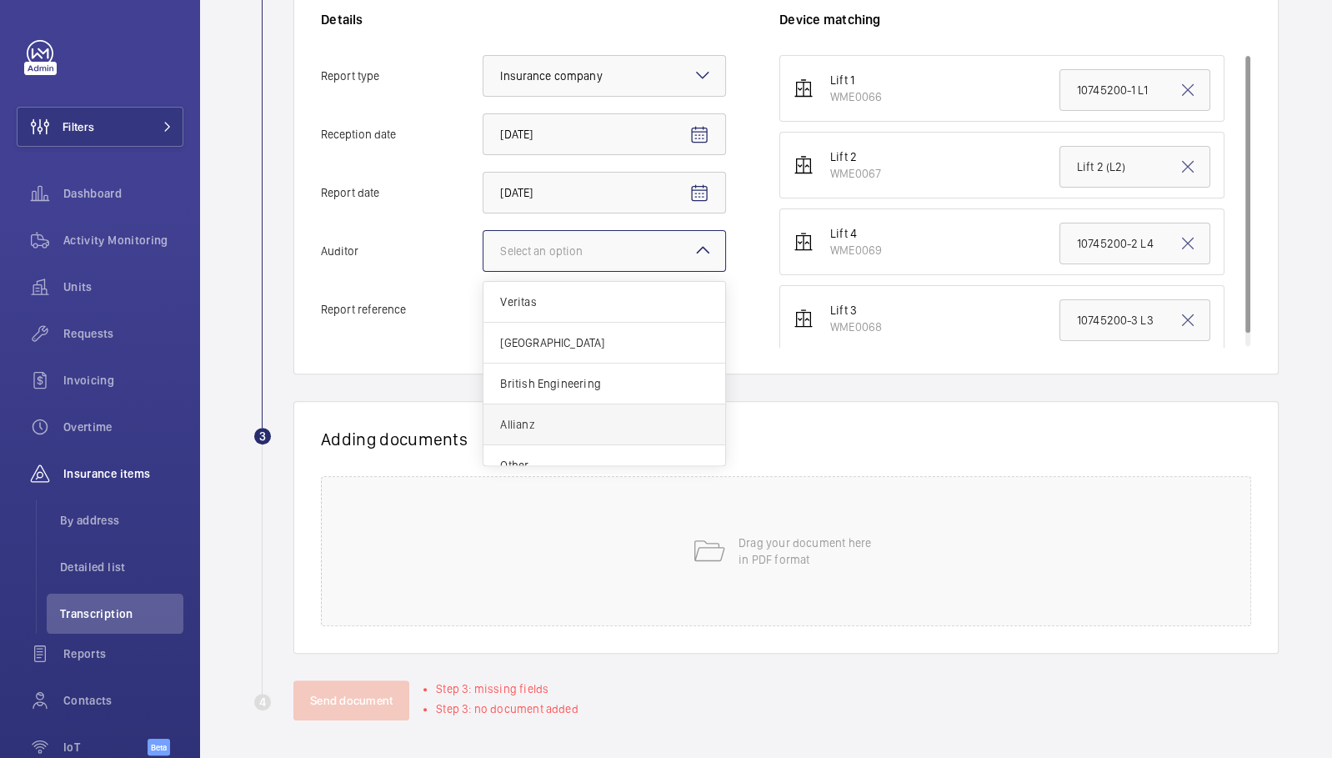
click at [552, 416] on span "Allianz" at bounding box center [604, 424] width 208 height 17
click at [483, 271] on input "Auditor Select an option Veritas Zurich British Engineering Allianz Other" at bounding box center [483, 251] width 0 height 40
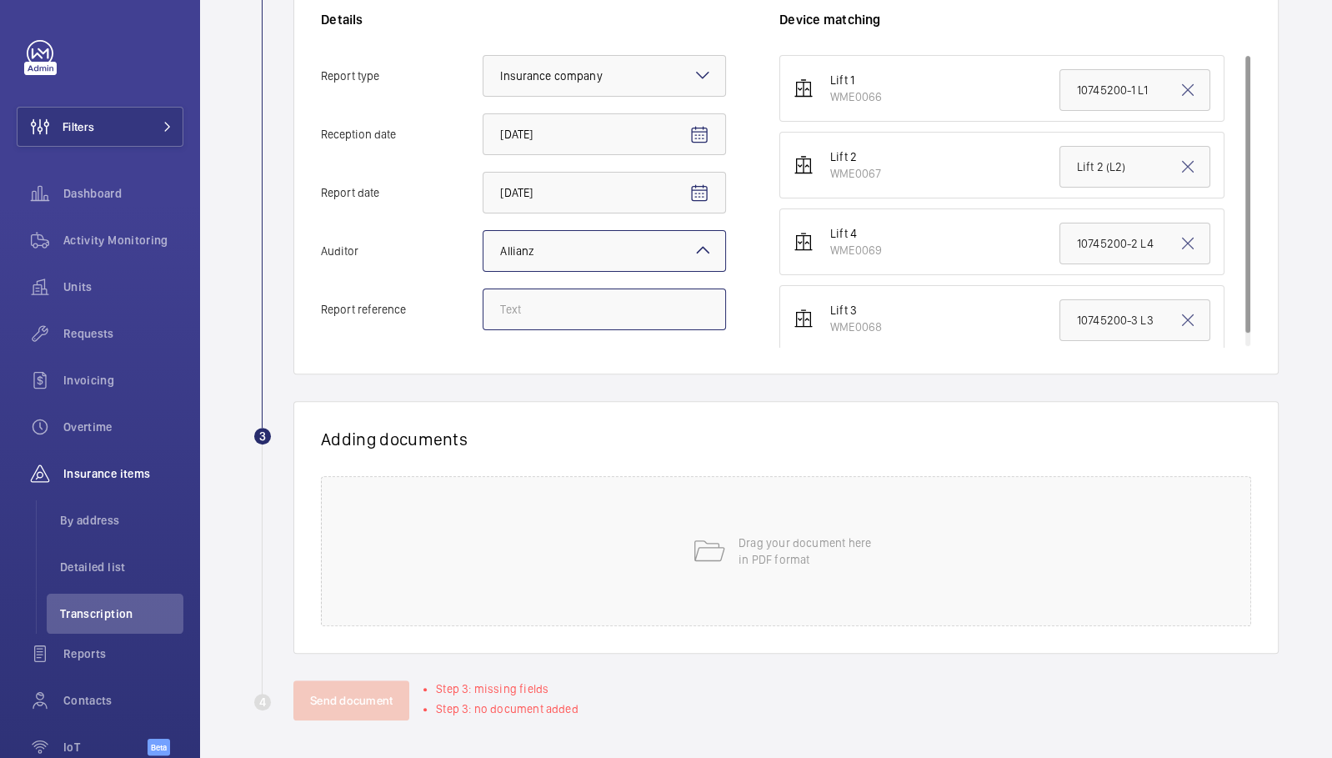
click at [561, 323] on input "Report reference" at bounding box center [604, 309] width 243 height 42
click at [618, 313] on input "Report reference" at bounding box center [604, 309] width 243 height 42
paste input "E47056012975"
type input "E47056012975"
click at [1100, 318] on input "10745200-3 L3" at bounding box center [1134, 320] width 151 height 42
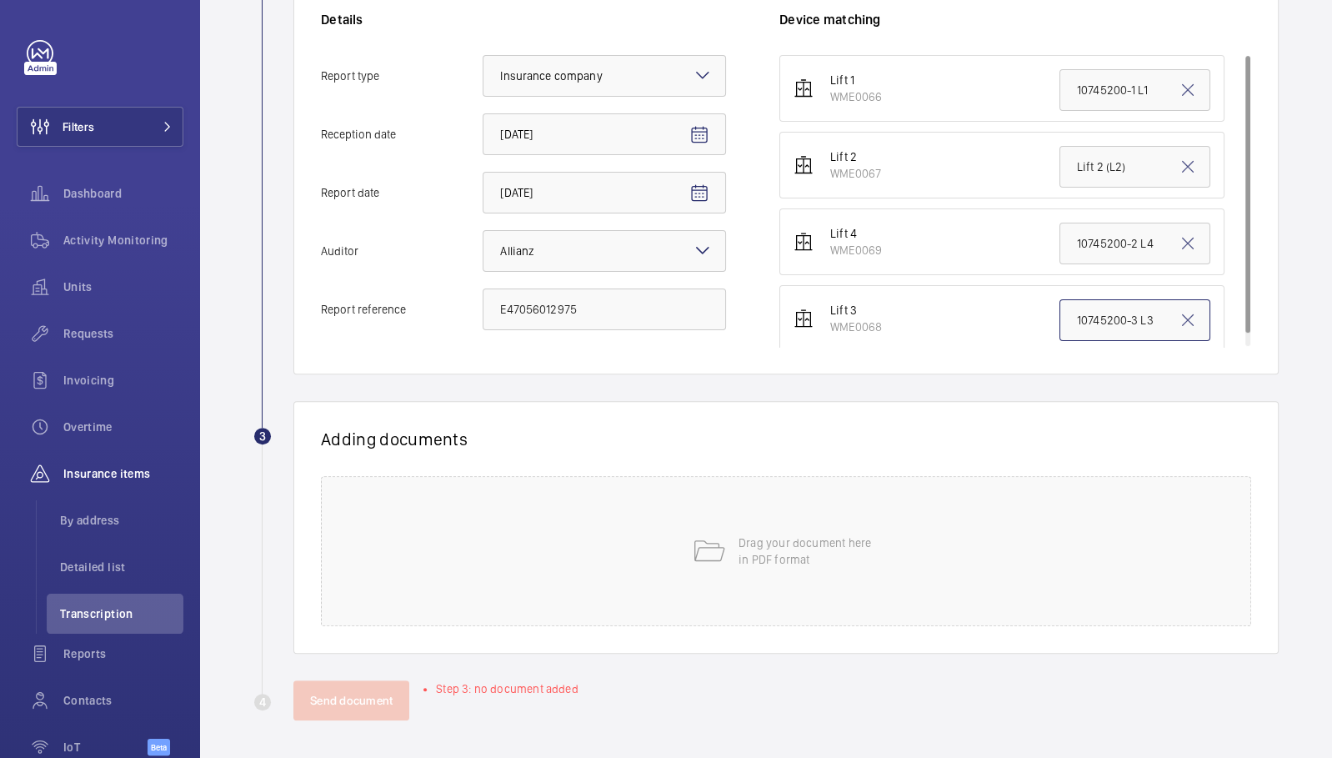
click at [1100, 318] on input "10745200-3 L3" at bounding box center [1134, 320] width 151 height 42
paste input "E47056012975"
type input "E47056012975"
click at [572, 586] on div "Drag your document here in PDF format" at bounding box center [786, 551] width 930 height 150
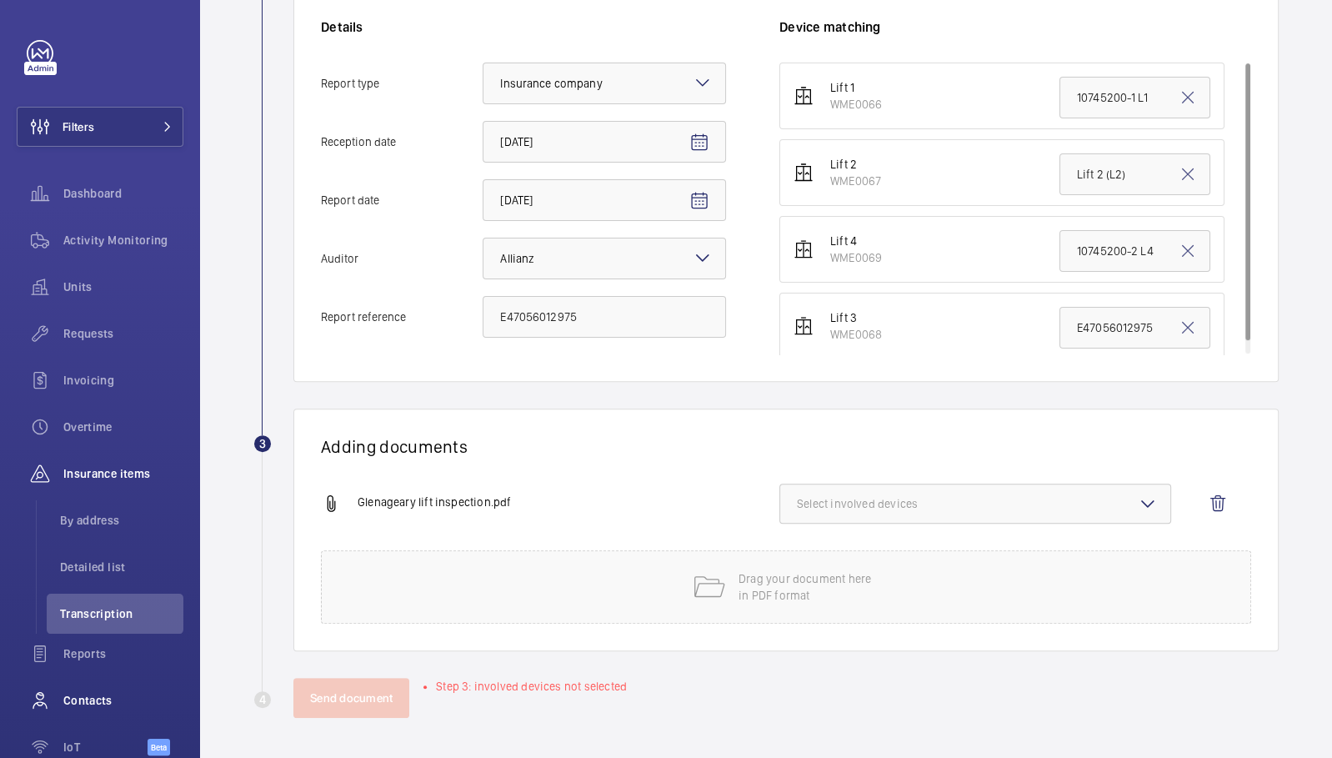
scroll to position [369, 0]
click at [933, 508] on span "Select involved devices" at bounding box center [975, 506] width 357 height 17
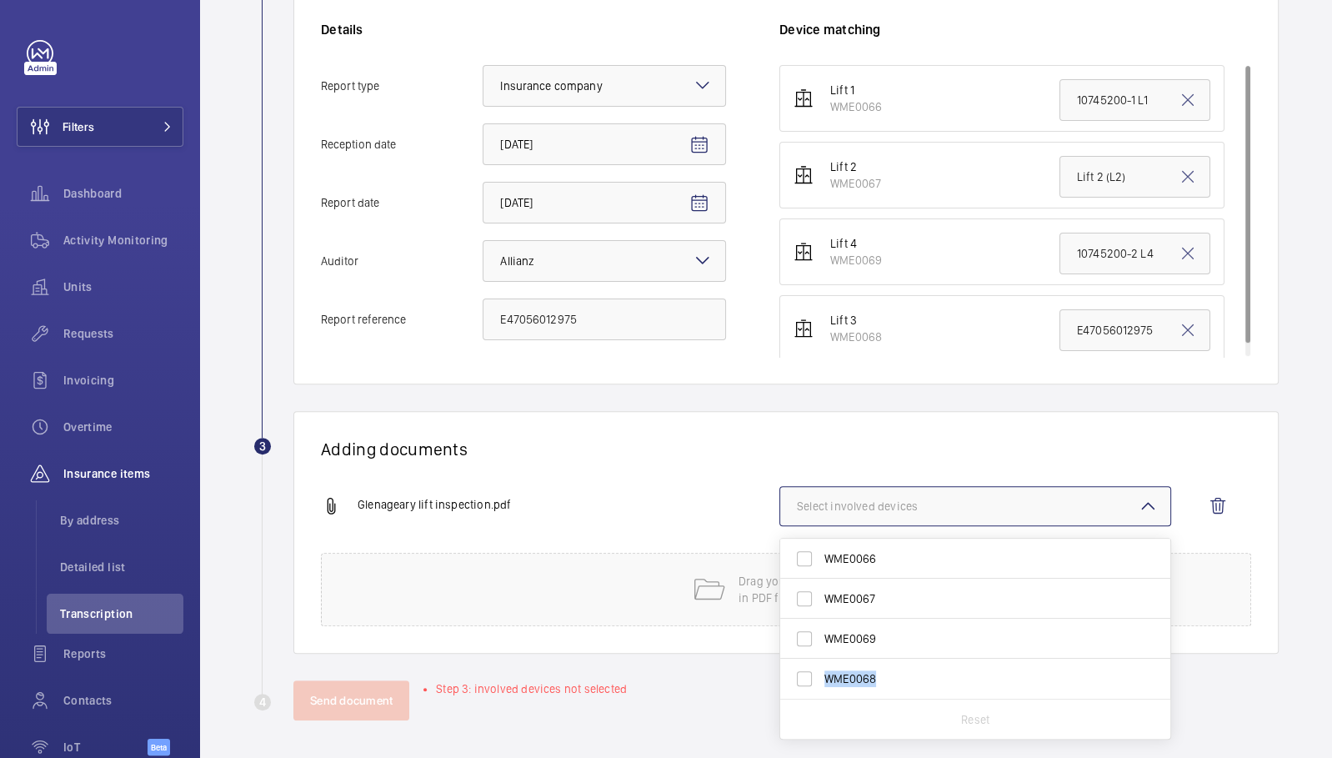
click at [886, 674] on label "WME0068" at bounding box center [962, 679] width 365 height 40
click at [887, 676] on span "WME0068" at bounding box center [976, 678] width 304 height 17
click at [821, 676] on input "WME0068" at bounding box center [804, 678] width 33 height 33
checkbox input "true"
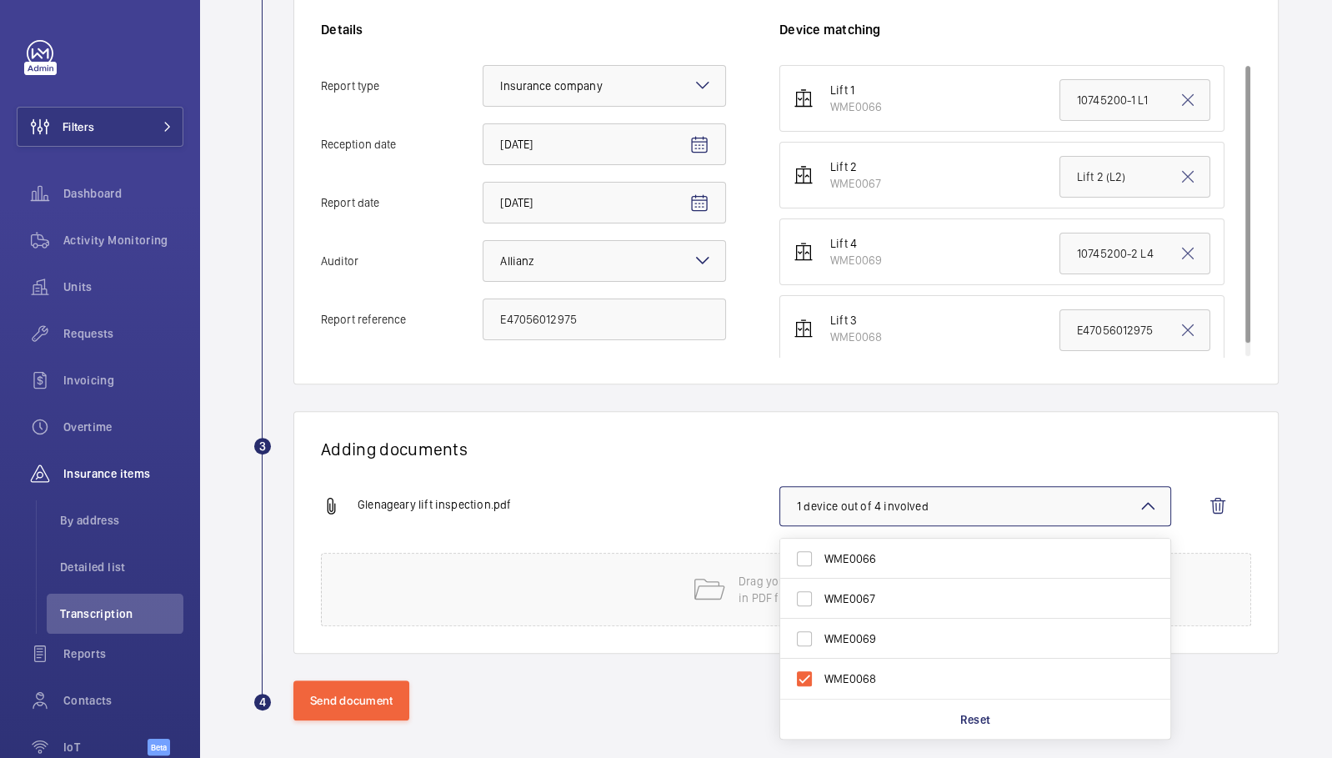
click at [604, 443] on h1 "Adding documents" at bounding box center [786, 448] width 930 height 21
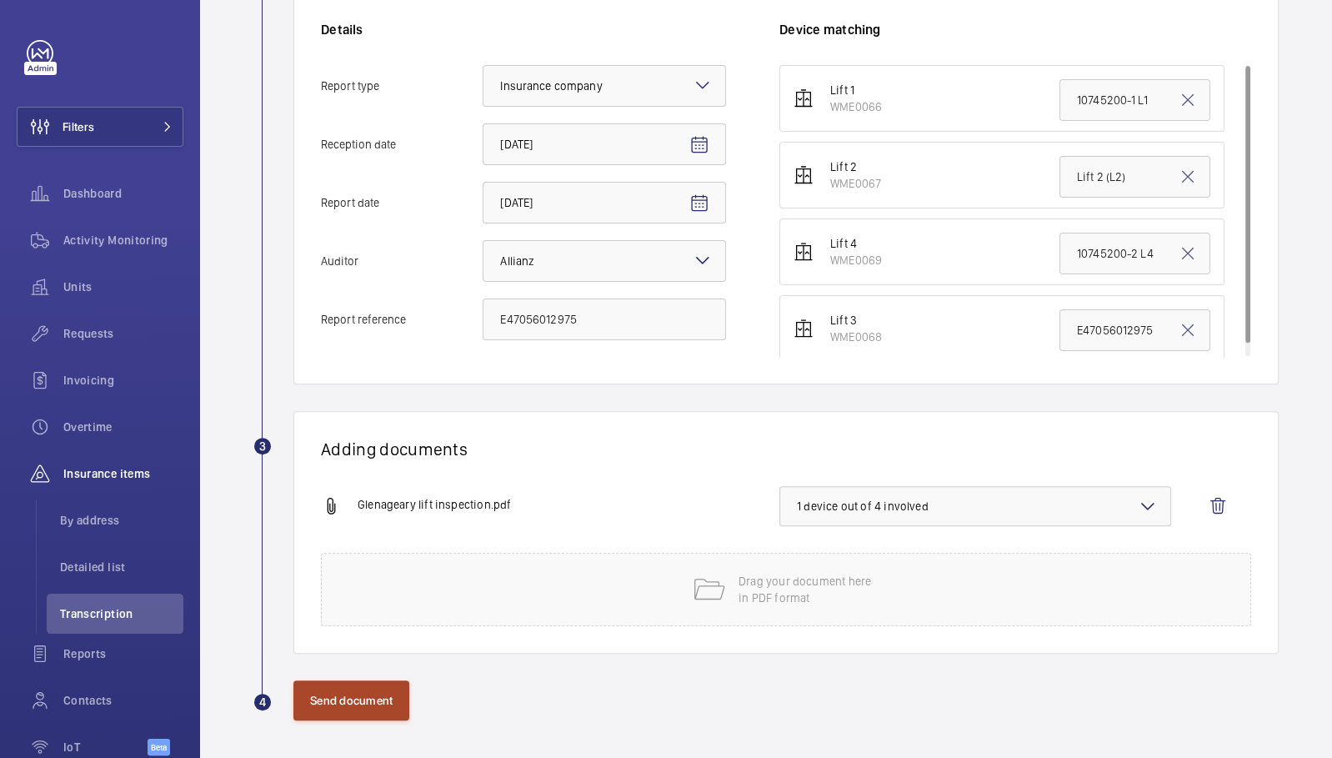
click at [383, 704] on button "Send document" at bounding box center [351, 700] width 116 height 40
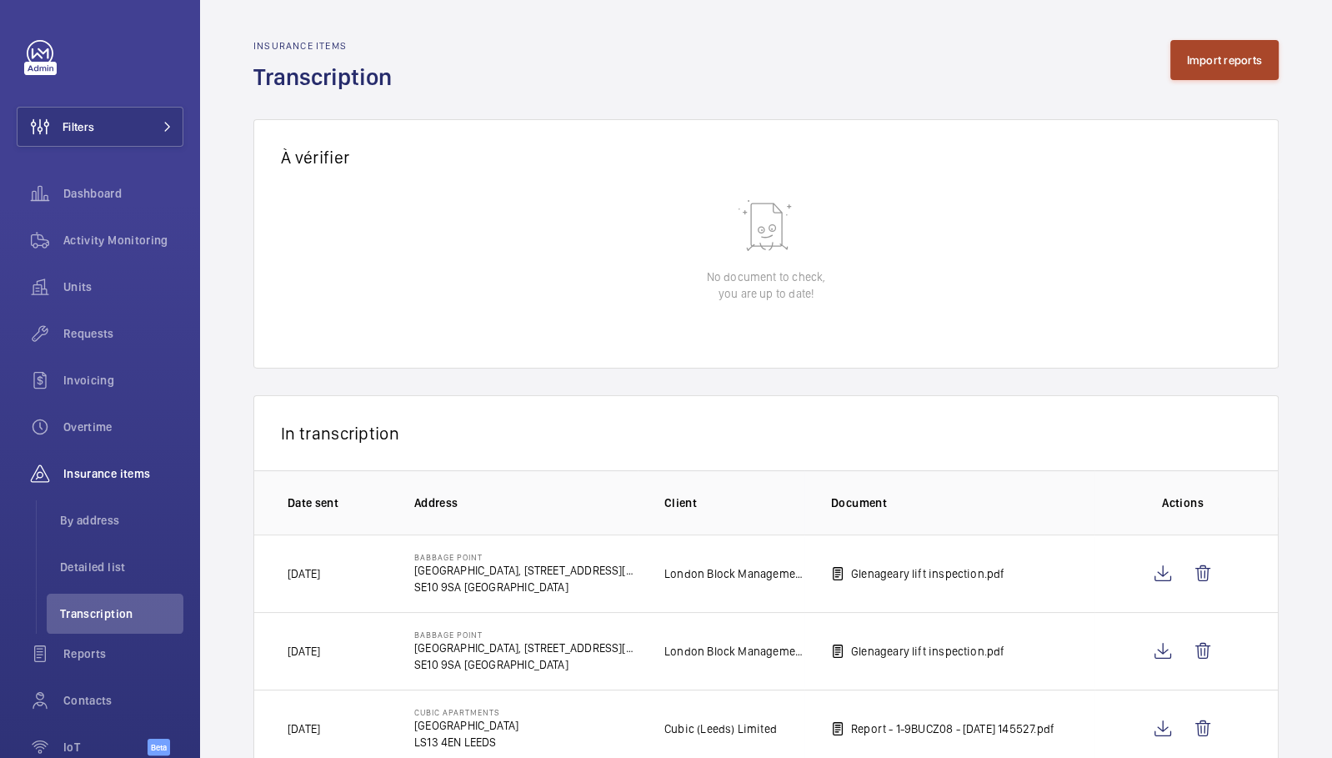
click at [1238, 57] on button "Import reports" at bounding box center [1224, 60] width 109 height 40
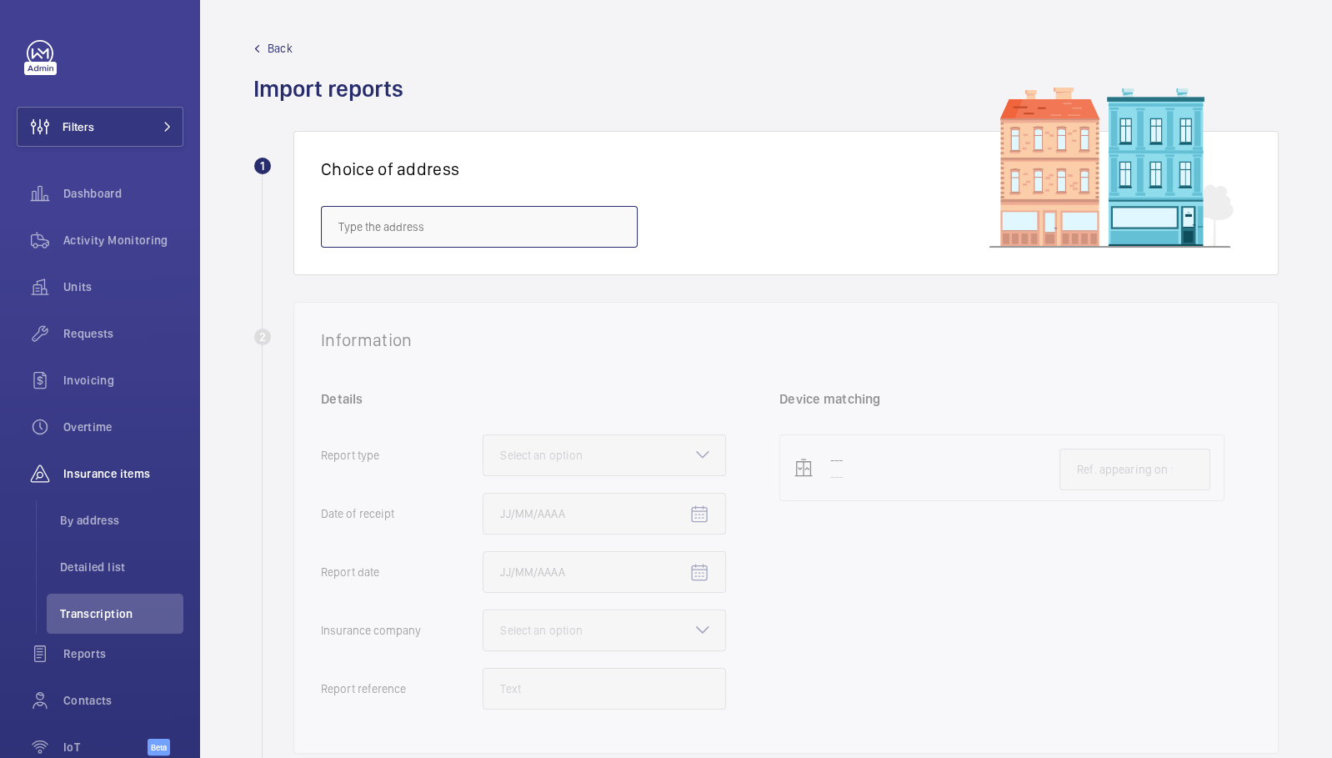
click at [511, 235] on input "text" at bounding box center [479, 227] width 317 height 42
click at [422, 293] on mat-option "Babbage Point - [GEOGRAPHIC_DATA], [STREET_ADDRESS][PERSON_NAME]" at bounding box center [479, 277] width 315 height 40
type input "Babbage Point - [GEOGRAPHIC_DATA], [STREET_ADDRESS][PERSON_NAME]"
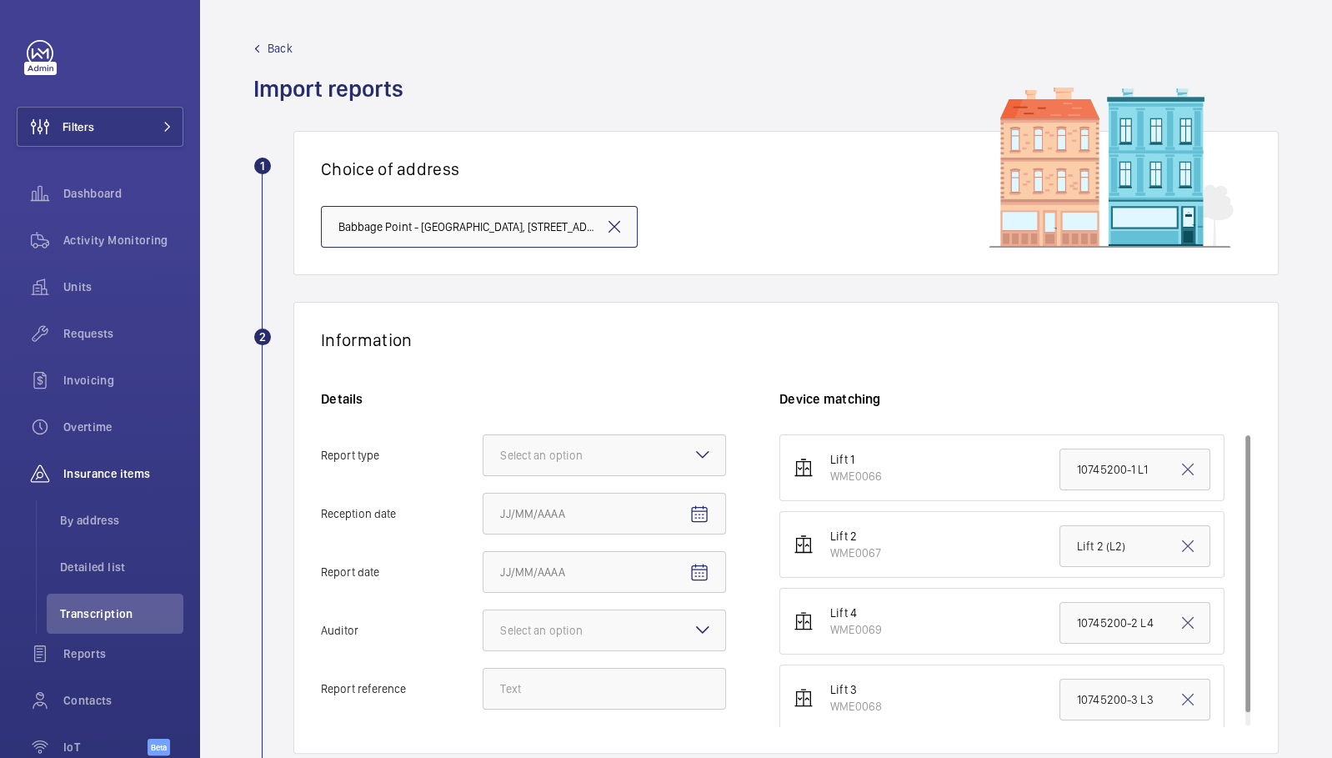
scroll to position [0, 78]
click at [642, 459] on div at bounding box center [604, 455] width 242 height 40
click at [483, 459] on input "Report type Select an option Insurance company Consultant" at bounding box center [483, 455] width 0 height 40
click at [665, 508] on span "Insurance company" at bounding box center [604, 506] width 208 height 17
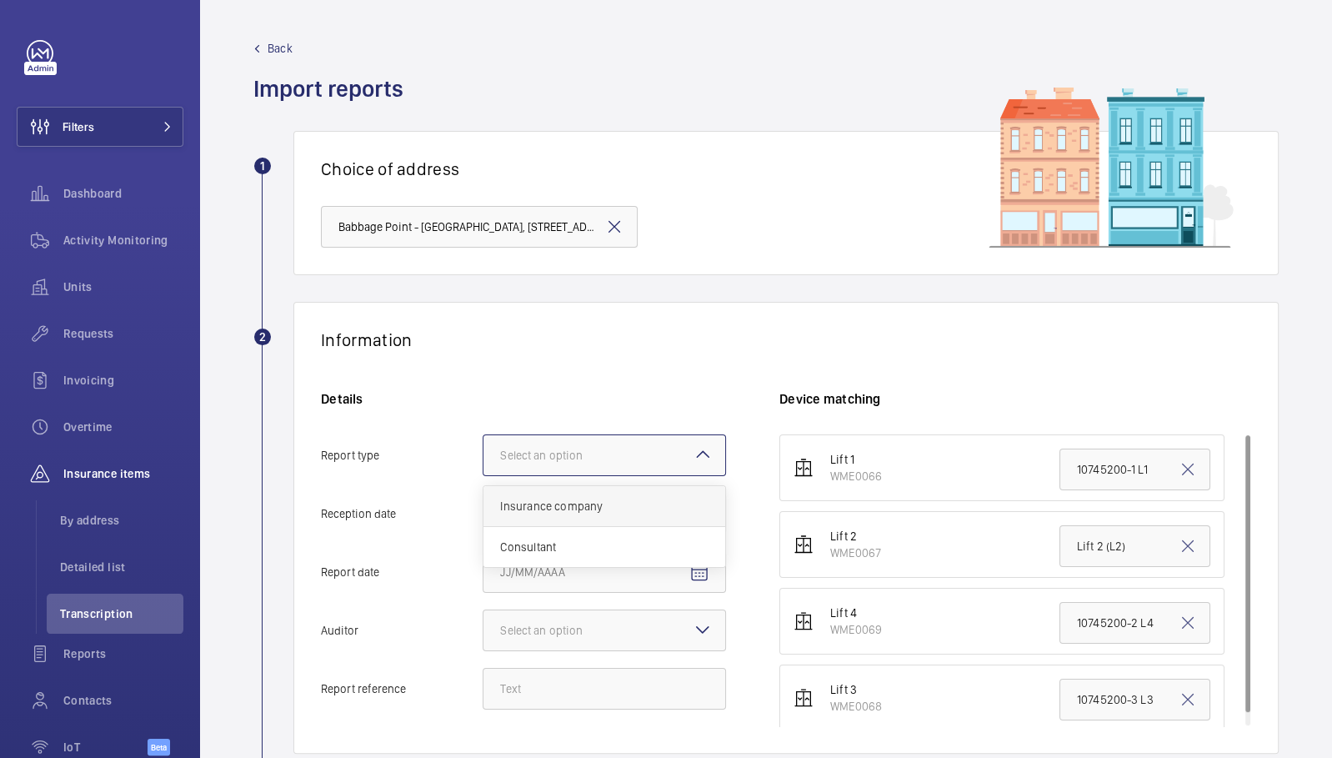
click at [483, 475] on input "Report type Select an option Insurance company Consultant" at bounding box center [483, 455] width 0 height 40
click at [704, 518] on mat-icon "Open calendar" at bounding box center [699, 514] width 20 height 20
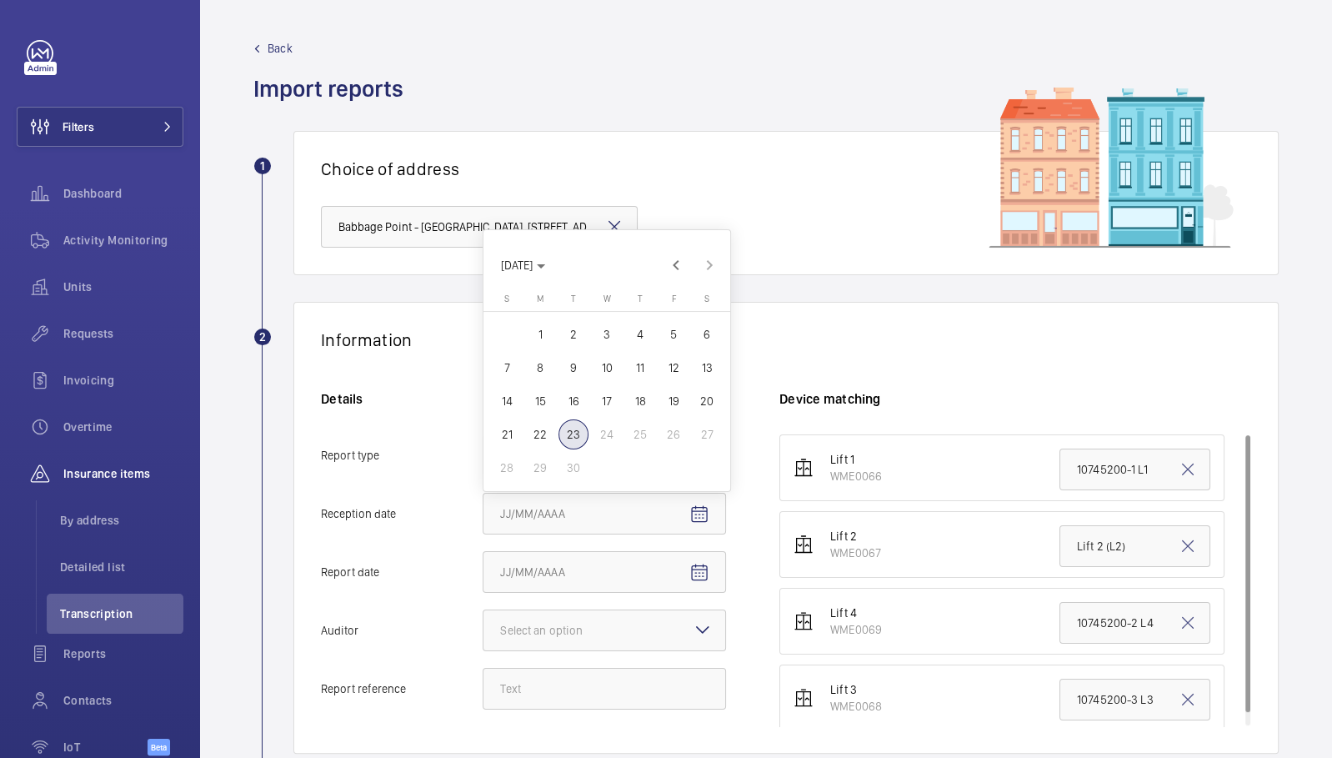
click at [574, 432] on span "23" at bounding box center [574, 434] width 30 height 30
type input "9/23/2025"
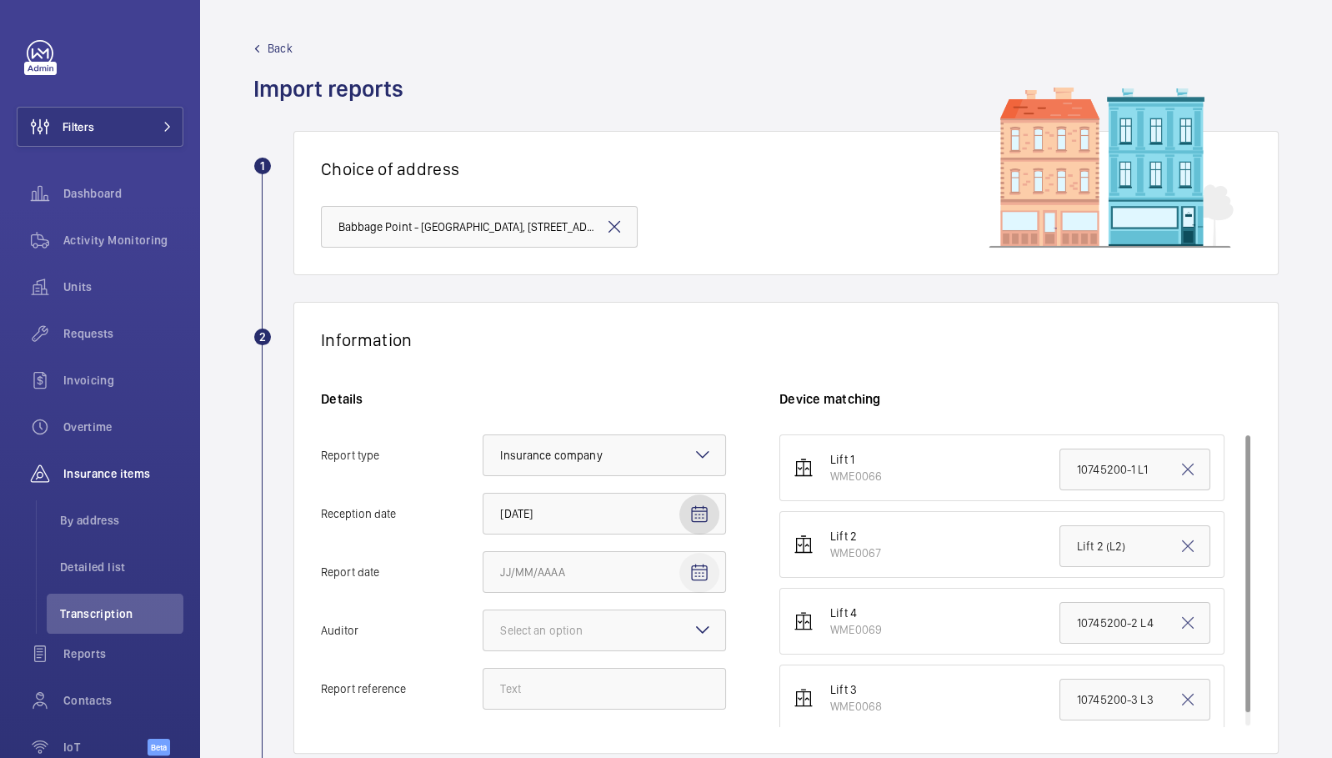
click at [714, 564] on span "Open calendar" at bounding box center [699, 573] width 40 height 40
click at [682, 319] on span "Previous month" at bounding box center [675, 323] width 33 height 33
click at [681, 298] on span "Previous month" at bounding box center [675, 289] width 33 height 33
click at [612, 488] on span "23" at bounding box center [607, 493] width 30 height 30
type input "7/23/2025"
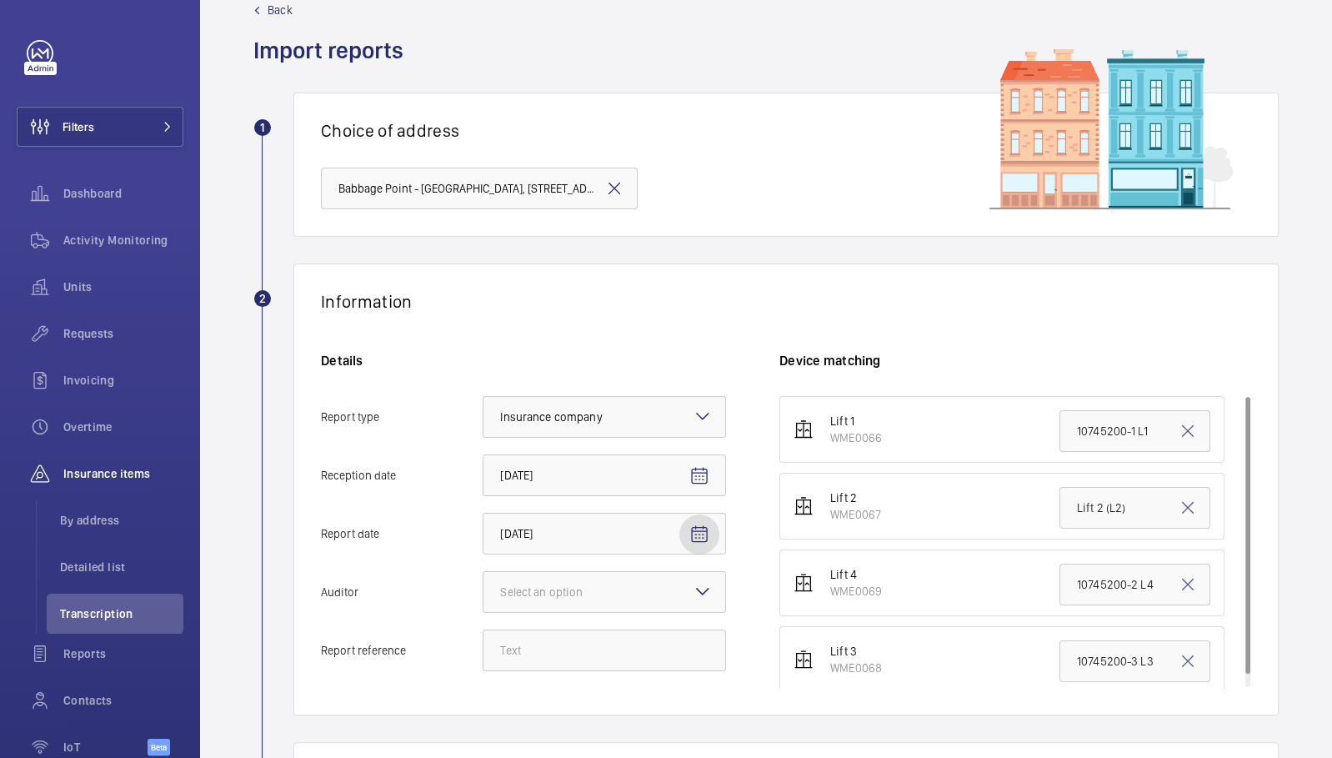
scroll to position [144, 0]
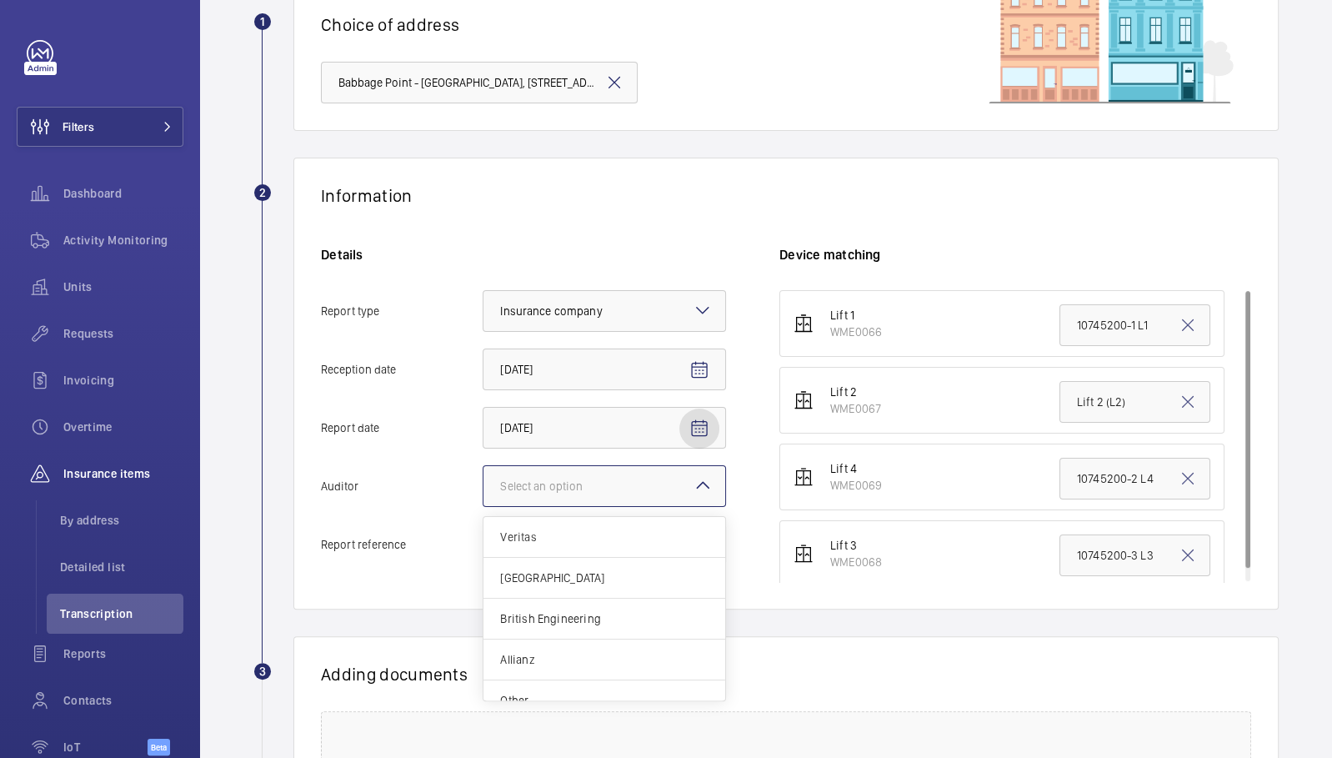
click at [553, 472] on div at bounding box center [604, 486] width 242 height 40
click at [483, 472] on input "Auditor Select an option Veritas Zurich British Engineering Allianz Other" at bounding box center [483, 486] width 0 height 40
click at [549, 654] on span "Allianz" at bounding box center [604, 659] width 208 height 17
click at [483, 506] on input "Auditor Select an option Veritas Zurich British Engineering Allianz Other" at bounding box center [483, 486] width 0 height 40
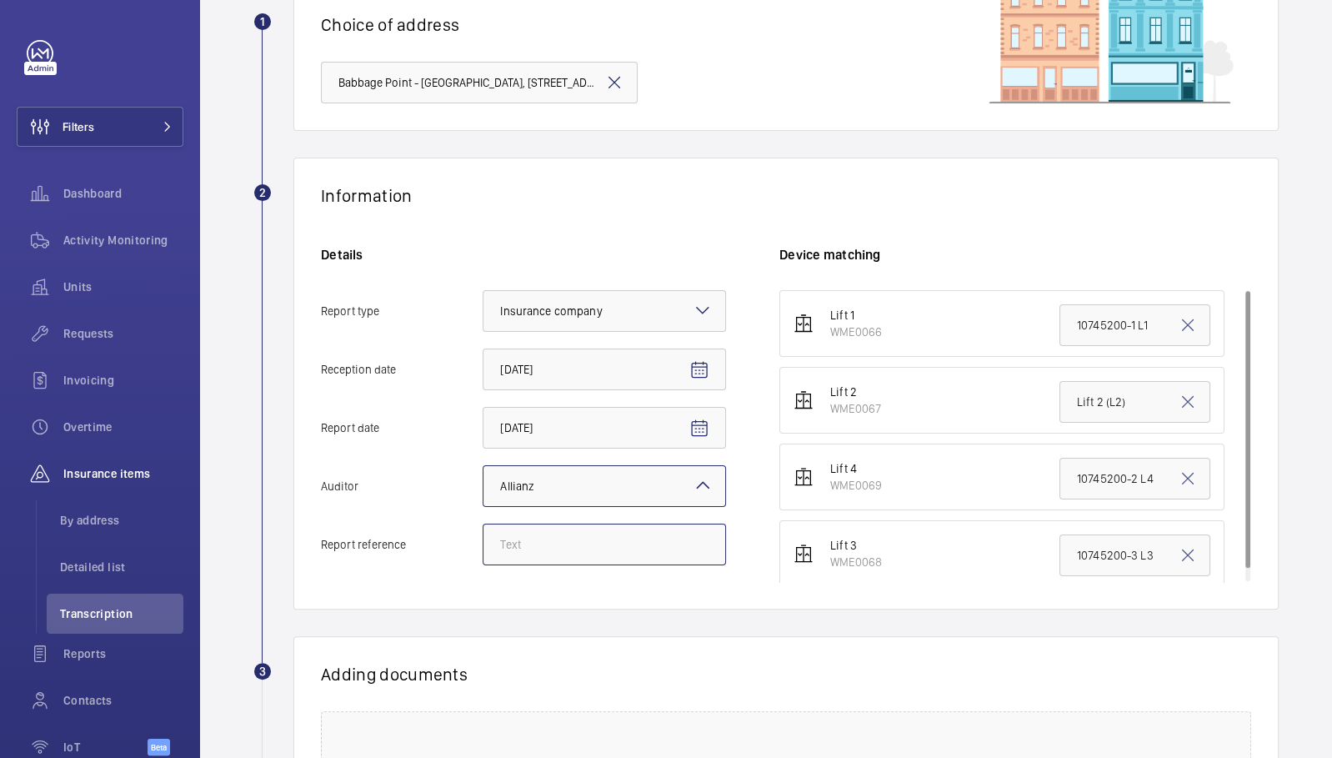
click at [527, 530] on input "Report reference" at bounding box center [604, 544] width 243 height 42
paste input "E47056012974"
type input "E47056012974"
click at [1110, 480] on input "10745200-2 L4" at bounding box center [1134, 479] width 151 height 42
click at [1094, 472] on input "10745200-2 L4" at bounding box center [1134, 479] width 151 height 42
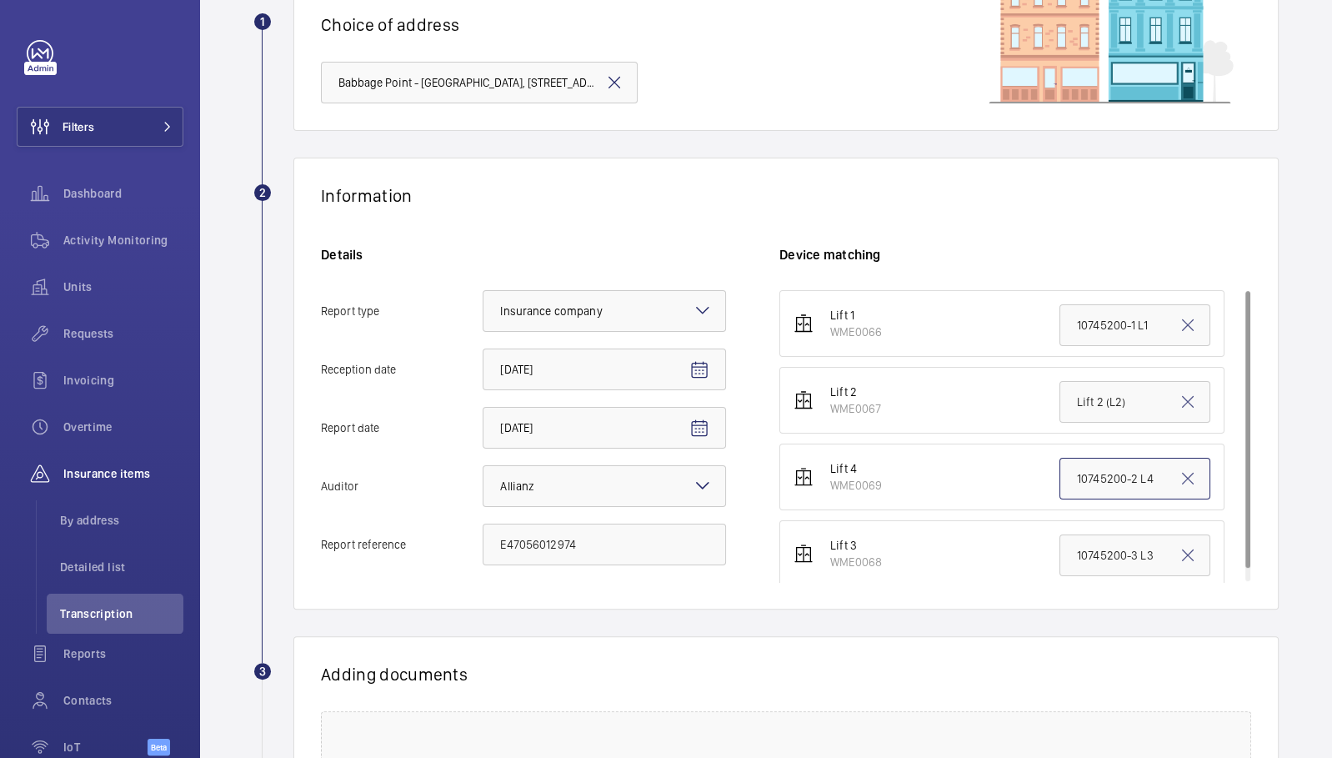
click at [1094, 472] on input "10745200-2 L4" at bounding box center [1134, 479] width 151 height 42
paste input "E4705601297"
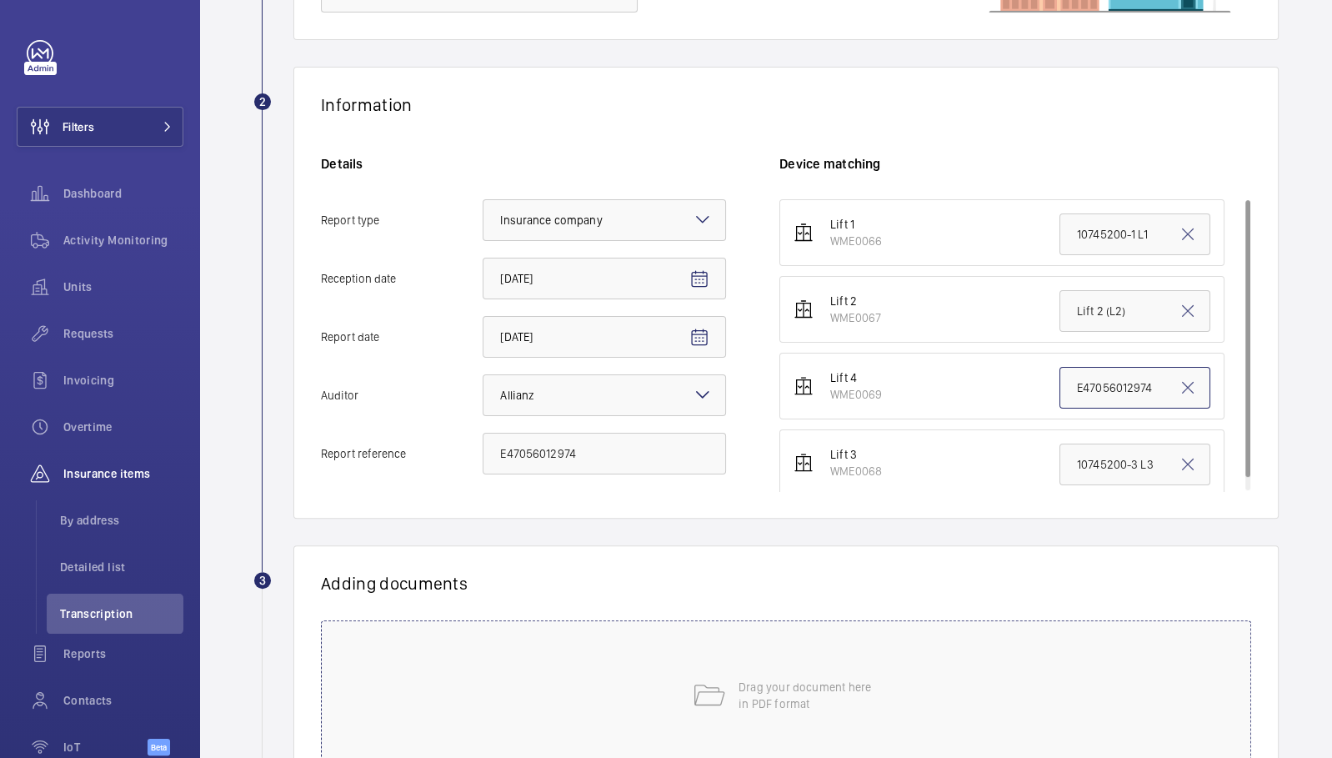
scroll to position [379, 0]
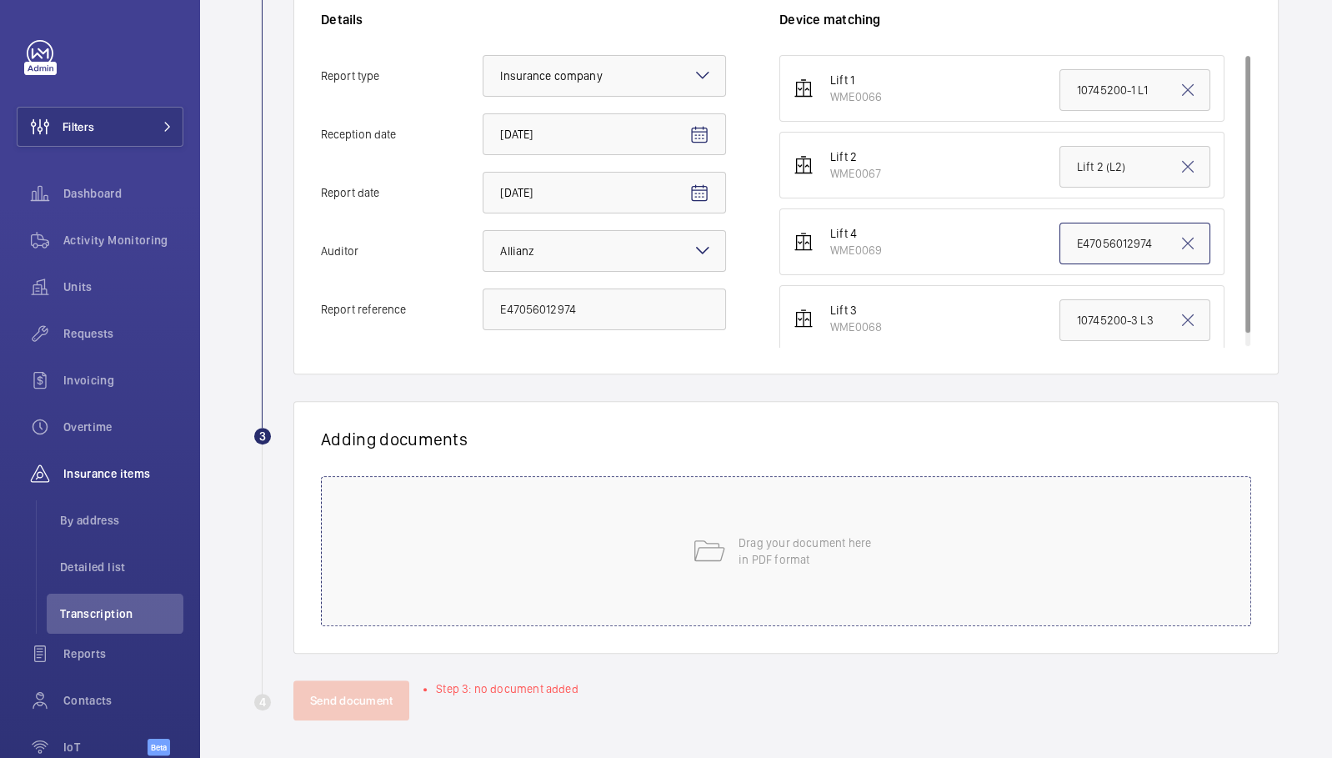
type input "E47056012974"
click at [500, 536] on div "Drag your document here in PDF format" at bounding box center [786, 551] width 930 height 150
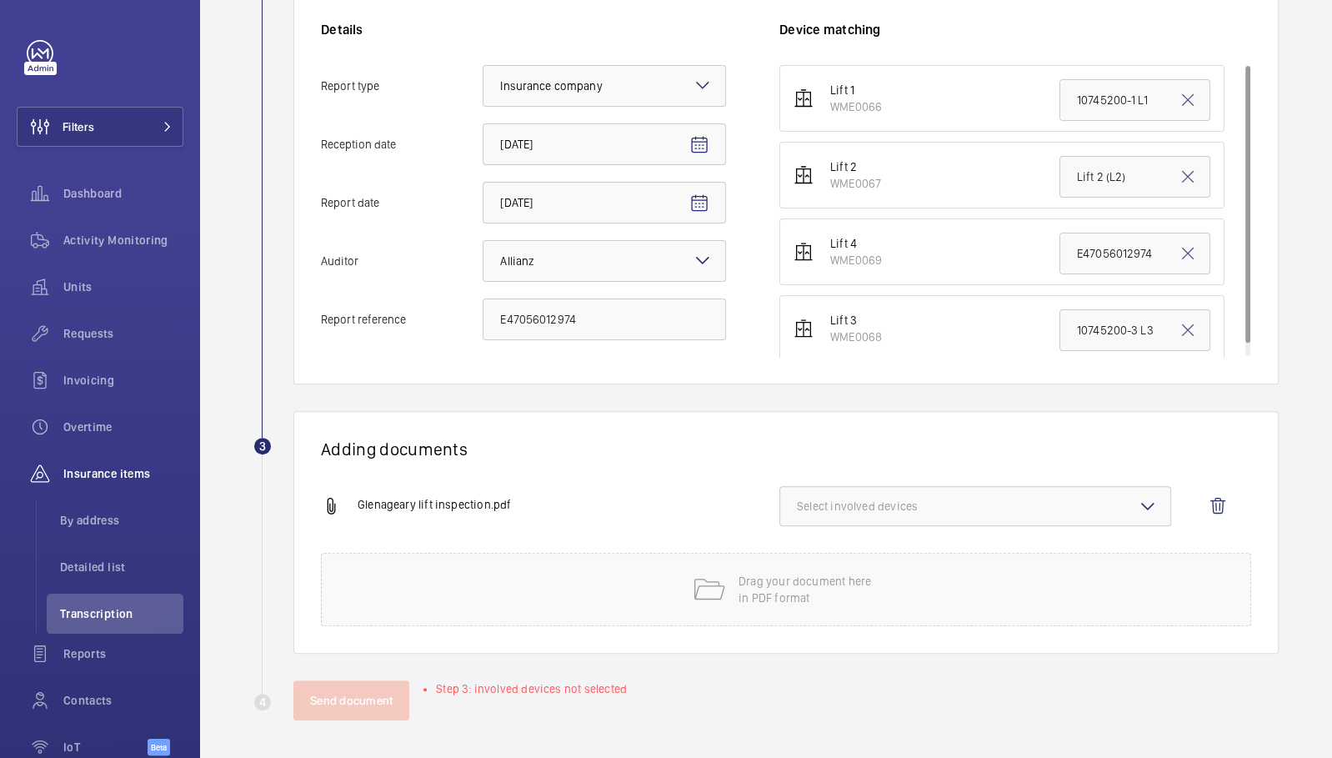
click at [1002, 486] on button "Select involved devices" at bounding box center [975, 506] width 392 height 40
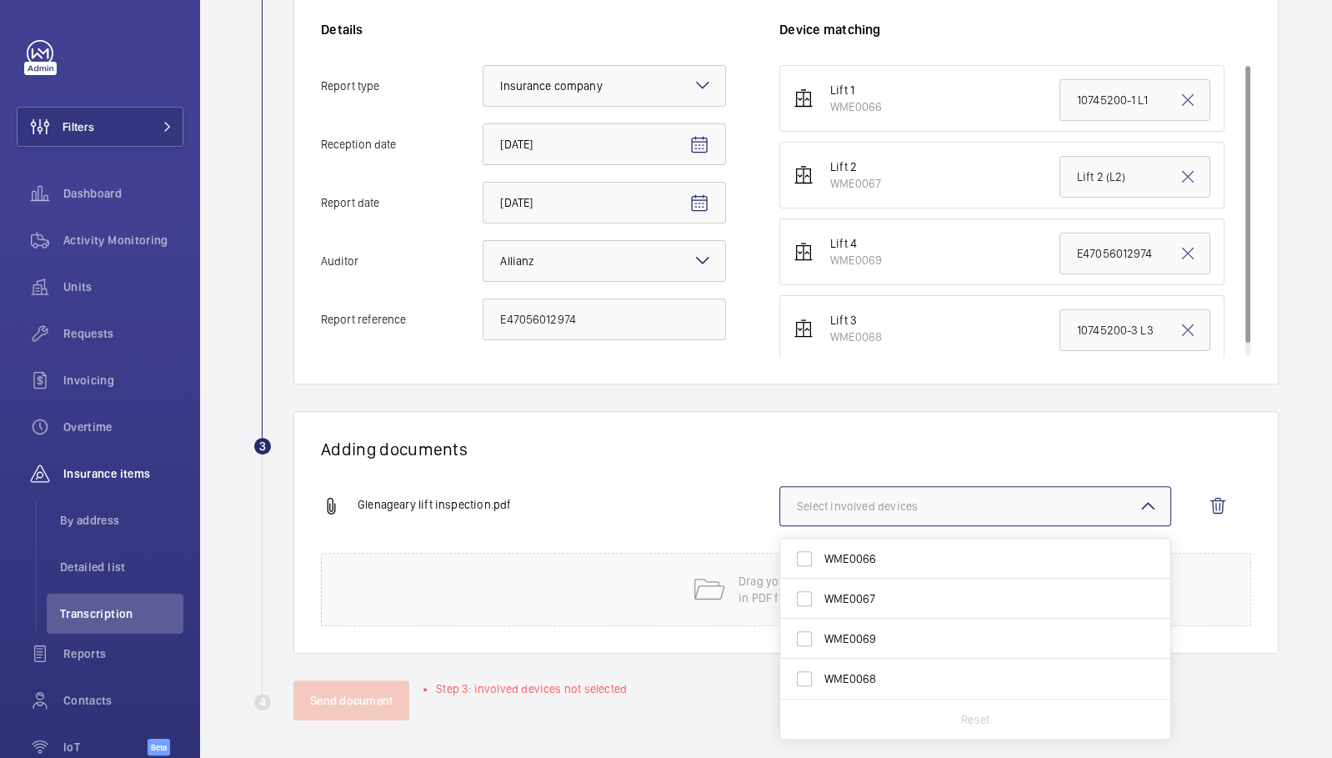
click at [897, 649] on label "WME0069" at bounding box center [962, 639] width 365 height 40
click at [821, 649] on input "WME0069" at bounding box center [804, 638] width 33 height 33
checkbox input "true"
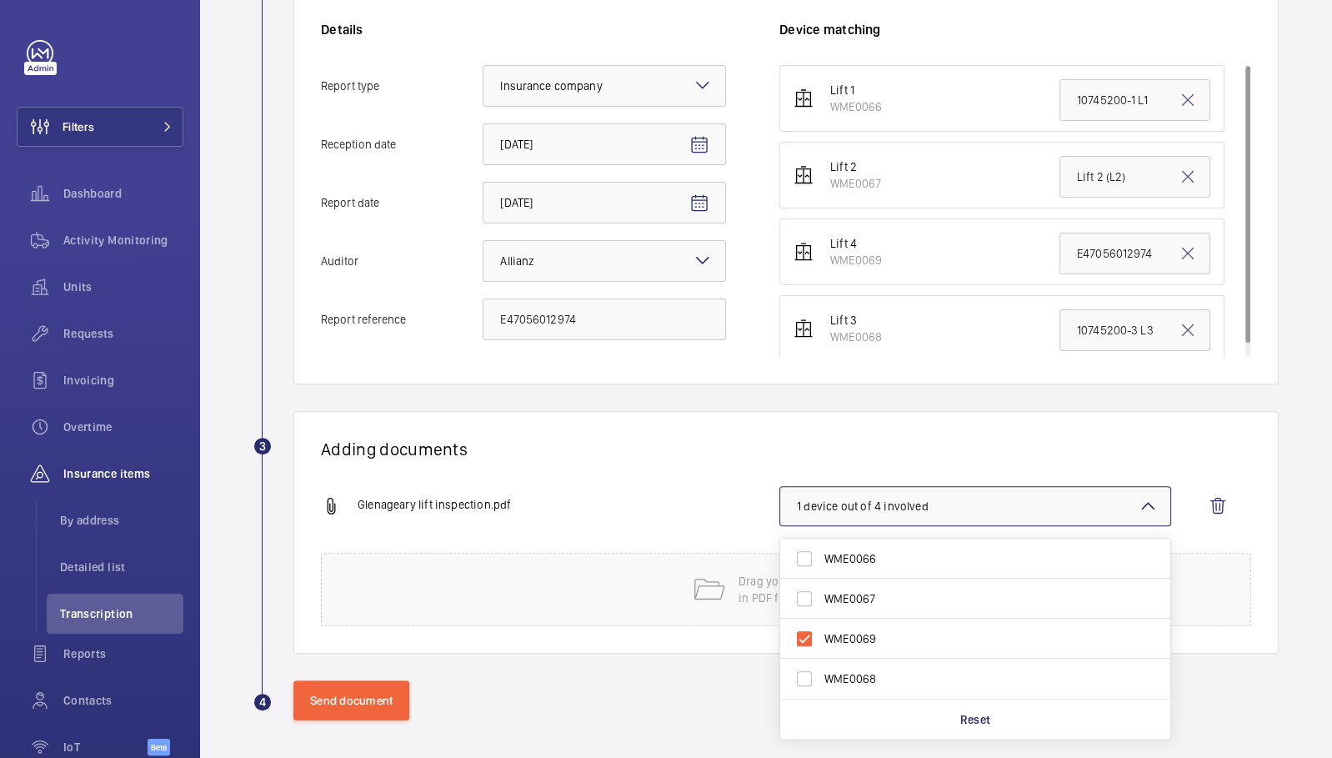
click at [645, 456] on h1 "Adding documents" at bounding box center [786, 448] width 930 height 21
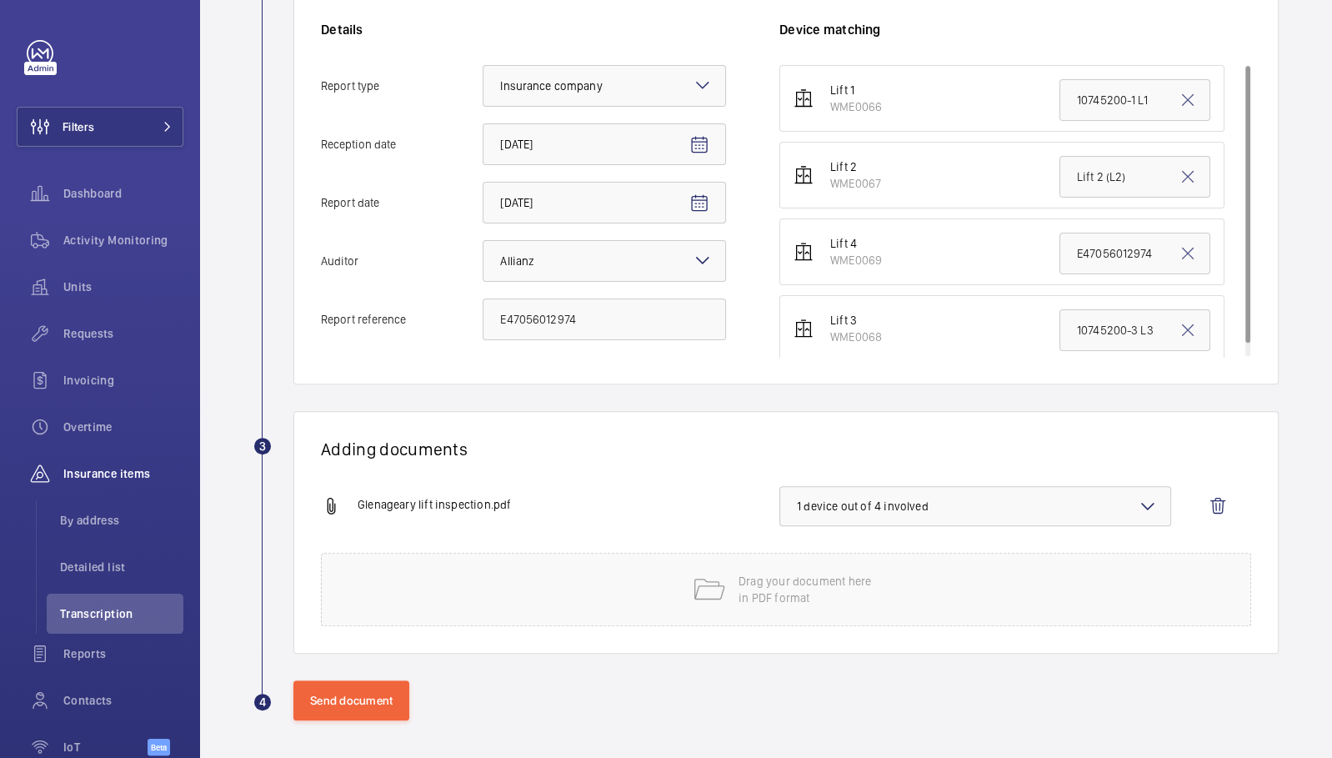
click at [330, 719] on wm-front-admin-audit-upload "Back Import reports 1 Choice of address Babbage Point - Babbage Point, 20 Norma…" at bounding box center [766, 196] width 1132 height 1130
click at [325, 698] on button "Send document" at bounding box center [351, 700] width 116 height 40
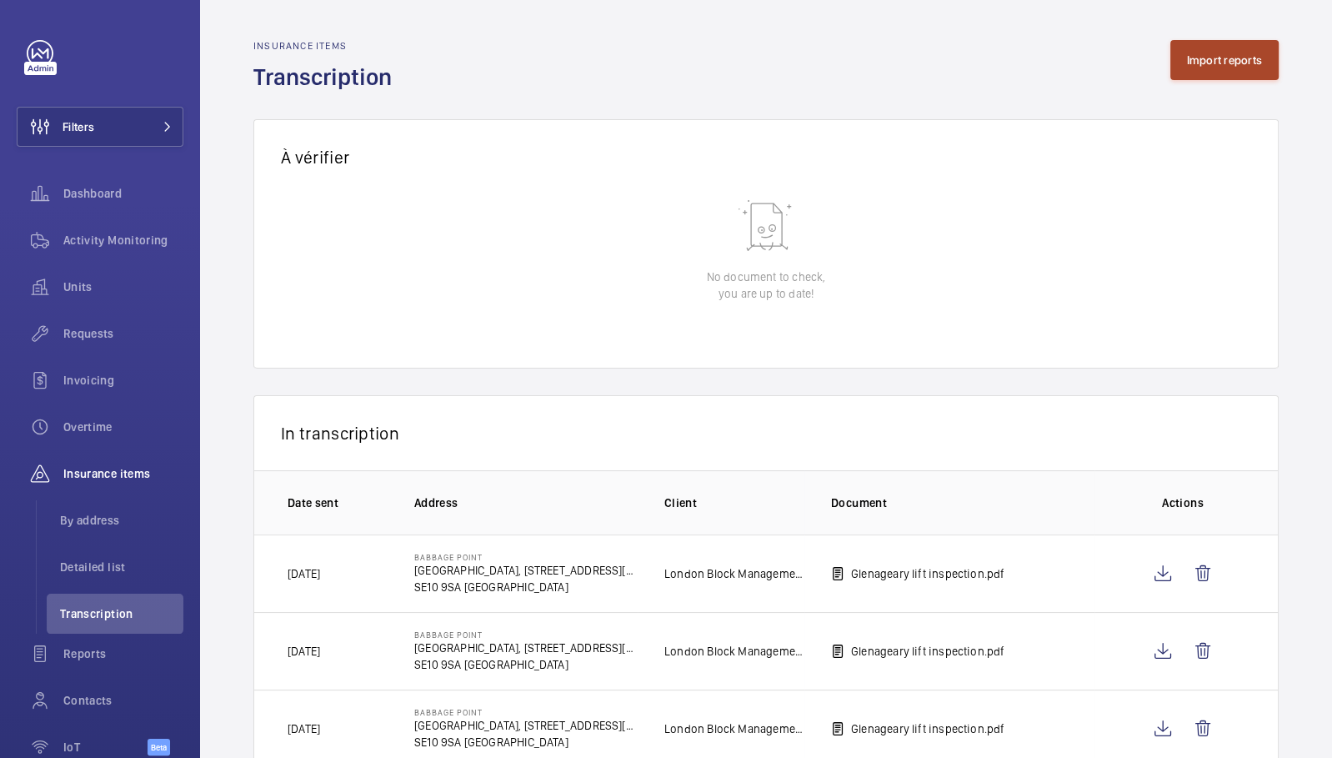
click at [1214, 53] on button "Import reports" at bounding box center [1224, 60] width 109 height 40
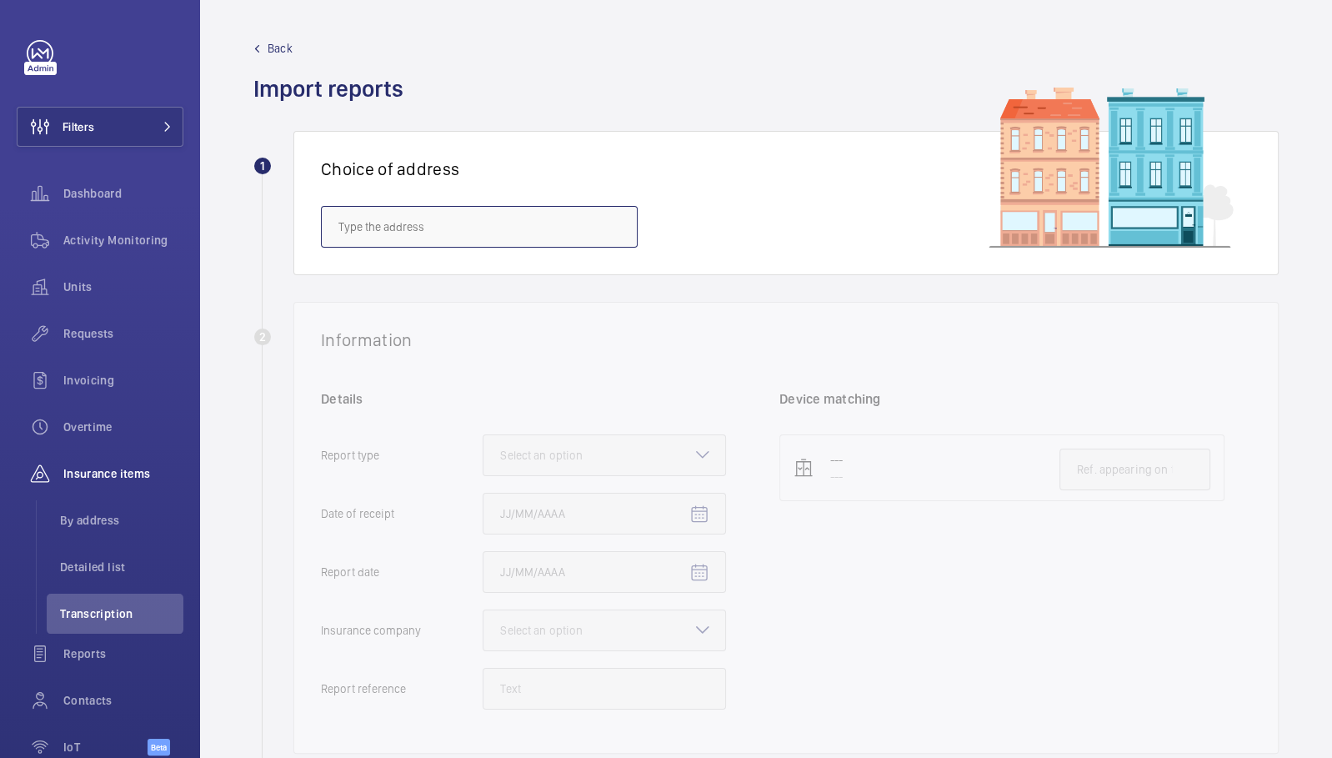
click at [431, 229] on input "text" at bounding box center [479, 227] width 317 height 42
click at [444, 281] on span "Babbage Point - Babbage Point, 20 Norman Road,, LONDON SE10 9SA" at bounding box center [479, 276] width 282 height 17
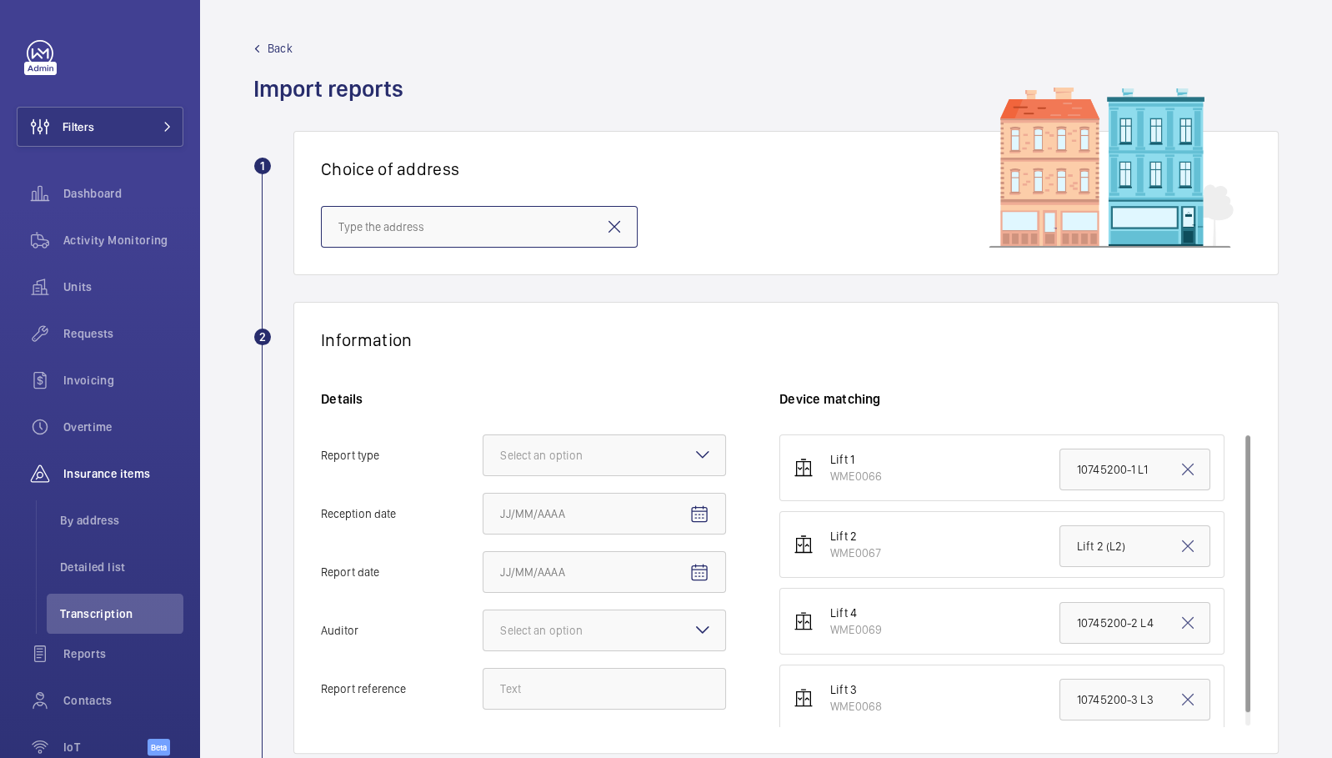
type input "Babbage Point - Babbage Point, 20 Norman Road,, LONDON SE10 9SA"
click at [649, 435] on div at bounding box center [604, 455] width 242 height 40
click at [483, 435] on input "Report type Select an option Insurance company Consultant" at bounding box center [483, 455] width 0 height 40
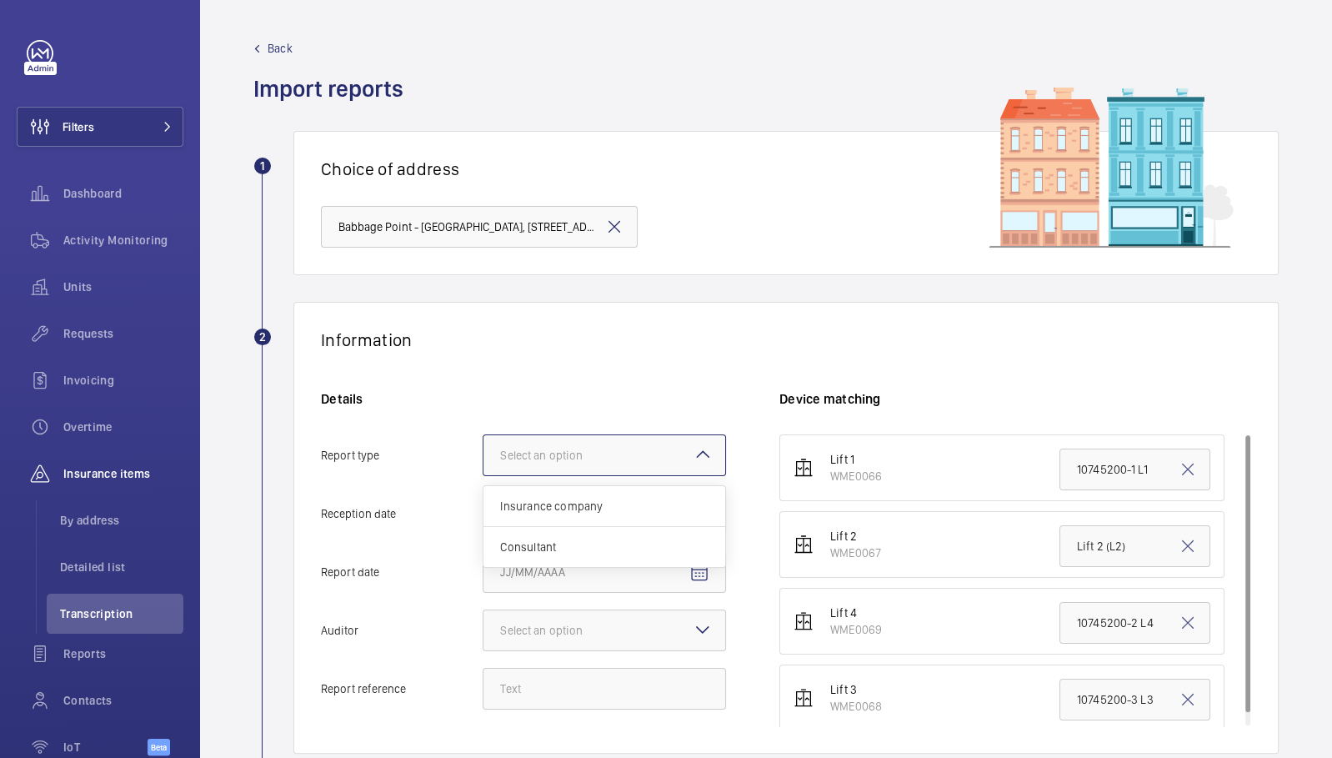
click at [643, 482] on div "Details Report type Select an option Insurance company Consultant Reception dat…" at bounding box center [550, 558] width 458 height 336
click at [631, 456] on div at bounding box center [604, 455] width 242 height 40
click at [483, 456] on input "Report type Select an option" at bounding box center [483, 455] width 0 height 40
click at [632, 493] on div "Insurance company" at bounding box center [604, 506] width 242 height 41
click at [483, 475] on input "Report type Select an option Insurance company Consultant" at bounding box center [483, 455] width 0 height 40
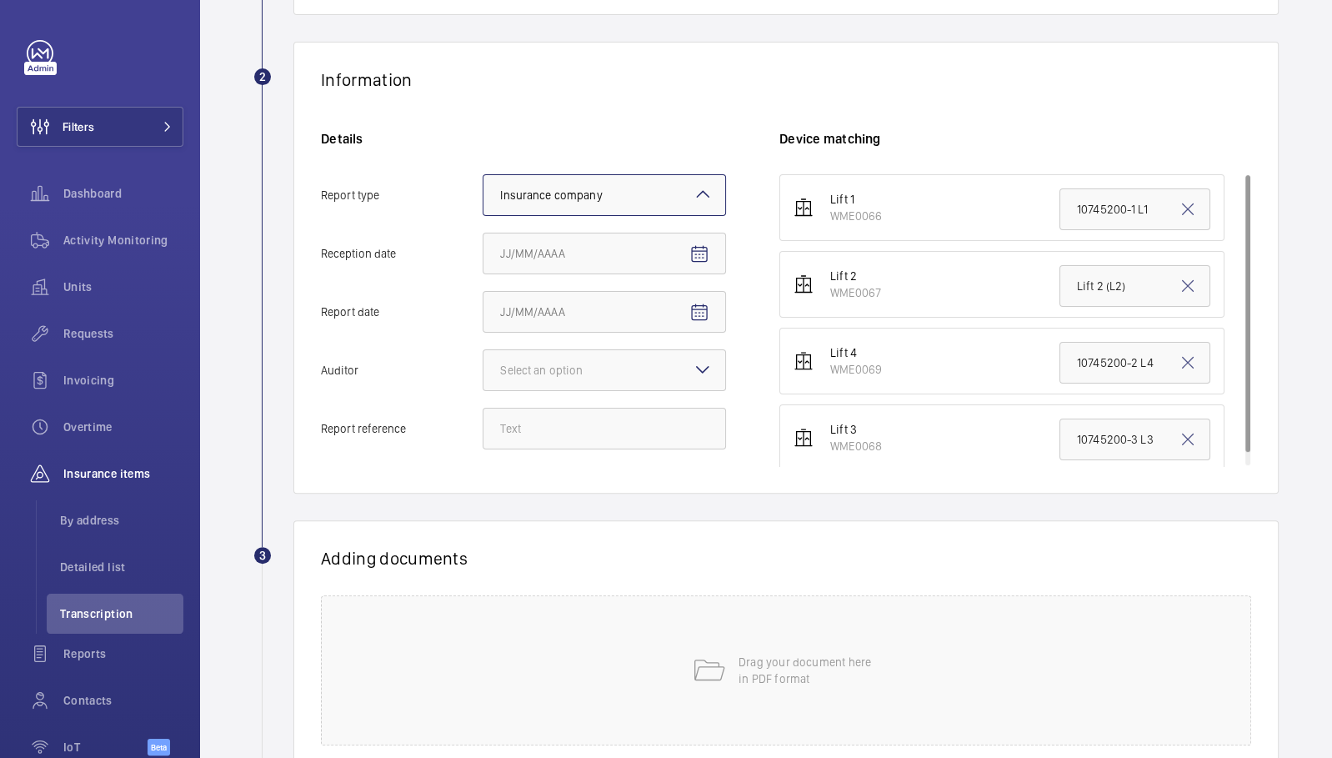
scroll to position [264, 0]
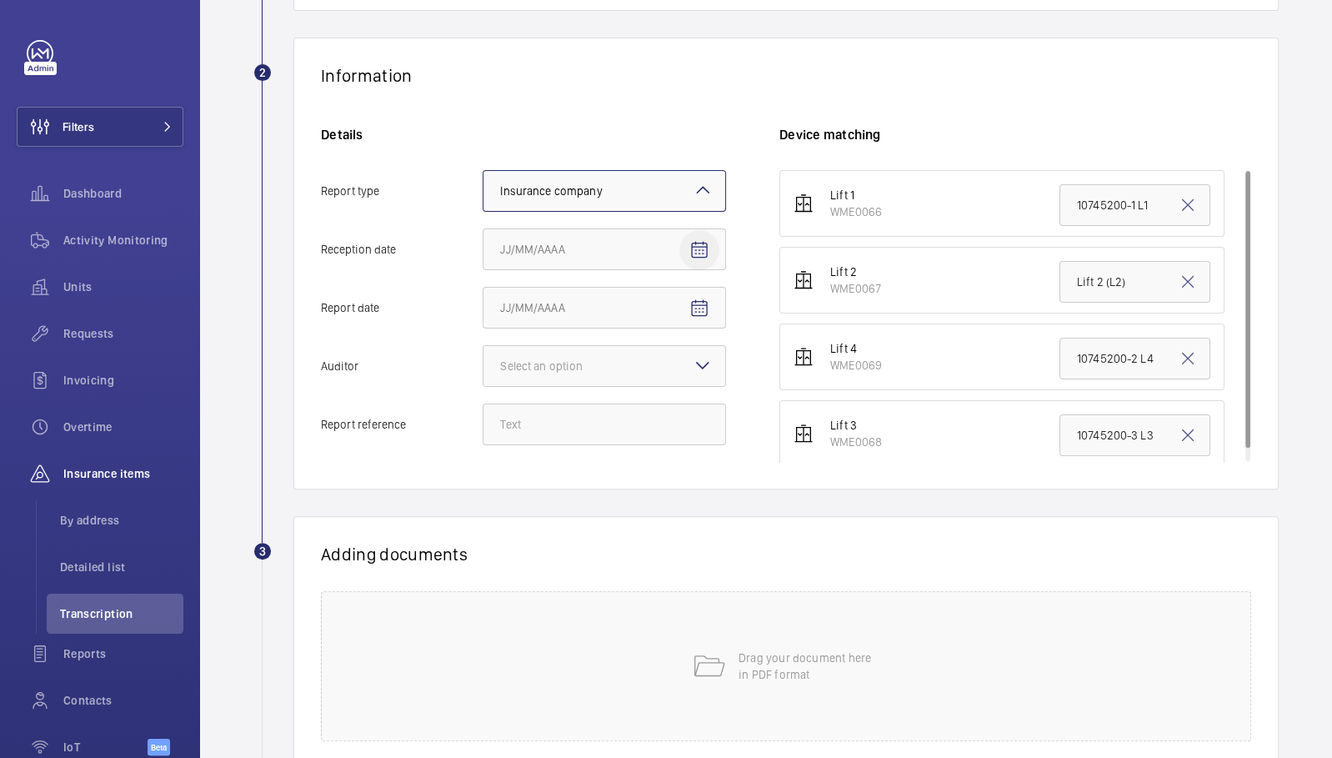
click at [693, 258] on span "Open calendar" at bounding box center [699, 250] width 40 height 40
click at [569, 482] on span "23" at bounding box center [574, 483] width 30 height 30
type input "9/23/2025"
click at [695, 303] on mat-icon "Open calendar" at bounding box center [699, 308] width 20 height 20
click at [677, 370] on span "Previous month" at bounding box center [675, 372] width 33 height 33
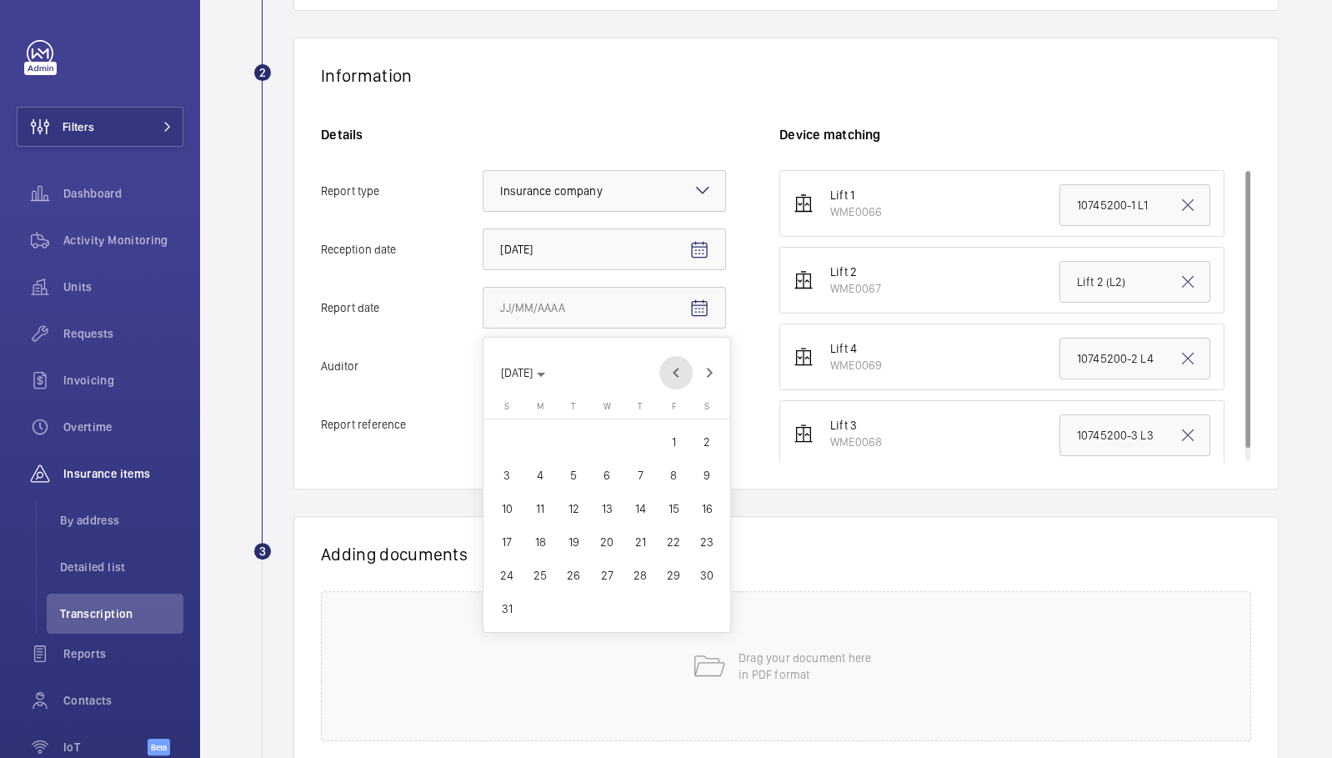
click at [679, 370] on span "Previous month" at bounding box center [675, 372] width 33 height 33
click at [598, 548] on span "23" at bounding box center [607, 542] width 30 height 30
click at [693, 308] on mat-icon "Open calendar" at bounding box center [699, 308] width 20 height 20
click at [644, 544] on span "24" at bounding box center [640, 542] width 30 height 30
type input "7/24/2025"
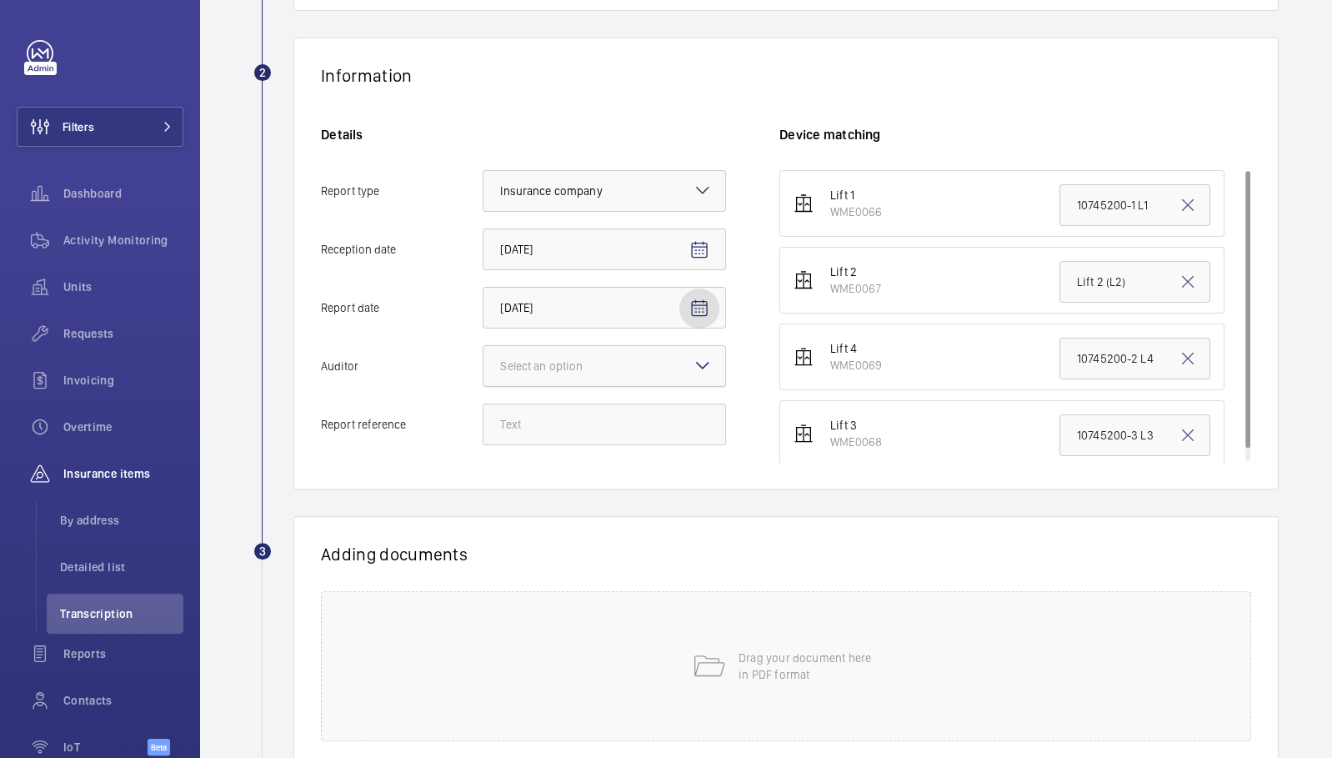
click at [577, 372] on div "Select an option" at bounding box center [562, 366] width 124 height 17
click at [483, 372] on input "Auditor Select an option" at bounding box center [483, 366] width 0 height 40
click at [534, 519] on div "Allianz" at bounding box center [604, 539] width 242 height 41
click at [483, 386] on input "Auditor Select an option Veritas Zurich British Engineering Allianz Other" at bounding box center [483, 366] width 0 height 40
click at [535, 422] on input "Report reference" at bounding box center [604, 424] width 243 height 42
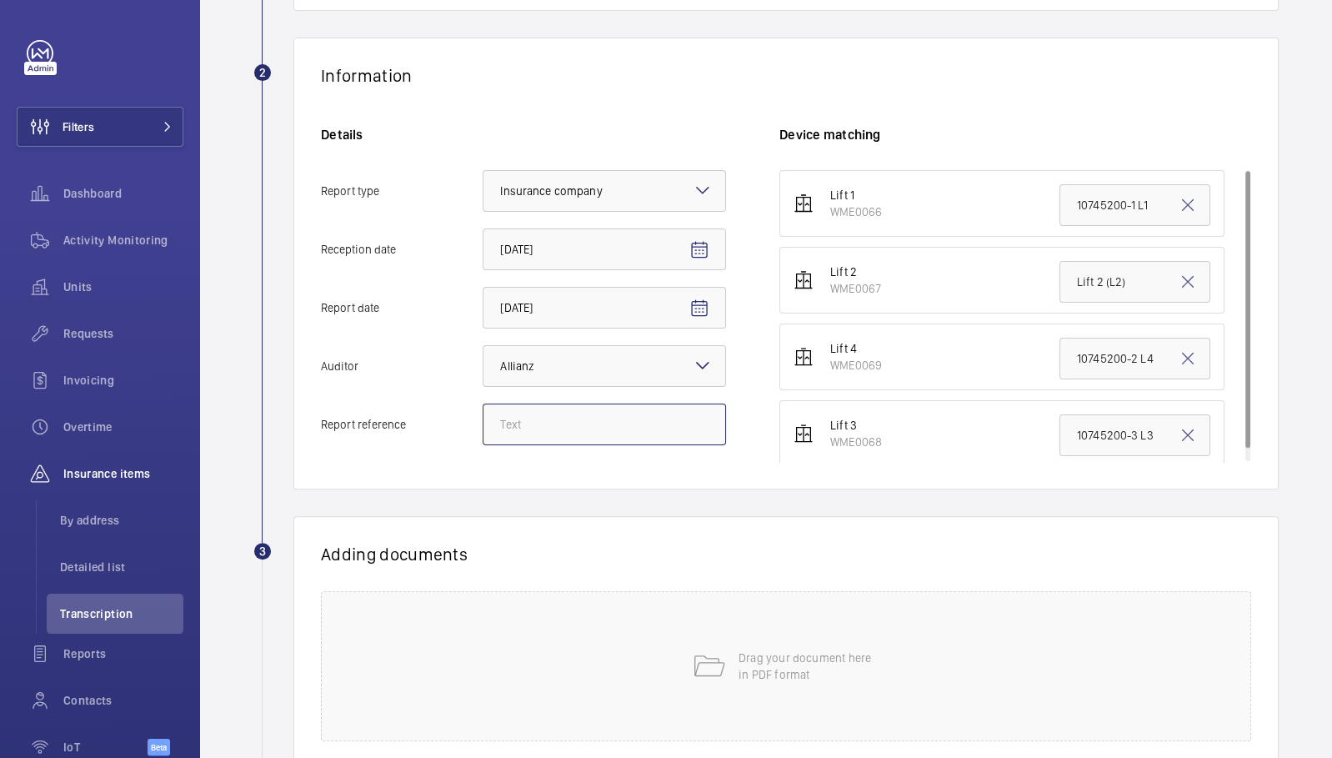
click at [605, 426] on input "Report reference" at bounding box center [604, 424] width 243 height 42
paste input "E47056012976"
type input "E47056012976"
click at [1103, 283] on input "Lift 2 (L2)" at bounding box center [1134, 282] width 151 height 42
click at [1104, 283] on input "Lift 2 (L2)" at bounding box center [1134, 282] width 151 height 42
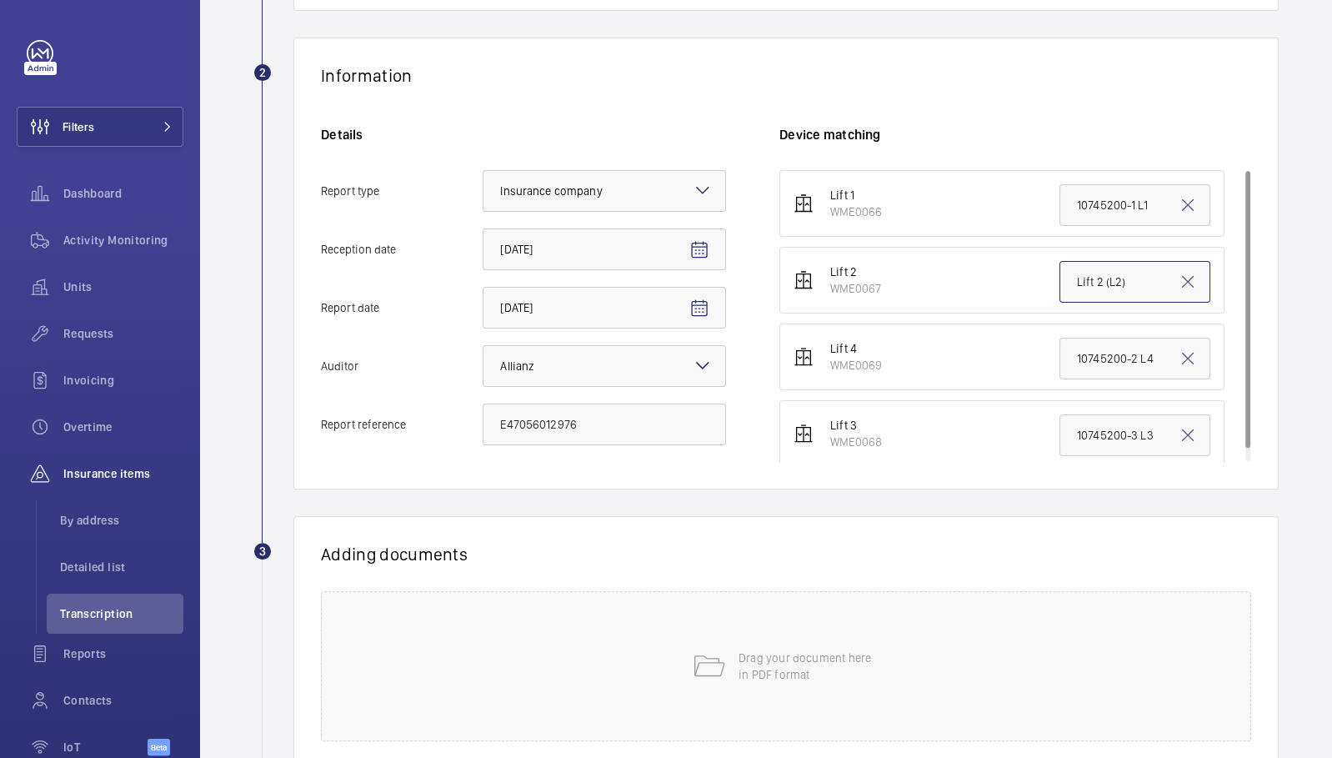
click at [1104, 283] on input "Lift 2 (L2)" at bounding box center [1134, 282] width 151 height 42
paste input "E47056012976"
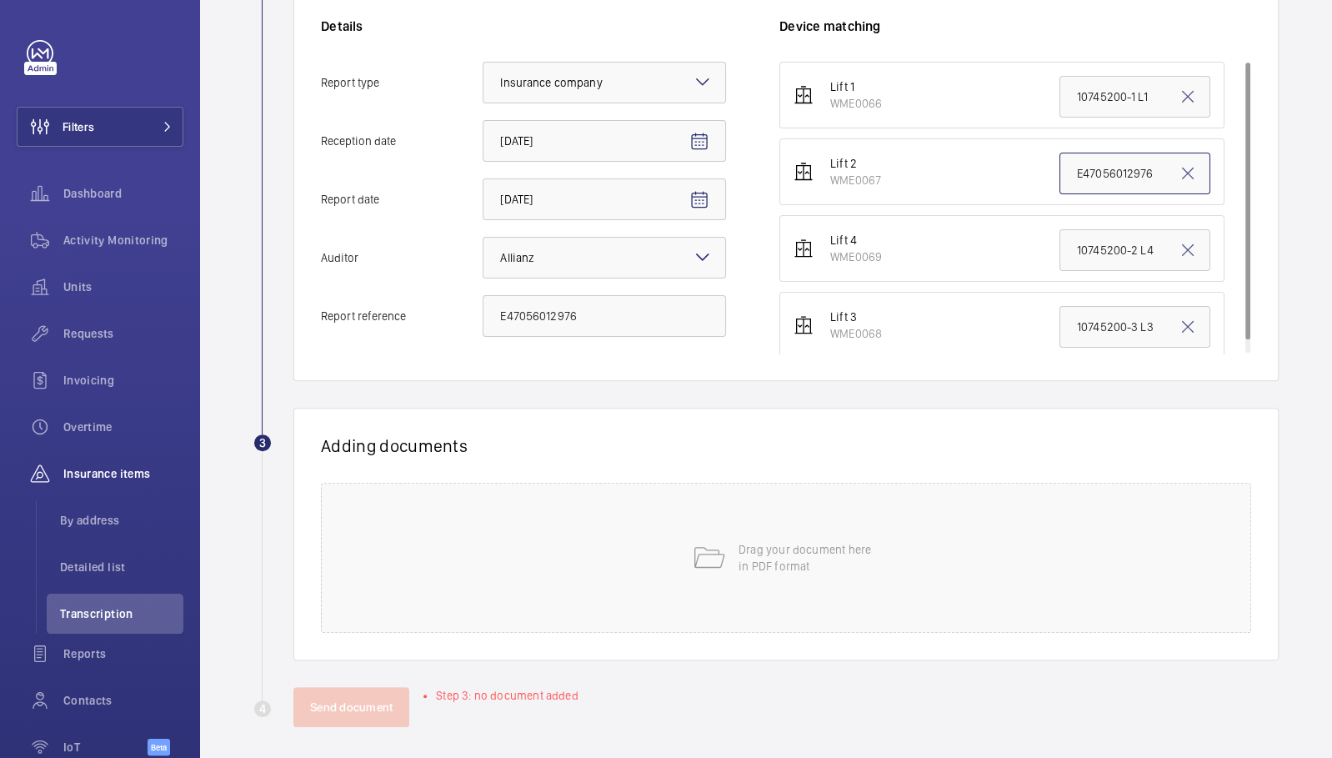
scroll to position [379, 0]
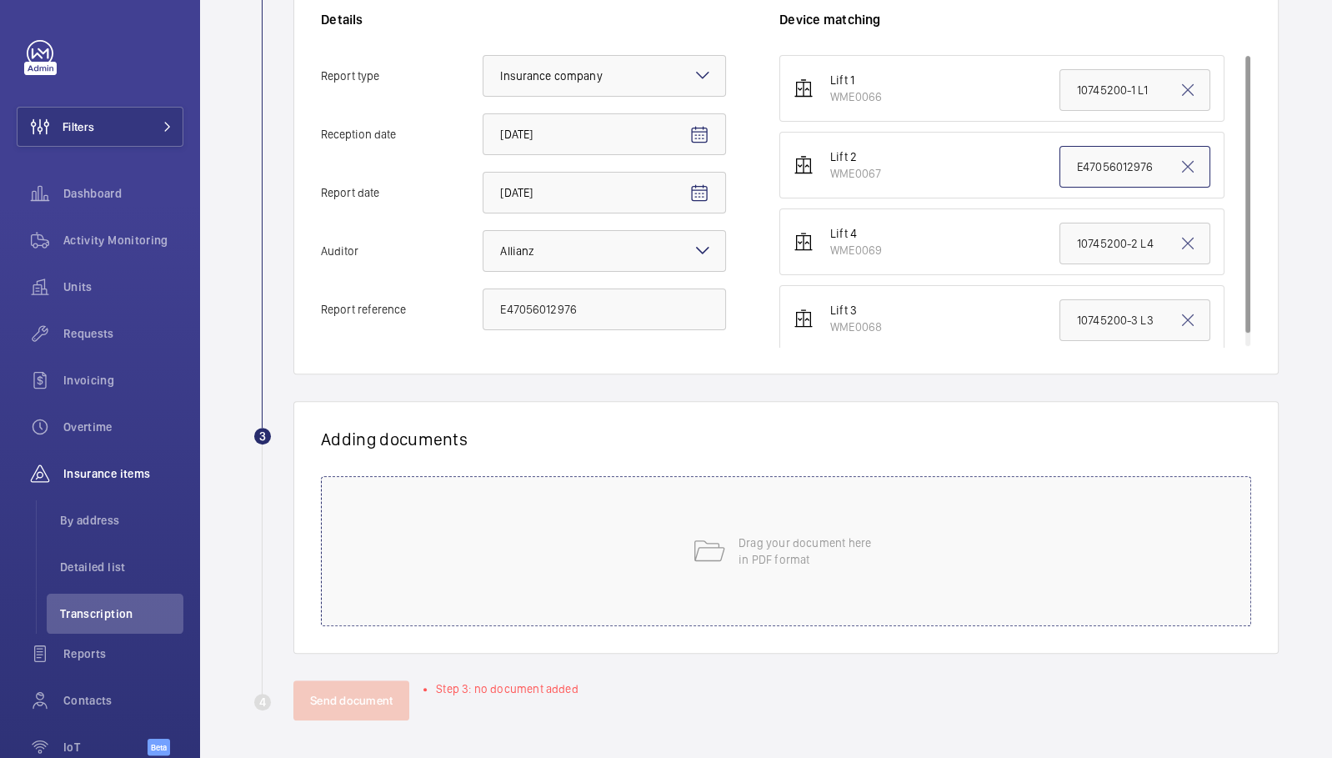
type input "E47056012976"
click at [526, 544] on div "Drag your document here in PDF format" at bounding box center [786, 551] width 930 height 150
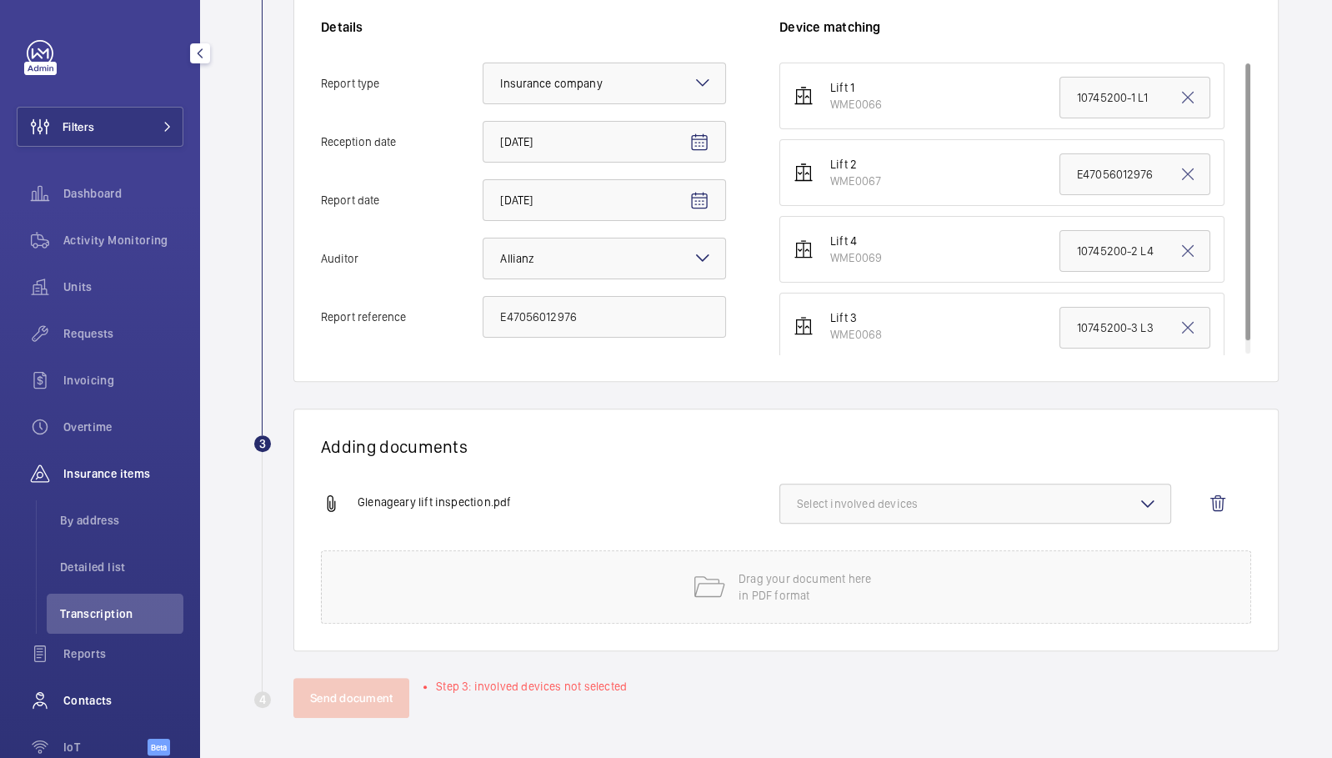
scroll to position [369, 0]
click at [869, 511] on span "Select involved devices" at bounding box center [975, 506] width 357 height 17
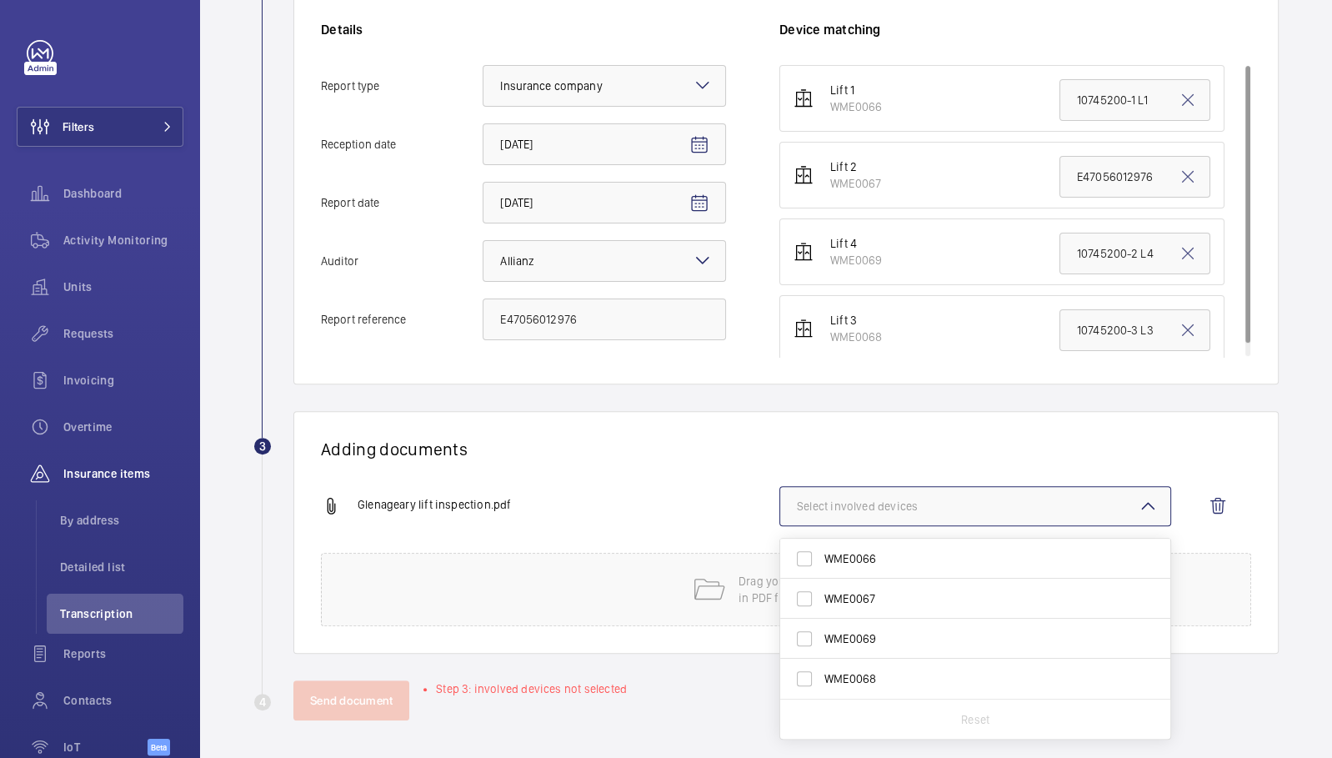
click at [874, 605] on label "WME0067" at bounding box center [962, 599] width 365 height 40
click at [821, 605] on input "WME0067" at bounding box center [804, 598] width 33 height 33
checkbox input "true"
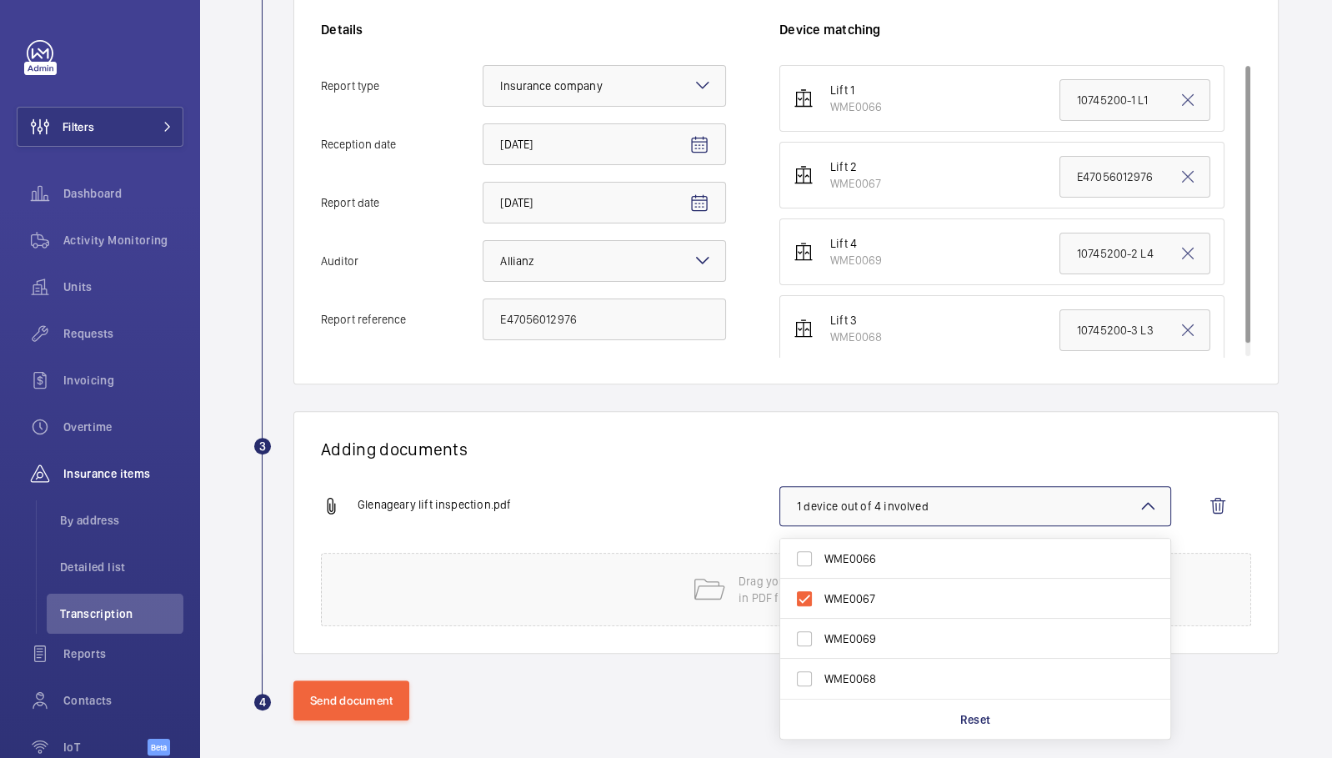
click at [690, 504] on div "Glenageary lift inspection.pdf" at bounding box center [550, 506] width 458 height 20
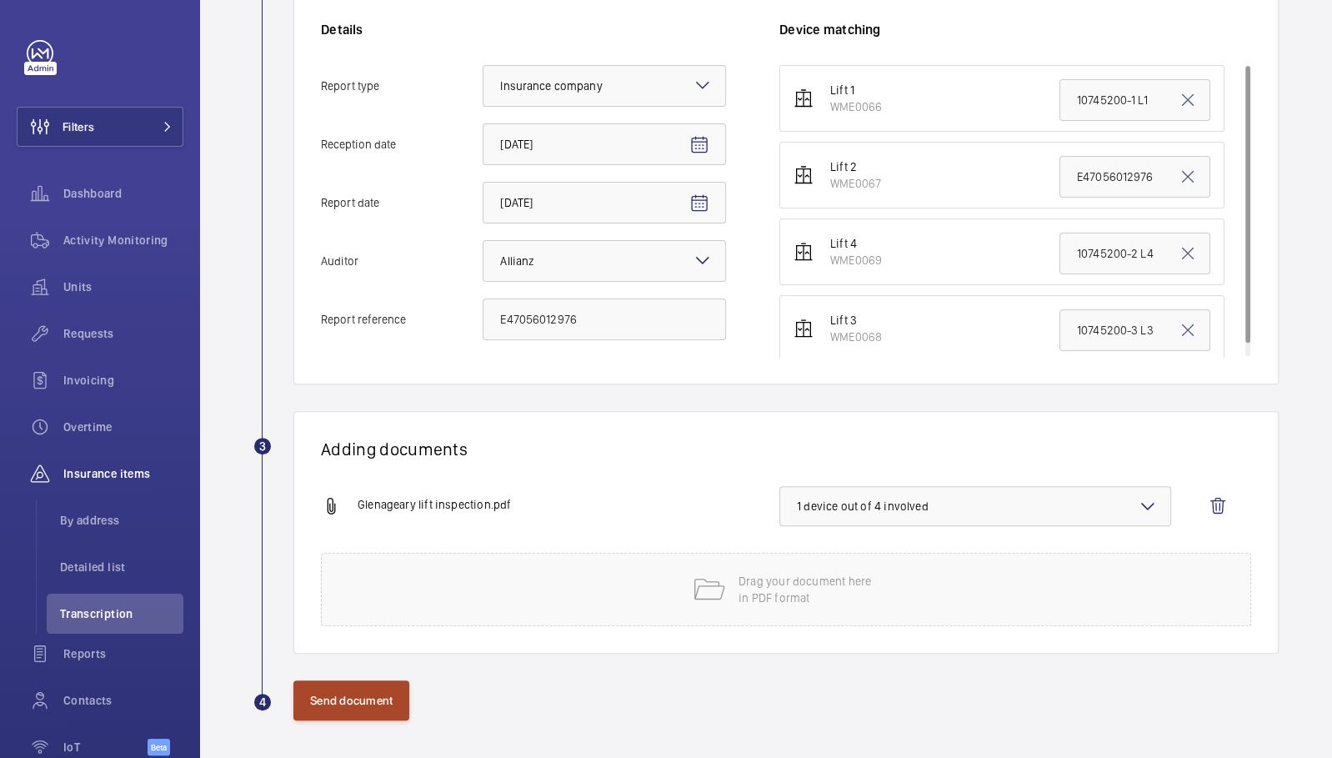
click at [378, 704] on button "Send document" at bounding box center [351, 700] width 116 height 40
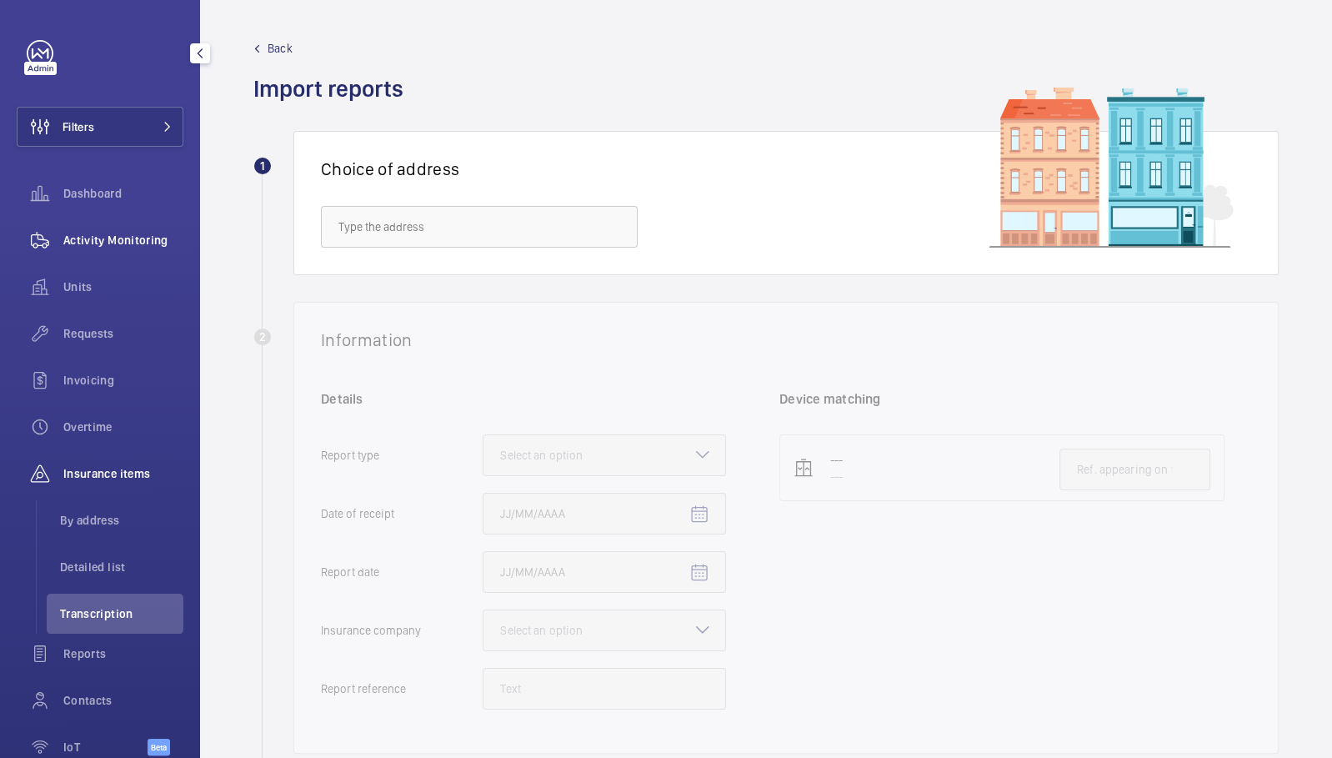
click at [102, 244] on span "Activity Monitoring" at bounding box center [123, 240] width 120 height 17
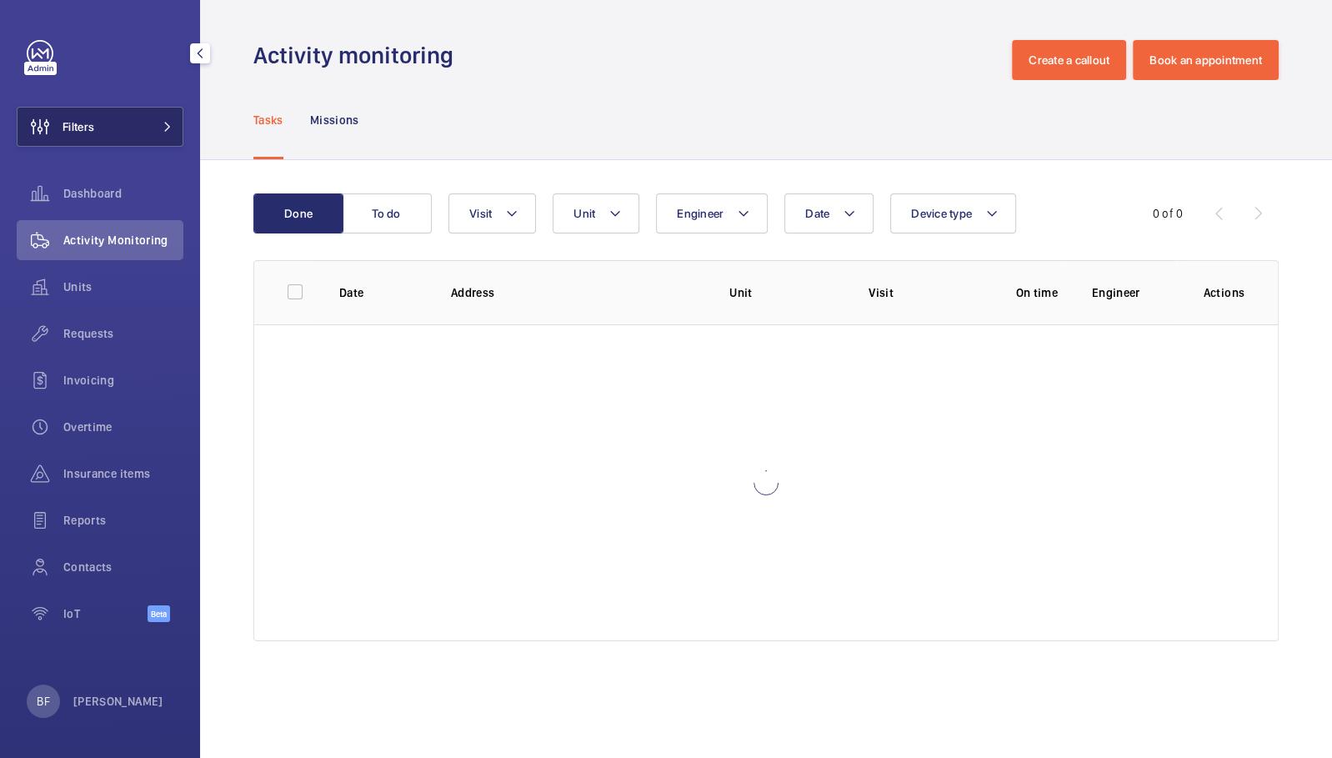
click at [115, 116] on button "Filters" at bounding box center [100, 127] width 167 height 40
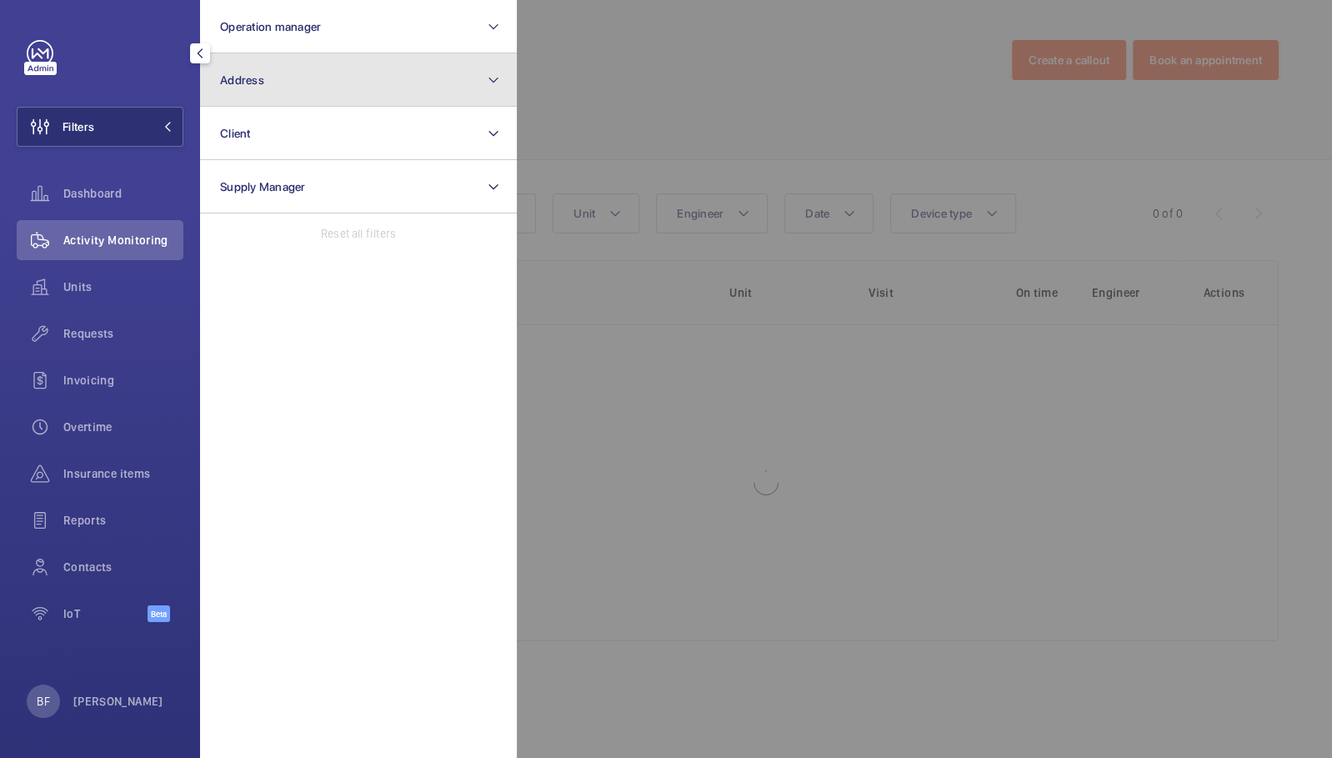
click at [374, 80] on button "Address" at bounding box center [358, 79] width 317 height 53
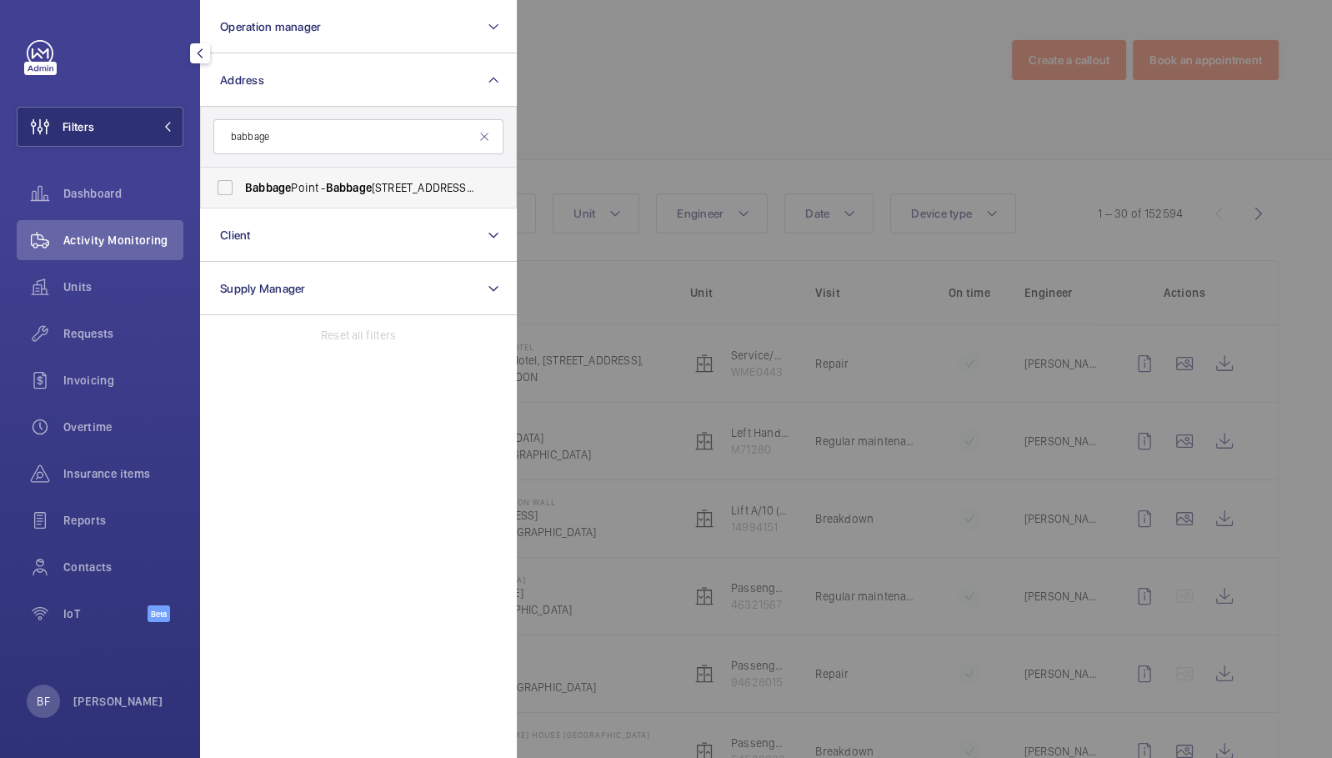
type input "babbage"
click at [382, 194] on span "Babbage Point - [GEOGRAPHIC_DATA], [STREET_ADDRESS][PERSON_NAME]" at bounding box center [359, 187] width 229 height 17
click at [242, 194] on input "Babbage Point - [GEOGRAPHIC_DATA], [STREET_ADDRESS][PERSON_NAME]" at bounding box center [224, 187] width 33 height 33
checkbox input "true"
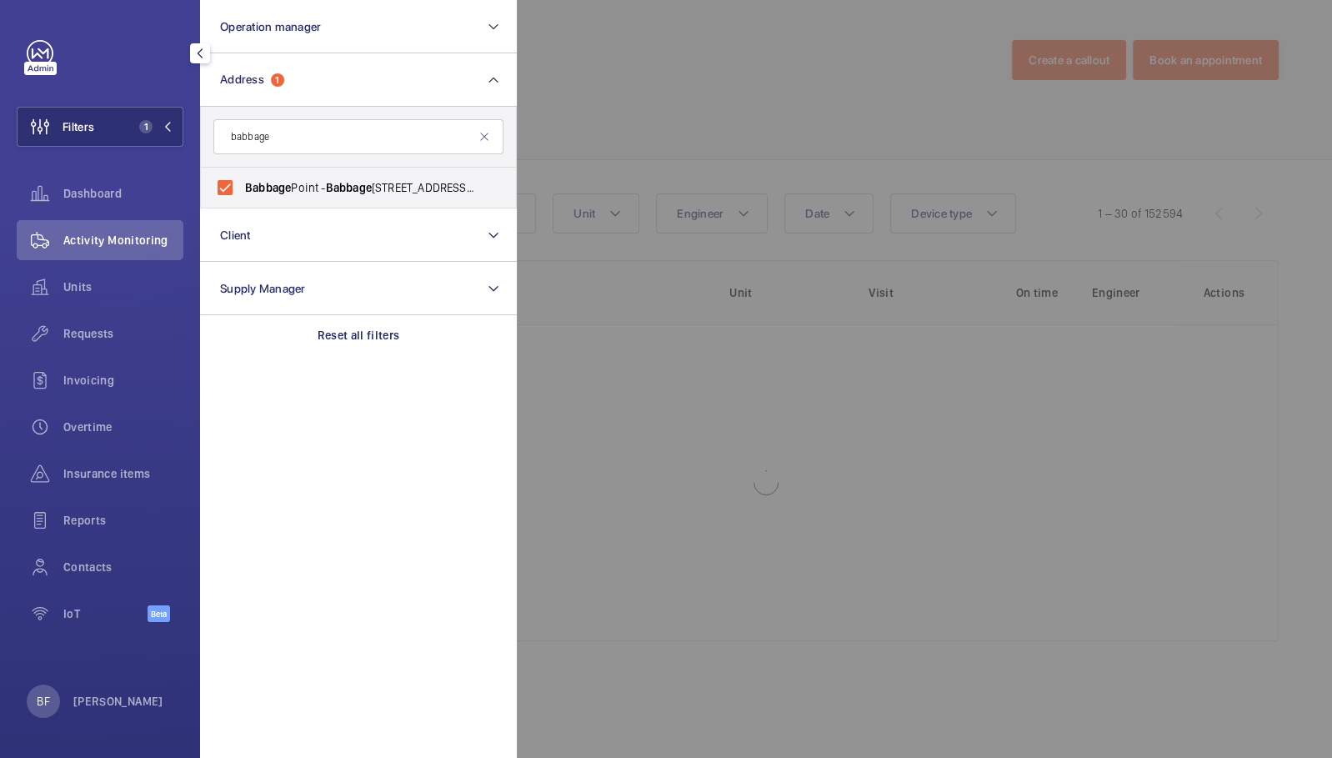
click at [624, 118] on div at bounding box center [1183, 379] width 1332 height 758
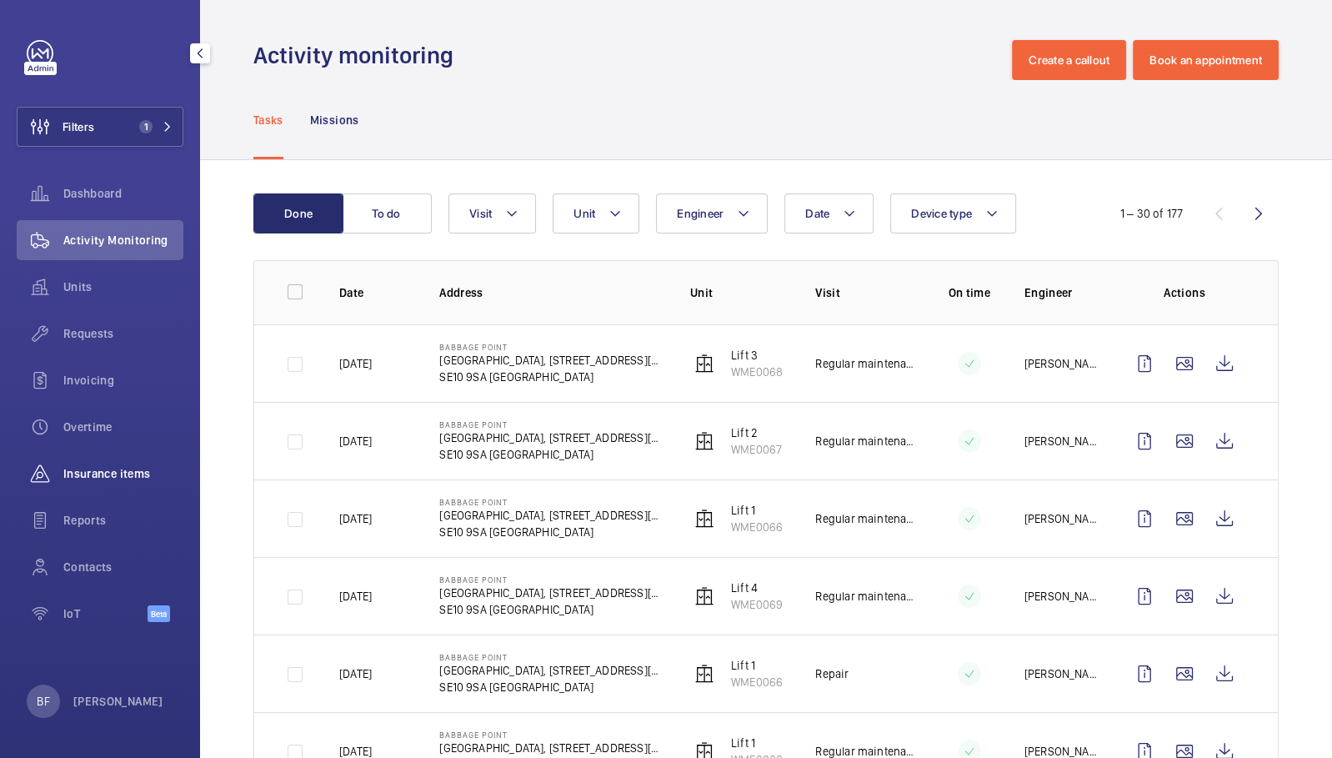
click at [130, 475] on span "Insurance items" at bounding box center [123, 473] width 120 height 17
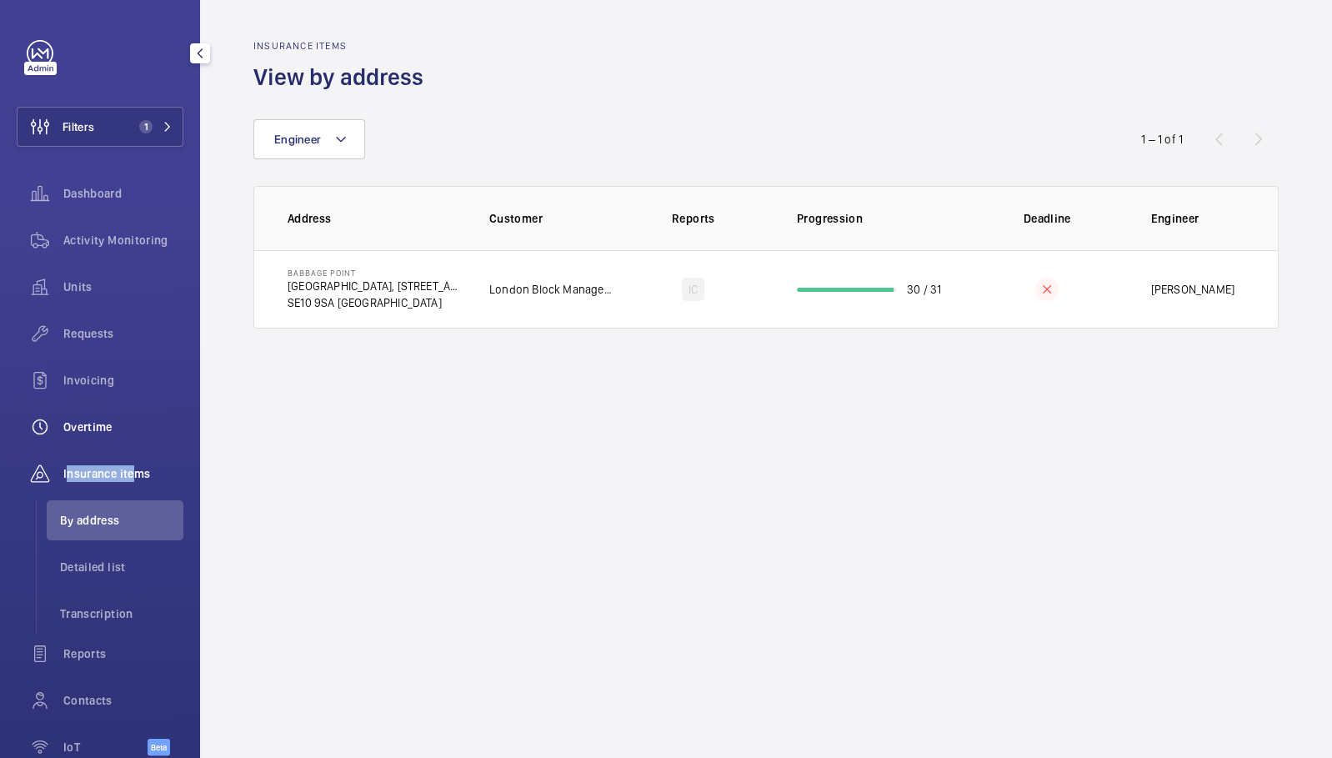
click at [127, 455] on div "Insurance items" at bounding box center [100, 473] width 167 height 40
click at [478, 435] on wm-front-admin-audit "Insurance items View by address Engineer 1 – 1 of 1 Address Customer Reports Pr…" at bounding box center [766, 379] width 1132 height 758
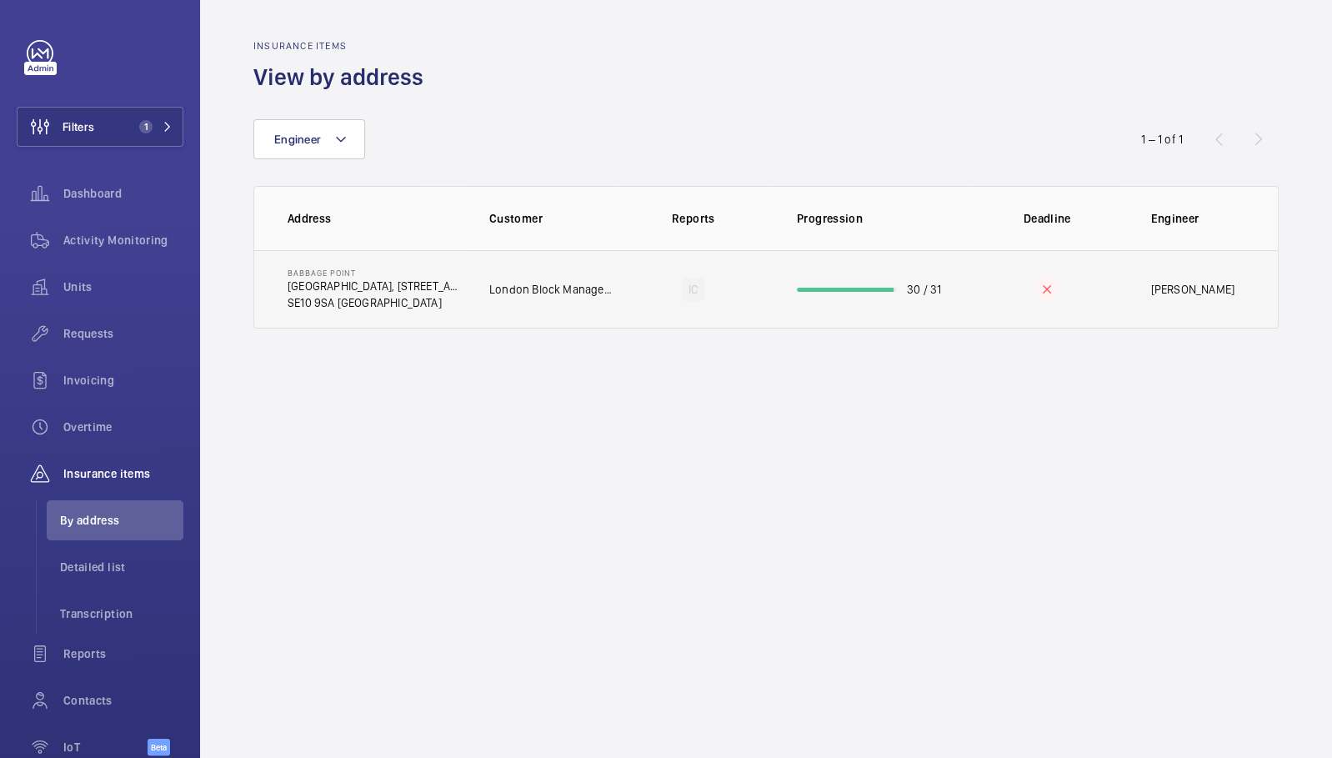
click at [433, 311] on td "[GEOGRAPHIC_DATA], [STREET_ADDRESS][PERSON_NAME]" at bounding box center [358, 289] width 208 height 78
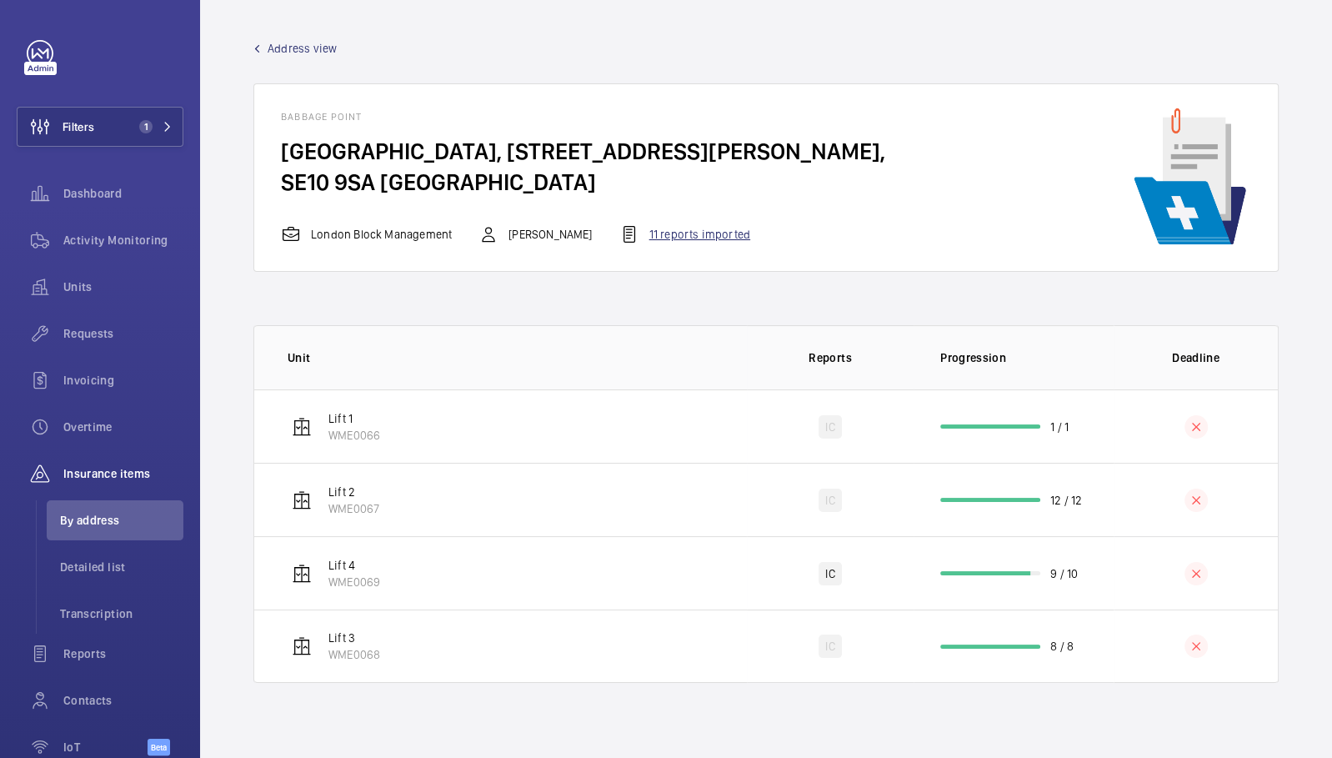
click at [655, 231] on div "11 reports imported" at bounding box center [684, 234] width 131 height 20
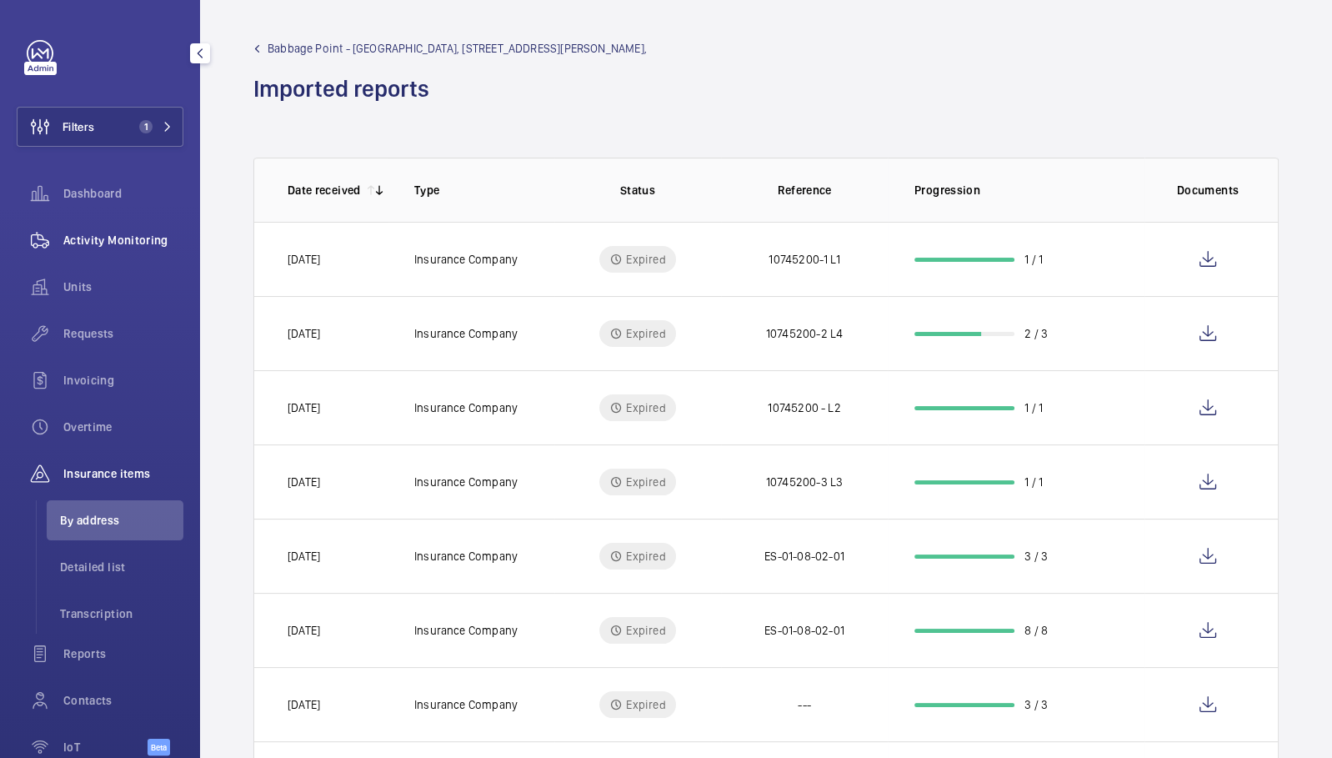
click at [128, 228] on div "Activity Monitoring" at bounding box center [100, 240] width 167 height 40
